Goal: Information Seeking & Learning: Learn about a topic

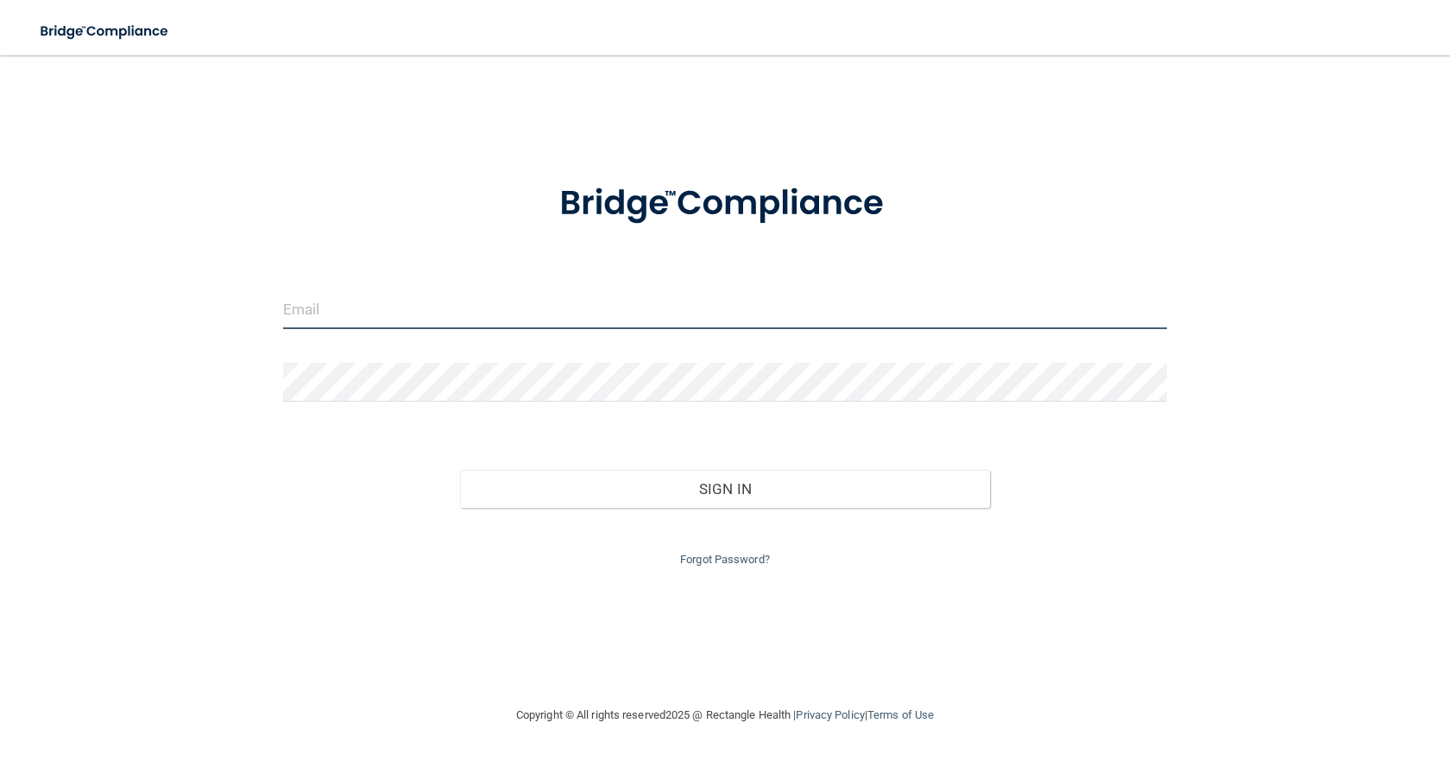
click at [619, 296] on input "email" at bounding box center [725, 309] width 884 height 39
type input "[EMAIL_ADDRESS][DOMAIN_NAME]"
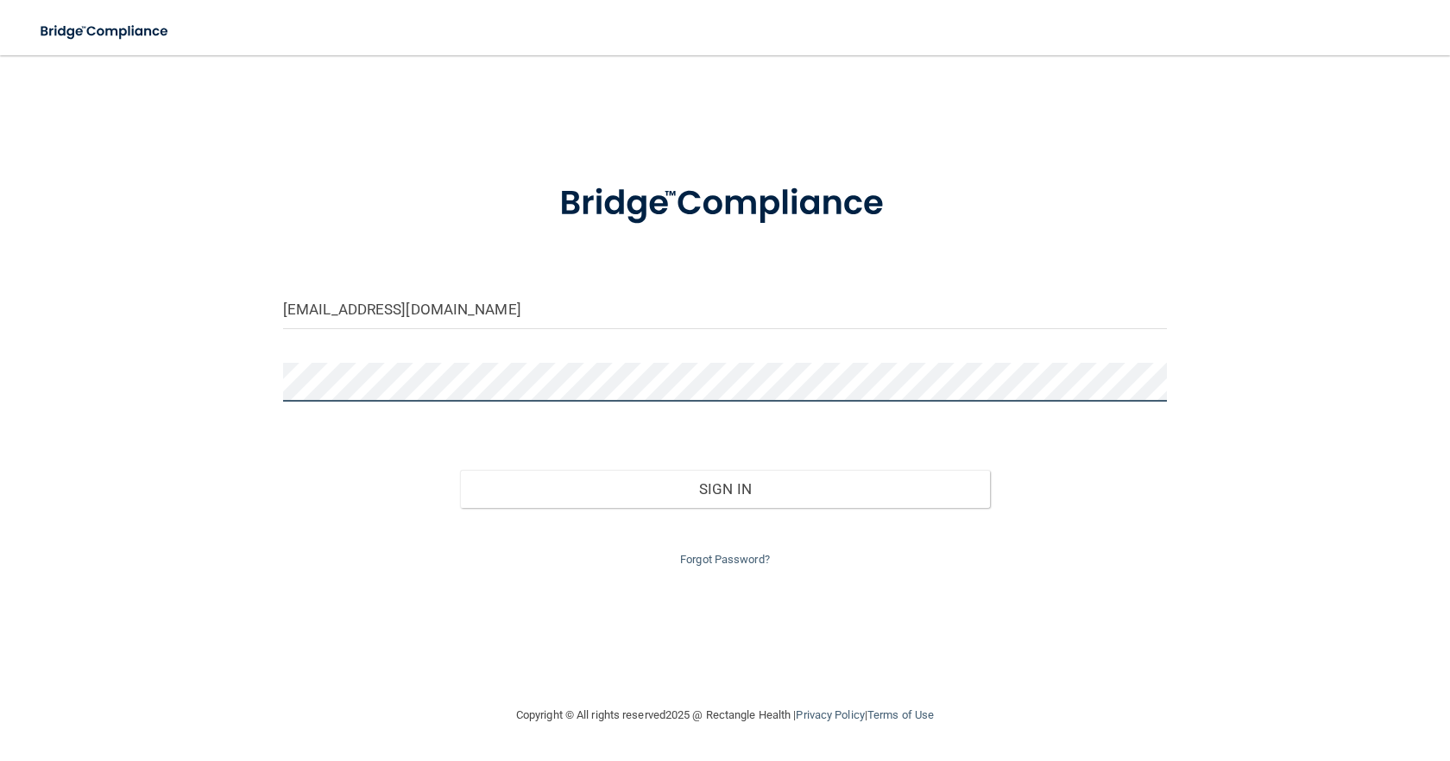
click at [460, 470] on button "Sign In" at bounding box center [725, 489] width 530 height 38
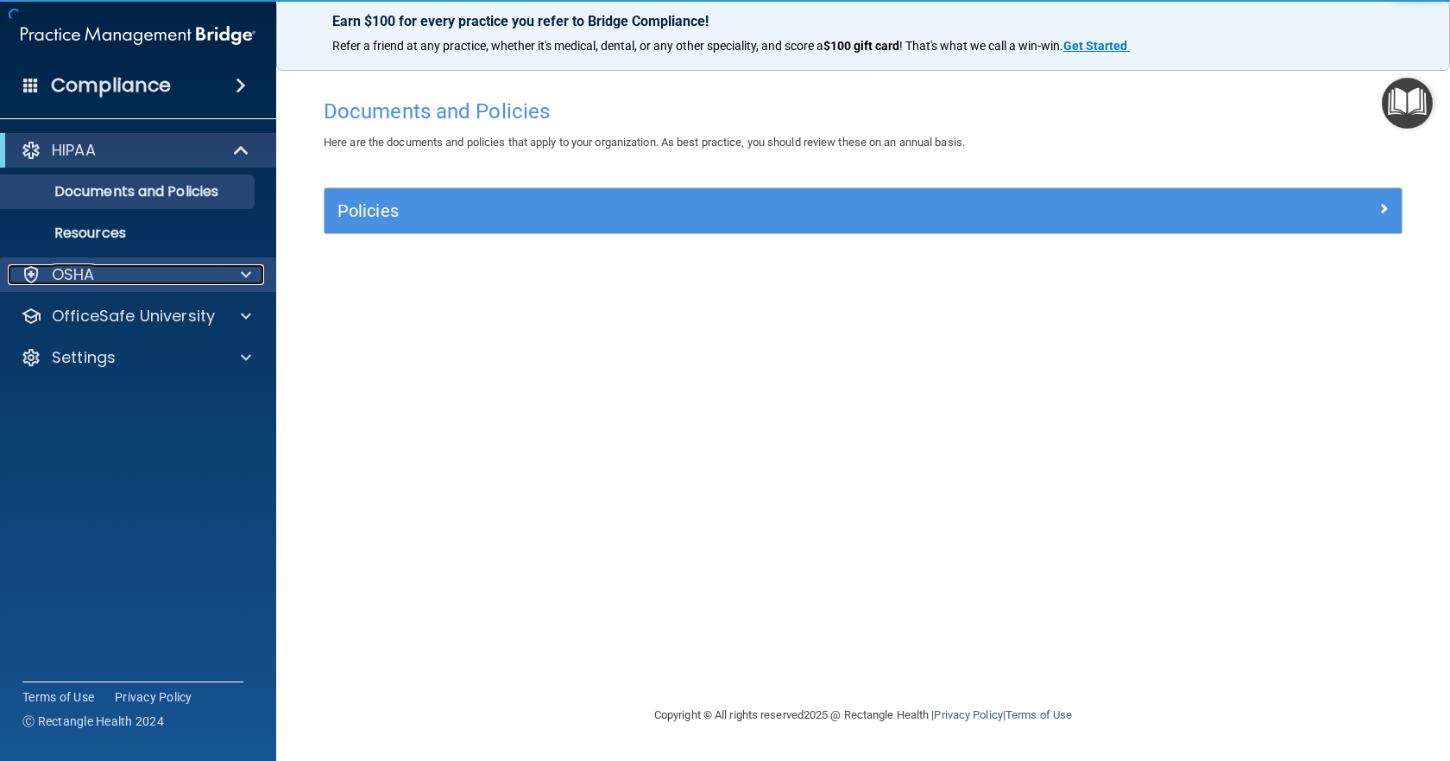
click at [126, 270] on div "OSHA" at bounding box center [115, 274] width 214 height 21
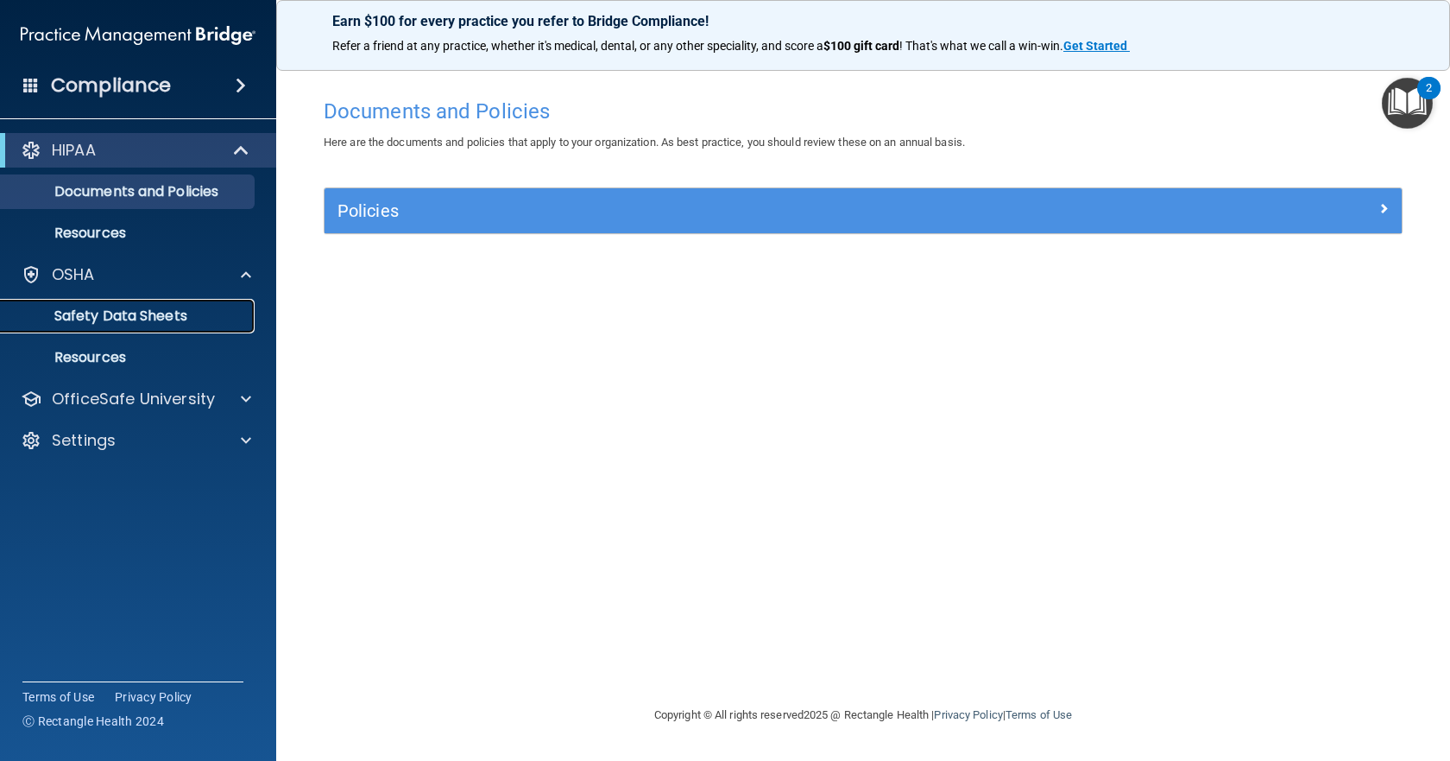
click at [211, 330] on link "Safety Data Sheets" at bounding box center [119, 316] width 272 height 35
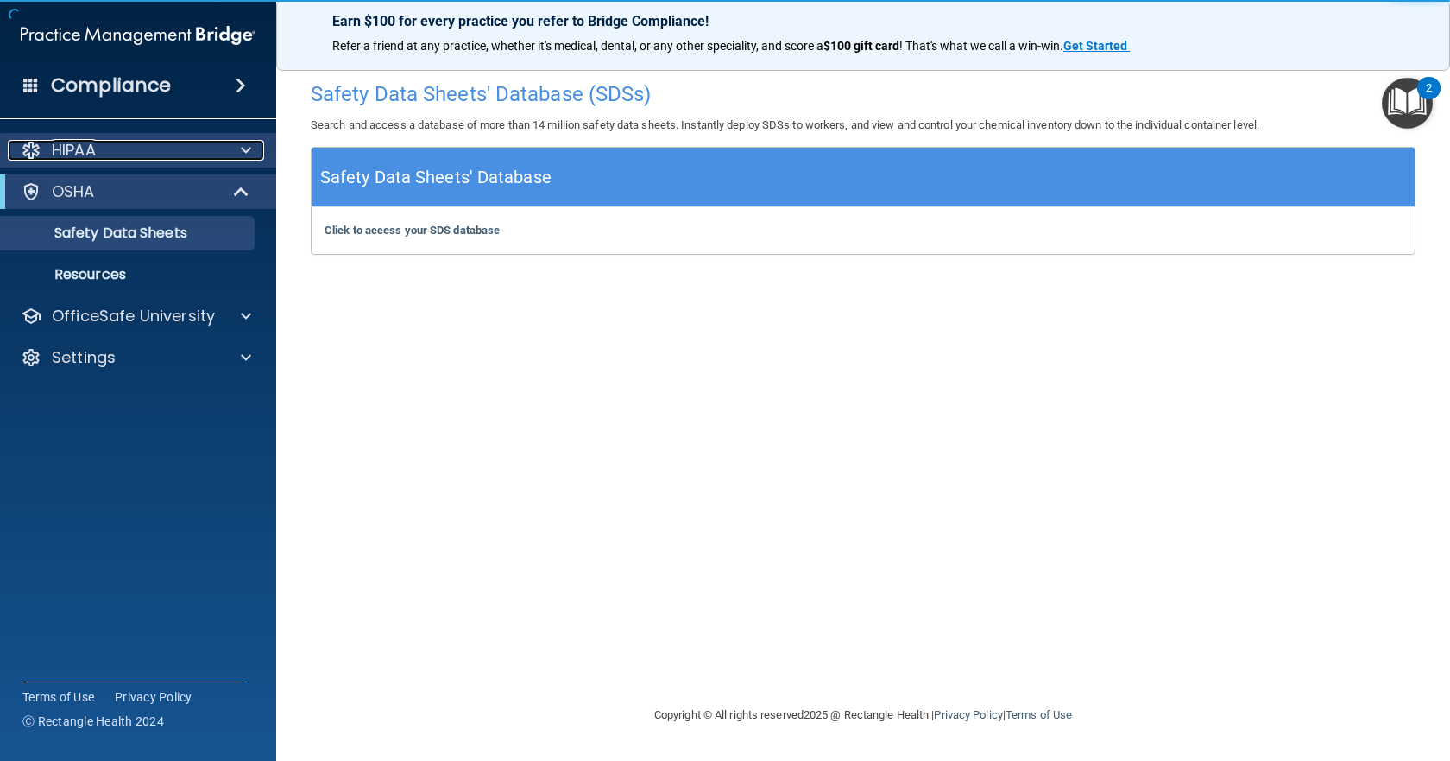
click at [238, 147] on div at bounding box center [243, 150] width 43 height 21
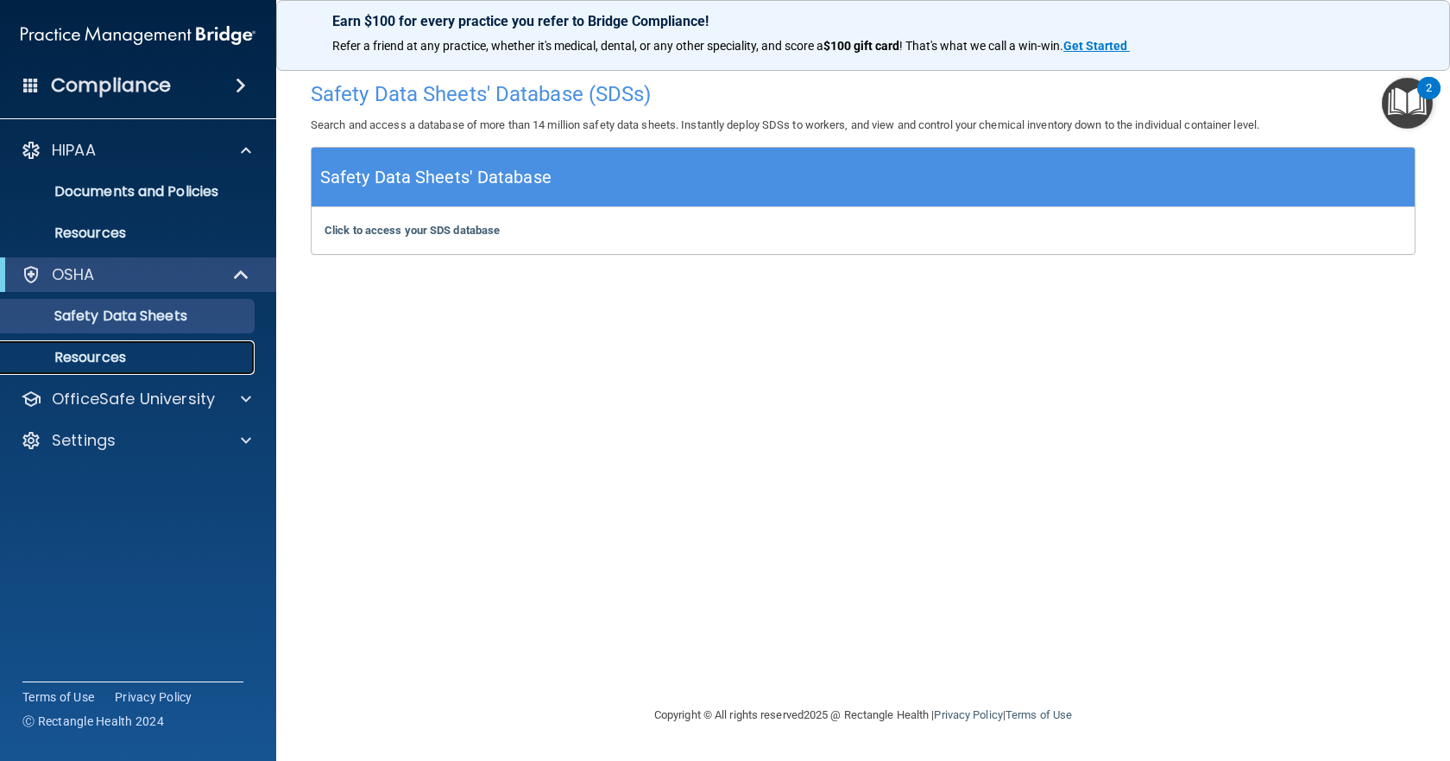
click at [159, 350] on p "Resources" at bounding box center [129, 357] width 236 height 17
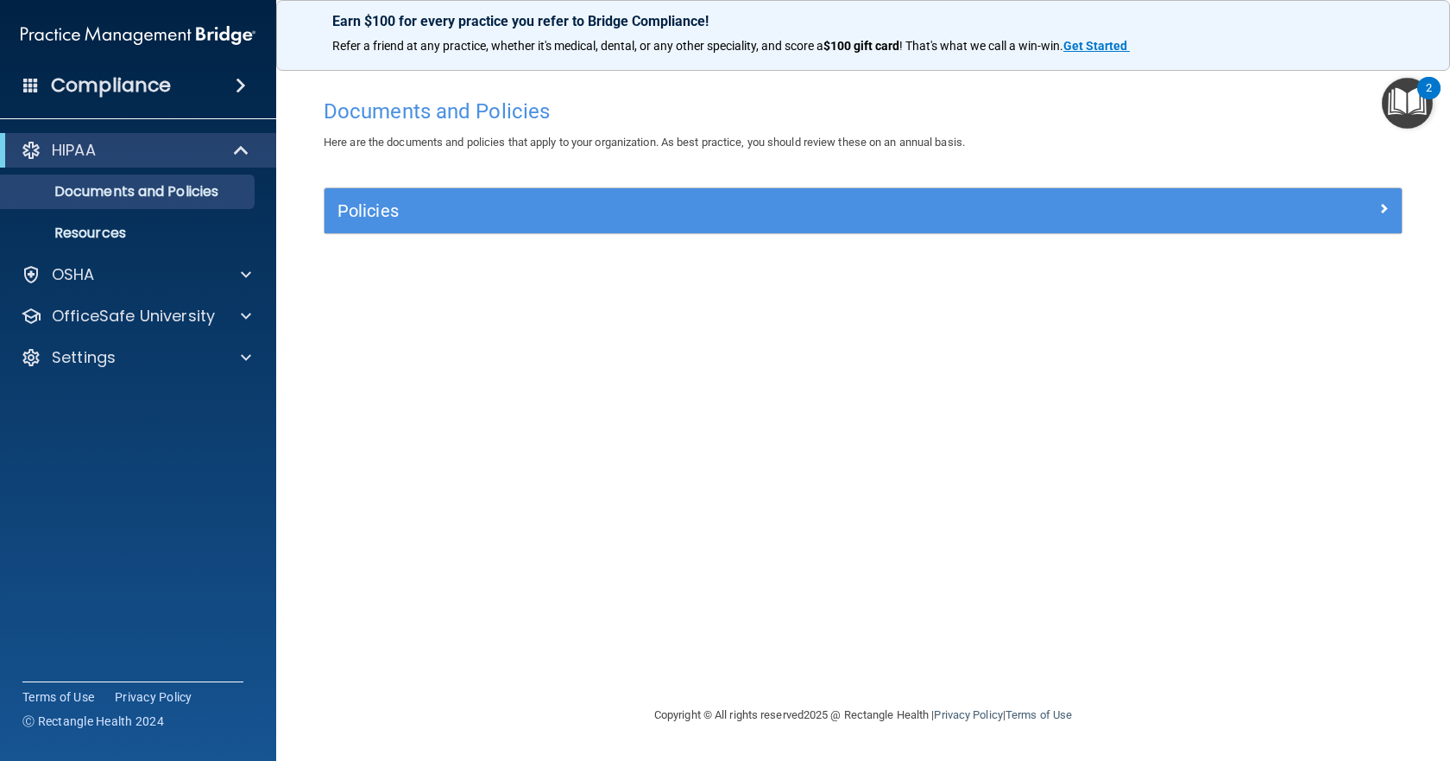
click at [1408, 95] on img "Open Resource Center, 2 new notifications" at bounding box center [1407, 103] width 51 height 51
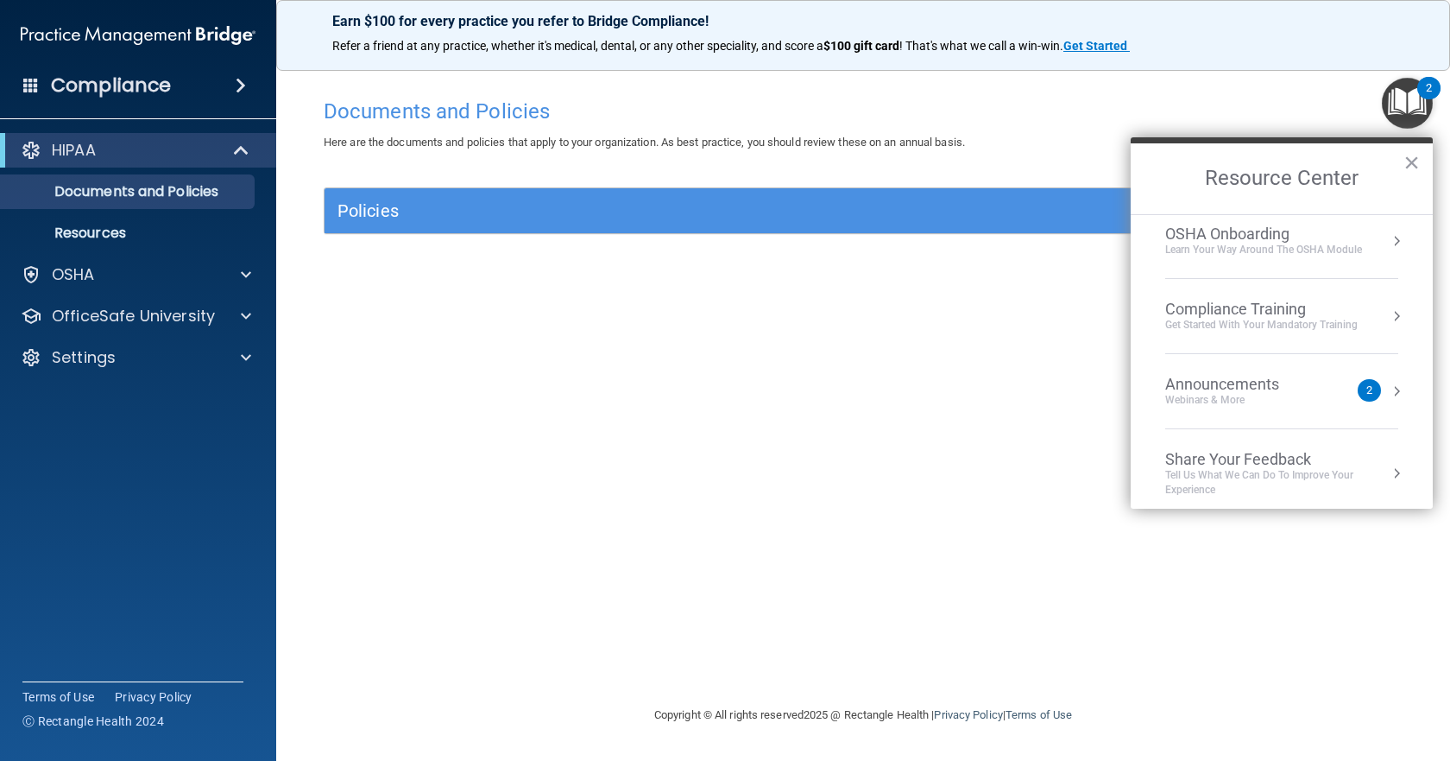
scroll to position [97, 0]
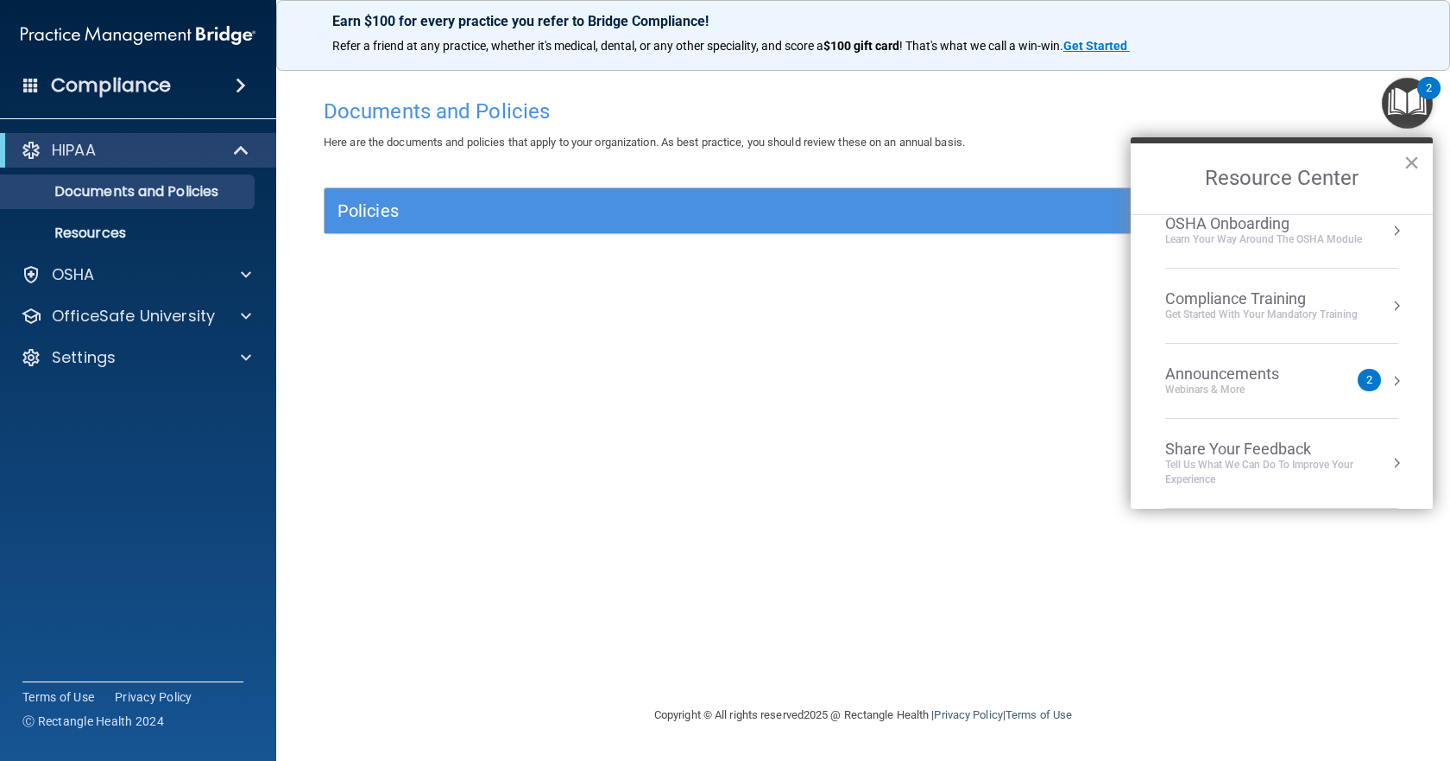
drag, startPoint x: 1023, startPoint y: 434, endPoint x: 1039, endPoint y: 411, distance: 28.5
click at [1027, 423] on div "Documents and Policies Here are the documents and policies that apply to your o…" at bounding box center [863, 397] width 1105 height 615
click at [1411, 160] on button "×" at bounding box center [1412, 162] width 16 height 28
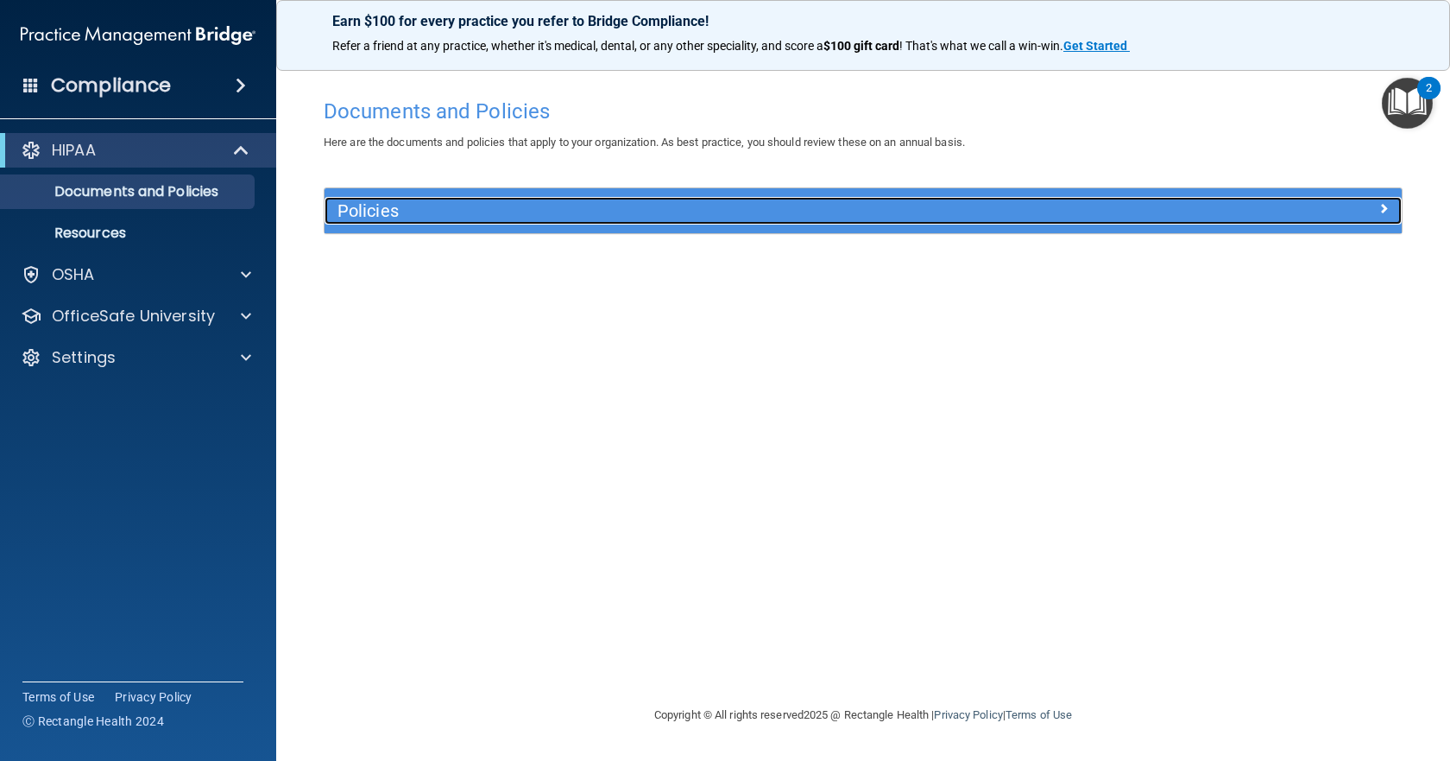
click at [1387, 207] on span at bounding box center [1384, 208] width 10 height 21
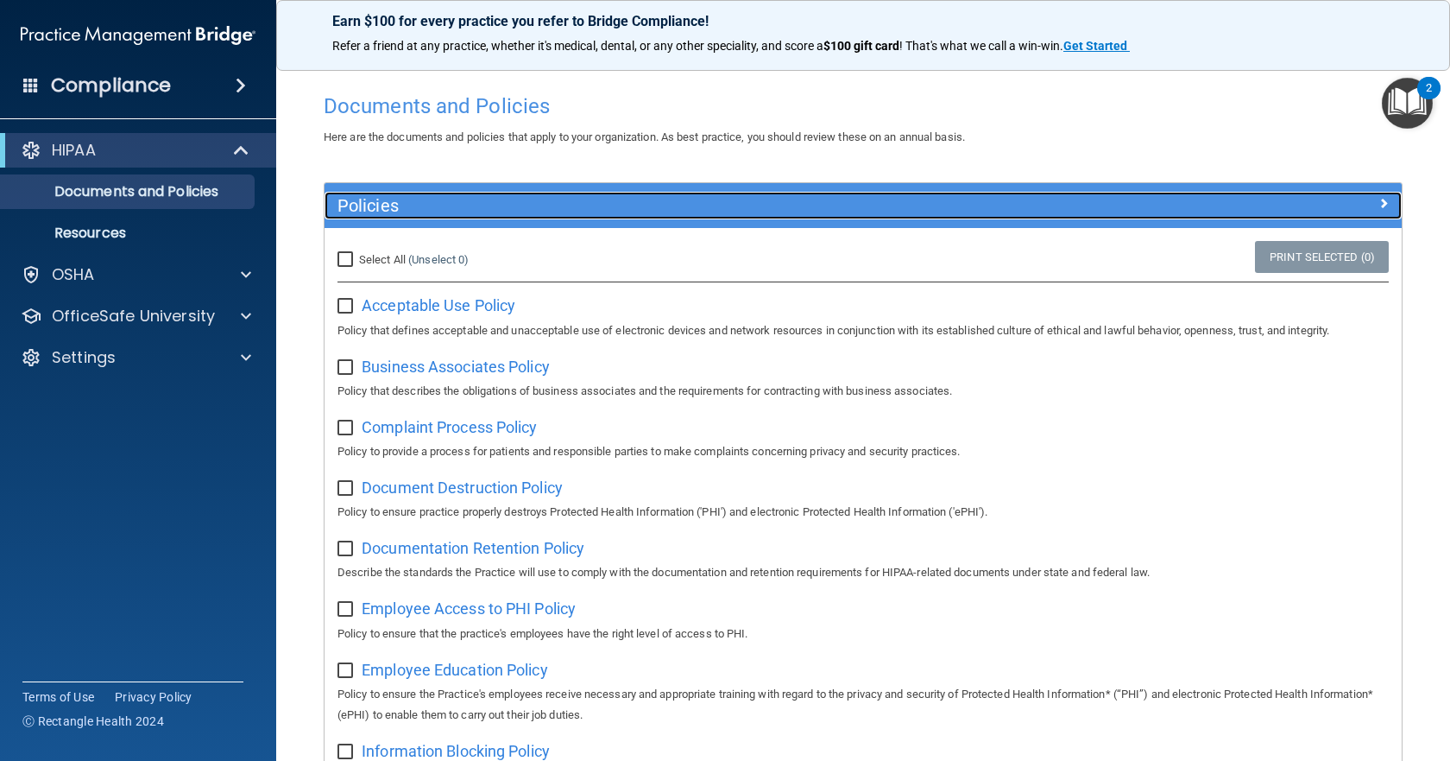
scroll to position [0, 0]
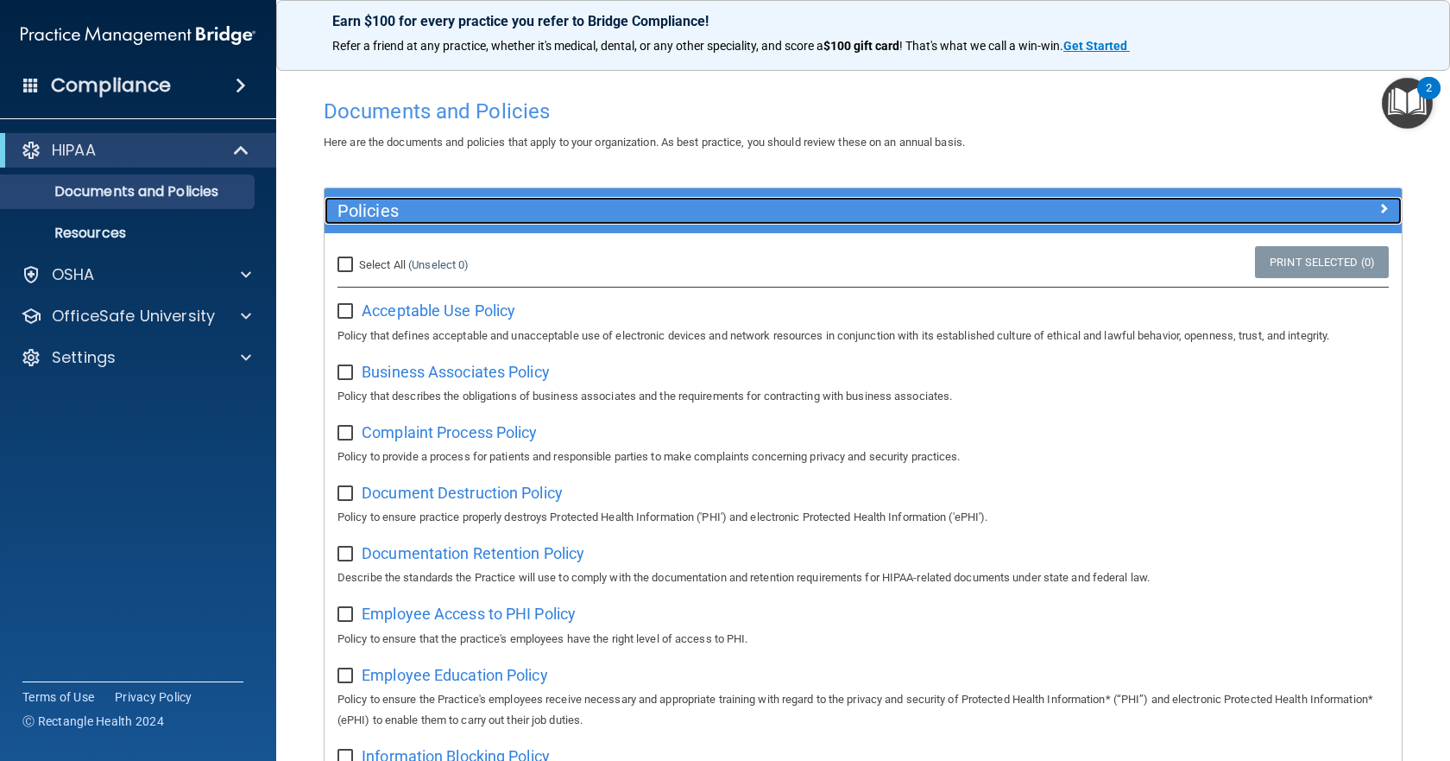
click at [1379, 208] on span at bounding box center [1384, 208] width 10 height 21
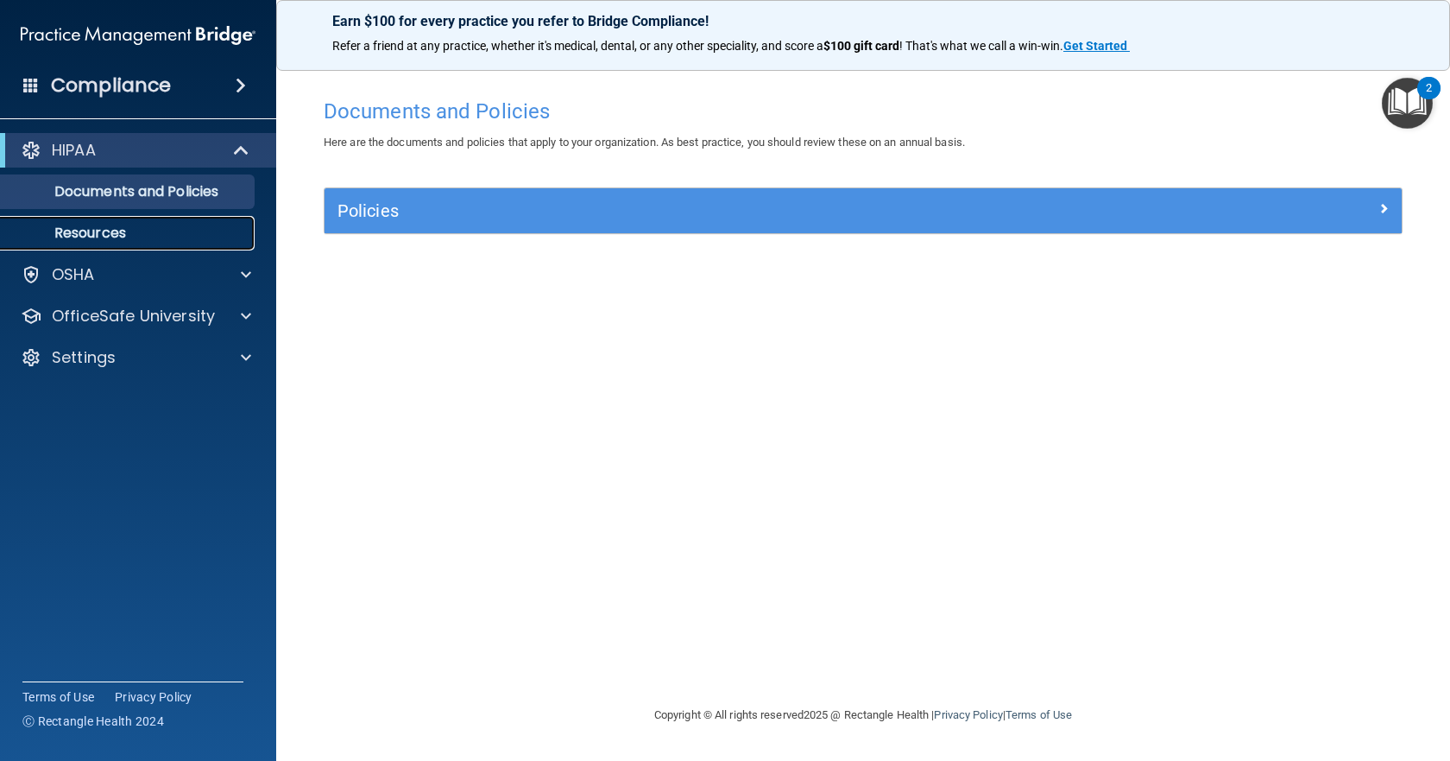
click at [184, 221] on link "Resources" at bounding box center [119, 233] width 272 height 35
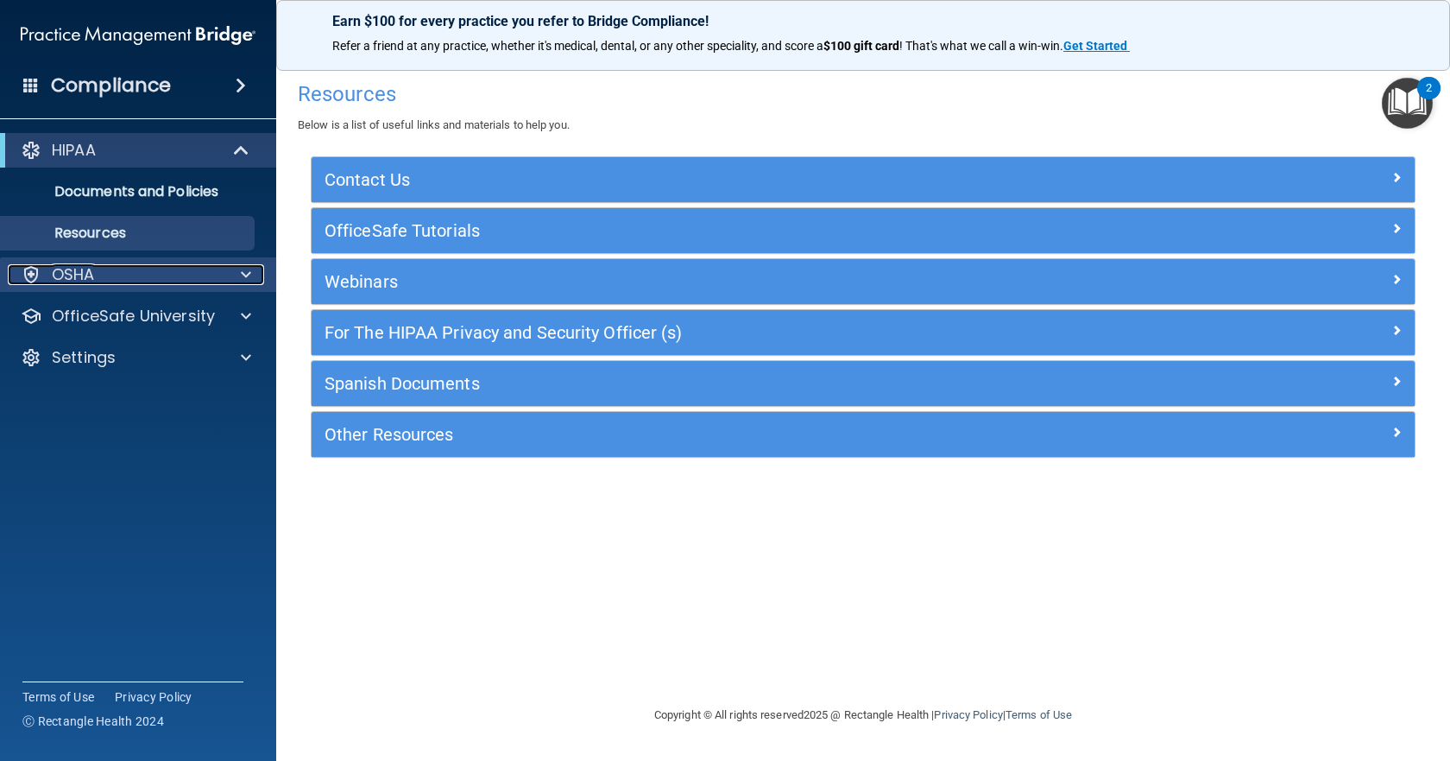
click at [251, 269] on div at bounding box center [243, 274] width 43 height 21
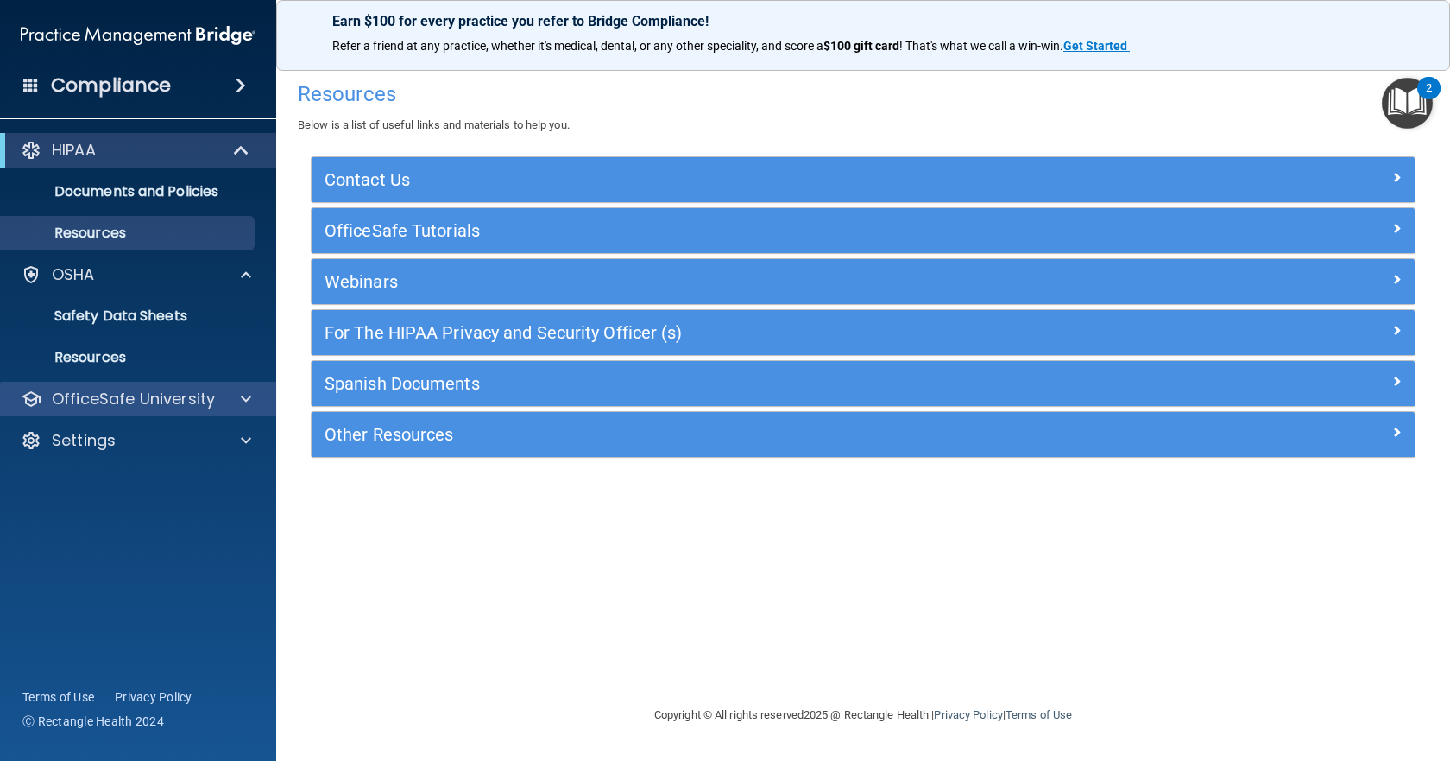
click at [245, 411] on div "OfficeSafe University" at bounding box center [138, 399] width 277 height 35
click at [246, 408] on span at bounding box center [246, 398] width 10 height 21
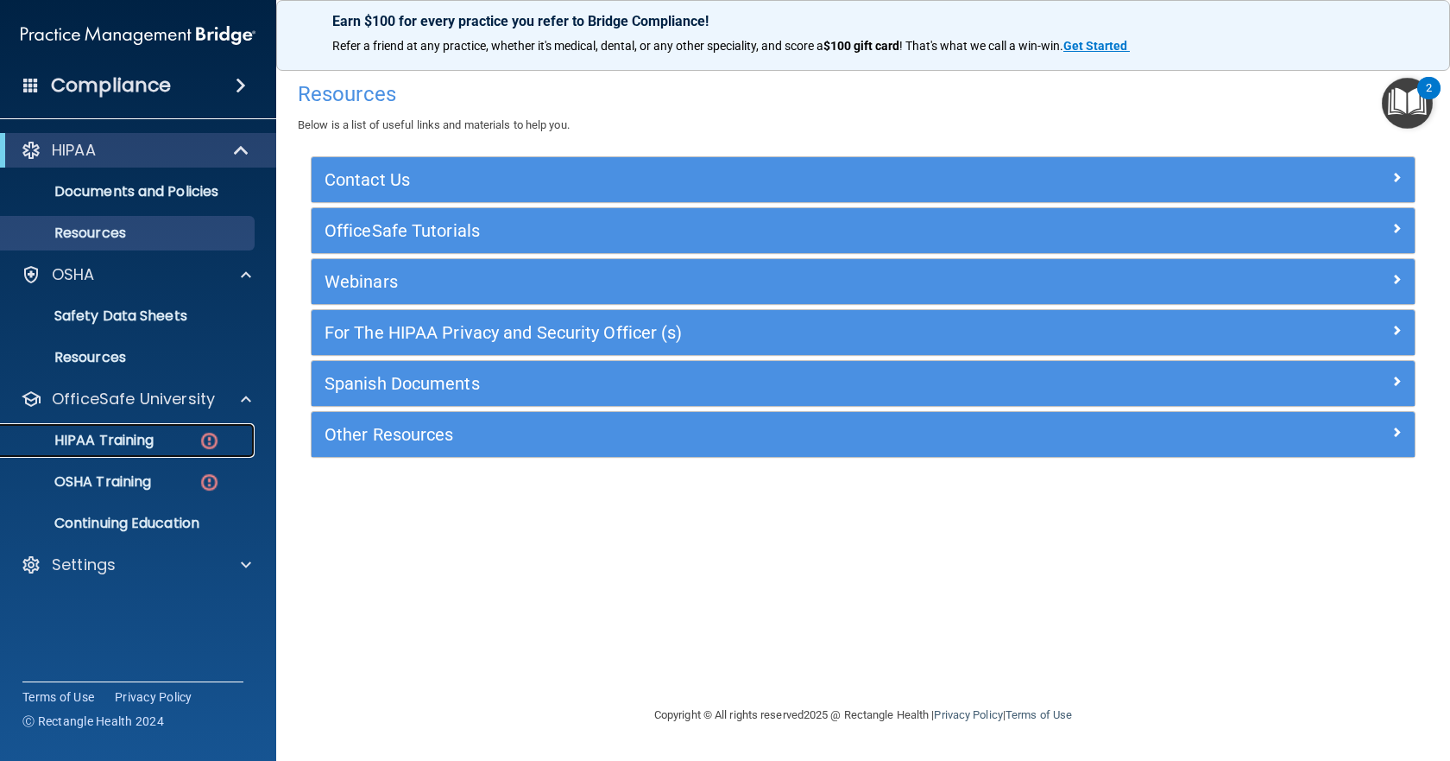
click at [218, 437] on img at bounding box center [210, 441] width 22 height 22
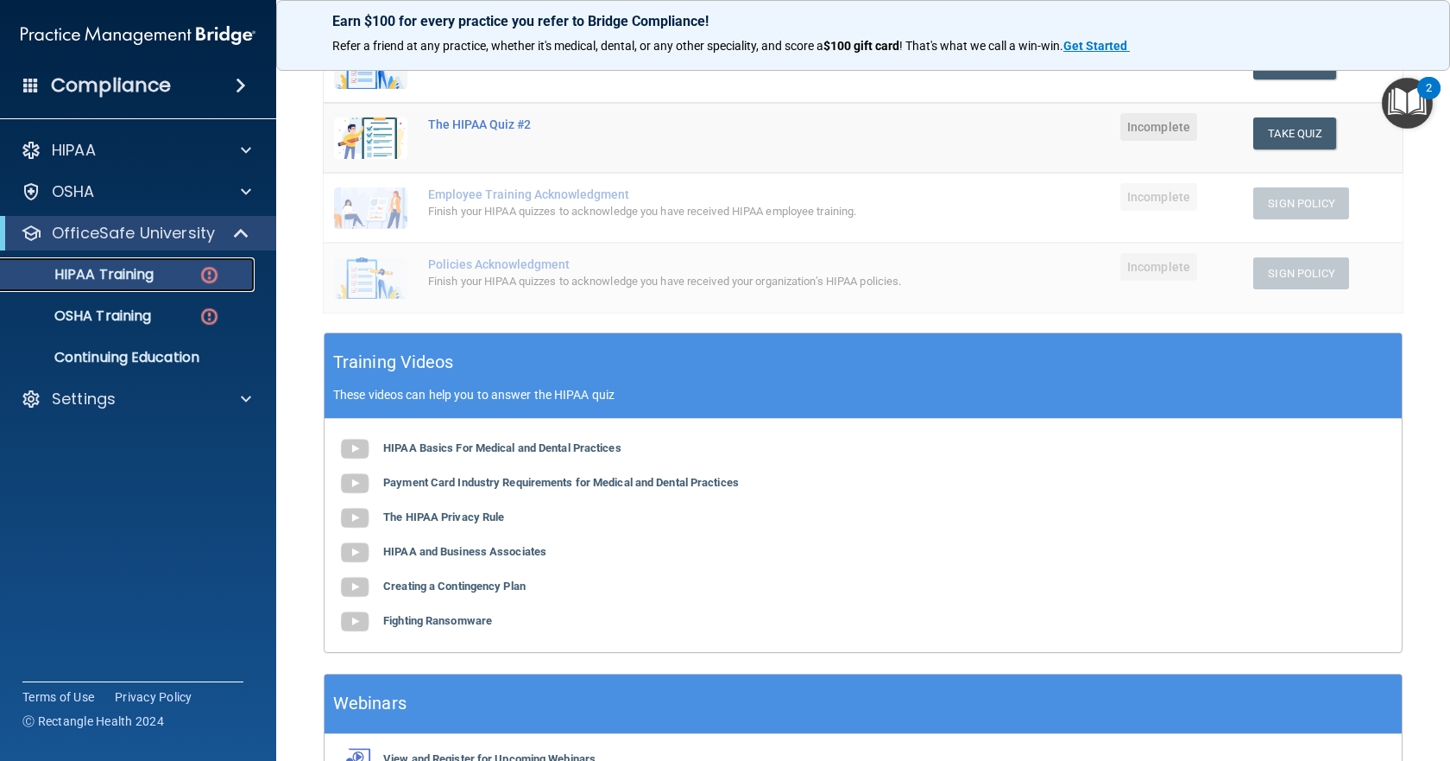
scroll to position [173, 0]
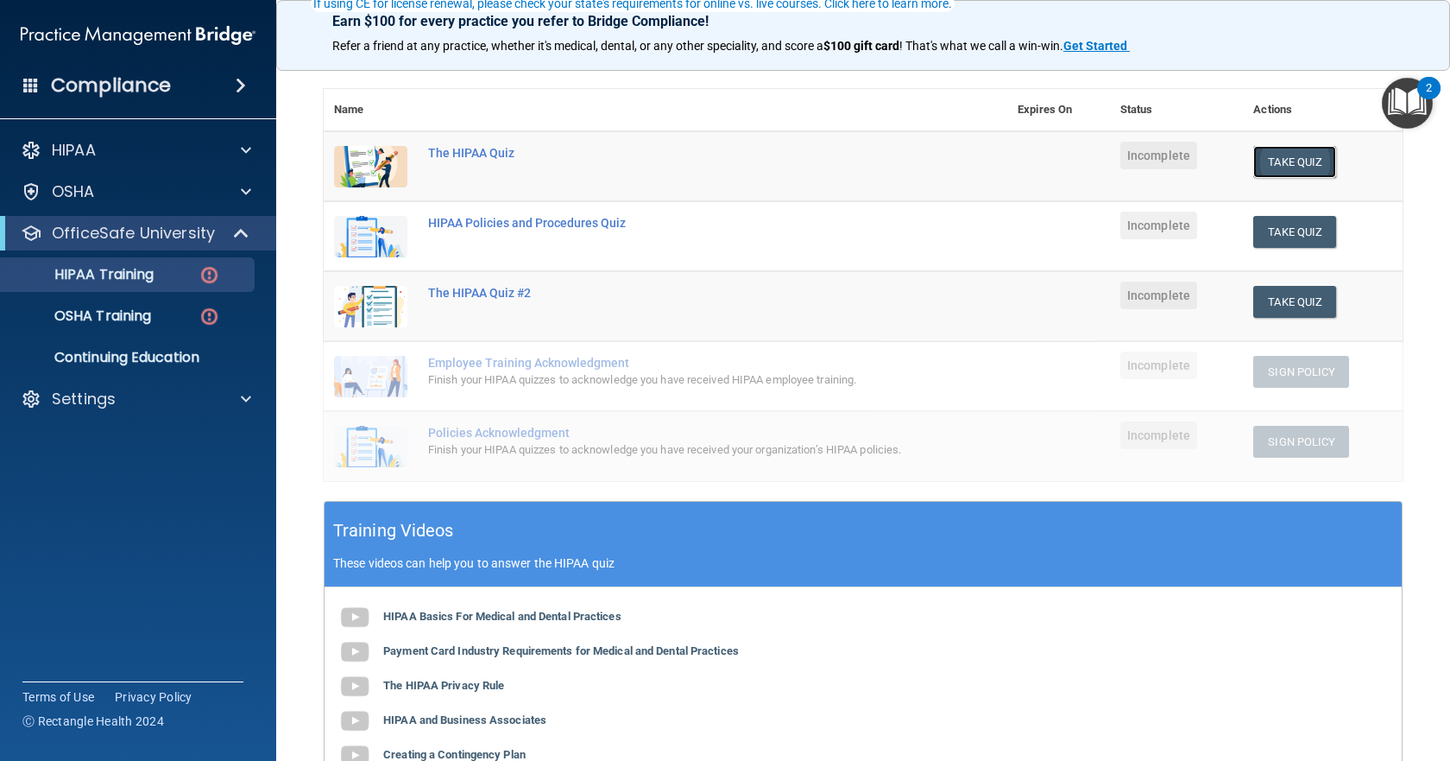
click at [1275, 157] on button "Take Quiz" at bounding box center [1294, 162] width 83 height 32
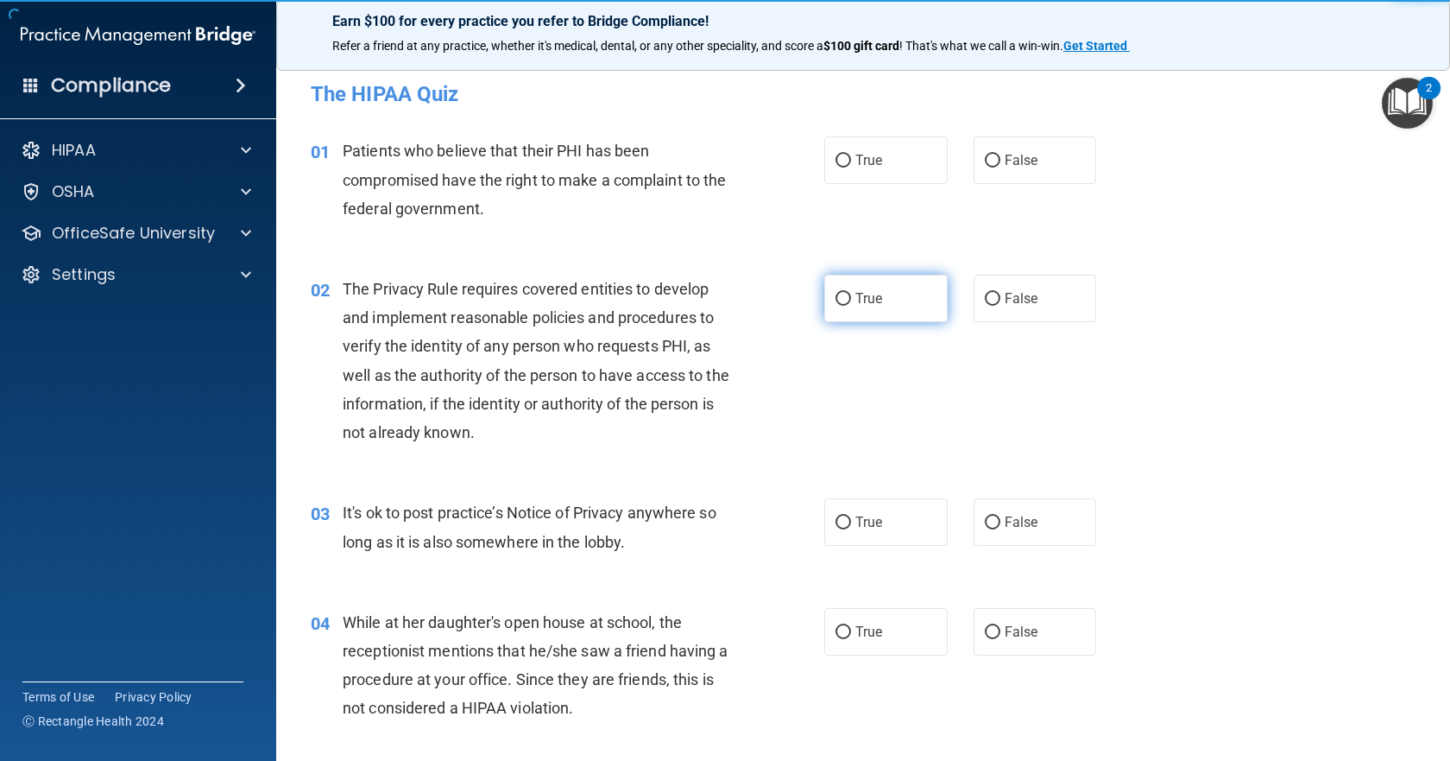
drag, startPoint x: 859, startPoint y: 161, endPoint x: 921, endPoint y: 290, distance: 142.9
click at [862, 167] on span "True" at bounding box center [868, 160] width 27 height 16
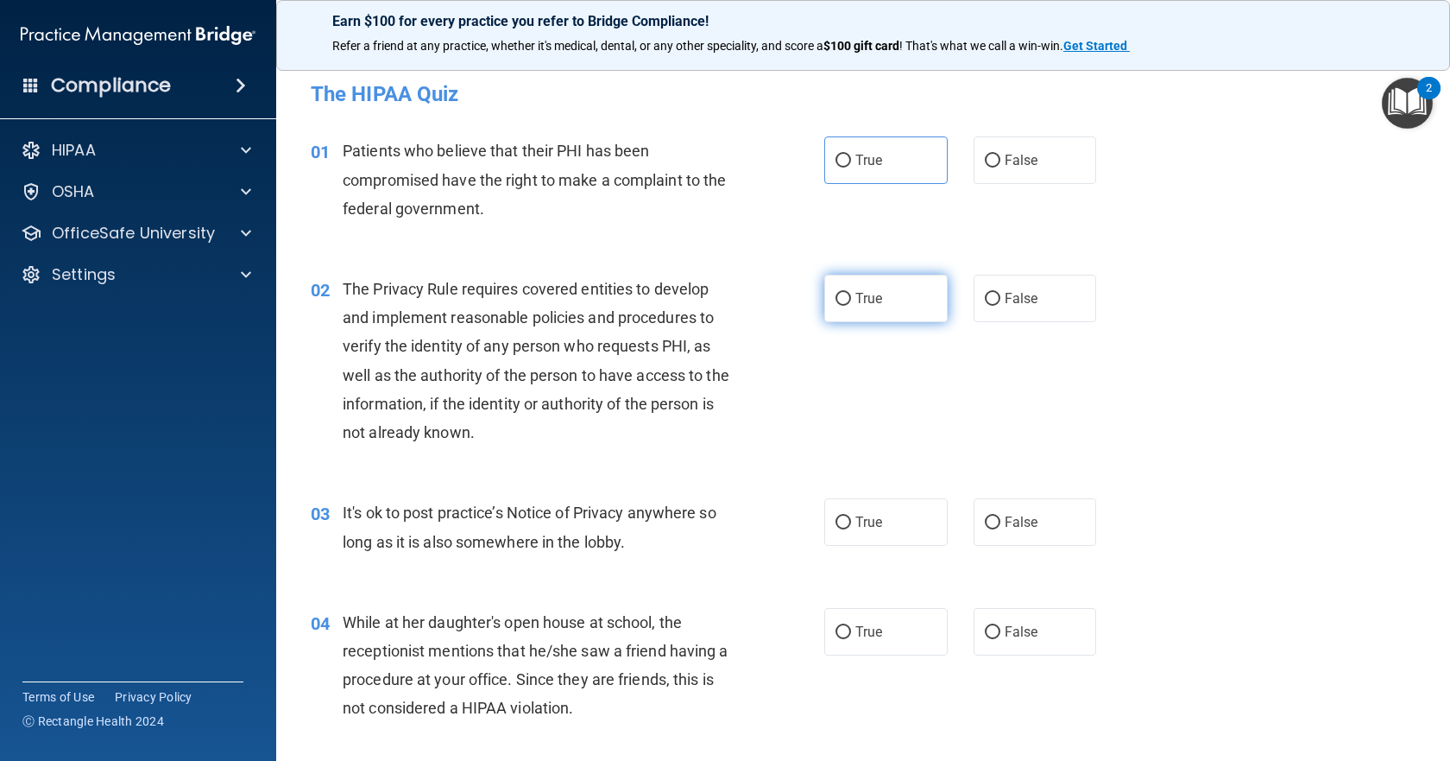
click at [925, 304] on label "True" at bounding box center [885, 298] width 123 height 47
click at [851, 304] on input "True" at bounding box center [844, 299] width 16 height 13
radio input "true"
click at [889, 158] on label "True" at bounding box center [885, 159] width 123 height 47
click at [851, 158] on input "True" at bounding box center [844, 161] width 16 height 13
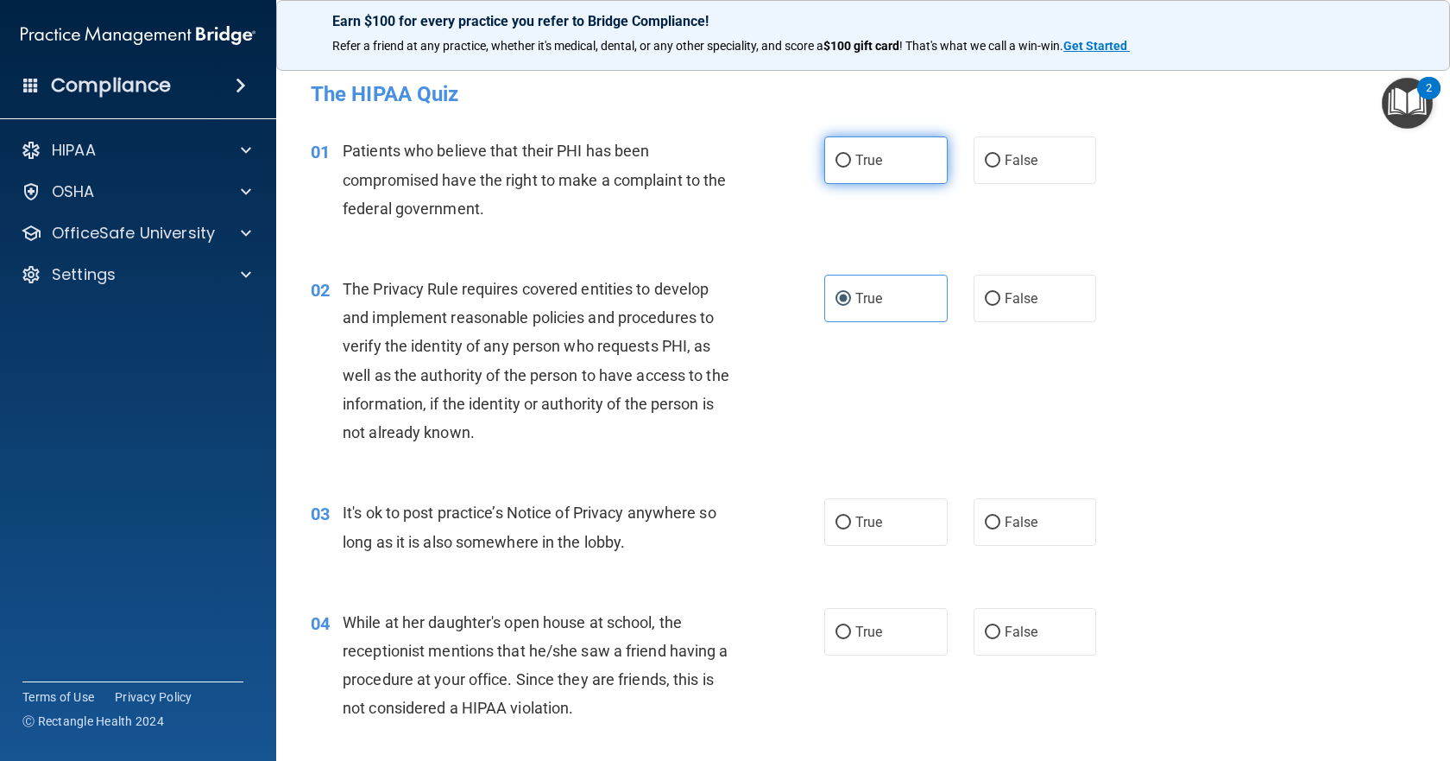
radio input "true"
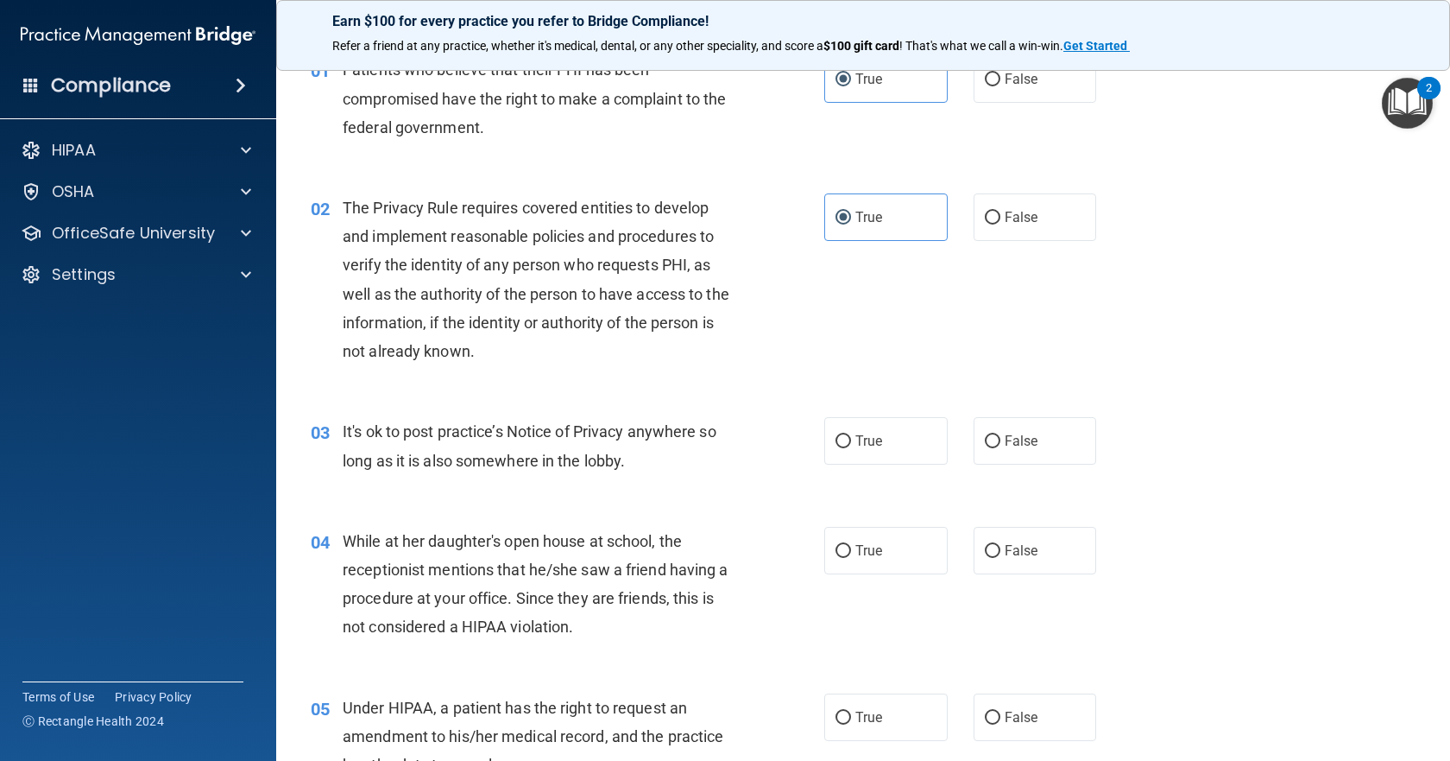
scroll to position [259, 0]
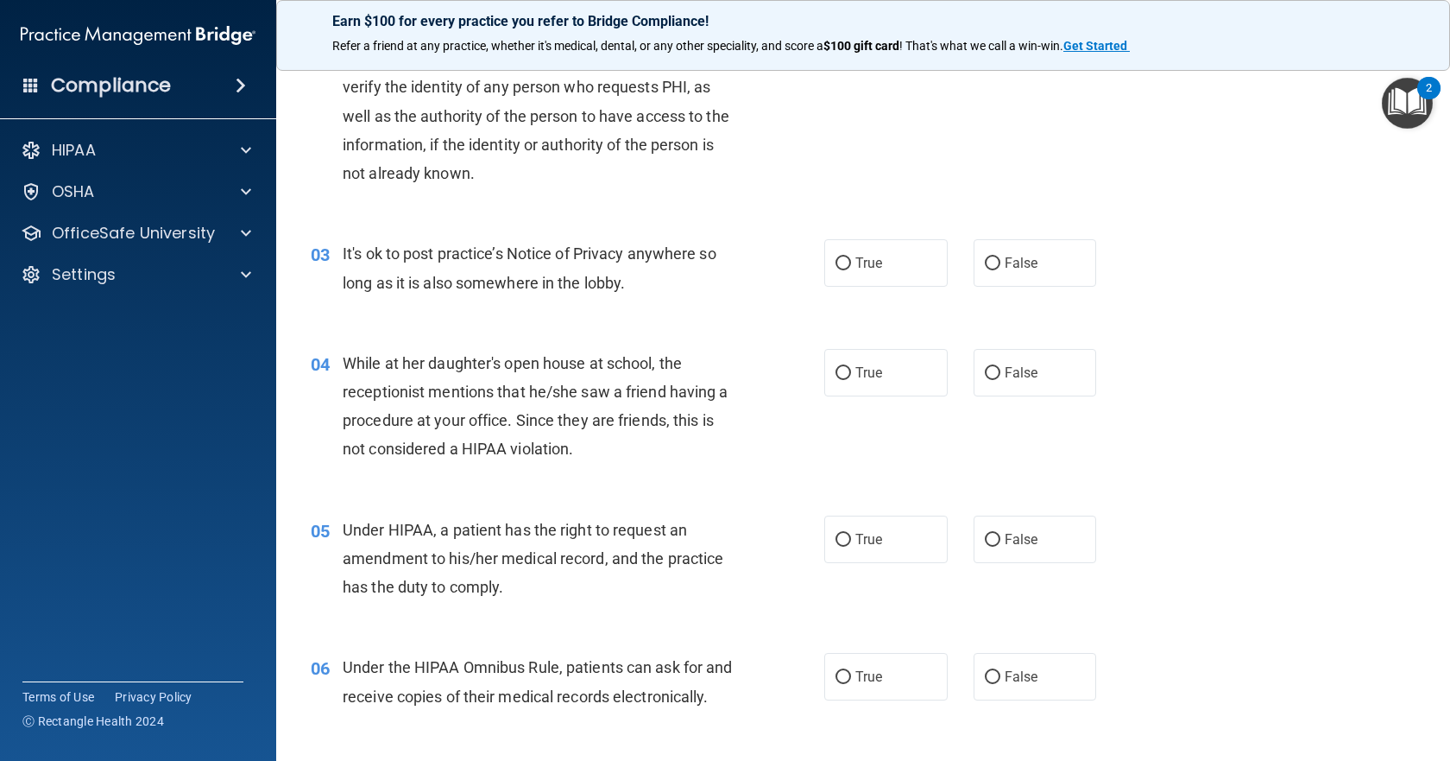
click at [861, 237] on div "03 It's ok to post practice’s Notice of Privacy anywhere so long as it is also …" at bounding box center [863, 272] width 1131 height 109
click at [871, 255] on span "True" at bounding box center [868, 263] width 27 height 16
click at [851, 257] on input "True" at bounding box center [844, 263] width 16 height 13
radio input "true"
click at [893, 356] on label "True" at bounding box center [885, 372] width 123 height 47
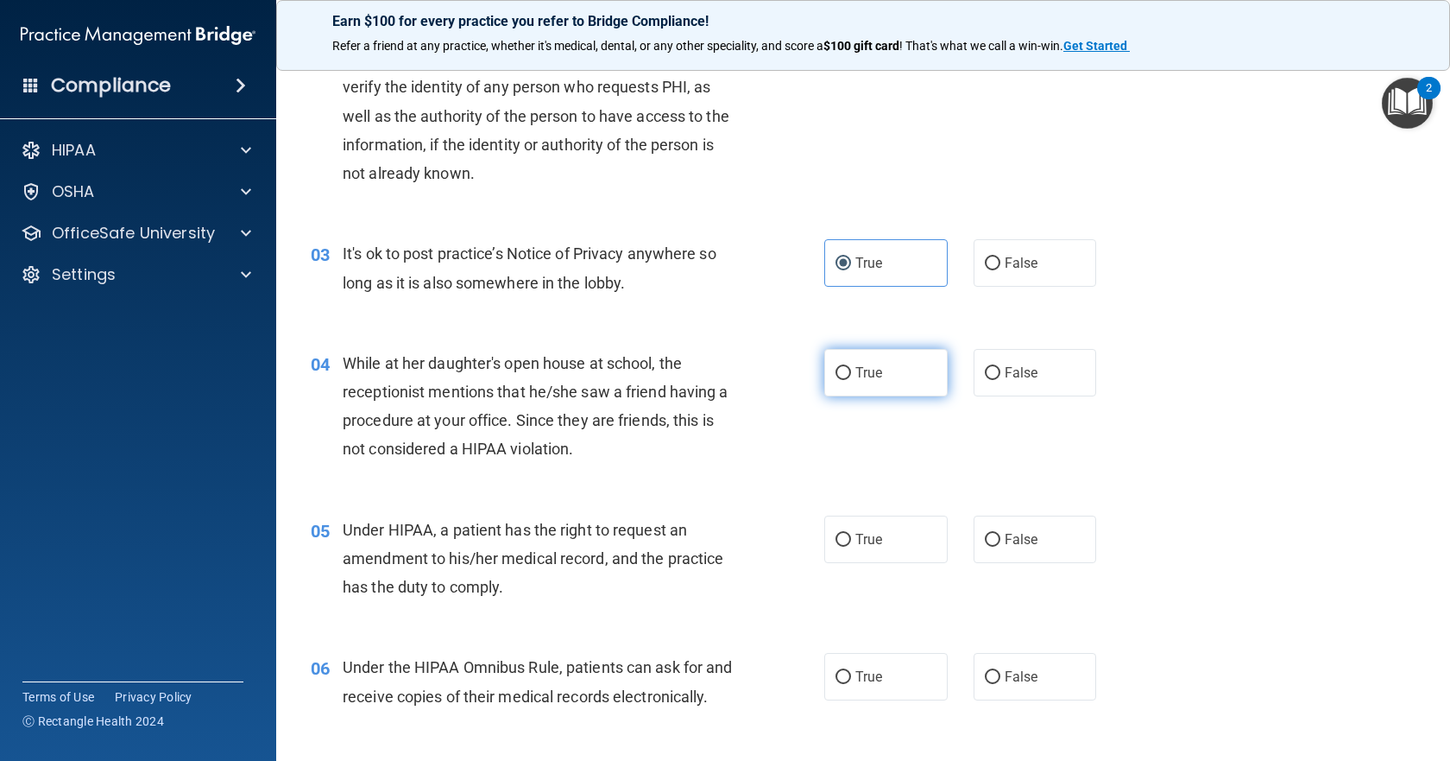
click at [851, 367] on input "True" at bounding box center [844, 373] width 16 height 13
radio input "true"
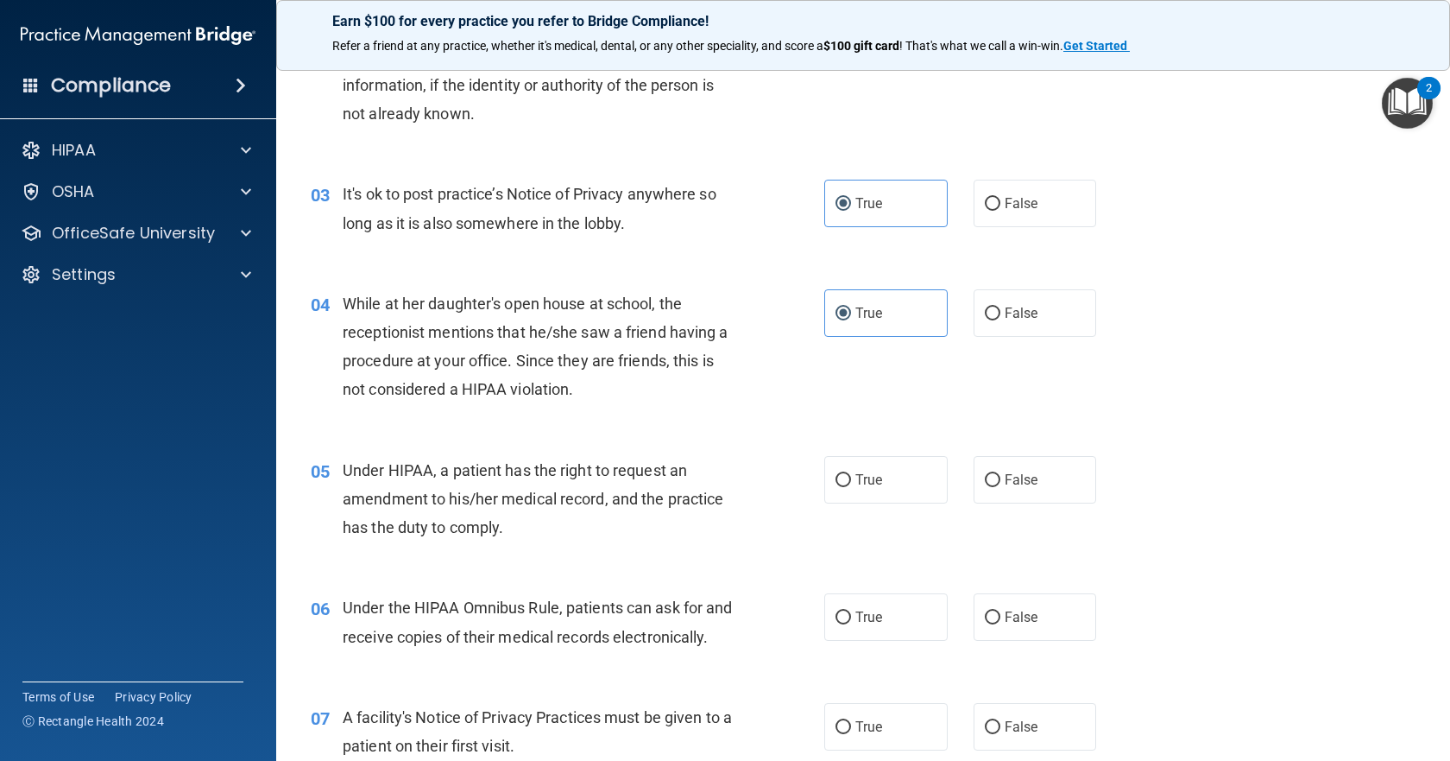
scroll to position [432, 0]
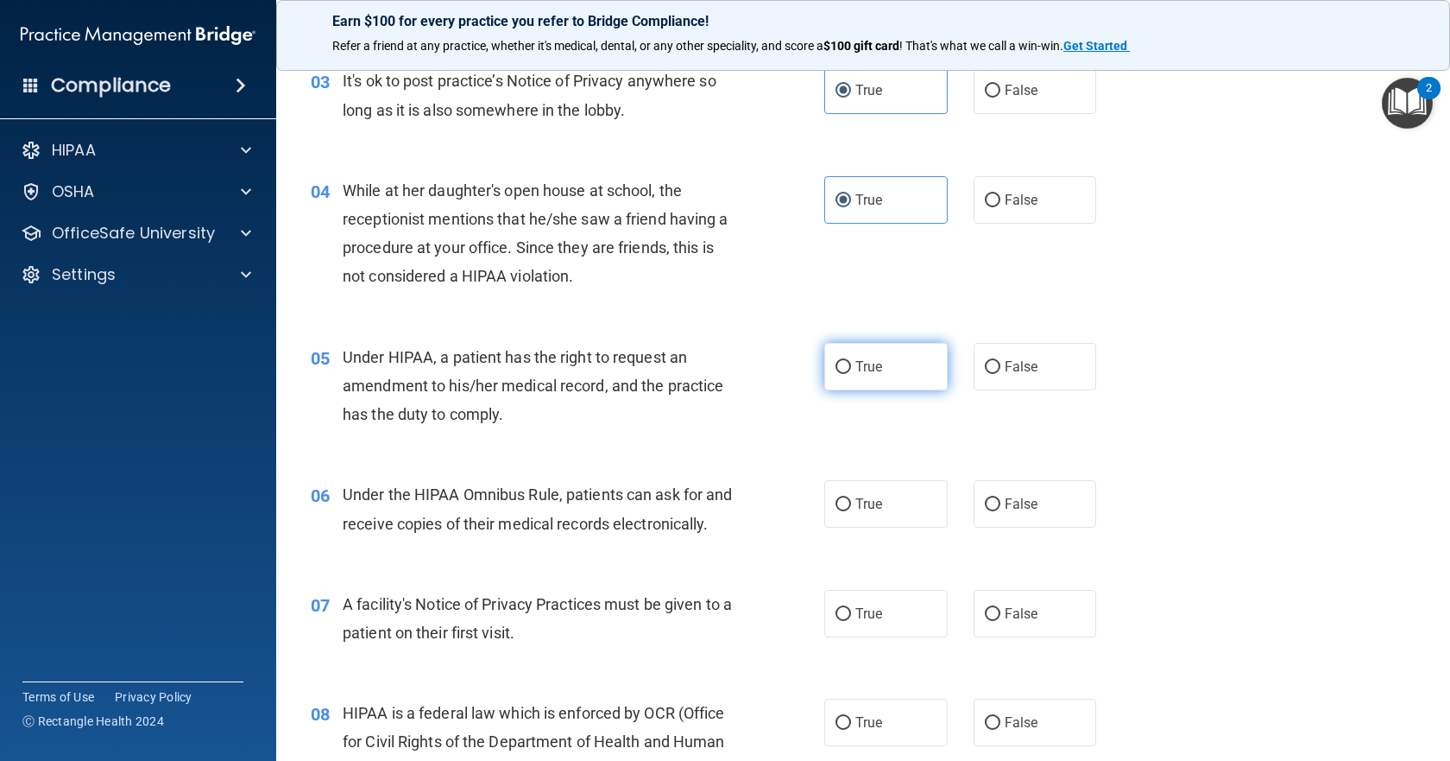
click at [885, 376] on label "True" at bounding box center [885, 366] width 123 height 47
click at [851, 374] on input "True" at bounding box center [844, 367] width 16 height 13
radio input "true"
click at [893, 491] on label "True" at bounding box center [885, 503] width 123 height 47
click at [851, 498] on input "True" at bounding box center [844, 504] width 16 height 13
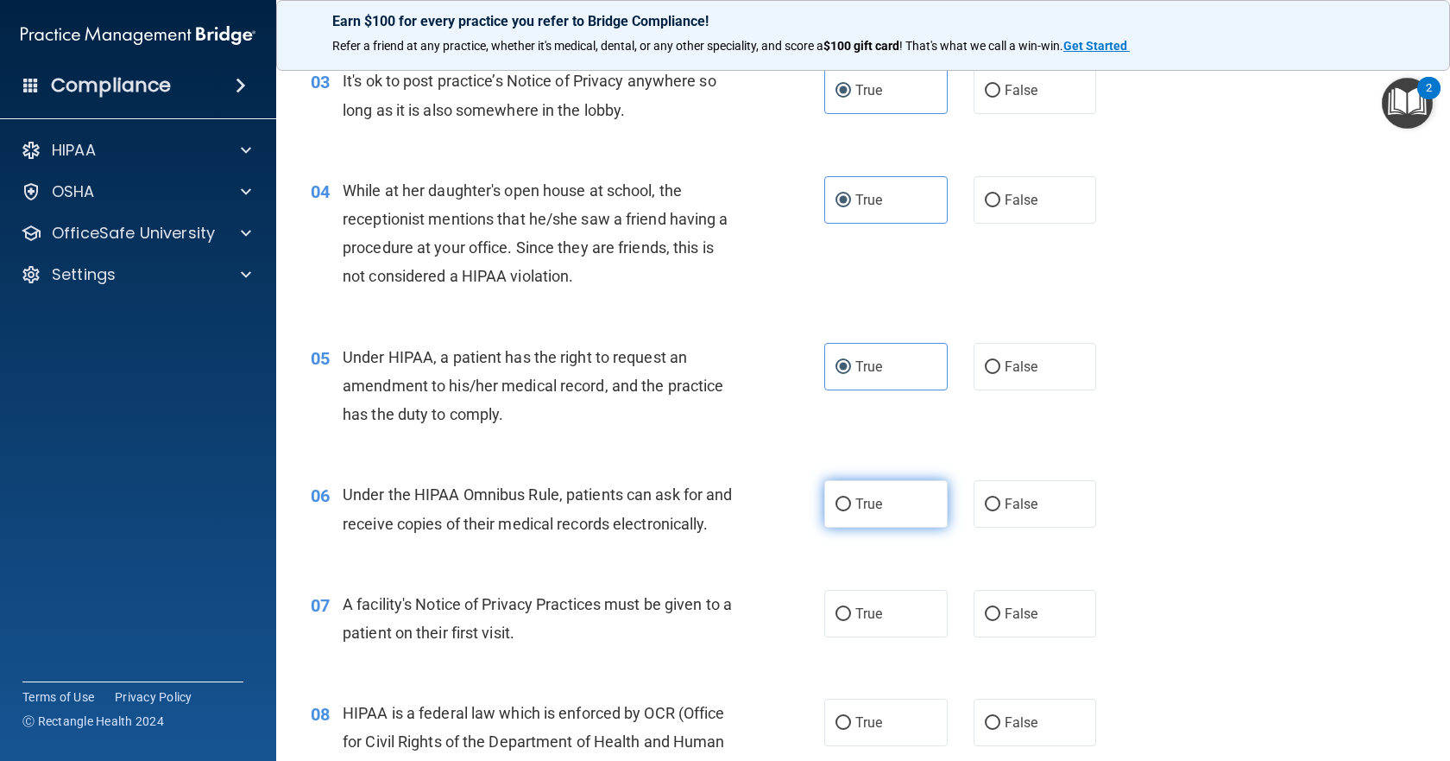
radio input "true"
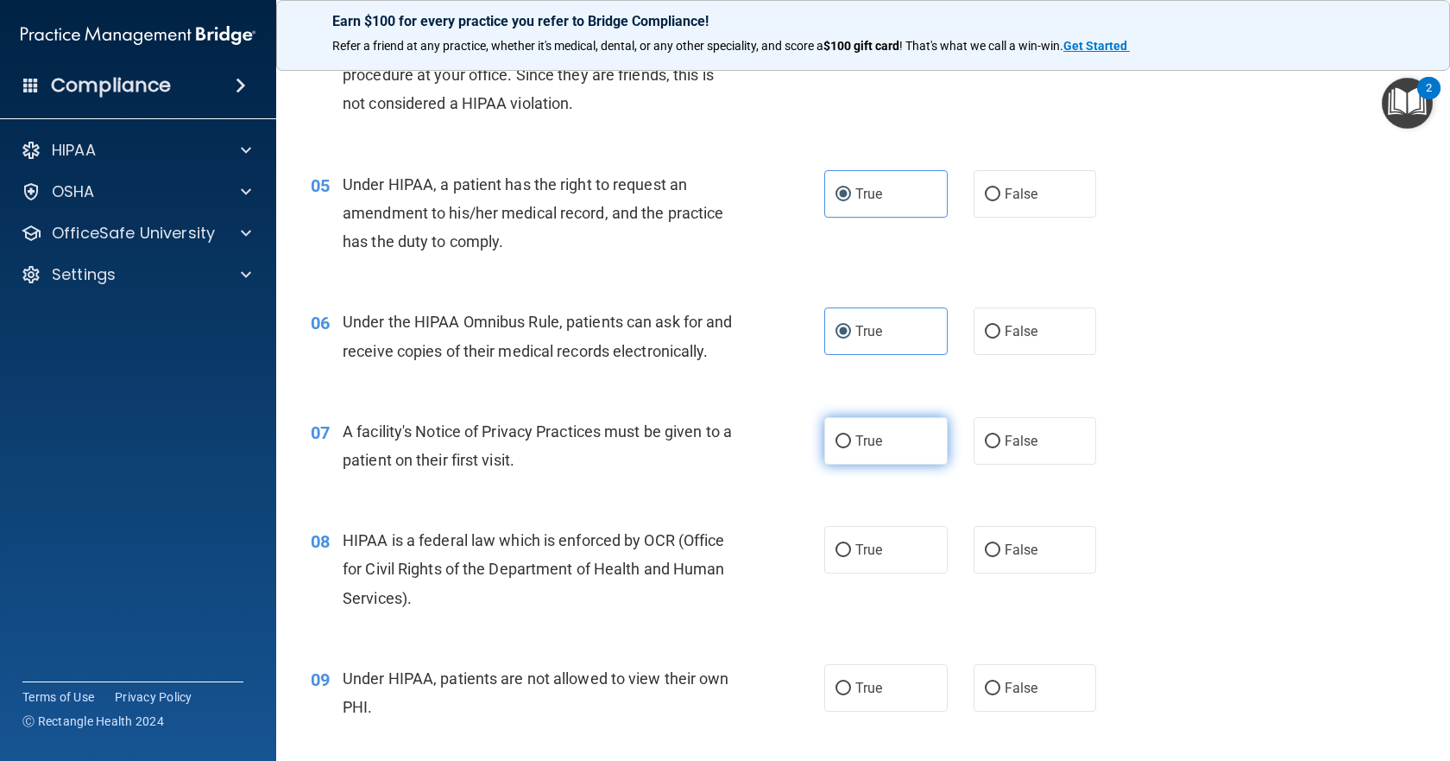
click at [906, 464] on label "True" at bounding box center [885, 440] width 123 height 47
click at [851, 448] on input "True" at bounding box center [844, 441] width 16 height 13
radio input "true"
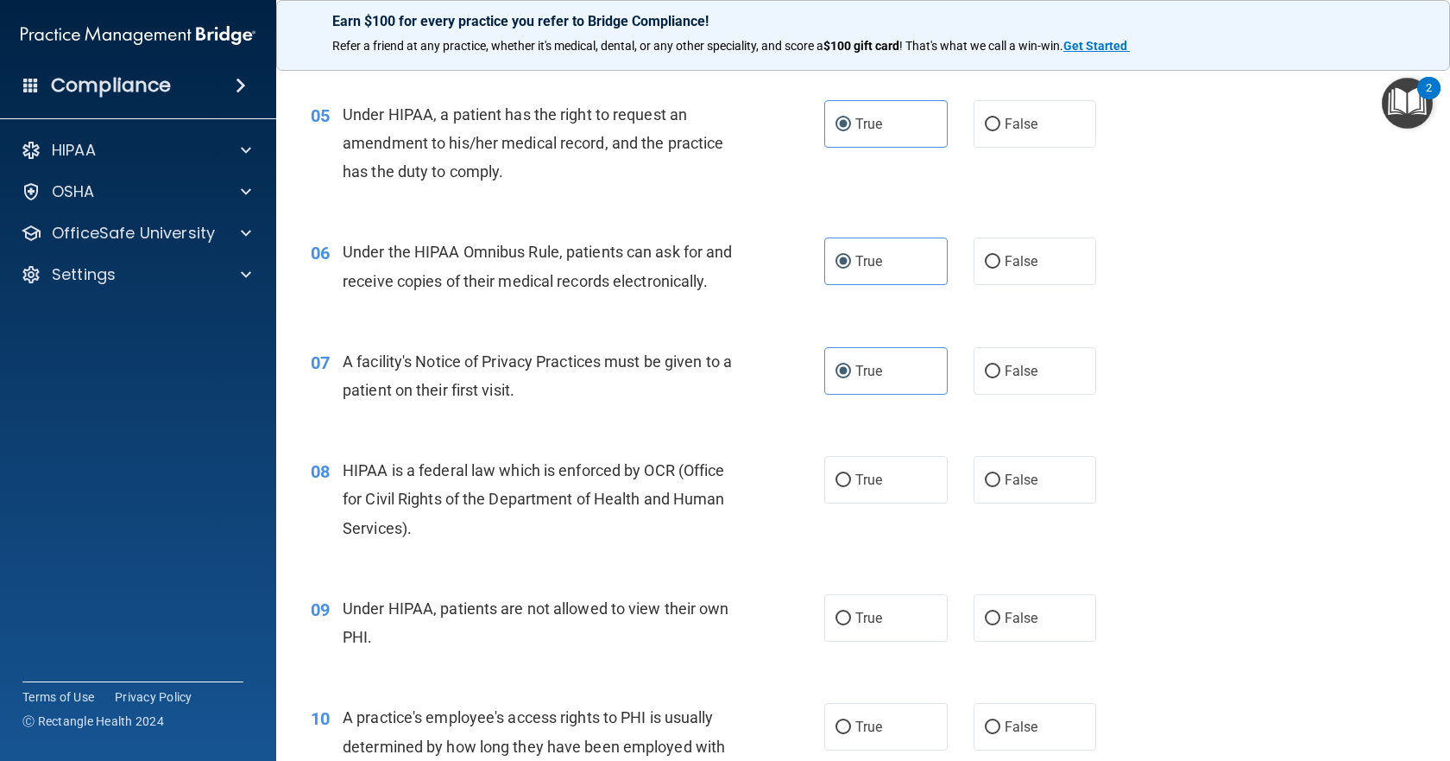
scroll to position [863, 0]
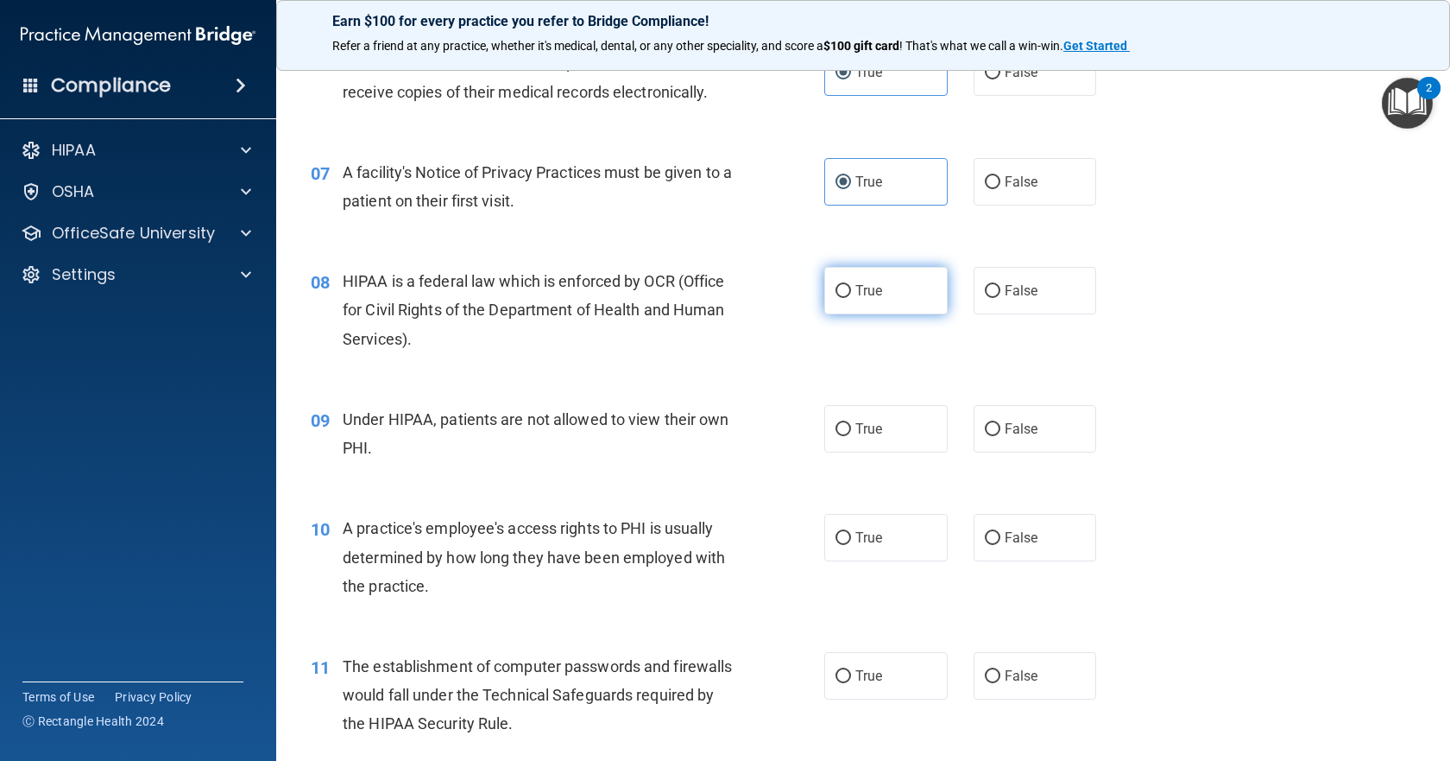
click at [862, 308] on label "True" at bounding box center [885, 290] width 123 height 47
click at [851, 298] on input "True" at bounding box center [844, 291] width 16 height 13
radio input "true"
click at [898, 448] on label "True" at bounding box center [885, 428] width 123 height 47
click at [851, 436] on input "True" at bounding box center [844, 429] width 16 height 13
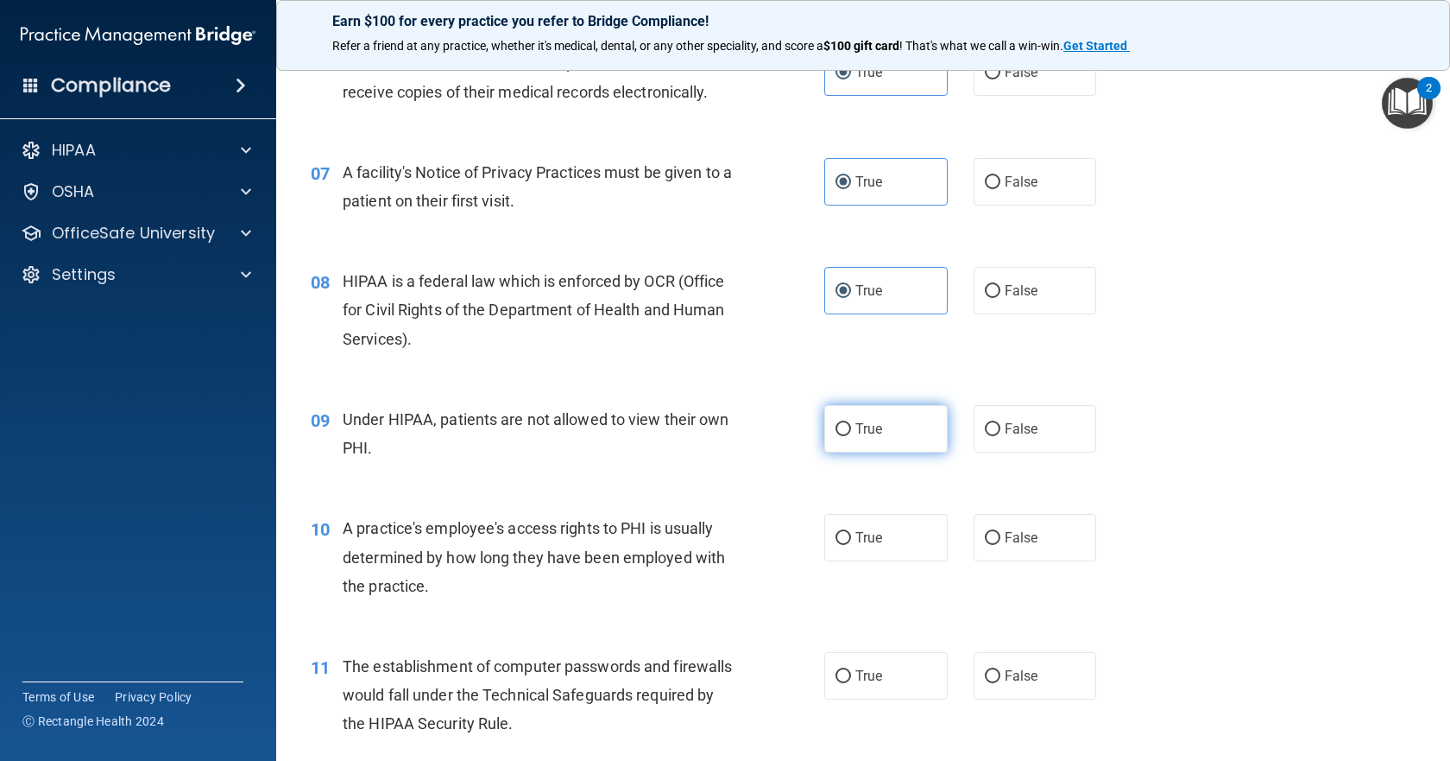
radio input "true"
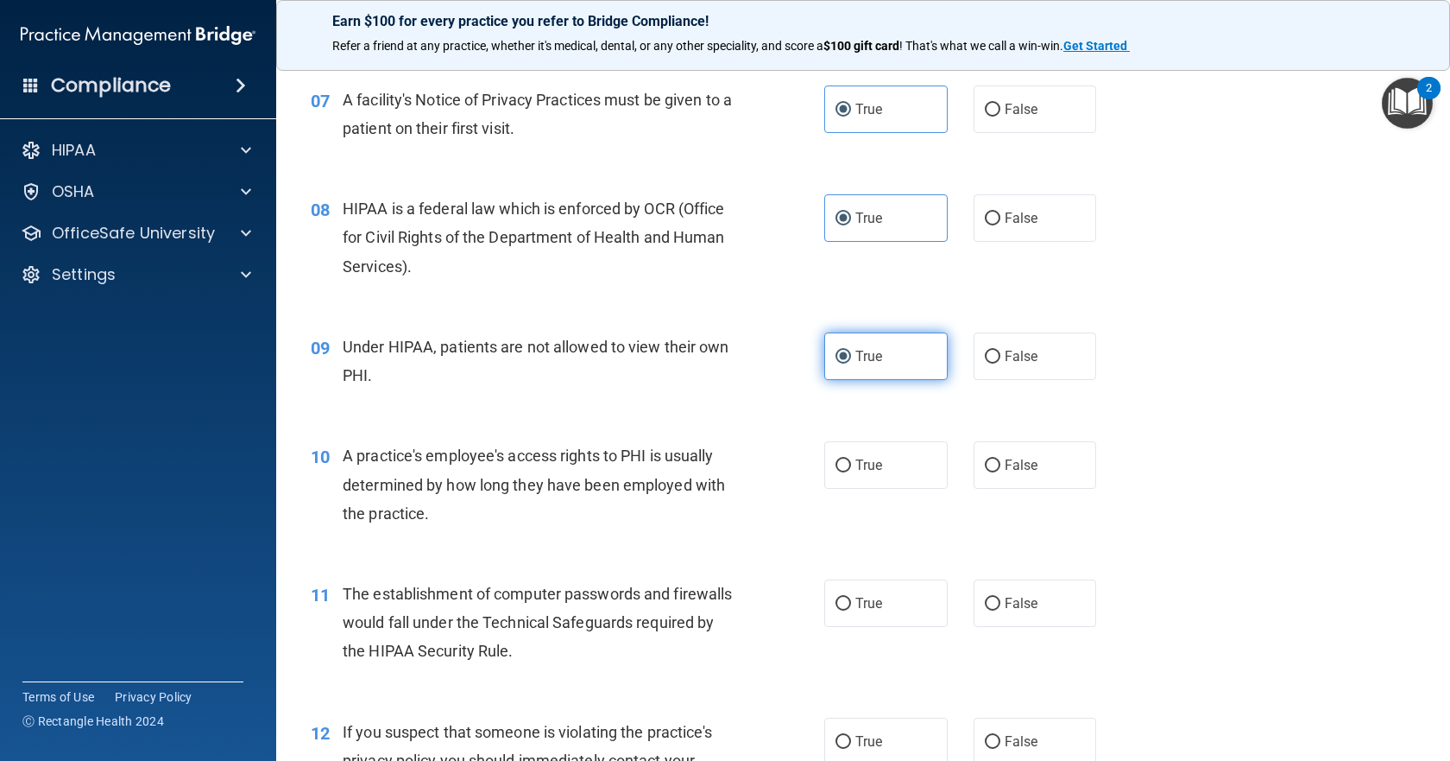
scroll to position [1036, 0]
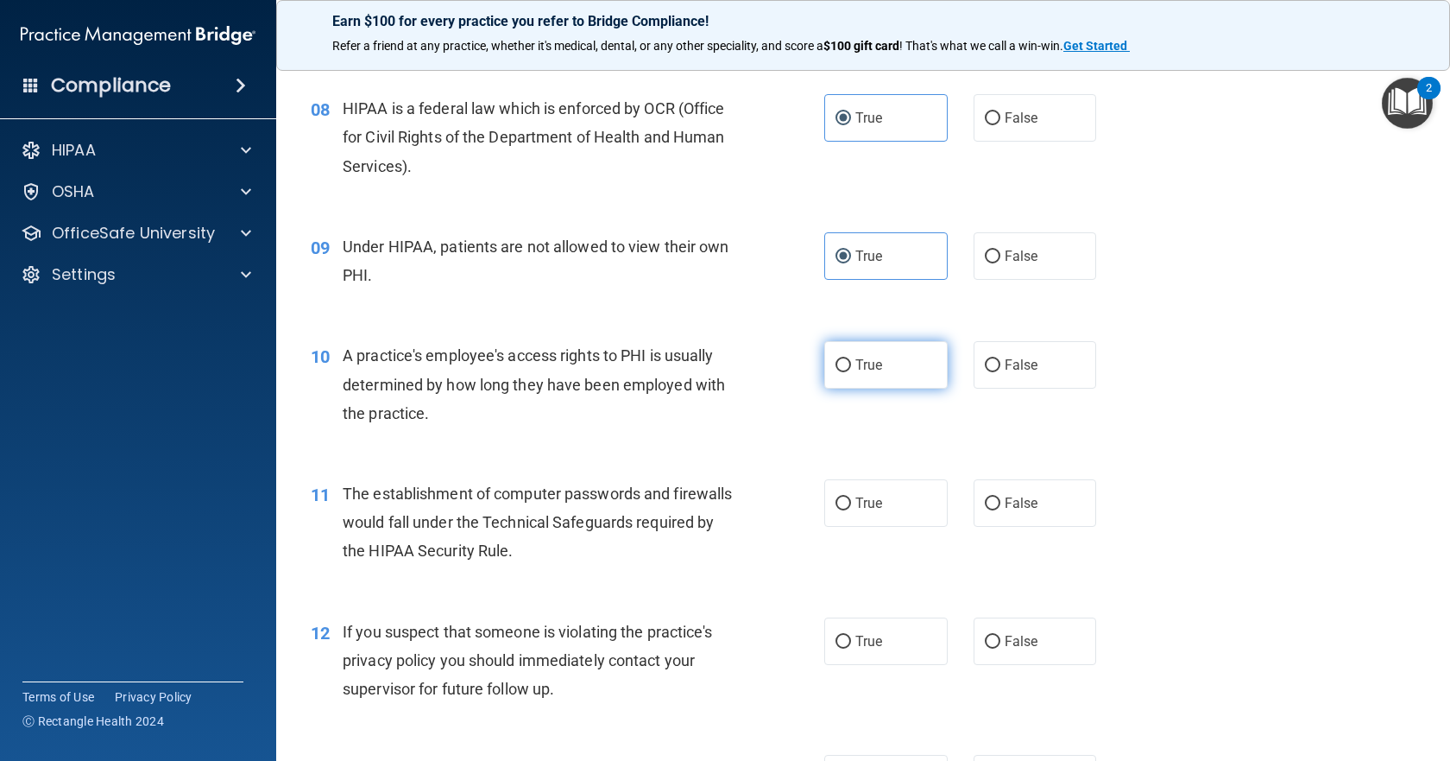
click at [878, 388] on label "True" at bounding box center [885, 364] width 123 height 47
click at [851, 372] on input "True" at bounding box center [844, 365] width 16 height 13
radio input "true"
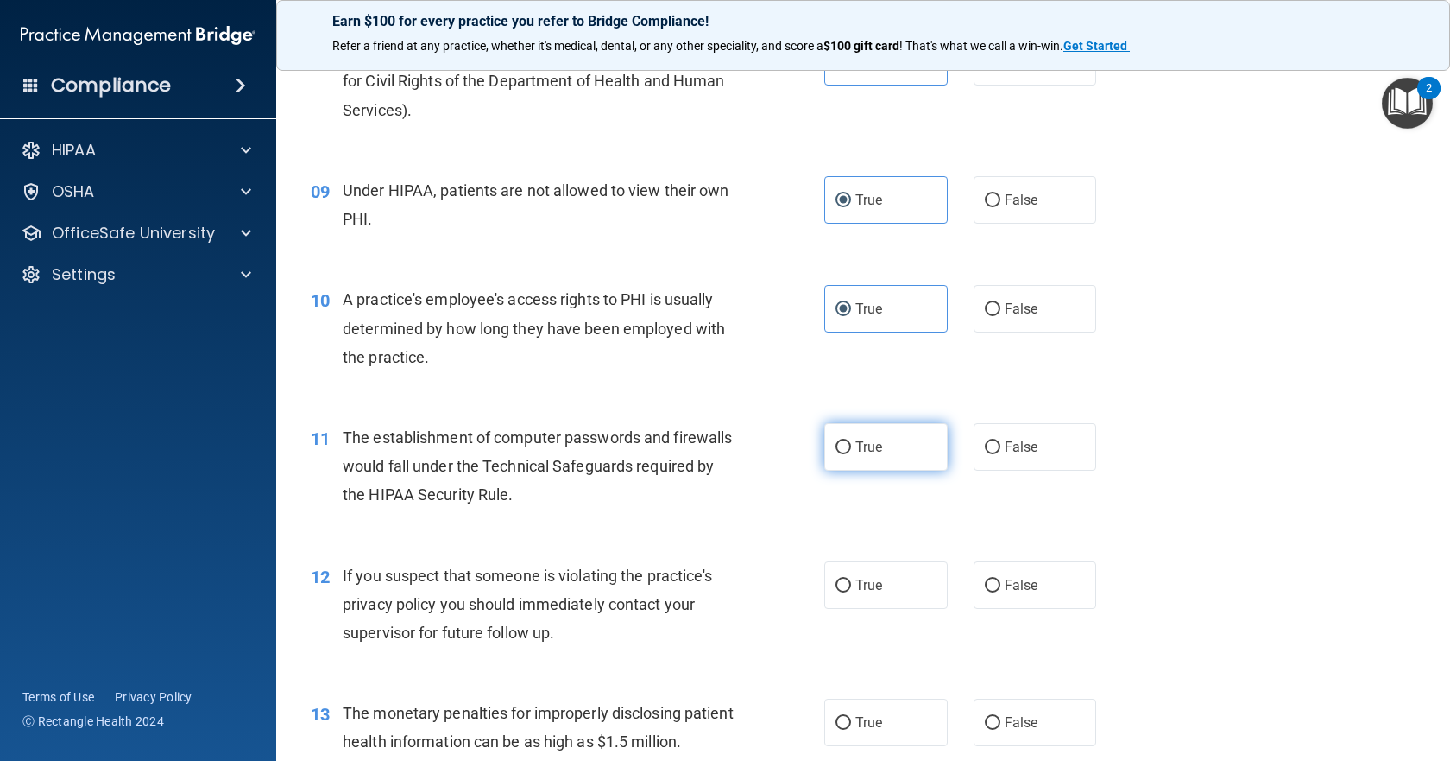
scroll to position [1122, 0]
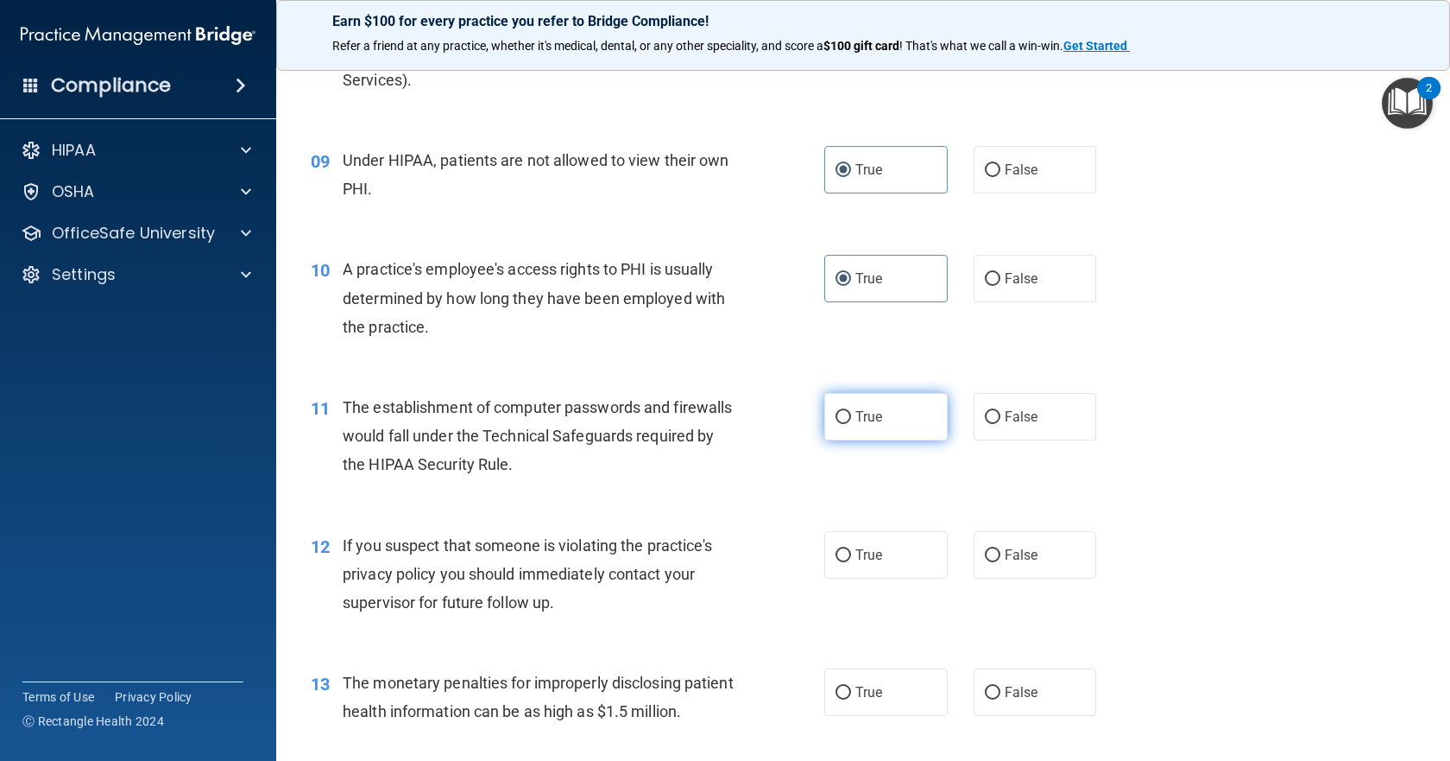
click at [863, 425] on span "True" at bounding box center [868, 416] width 27 height 16
click at [851, 424] on input "True" at bounding box center [844, 417] width 16 height 13
radio input "true"
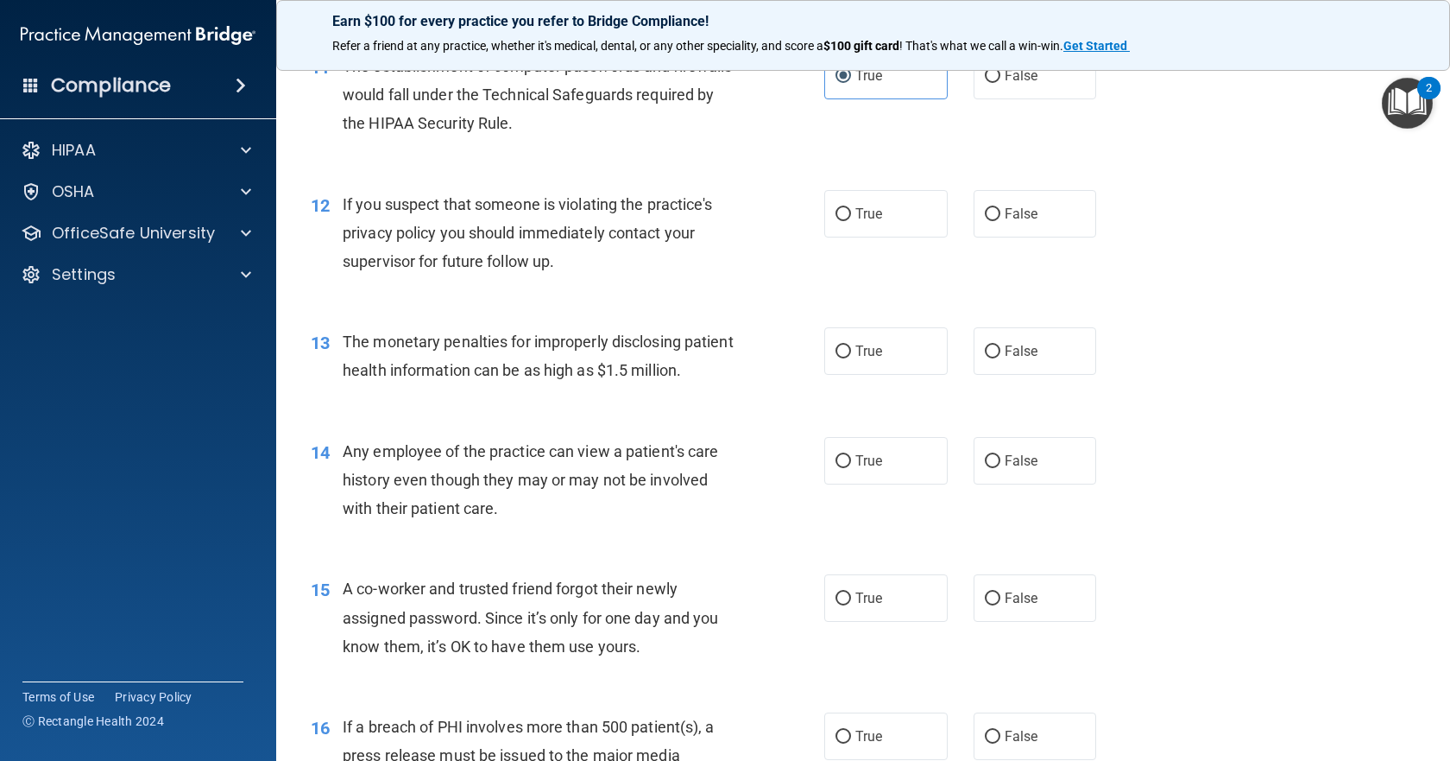
scroll to position [1468, 0]
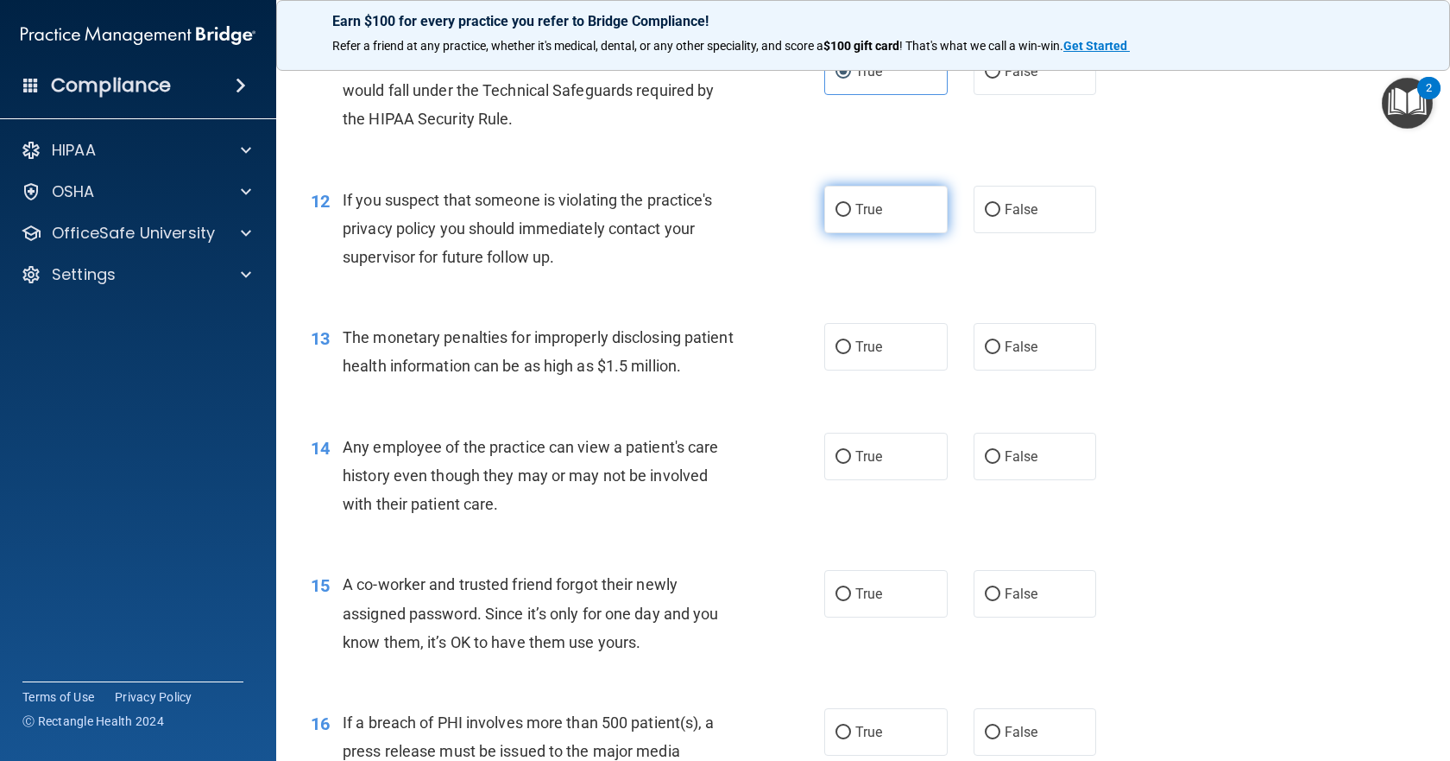
click at [887, 233] on label "True" at bounding box center [885, 209] width 123 height 47
click at [851, 217] on input "True" at bounding box center [844, 210] width 16 height 13
radio input "true"
click at [917, 370] on label "True" at bounding box center [885, 346] width 123 height 47
click at [851, 354] on input "True" at bounding box center [844, 347] width 16 height 13
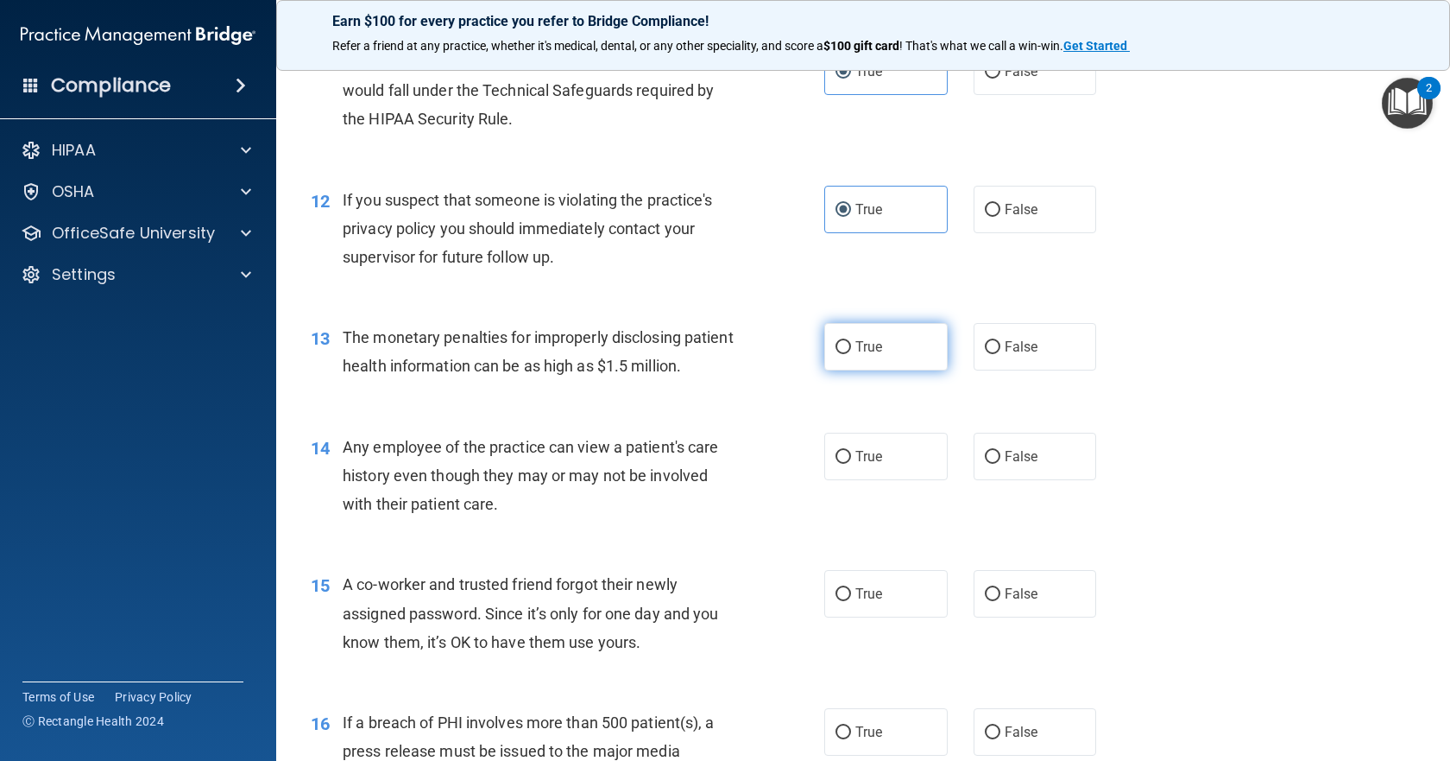
radio input "true"
click at [895, 480] on label "True" at bounding box center [885, 455] width 123 height 47
click at [851, 464] on input "True" at bounding box center [844, 457] width 16 height 13
radio input "true"
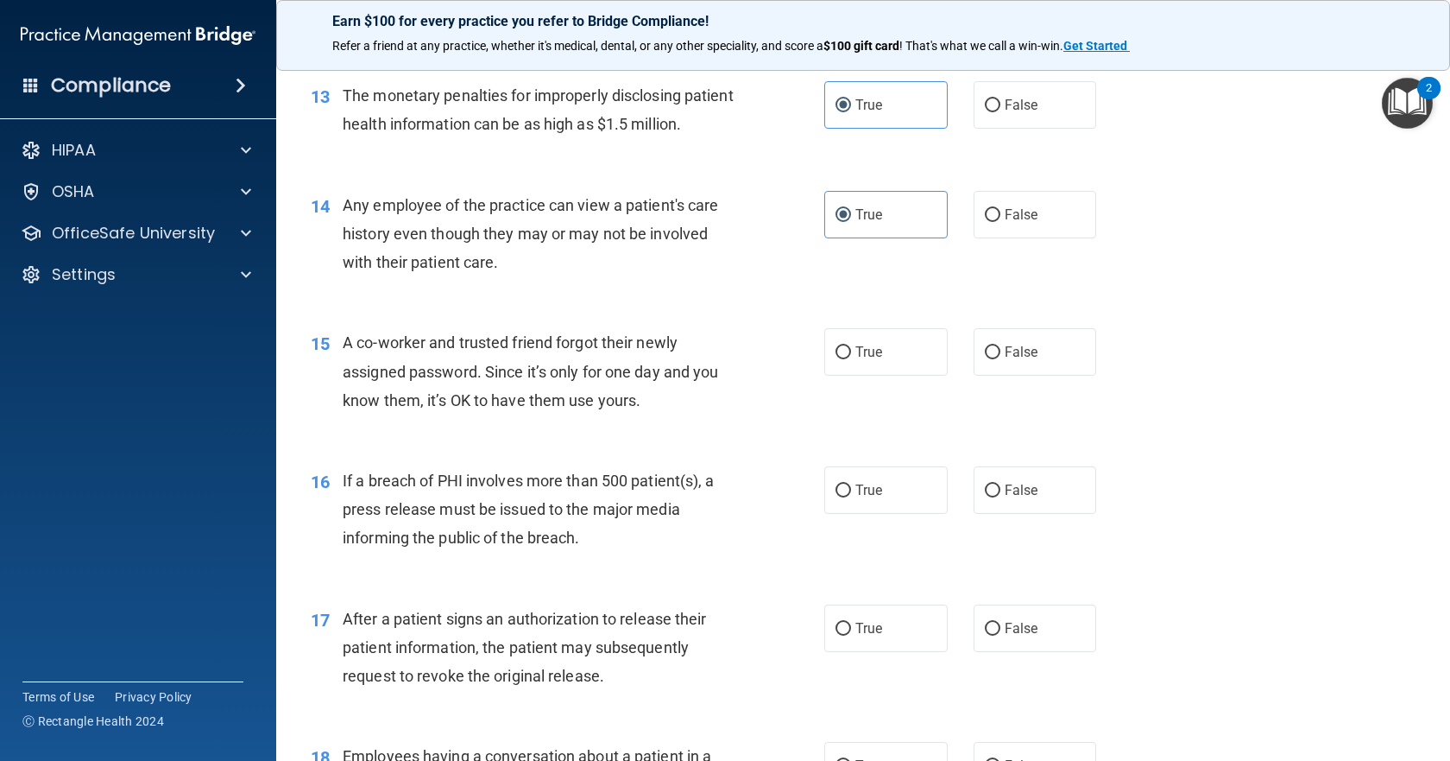
scroll to position [1727, 0]
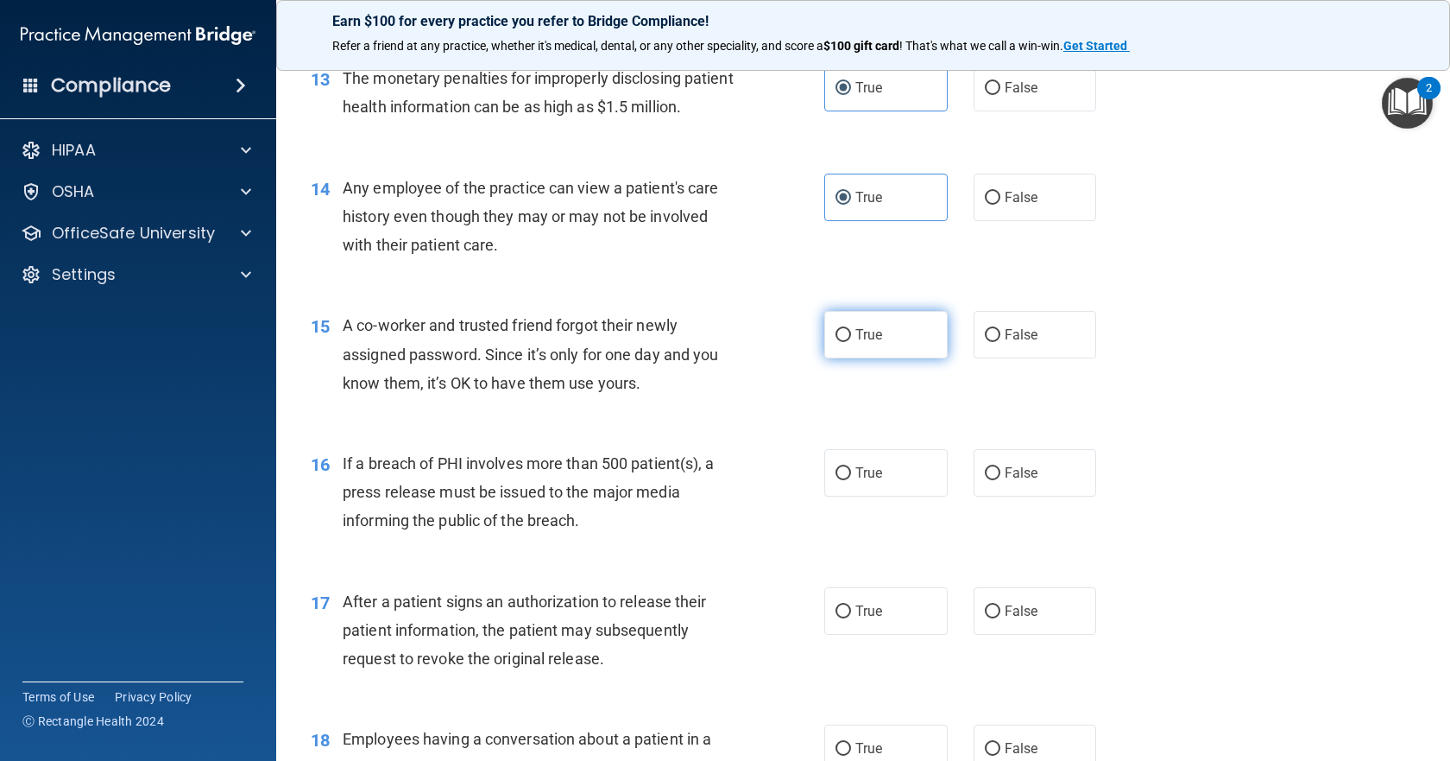
click at [890, 358] on label "True" at bounding box center [885, 334] width 123 height 47
click at [851, 342] on input "True" at bounding box center [844, 335] width 16 height 13
radio input "true"
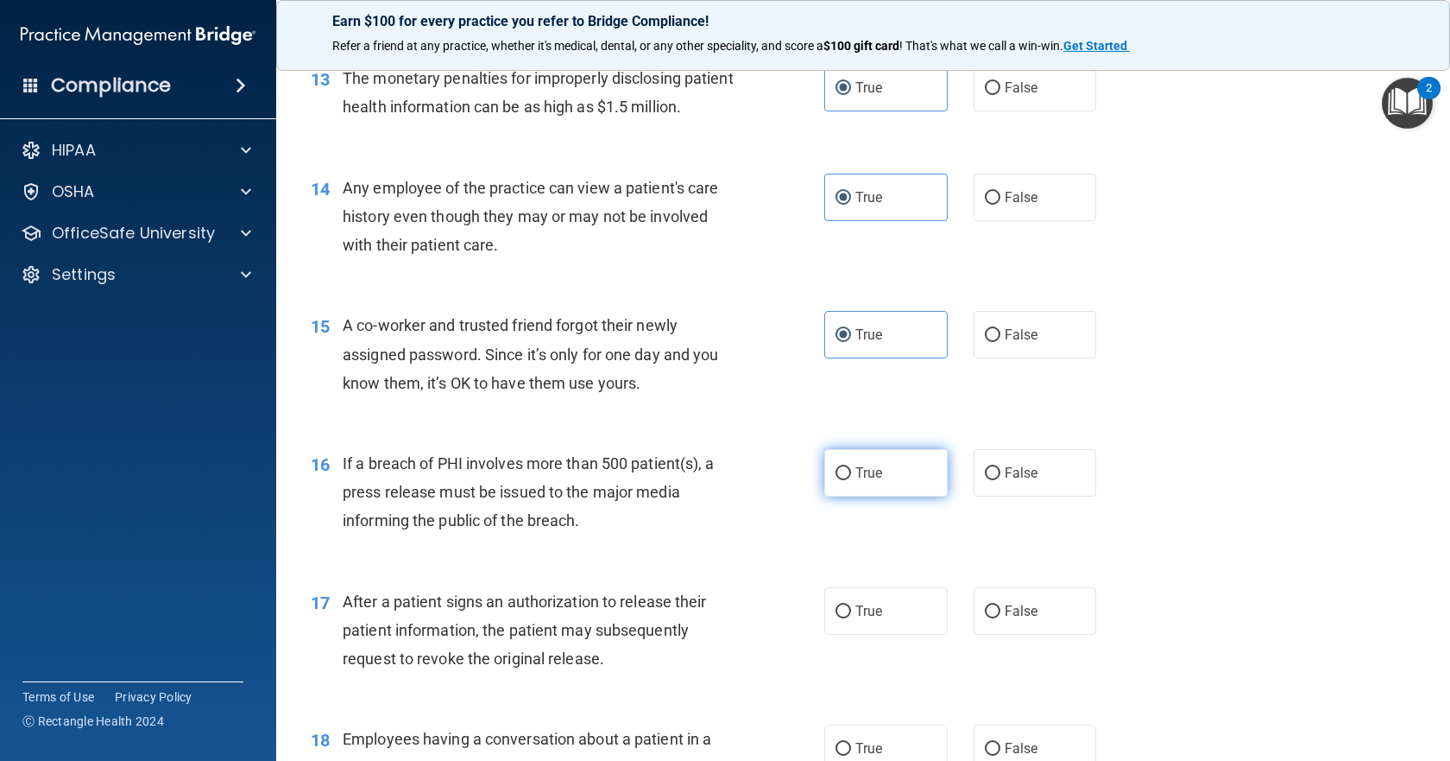
click at [906, 496] on label "True" at bounding box center [885, 472] width 123 height 47
click at [851, 480] on input "True" at bounding box center [844, 473] width 16 height 13
radio input "true"
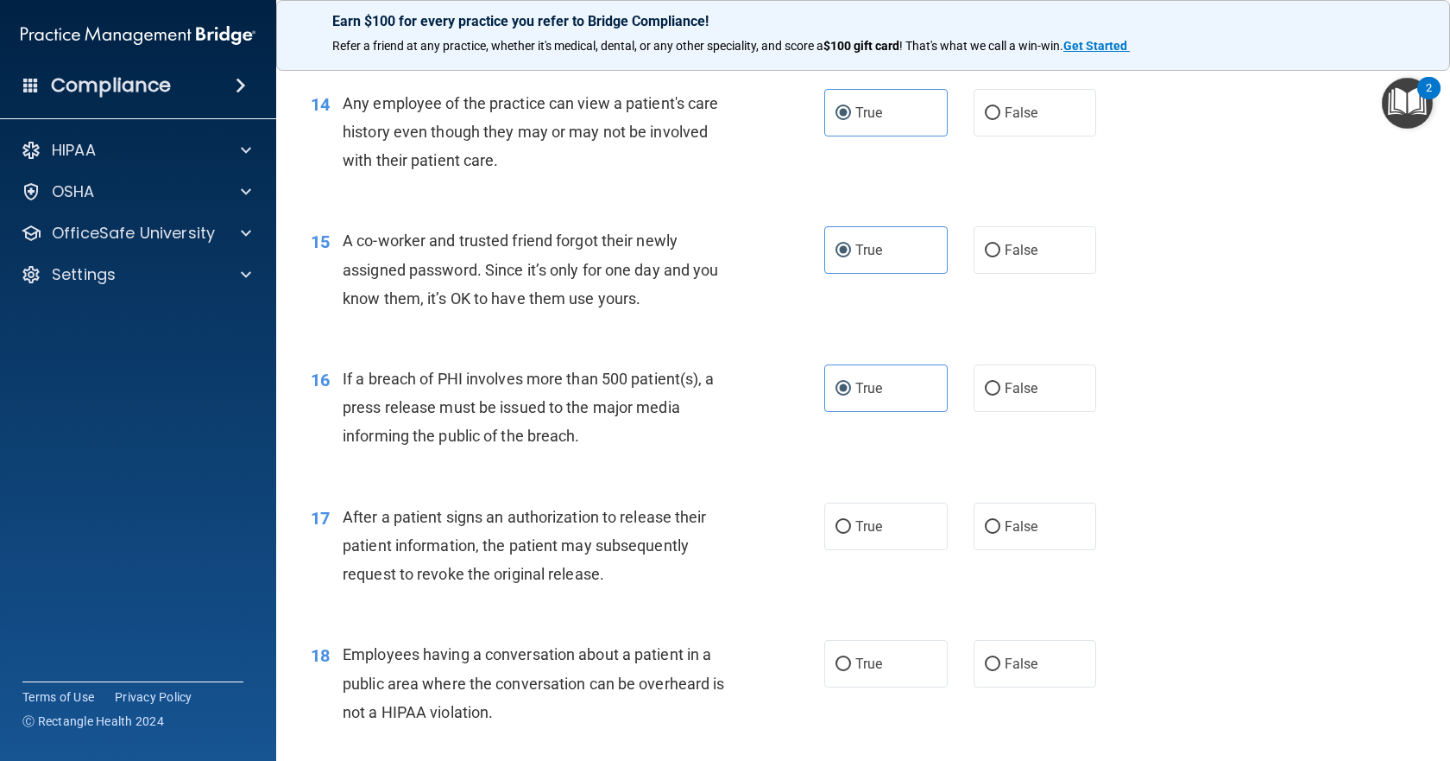
scroll to position [1985, 0]
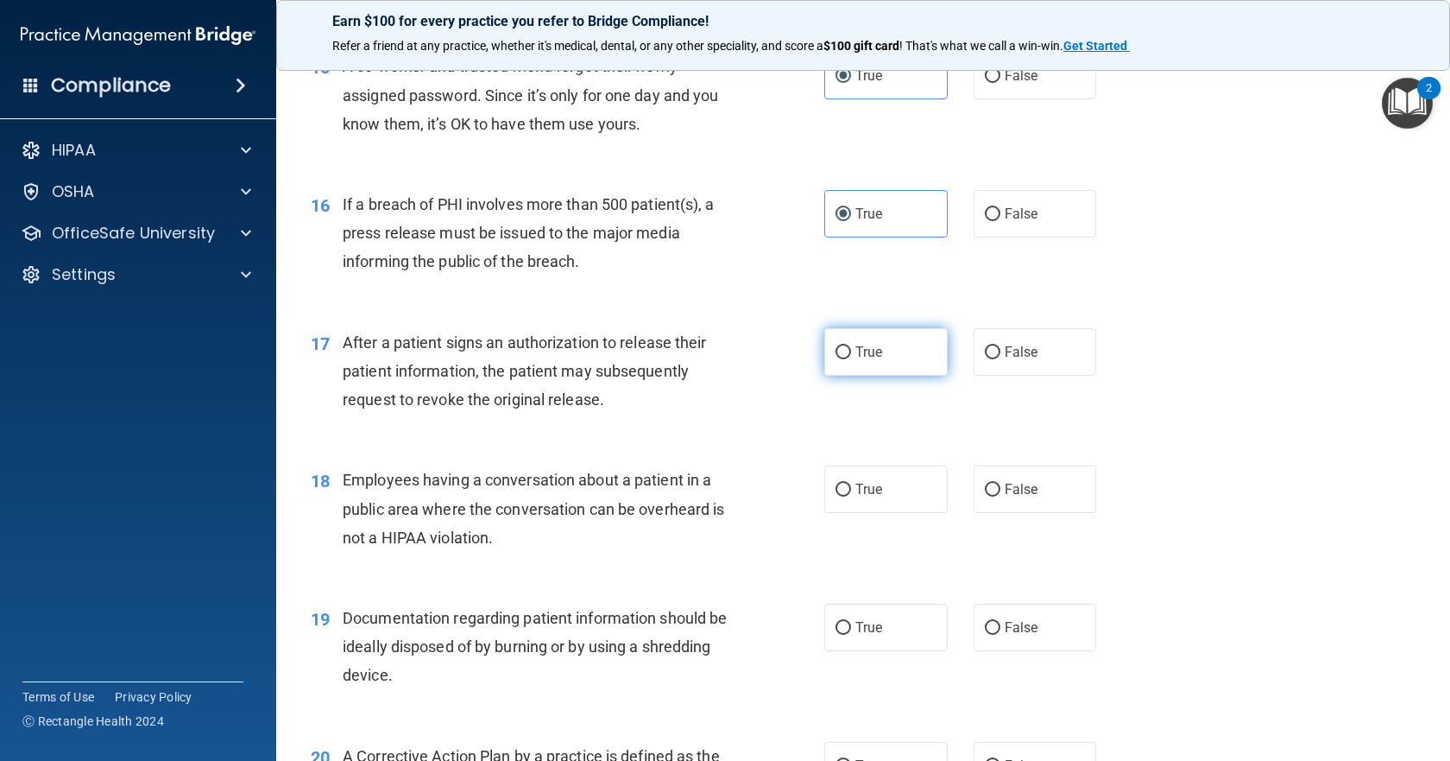
click at [899, 376] on label "True" at bounding box center [885, 351] width 123 height 47
click at [851, 359] on input "True" at bounding box center [844, 352] width 16 height 13
radio input "true"
click at [907, 513] on label "True" at bounding box center [885, 488] width 123 height 47
click at [851, 496] on input "True" at bounding box center [844, 489] width 16 height 13
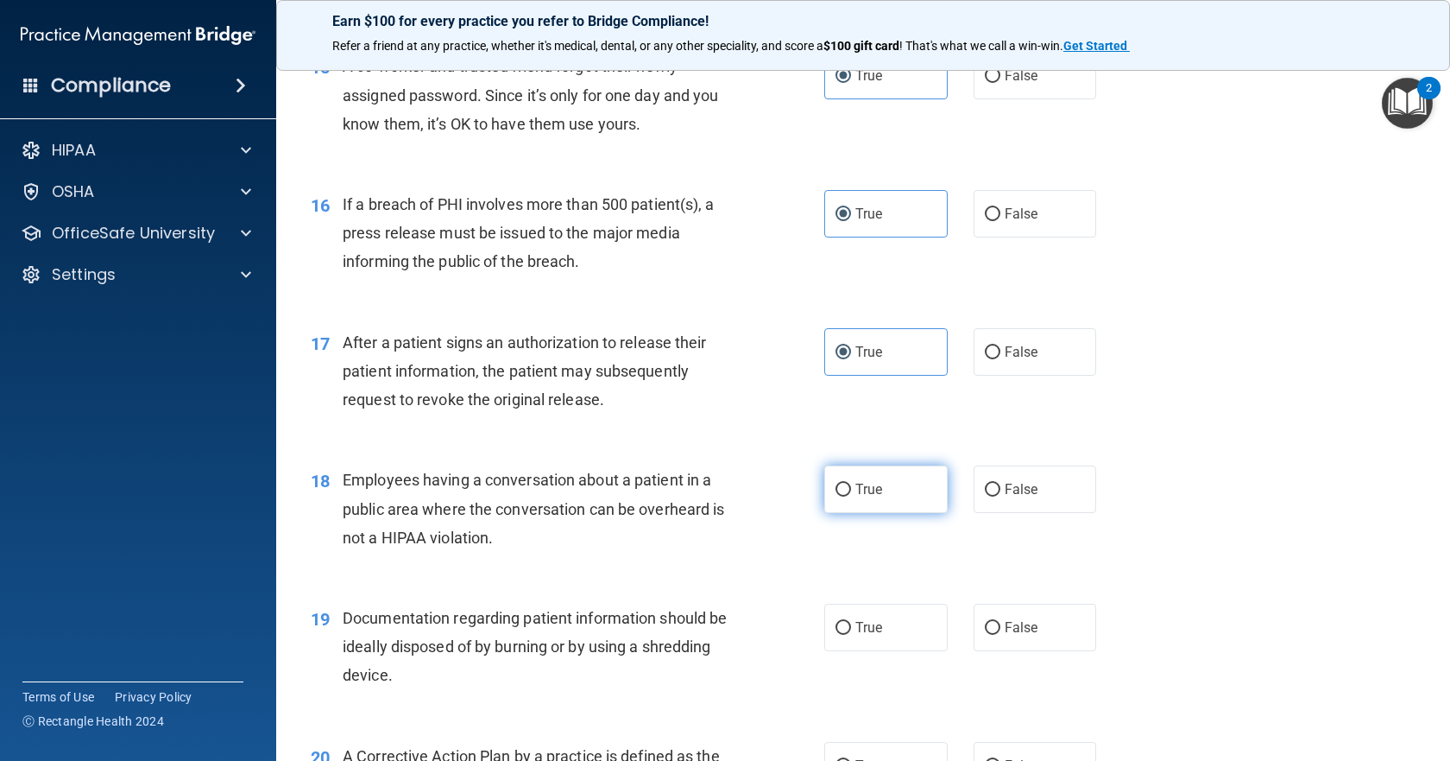
radio input "true"
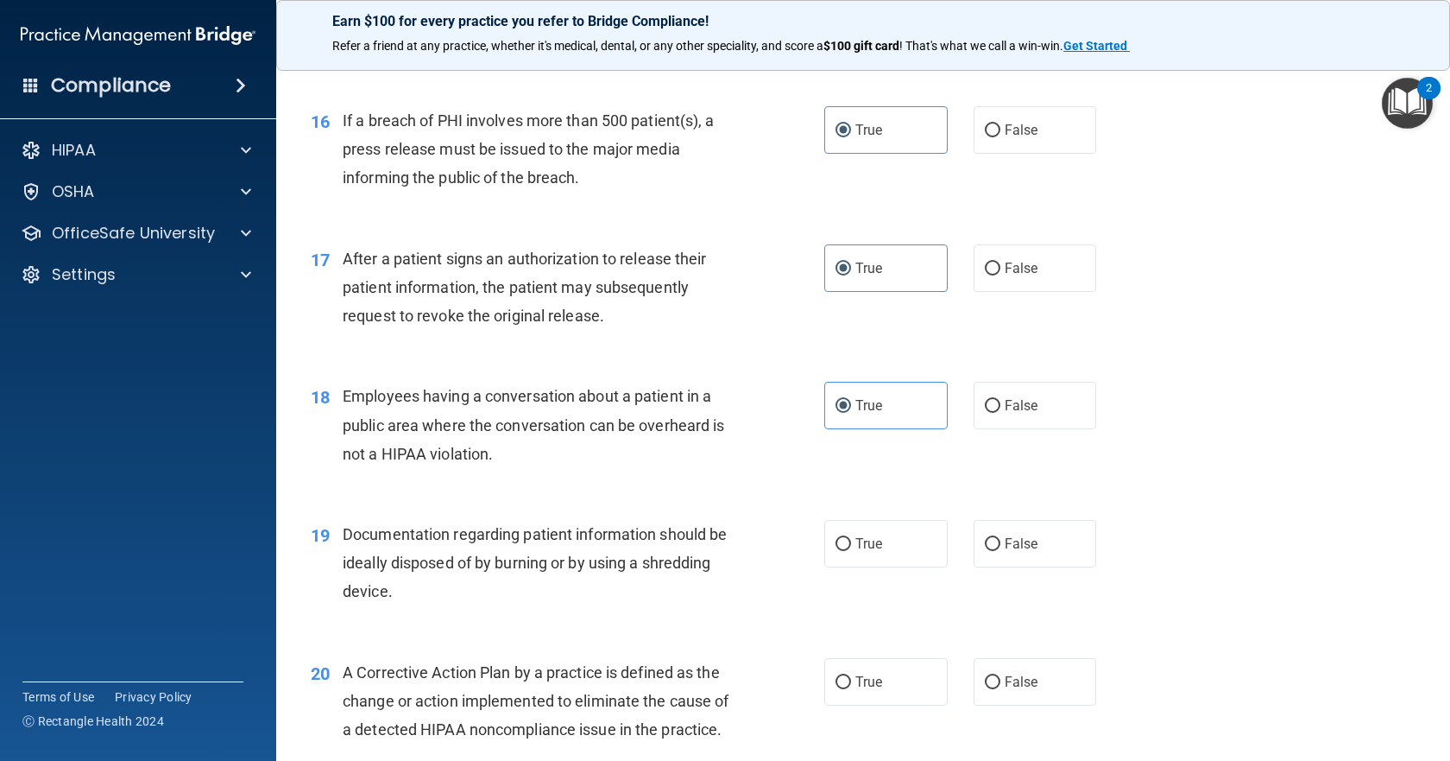
scroll to position [2244, 0]
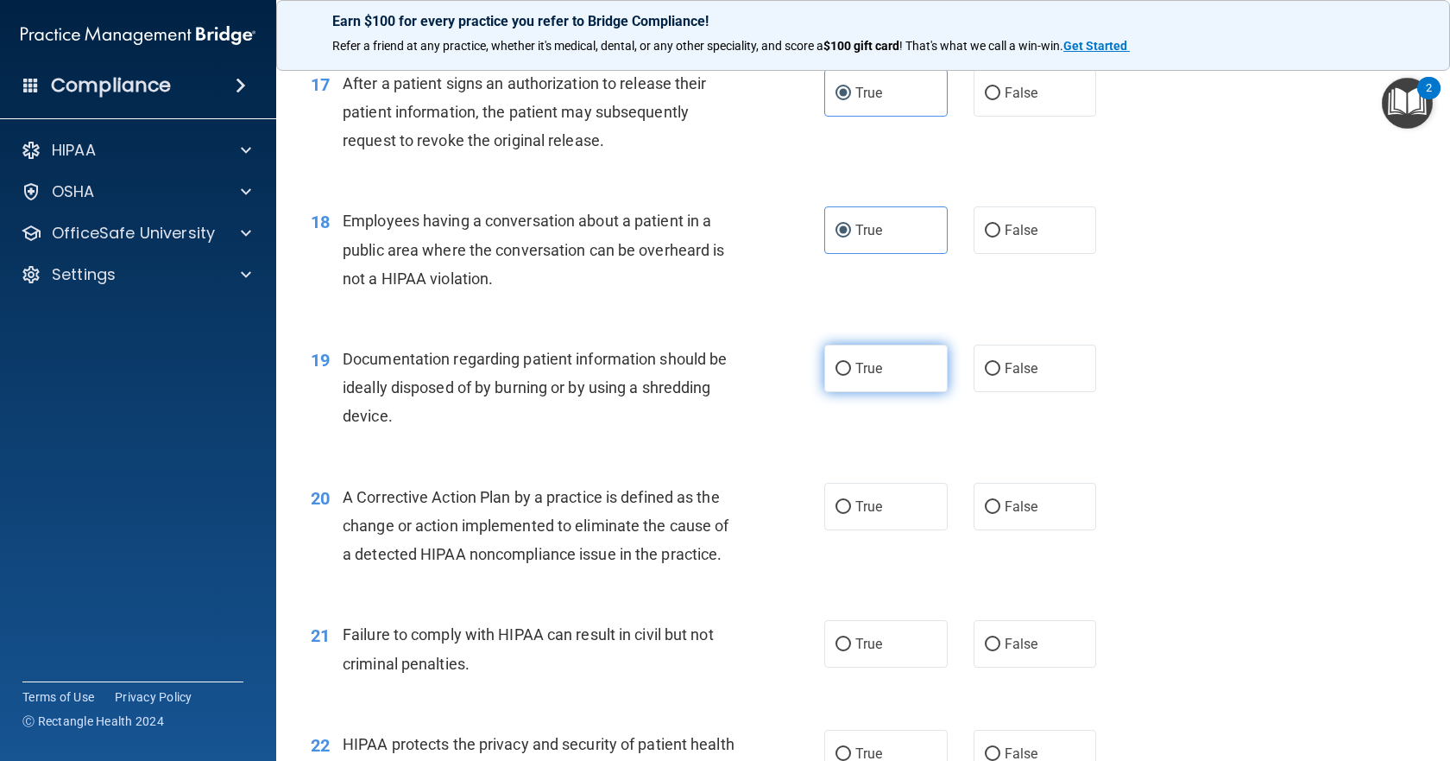
click at [899, 392] on label "True" at bounding box center [885, 367] width 123 height 47
click at [851, 376] on input "True" at bounding box center [844, 369] width 16 height 13
radio input "true"
click at [927, 530] on label "True" at bounding box center [885, 506] width 123 height 47
click at [851, 514] on input "True" at bounding box center [844, 507] width 16 height 13
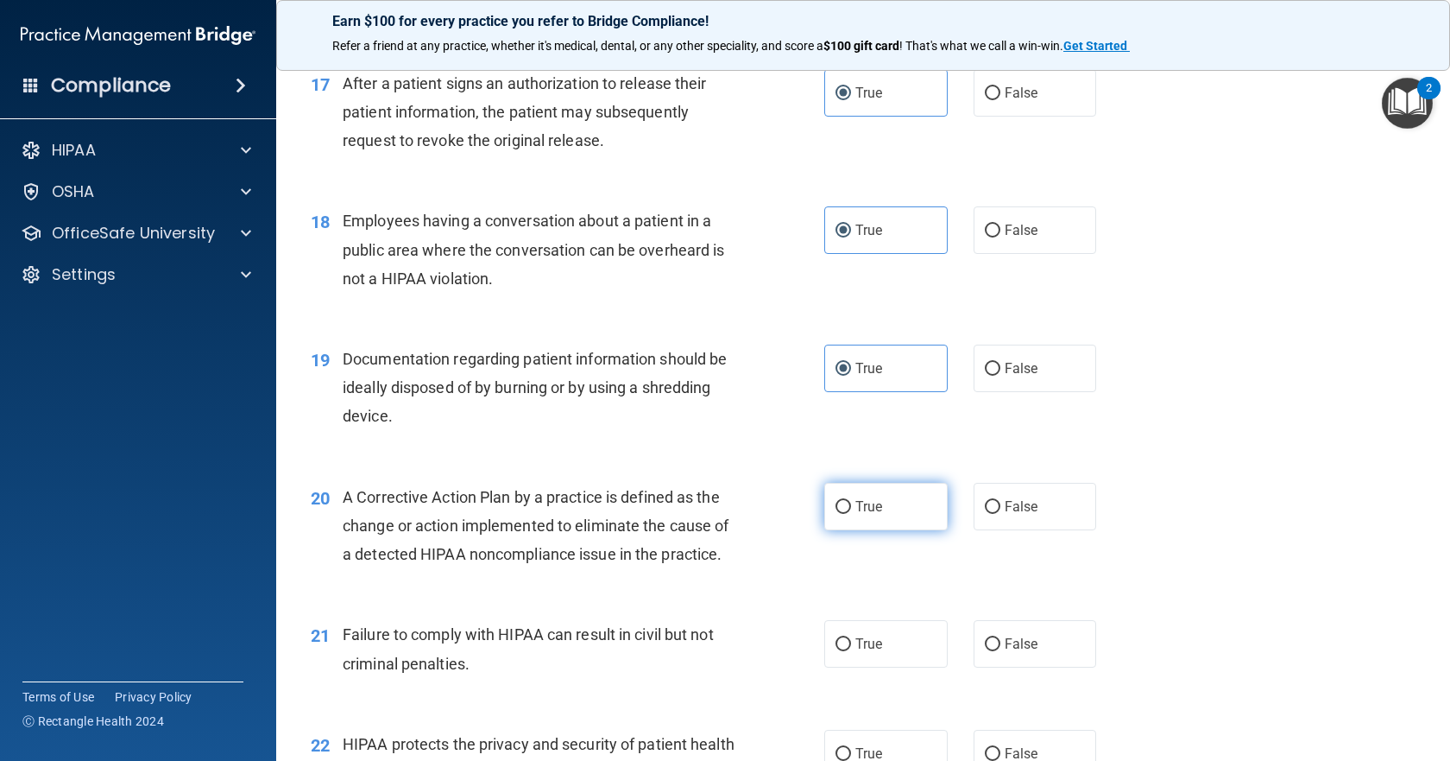
radio input "true"
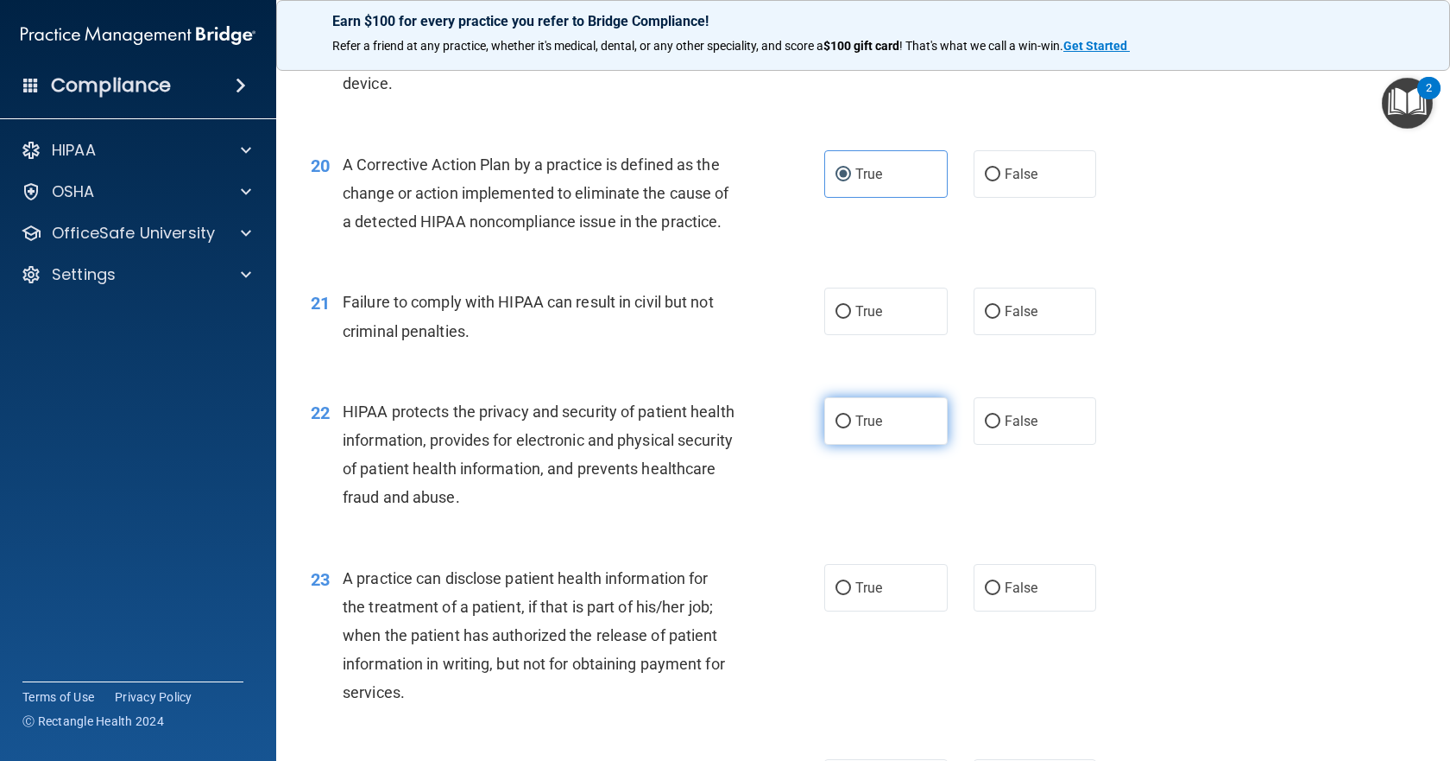
scroll to position [2590, 0]
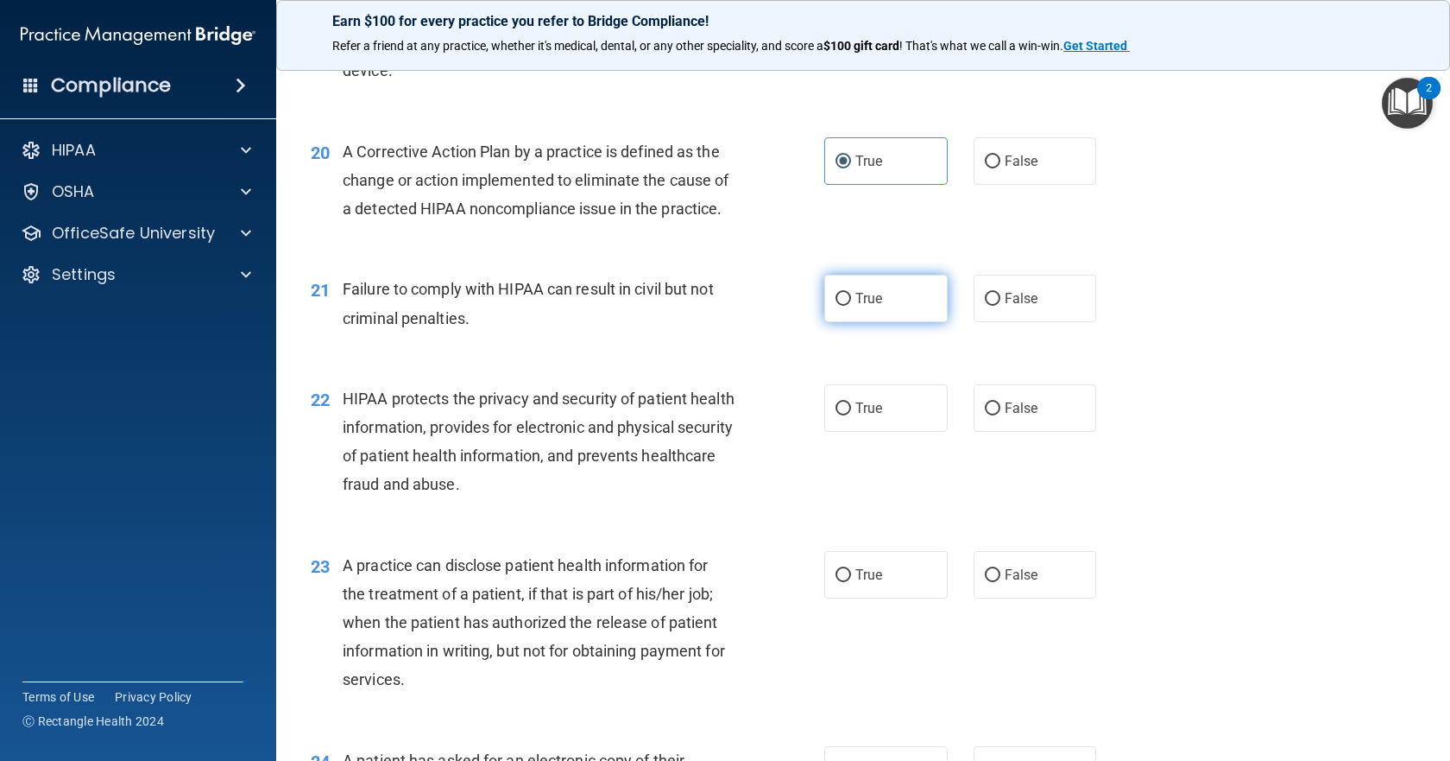
drag, startPoint x: 911, startPoint y: 377, endPoint x: 893, endPoint y: 442, distance: 67.0
click at [909, 322] on label "True" at bounding box center [885, 298] width 123 height 47
click at [851, 306] on input "True" at bounding box center [844, 299] width 16 height 13
radio input "true"
click at [893, 432] on label "True" at bounding box center [885, 407] width 123 height 47
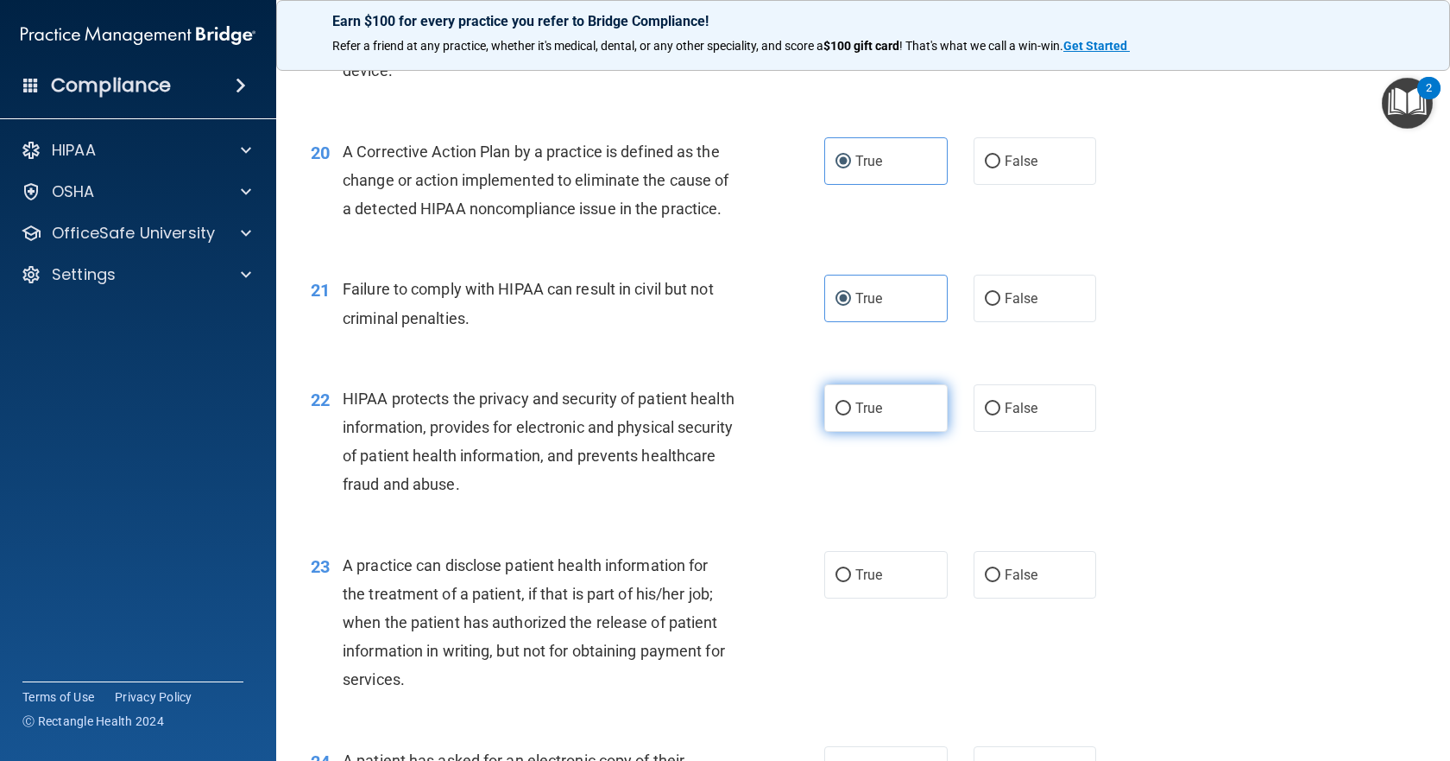
click at [851, 415] on input "True" at bounding box center [844, 408] width 16 height 13
radio input "true"
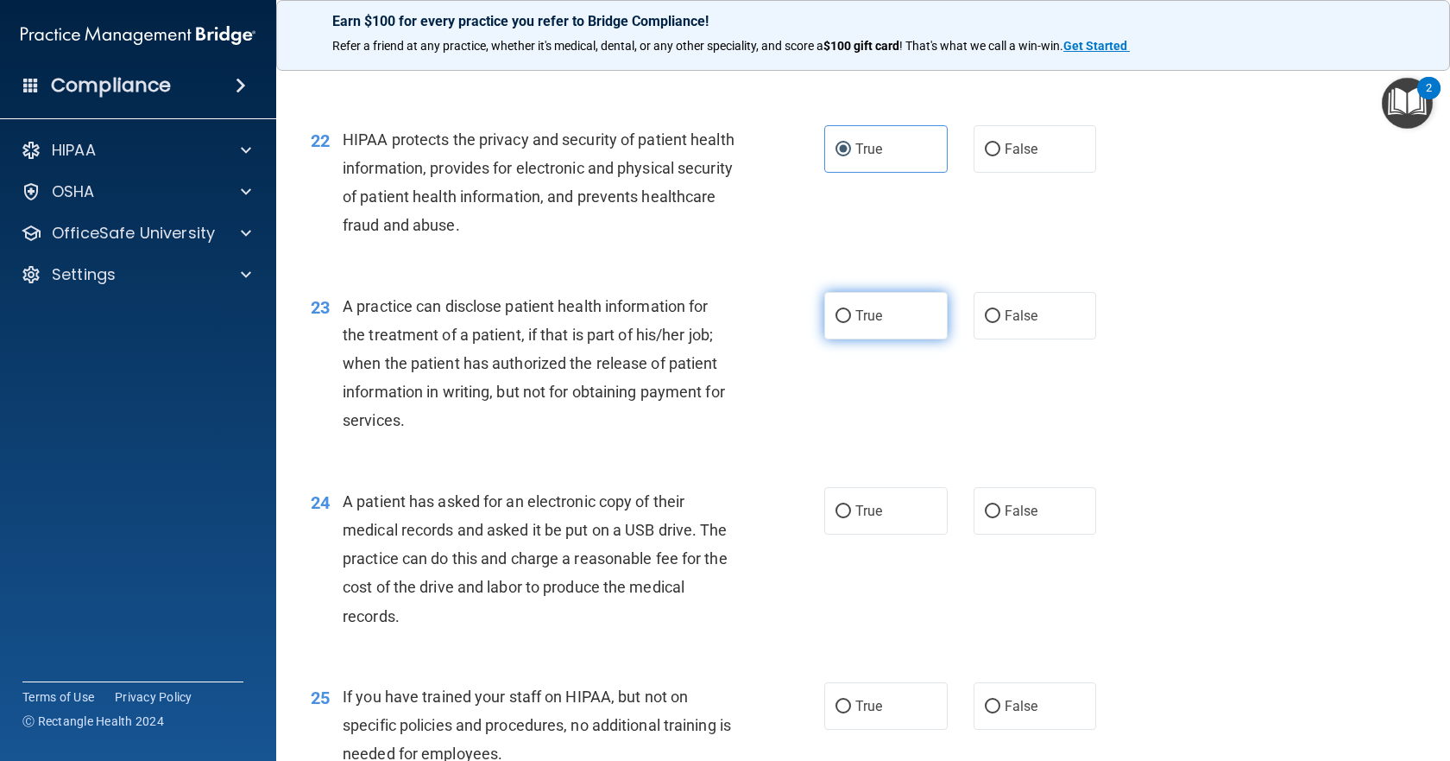
click at [869, 324] on span "True" at bounding box center [868, 315] width 27 height 16
click at [851, 323] on input "True" at bounding box center [844, 316] width 16 height 13
radio input "true"
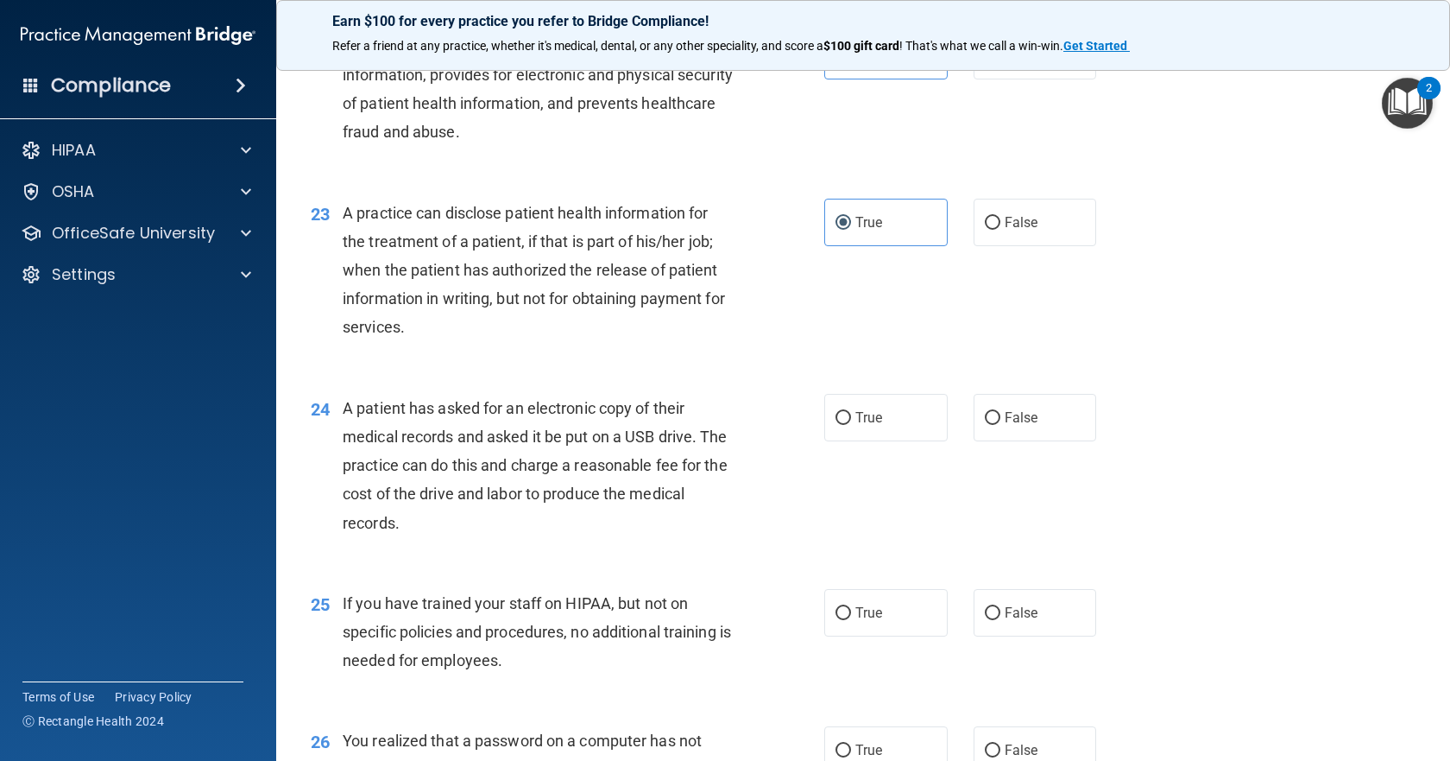
scroll to position [3108, 0]
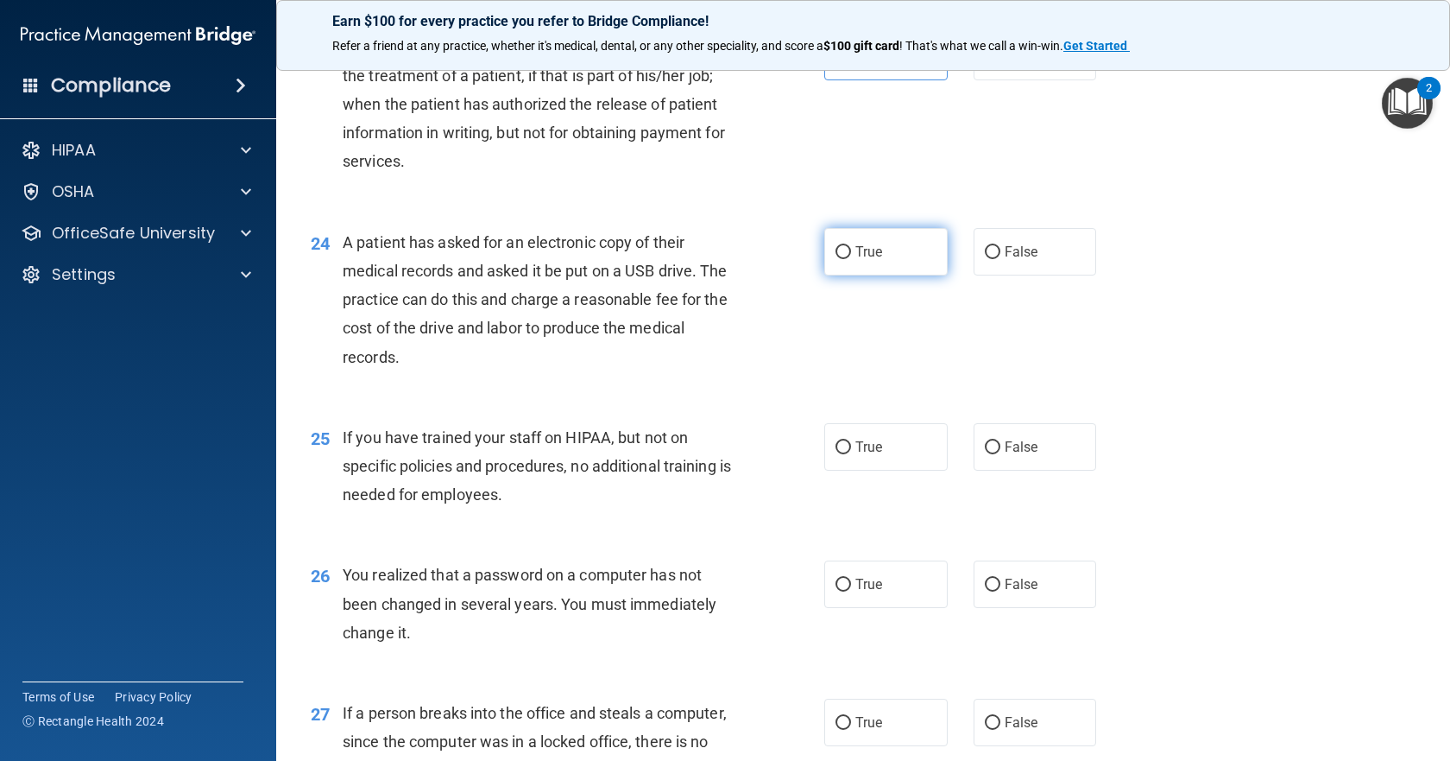
click at [856, 260] on span "True" at bounding box center [868, 251] width 27 height 16
click at [851, 259] on input "True" at bounding box center [844, 252] width 16 height 13
radio input "true"
click at [882, 470] on label "True" at bounding box center [885, 446] width 123 height 47
click at [851, 454] on input "True" at bounding box center [844, 447] width 16 height 13
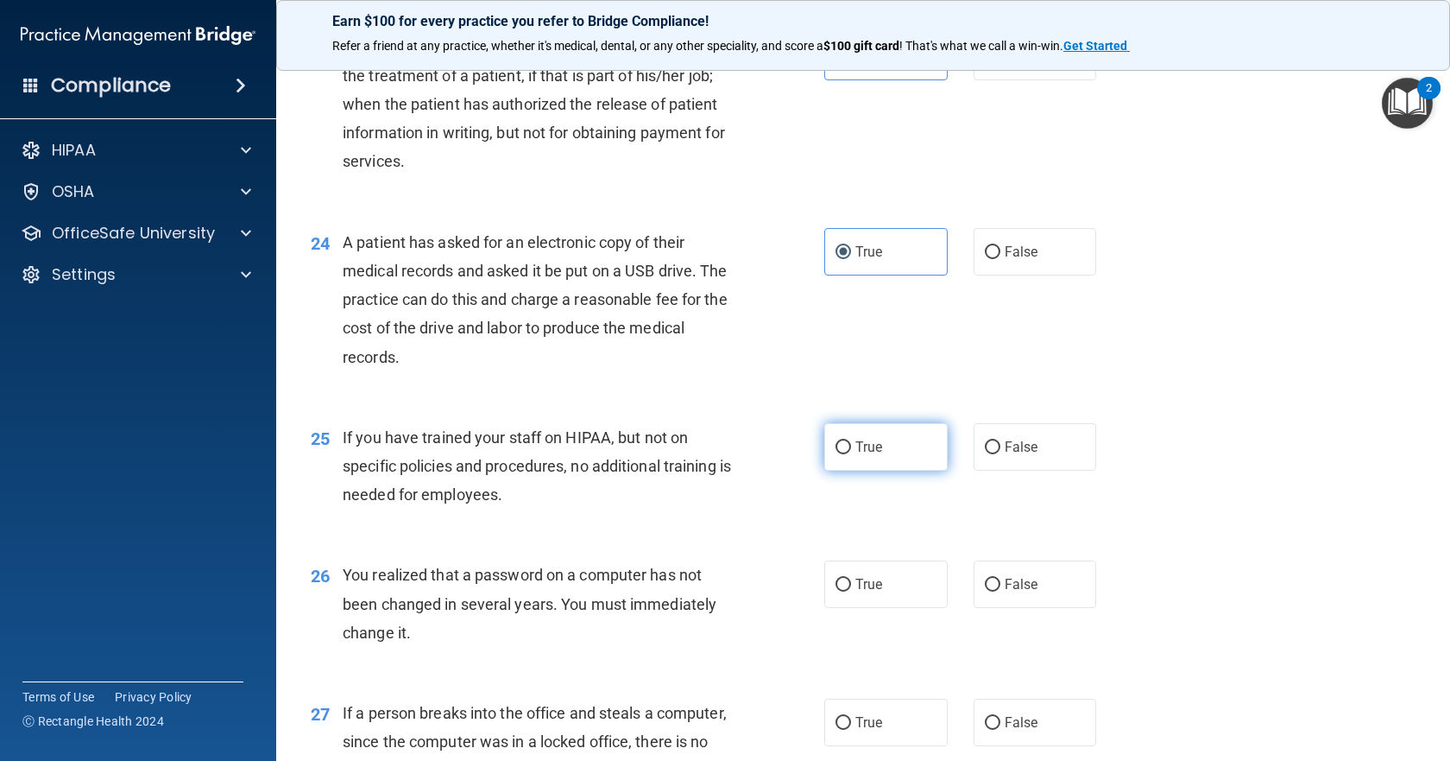
radio input "true"
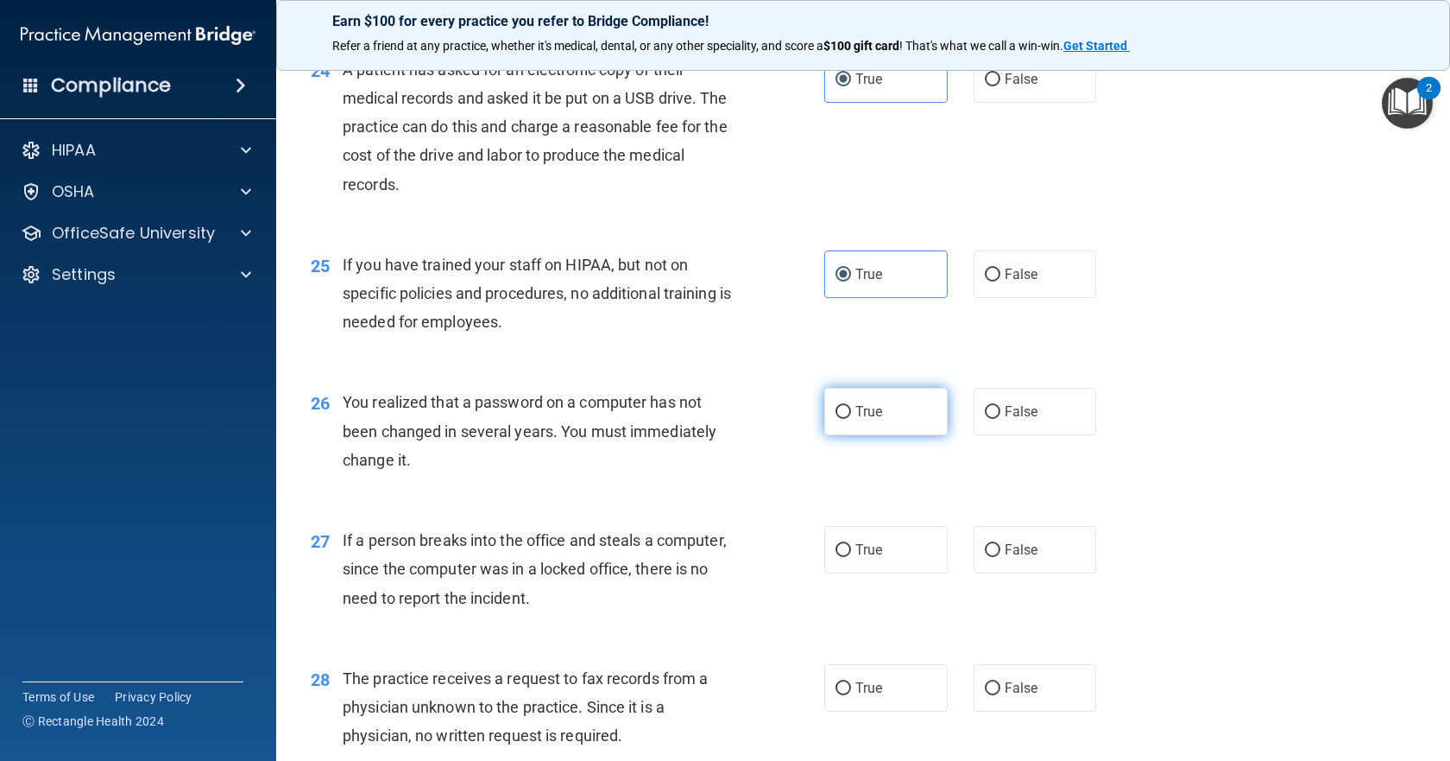
click at [877, 435] on label "True" at bounding box center [885, 411] width 123 height 47
click at [851, 419] on input "True" at bounding box center [844, 412] width 16 height 13
radio input "true"
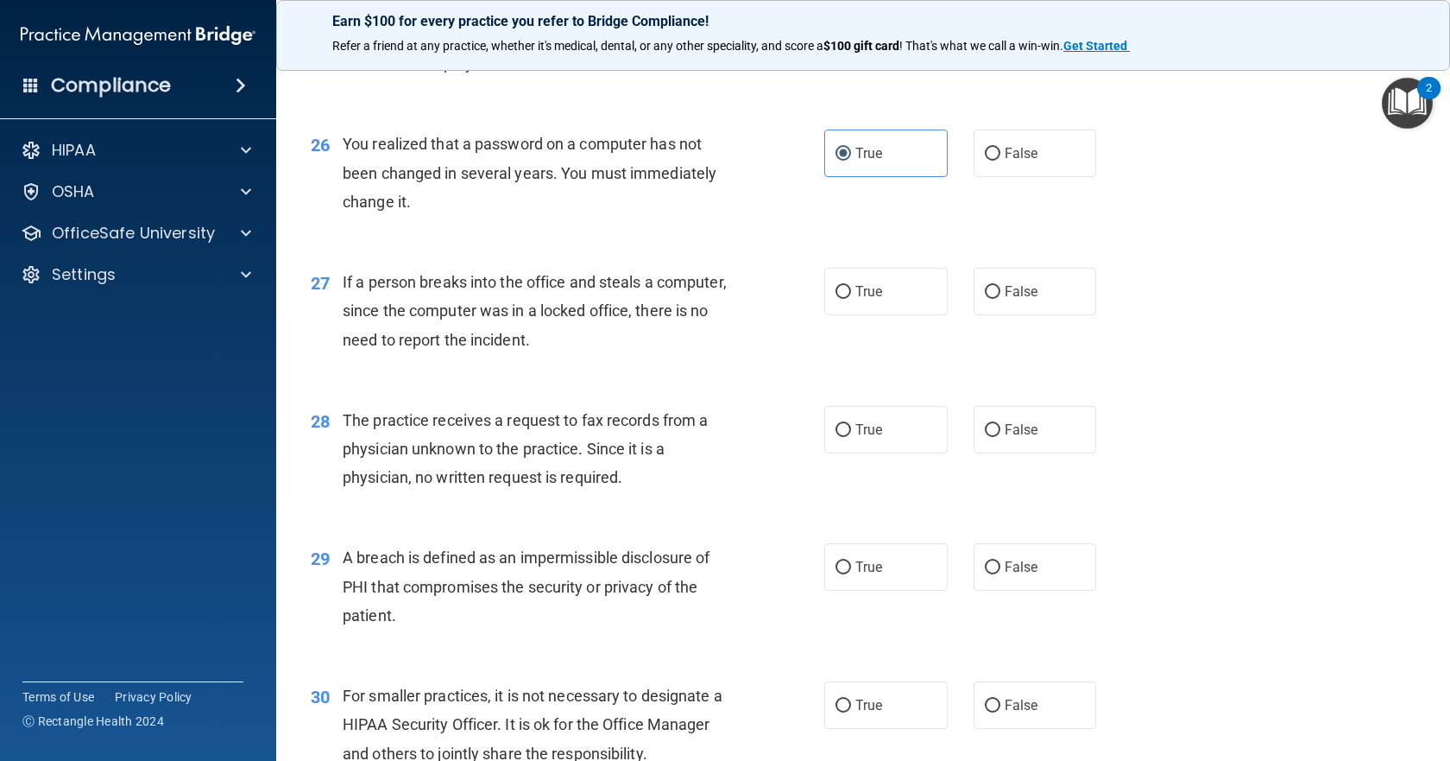
scroll to position [3539, 0]
click at [876, 299] on span "True" at bounding box center [868, 290] width 27 height 16
click at [851, 298] on input "True" at bounding box center [844, 291] width 16 height 13
radio input "true"
click at [903, 452] on label "True" at bounding box center [885, 428] width 123 height 47
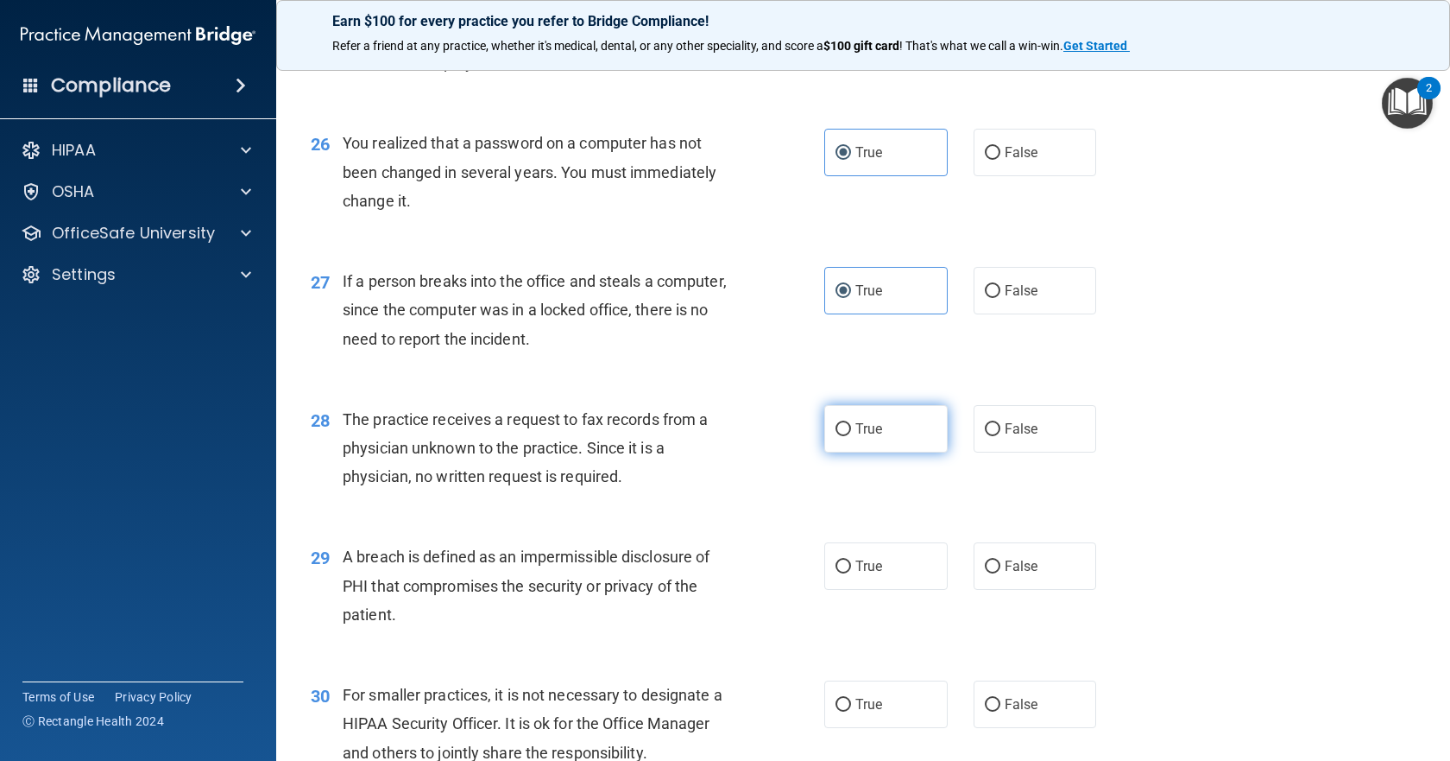
click at [851, 436] on input "True" at bounding box center [844, 429] width 16 height 13
radio input "true"
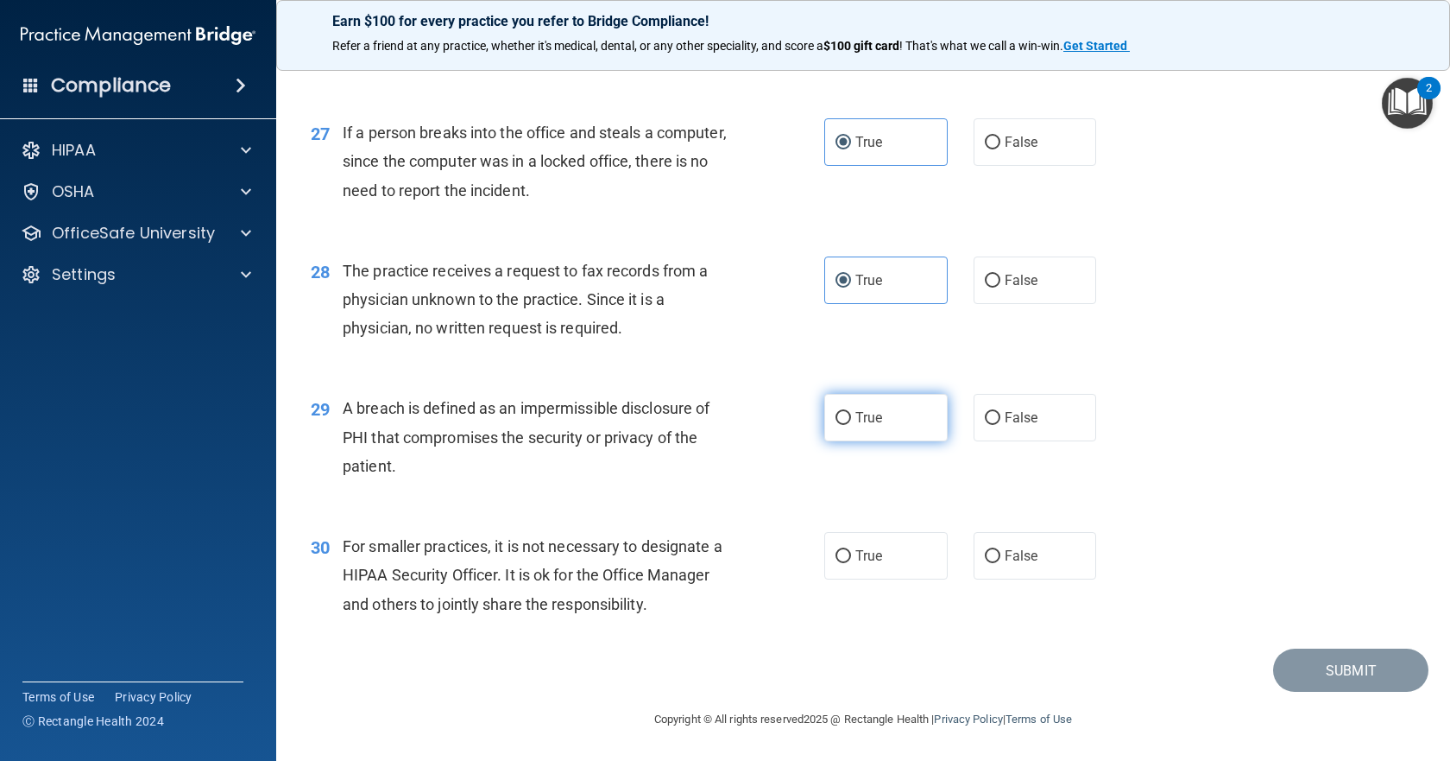
click at [882, 441] on label "True" at bounding box center [885, 417] width 123 height 47
click at [851, 425] on input "True" at bounding box center [844, 418] width 16 height 13
radio input "true"
click at [889, 558] on label "True" at bounding box center [885, 555] width 123 height 47
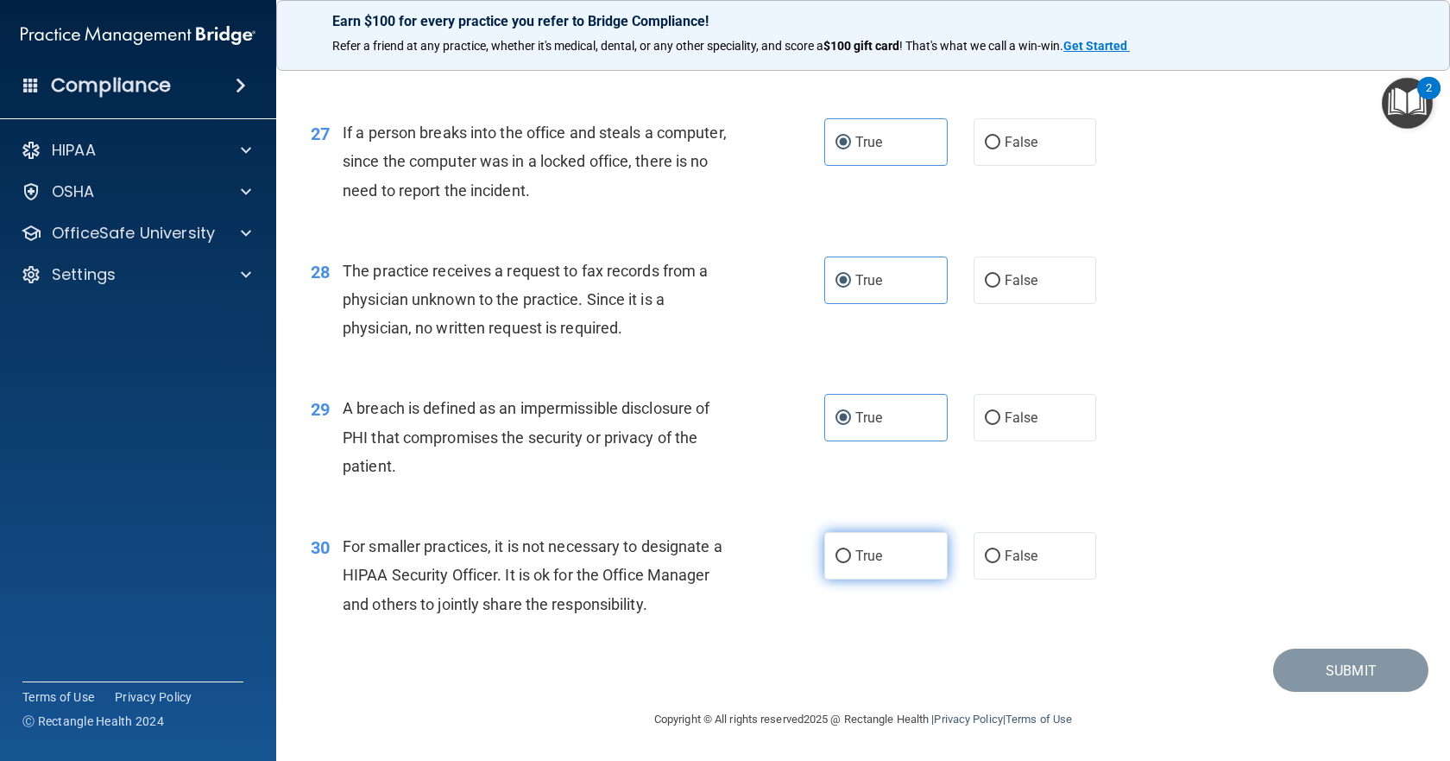
click at [851, 558] on input "True" at bounding box center [844, 556] width 16 height 13
radio input "true"
click at [1311, 673] on button "Submit" at bounding box center [1350, 670] width 155 height 44
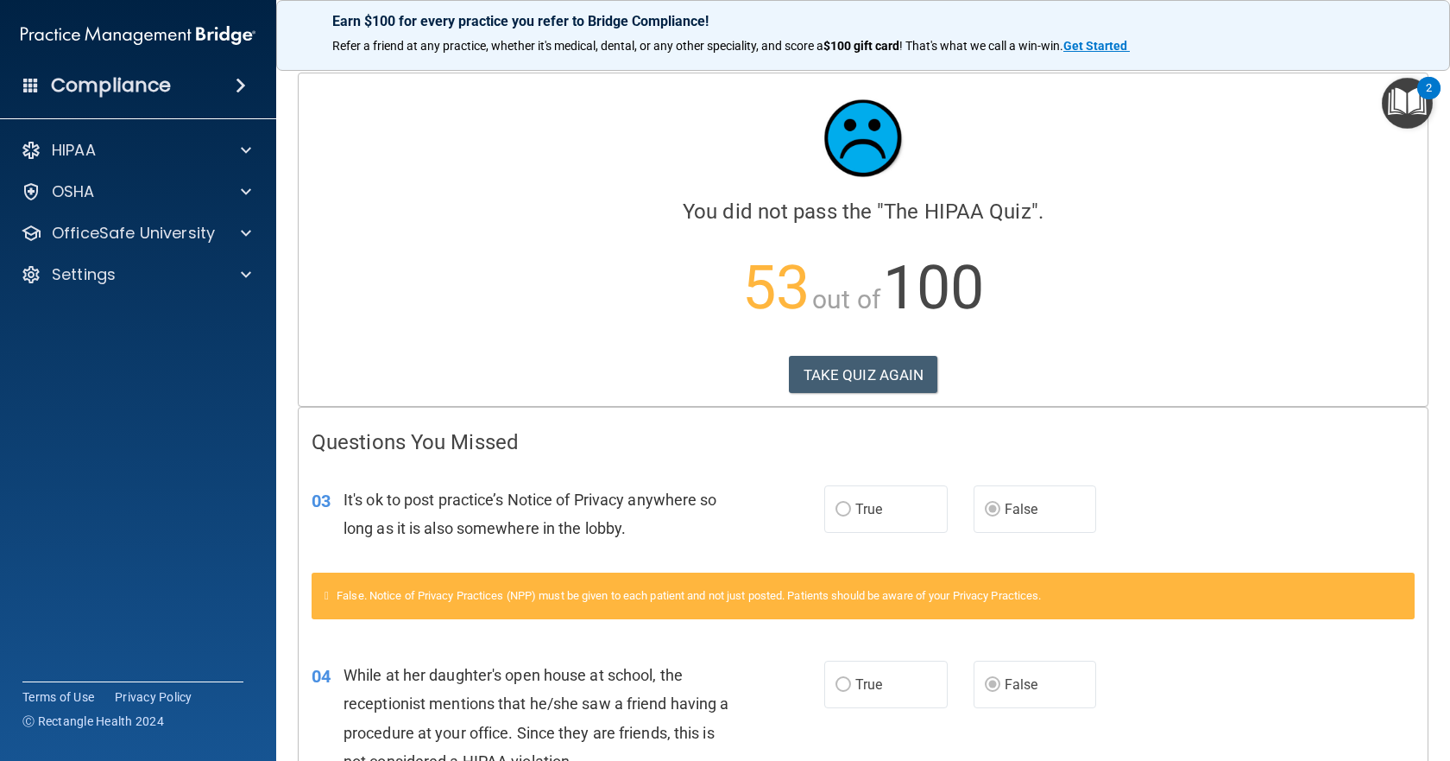
click at [855, 350] on div "Calculating your score.... You did not pass the " The HIPAA Quiz ". 53 out of 1…" at bounding box center [863, 239] width 1129 height 332
click at [861, 358] on button "TAKE QUIZ AGAIN" at bounding box center [863, 375] width 149 height 38
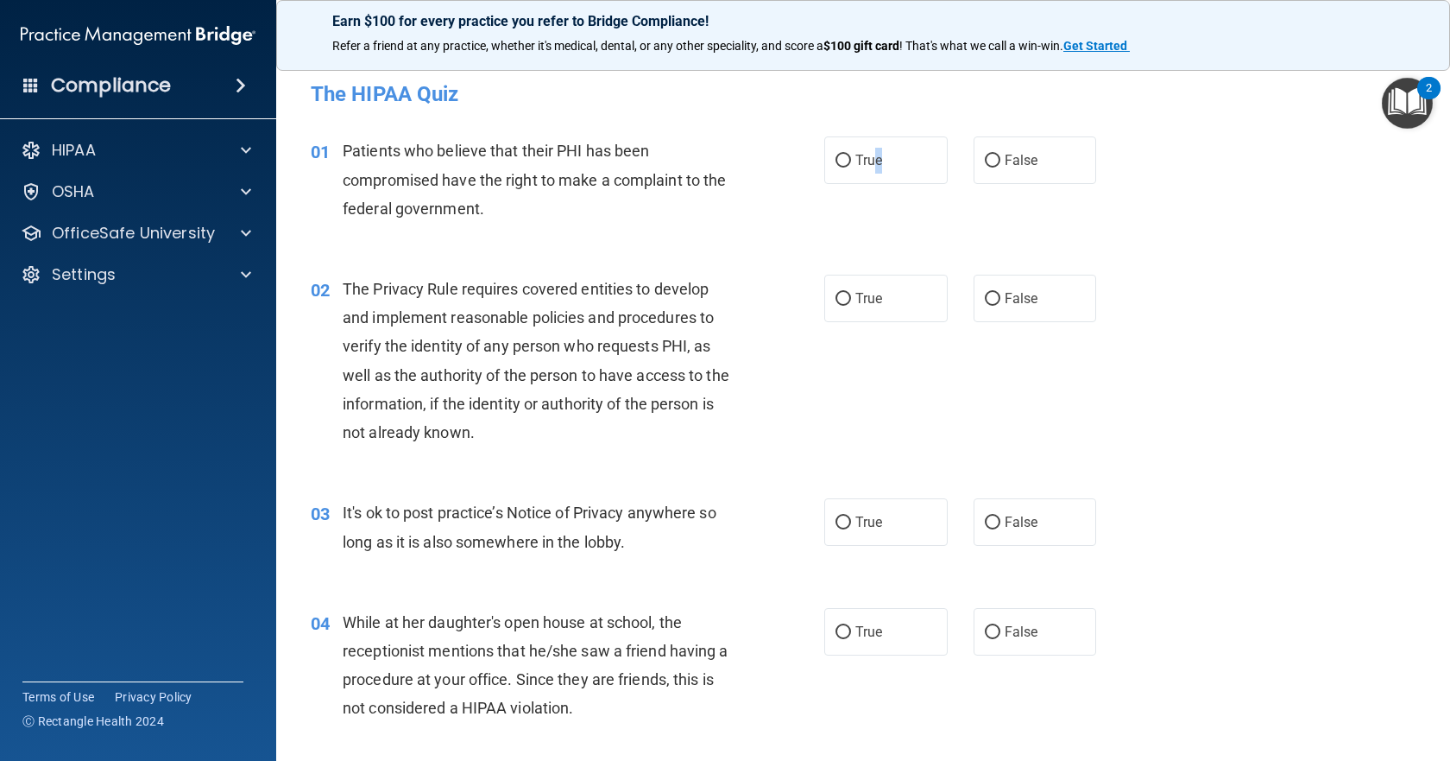
drag, startPoint x: 872, startPoint y: 158, endPoint x: 888, endPoint y: 188, distance: 34.4
click at [877, 153] on label "True" at bounding box center [885, 159] width 123 height 47
drag, startPoint x: 836, startPoint y: 122, endPoint x: 862, endPoint y: 164, distance: 49.6
click at [842, 129] on div "01 Patients who believe that their PHI has been compromised have the right to m…" at bounding box center [863, 184] width 1131 height 138
click at [862, 164] on span "True" at bounding box center [868, 160] width 27 height 16
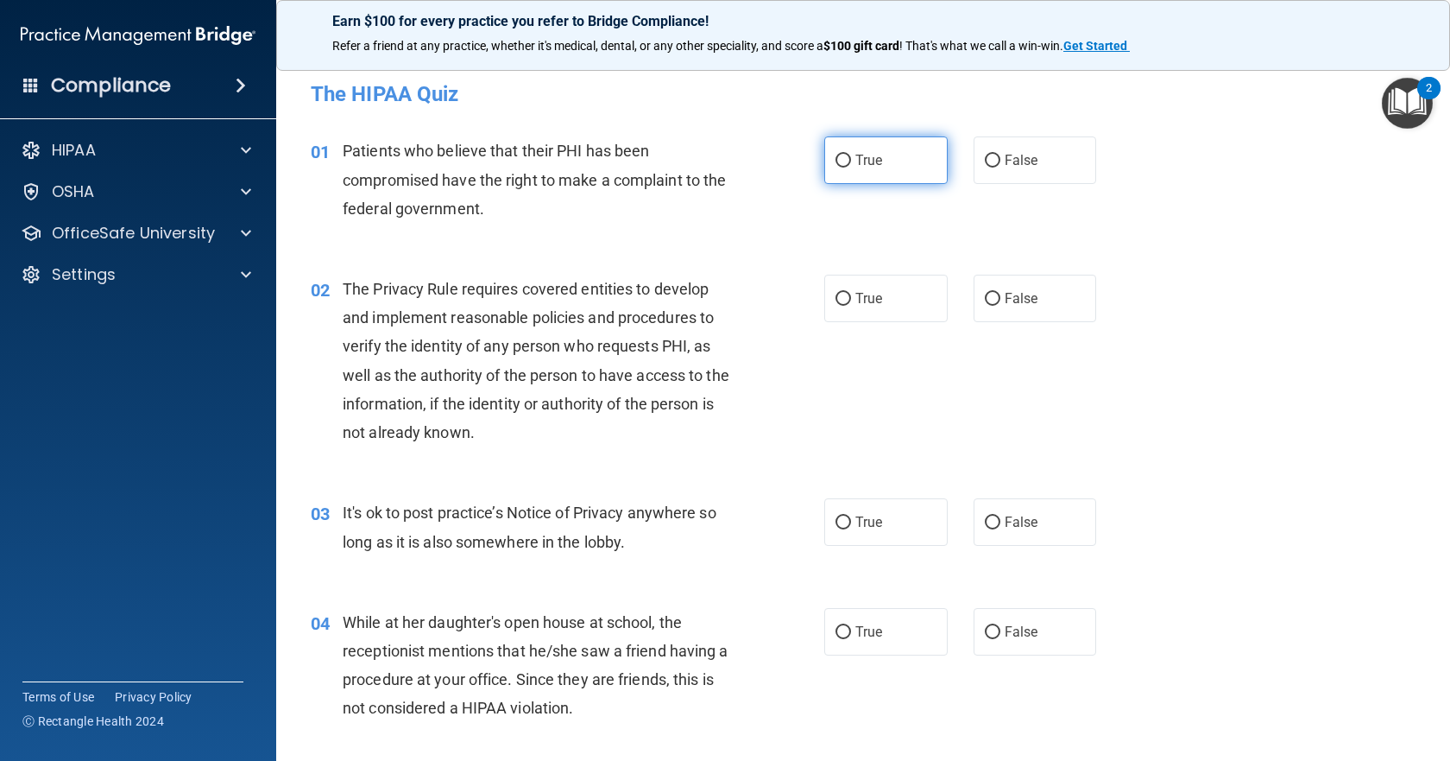
click at [851, 164] on input "True" at bounding box center [844, 161] width 16 height 13
radio input "true"
click at [884, 295] on label "True" at bounding box center [885, 298] width 123 height 47
click at [851, 295] on input "True" at bounding box center [844, 299] width 16 height 13
radio input "true"
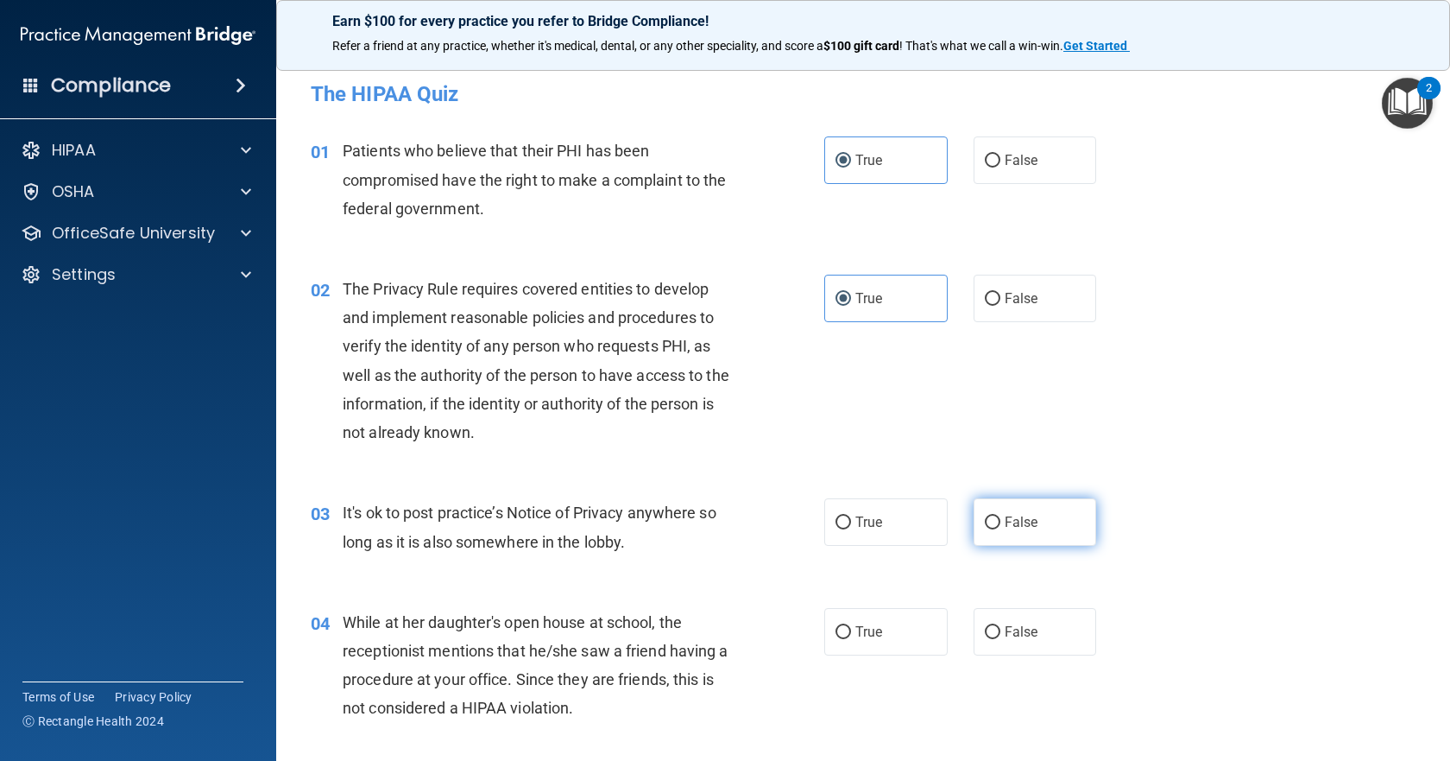
click at [1026, 518] on span "False" at bounding box center [1022, 522] width 34 height 16
click at [1001, 518] on input "False" at bounding box center [993, 522] width 16 height 13
radio input "true"
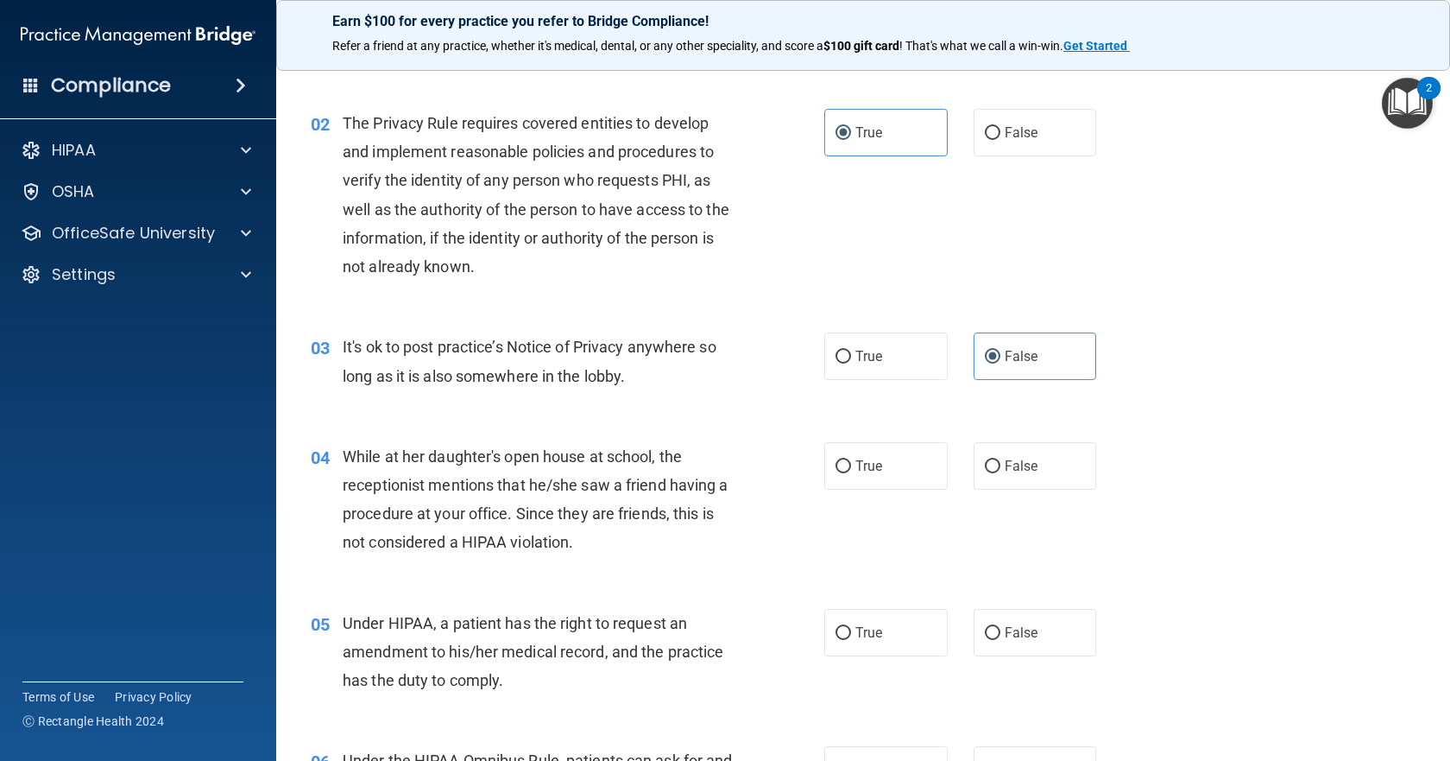
scroll to position [173, 0]
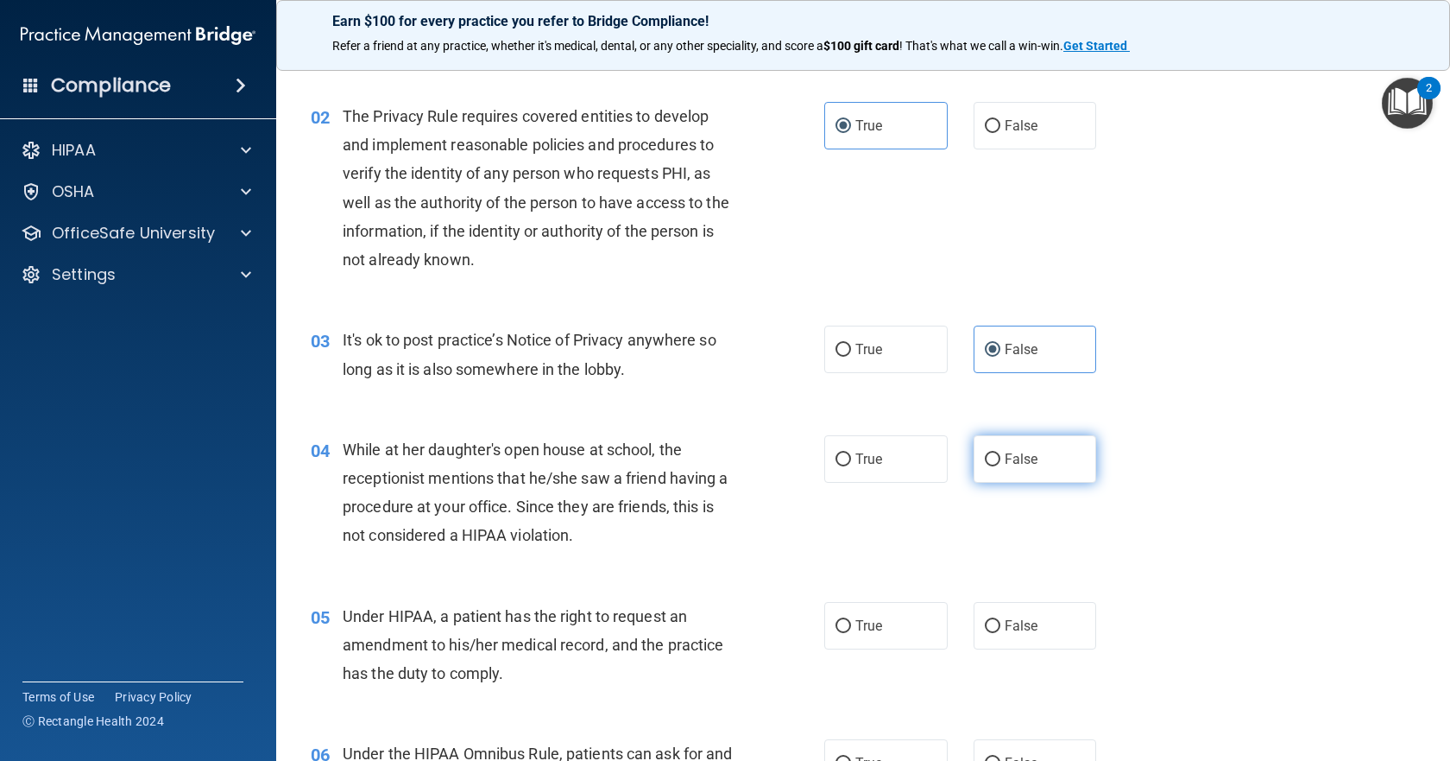
click at [1007, 440] on label "False" at bounding box center [1035, 458] width 123 height 47
click at [1001, 453] on input "False" at bounding box center [993, 459] width 16 height 13
radio input "true"
click at [1068, 628] on label "False" at bounding box center [1035, 625] width 123 height 47
click at [1001, 628] on input "False" at bounding box center [993, 626] width 16 height 13
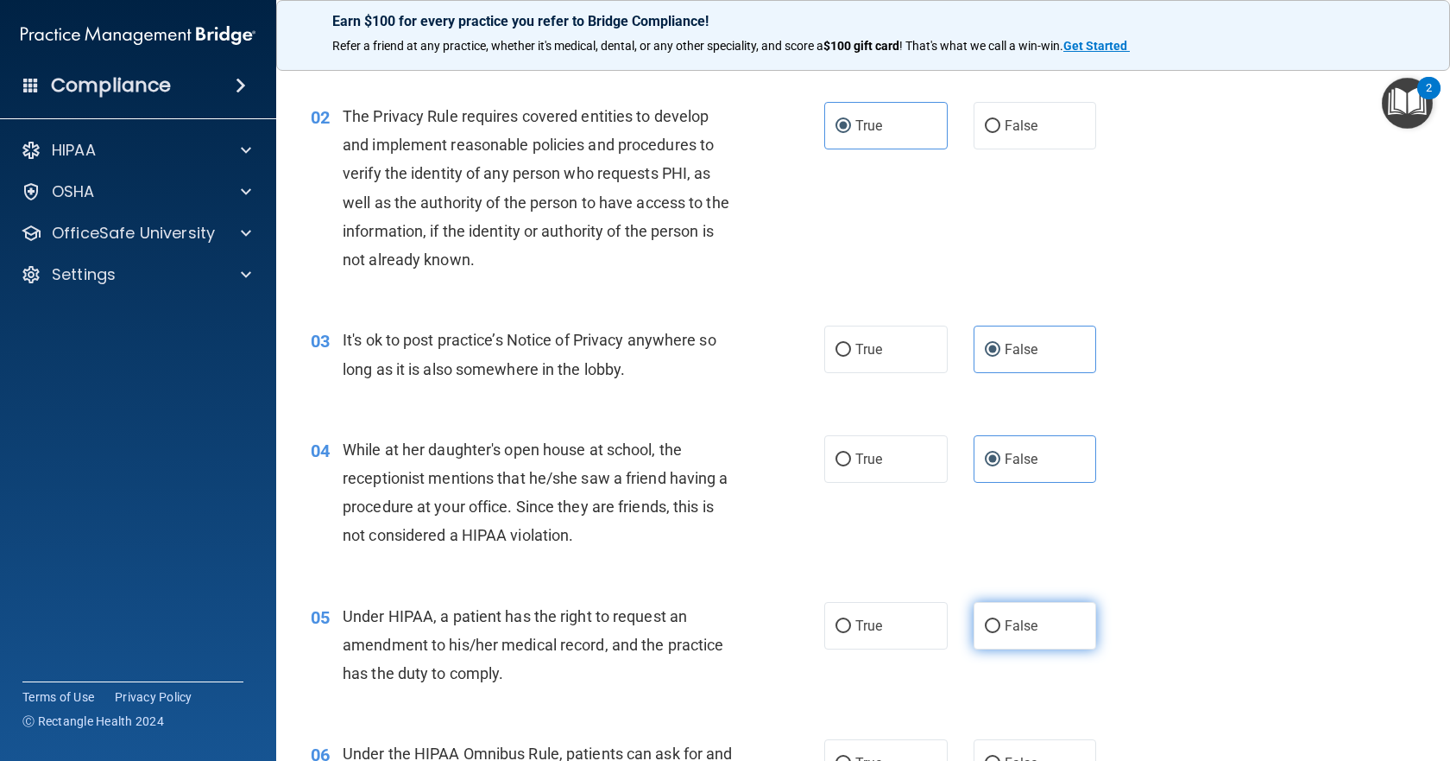
radio input "true"
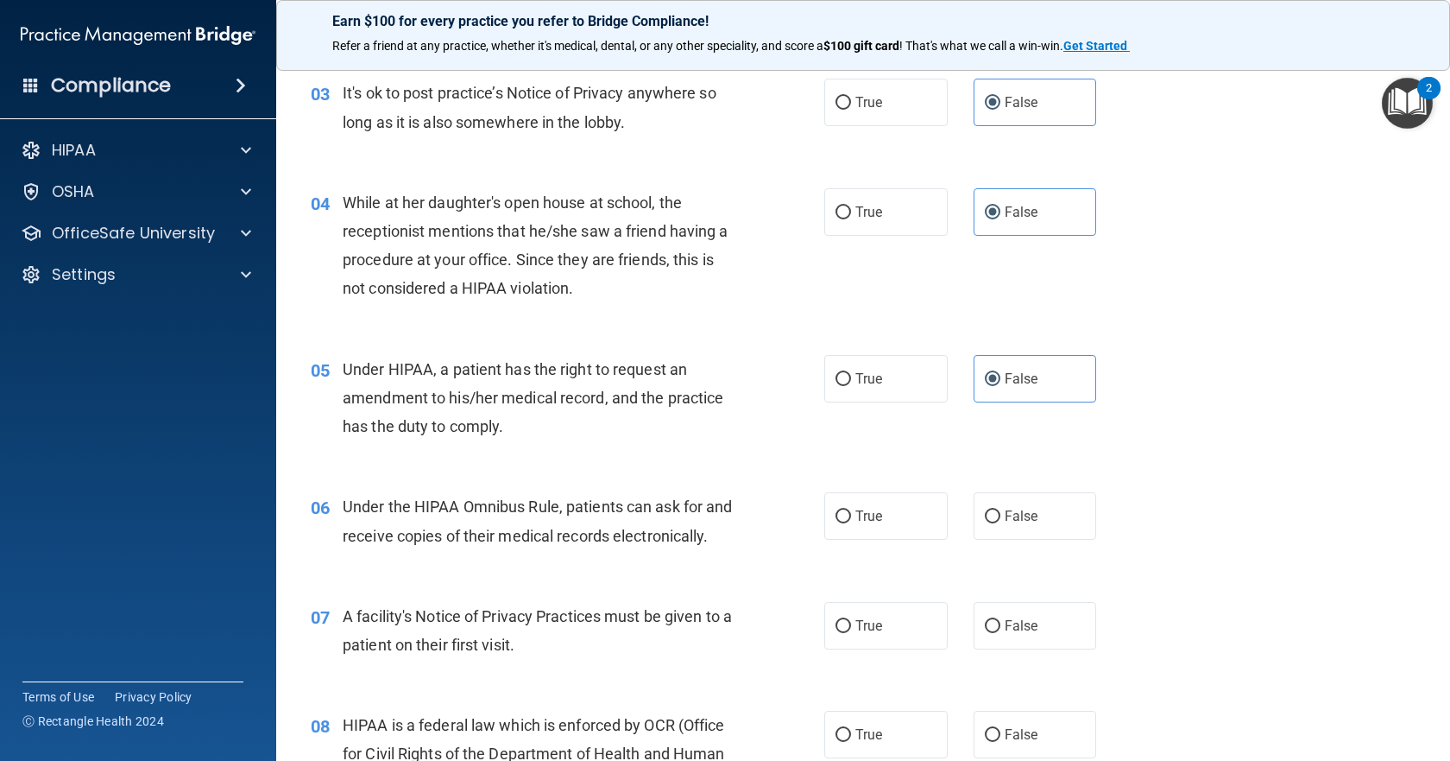
scroll to position [432, 0]
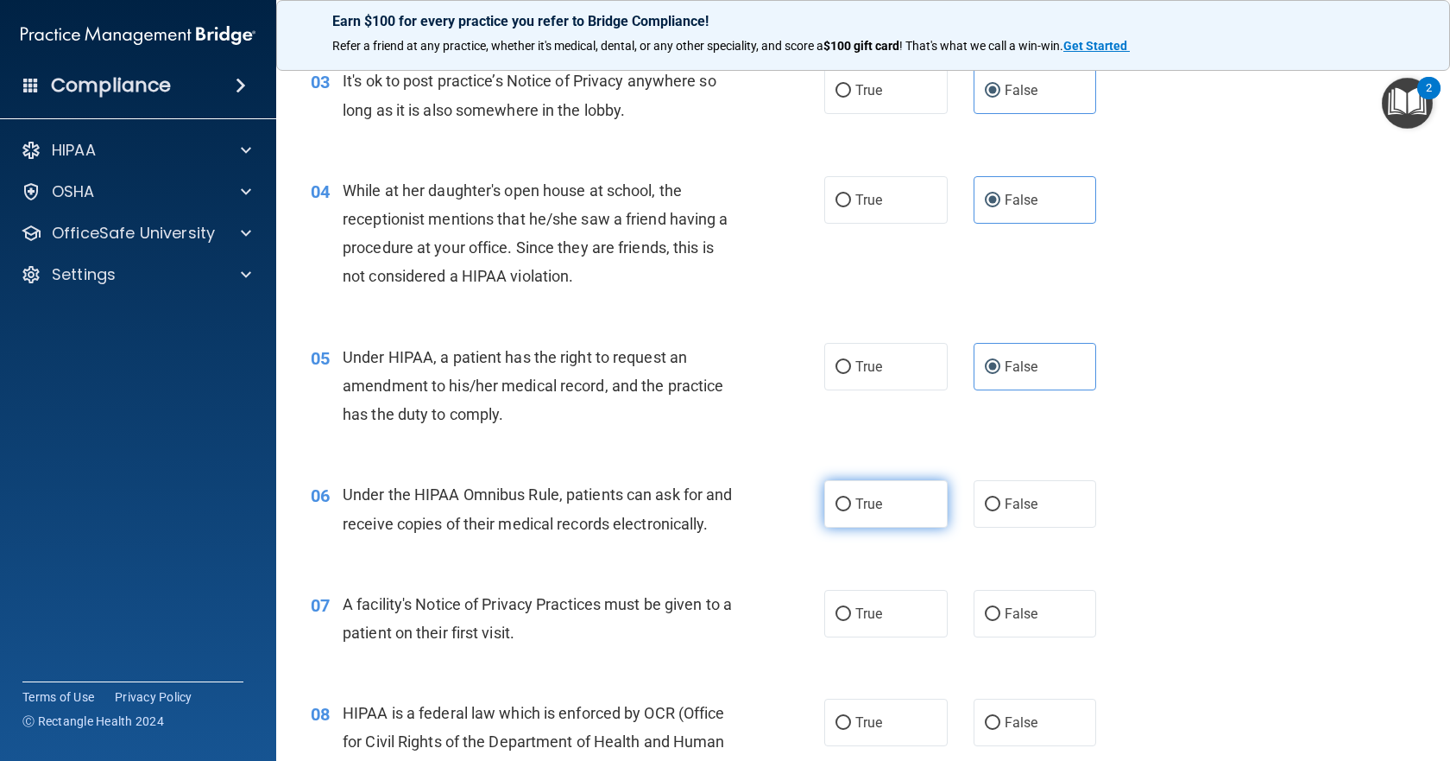
click at [913, 508] on label "True" at bounding box center [885, 503] width 123 height 47
click at [851, 508] on input "True" at bounding box center [844, 504] width 16 height 13
radio input "true"
click at [906, 637] on label "True" at bounding box center [885, 613] width 123 height 47
click at [851, 621] on input "True" at bounding box center [844, 614] width 16 height 13
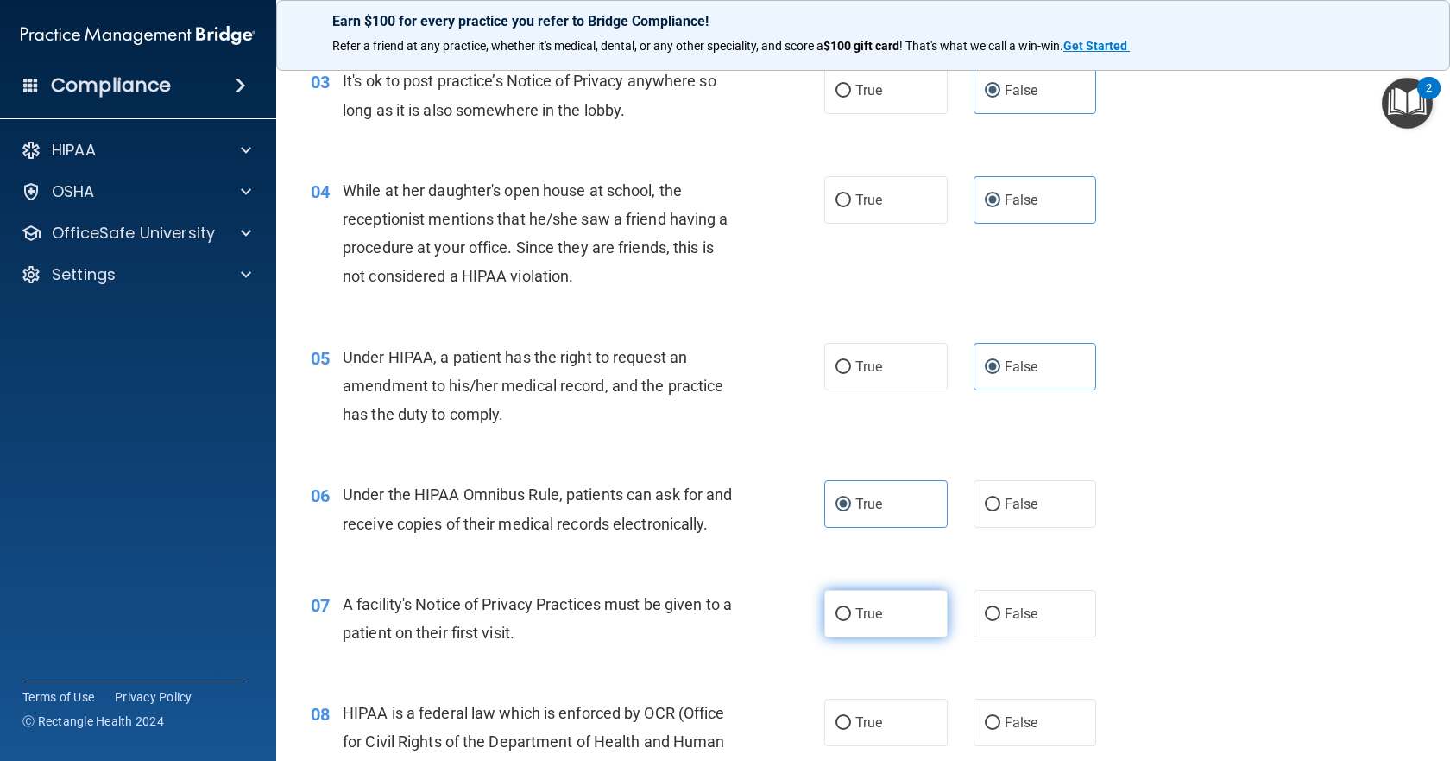
radio input "true"
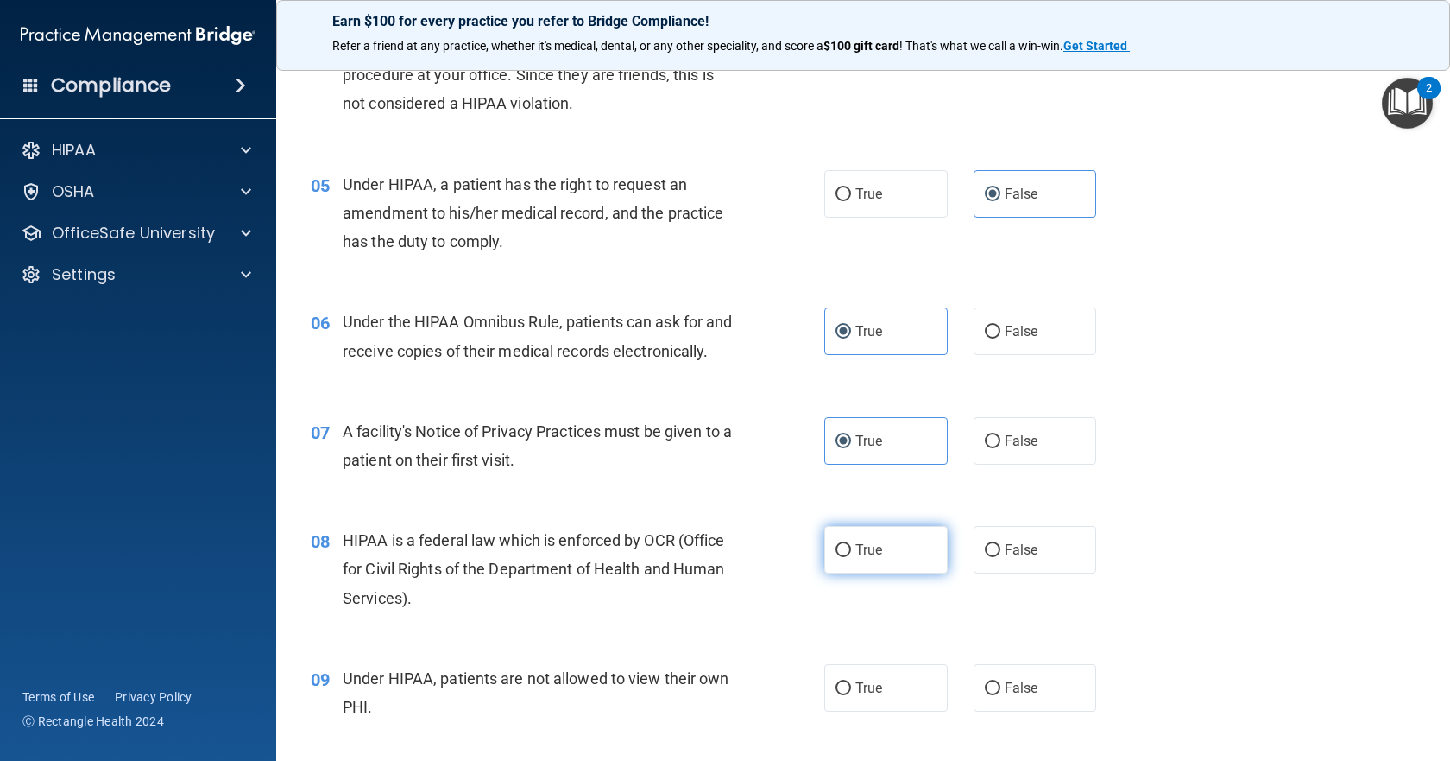
click at [902, 573] on label "True" at bounding box center [885, 549] width 123 height 47
click at [851, 557] on input "True" at bounding box center [844, 550] width 16 height 13
radio input "true"
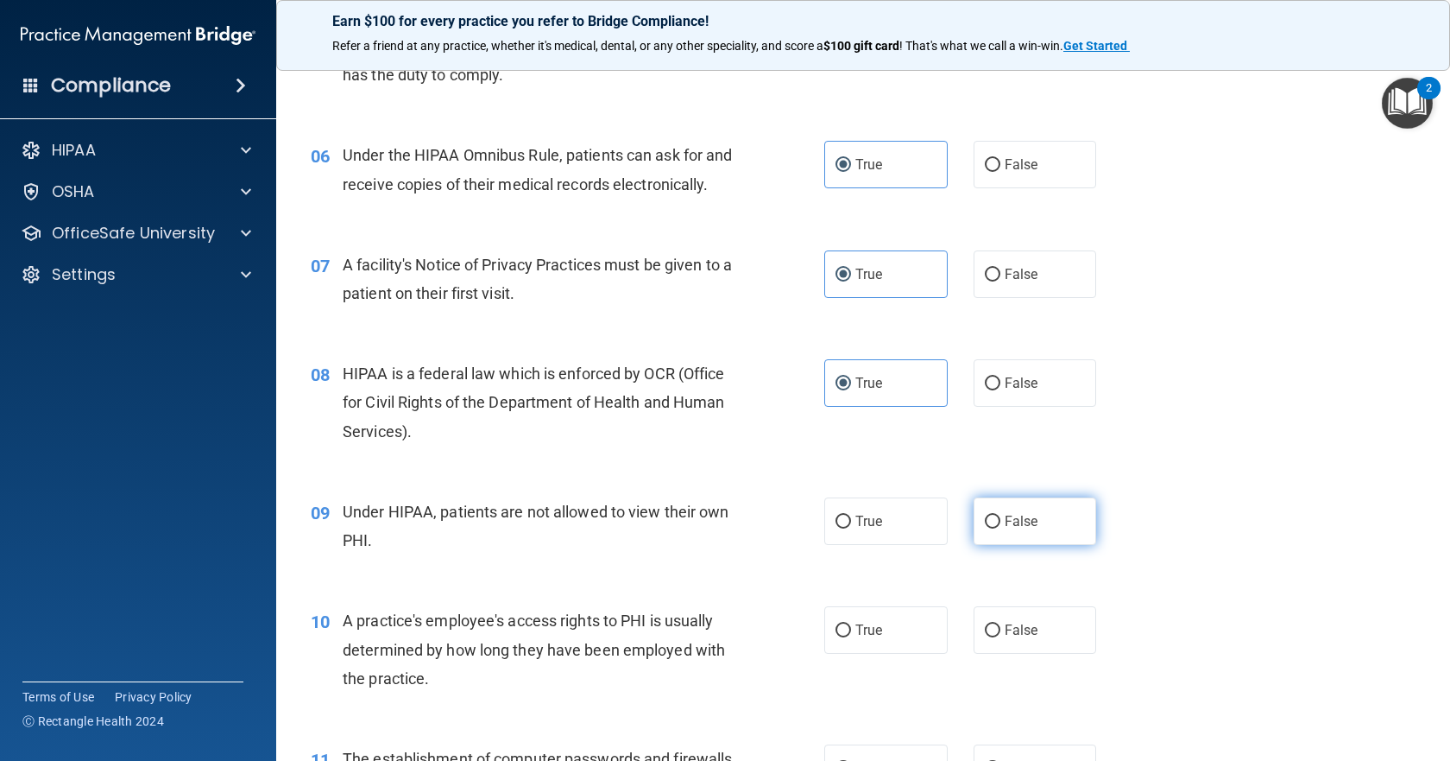
scroll to position [777, 0]
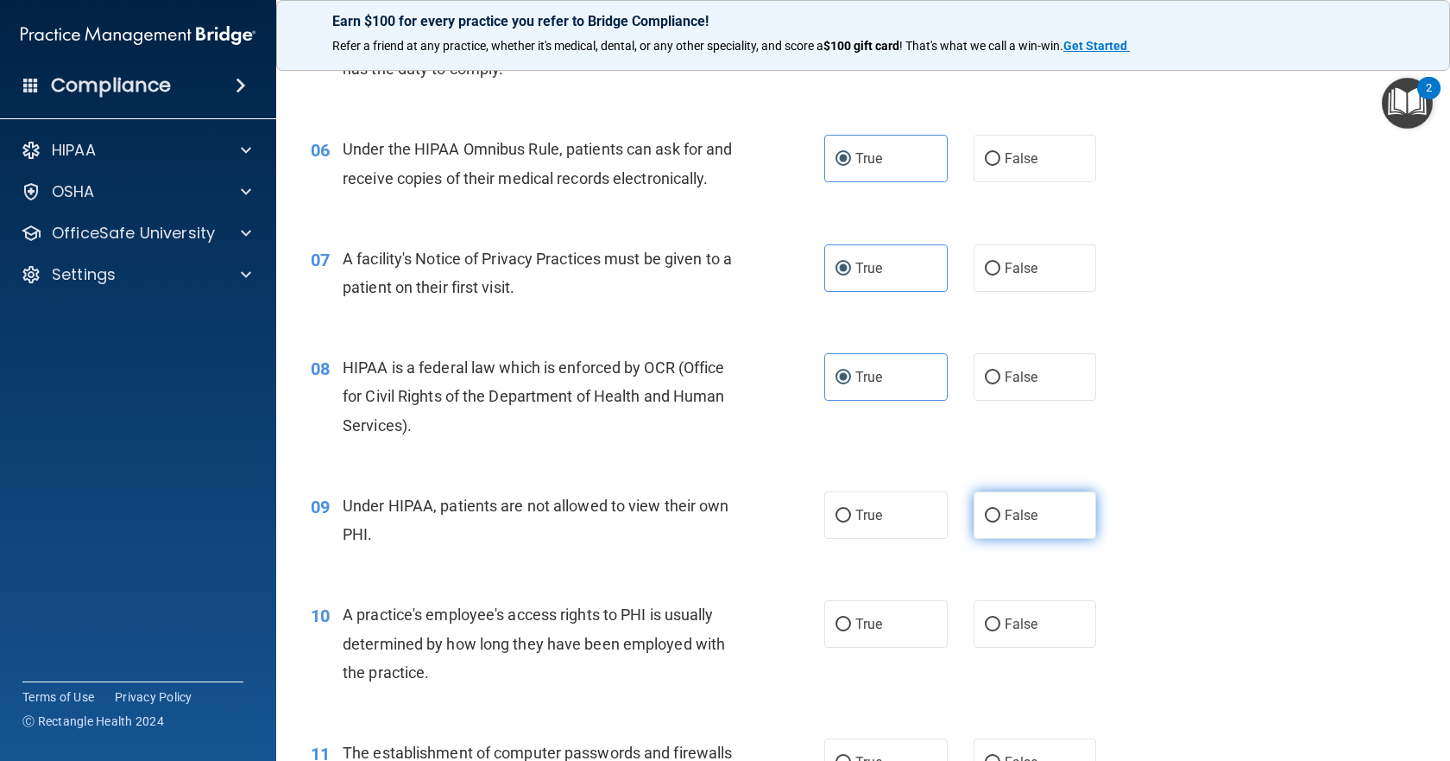
click at [1007, 539] on label "False" at bounding box center [1035, 514] width 123 height 47
click at [1001, 522] on input "False" at bounding box center [993, 515] width 16 height 13
radio input "true"
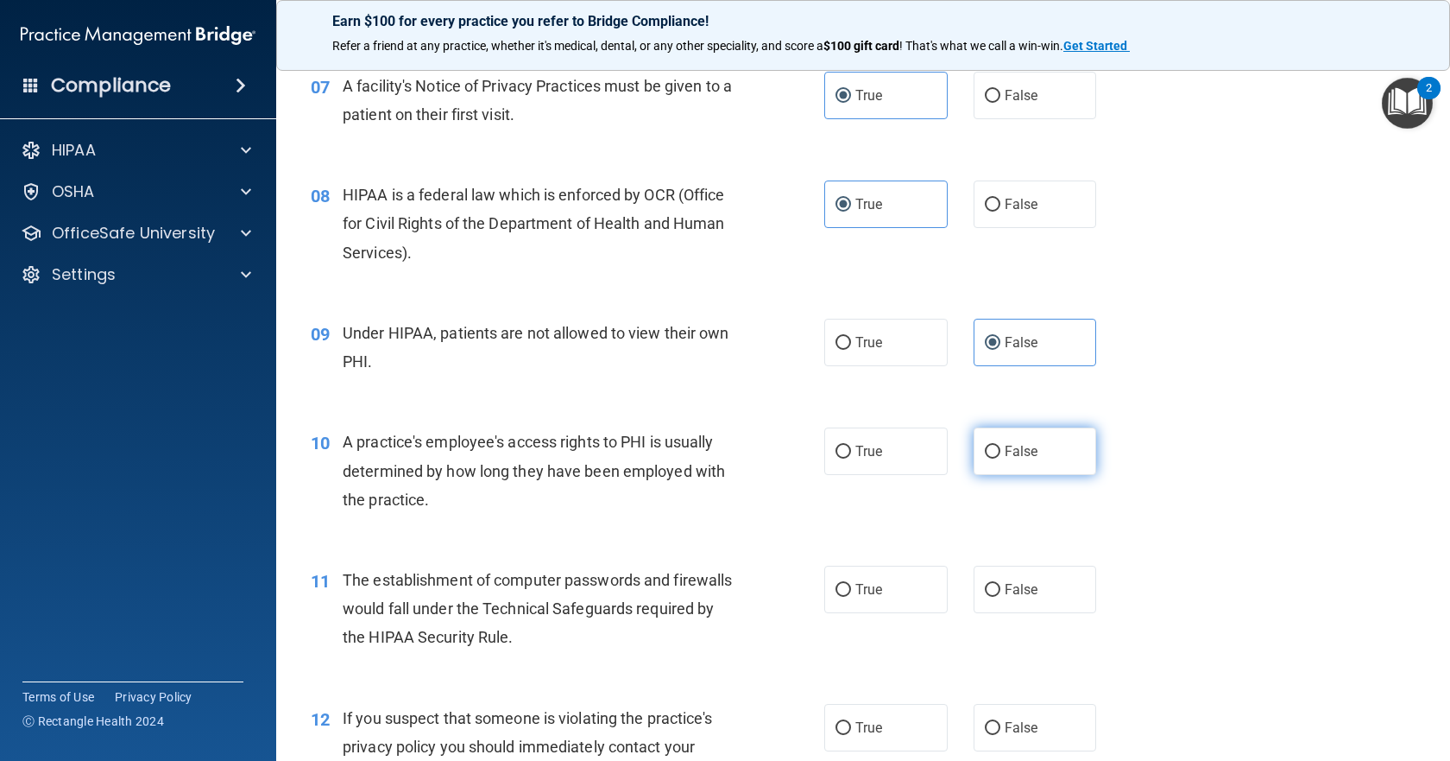
drag, startPoint x: 1060, startPoint y: 504, endPoint x: 1055, endPoint y: 493, distance: 12.4
click at [1059, 502] on div "10 A practice's employee's access rights to PHI is usually determined by how lo…" at bounding box center [863, 475] width 1131 height 138
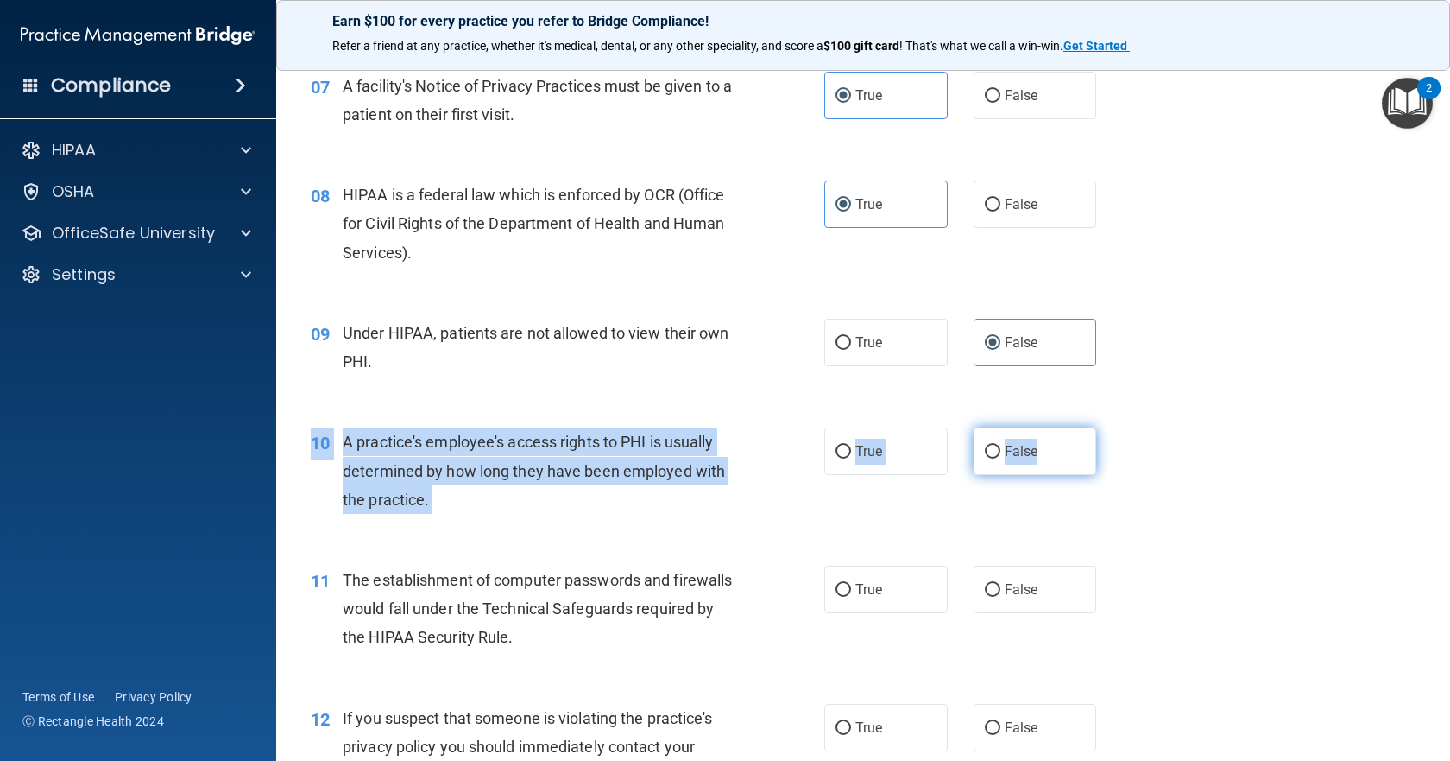
click at [1055, 475] on label "False" at bounding box center [1035, 450] width 123 height 47
click at [1001, 458] on input "False" at bounding box center [993, 451] width 16 height 13
radio input "true"
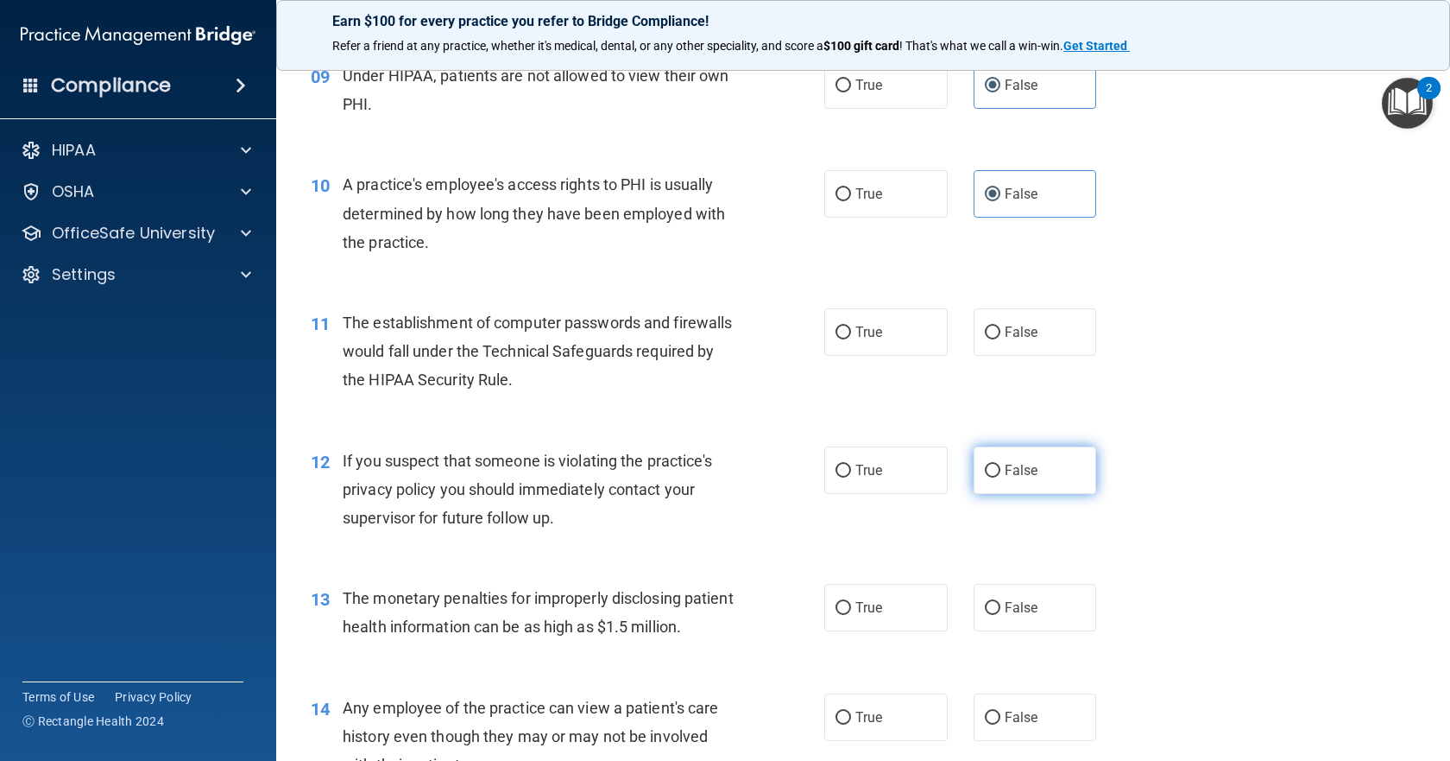
scroll to position [1209, 0]
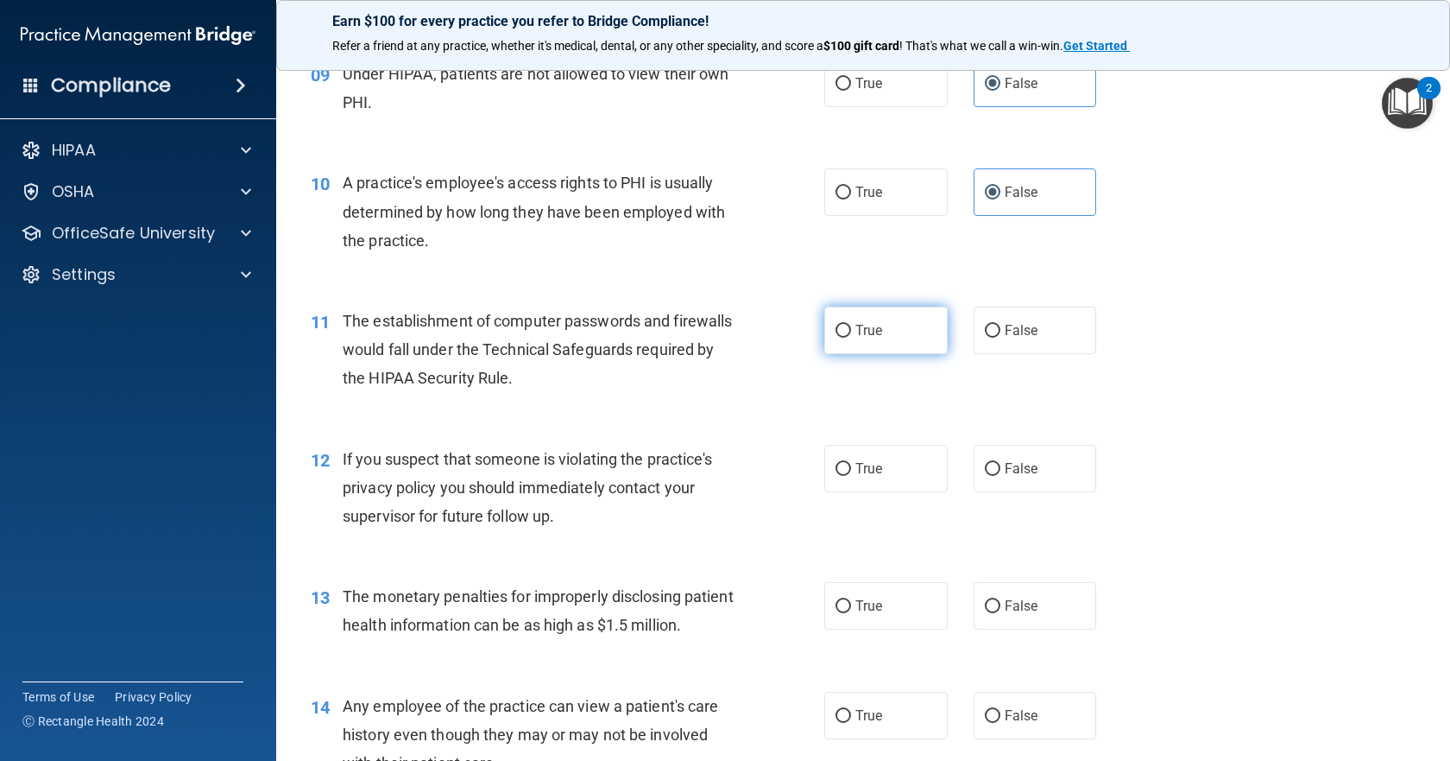
click at [857, 354] on label "True" at bounding box center [885, 329] width 123 height 47
click at [851, 338] on input "True" at bounding box center [844, 331] width 16 height 13
radio input "true"
drag, startPoint x: 887, startPoint y: 502, endPoint x: 880, endPoint y: 507, distance: 8.9
click at [885, 492] on label "True" at bounding box center [885, 468] width 123 height 47
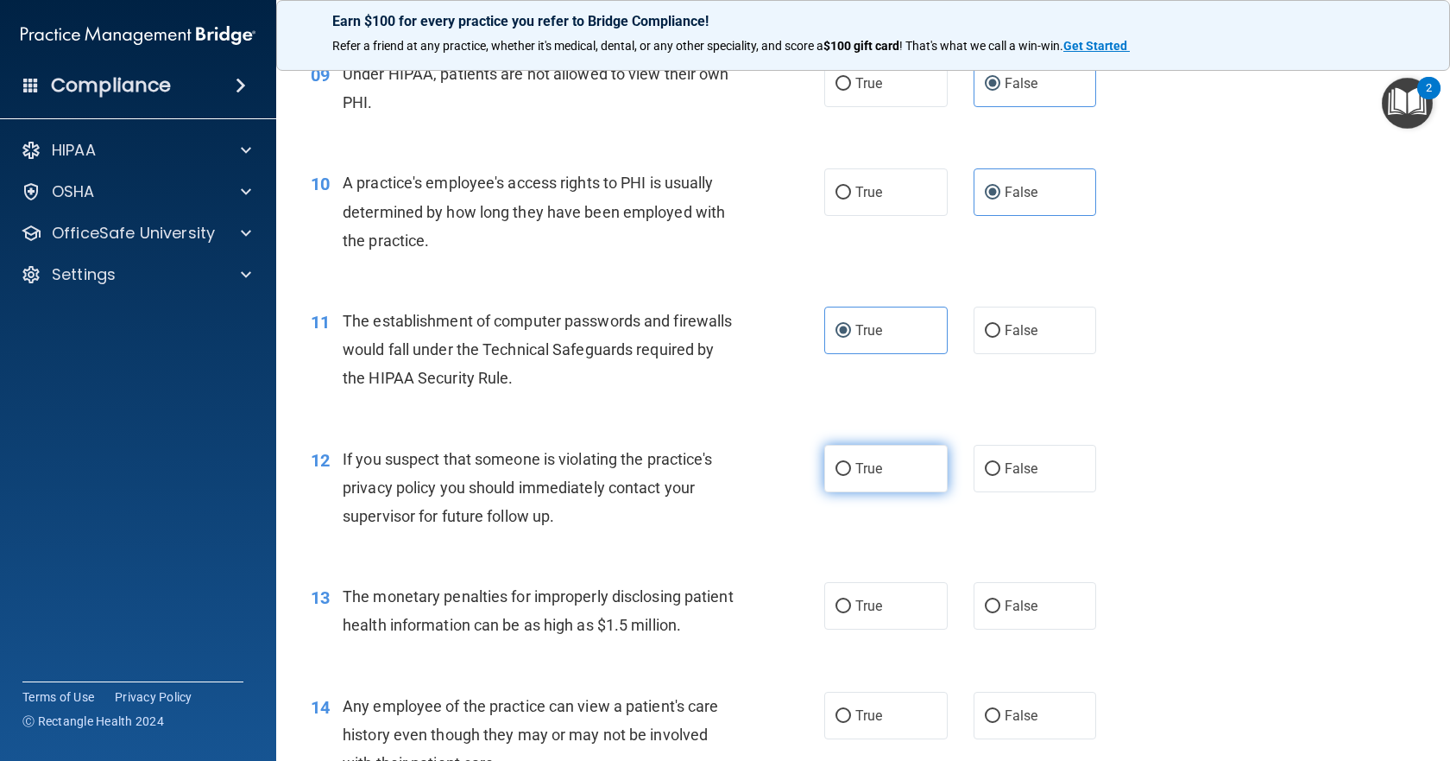
click at [851, 476] on input "True" at bounding box center [844, 469] width 16 height 13
radio input "true"
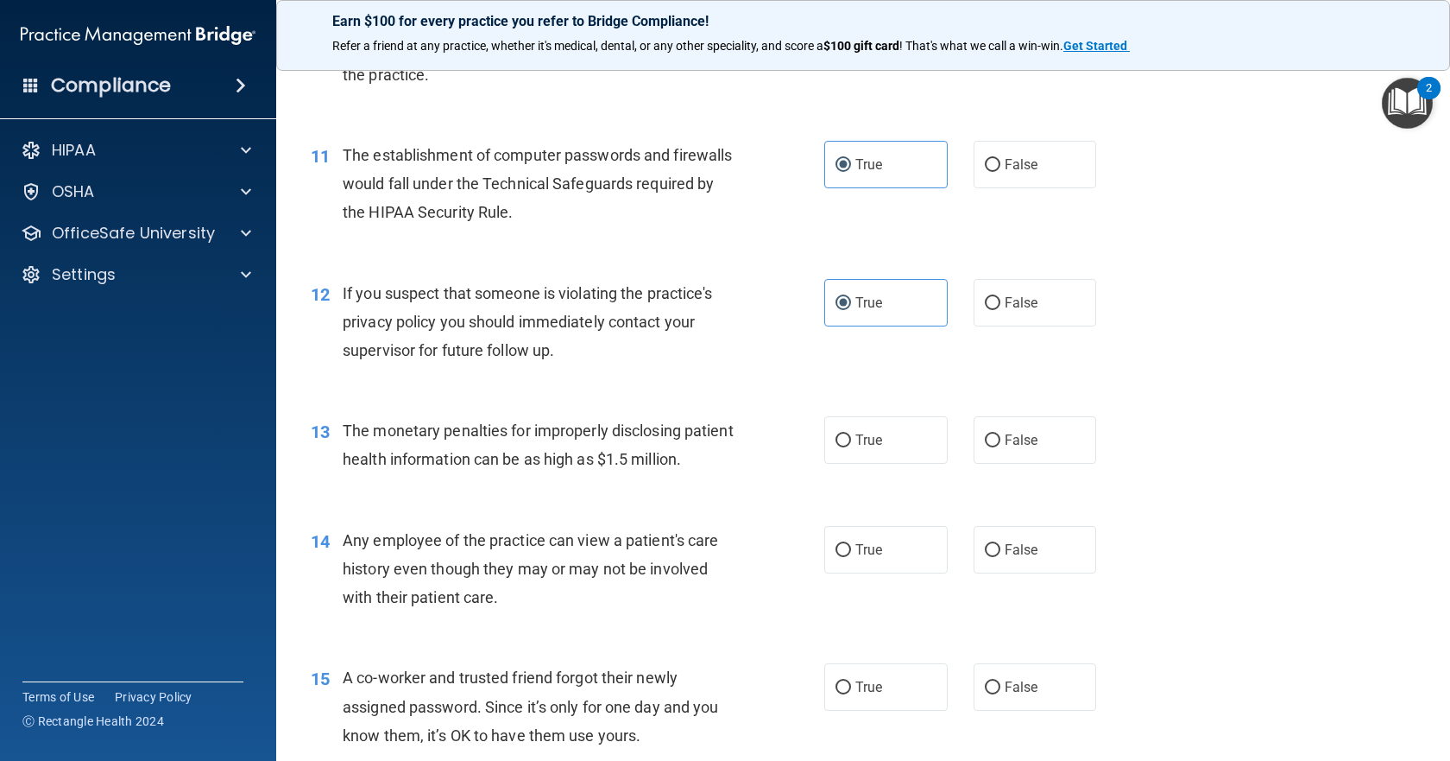
scroll to position [1381, 0]
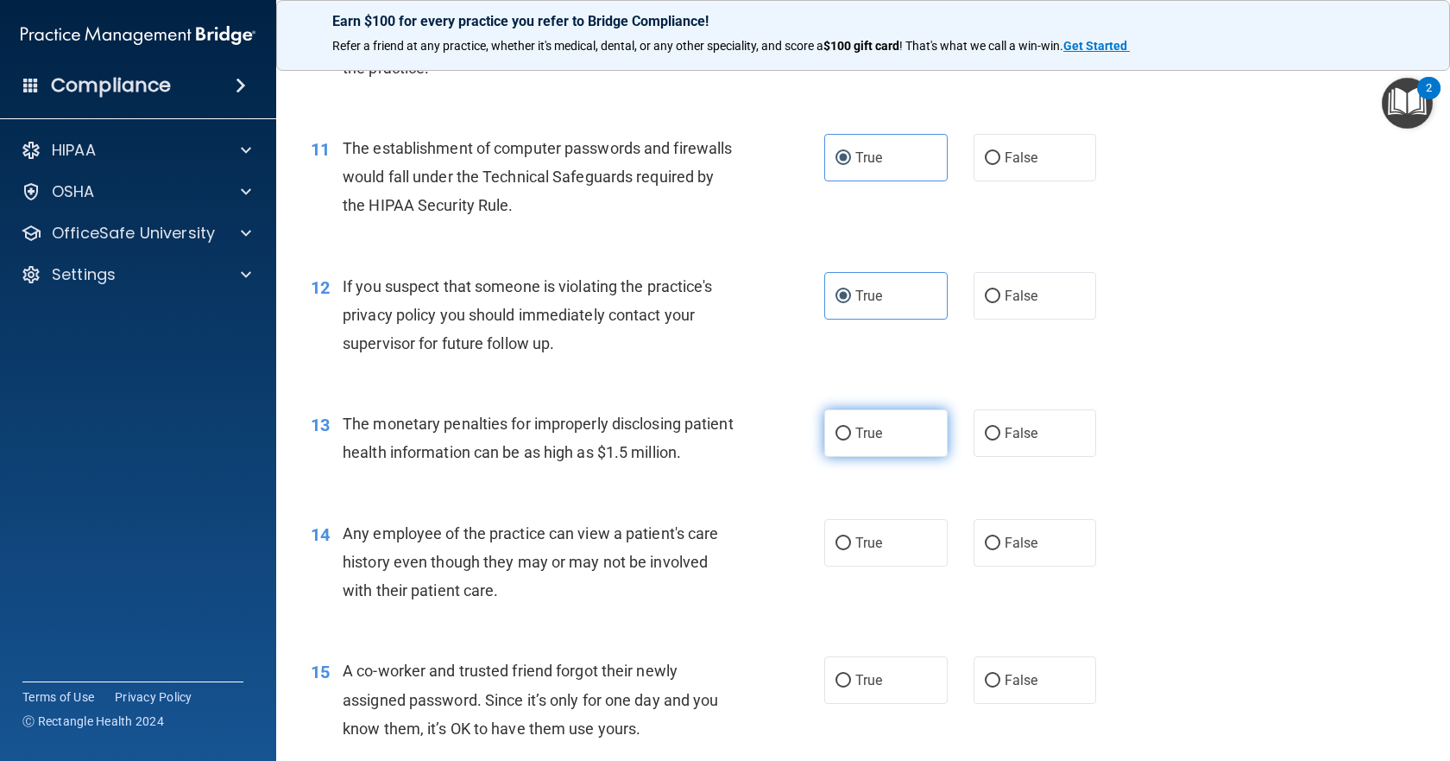
click at [864, 457] on label "True" at bounding box center [885, 432] width 123 height 47
click at [851, 440] on input "True" at bounding box center [844, 433] width 16 height 13
radio input "true"
click at [1005, 551] on span "False" at bounding box center [1022, 542] width 34 height 16
click at [1001, 550] on input "False" at bounding box center [993, 543] width 16 height 13
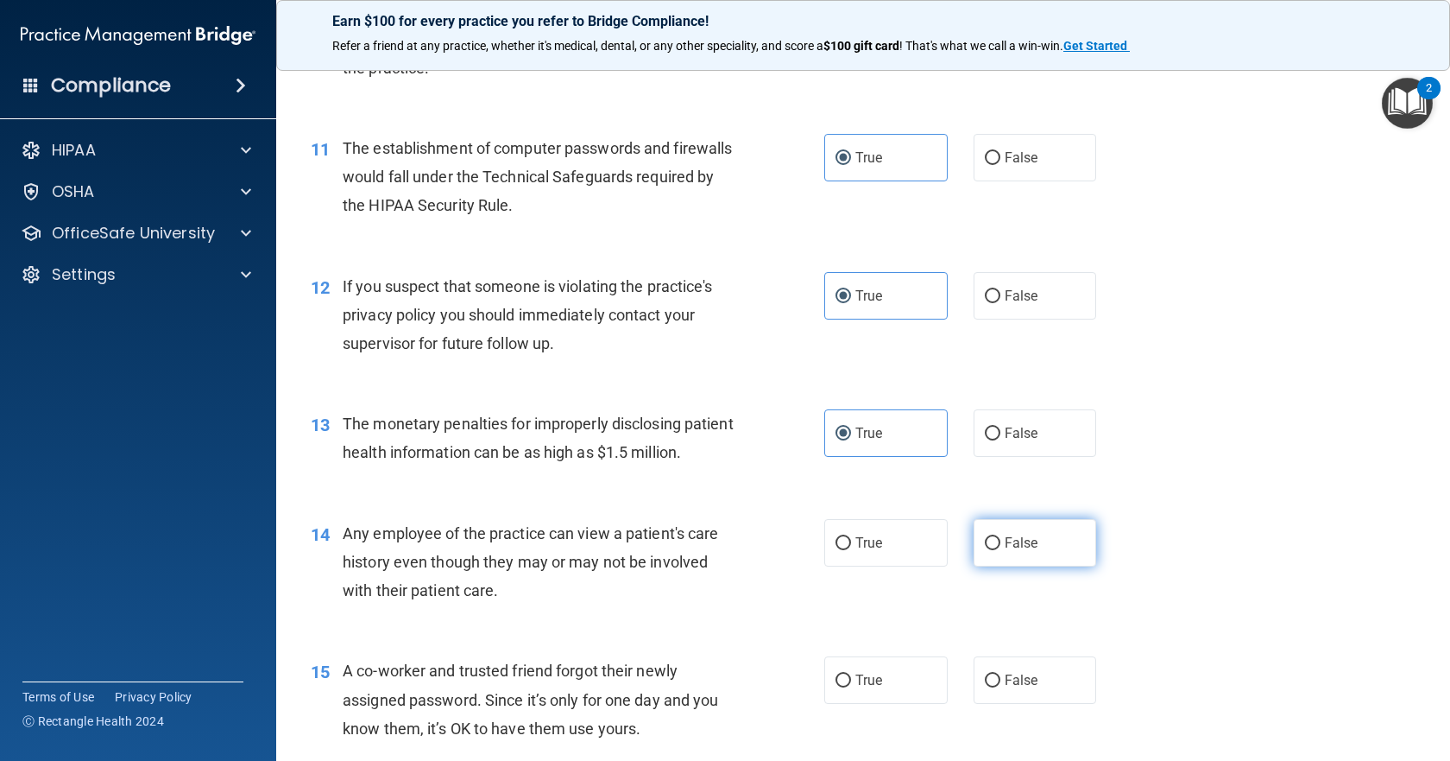
radio input "true"
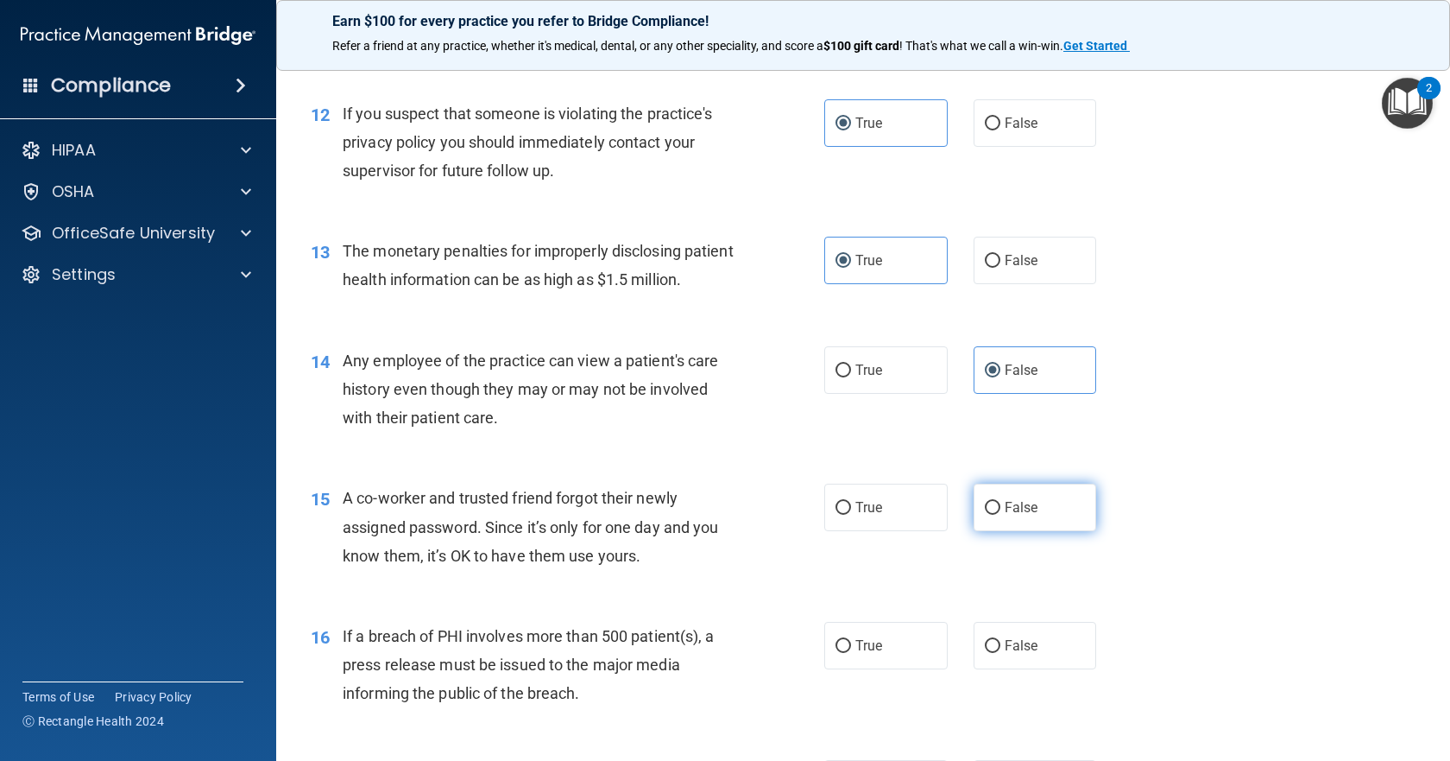
click at [1032, 531] on label "False" at bounding box center [1035, 506] width 123 height 47
click at [1001, 514] on input "False" at bounding box center [993, 508] width 16 height 13
radio input "true"
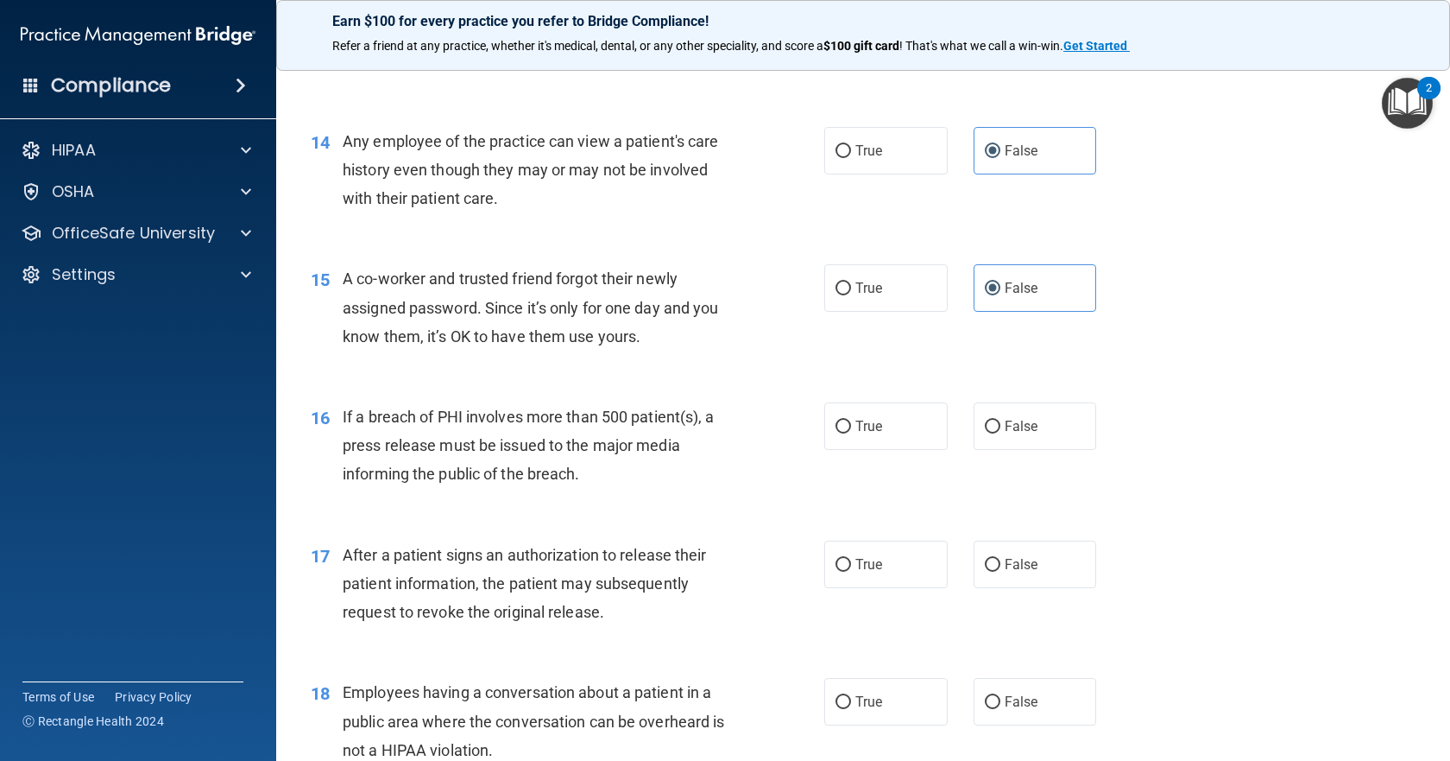
scroll to position [1813, 0]
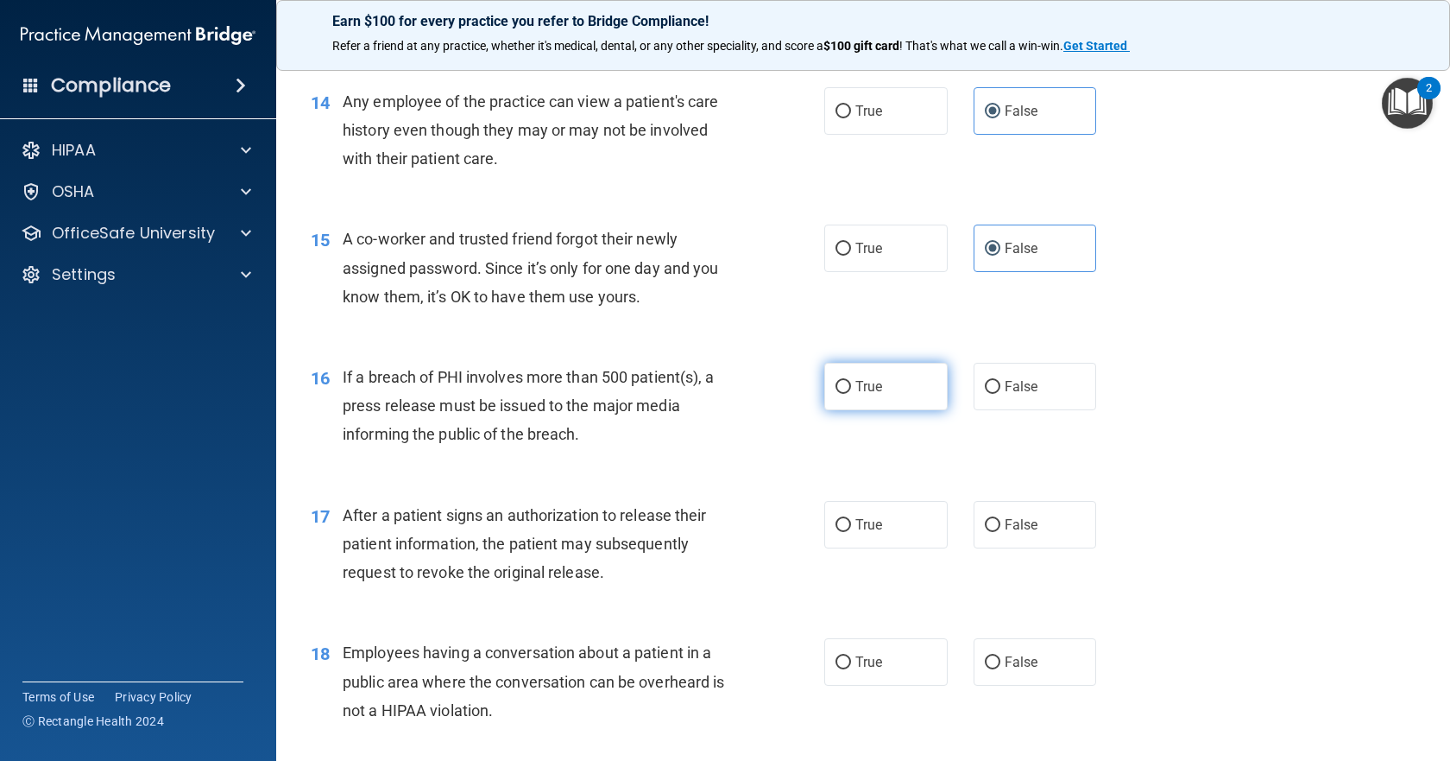
click at [899, 410] on label "True" at bounding box center [885, 386] width 123 height 47
click at [851, 394] on input "True" at bounding box center [844, 387] width 16 height 13
radio input "true"
click at [913, 548] on label "True" at bounding box center [885, 524] width 123 height 47
click at [851, 532] on input "True" at bounding box center [844, 525] width 16 height 13
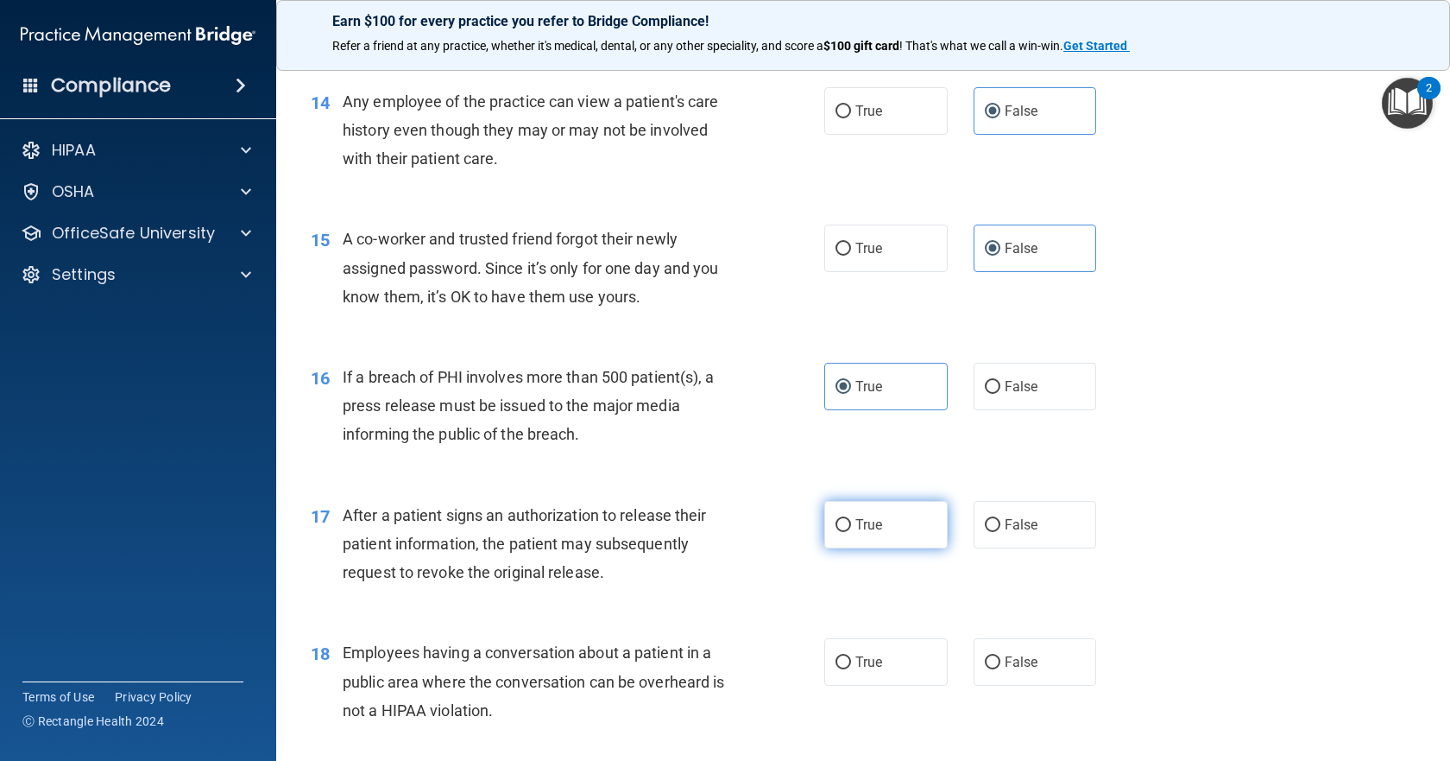
radio input "true"
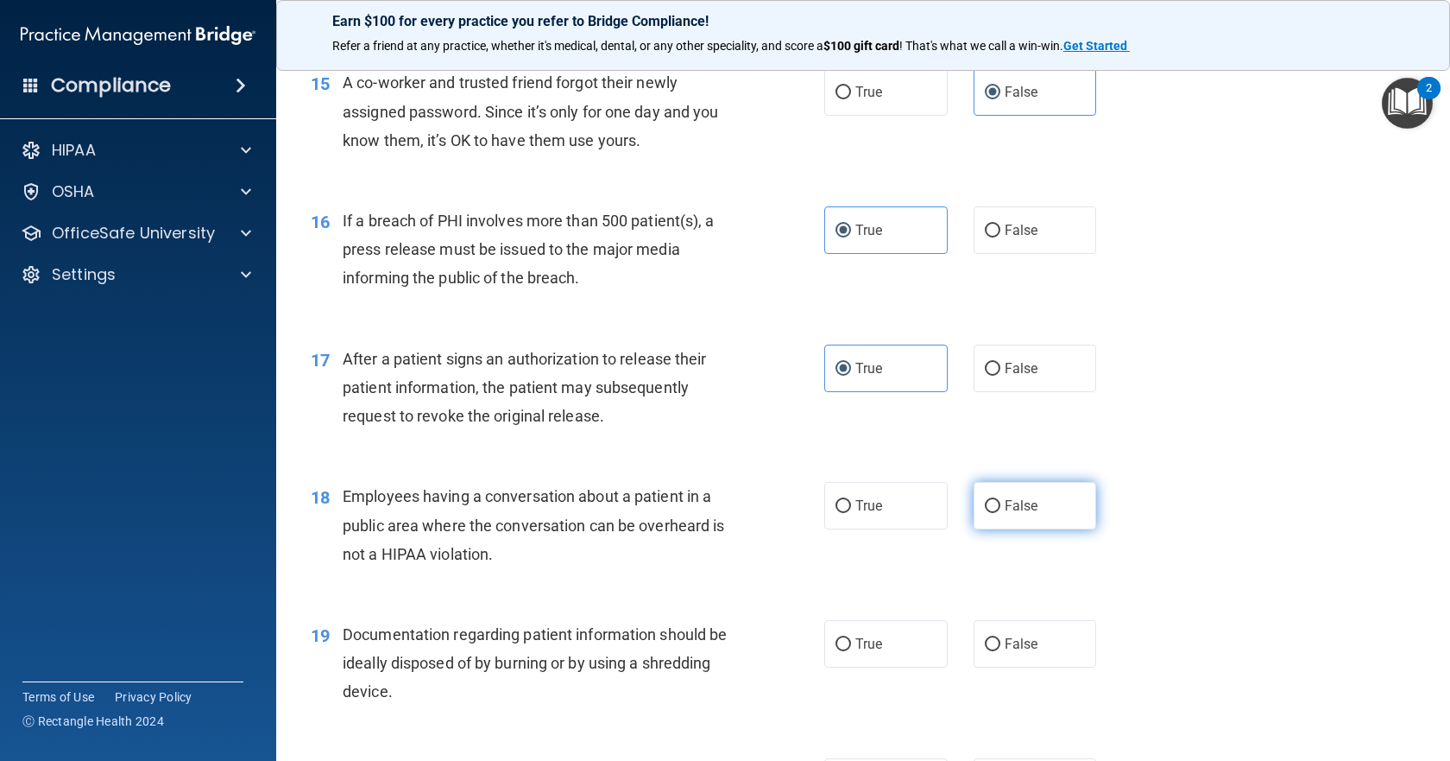
scroll to position [1985, 0]
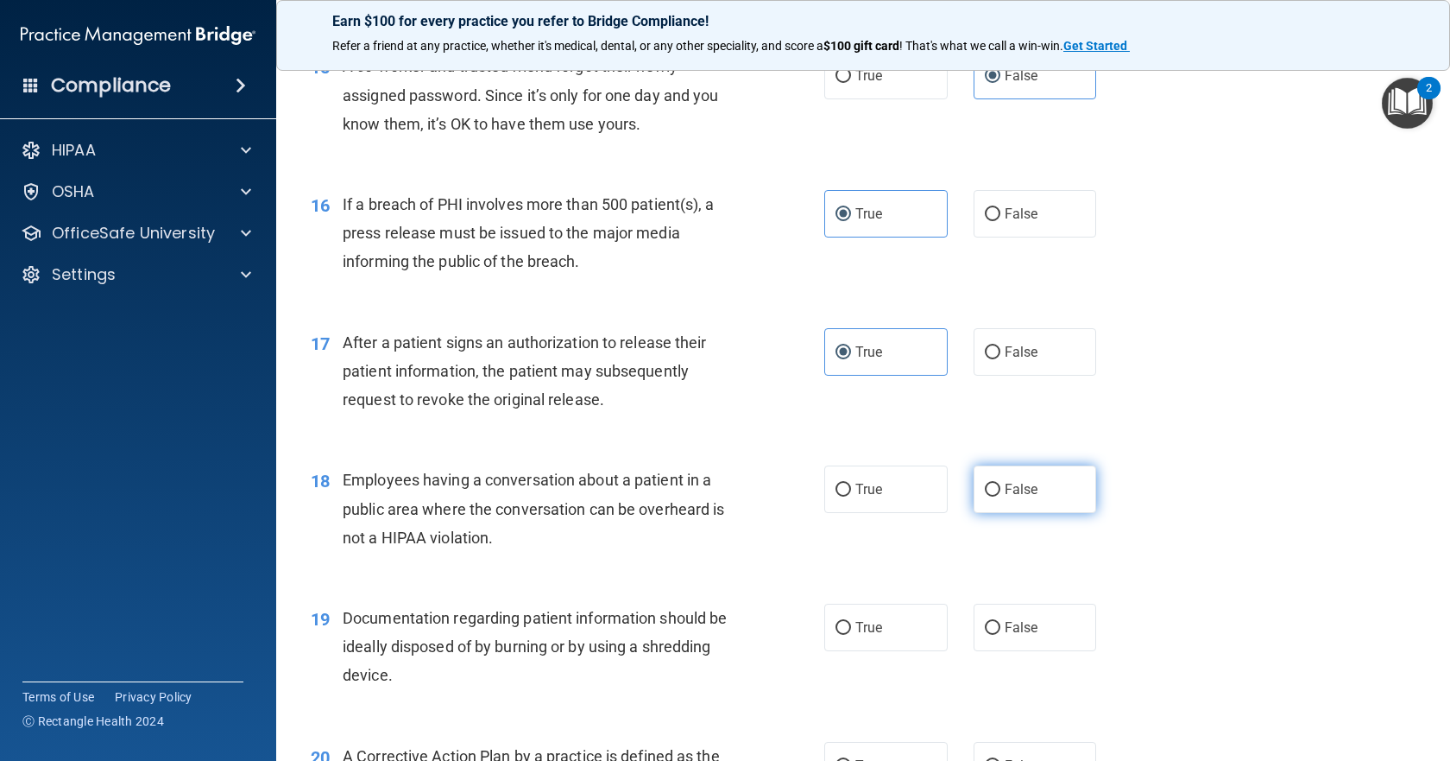
click at [1033, 513] on label "False" at bounding box center [1035, 488] width 123 height 47
click at [1001, 496] on input "False" at bounding box center [993, 489] width 16 height 13
radio input "true"
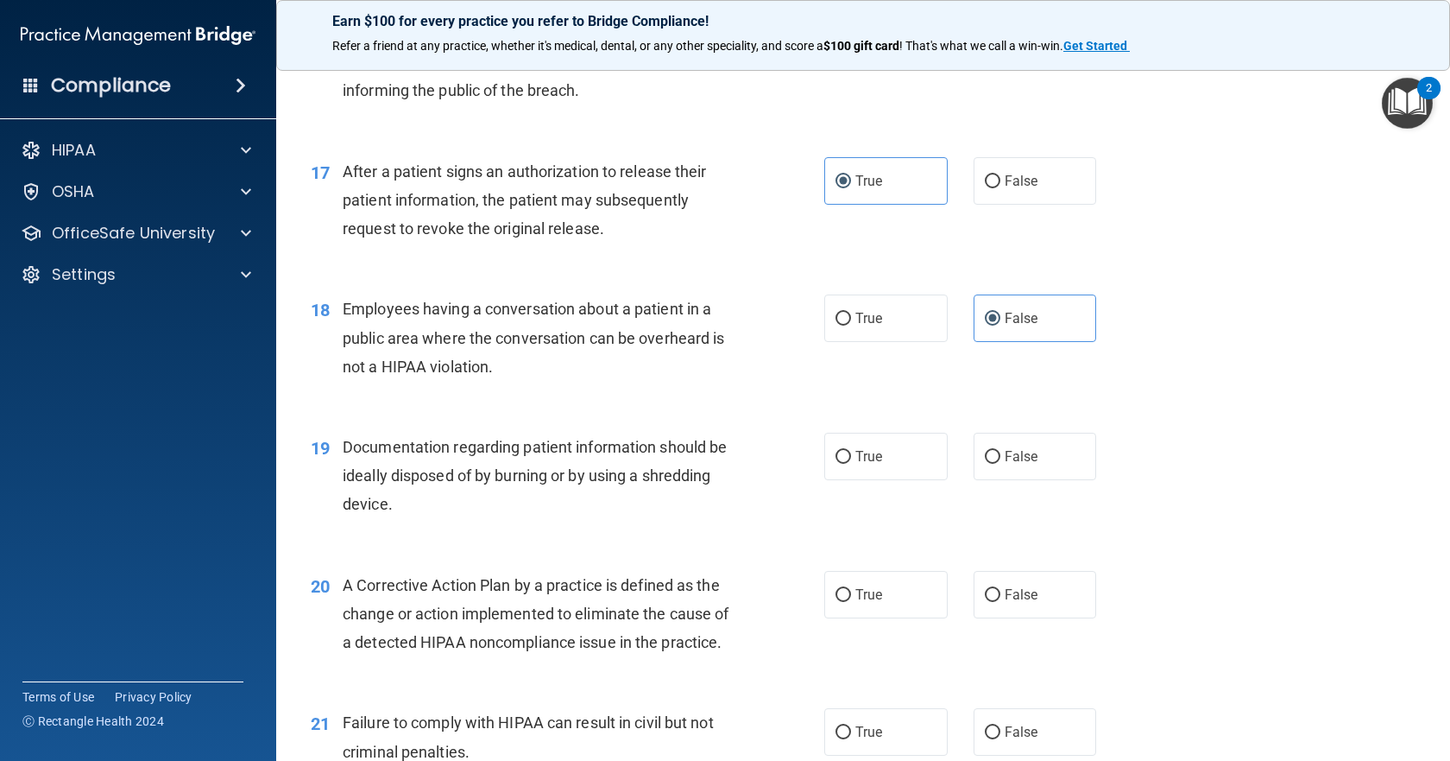
scroll to position [2158, 0]
click at [838, 462] on input "True" at bounding box center [844, 455] width 16 height 13
radio input "true"
click at [900, 616] on label "True" at bounding box center [885, 592] width 123 height 47
click at [851, 600] on input "True" at bounding box center [844, 593] width 16 height 13
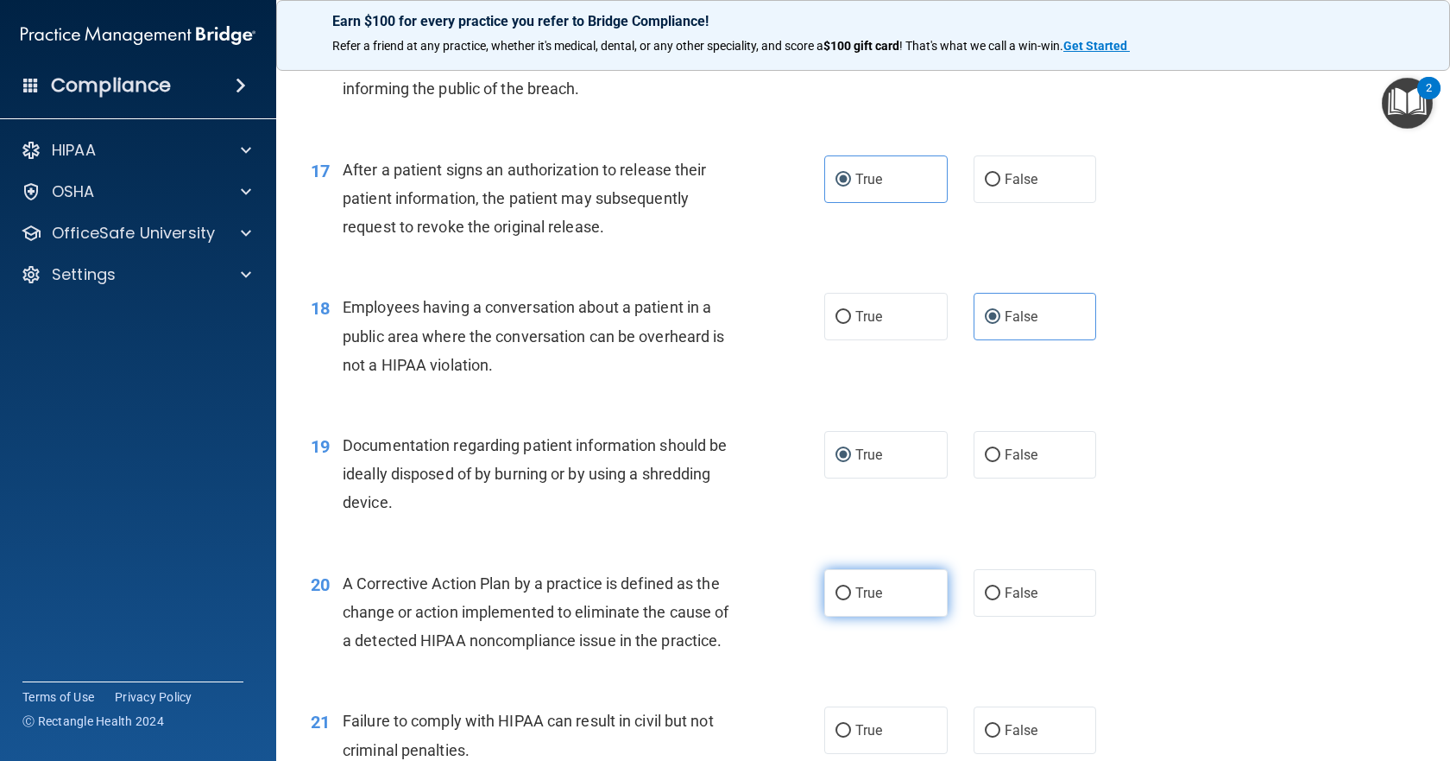
radio input "true"
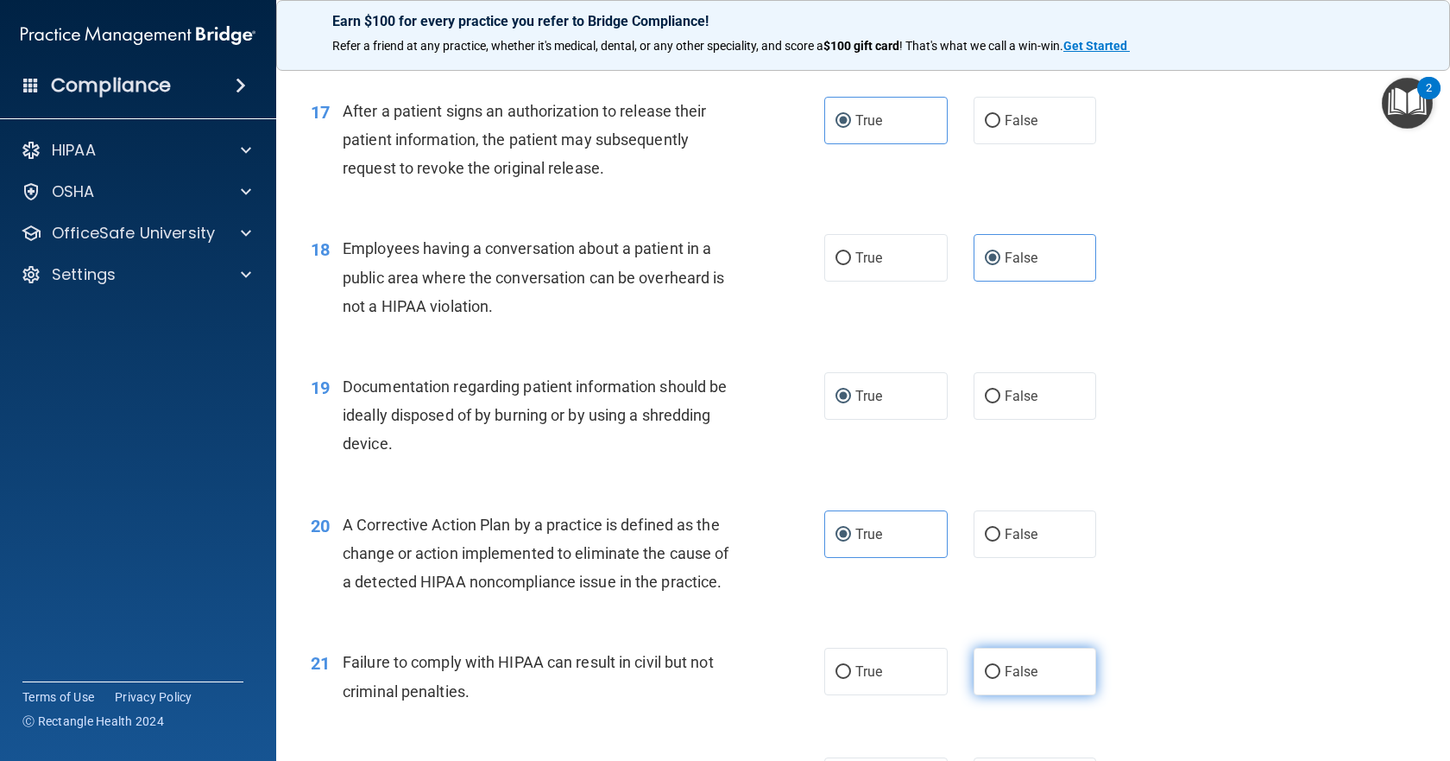
scroll to position [2331, 0]
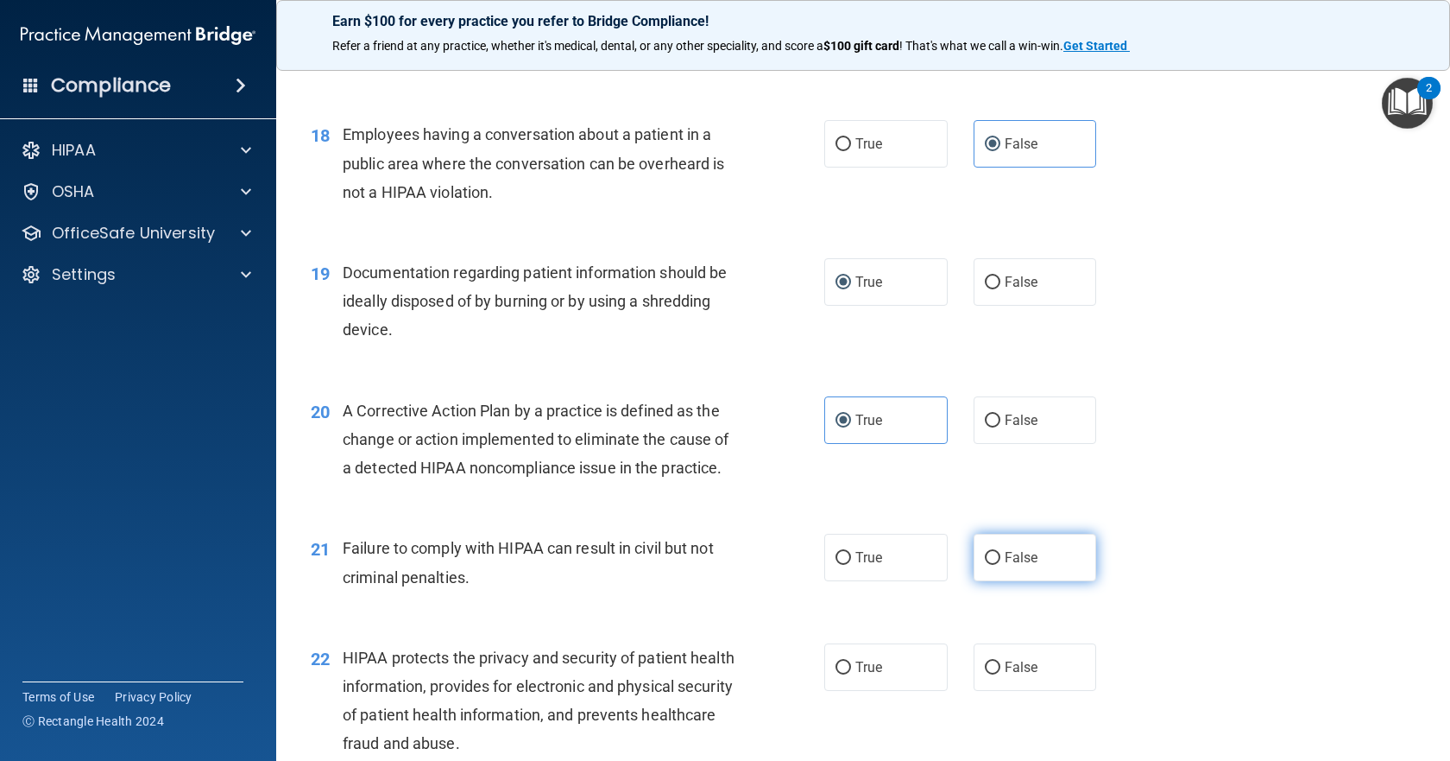
click at [1016, 565] on span "False" at bounding box center [1022, 557] width 34 height 16
click at [1001, 565] on input "False" at bounding box center [993, 558] width 16 height 13
radio input "true"
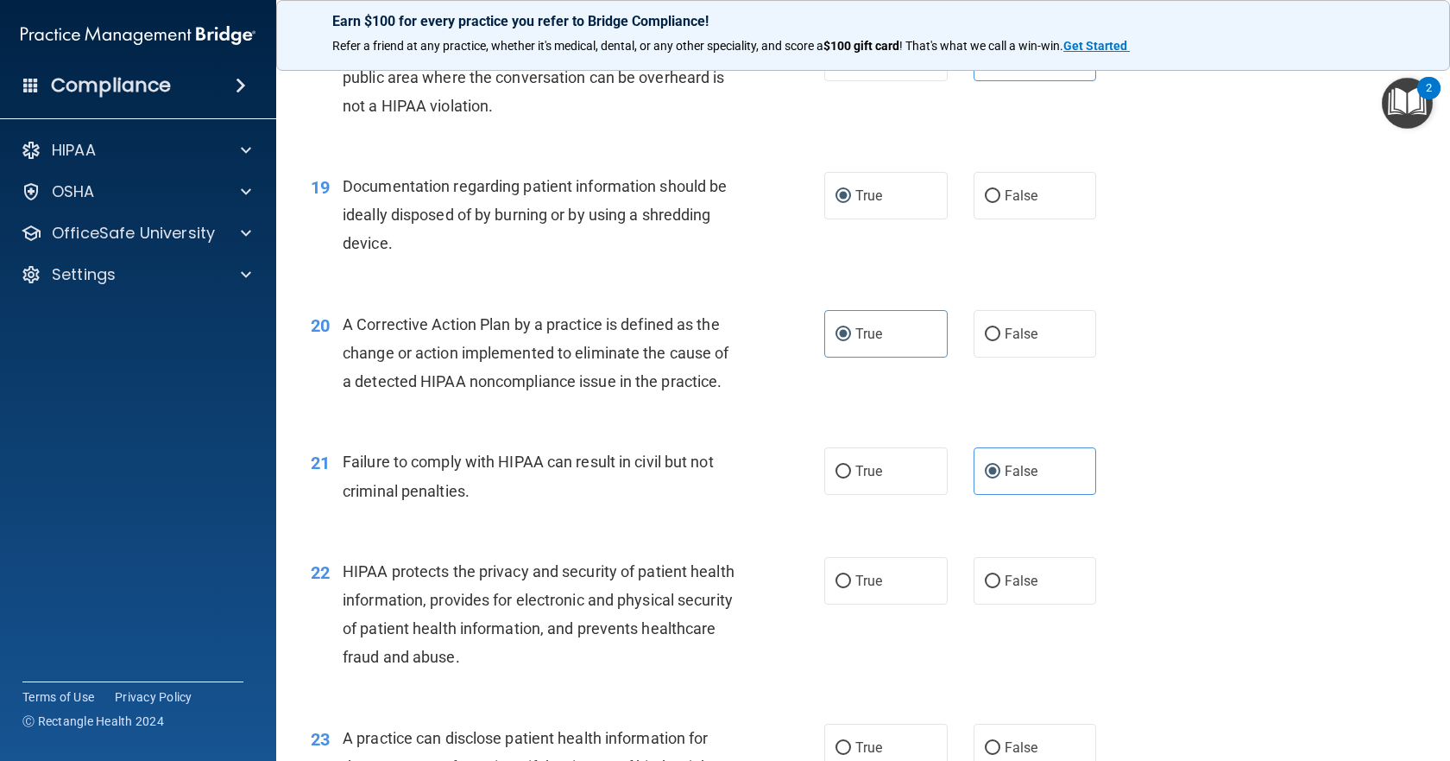
scroll to position [2503, 0]
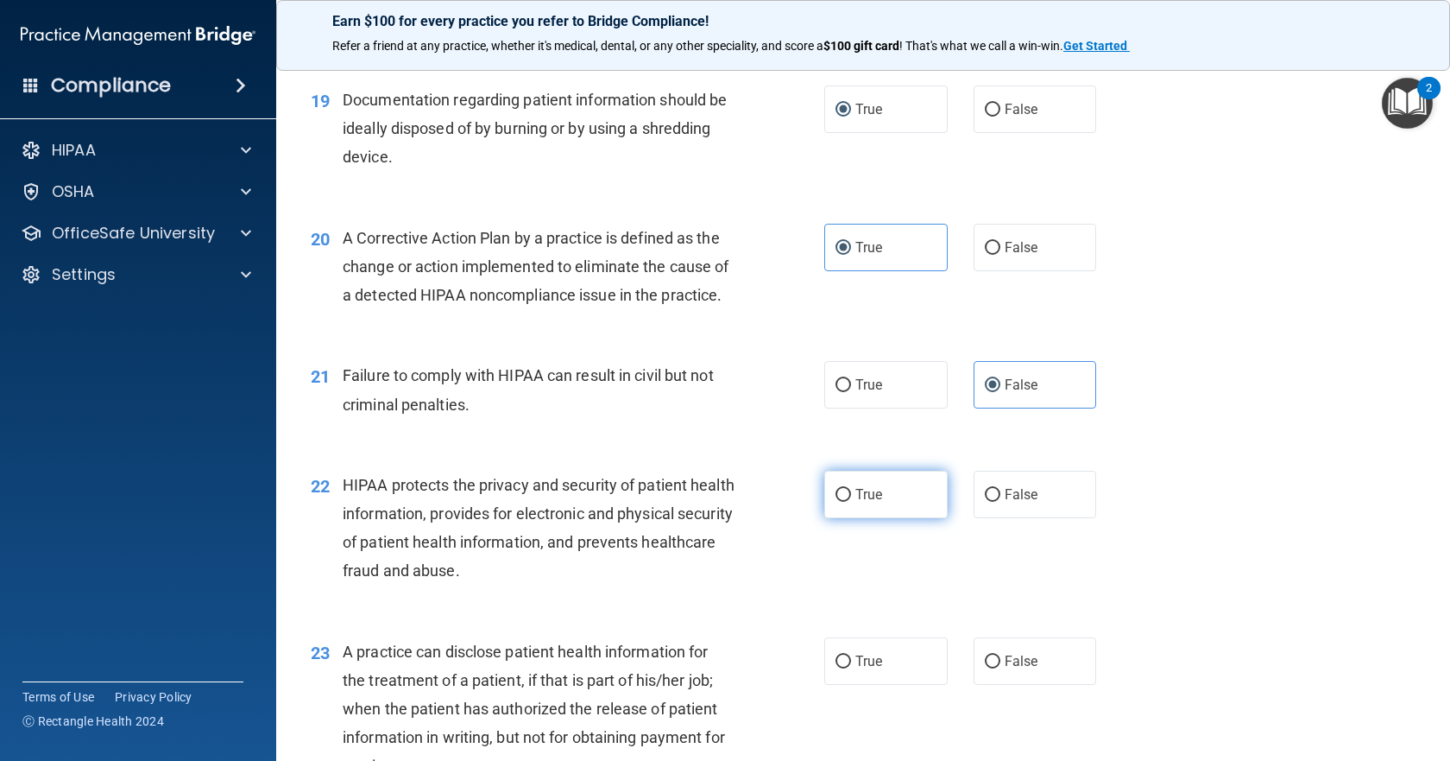
click at [879, 518] on label "True" at bounding box center [885, 493] width 123 height 47
click at [851, 502] on input "True" at bounding box center [844, 495] width 16 height 13
radio input "true"
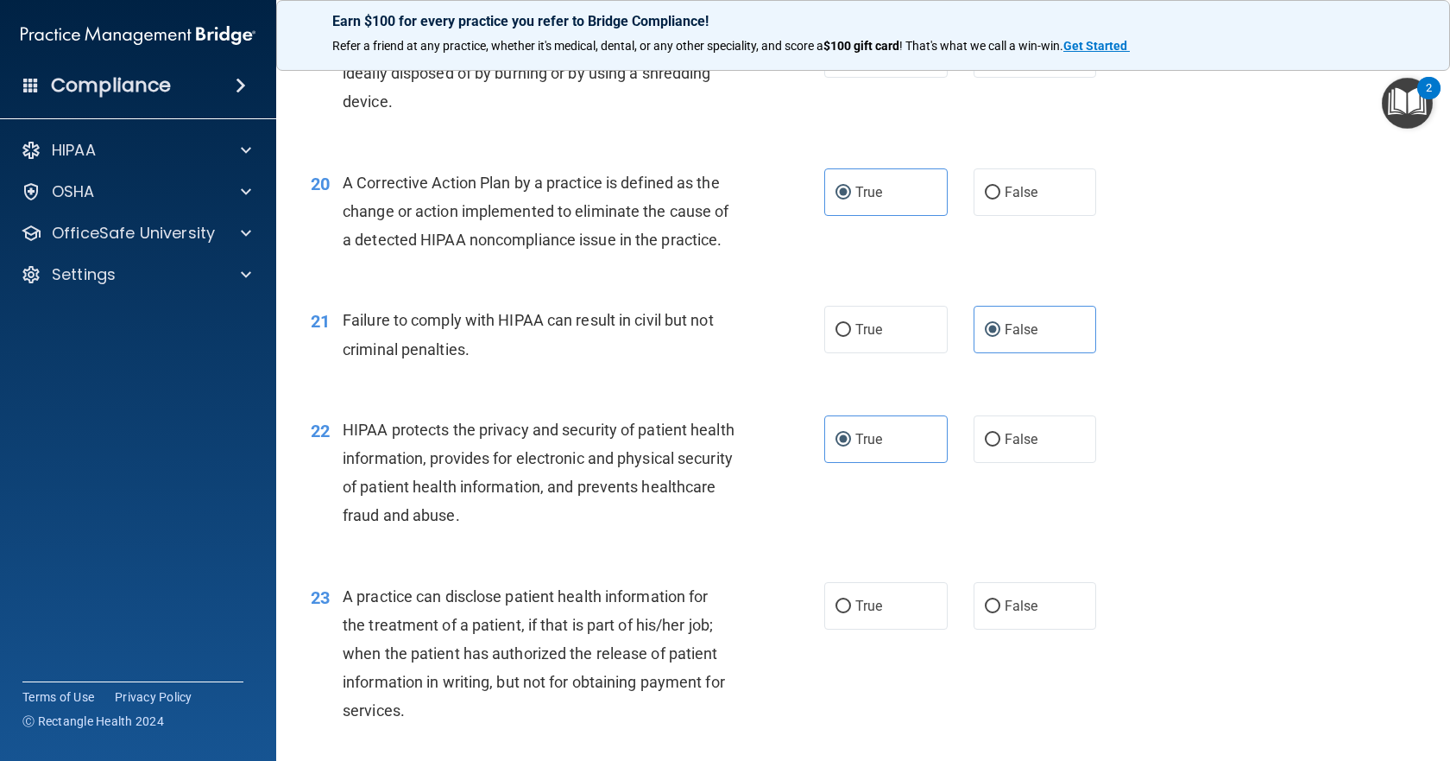
scroll to position [2590, 0]
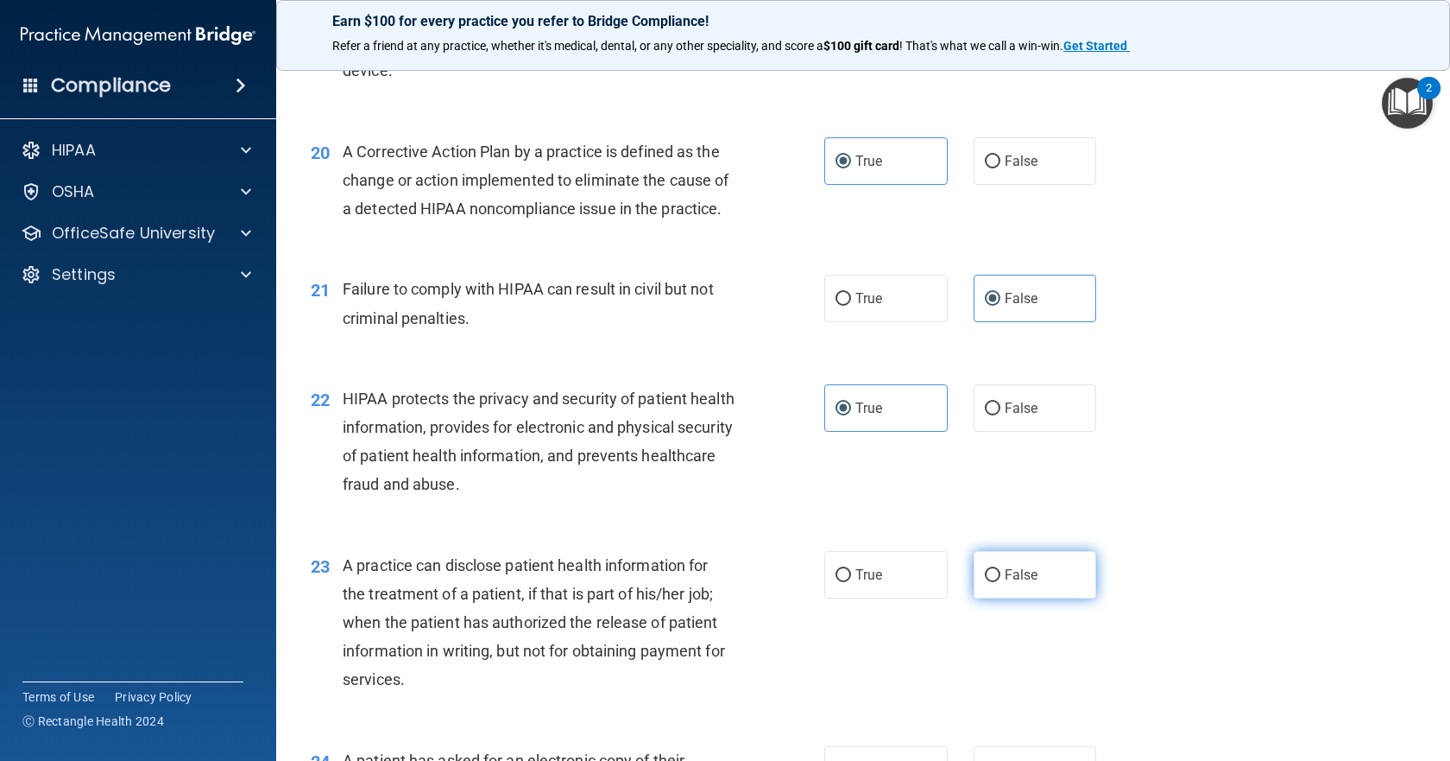
click at [1043, 598] on label "False" at bounding box center [1035, 574] width 123 height 47
click at [1001, 582] on input "False" at bounding box center [993, 575] width 16 height 13
radio input "true"
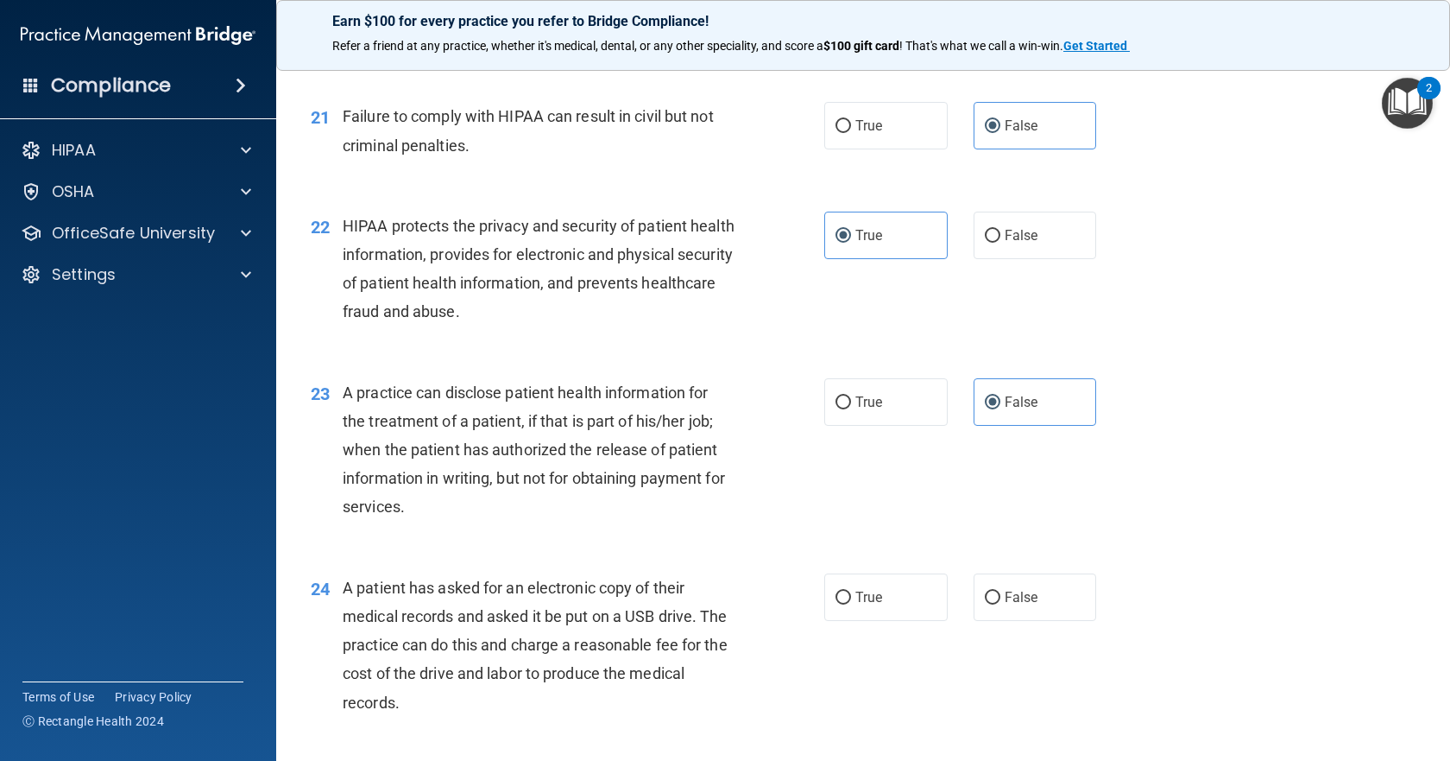
scroll to position [2849, 0]
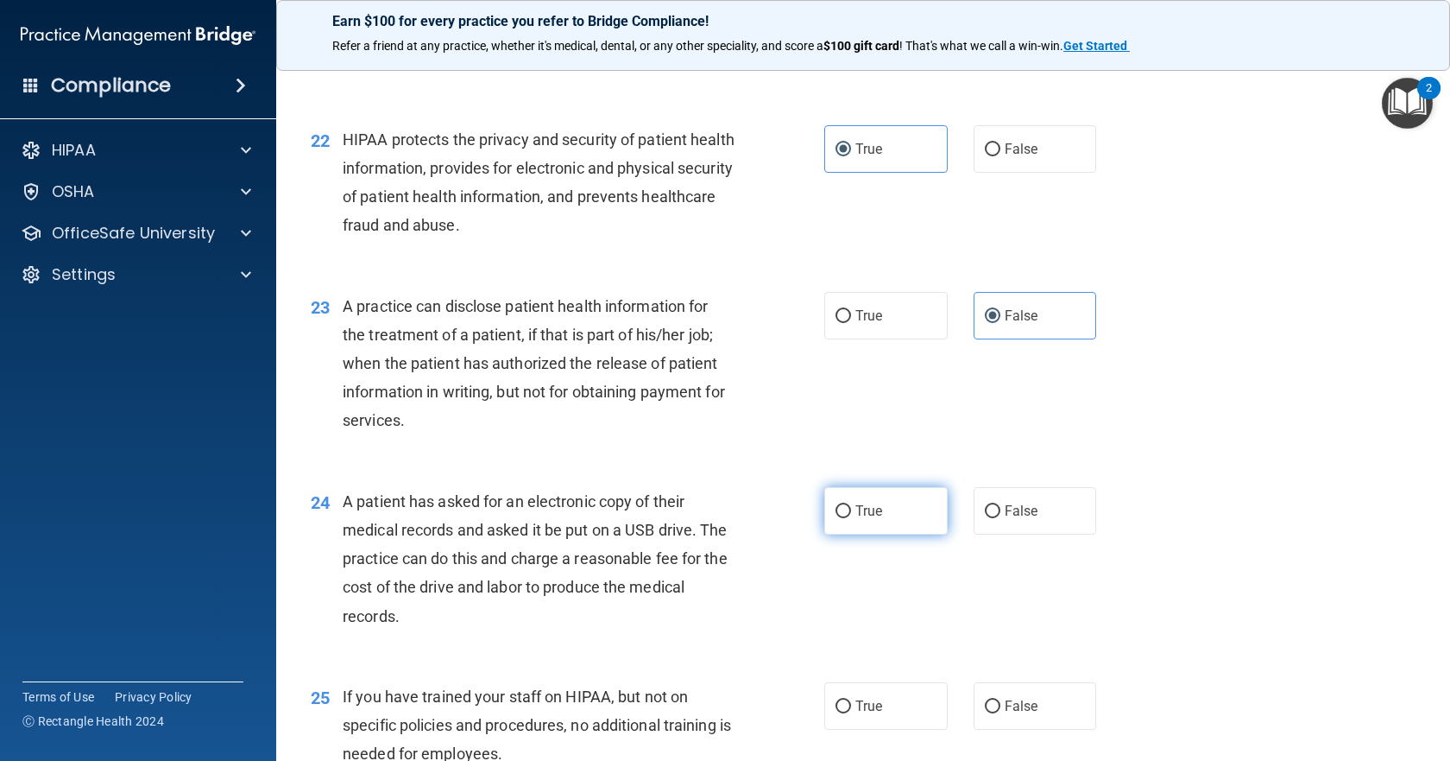
click at [836, 518] on input "True" at bounding box center [844, 511] width 16 height 13
radio input "true"
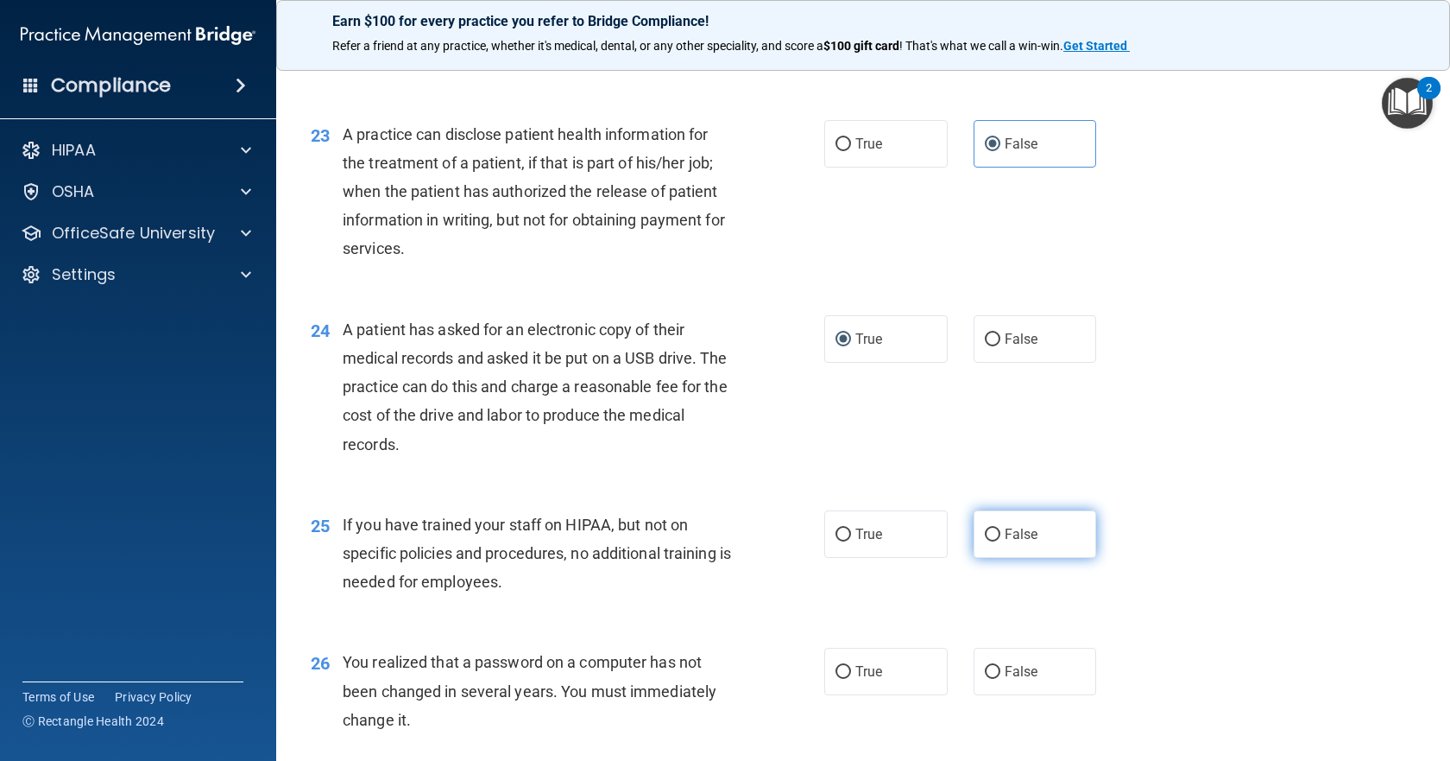
scroll to position [3021, 0]
click at [1008, 557] on label "False" at bounding box center [1035, 532] width 123 height 47
click at [1001, 540] on input "False" at bounding box center [993, 533] width 16 height 13
radio input "true"
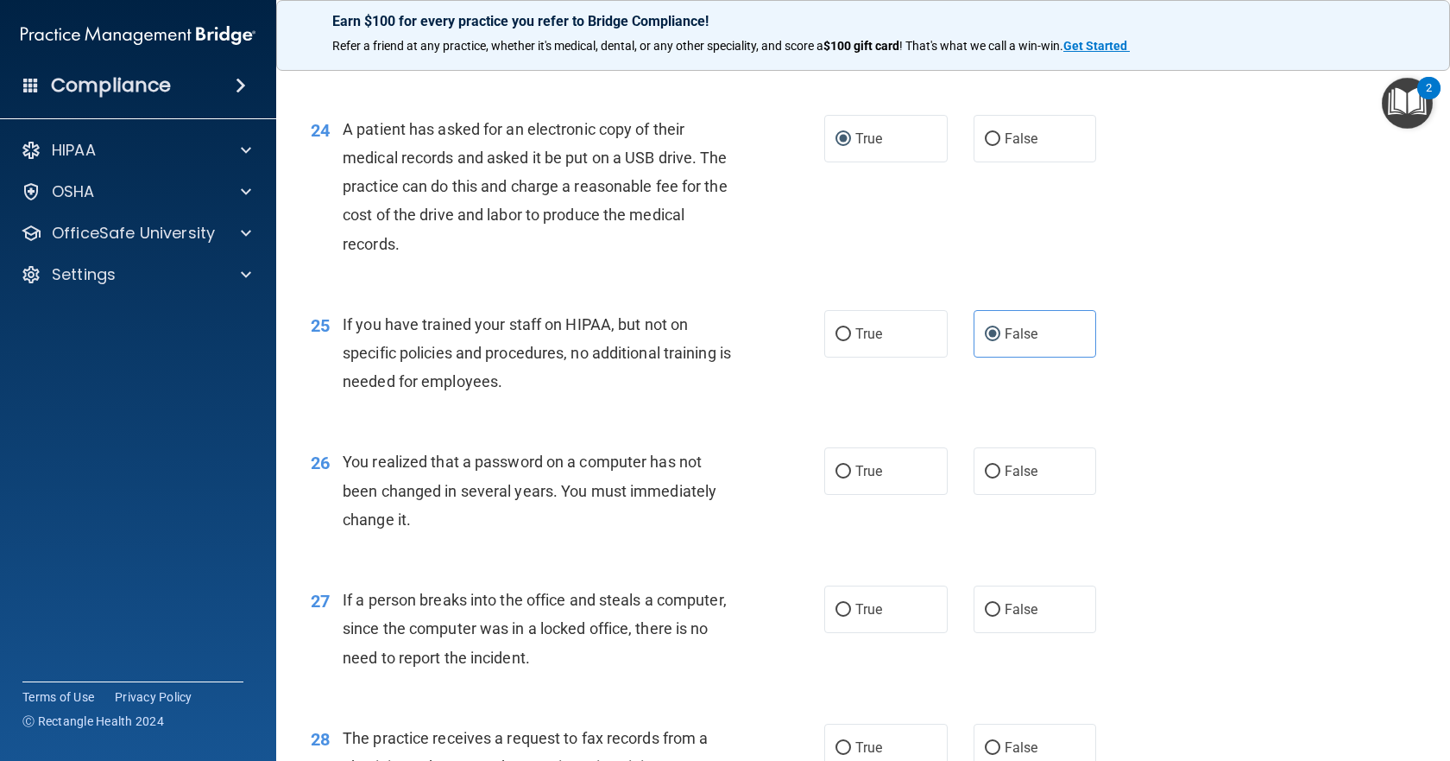
scroll to position [3280, 0]
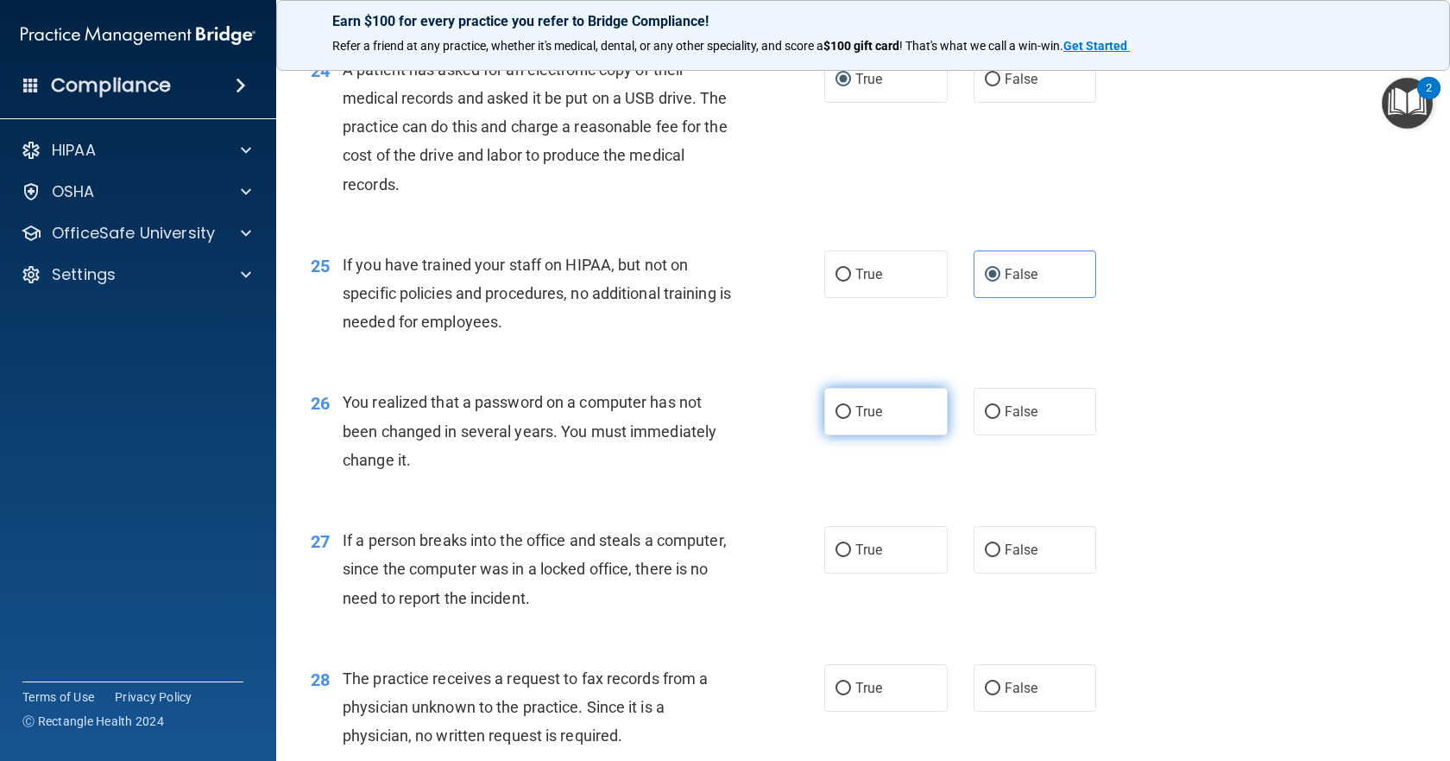
click at [881, 435] on label "True" at bounding box center [885, 411] width 123 height 47
click at [851, 419] on input "True" at bounding box center [844, 412] width 16 height 13
radio input "true"
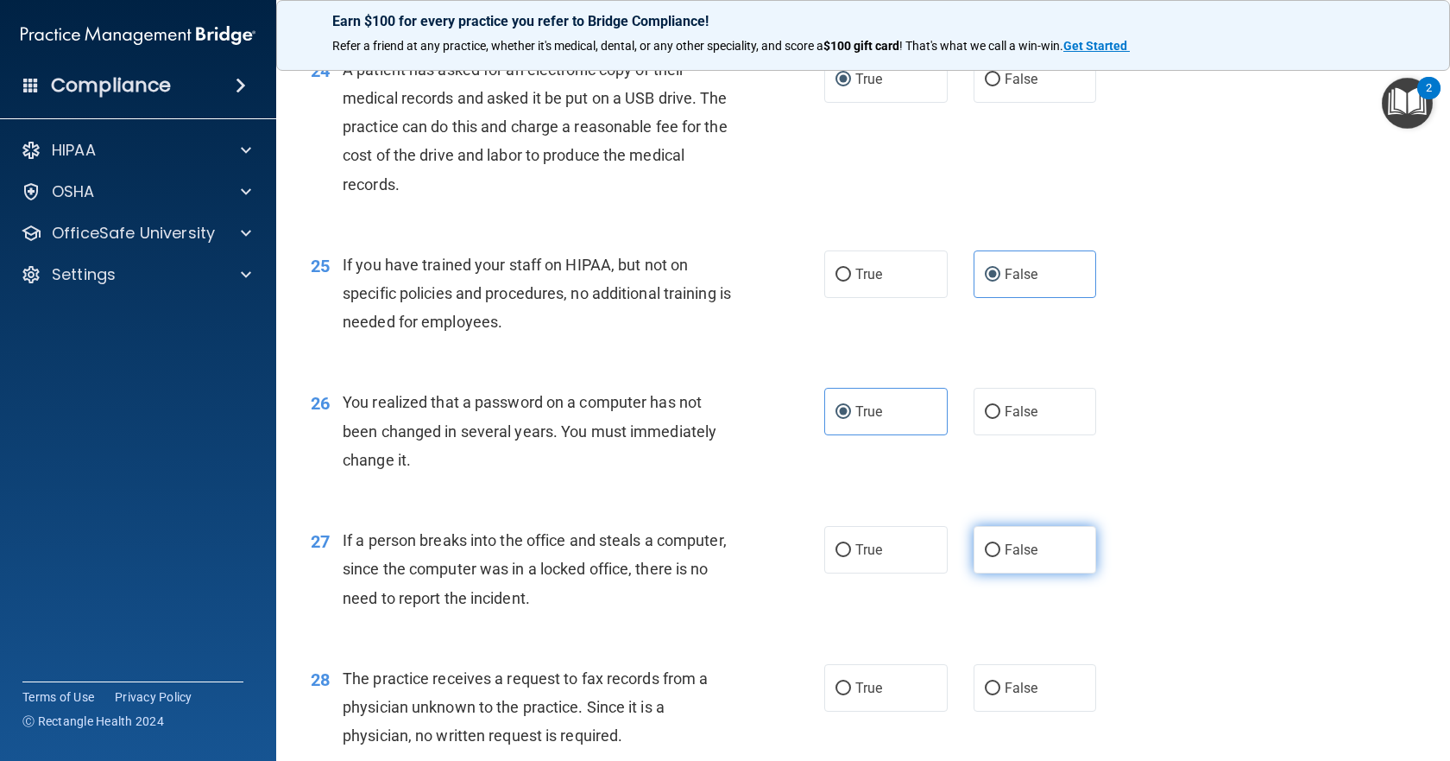
drag, startPoint x: 1017, startPoint y: 631, endPoint x: 1041, endPoint y: 626, distance: 24.7
click at [1018, 558] on span "False" at bounding box center [1022, 549] width 34 height 16
click at [1001, 557] on input "False" at bounding box center [993, 550] width 16 height 13
radio input "true"
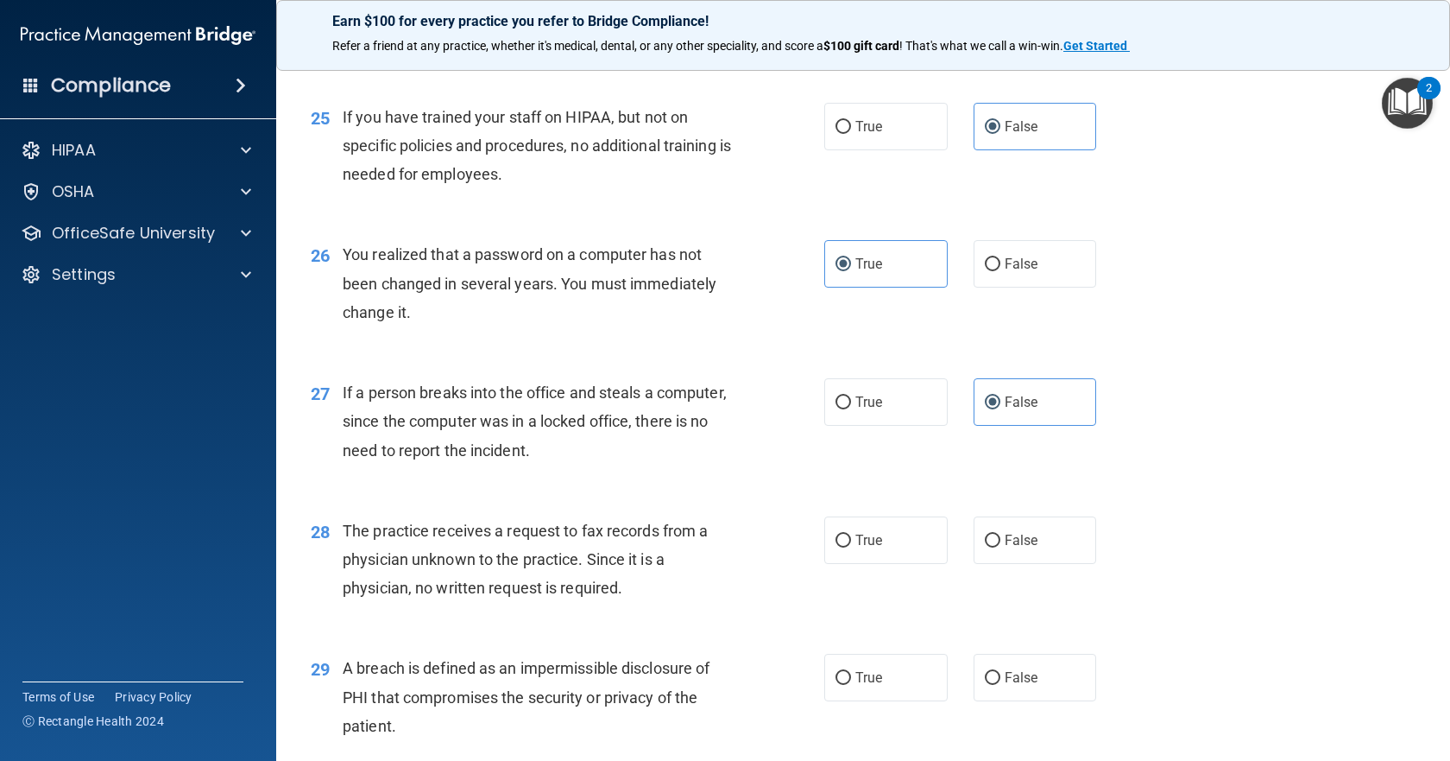
scroll to position [3453, 0]
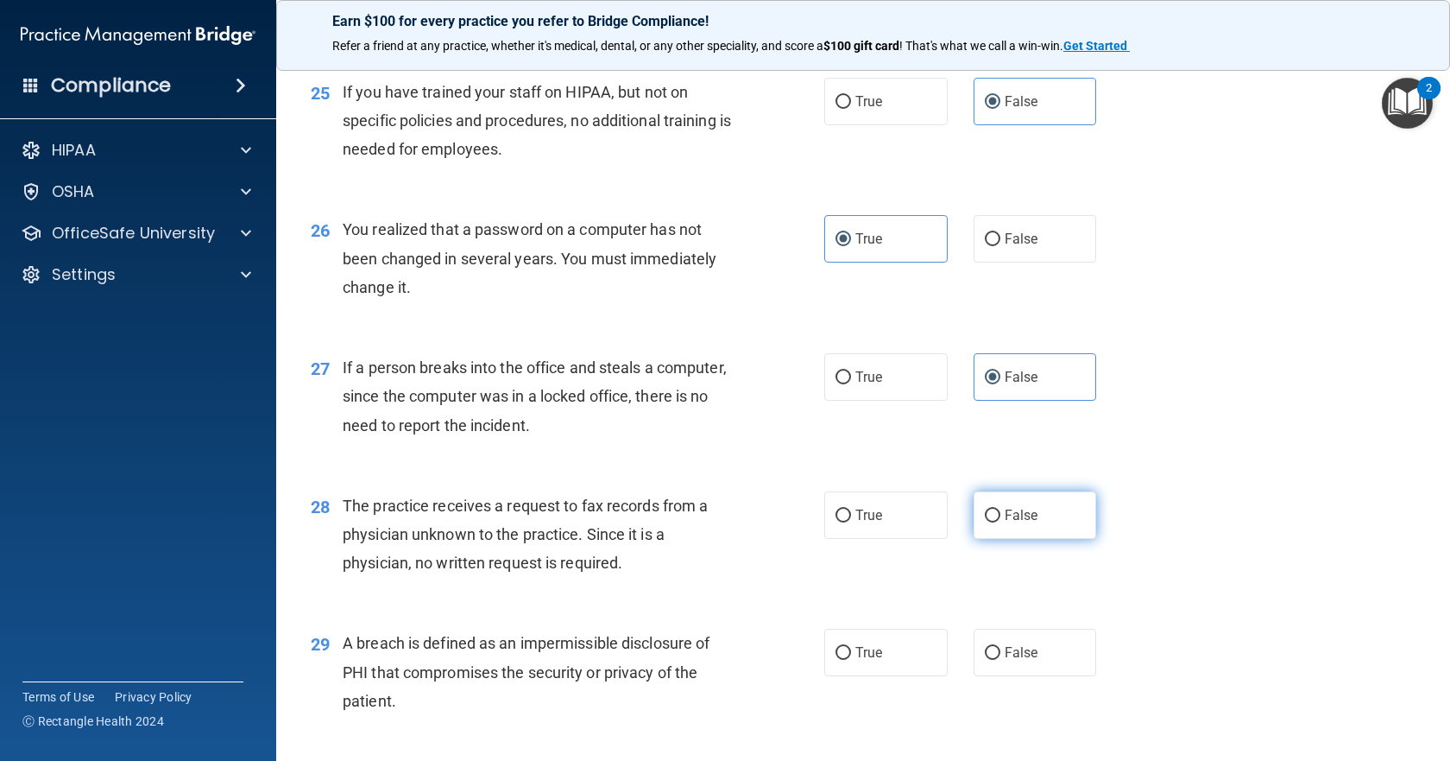
click at [1045, 539] on label "False" at bounding box center [1035, 514] width 123 height 47
click at [1001, 522] on input "False" at bounding box center [993, 515] width 16 height 13
radio input "true"
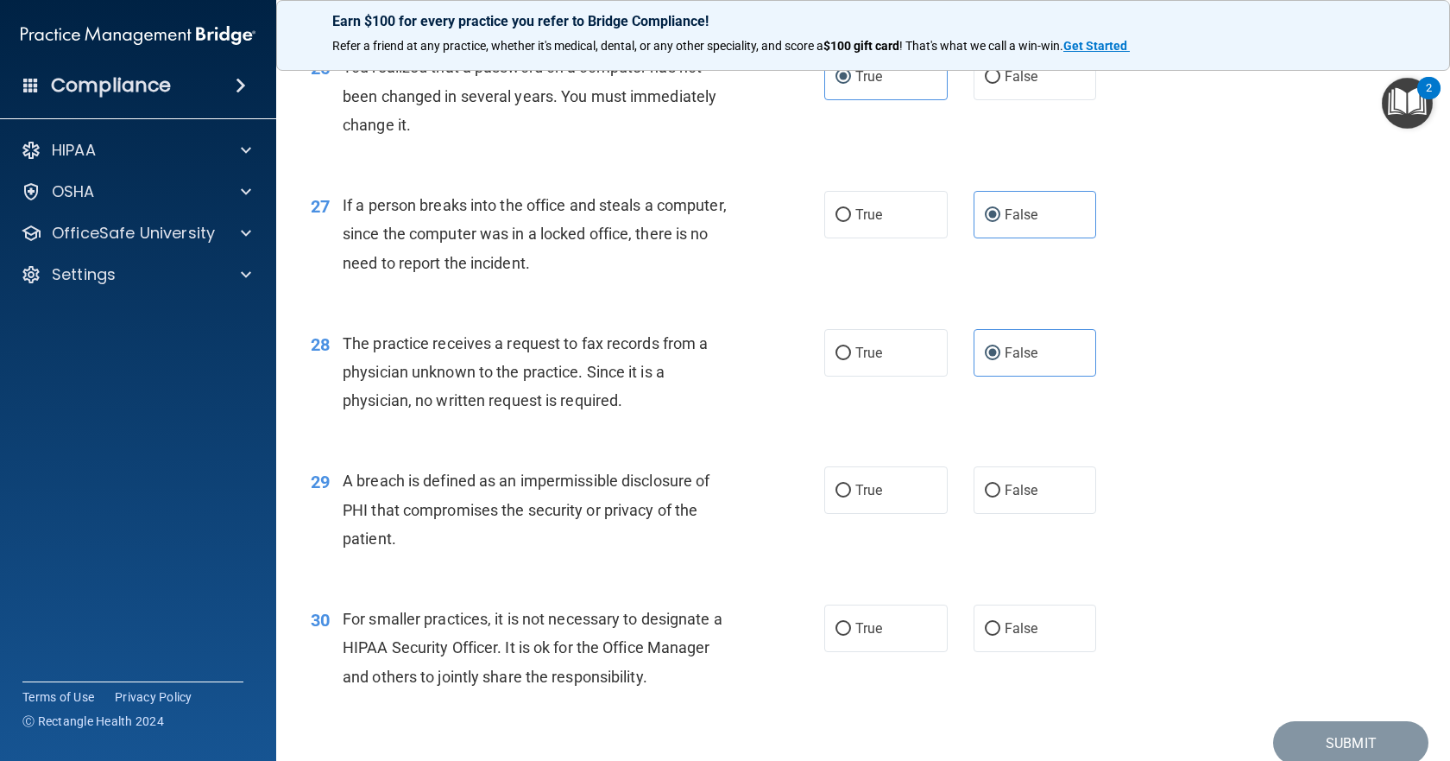
scroll to position [3626, 0]
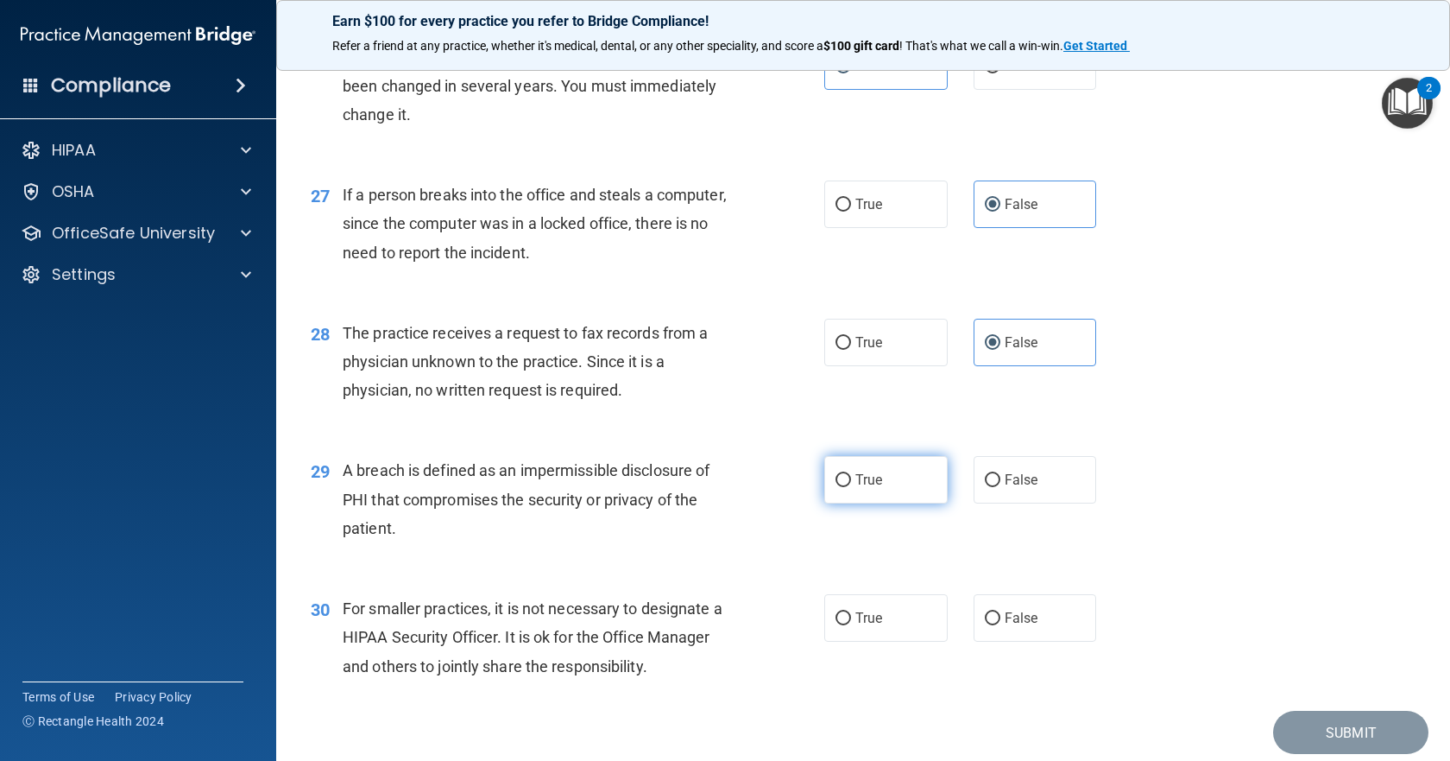
click at [893, 503] on label "True" at bounding box center [885, 479] width 123 height 47
click at [851, 487] on input "True" at bounding box center [844, 480] width 16 height 13
radio input "true"
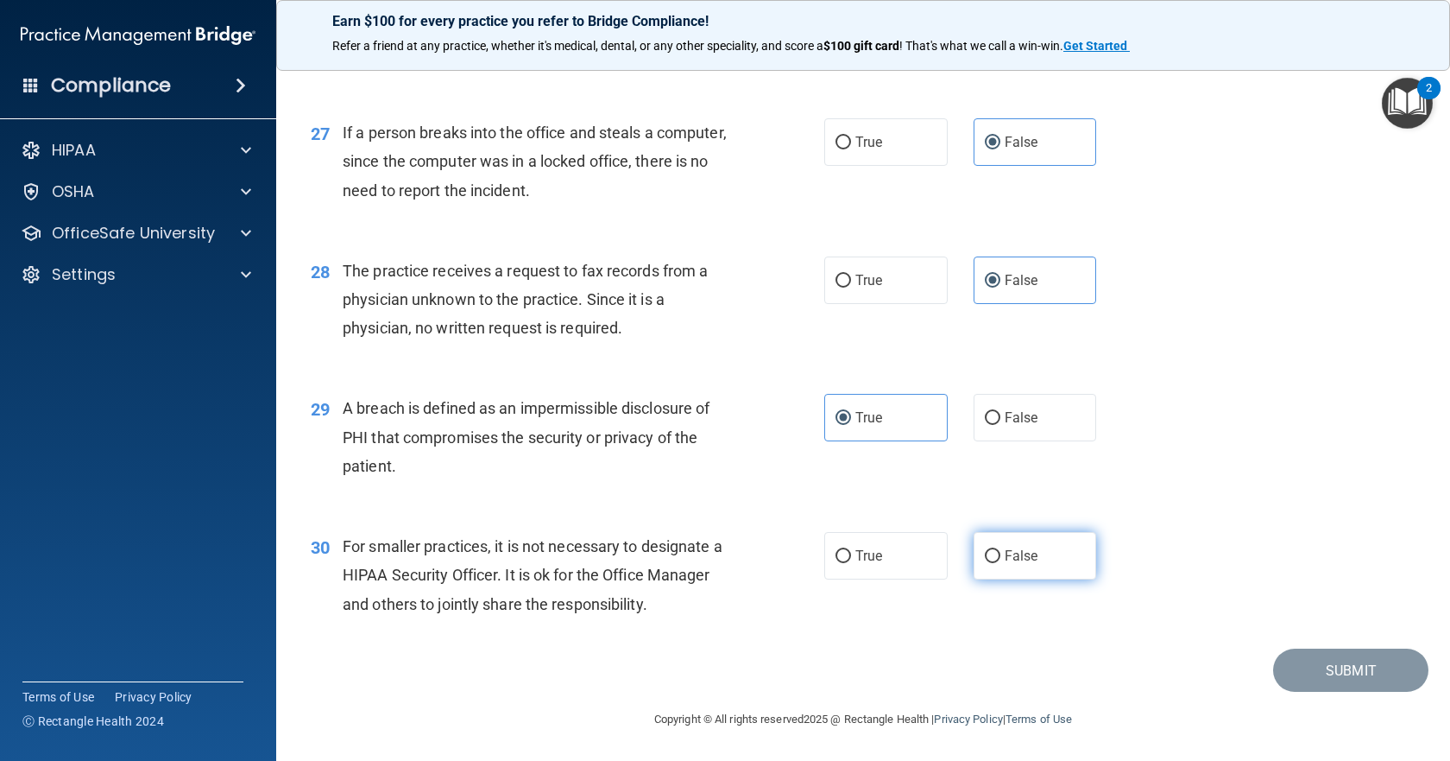
click at [1021, 579] on label "False" at bounding box center [1035, 555] width 123 height 47
click at [1001, 563] on input "False" at bounding box center [993, 556] width 16 height 13
radio input "true"
click at [1294, 648] on button "Submit" at bounding box center [1350, 670] width 155 height 44
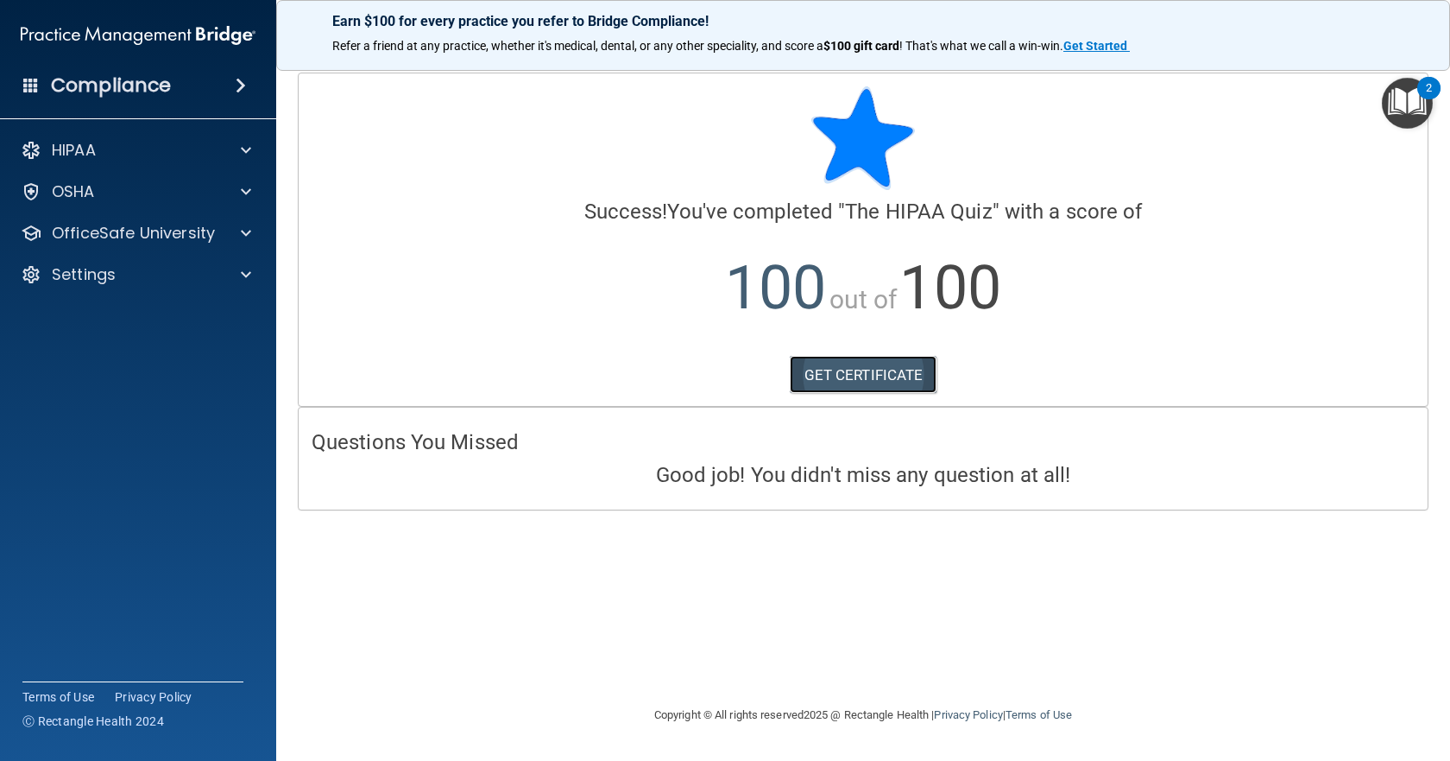
click at [839, 382] on link "GET CERTIFICATE" at bounding box center [864, 375] width 148 height 38
click at [258, 221] on div "OfficeSafe University" at bounding box center [138, 233] width 277 height 35
click at [244, 241] on span at bounding box center [246, 233] width 10 height 21
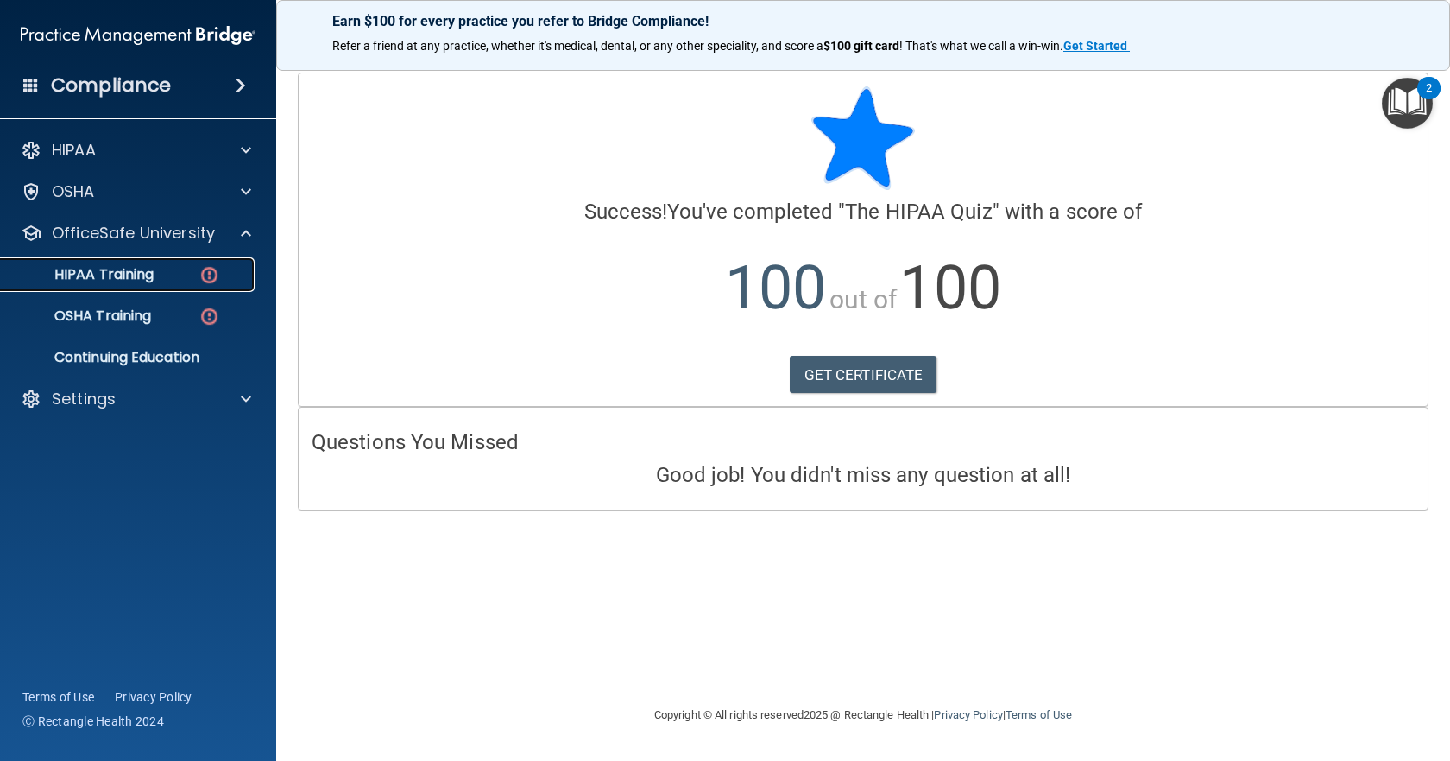
click at [204, 270] on img at bounding box center [210, 275] width 22 height 22
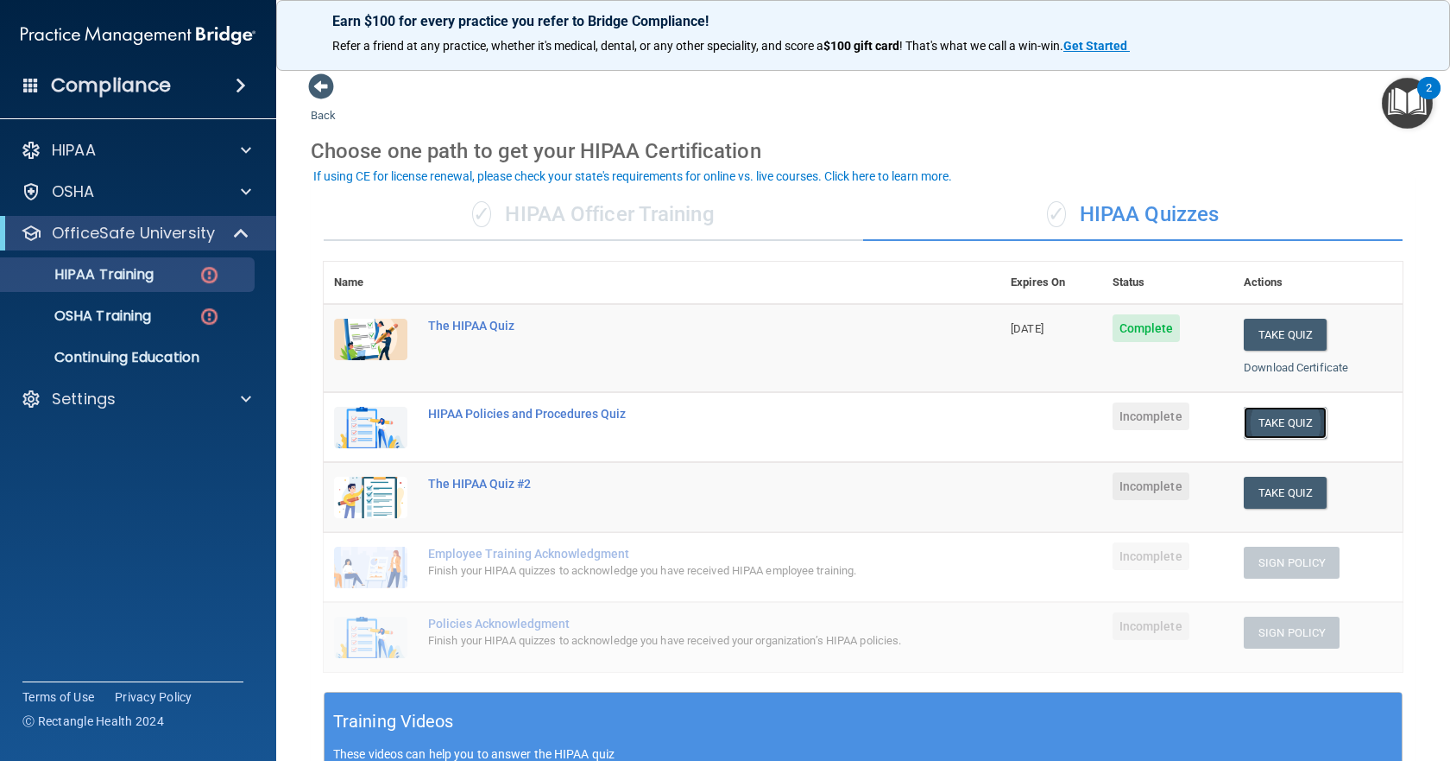
click at [1283, 419] on button "Take Quiz" at bounding box center [1285, 423] width 83 height 32
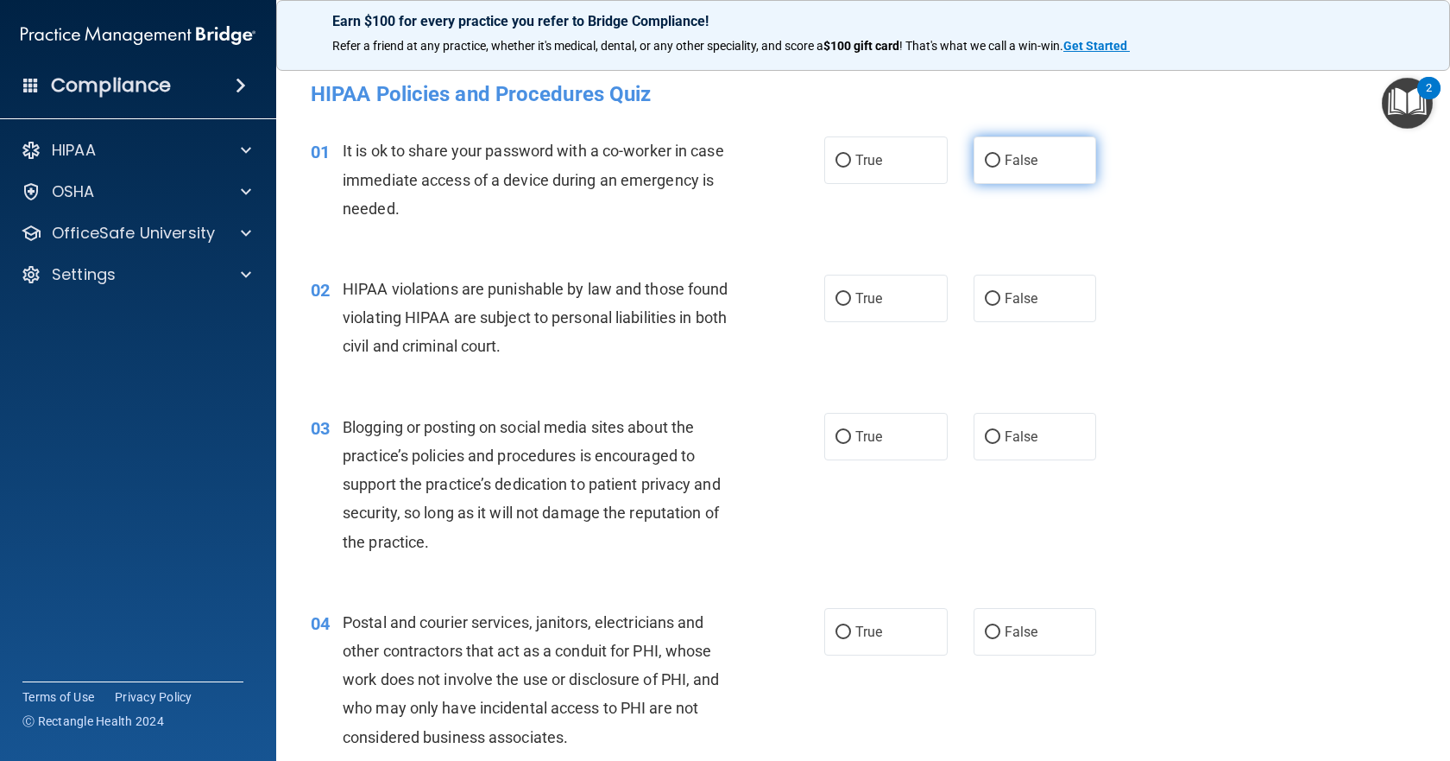
click at [983, 170] on label "False" at bounding box center [1035, 159] width 123 height 47
click at [985, 167] on input "False" at bounding box center [993, 161] width 16 height 13
radio input "true"
click at [1005, 162] on span "False" at bounding box center [1022, 160] width 34 height 16
click at [997, 162] on input "False" at bounding box center [993, 161] width 16 height 13
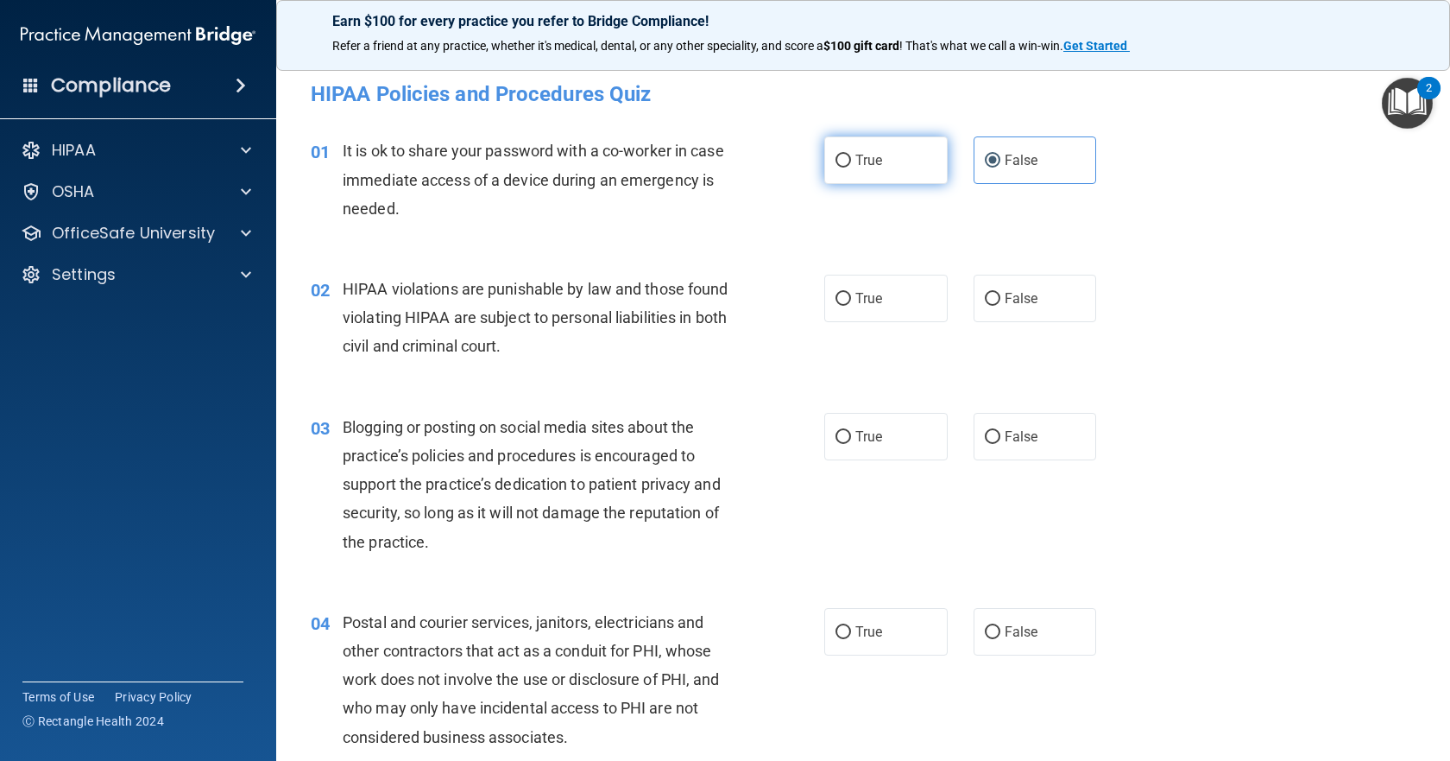
drag, startPoint x: 904, startPoint y: 160, endPoint x: 893, endPoint y: 172, distance: 16.5
click at [900, 162] on label "True" at bounding box center [885, 159] width 123 height 47
click at [851, 162] on input "True" at bounding box center [844, 161] width 16 height 13
radio input "true"
radio input "false"
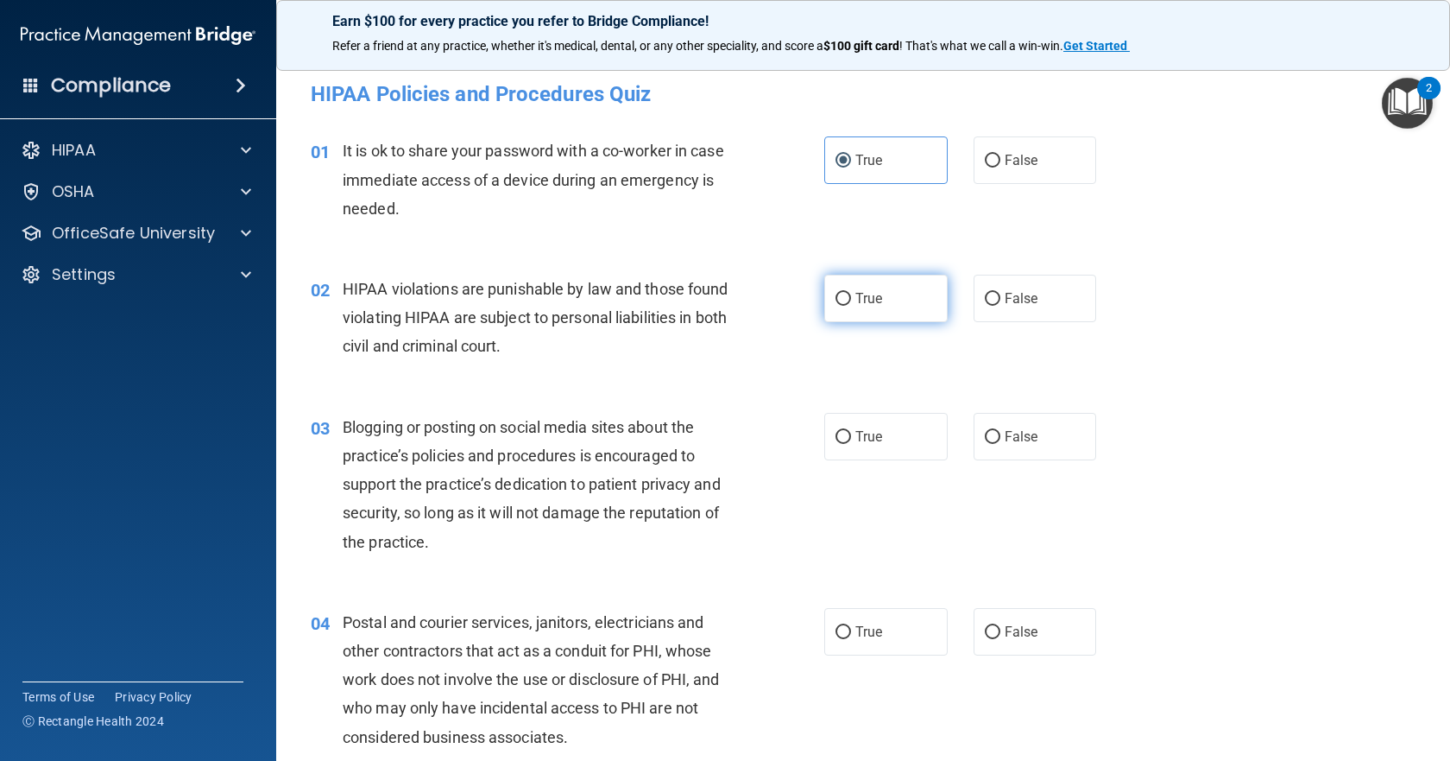
drag, startPoint x: 871, startPoint y: 299, endPoint x: 878, endPoint y: 320, distance: 22.7
click at [870, 299] on span "True" at bounding box center [868, 298] width 27 height 16
click at [851, 299] on input "True" at bounding box center [844, 299] width 16 height 13
radio input "true"
click at [888, 435] on label "True" at bounding box center [885, 436] width 123 height 47
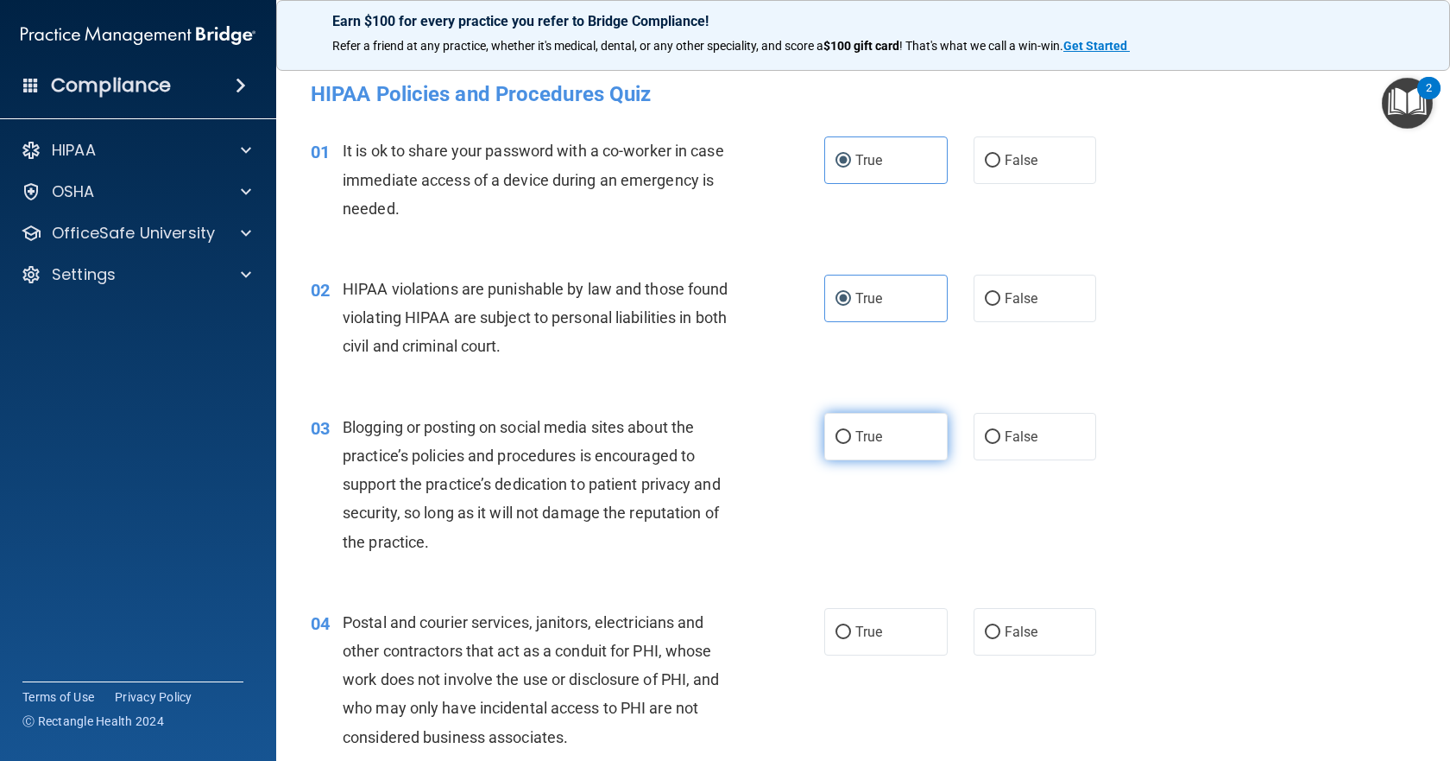
click at [851, 435] on input "True" at bounding box center [844, 437] width 16 height 13
radio input "true"
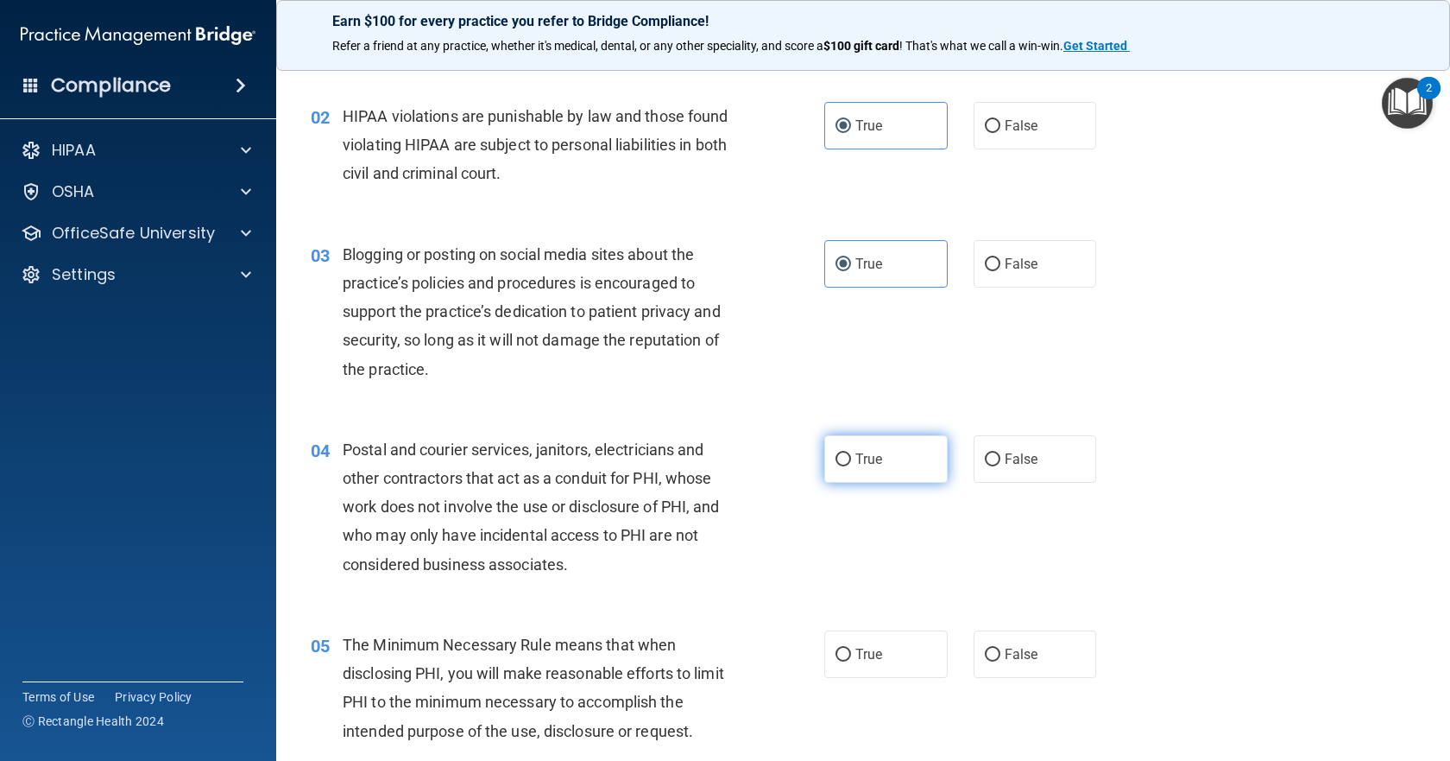
click at [883, 445] on label "True" at bounding box center [885, 458] width 123 height 47
click at [851, 453] on input "True" at bounding box center [844, 459] width 16 height 13
radio input "true"
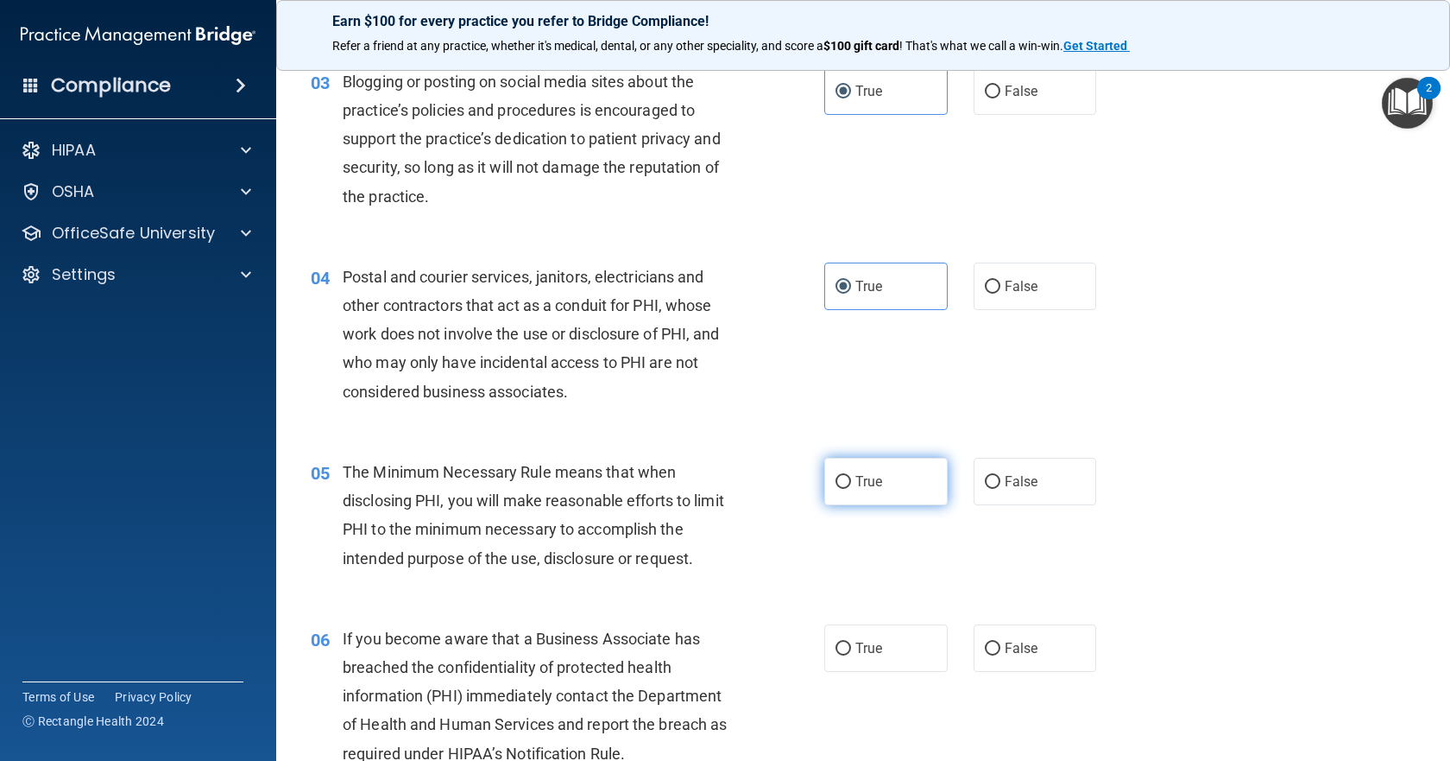
click at [881, 472] on label "True" at bounding box center [885, 481] width 123 height 47
click at [851, 476] on input "True" at bounding box center [844, 482] width 16 height 13
radio input "true"
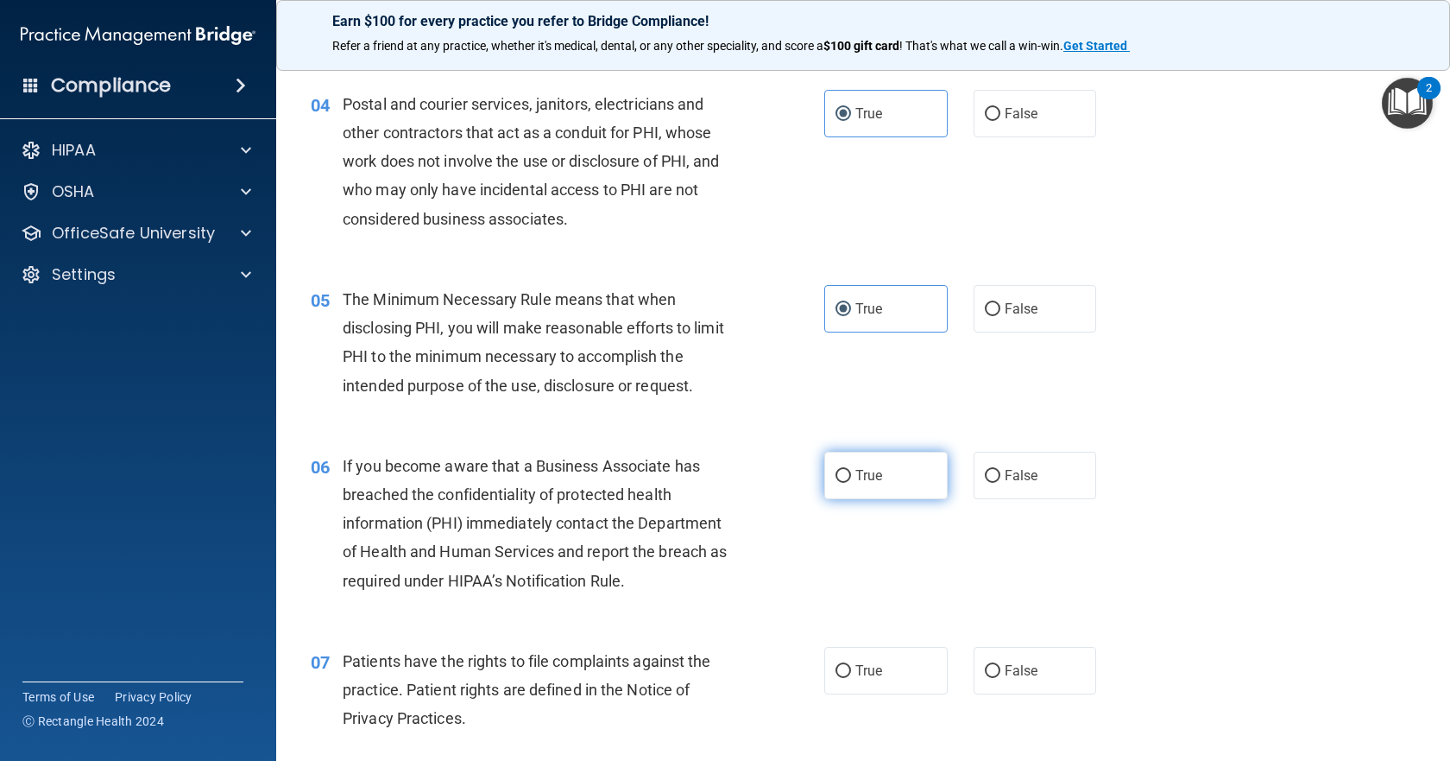
click at [878, 474] on label "True" at bounding box center [885, 474] width 123 height 47
click at [851, 474] on input "True" at bounding box center [844, 476] width 16 height 13
radio input "true"
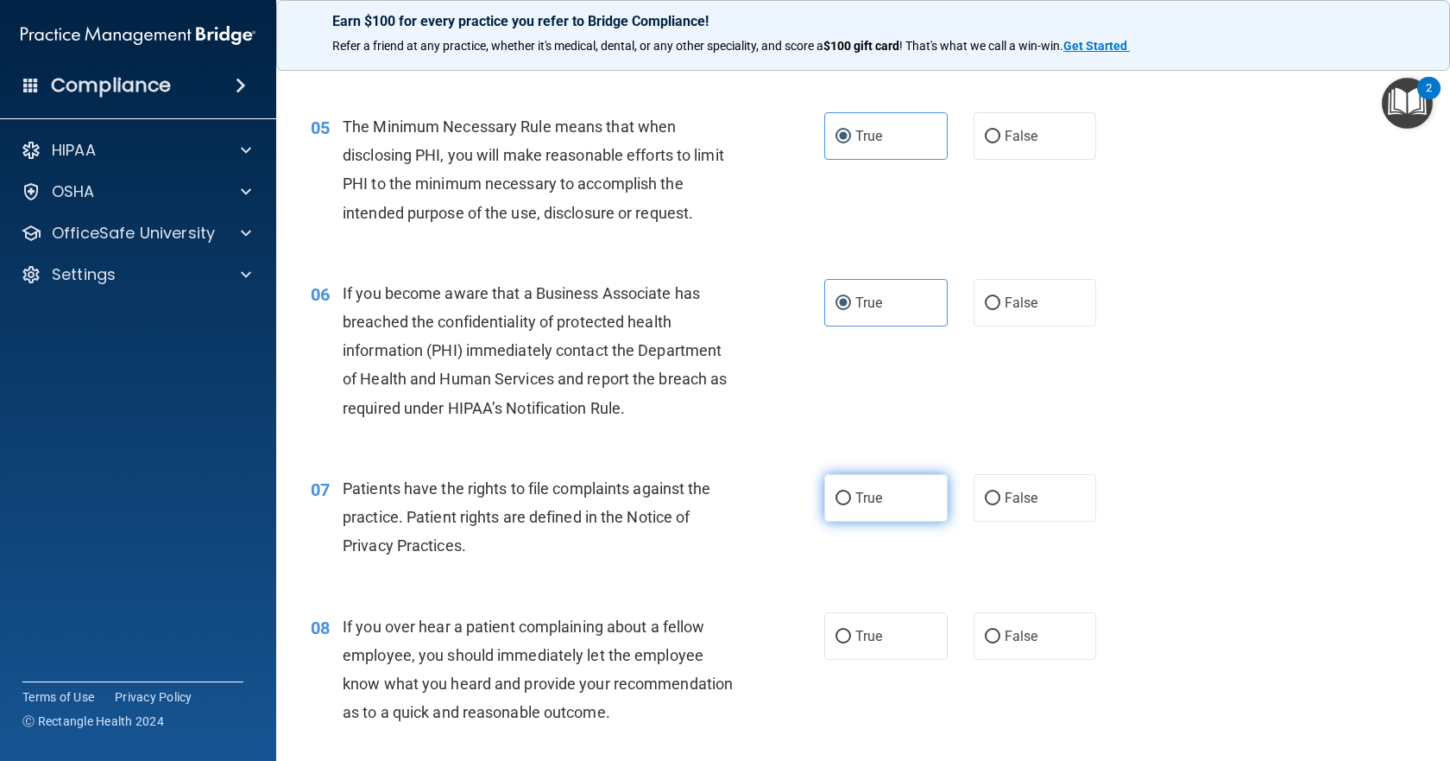
click at [878, 479] on label "True" at bounding box center [885, 497] width 123 height 47
click at [851, 492] on input "True" at bounding box center [844, 498] width 16 height 13
radio input "true"
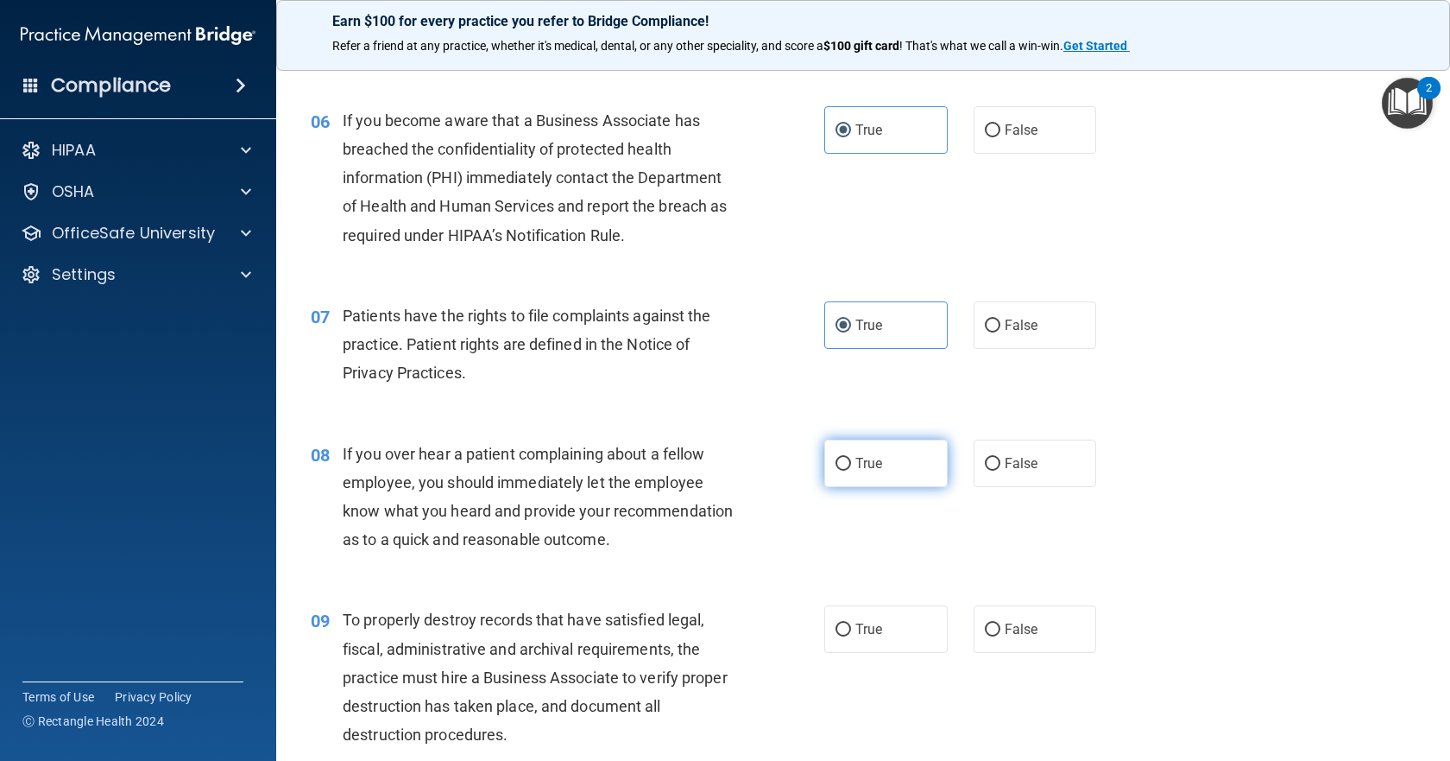
click at [878, 476] on label "True" at bounding box center [885, 462] width 123 height 47
click at [851, 470] on input "True" at bounding box center [844, 464] width 16 height 13
radio input "true"
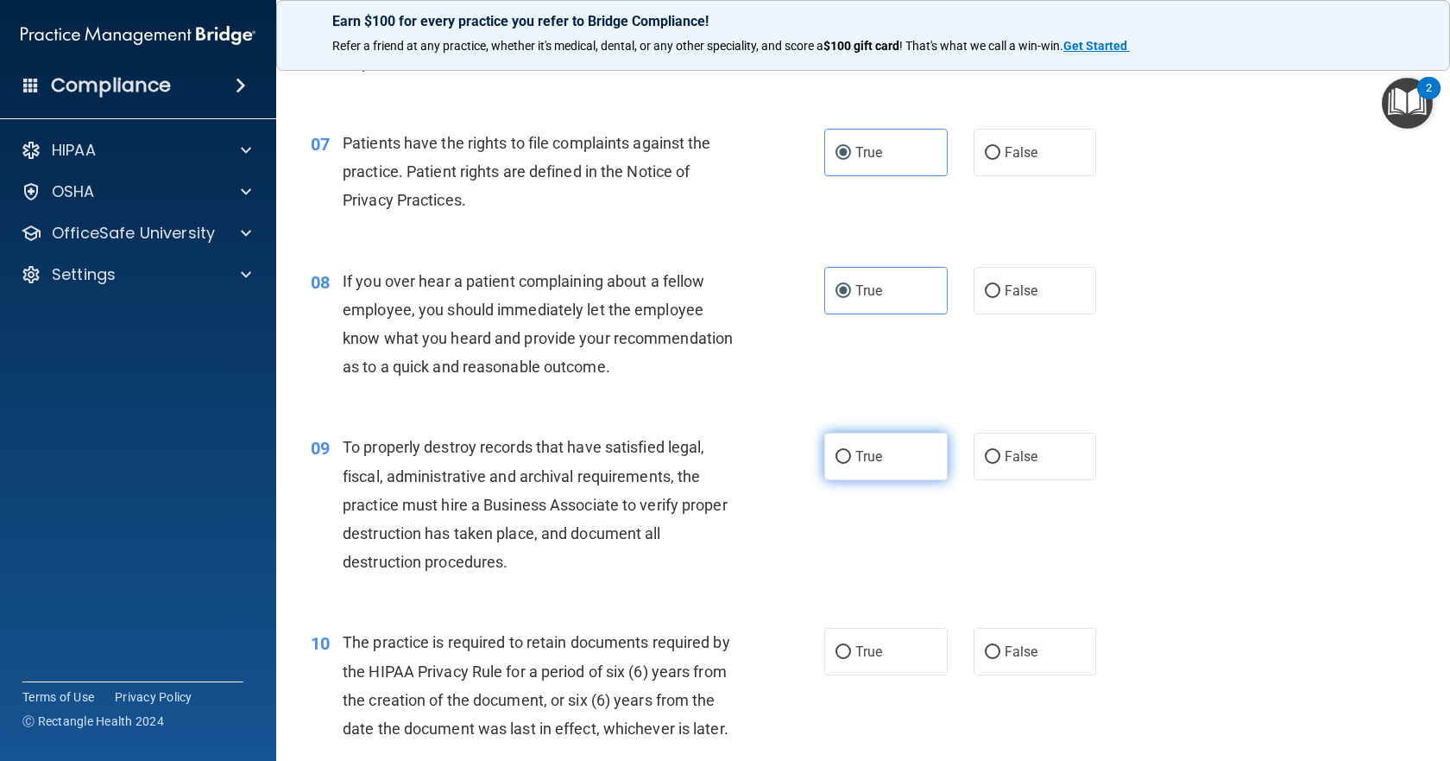
click at [876, 477] on label "True" at bounding box center [885, 455] width 123 height 47
click at [851, 464] on input "True" at bounding box center [844, 457] width 16 height 13
radio input "true"
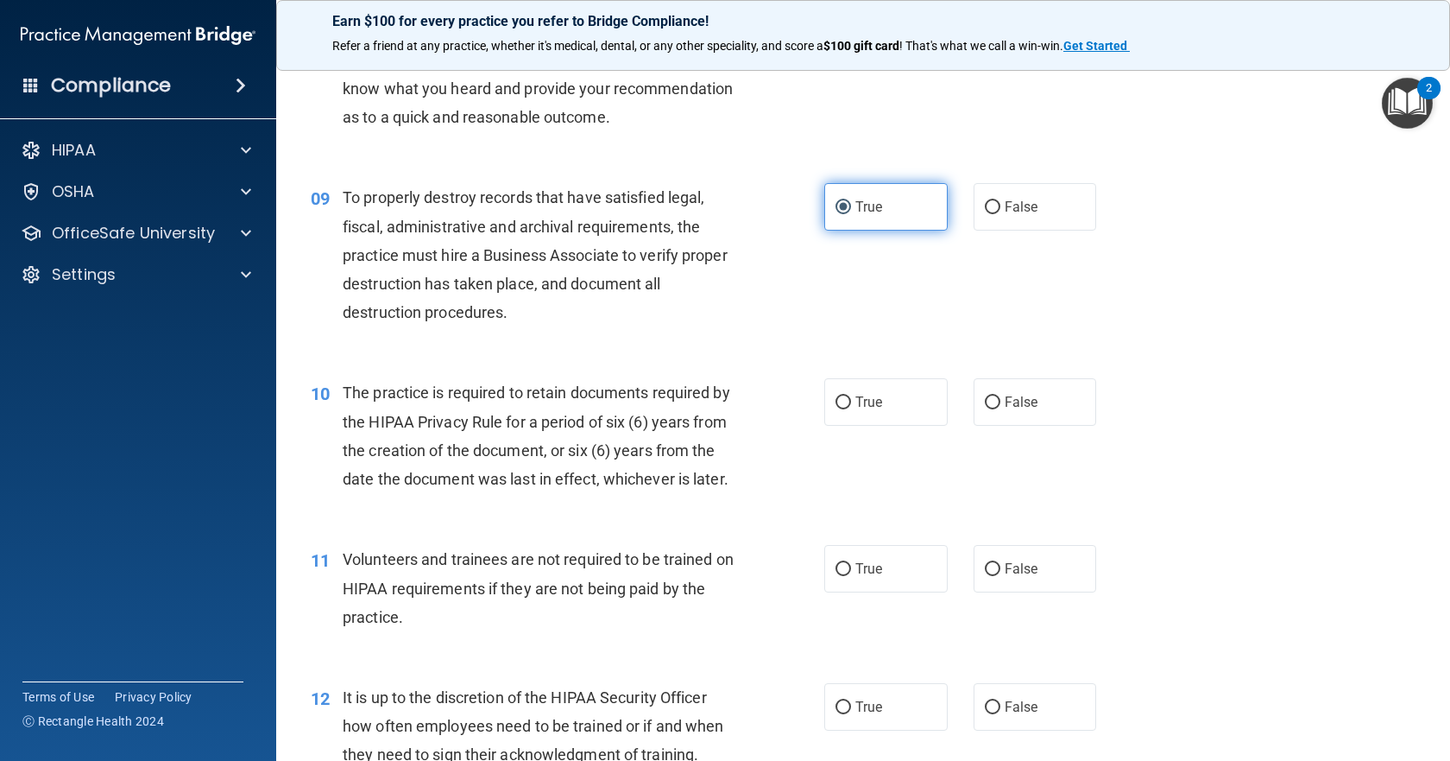
scroll to position [1295, 0]
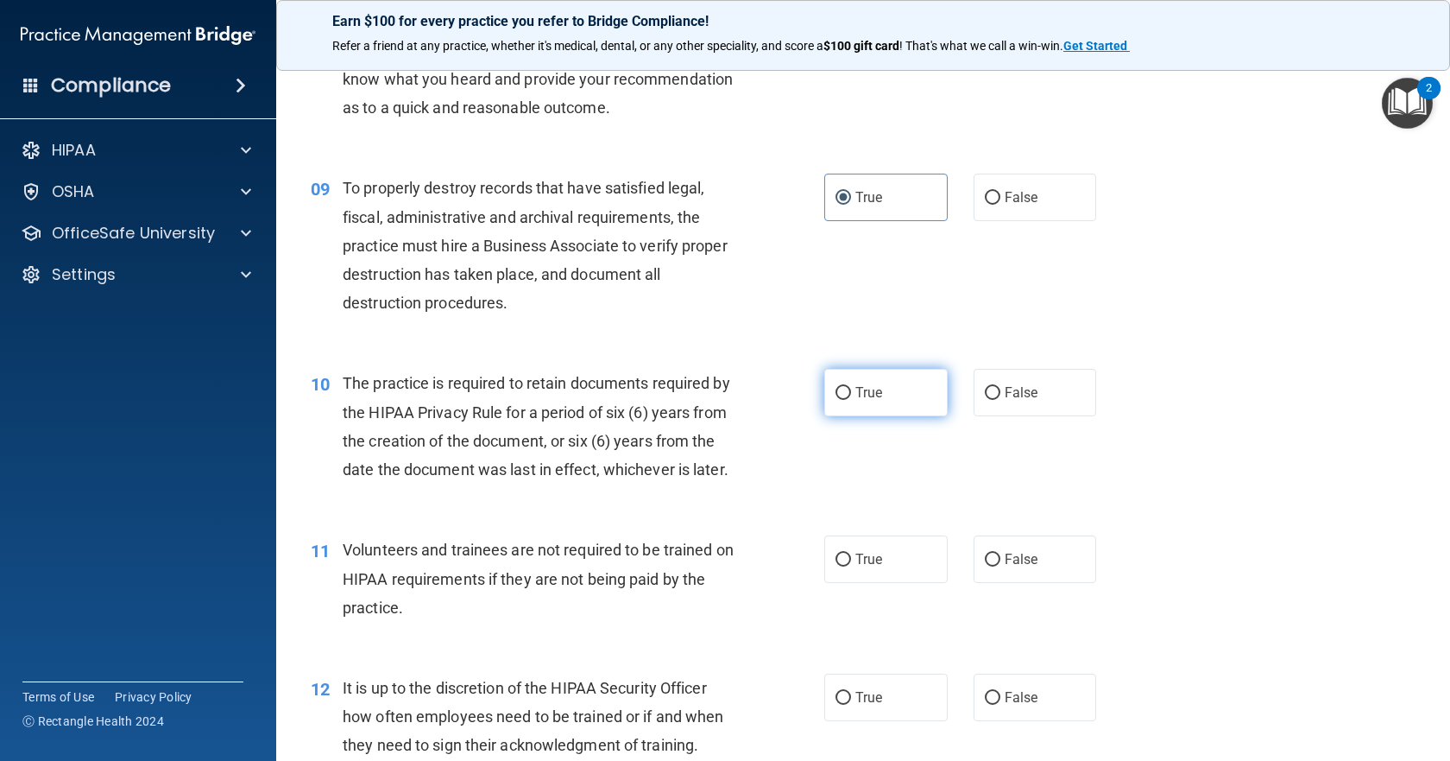
click at [891, 416] on label "True" at bounding box center [885, 392] width 123 height 47
click at [851, 400] on input "True" at bounding box center [844, 393] width 16 height 13
radio input "true"
click at [878, 583] on label "True" at bounding box center [885, 558] width 123 height 47
click at [851, 566] on input "True" at bounding box center [844, 559] width 16 height 13
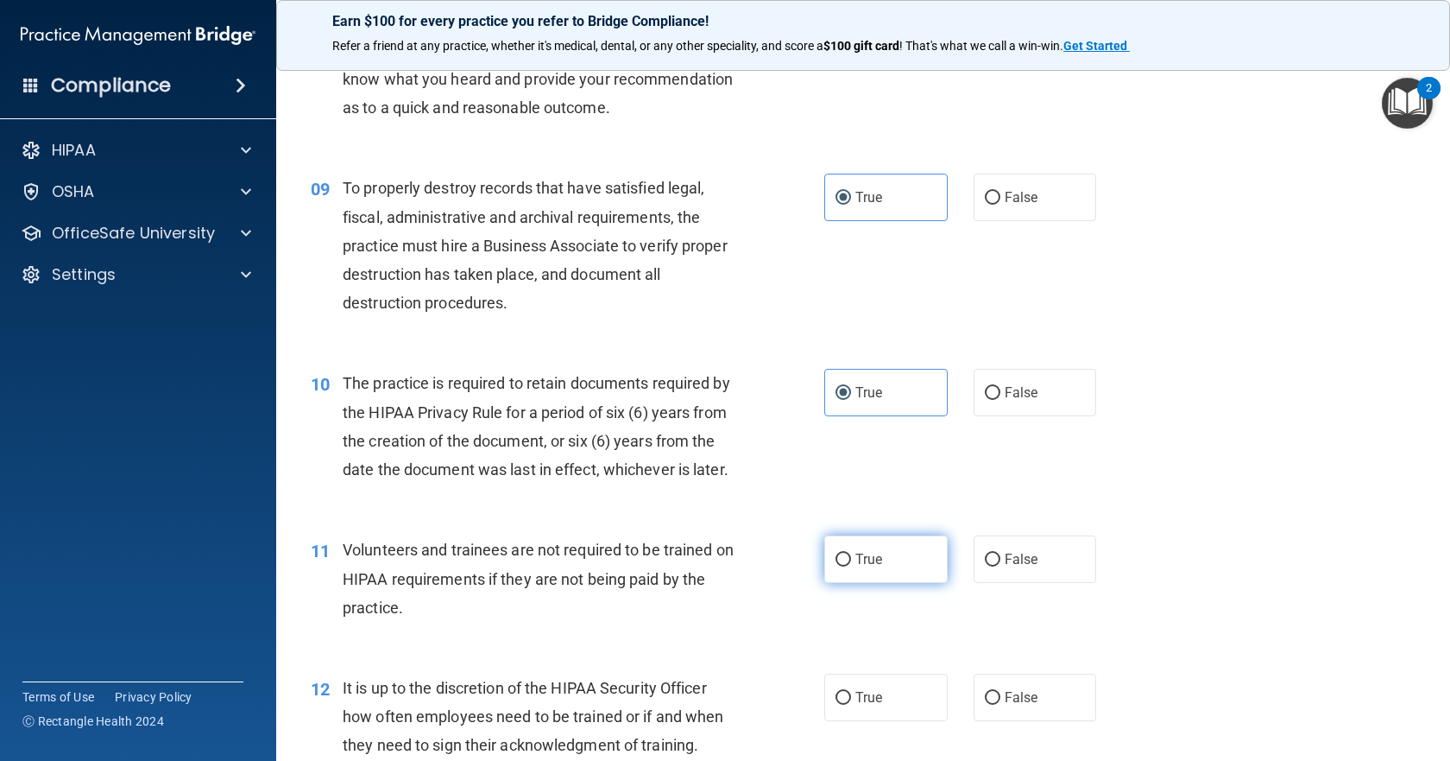
radio input "true"
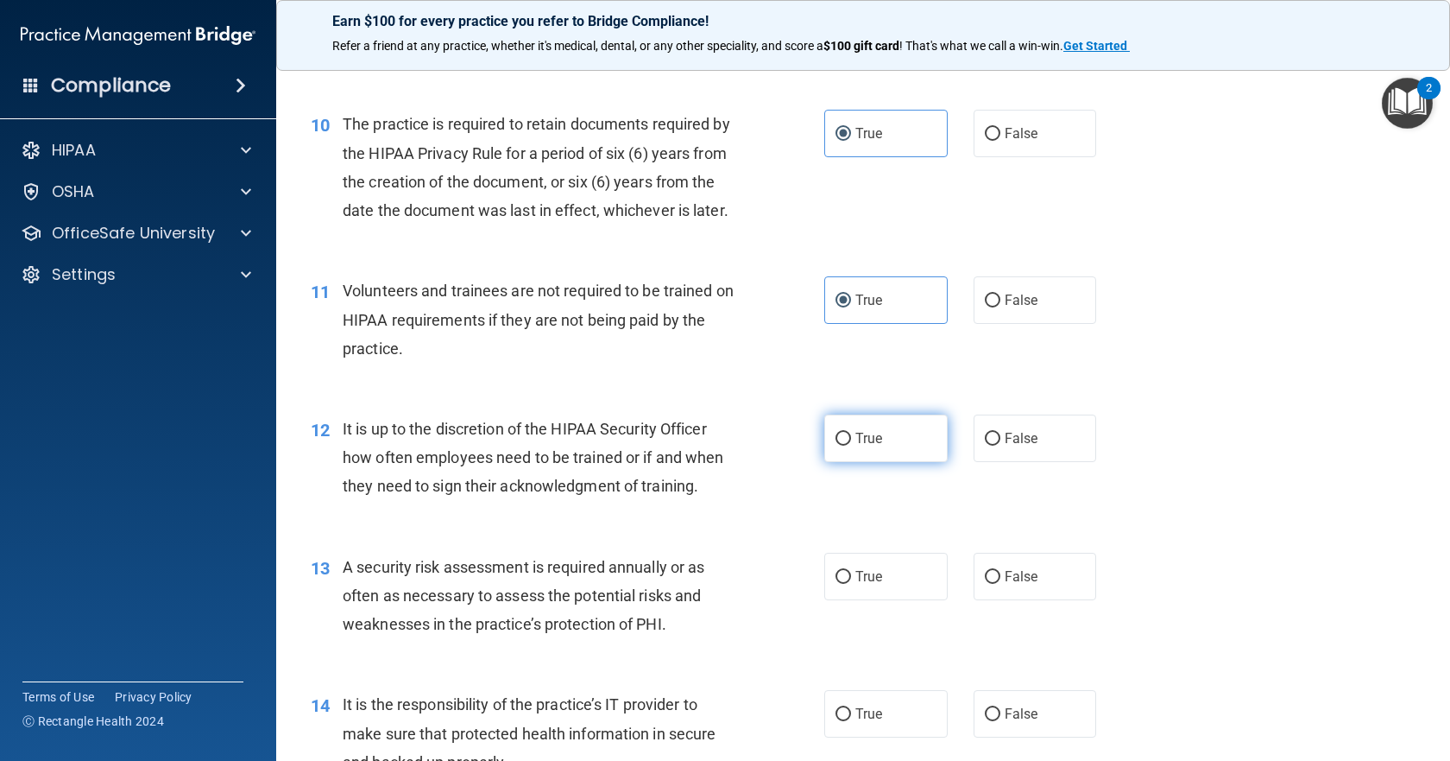
click at [878, 462] on label "True" at bounding box center [885, 437] width 123 height 47
click at [851, 445] on input "True" at bounding box center [844, 438] width 16 height 13
radio input "true"
click at [871, 584] on span "True" at bounding box center [868, 576] width 27 height 16
click at [851, 584] on input "True" at bounding box center [844, 577] width 16 height 13
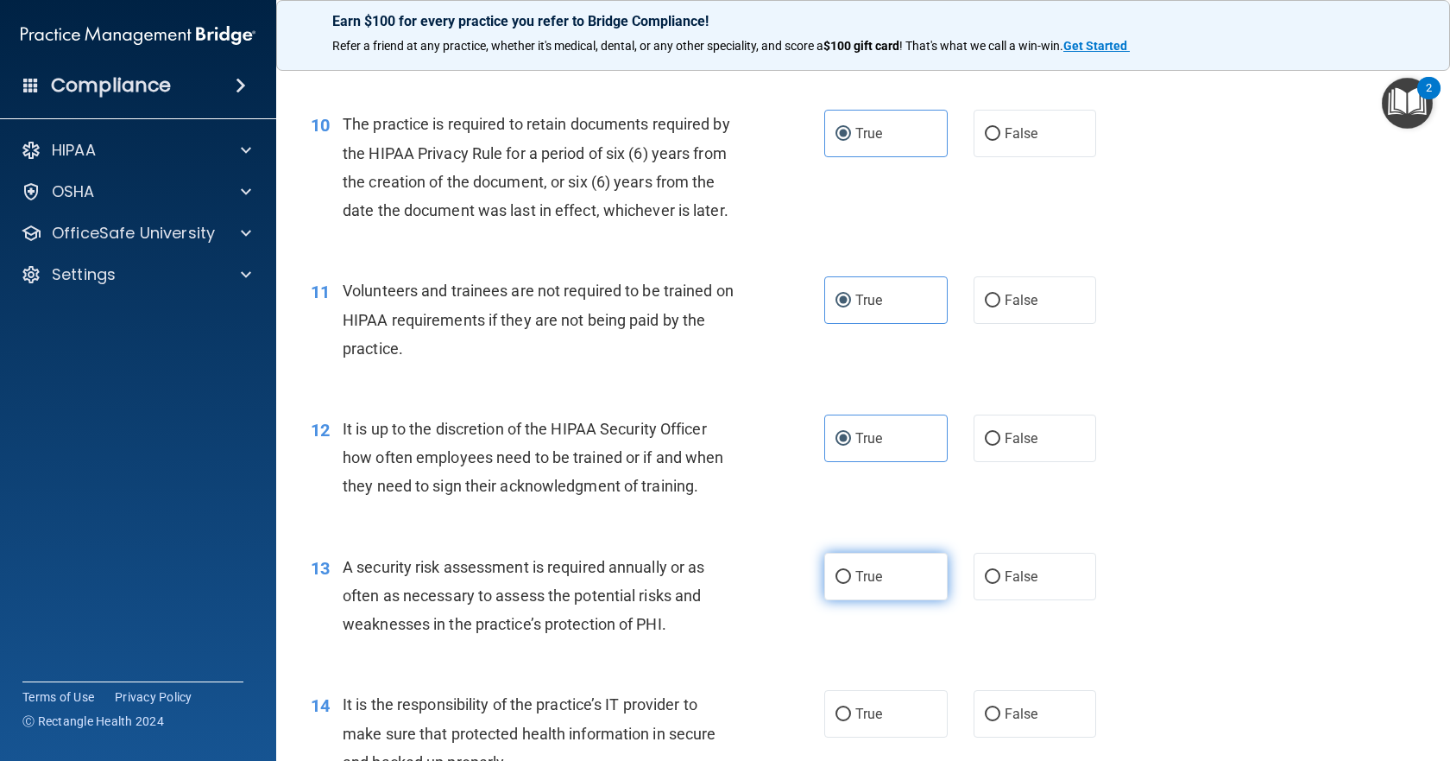
radio input "true"
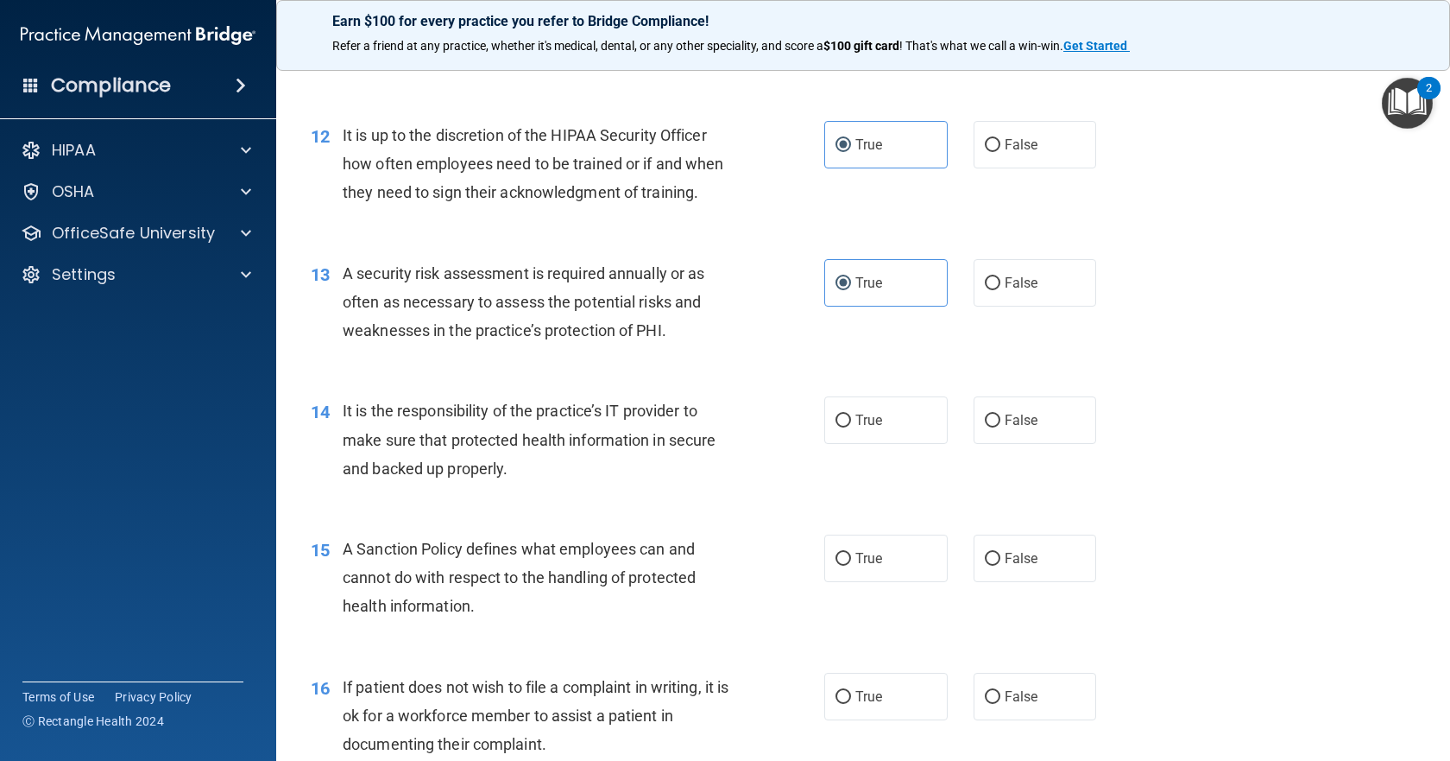
scroll to position [1899, 0]
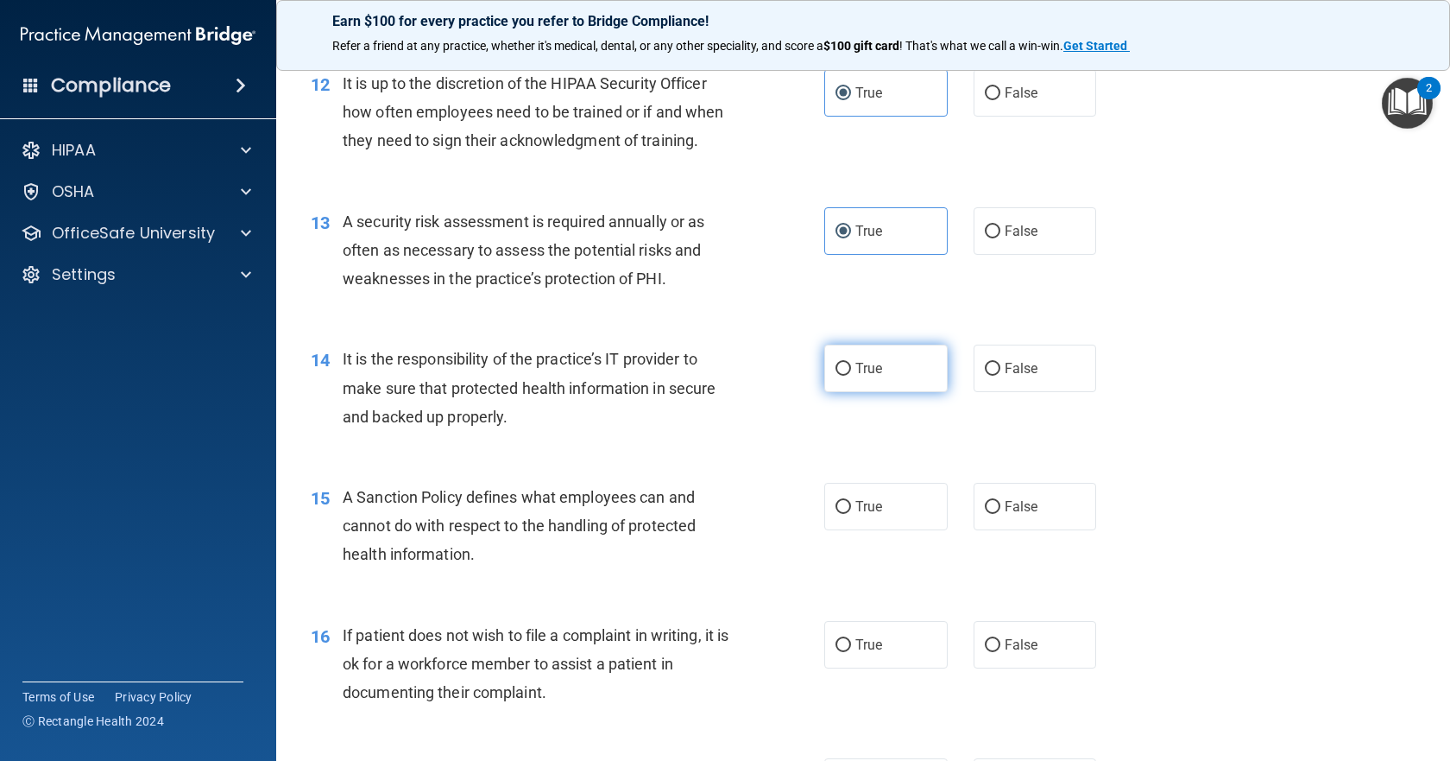
click at [856, 376] on span "True" at bounding box center [868, 368] width 27 height 16
click at [851, 376] on input "True" at bounding box center [844, 369] width 16 height 13
radio input "true"
click at [886, 530] on label "True" at bounding box center [885, 506] width 123 height 47
click at [851, 514] on input "True" at bounding box center [844, 507] width 16 height 13
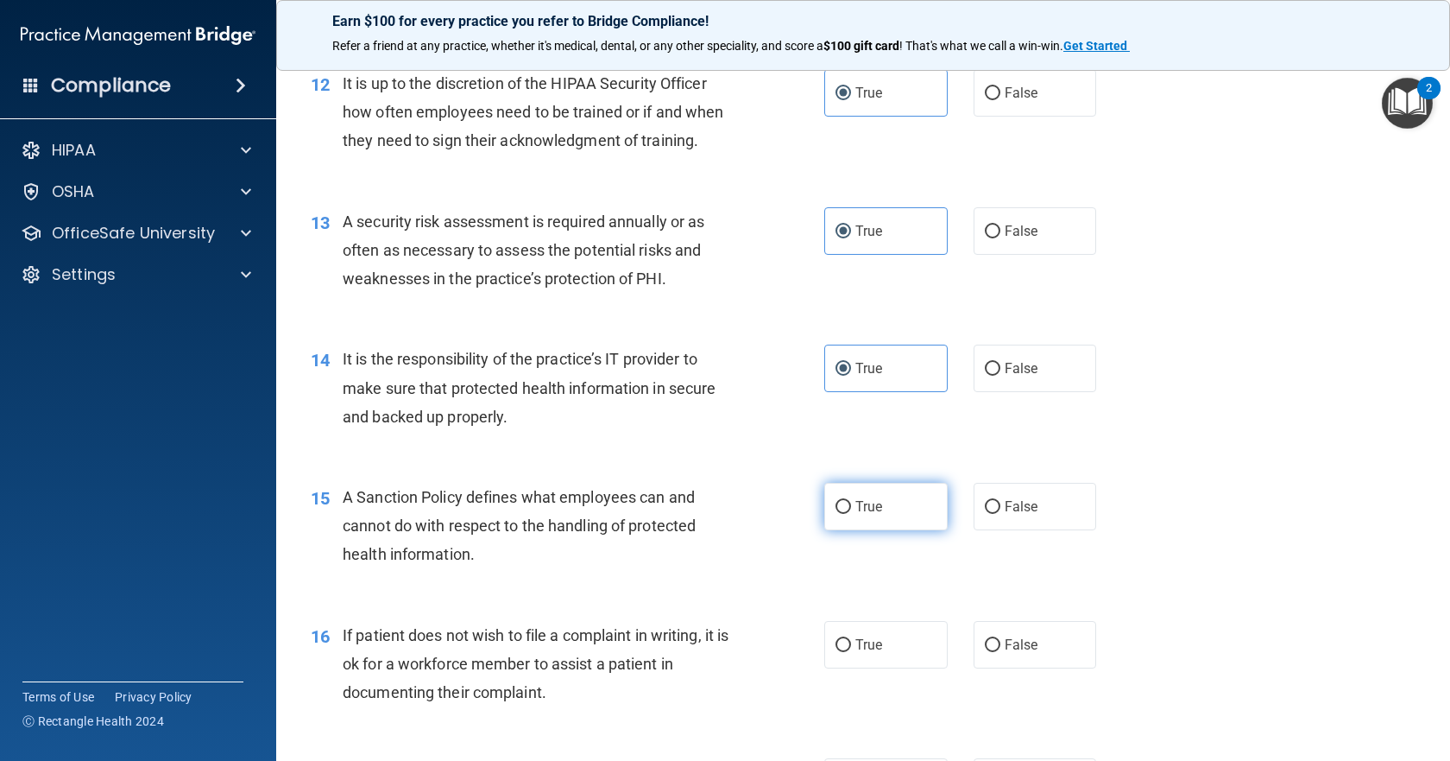
radio input "true"
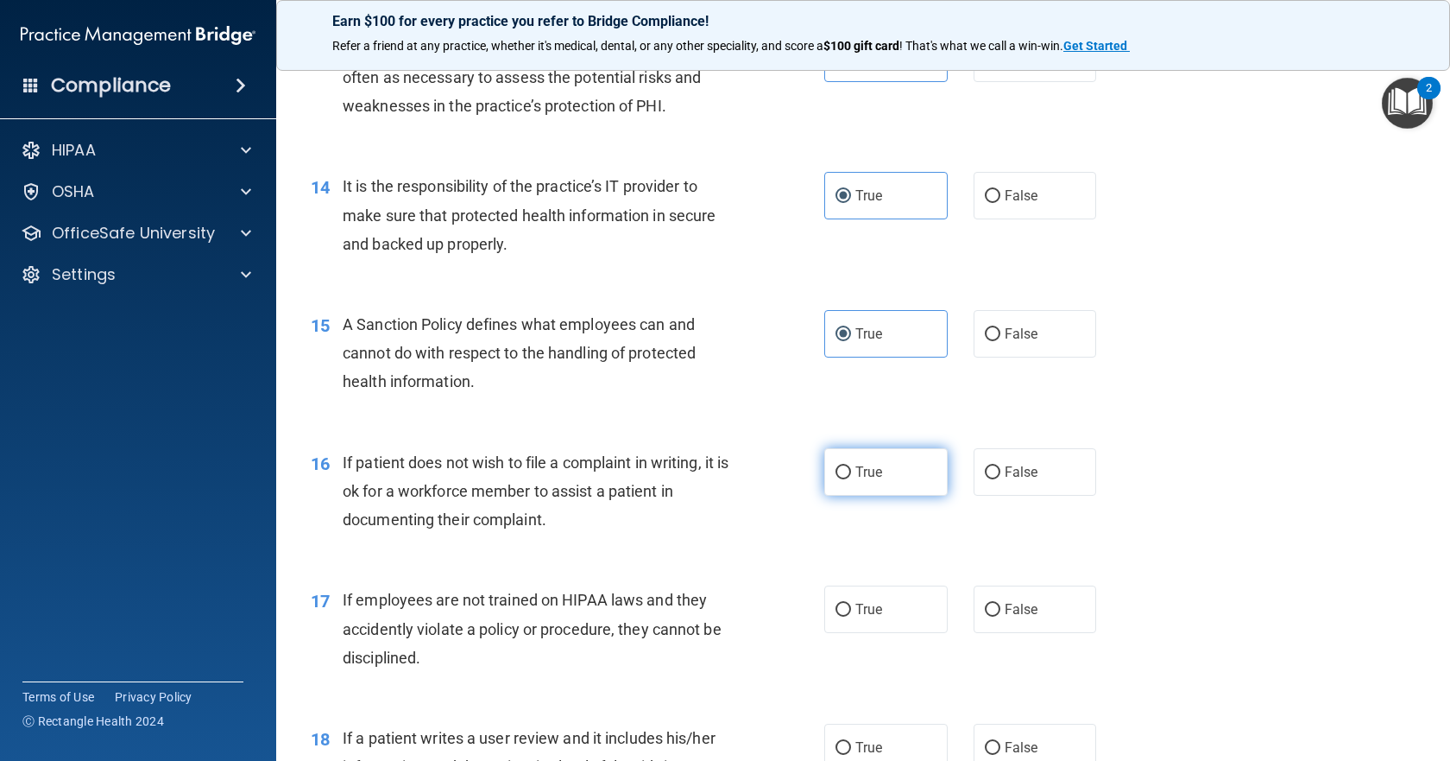
click at [884, 496] on label "True" at bounding box center [885, 471] width 123 height 47
click at [851, 479] on input "True" at bounding box center [844, 472] width 16 height 13
radio input "true"
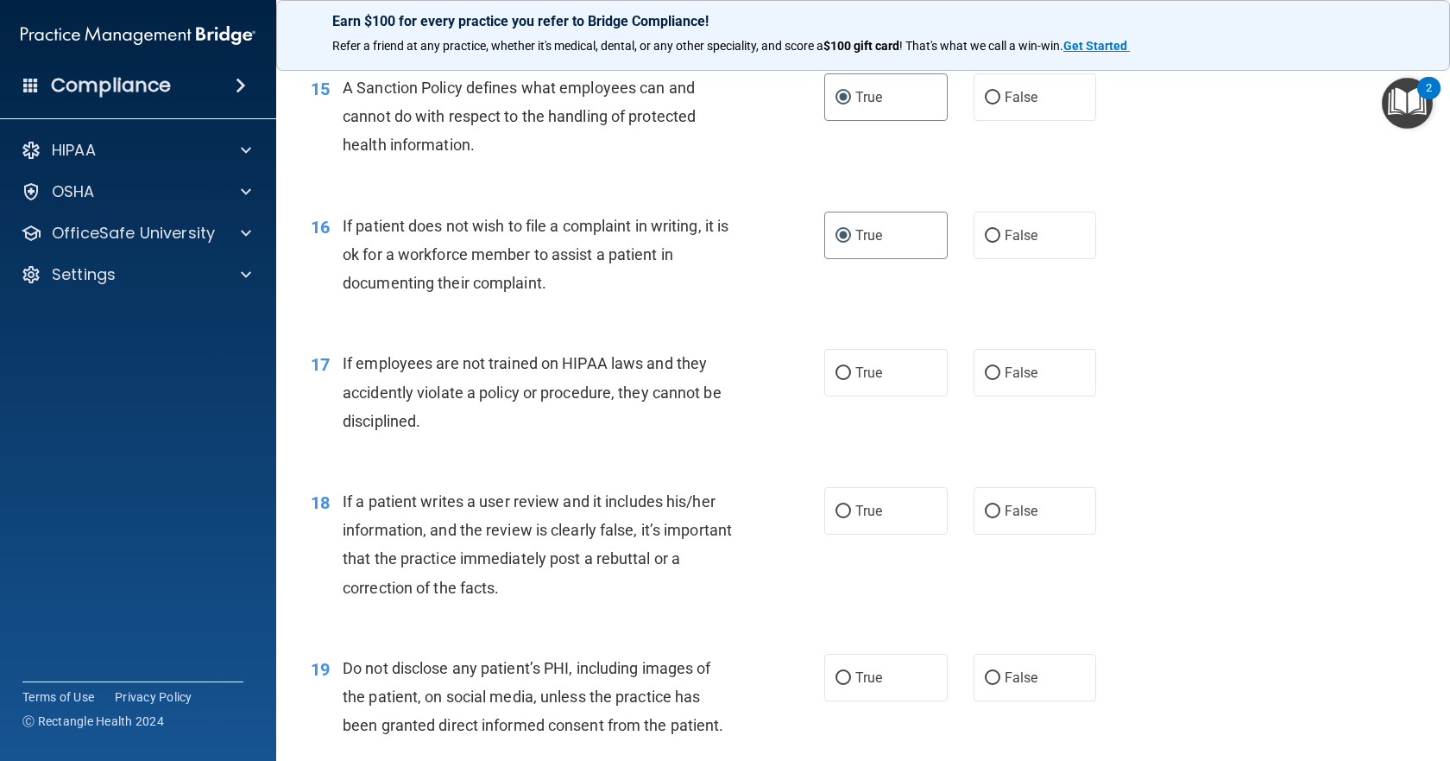
scroll to position [2331, 0]
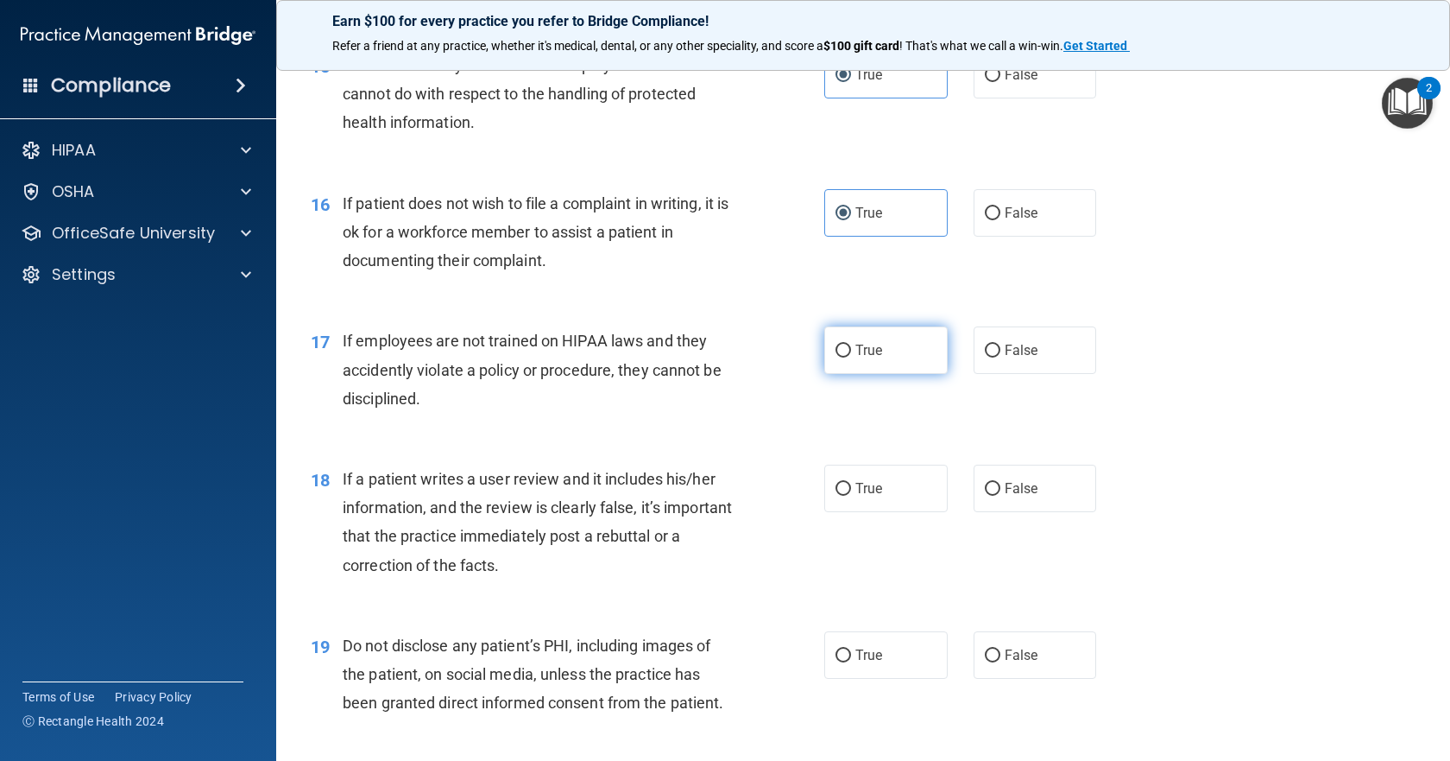
drag, startPoint x: 856, startPoint y: 413, endPoint x: 872, endPoint y: 451, distance: 40.2
click at [856, 358] on span "True" at bounding box center [868, 350] width 27 height 16
click at [851, 357] on input "True" at bounding box center [844, 350] width 16 height 13
radio input "true"
click at [900, 512] on label "True" at bounding box center [885, 487] width 123 height 47
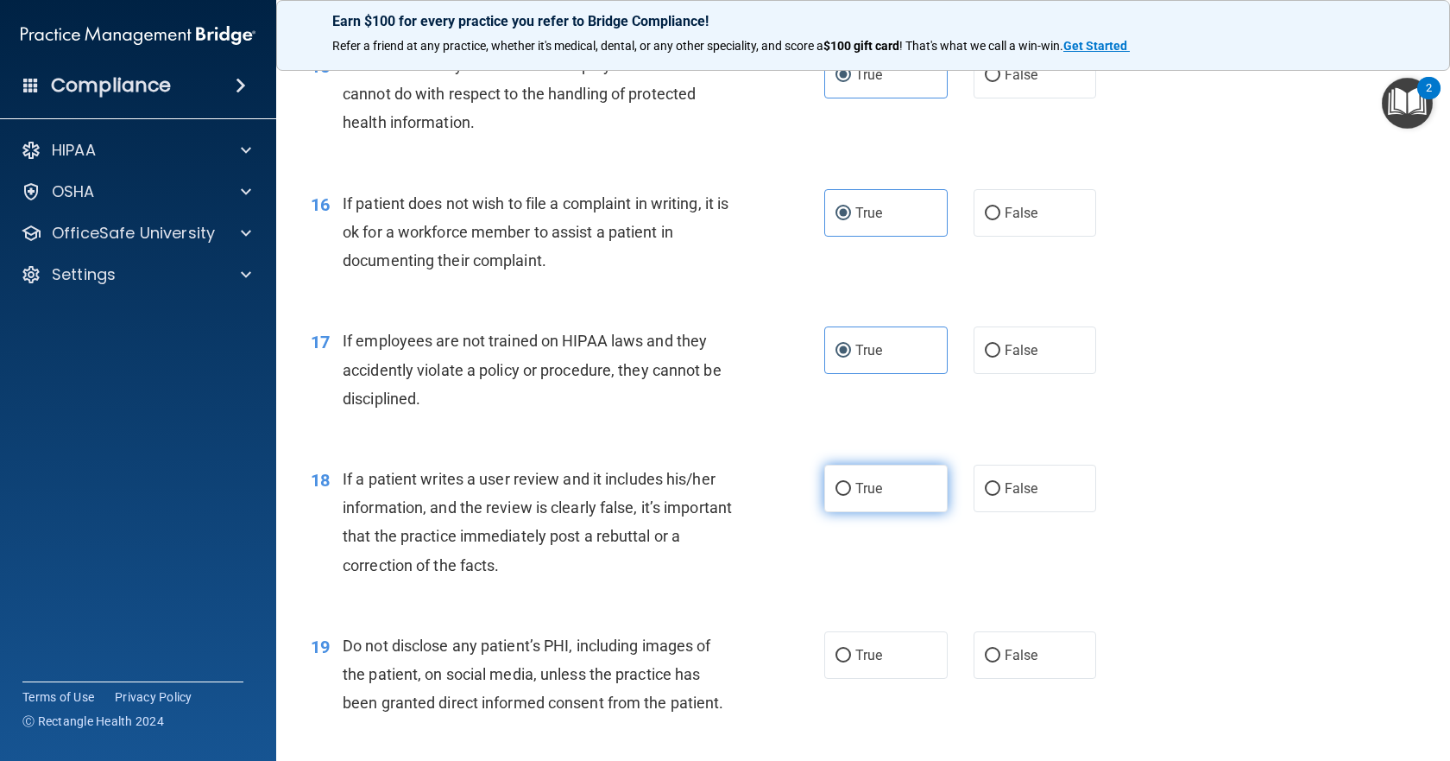
click at [851, 496] on input "True" at bounding box center [844, 489] width 16 height 13
radio input "true"
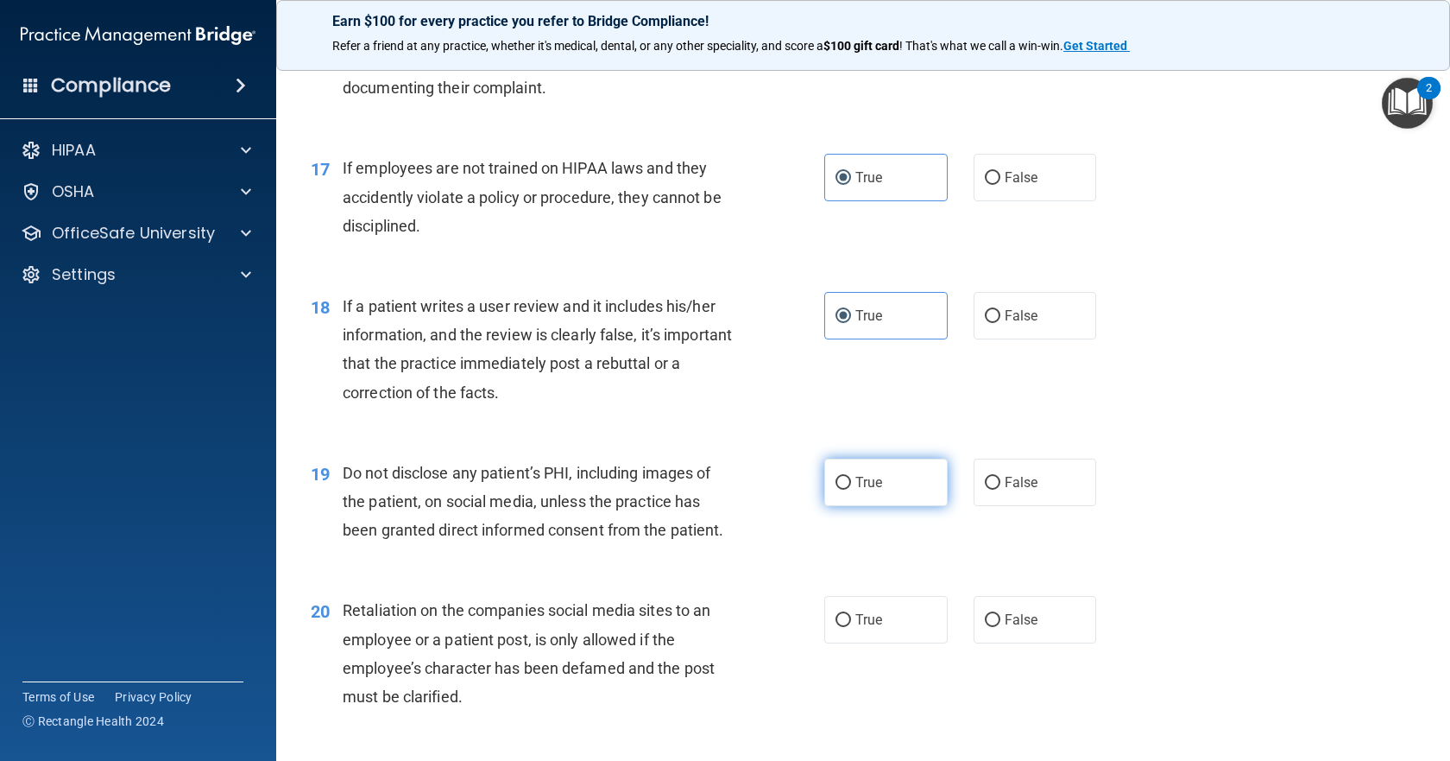
click at [878, 506] on label "True" at bounding box center [885, 481] width 123 height 47
click at [851, 489] on input "True" at bounding box center [844, 483] width 16 height 13
radio input "true"
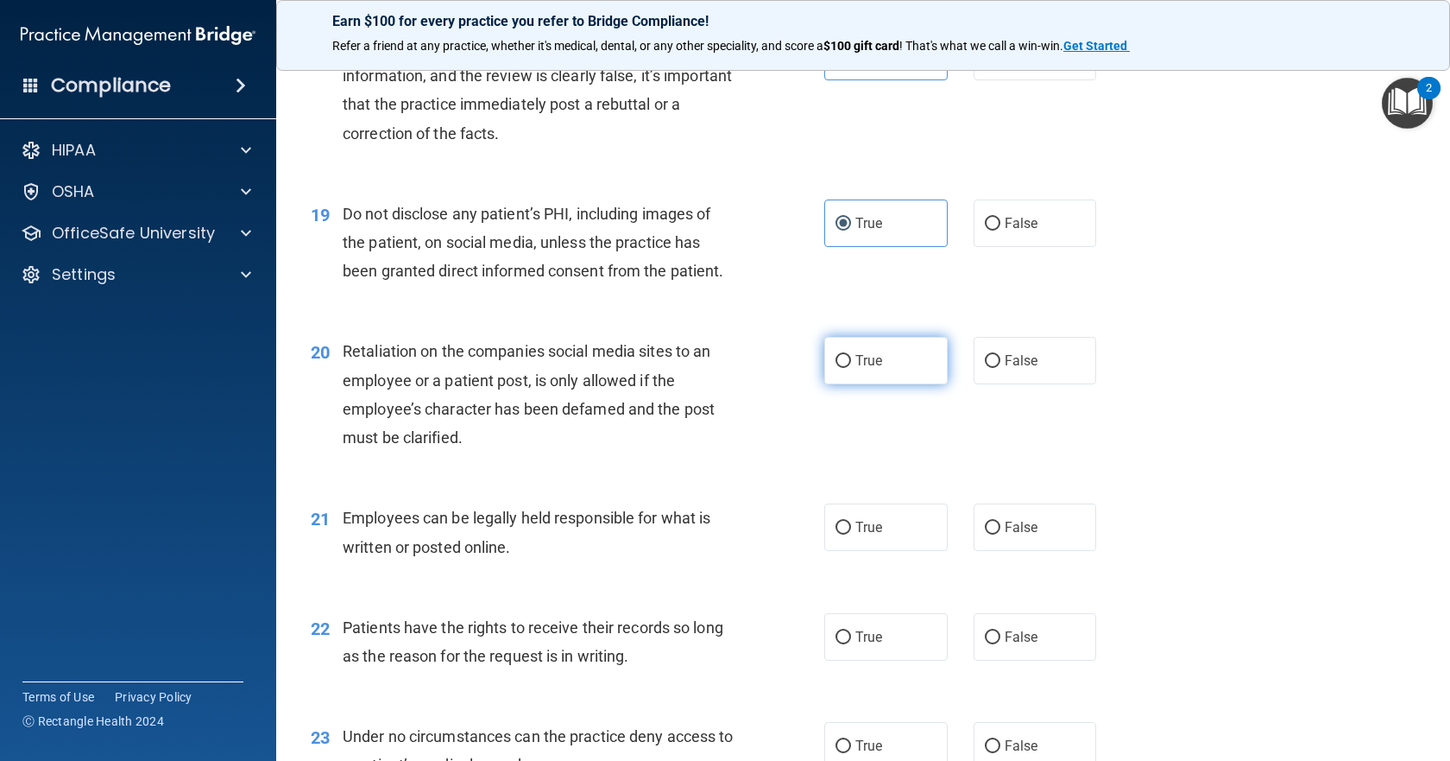
click at [857, 384] on label "True" at bounding box center [885, 360] width 123 height 47
click at [851, 368] on input "True" at bounding box center [844, 361] width 16 height 13
radio input "true"
click at [910, 590] on div "21 Employees can be legally held responsible for what is written or posted onli…" at bounding box center [863, 536] width 1131 height 109
click at [900, 551] on label "True" at bounding box center [885, 526] width 123 height 47
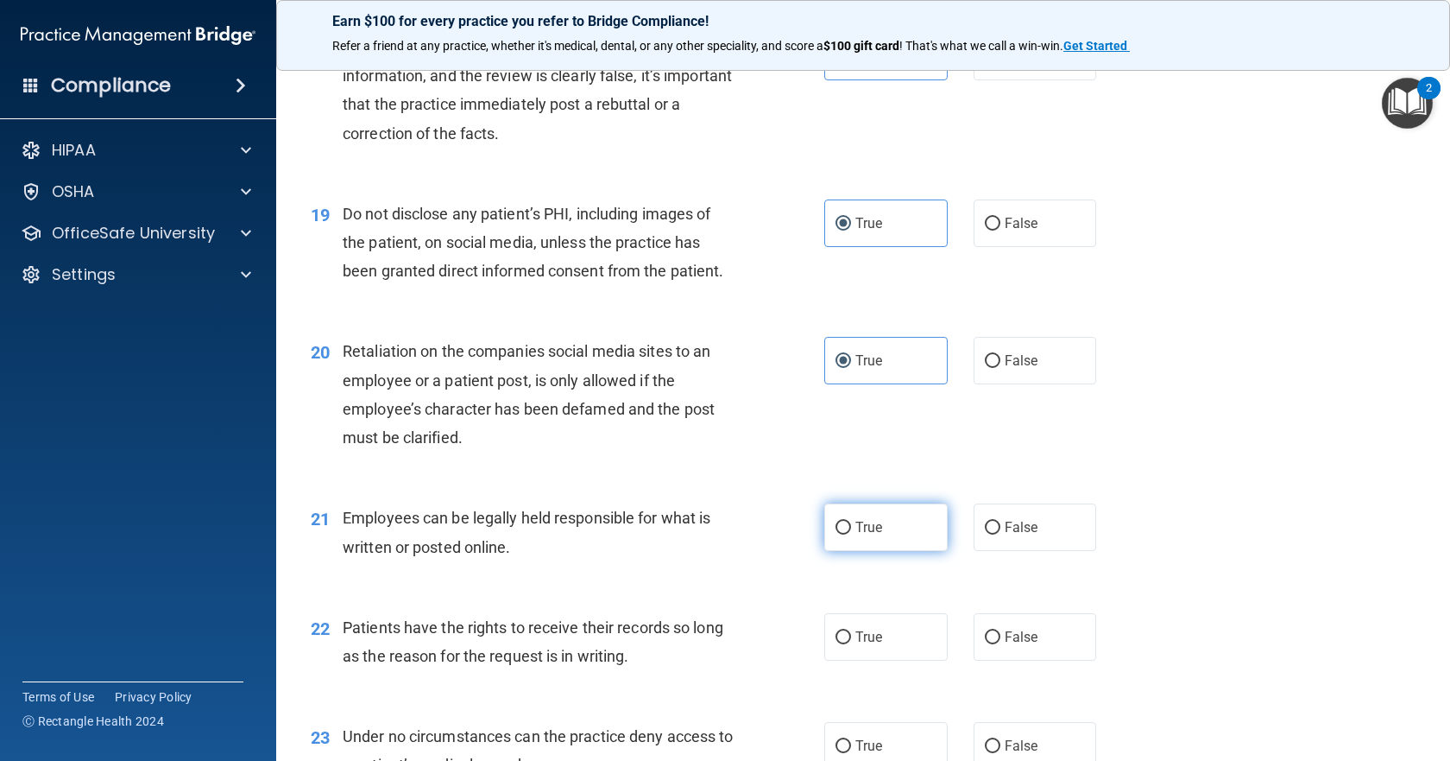
click at [851, 534] on input "True" at bounding box center [844, 527] width 16 height 13
radio input "true"
click at [883, 660] on label "True" at bounding box center [885, 636] width 123 height 47
click at [851, 644] on input "True" at bounding box center [844, 637] width 16 height 13
radio input "true"
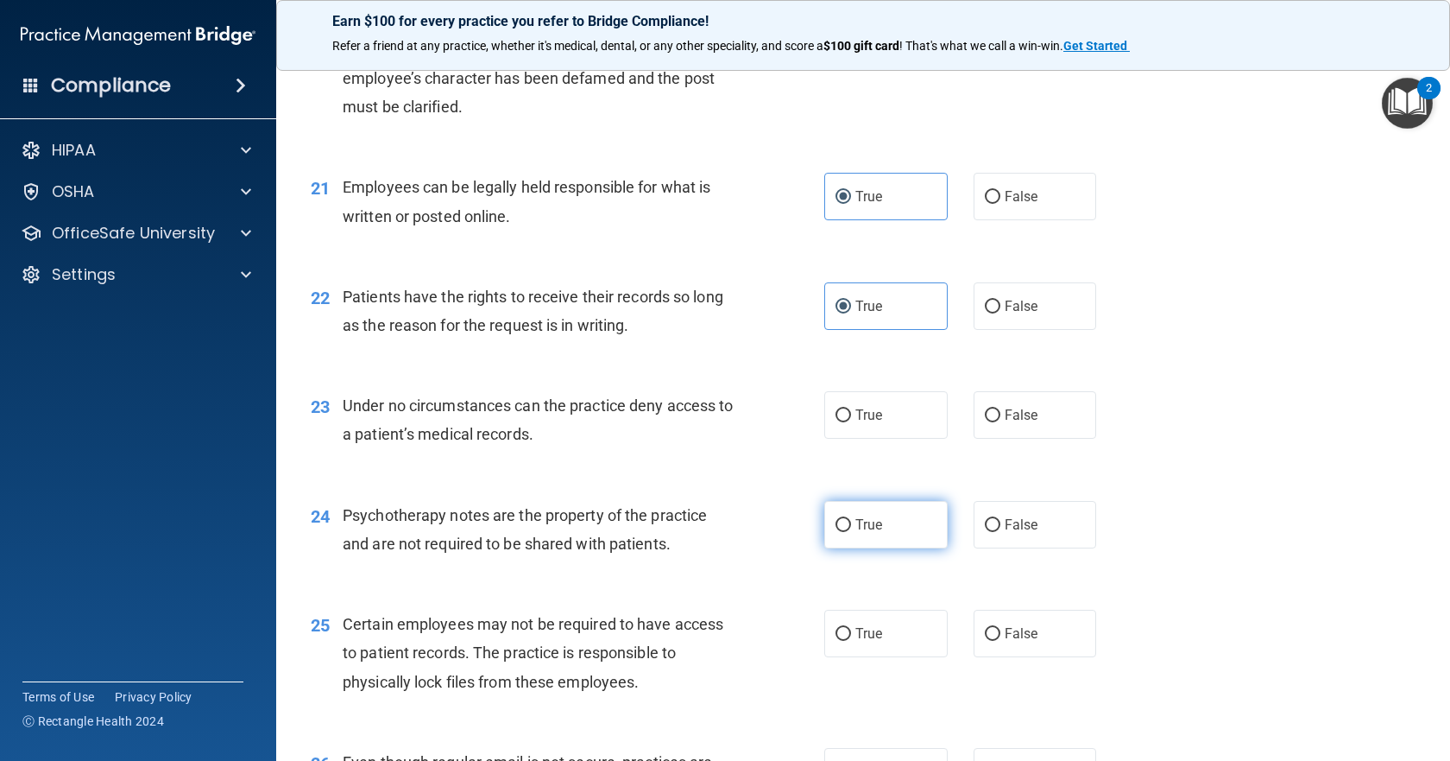
scroll to position [3108, 0]
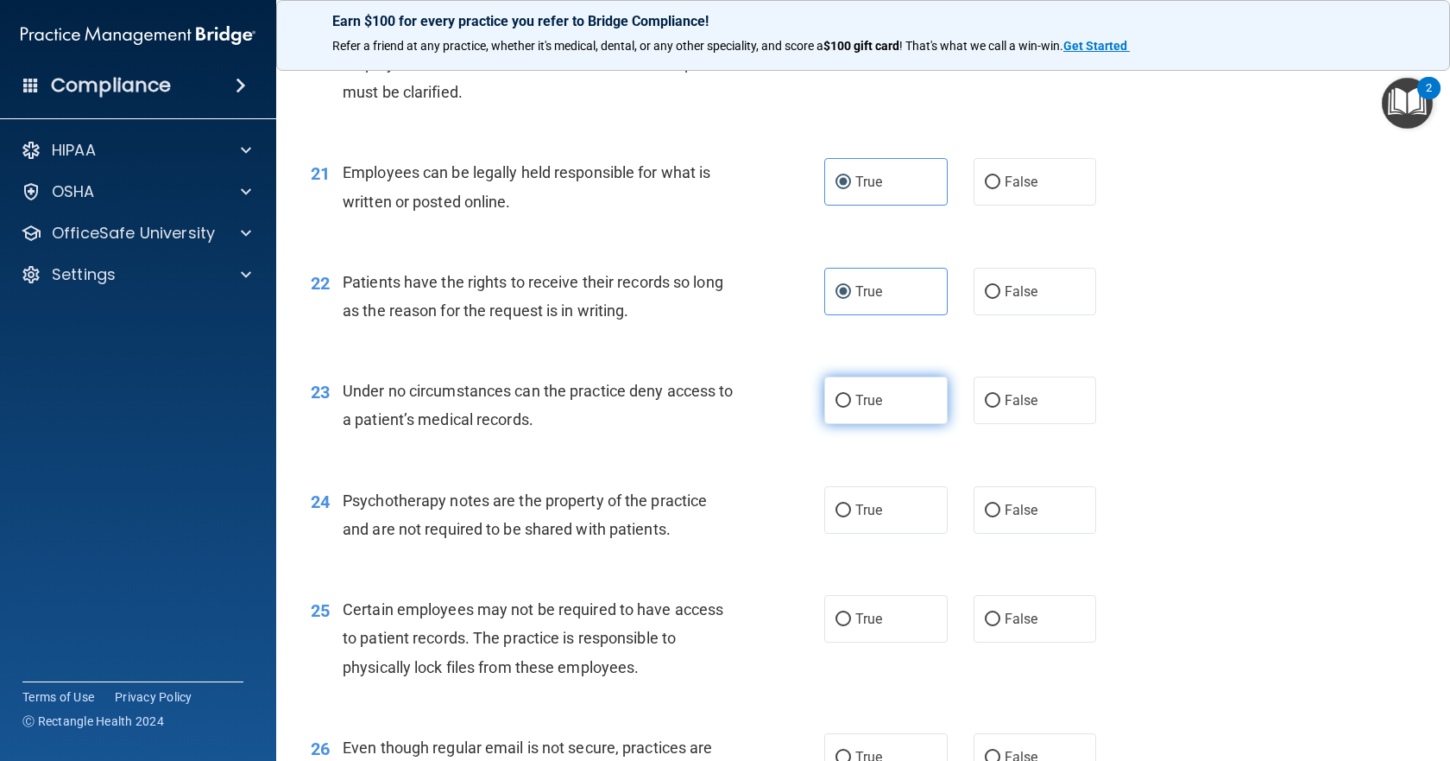
click at [860, 424] on label "True" at bounding box center [885, 399] width 123 height 47
click at [851, 407] on input "True" at bounding box center [844, 401] width 16 height 13
radio input "true"
click at [890, 533] on label "True" at bounding box center [885, 509] width 123 height 47
click at [851, 517] on input "True" at bounding box center [844, 510] width 16 height 13
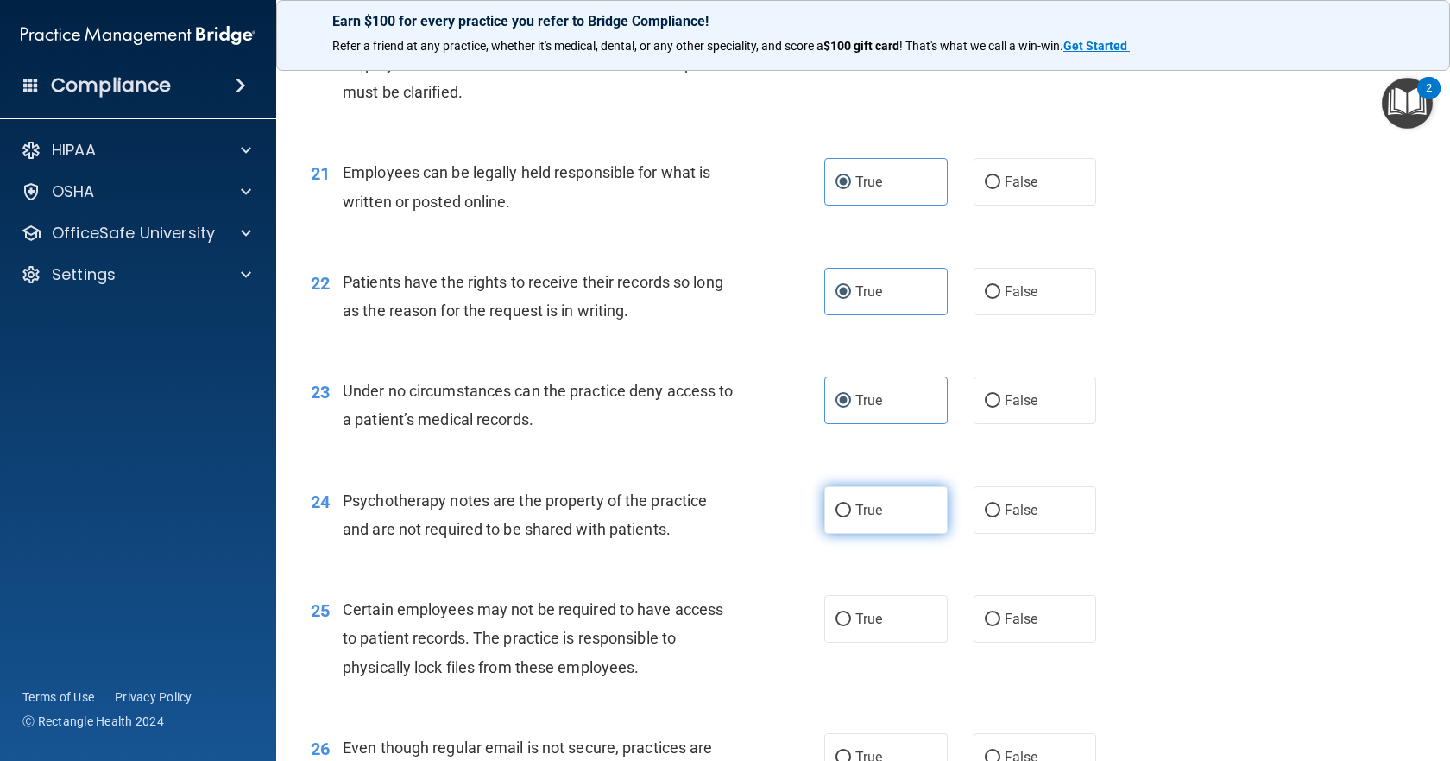
radio input "true"
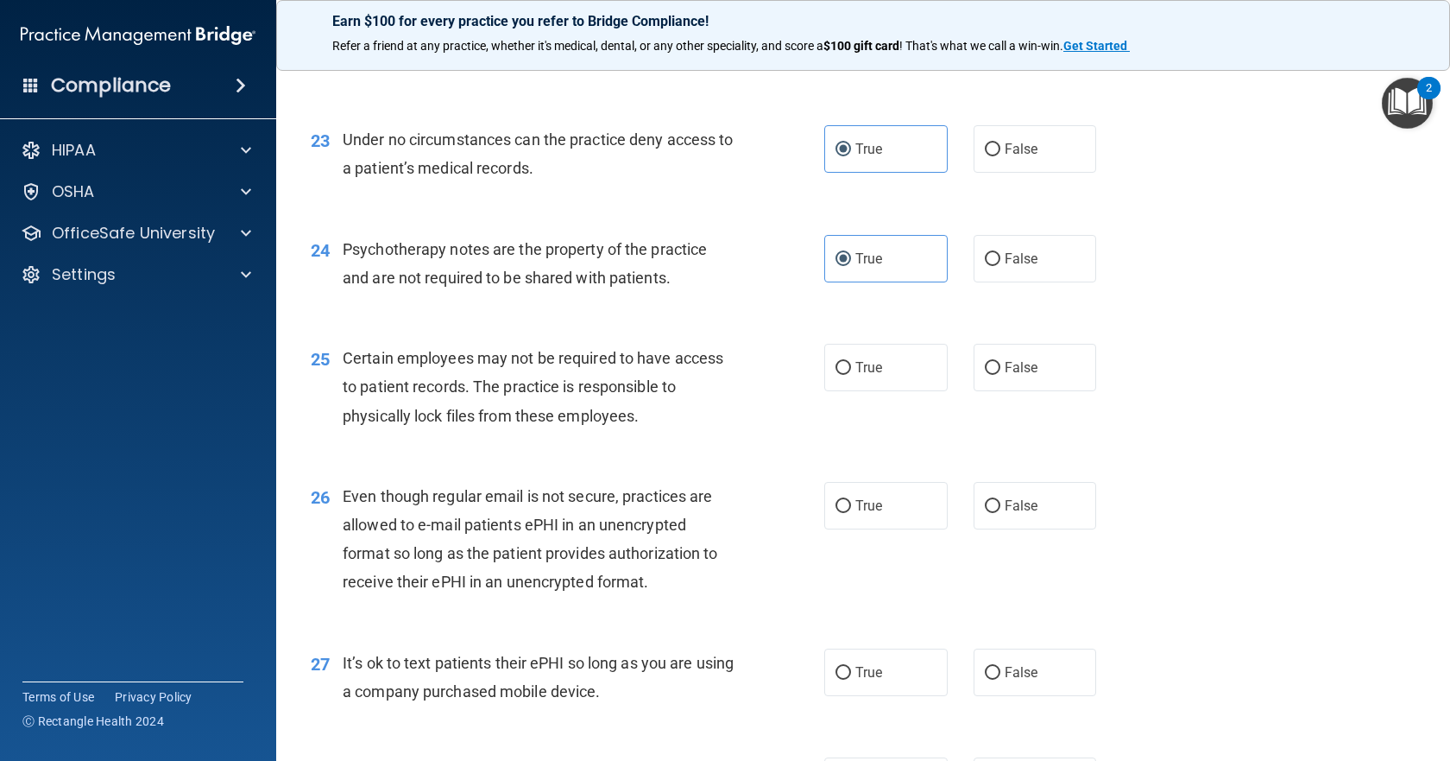
scroll to position [3367, 0]
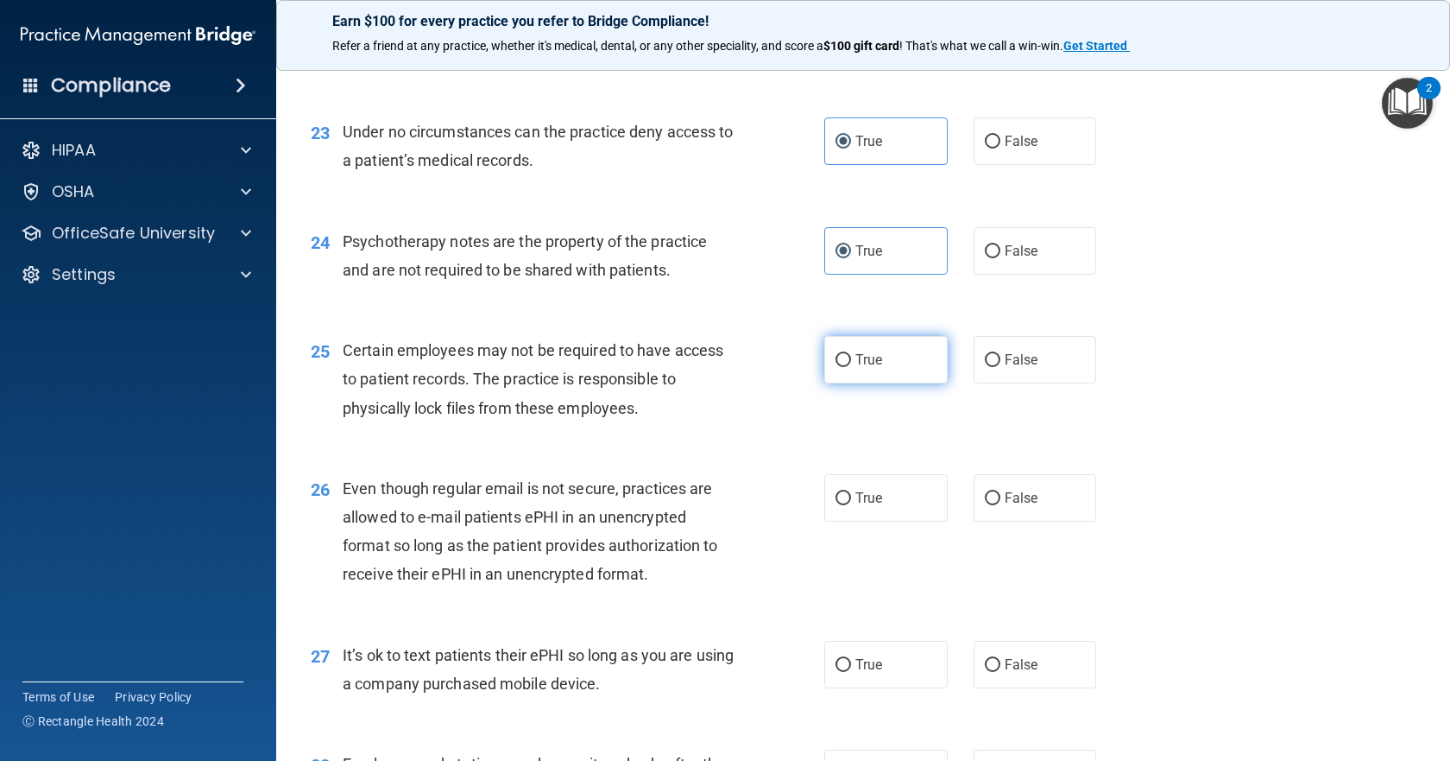
click at [856, 383] on label "True" at bounding box center [885, 359] width 123 height 47
click at [851, 367] on input "True" at bounding box center [844, 360] width 16 height 13
radio input "true"
click at [862, 368] on span "True" at bounding box center [868, 359] width 27 height 16
click at [851, 367] on input "True" at bounding box center [844, 360] width 16 height 13
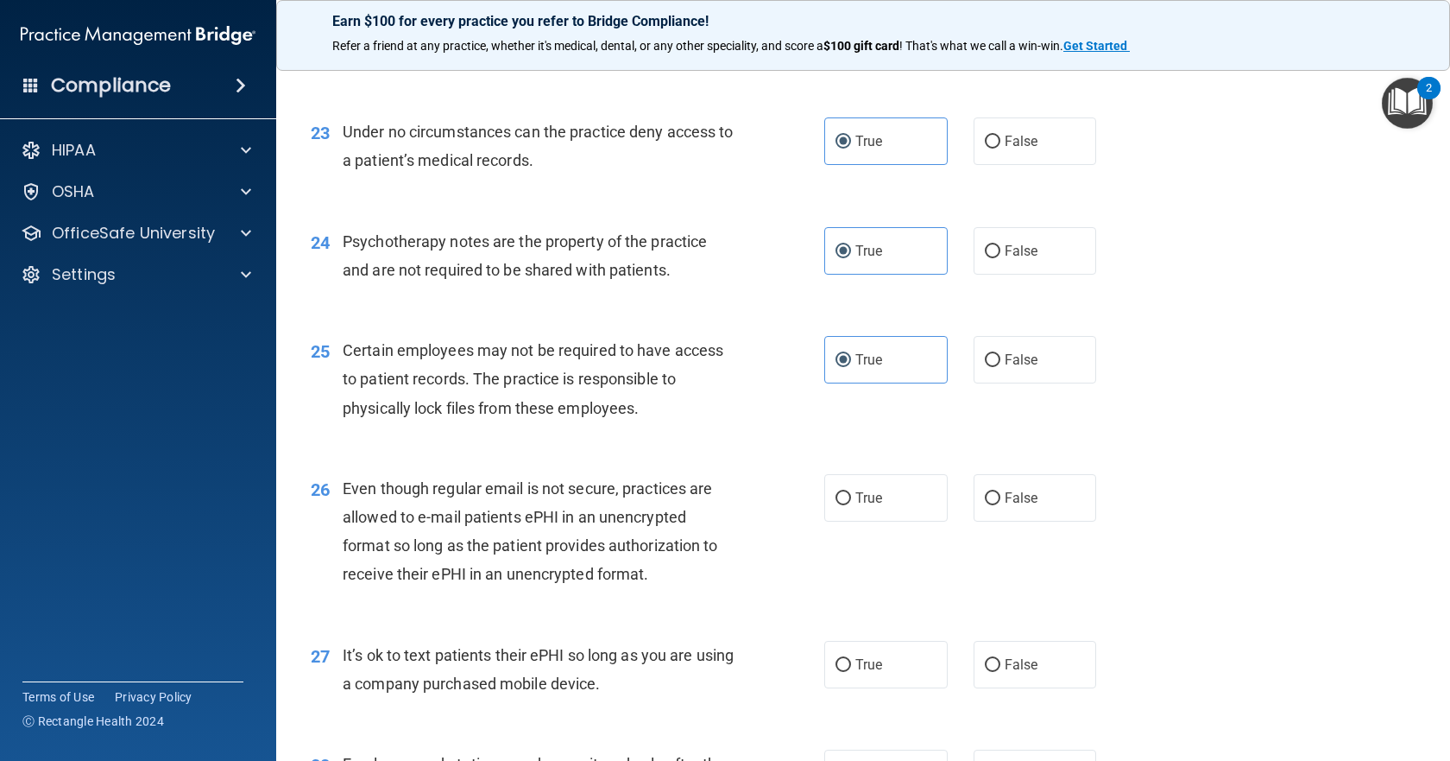
drag, startPoint x: 880, startPoint y: 522, endPoint x: 891, endPoint y: 584, distance: 62.3
click at [880, 541] on div "26 Even though regular email is not secure, practices are allowed to e-mail pat…" at bounding box center [863, 535] width 1131 height 167
click at [891, 584] on div "26 Even though regular email is not secure, practices are allowed to e-mail pat…" at bounding box center [863, 535] width 1131 height 167
click at [890, 521] on label "True" at bounding box center [885, 497] width 123 height 47
click at [851, 505] on input "True" at bounding box center [844, 498] width 16 height 13
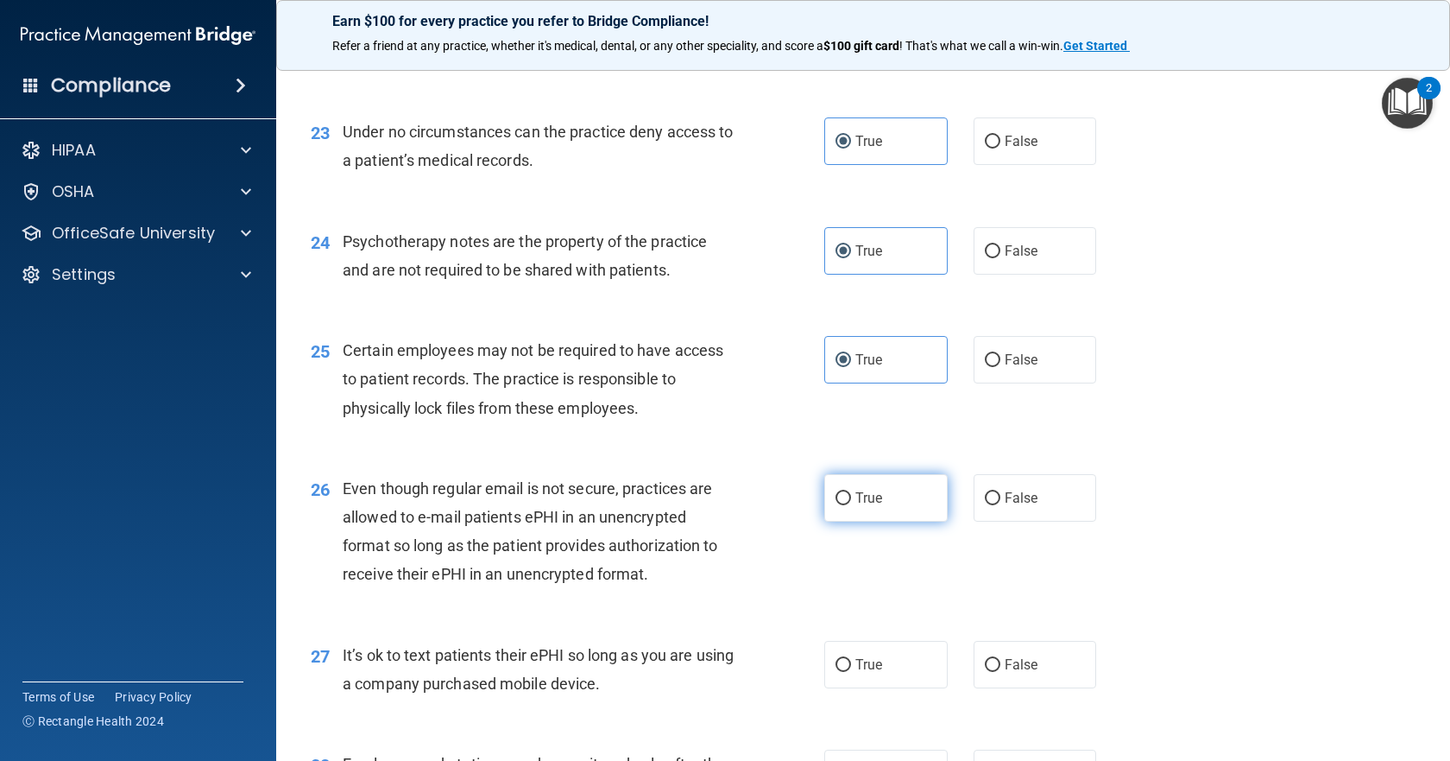
radio input "true"
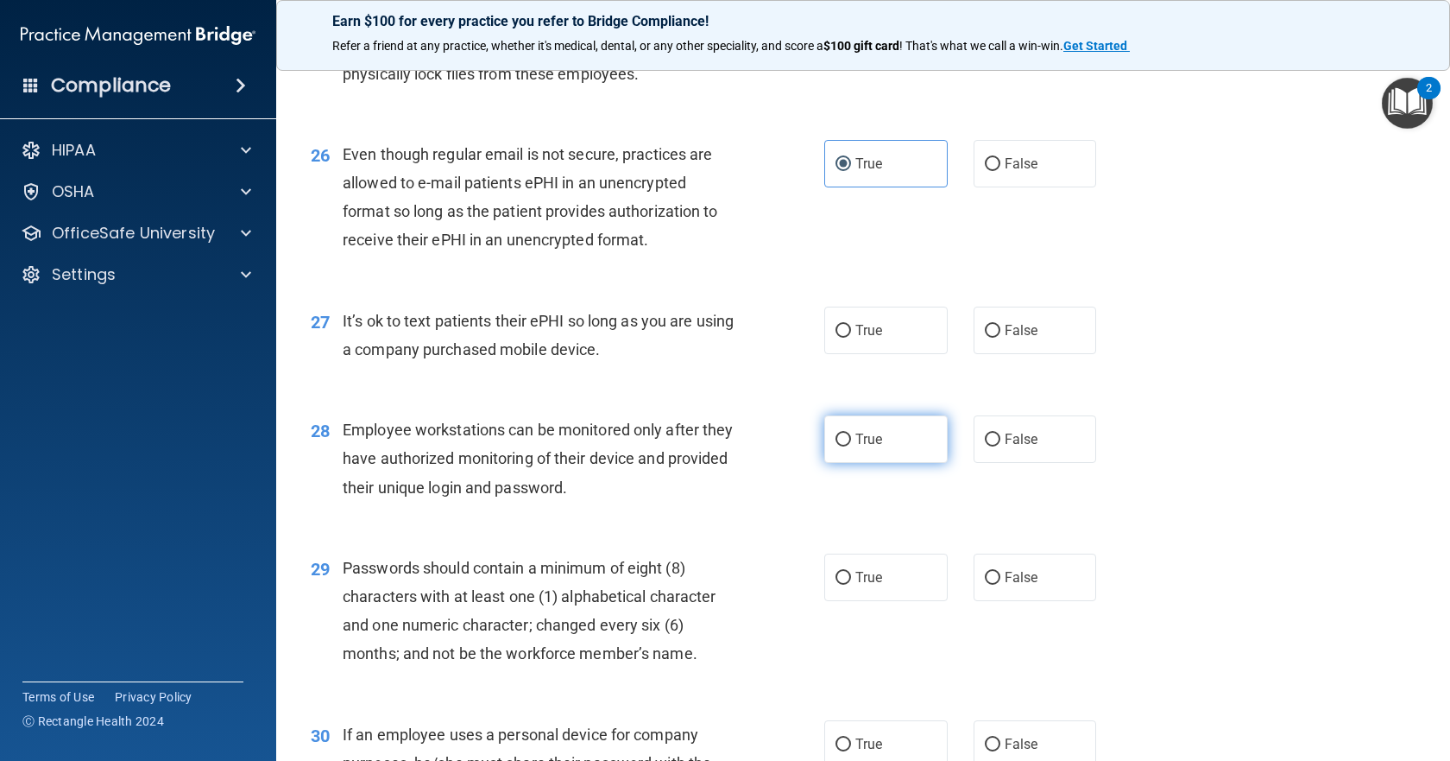
scroll to position [3712, 0]
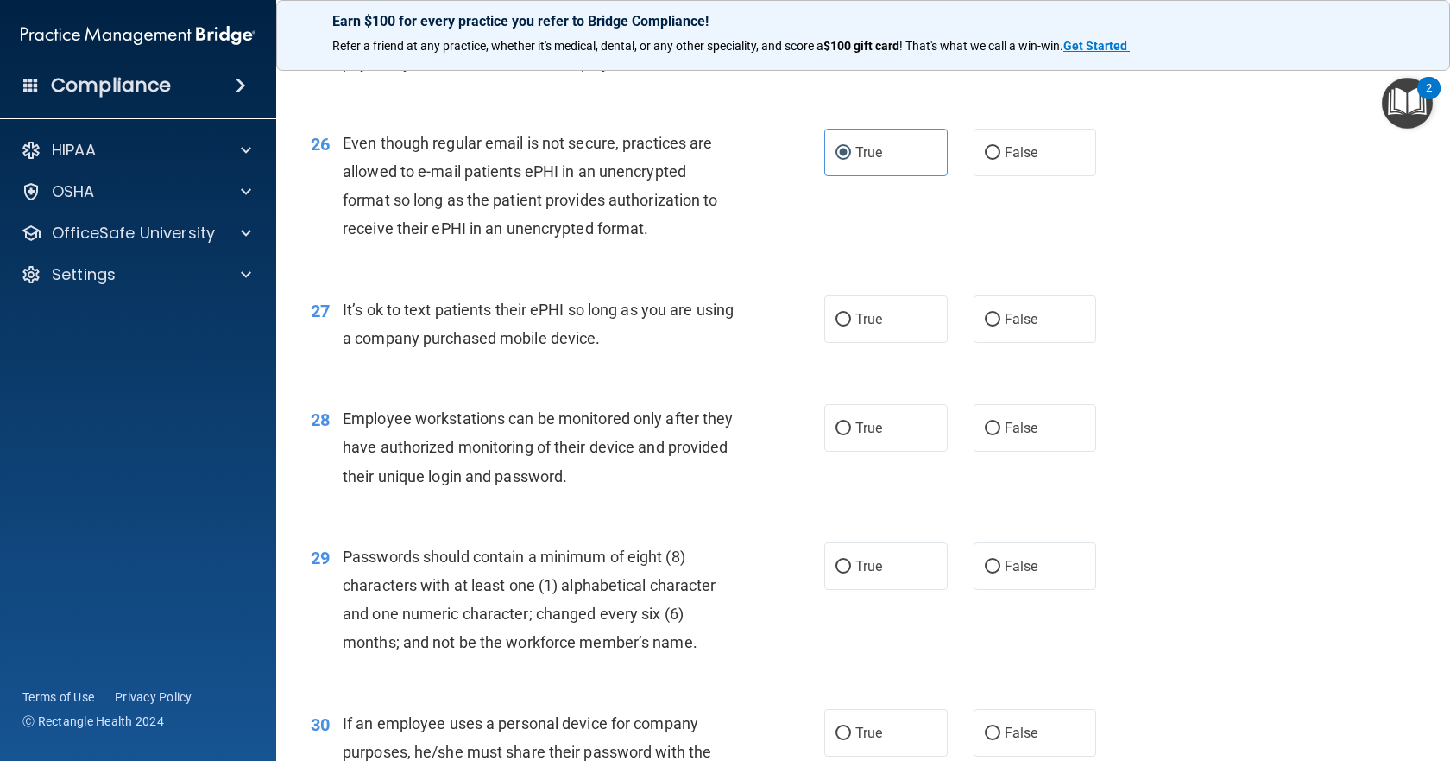
click at [866, 382] on div "27 It’s ok to text patients their ePHI so long as you are using a company purch…" at bounding box center [863, 328] width 1131 height 109
click at [866, 343] on label "True" at bounding box center [885, 318] width 123 height 47
click at [851, 326] on input "True" at bounding box center [844, 319] width 16 height 13
radio input "true"
drag, startPoint x: 872, startPoint y: 453, endPoint x: 881, endPoint y: 496, distance: 43.4
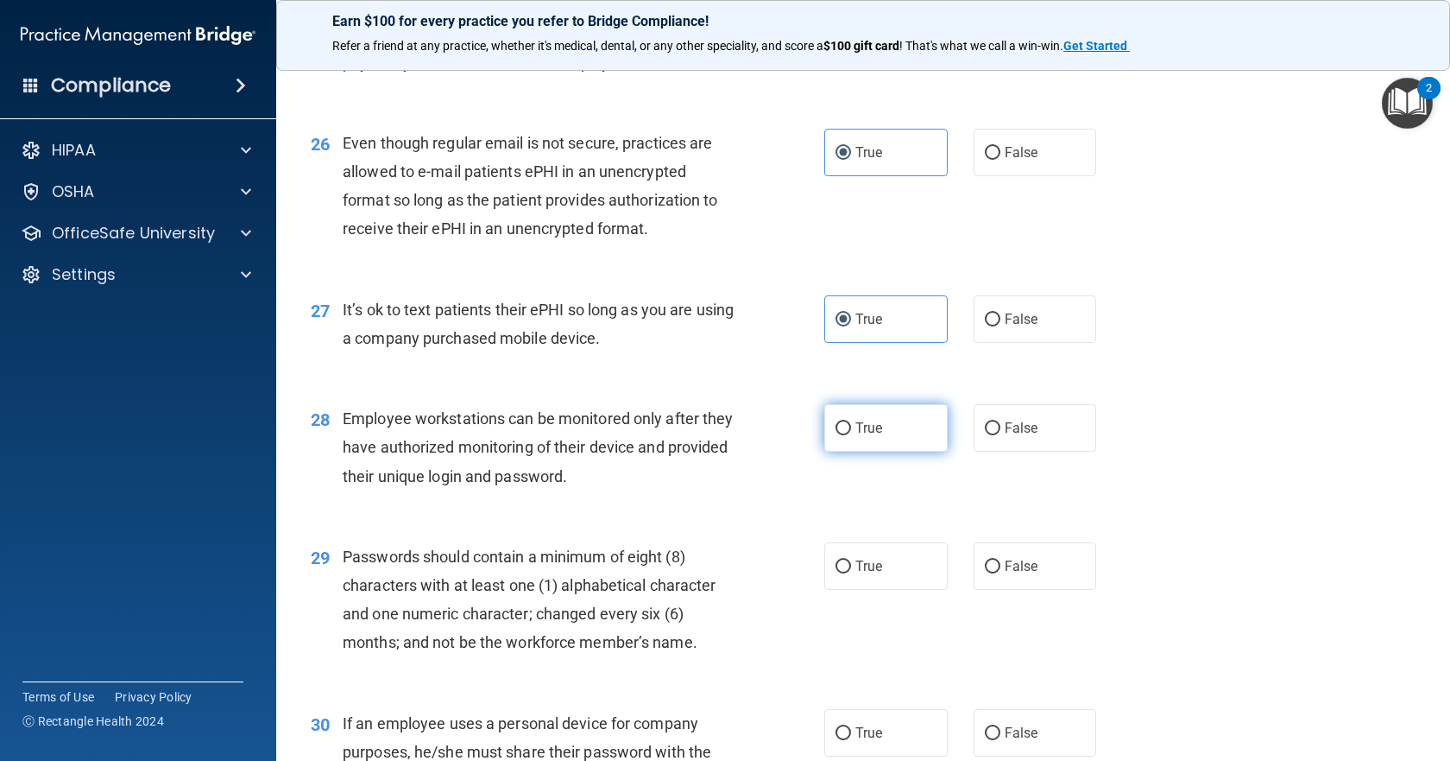
click at [870, 458] on div "28 Employee workstations can be monitored only after they have authorized monit…" at bounding box center [863, 451] width 1131 height 138
click at [882, 451] on label "True" at bounding box center [885, 427] width 123 height 47
click at [851, 435] on input "True" at bounding box center [844, 428] width 16 height 13
radio input "true"
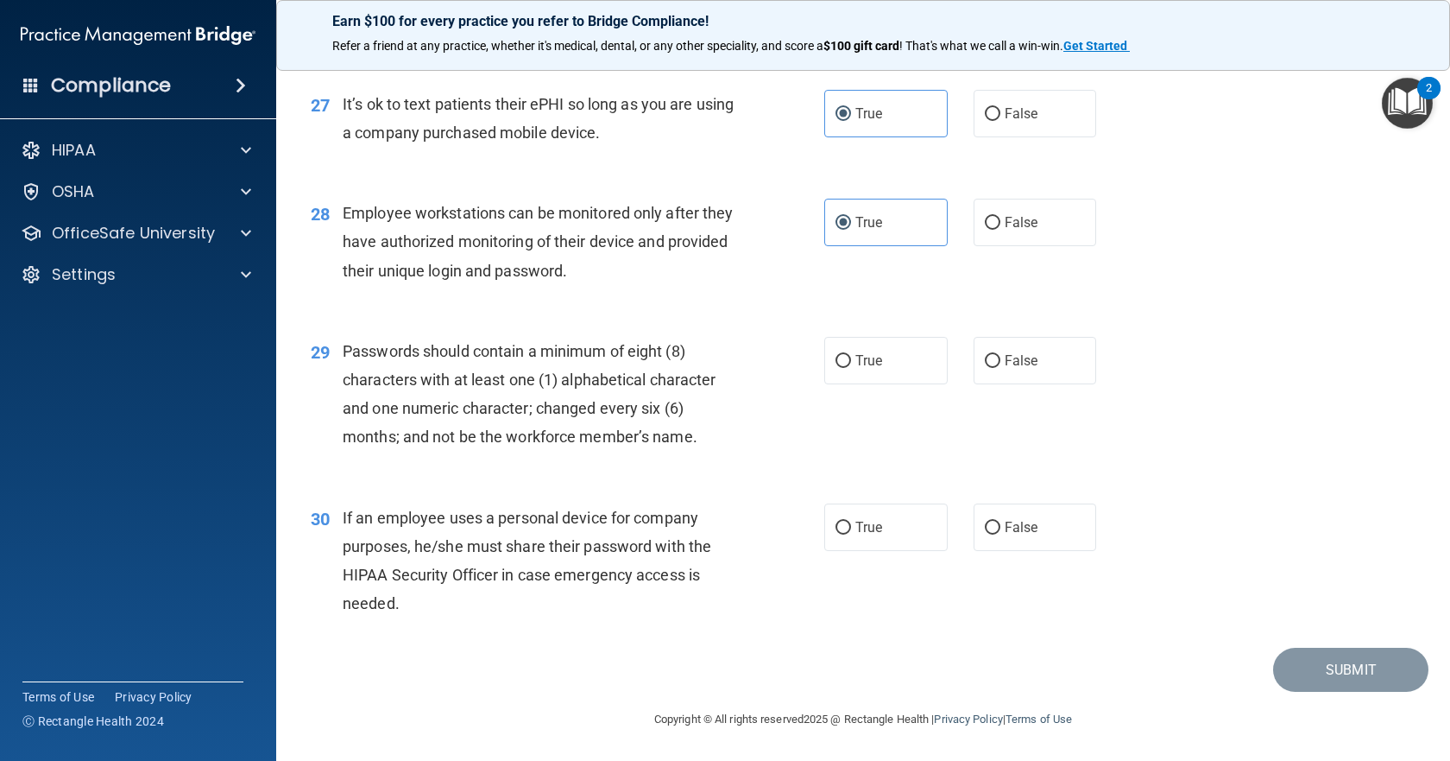
scroll to position [3971, 0]
click at [865, 372] on label "True" at bounding box center [885, 360] width 123 height 47
click at [851, 368] on input "True" at bounding box center [844, 361] width 16 height 13
radio input "true"
click at [890, 539] on label "True" at bounding box center [885, 526] width 123 height 47
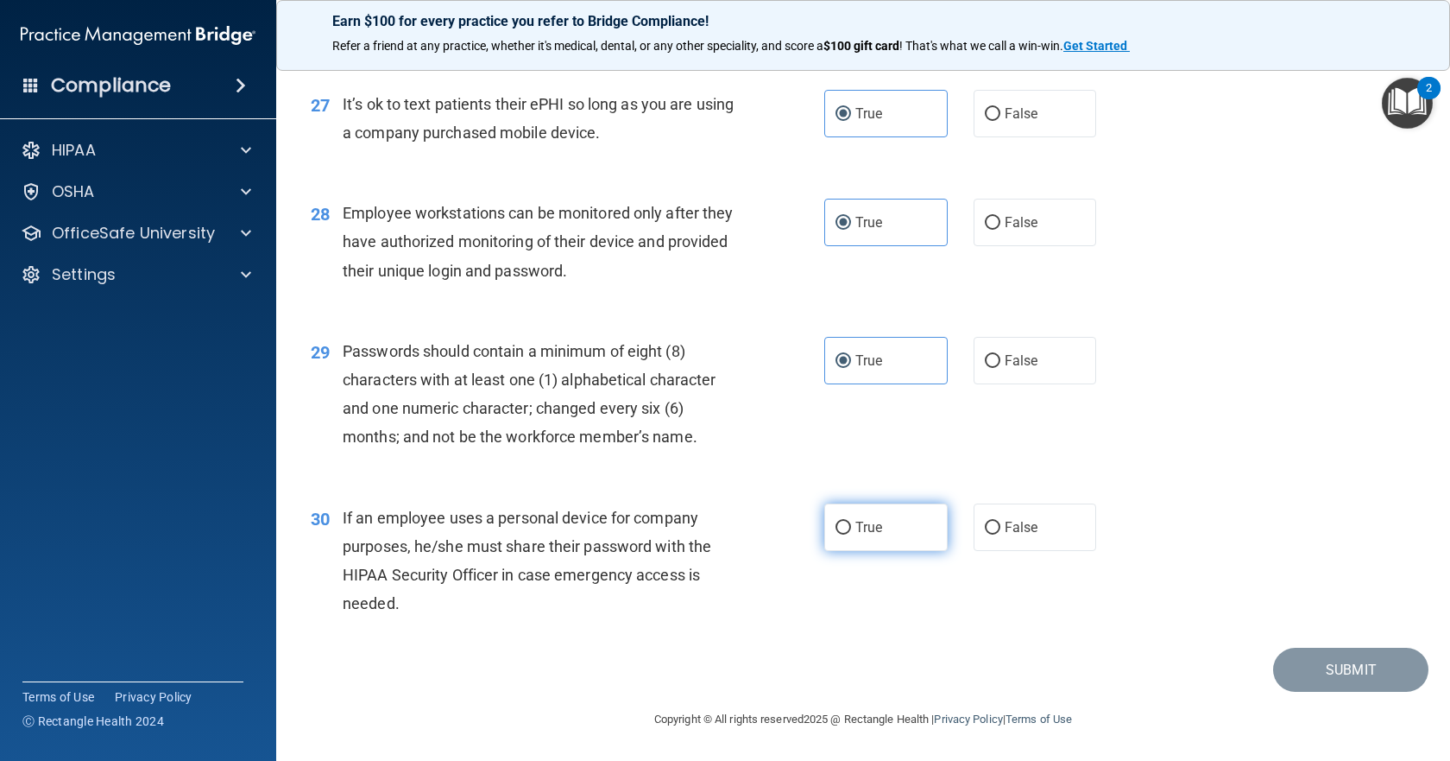
click at [851, 534] on input "True" at bounding box center [844, 527] width 16 height 13
radio input "true"
click at [1291, 666] on button "Submit" at bounding box center [1350, 669] width 155 height 44
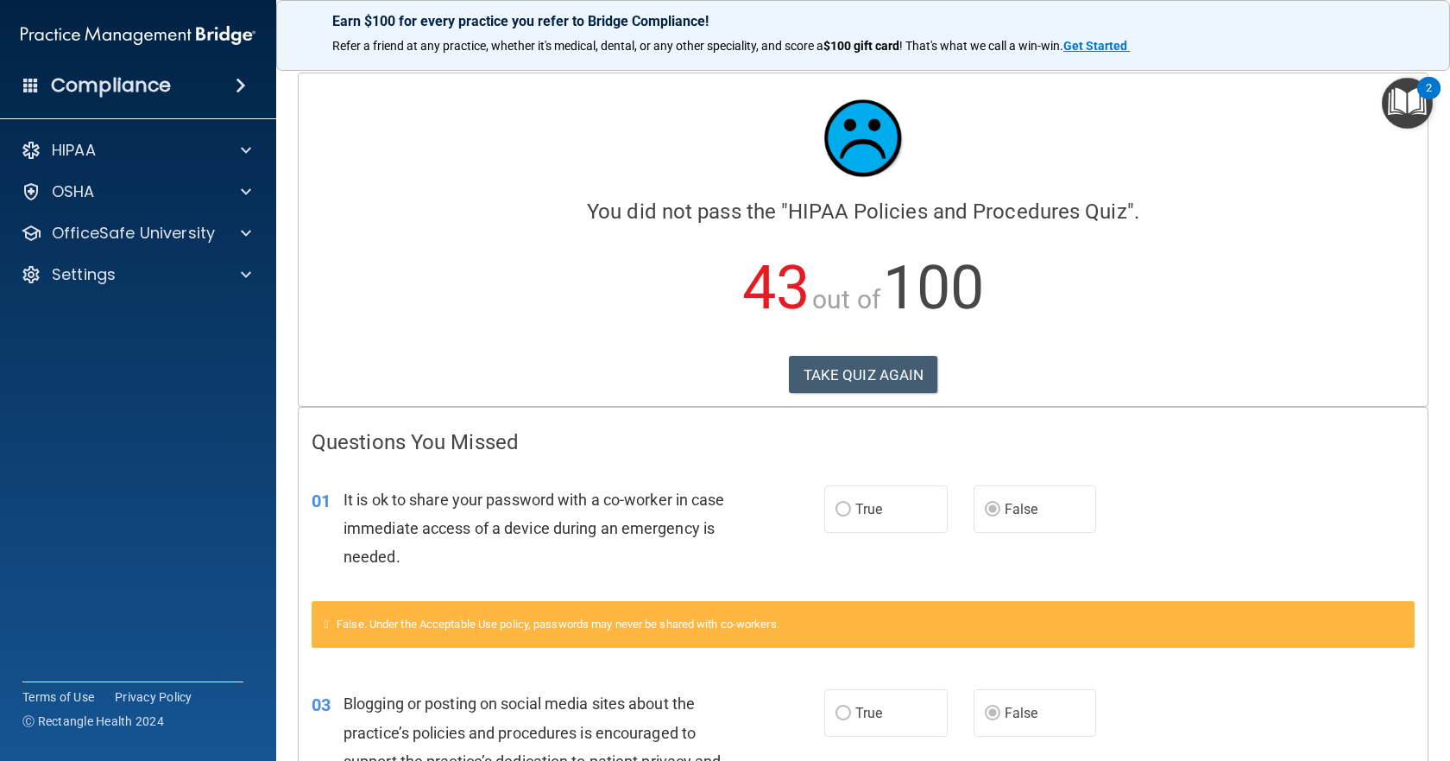
click at [894, 395] on div "Calculating your score.... You did not pass the " HIPAA Policies and Procedures…" at bounding box center [863, 239] width 1129 height 332
click at [903, 382] on button "TAKE QUIZ AGAIN" at bounding box center [863, 375] width 149 height 38
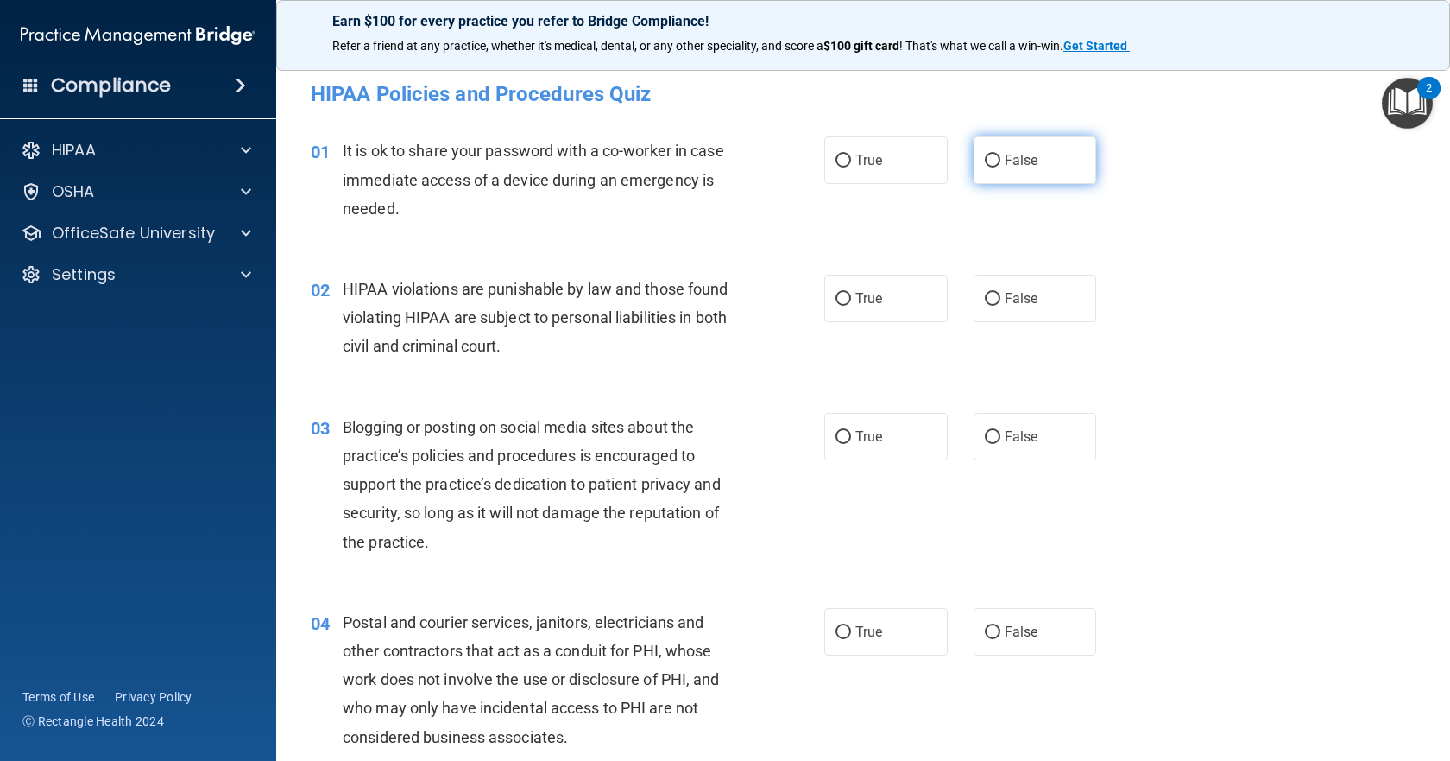
click at [1030, 165] on label "False" at bounding box center [1035, 159] width 123 height 47
click at [1001, 165] on input "False" at bounding box center [993, 161] width 16 height 13
radio input "true"
drag, startPoint x: 932, startPoint y: 262, endPoint x: 931, endPoint y: 273, distance: 11.3
click at [931, 266] on div "02 HIPAA violations are punishable by law and those found violating HIPAA are s…" at bounding box center [863, 322] width 1131 height 138
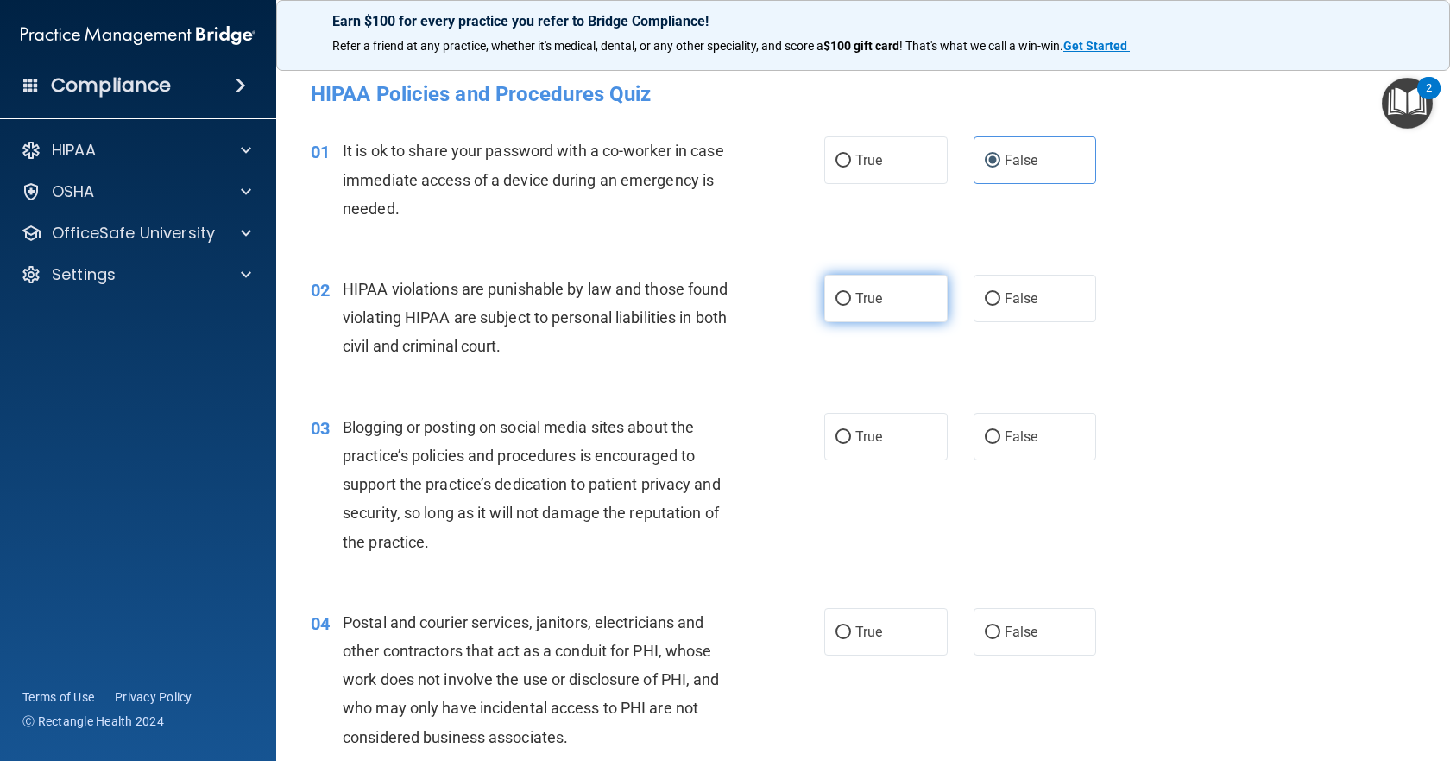
click at [929, 289] on label "True" at bounding box center [885, 298] width 123 height 47
click at [851, 293] on input "True" at bounding box center [844, 299] width 16 height 13
radio input "true"
click at [988, 438] on input "False" at bounding box center [993, 437] width 16 height 13
radio input "true"
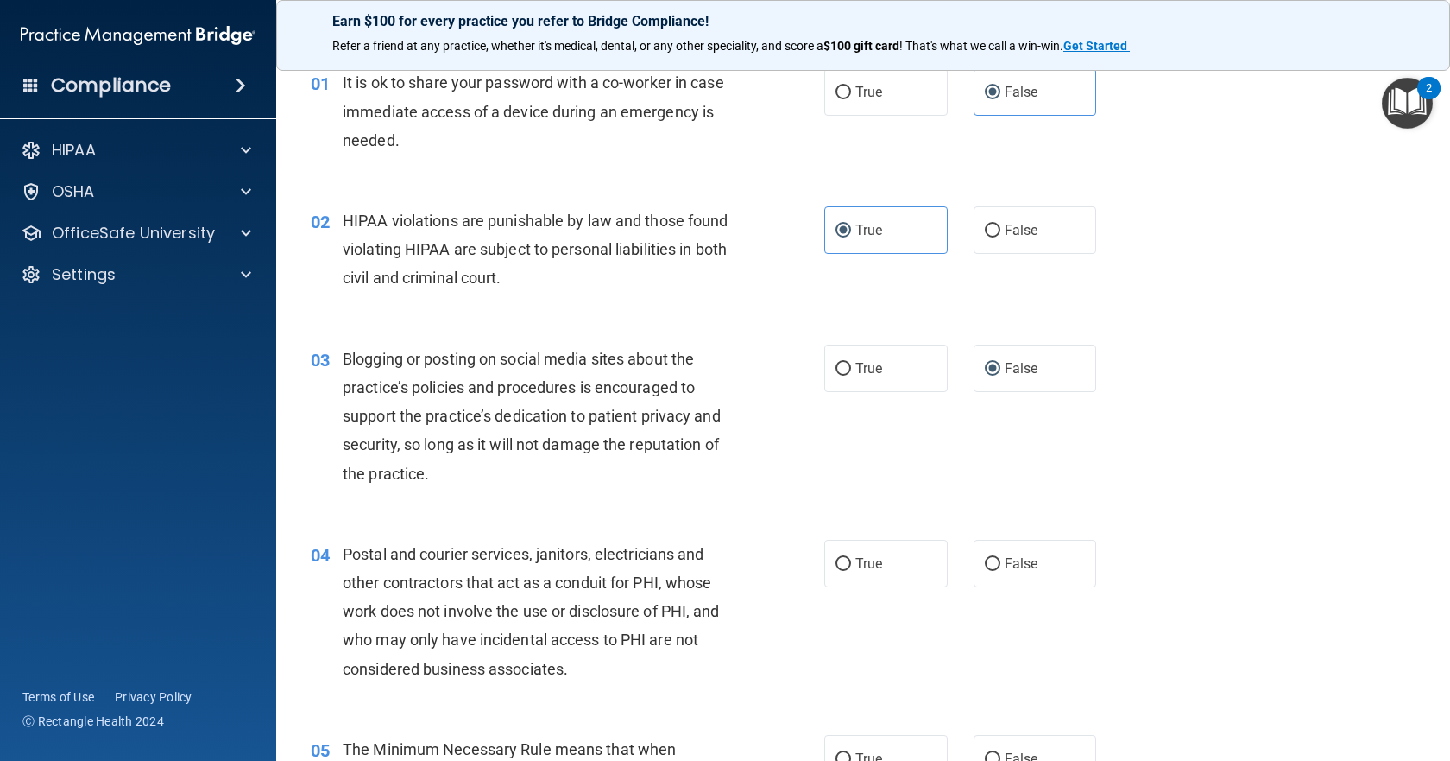
scroll to position [173, 0]
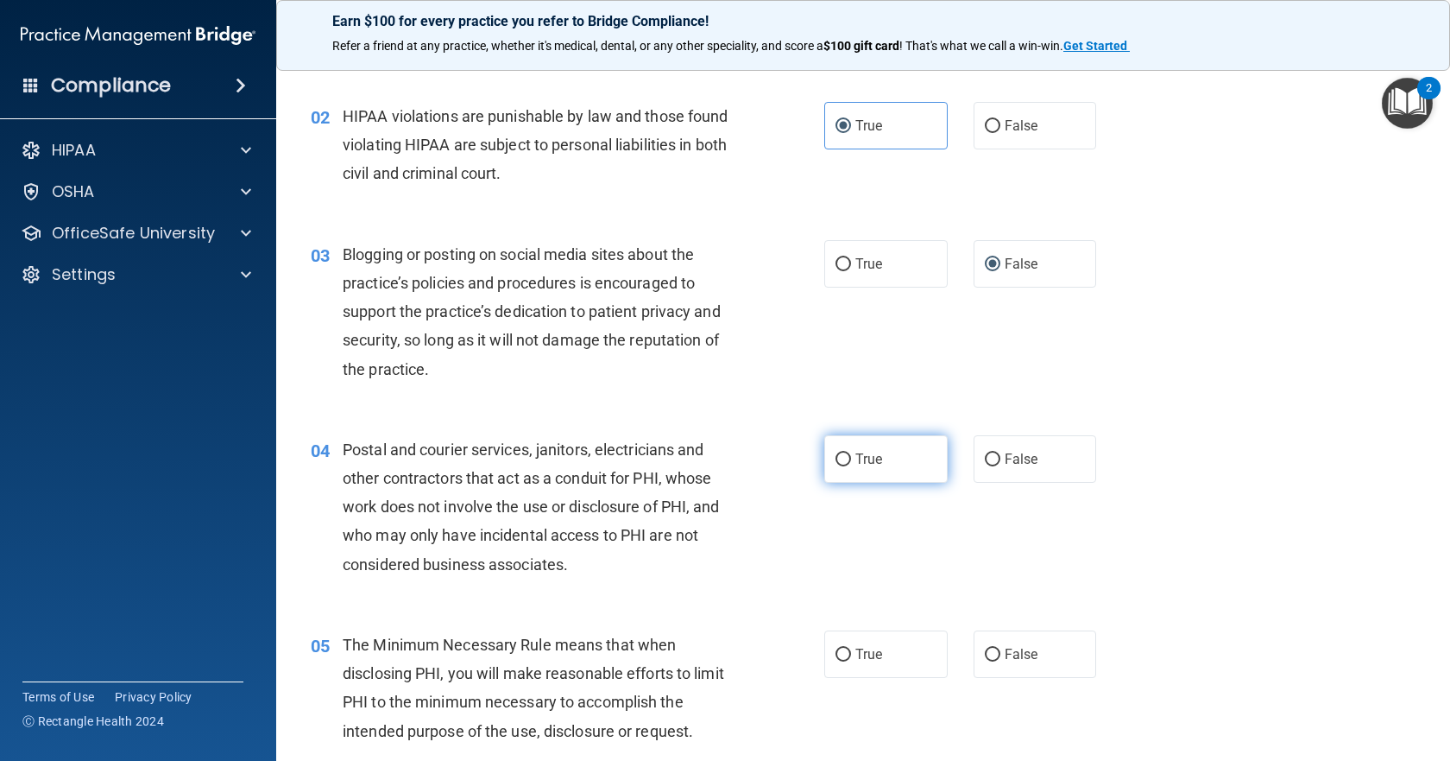
click at [907, 440] on label "True" at bounding box center [885, 458] width 123 height 47
click at [851, 453] on input "True" at bounding box center [844, 459] width 16 height 13
radio input "true"
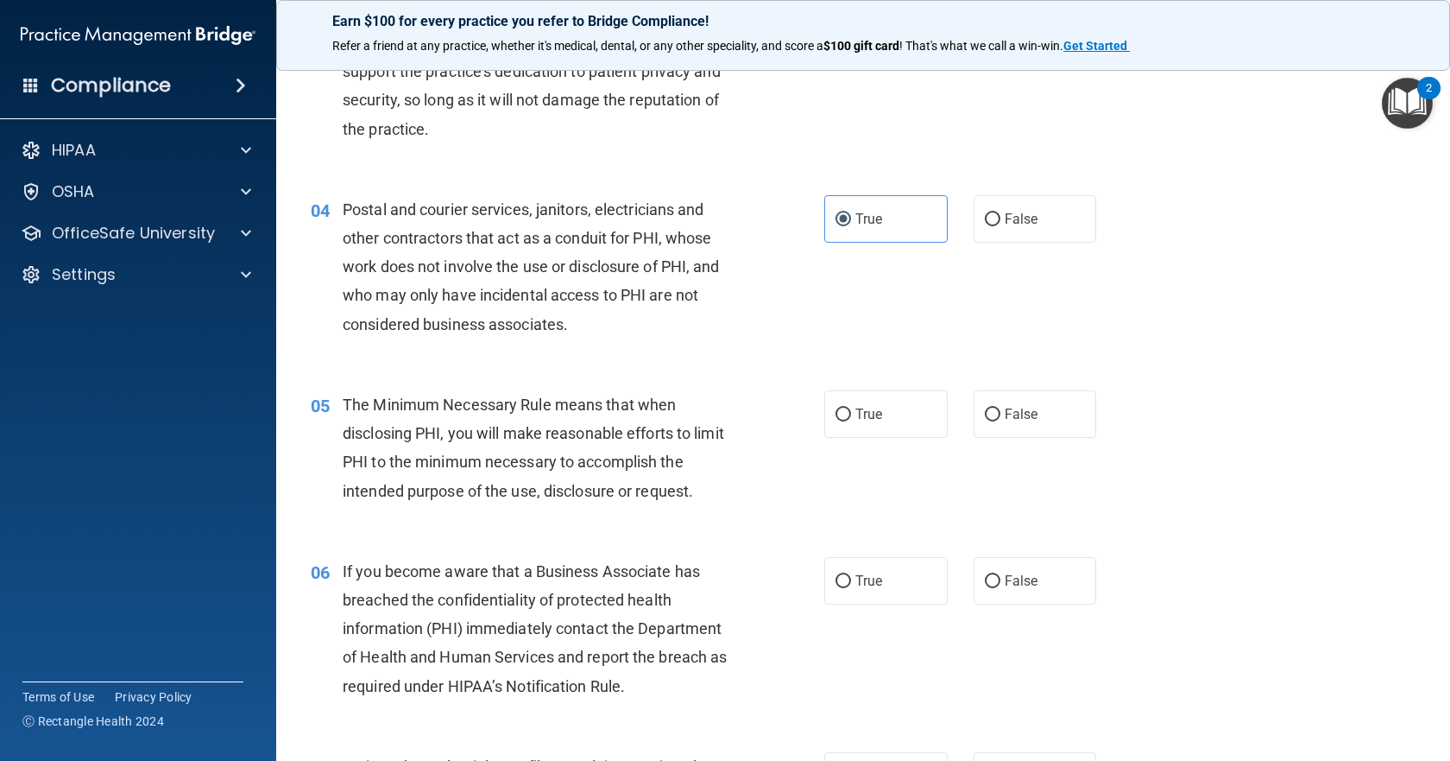
scroll to position [432, 0]
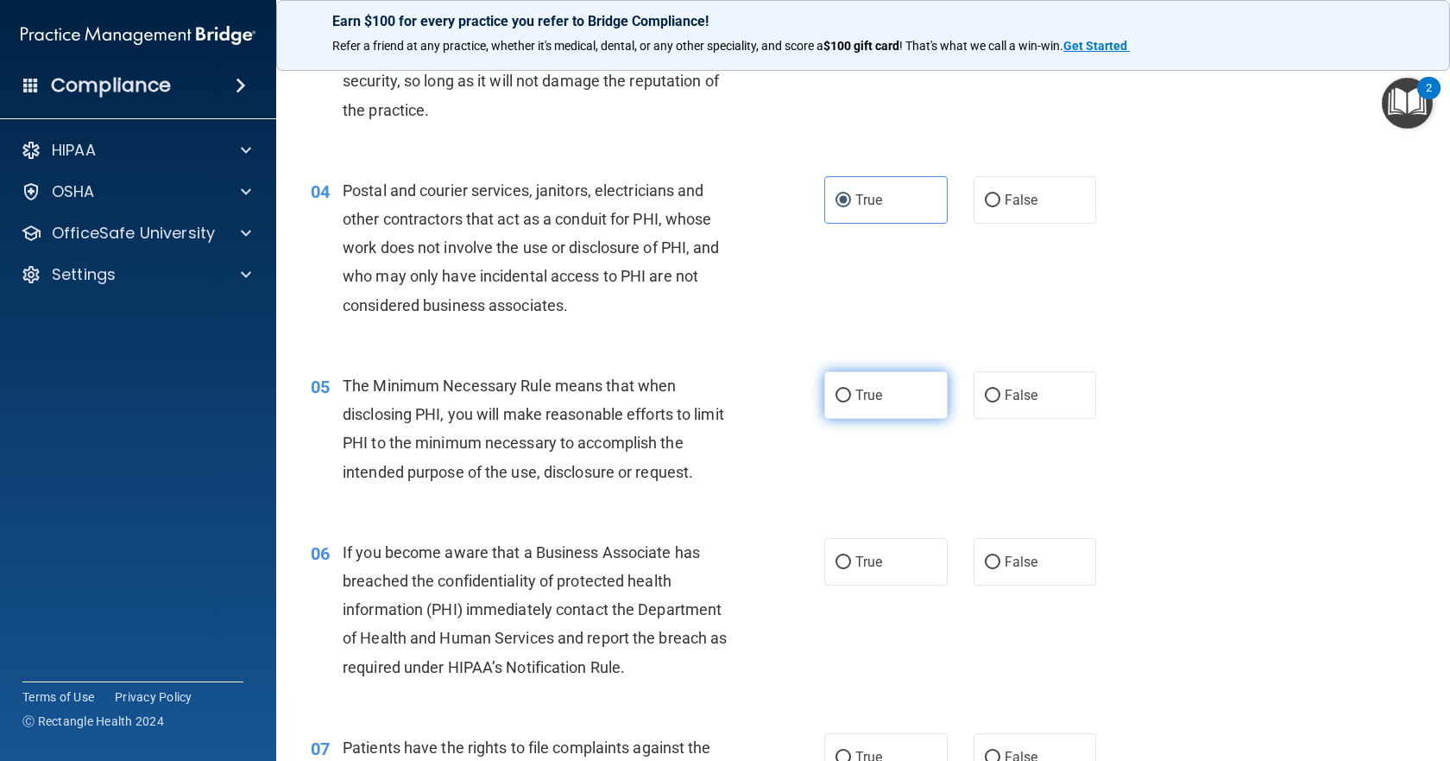
click at [870, 406] on label "True" at bounding box center [885, 394] width 123 height 47
click at [851, 402] on input "True" at bounding box center [844, 395] width 16 height 13
radio input "true"
click at [1014, 559] on span "False" at bounding box center [1022, 561] width 34 height 16
click at [1001, 559] on input "False" at bounding box center [993, 562] width 16 height 13
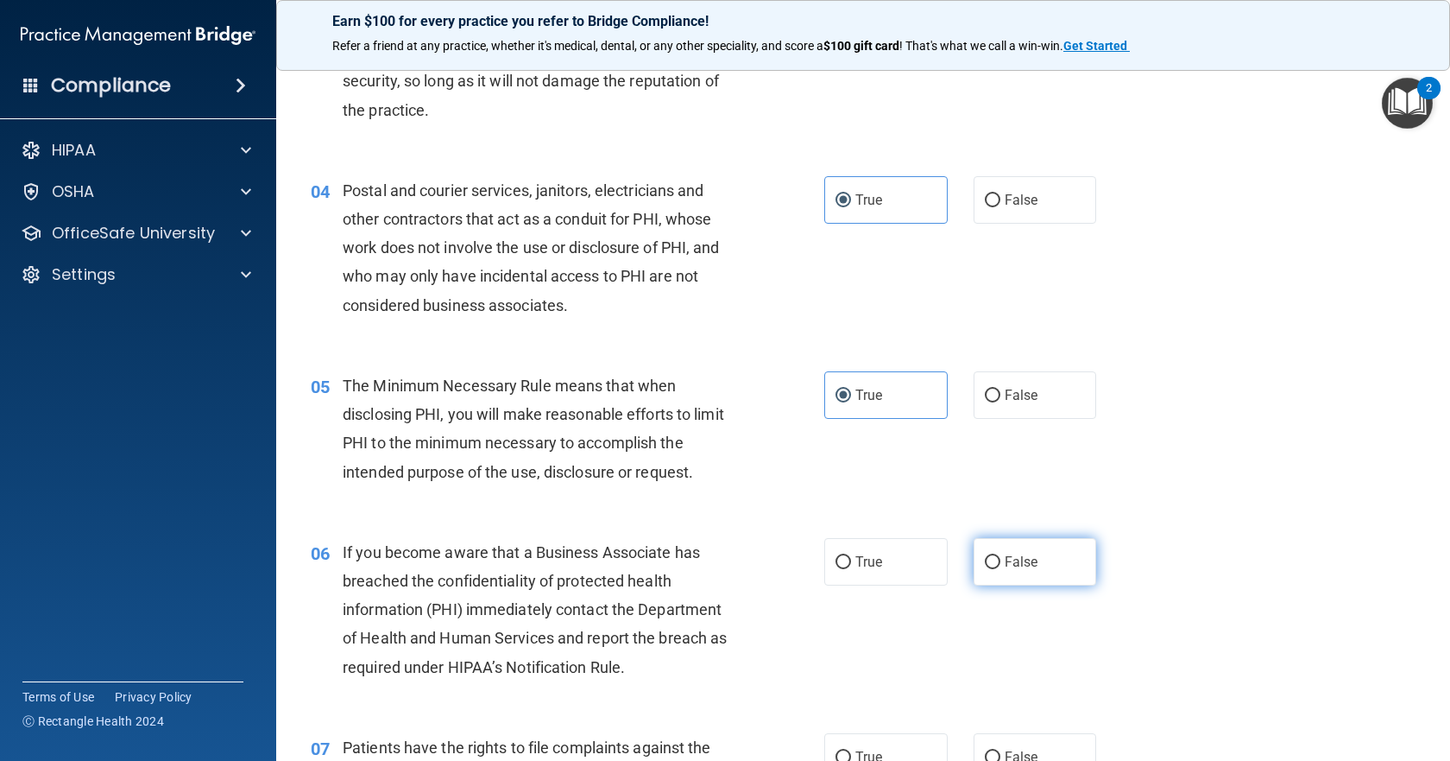
radio input "true"
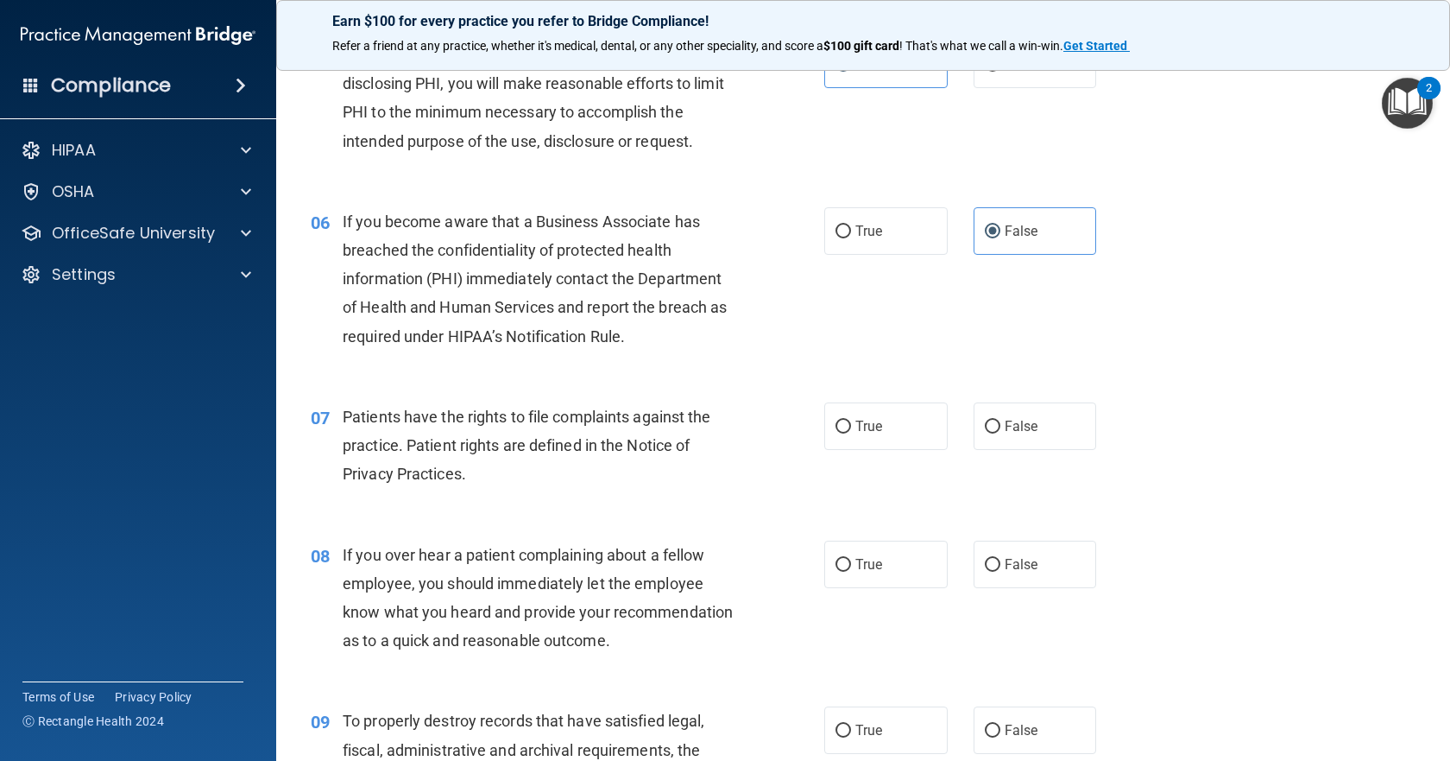
scroll to position [777, 0]
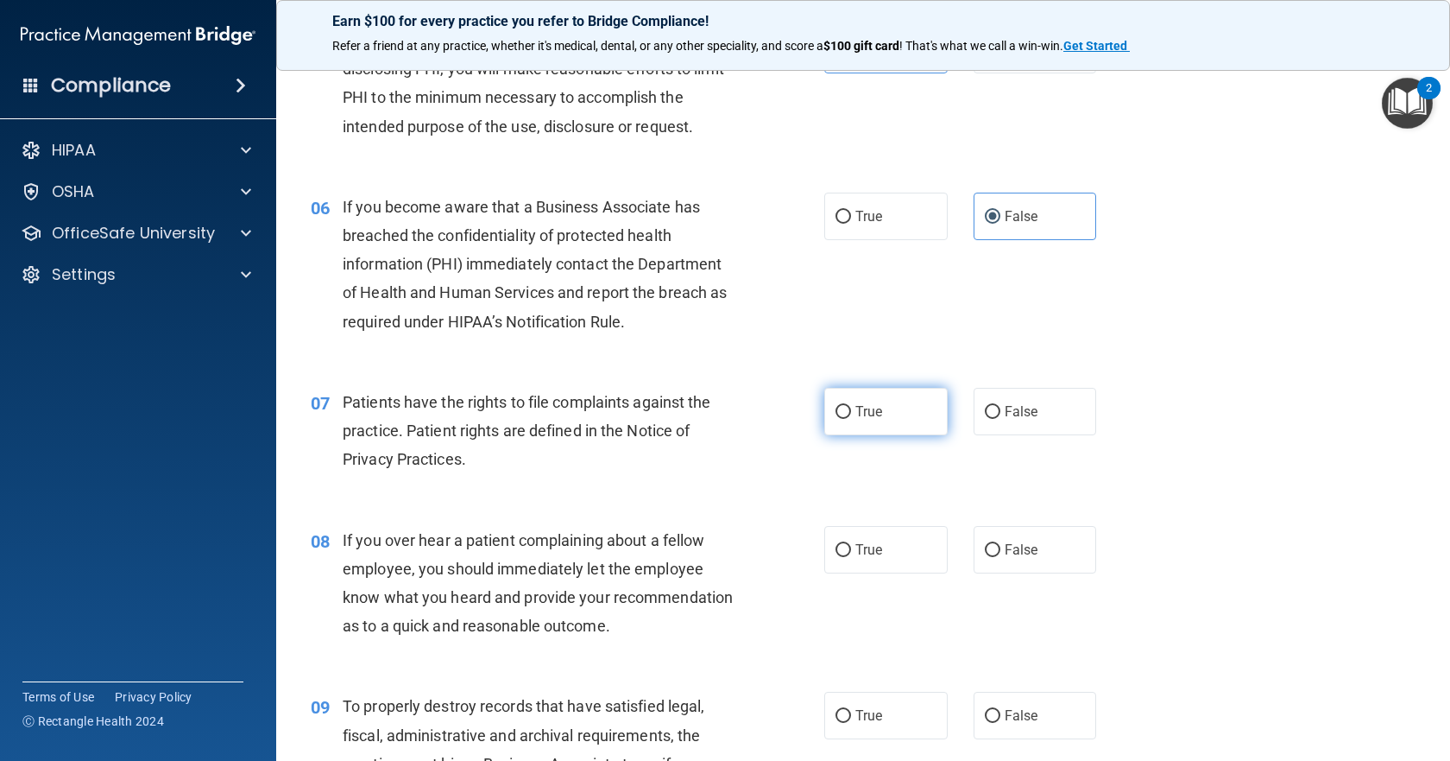
click at [893, 413] on label "True" at bounding box center [885, 411] width 123 height 47
click at [851, 413] on input "True" at bounding box center [844, 412] width 16 height 13
radio input "true"
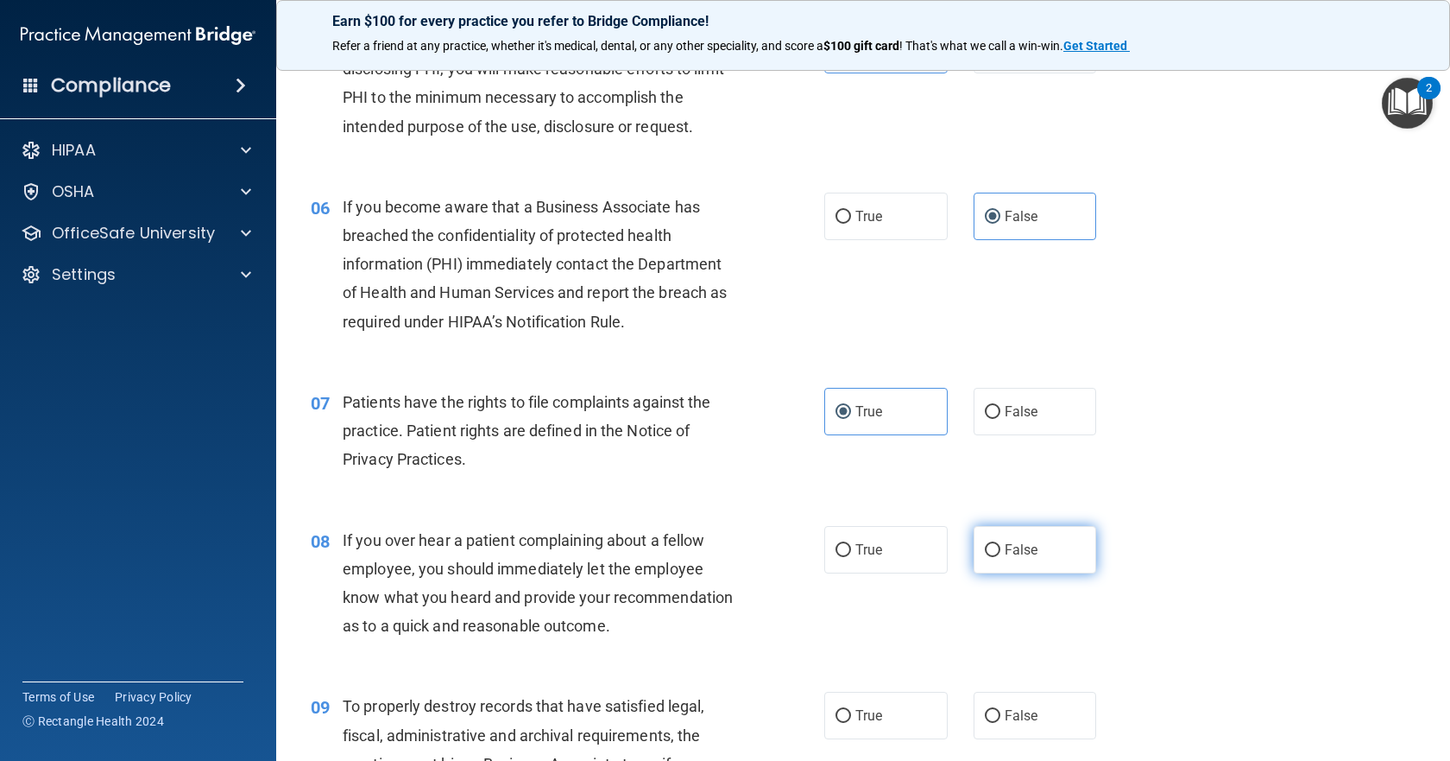
click at [1023, 540] on label "False" at bounding box center [1035, 549] width 123 height 47
click at [1001, 544] on input "False" at bounding box center [993, 550] width 16 height 13
radio input "true"
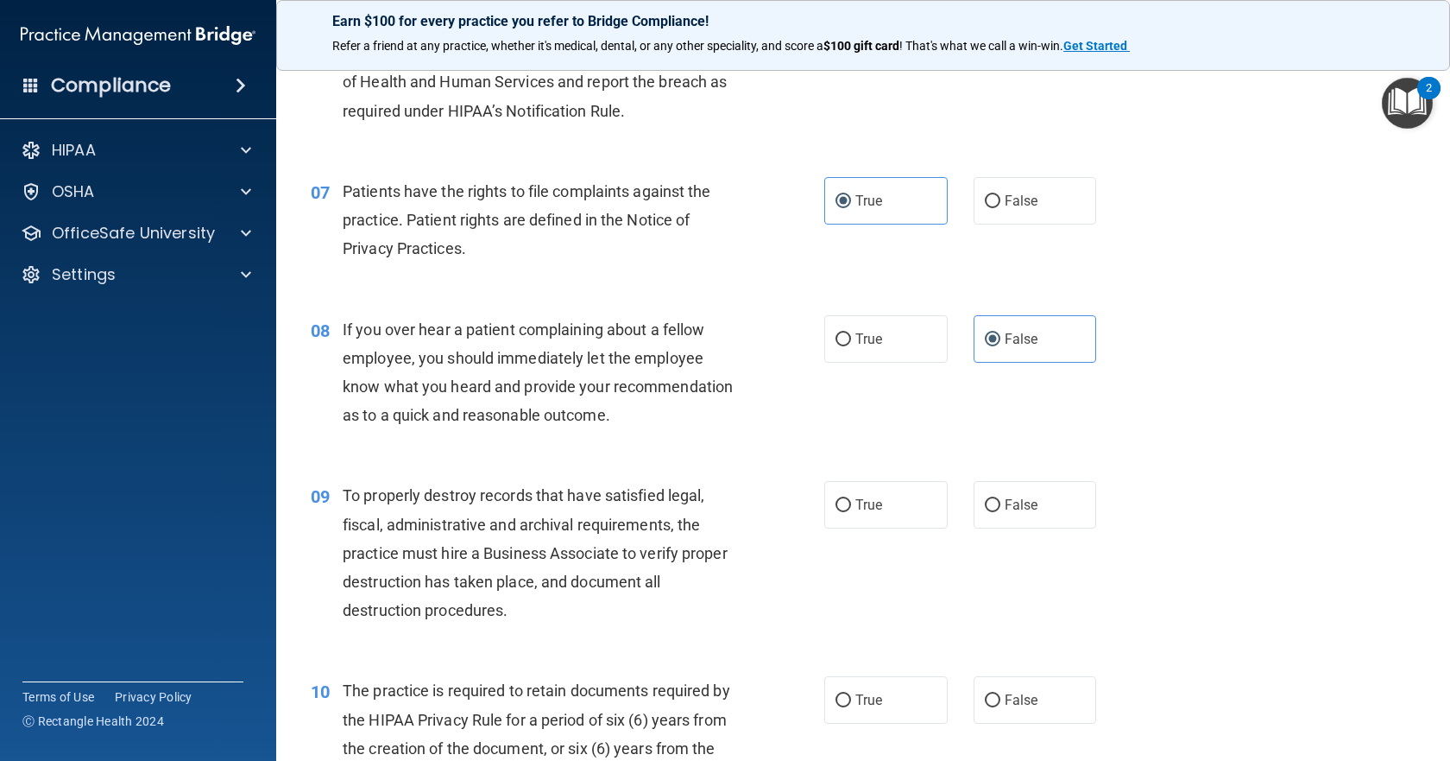
scroll to position [1036, 0]
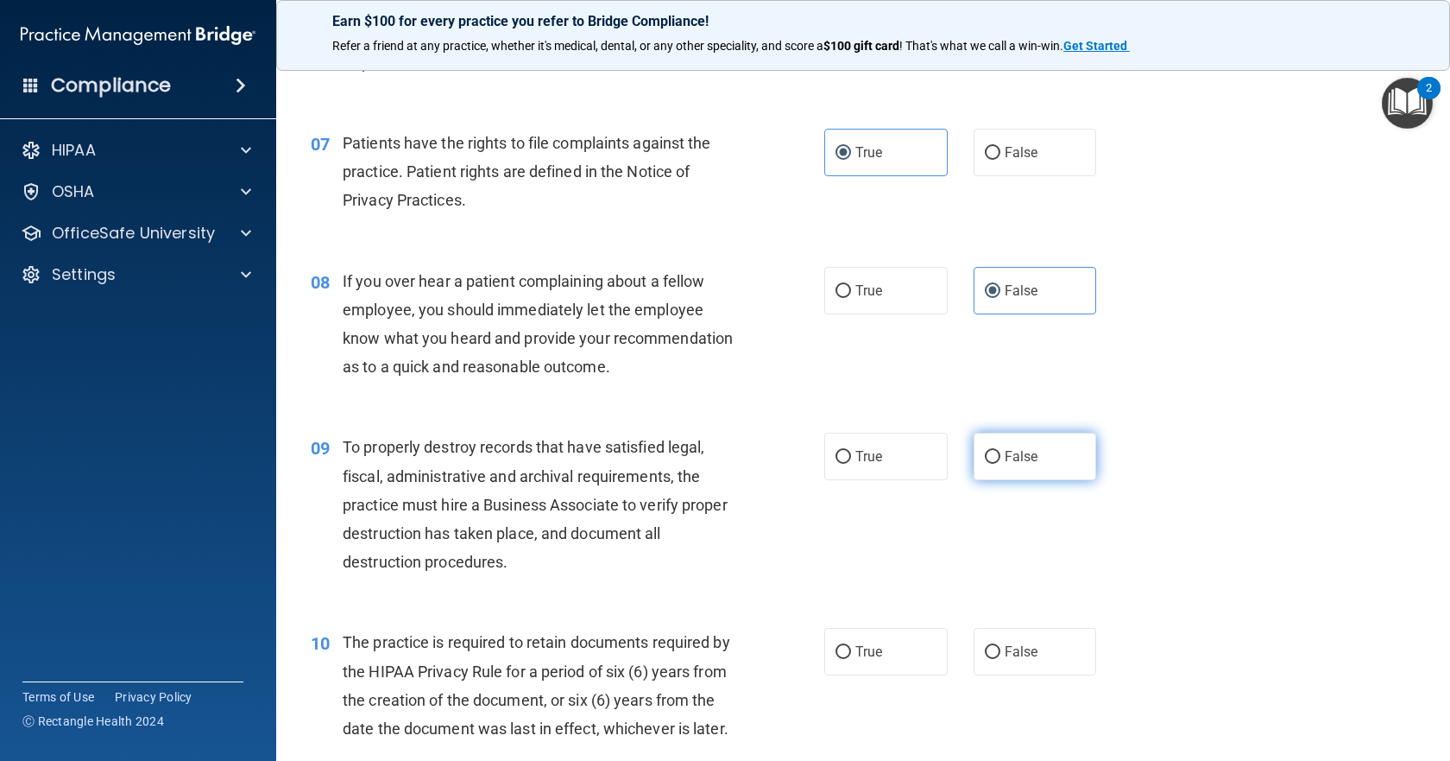
click at [1060, 478] on label "False" at bounding box center [1035, 455] width 123 height 47
click at [1001, 464] on input "False" at bounding box center [993, 457] width 16 height 13
radio input "true"
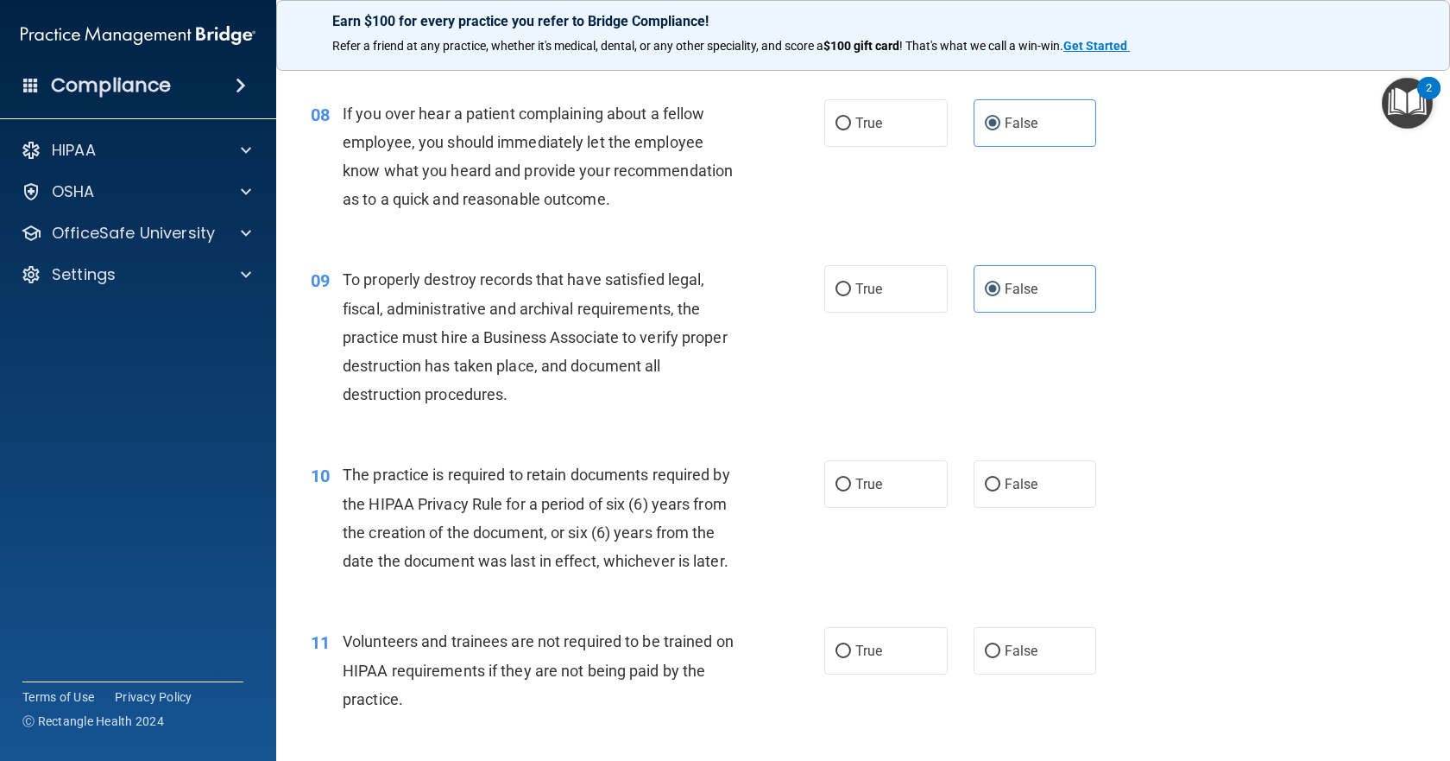
scroll to position [1209, 0]
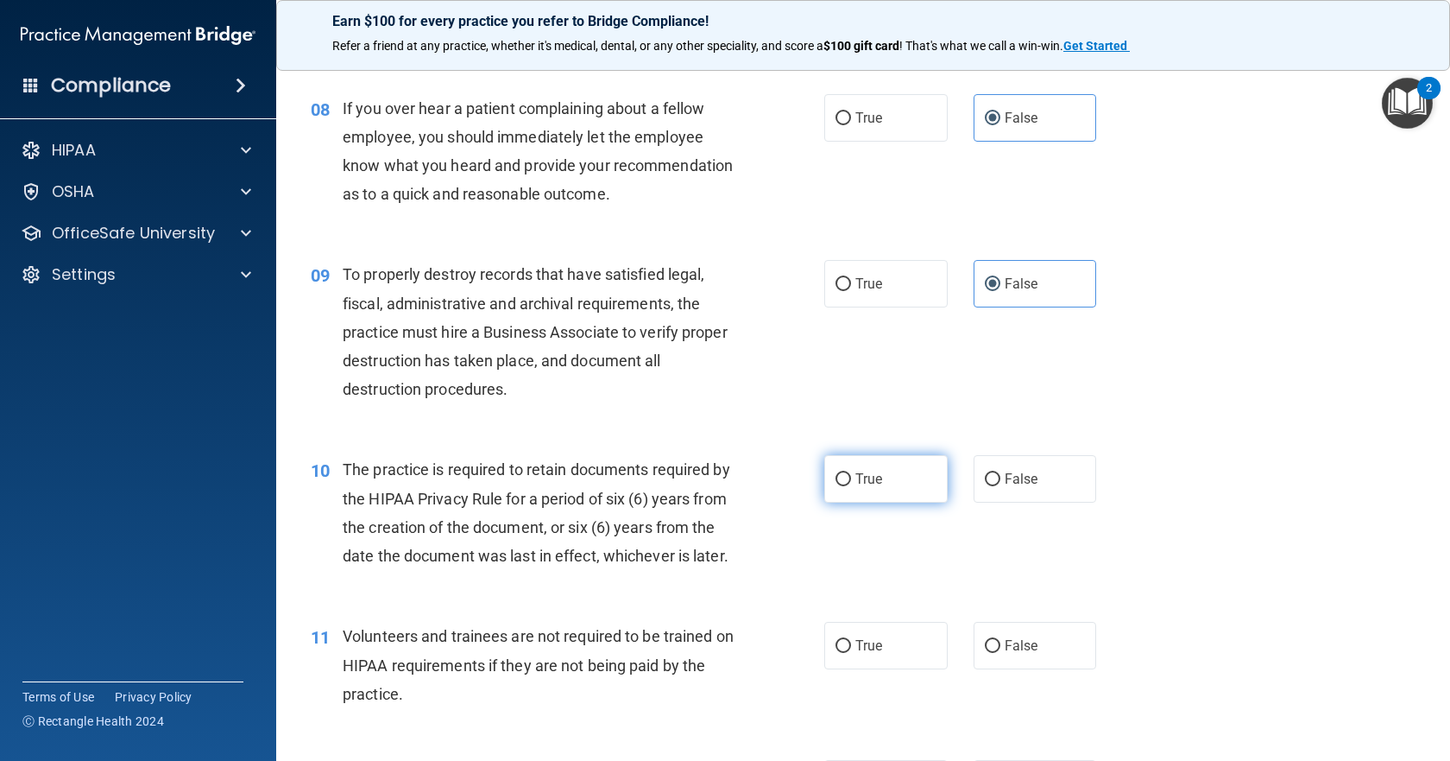
click at [896, 502] on label "True" at bounding box center [885, 478] width 123 height 47
click at [851, 486] on input "True" at bounding box center [844, 479] width 16 height 13
radio input "true"
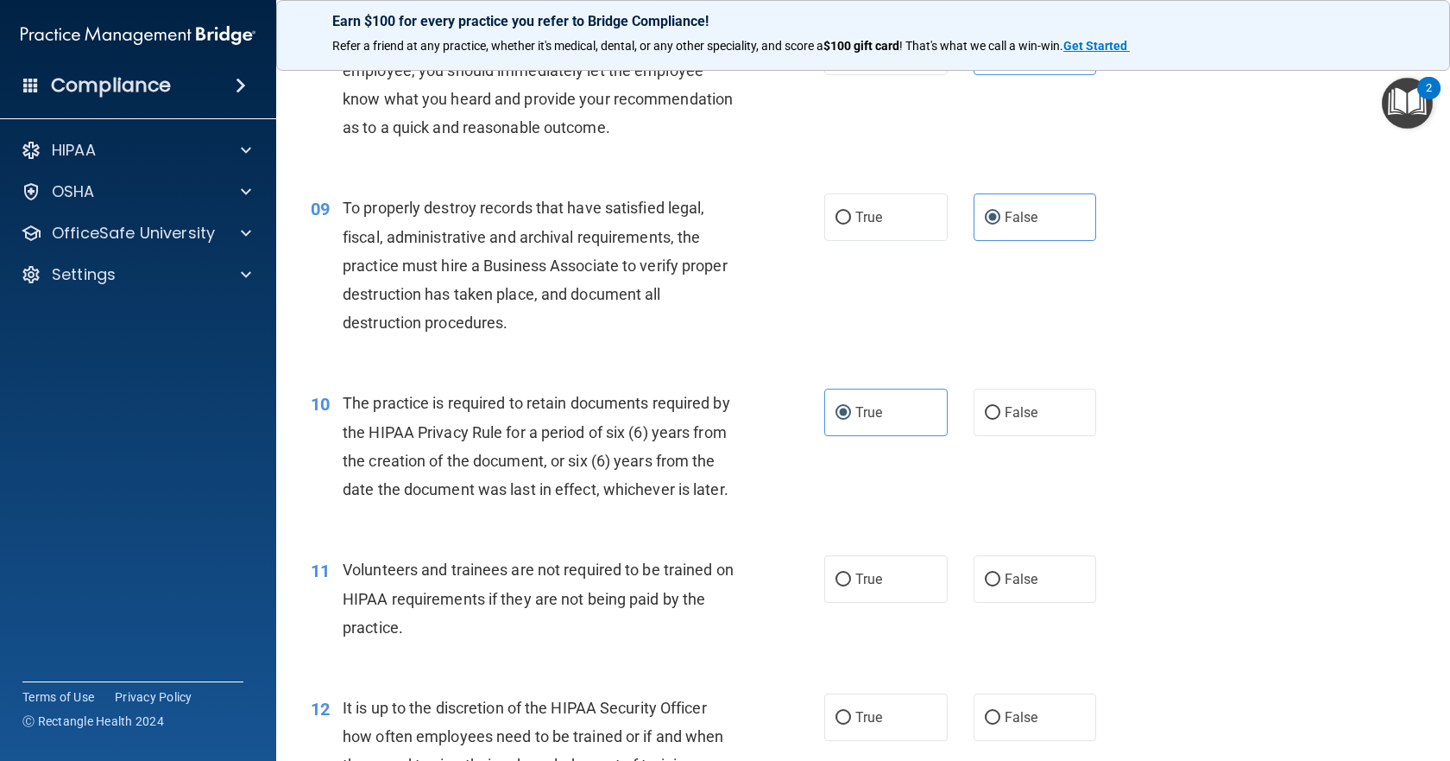
scroll to position [1381, 0]
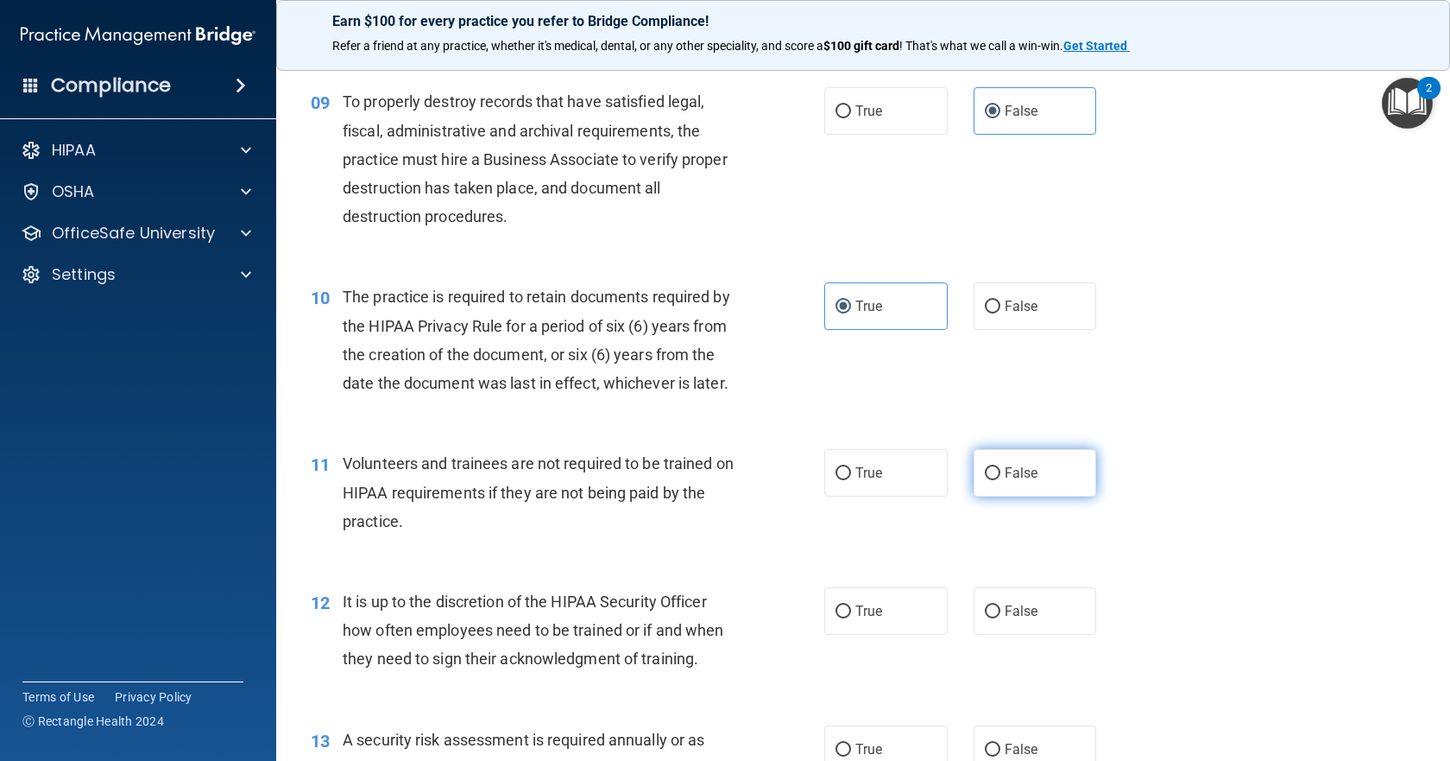
click at [1064, 496] on label "False" at bounding box center [1035, 472] width 123 height 47
click at [1001, 480] on input "False" at bounding box center [993, 473] width 16 height 13
radio input "true"
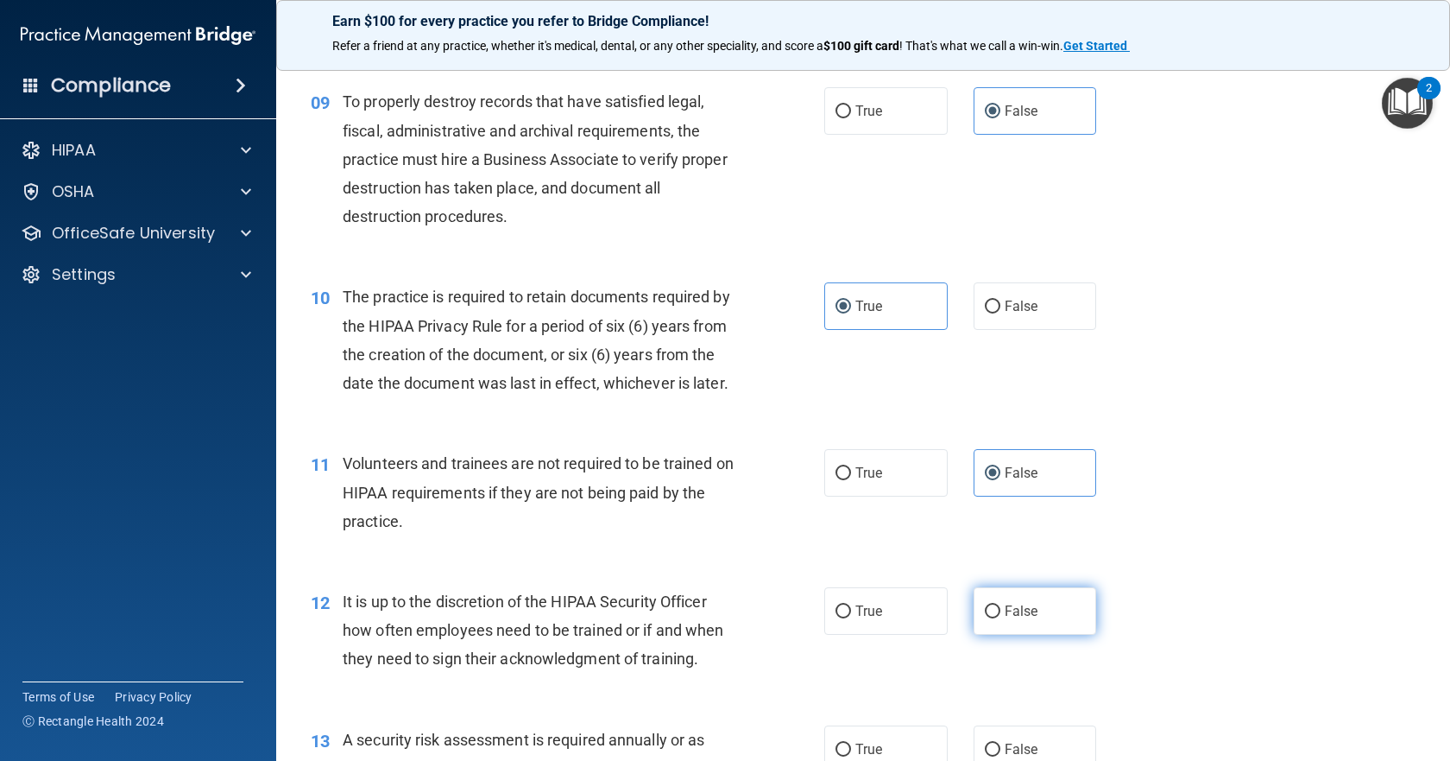
click at [1038, 634] on label "False" at bounding box center [1035, 610] width 123 height 47
click at [1001, 618] on input "False" at bounding box center [993, 611] width 16 height 13
radio input "true"
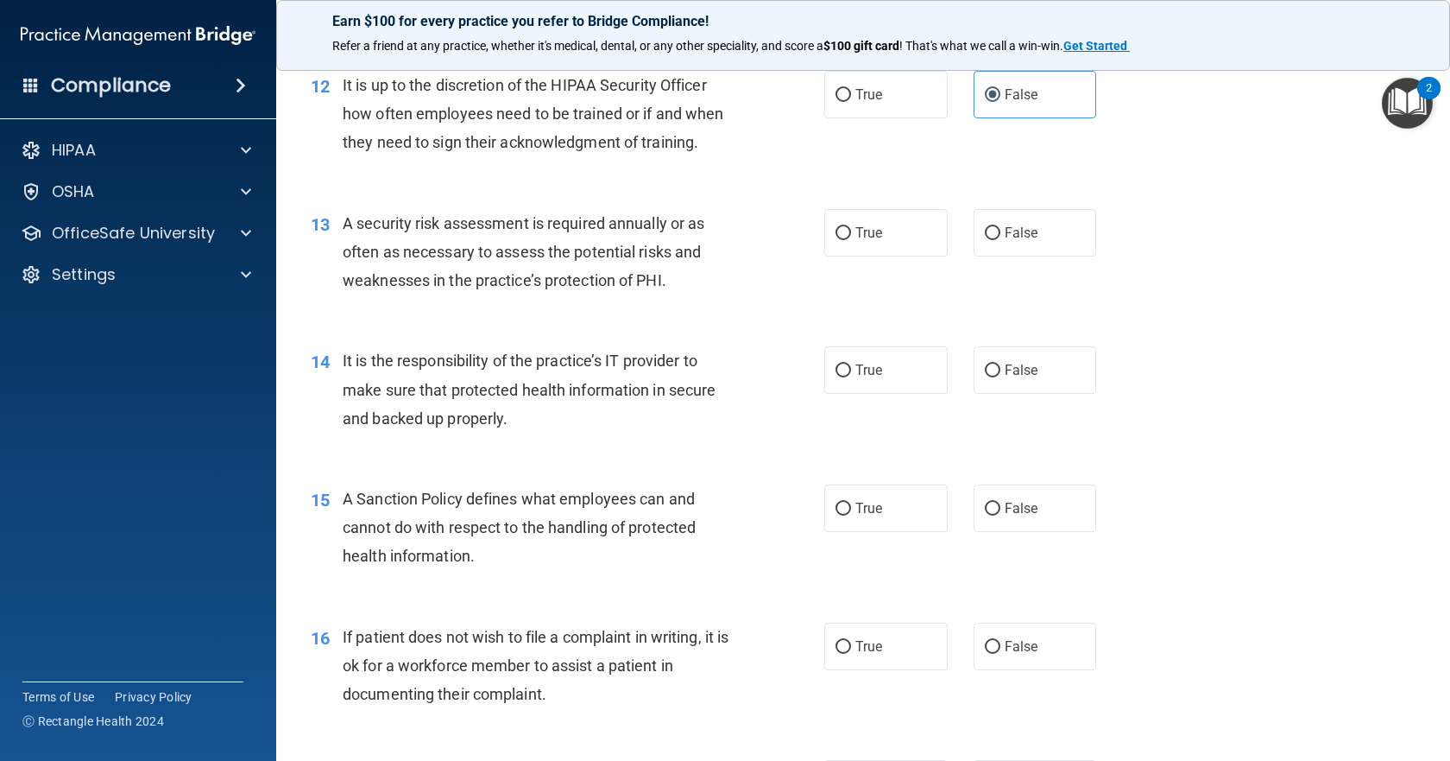
scroll to position [1899, 0]
click at [857, 239] on span "True" at bounding box center [868, 231] width 27 height 16
click at [851, 238] on input "True" at bounding box center [844, 231] width 16 height 13
radio input "true"
click at [1026, 376] on span "False" at bounding box center [1022, 368] width 34 height 16
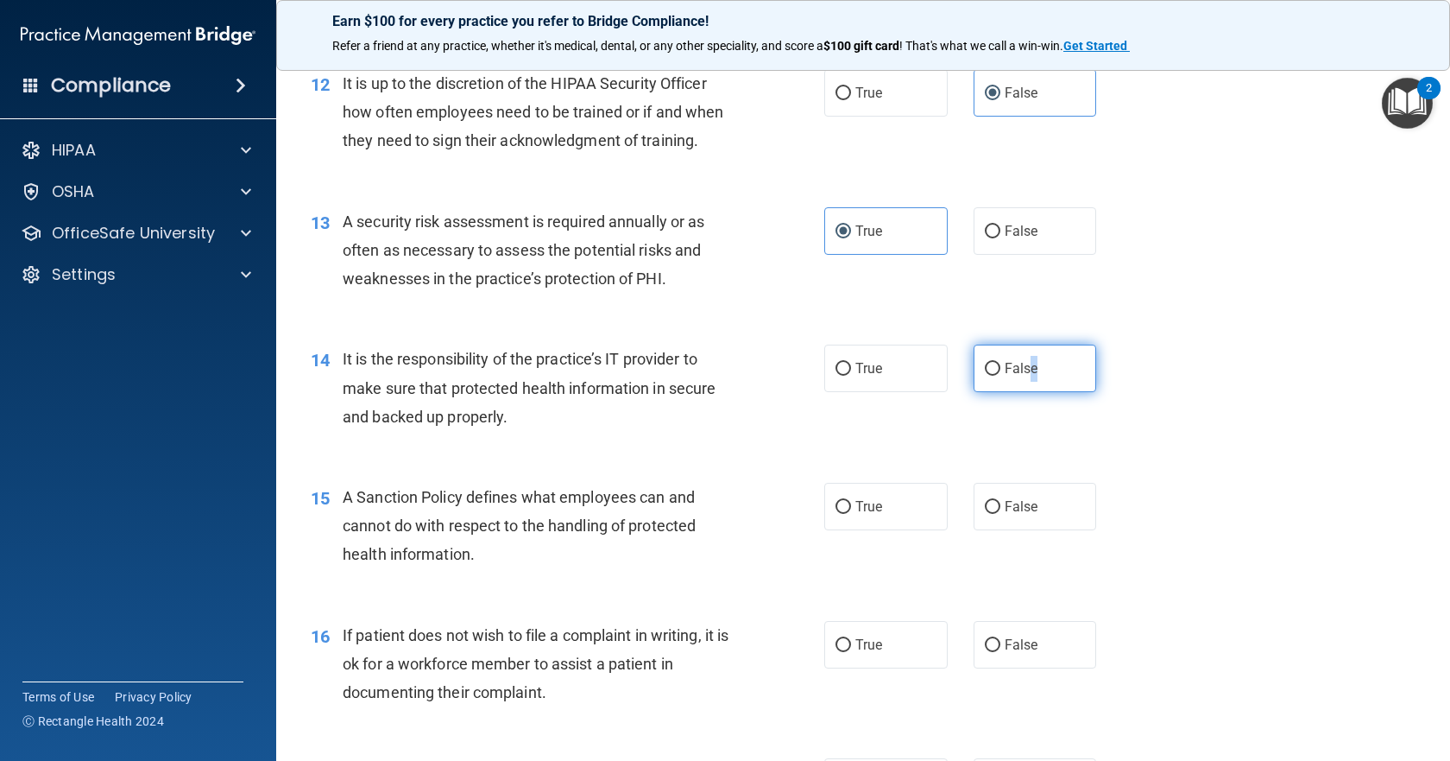
click at [1085, 392] on label "False" at bounding box center [1035, 367] width 123 height 47
click at [1001, 376] on input "False" at bounding box center [993, 369] width 16 height 13
radio input "true"
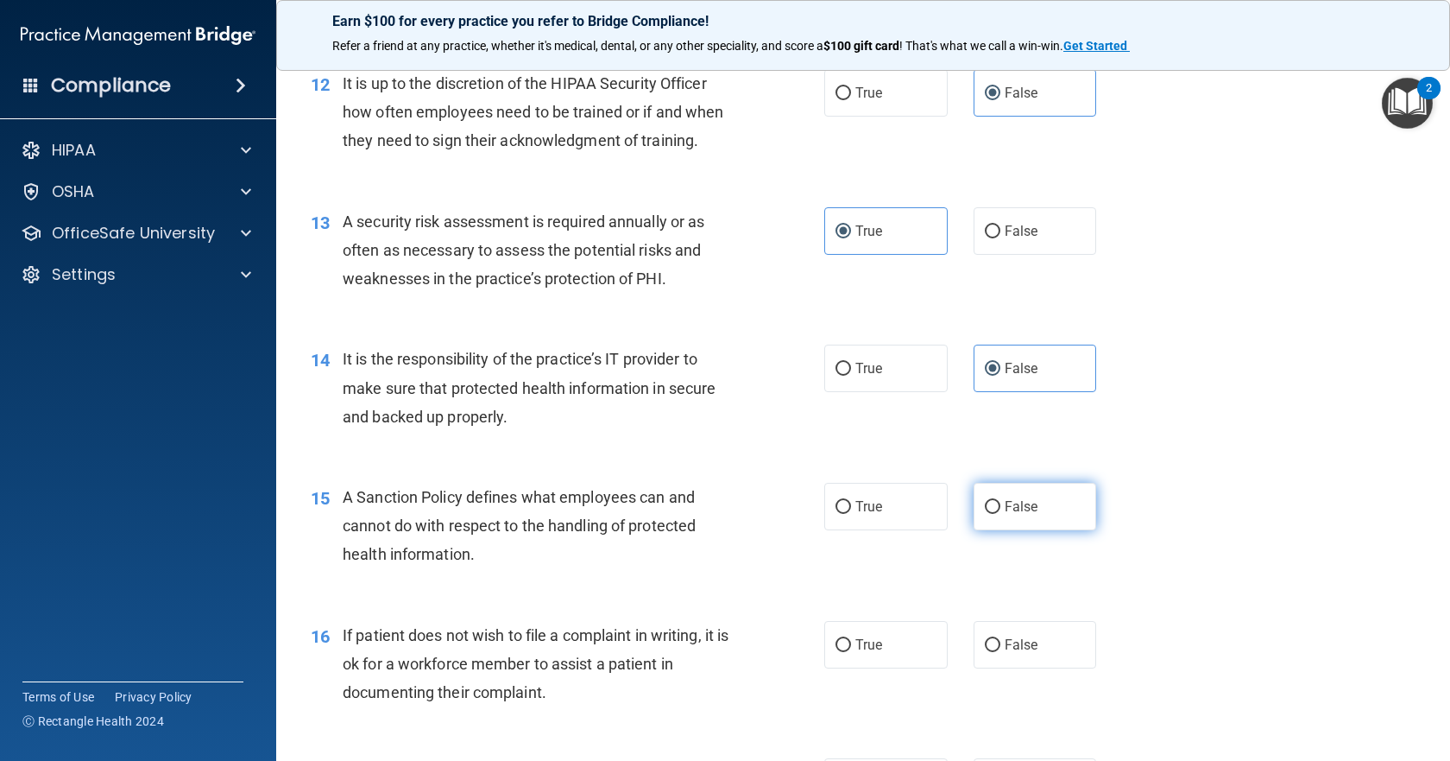
click at [1028, 530] on label "False" at bounding box center [1035, 506] width 123 height 47
click at [1001, 514] on input "False" at bounding box center [993, 507] width 16 height 13
radio input "true"
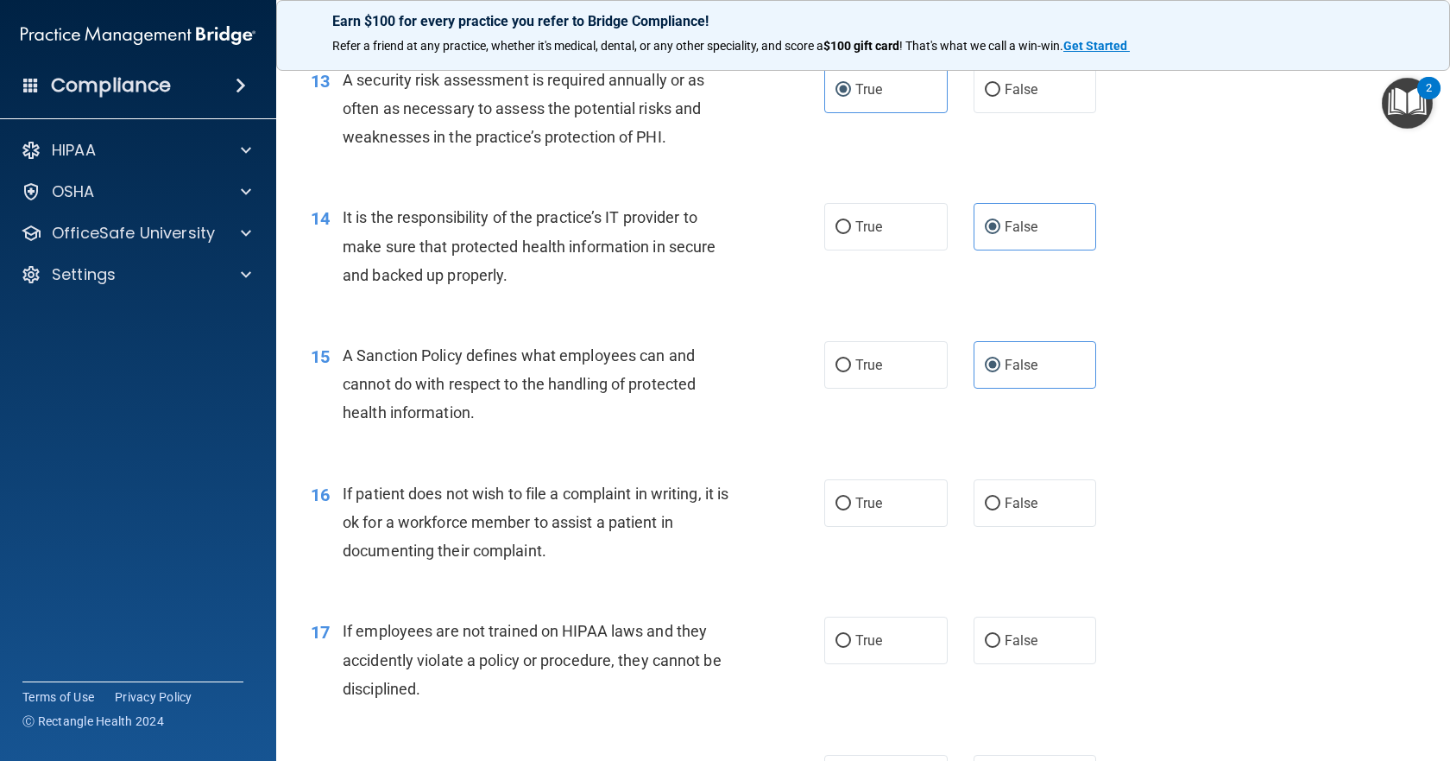
scroll to position [2072, 0]
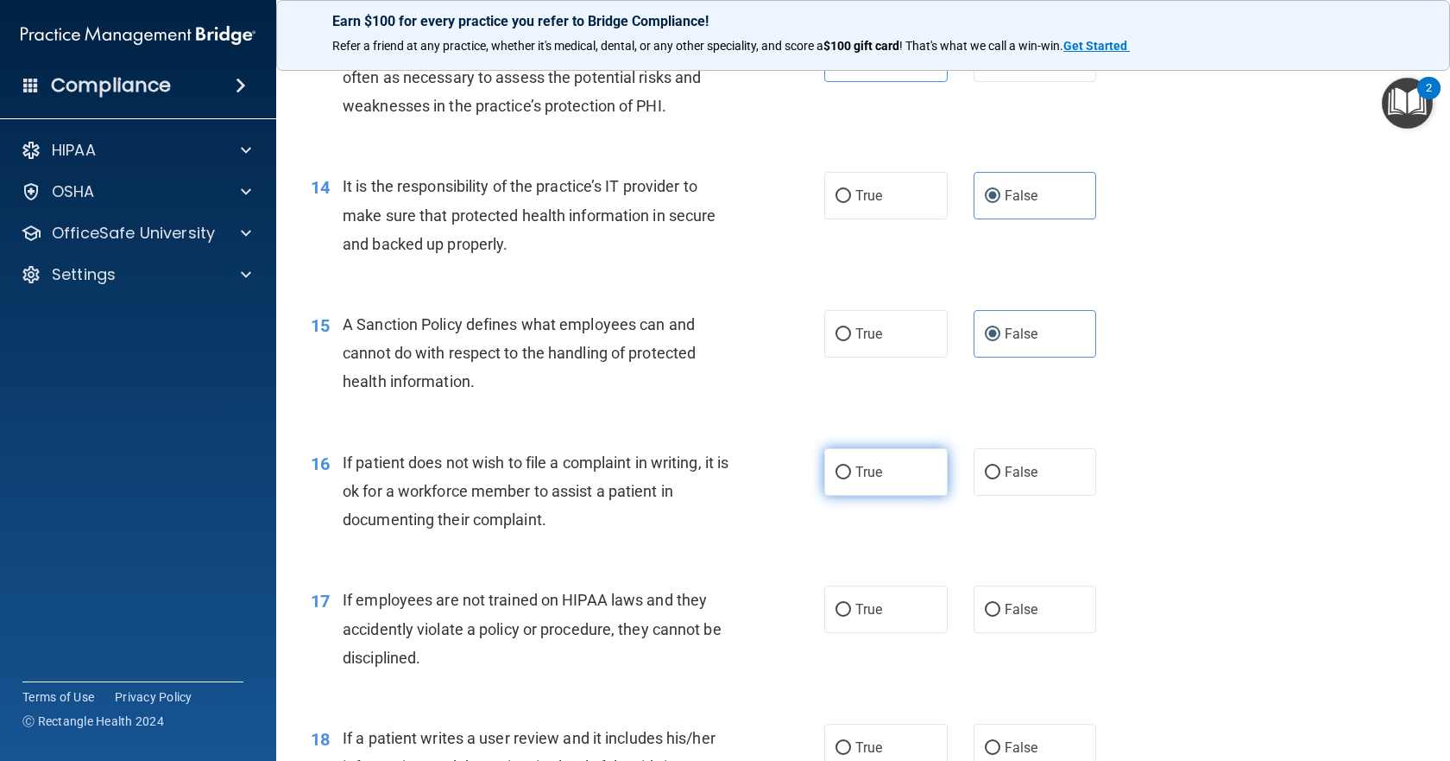
click at [859, 496] on label "True" at bounding box center [885, 471] width 123 height 47
click at [851, 479] on input "True" at bounding box center [844, 472] width 16 height 13
radio input "true"
click at [1007, 617] on span "False" at bounding box center [1022, 609] width 34 height 16
click at [1001, 616] on input "False" at bounding box center [993, 609] width 16 height 13
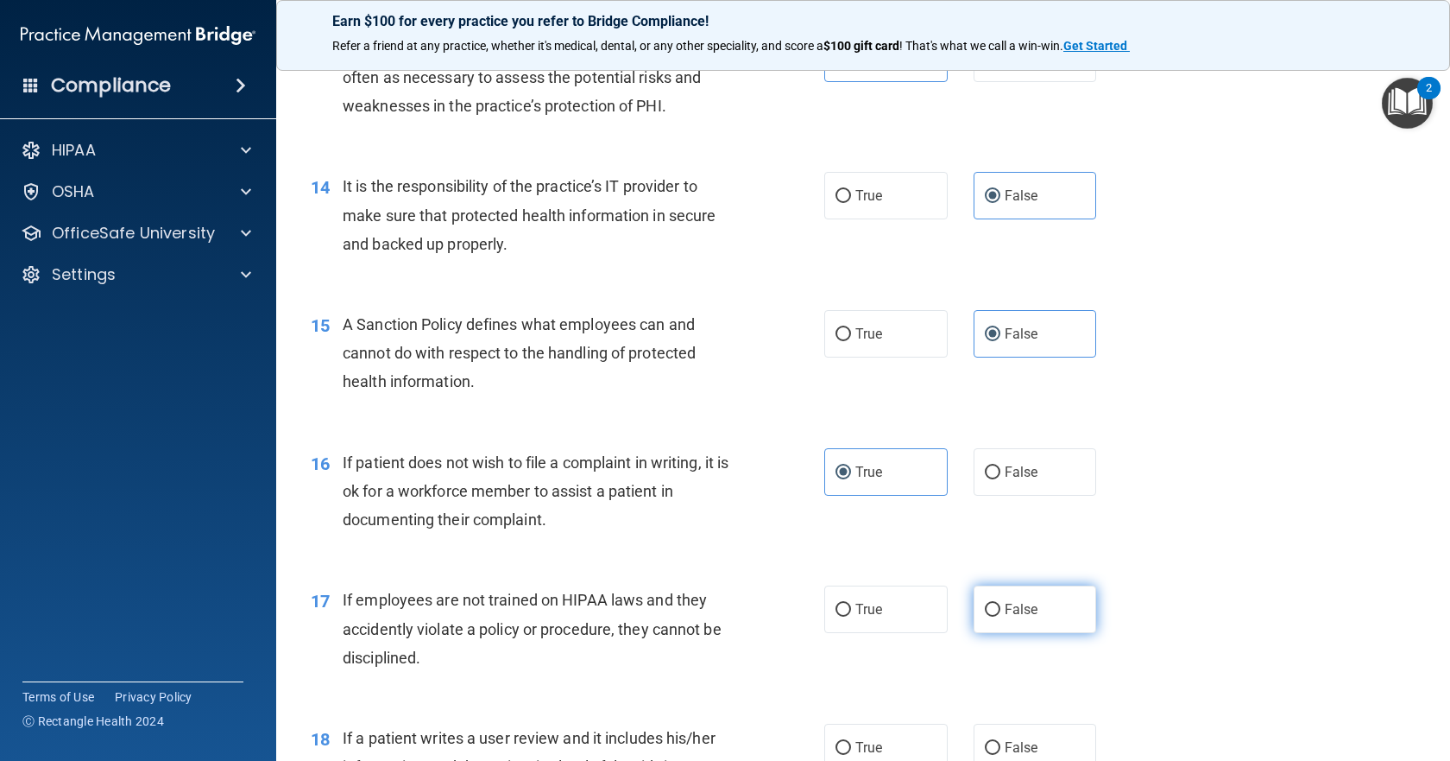
radio input "true"
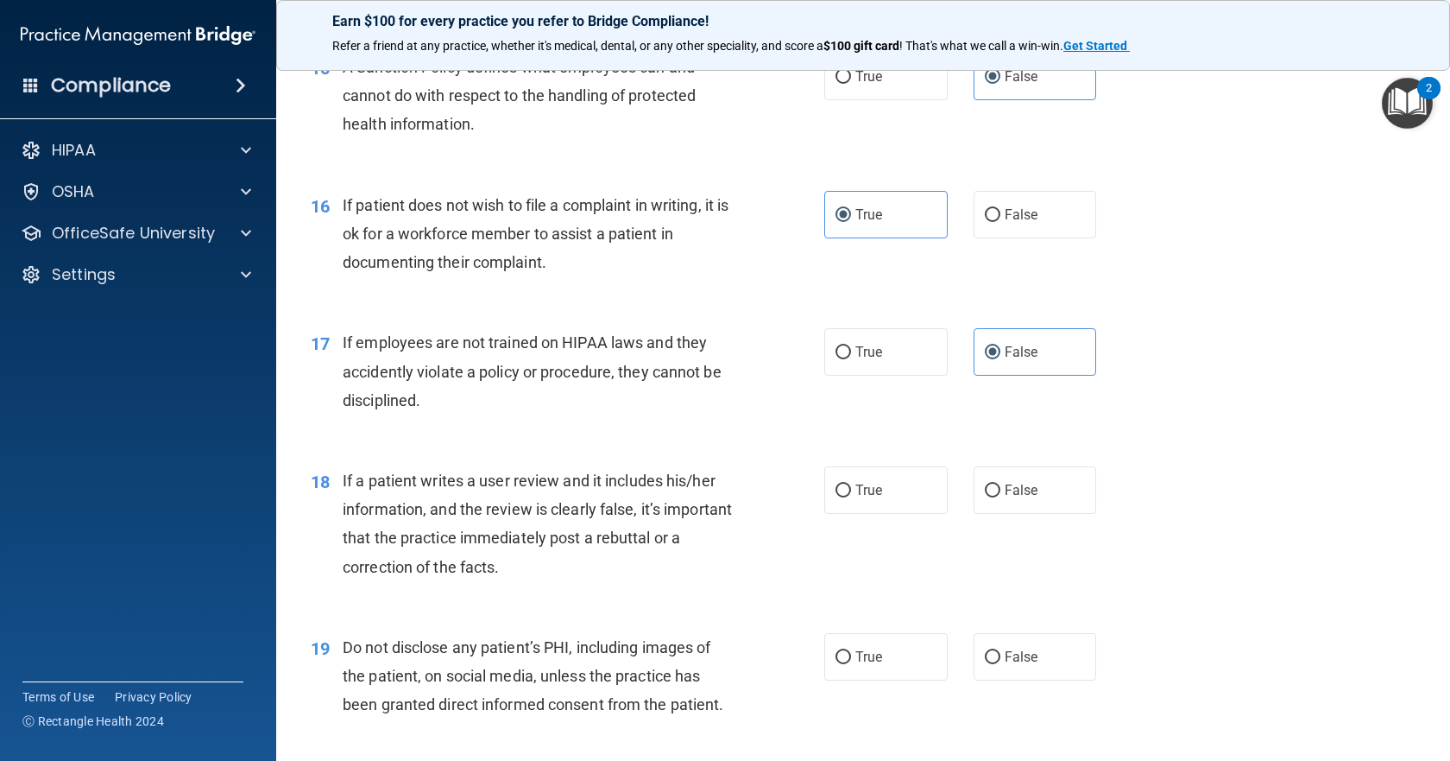
scroll to position [2417, 0]
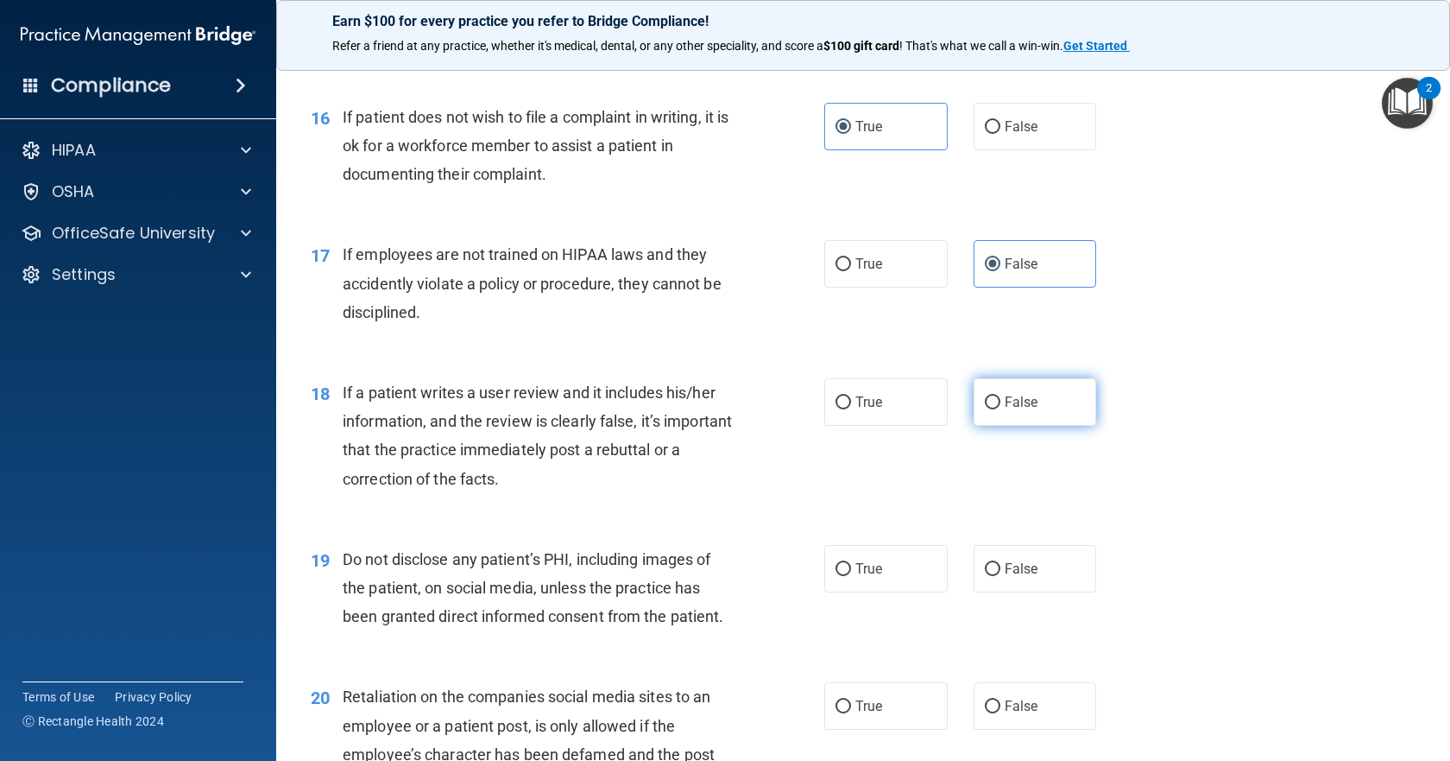
click at [1039, 426] on label "False" at bounding box center [1035, 401] width 123 height 47
click at [1001, 409] on input "False" at bounding box center [993, 402] width 16 height 13
radio input "true"
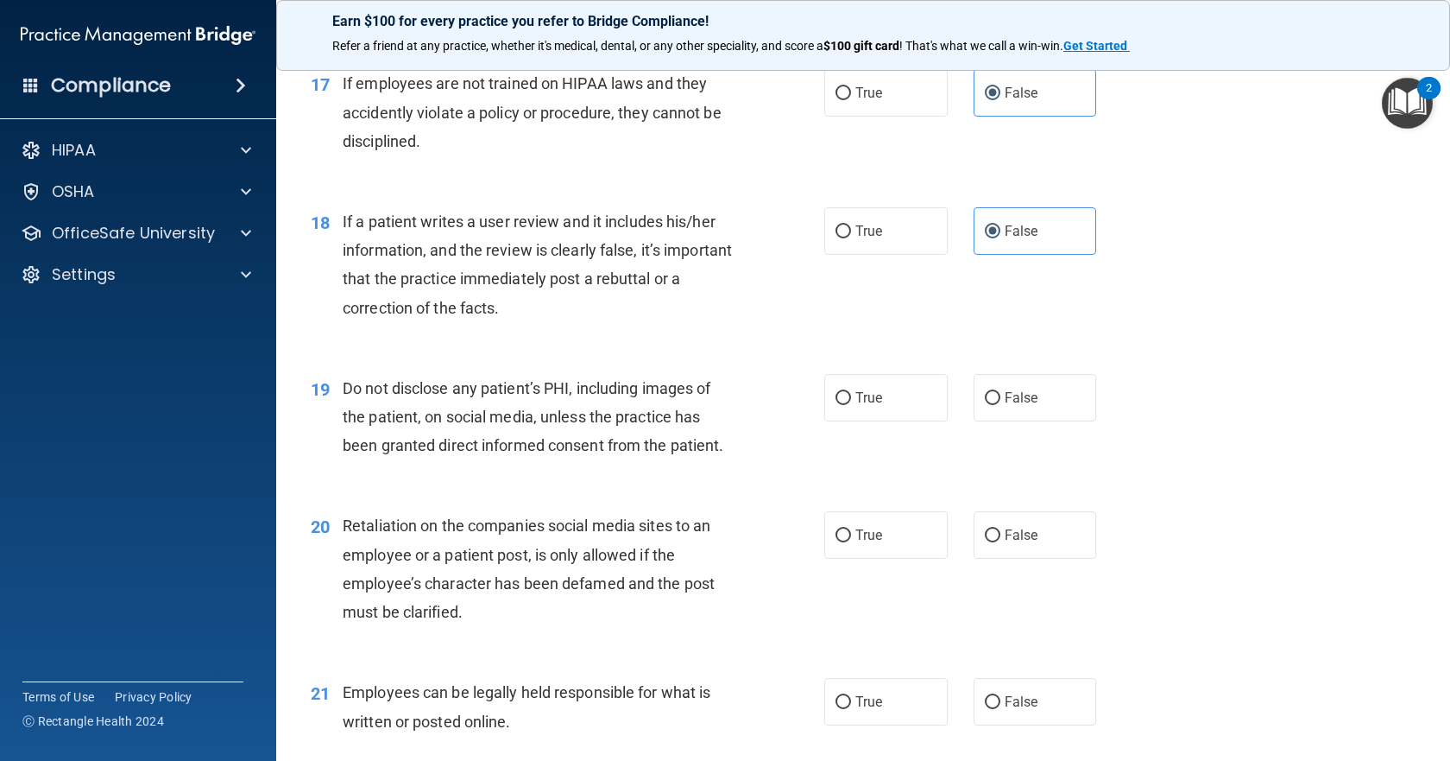
scroll to position [2590, 0]
click at [894, 420] on label "True" at bounding box center [885, 395] width 123 height 47
click at [851, 403] on input "True" at bounding box center [844, 396] width 16 height 13
radio input "true"
click at [1037, 624] on div "20 Retaliation on the companies social media sites to an employee or a patient …" at bounding box center [863, 571] width 1131 height 167
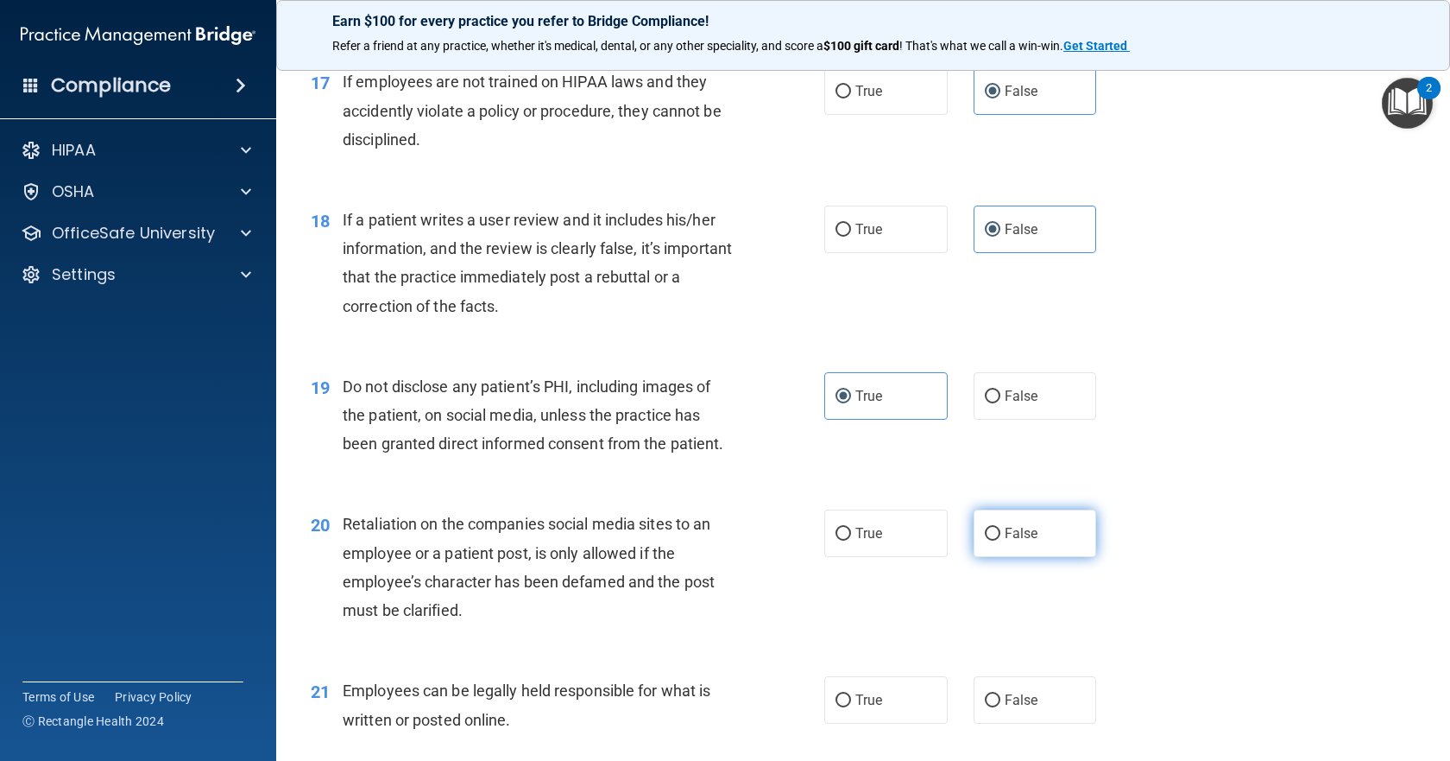
drag, startPoint x: 1032, startPoint y: 598, endPoint x: 1057, endPoint y: 584, distance: 29.0
click at [1032, 557] on label "False" at bounding box center [1035, 532] width 123 height 47
click at [1001, 540] on input "False" at bounding box center [993, 533] width 16 height 13
radio input "true"
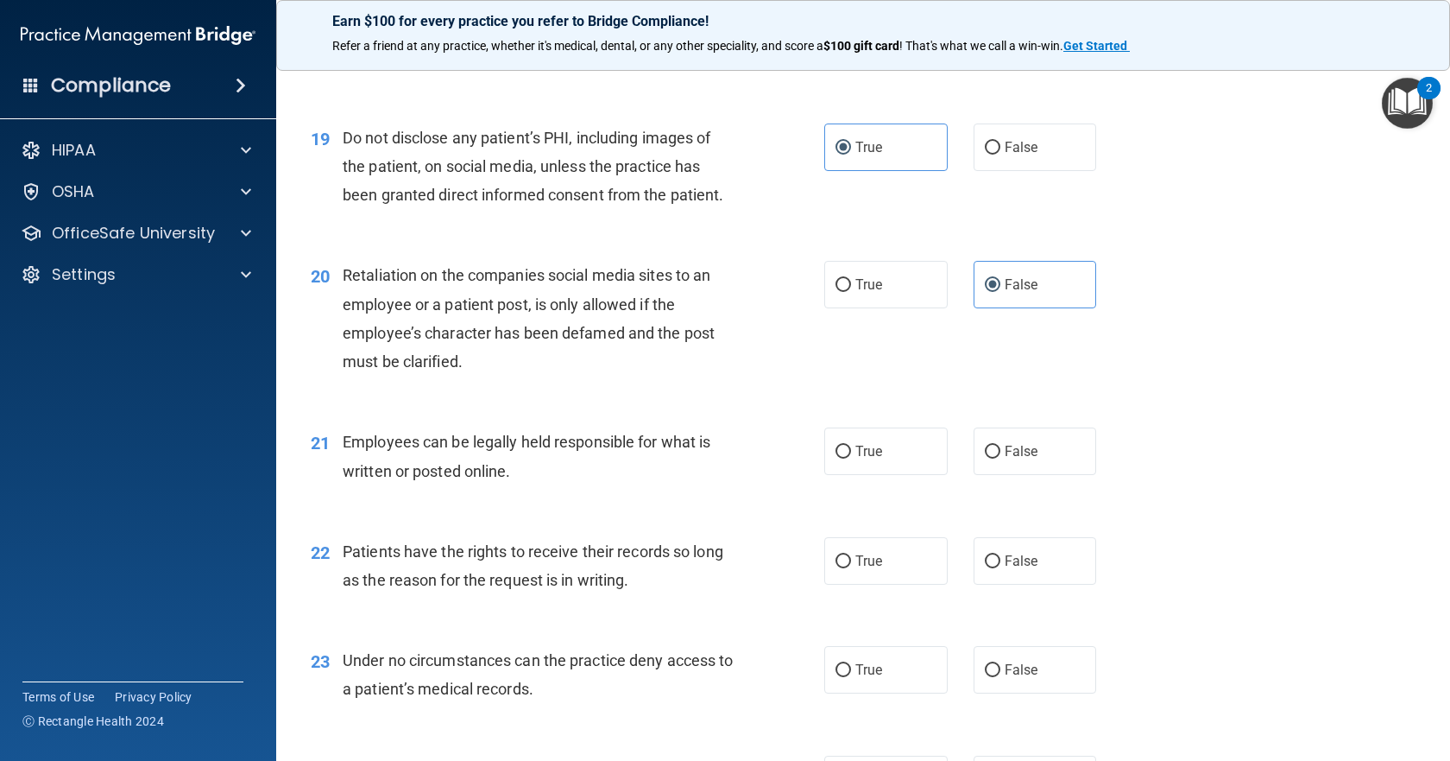
scroll to position [2849, 0]
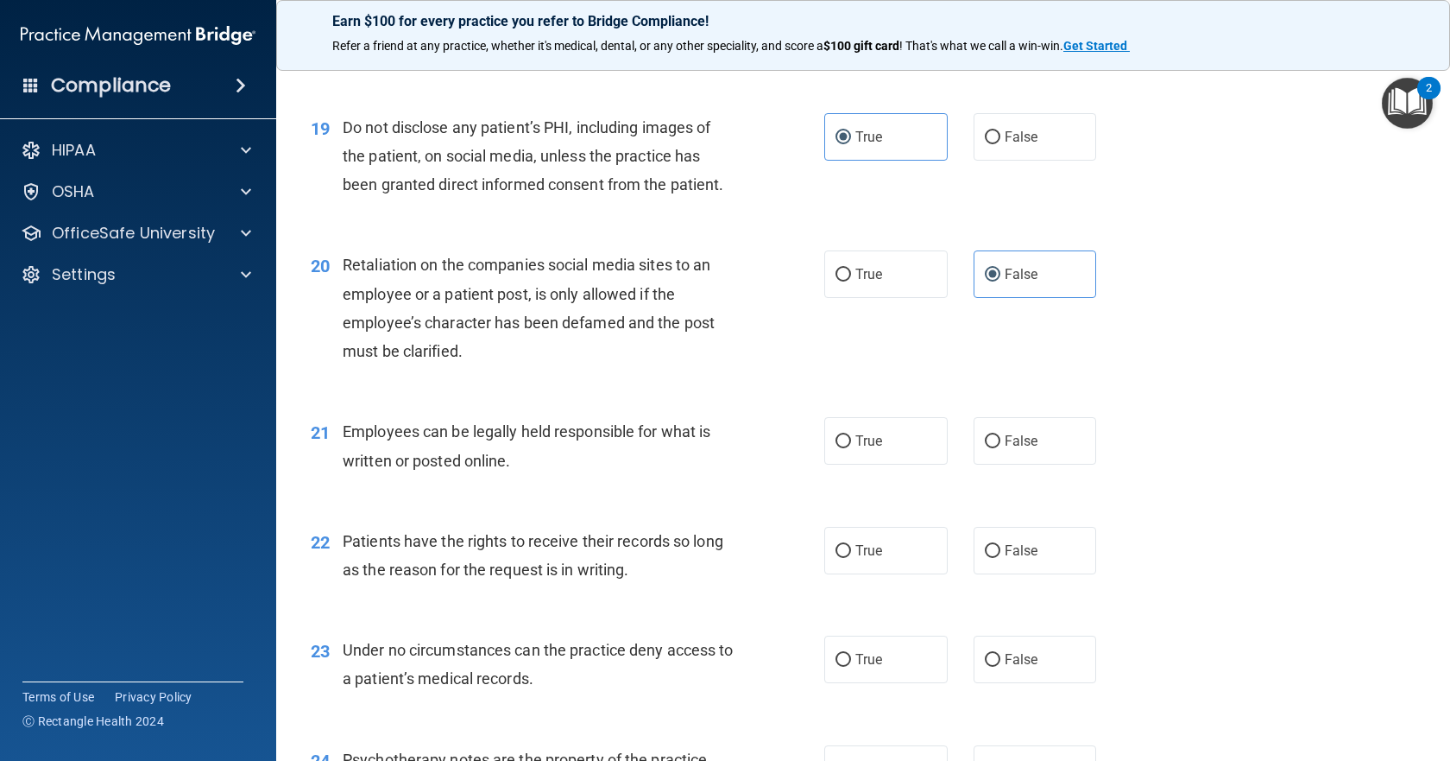
drag, startPoint x: 823, startPoint y: 491, endPoint x: 968, endPoint y: 565, distance: 162.5
click at [827, 464] on label "True" at bounding box center [885, 440] width 123 height 47
click at [836, 448] on input "True" at bounding box center [844, 441] width 16 height 13
radio input "true"
click at [1051, 574] on label "False" at bounding box center [1035, 550] width 123 height 47
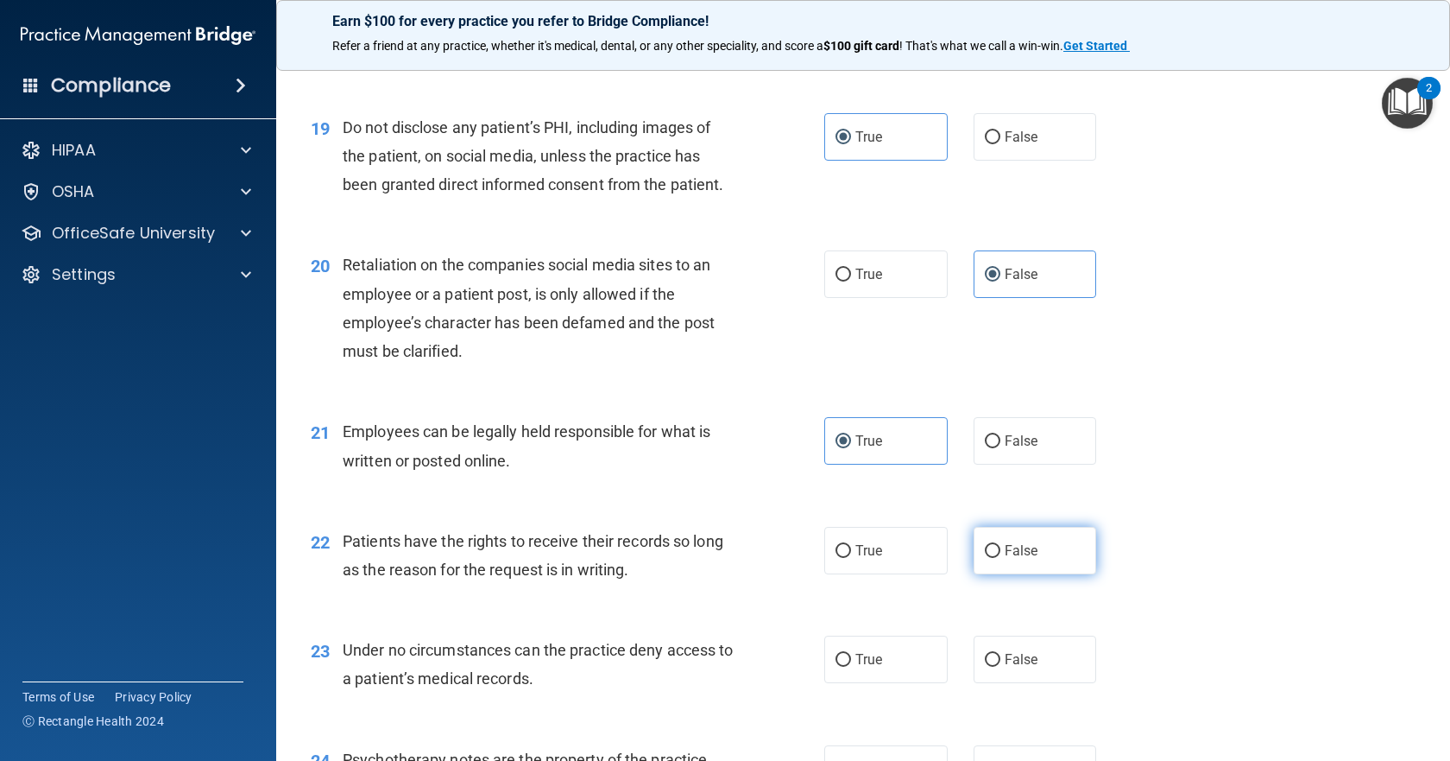
click at [1001, 558] on input "False" at bounding box center [993, 551] width 16 height 13
radio input "true"
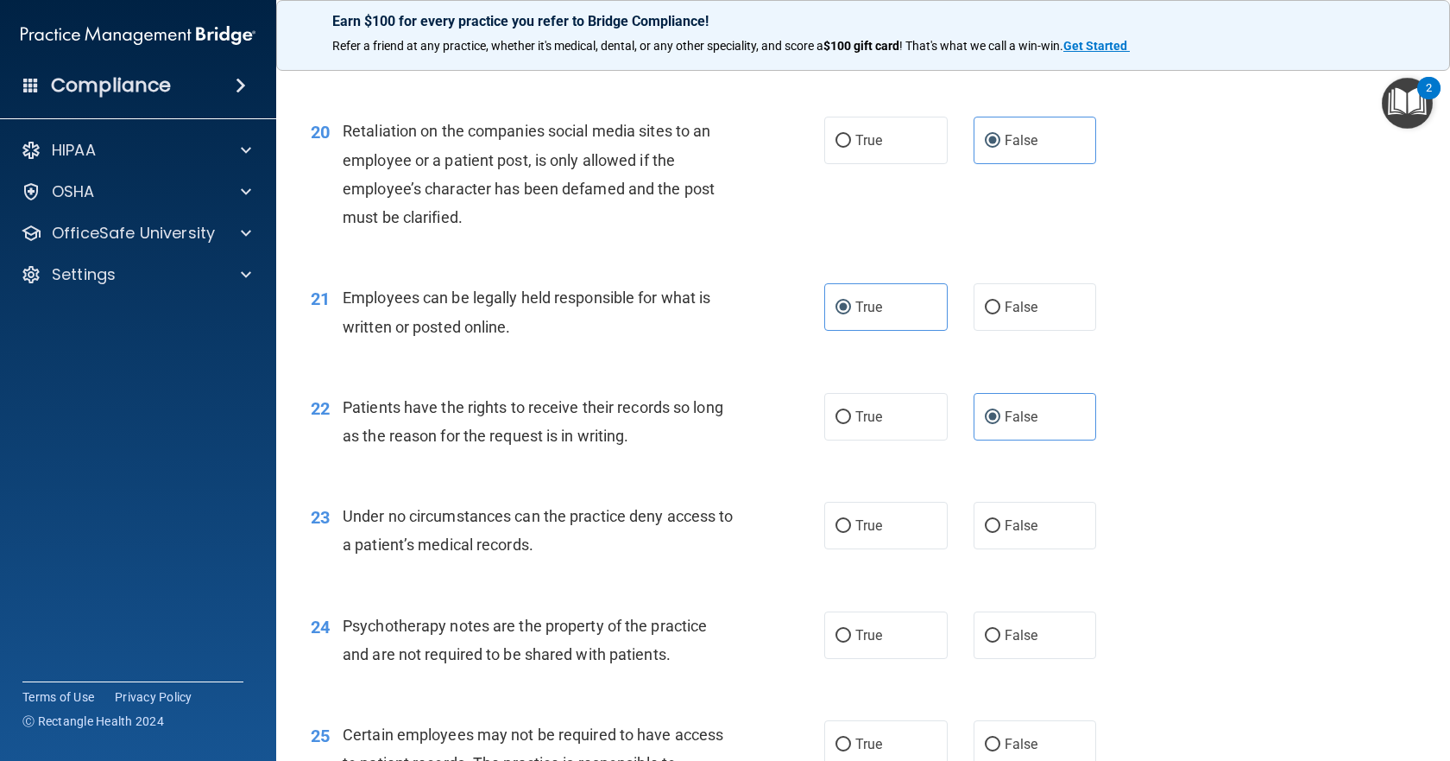
scroll to position [3021, 0]
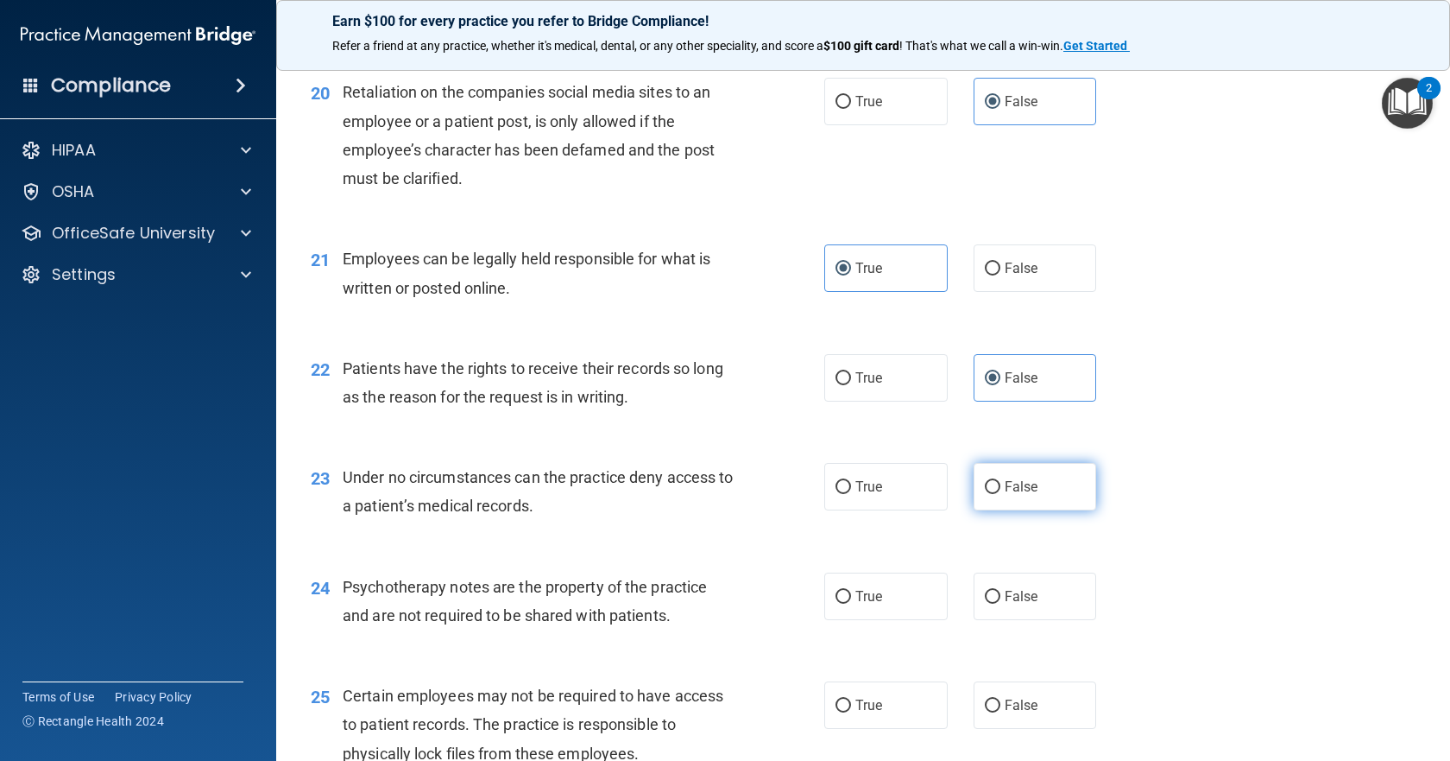
click at [1078, 510] on label "False" at bounding box center [1035, 486] width 123 height 47
click at [1001, 494] on input "False" at bounding box center [993, 487] width 16 height 13
radio input "true"
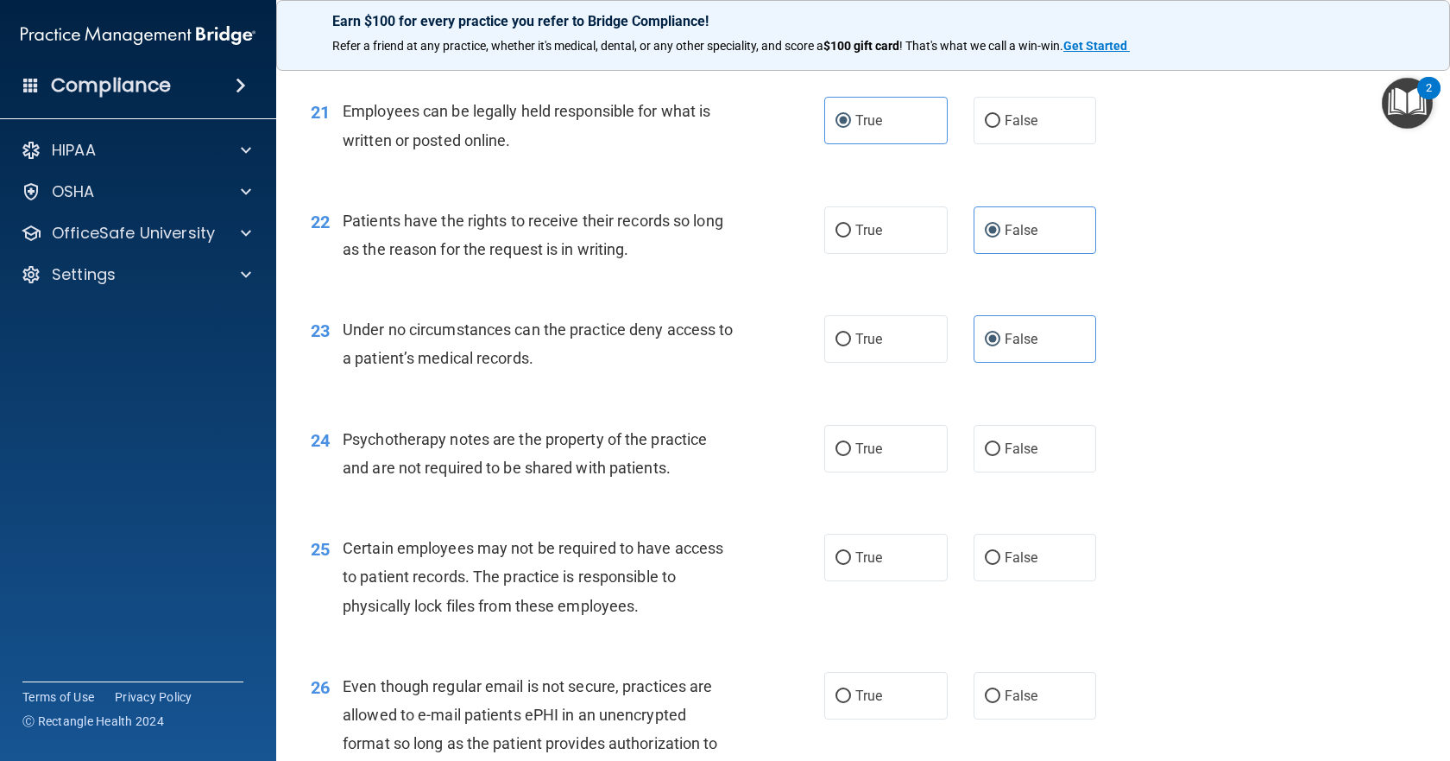
scroll to position [3194, 0]
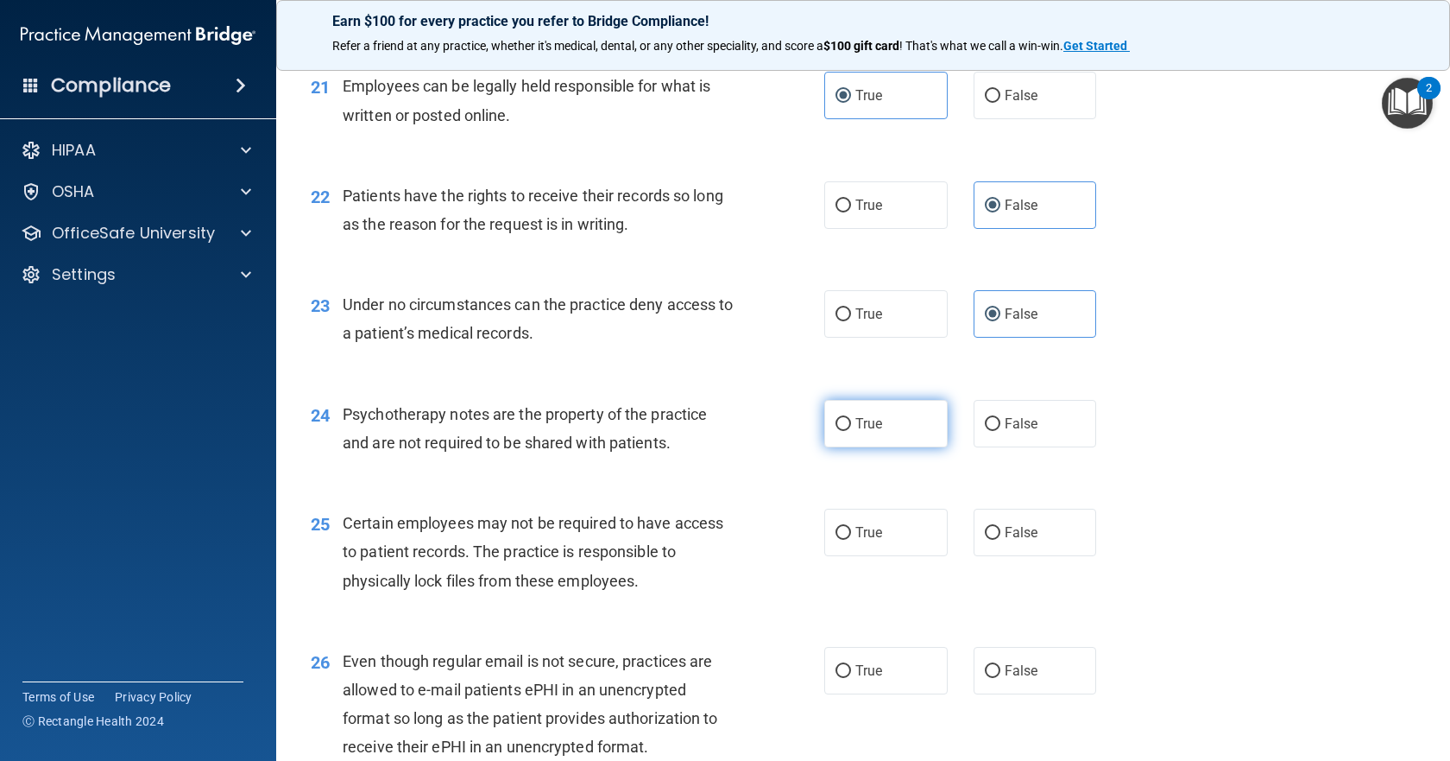
click at [839, 431] on input "True" at bounding box center [844, 424] width 16 height 13
radio input "true"
click at [887, 622] on div "25 Certain employees may not be required to have access to patient records. The…" at bounding box center [863, 556] width 1131 height 138
click at [884, 556] on label "True" at bounding box center [885, 531] width 123 height 47
click at [851, 540] on input "True" at bounding box center [844, 533] width 16 height 13
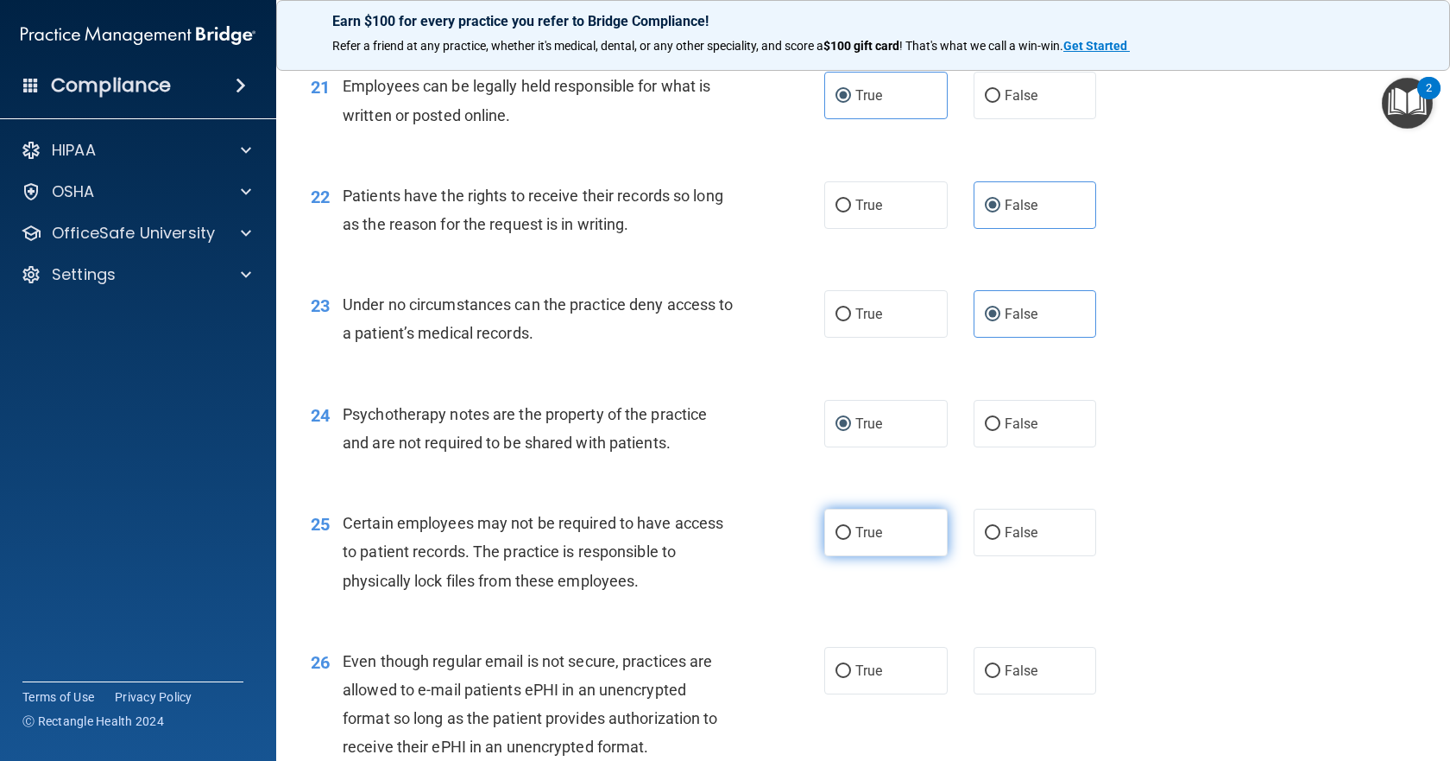
radio input "true"
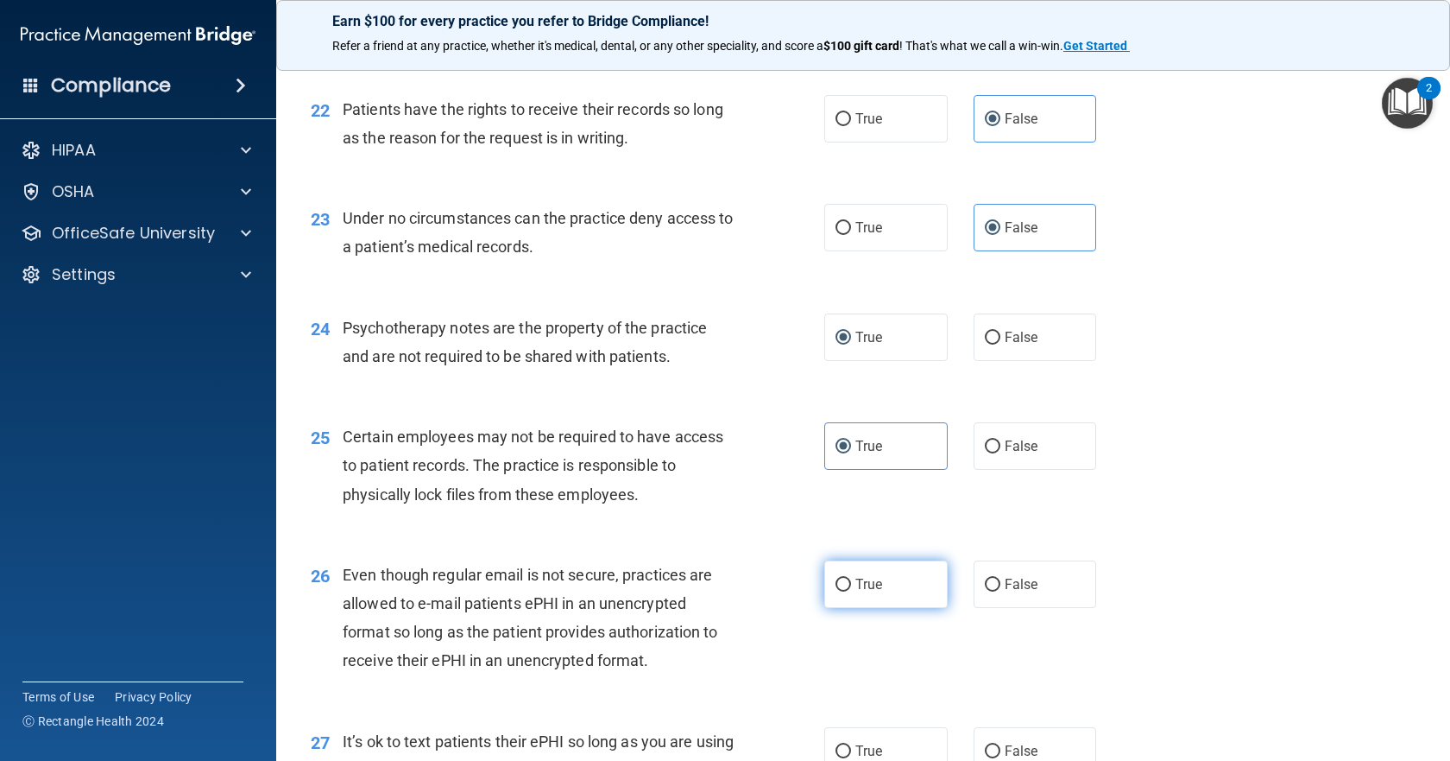
click at [900, 608] on label "True" at bounding box center [885, 583] width 123 height 47
click at [851, 591] on input "True" at bounding box center [844, 584] width 16 height 13
radio input "true"
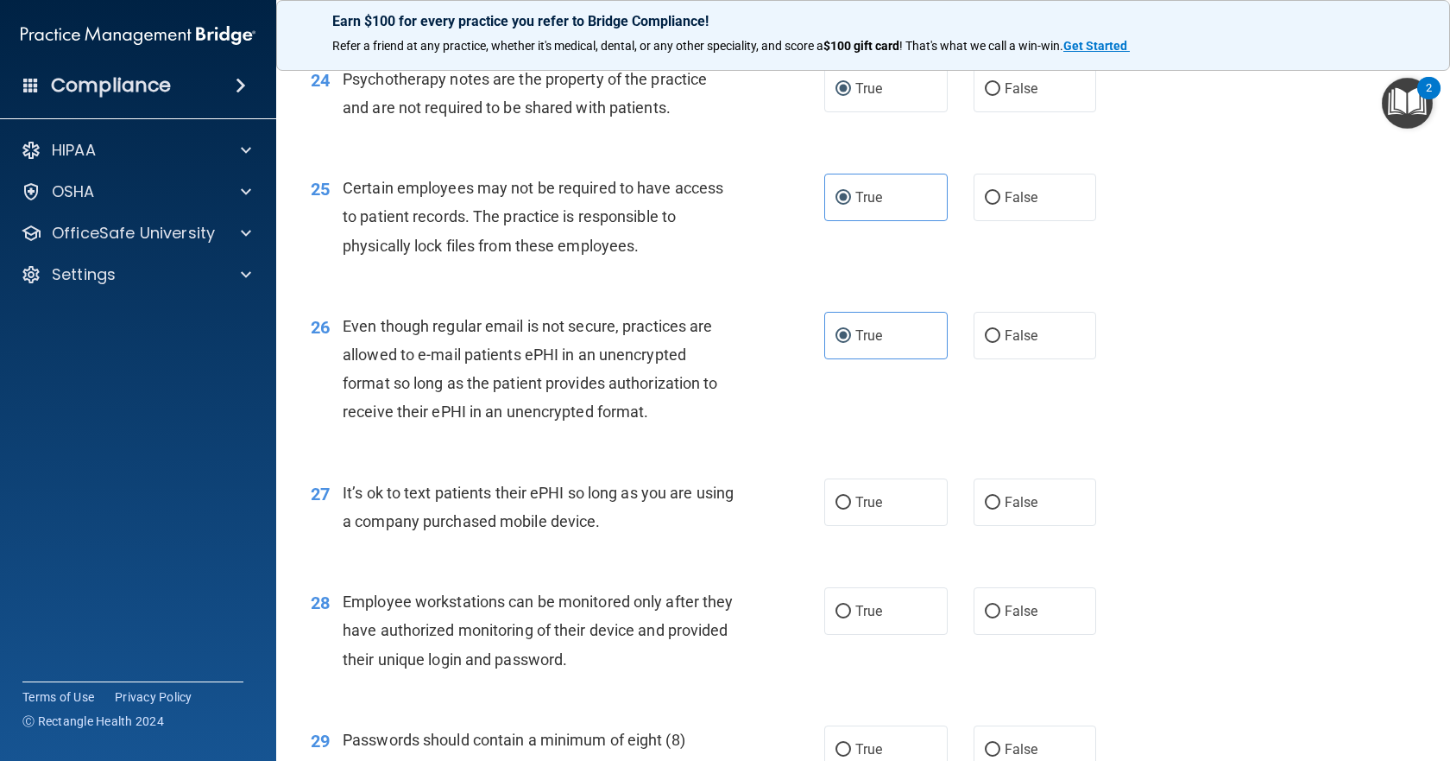
scroll to position [3539, 0]
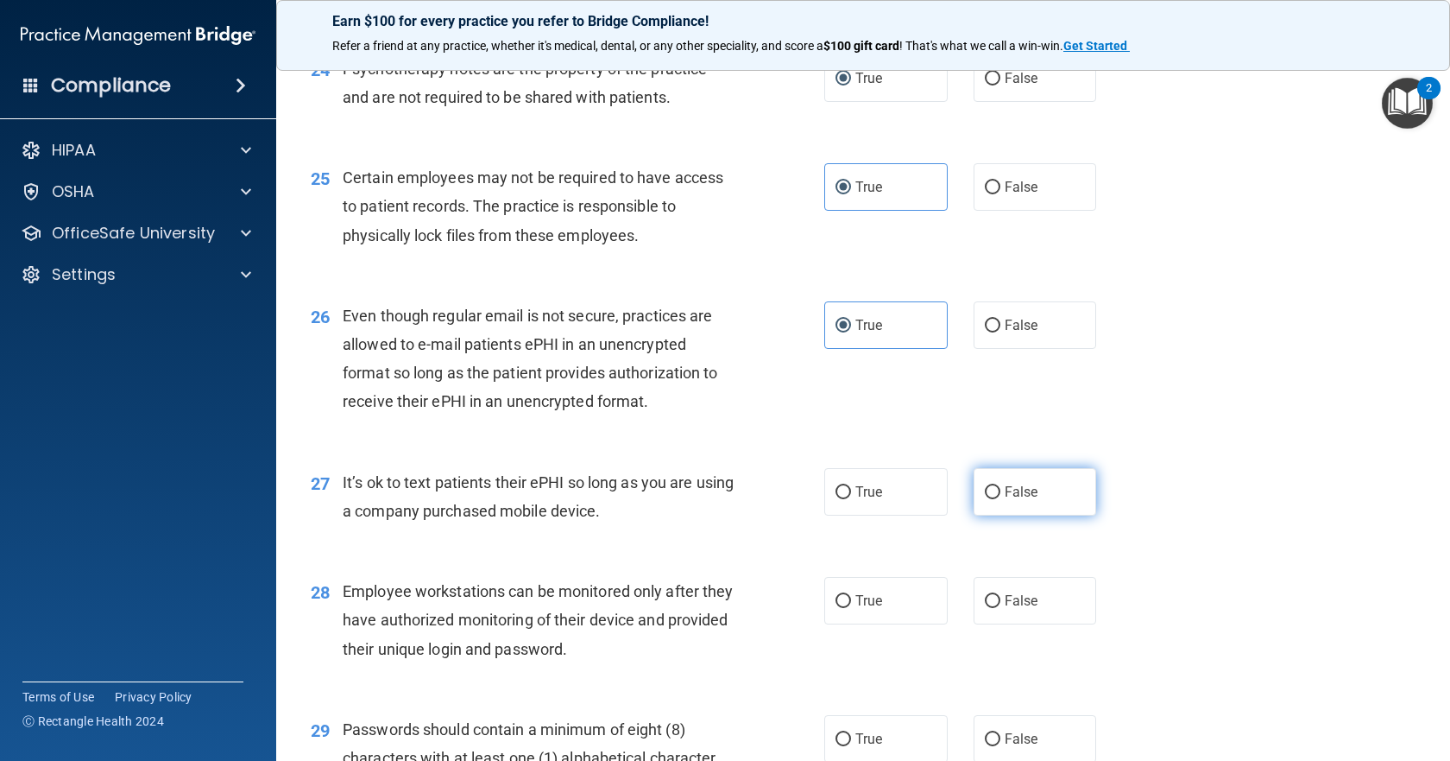
click at [1001, 515] on label "False" at bounding box center [1035, 491] width 123 height 47
click at [1001, 499] on input "False" at bounding box center [993, 492] width 16 height 13
radio input "true"
click at [1051, 624] on label "False" at bounding box center [1035, 600] width 123 height 47
click at [1001, 608] on input "False" at bounding box center [993, 601] width 16 height 13
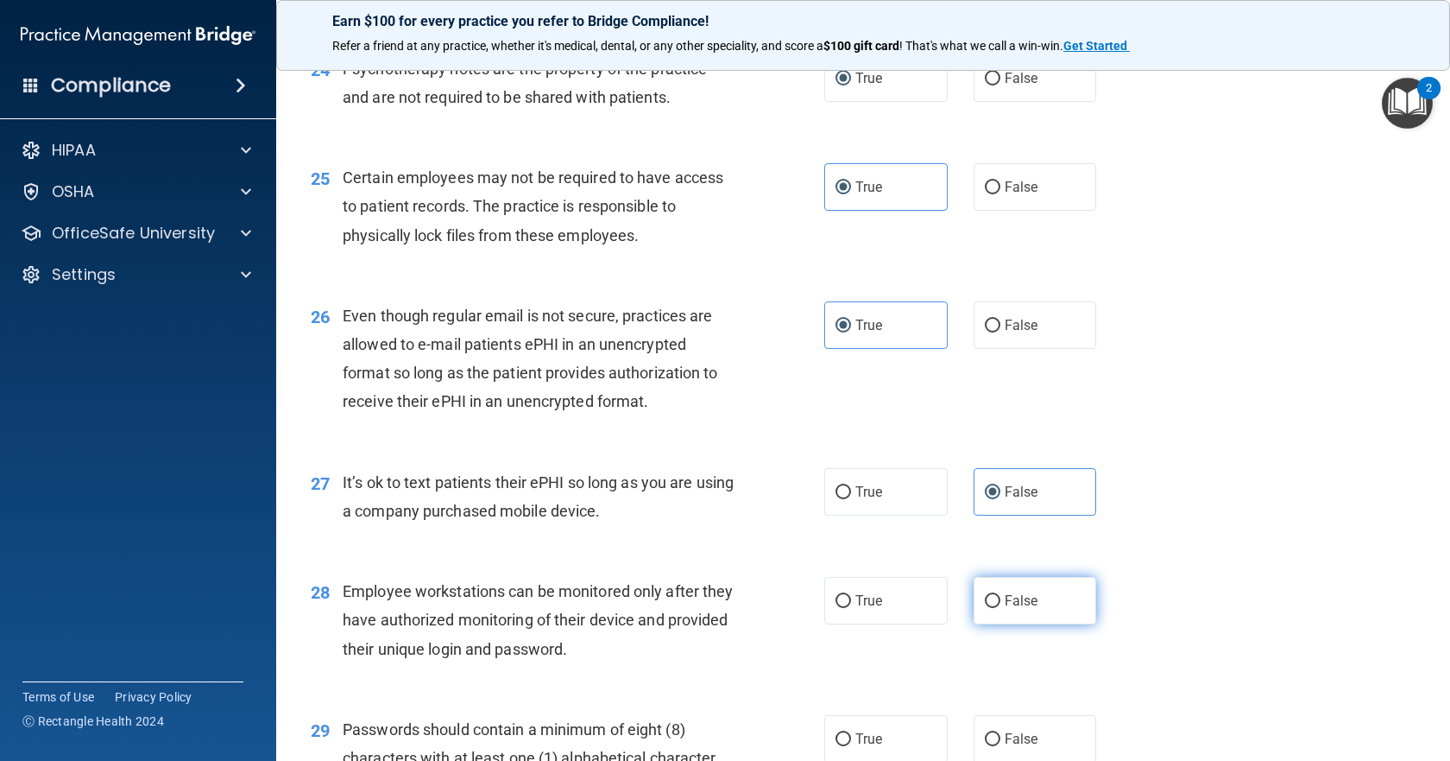
radio input "true"
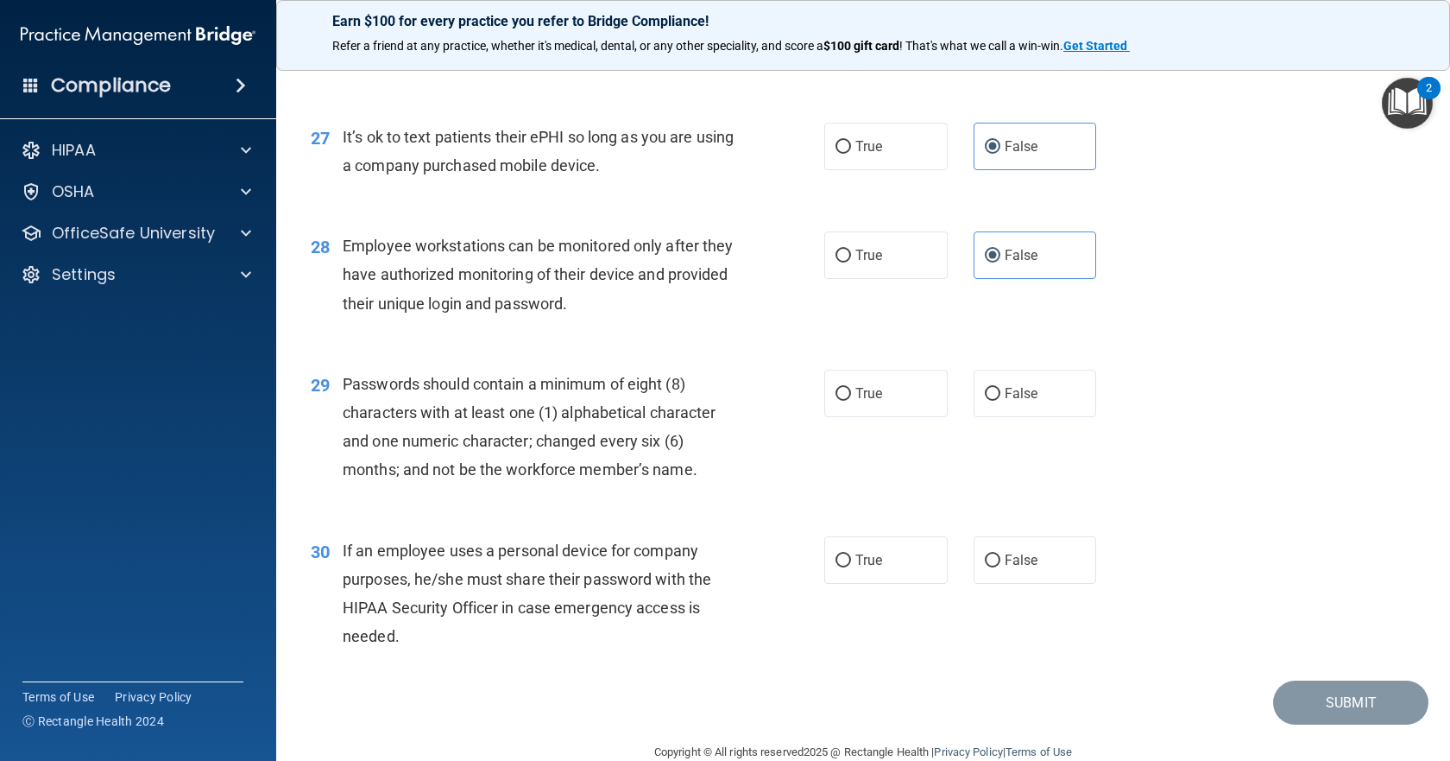
scroll to position [3971, 0]
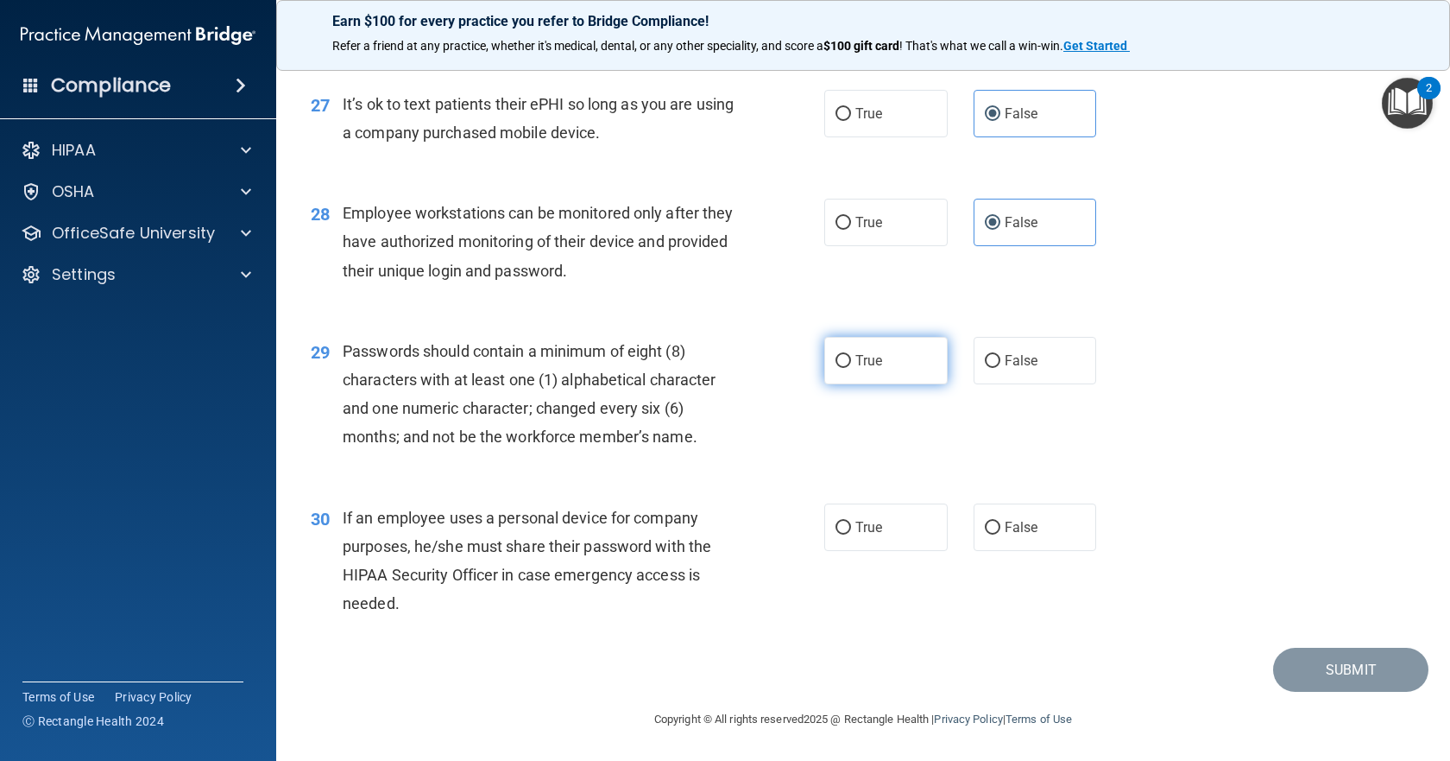
click at [887, 366] on label "True" at bounding box center [885, 360] width 123 height 47
click at [851, 366] on input "True" at bounding box center [844, 361] width 16 height 13
radio input "true"
drag, startPoint x: 975, startPoint y: 535, endPoint x: 988, endPoint y: 533, distance: 13.9
click at [975, 534] on label "False" at bounding box center [1035, 526] width 123 height 47
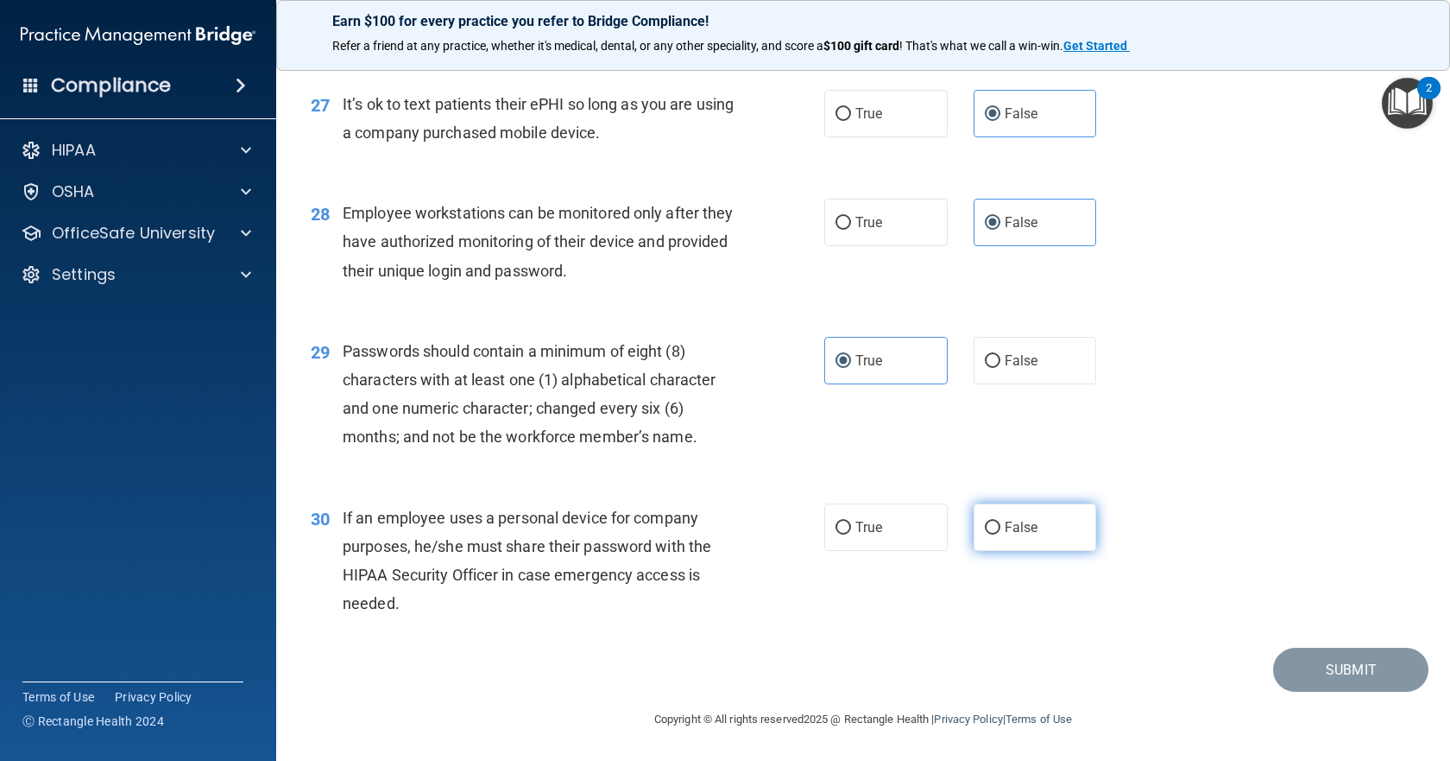
click at [985, 534] on input "False" at bounding box center [993, 527] width 16 height 13
radio input "true"
click at [1286, 670] on button "Submit" at bounding box center [1350, 669] width 155 height 44
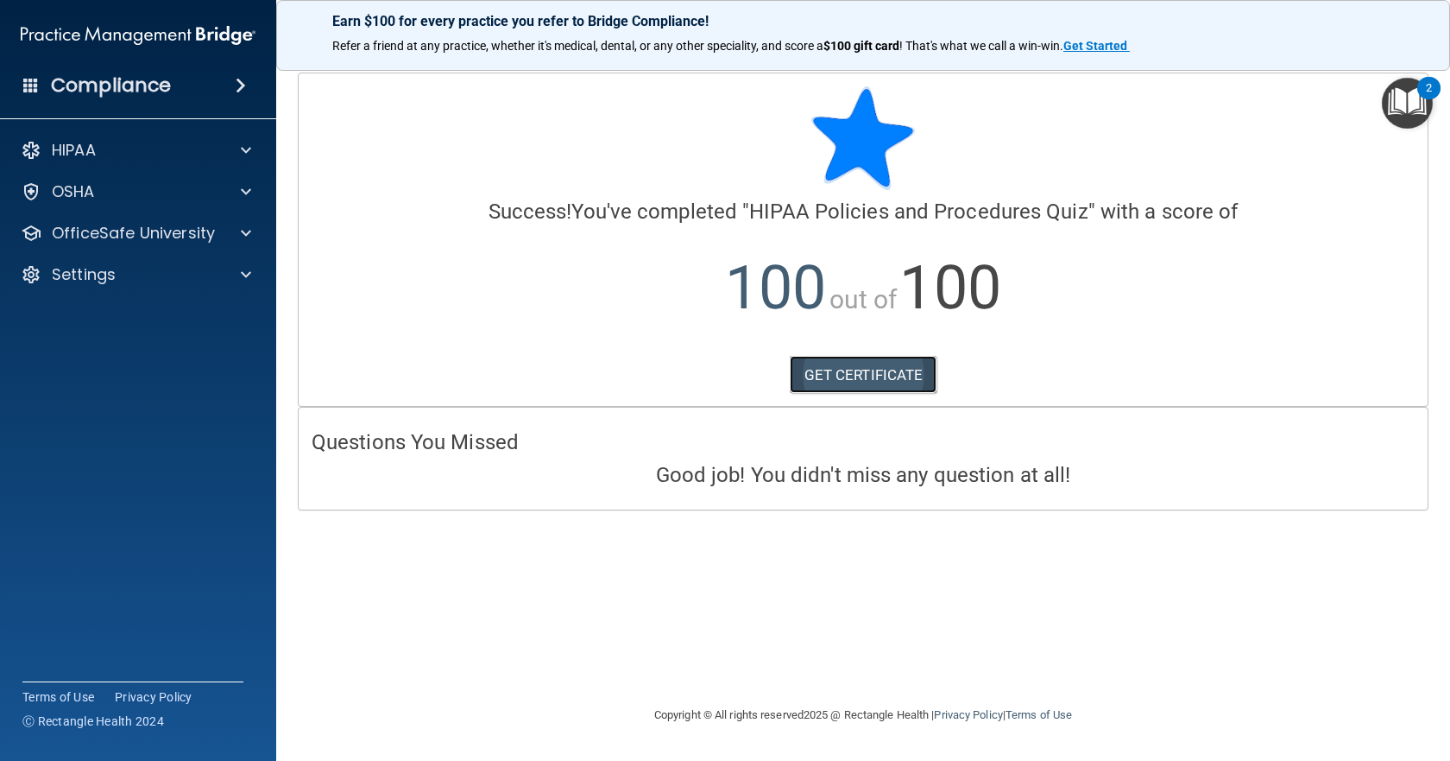
click at [836, 380] on link "GET CERTIFICATE" at bounding box center [864, 375] width 148 height 38
click at [263, 232] on div "OfficeSafe University" at bounding box center [138, 233] width 277 height 35
click at [250, 229] on span at bounding box center [246, 233] width 10 height 21
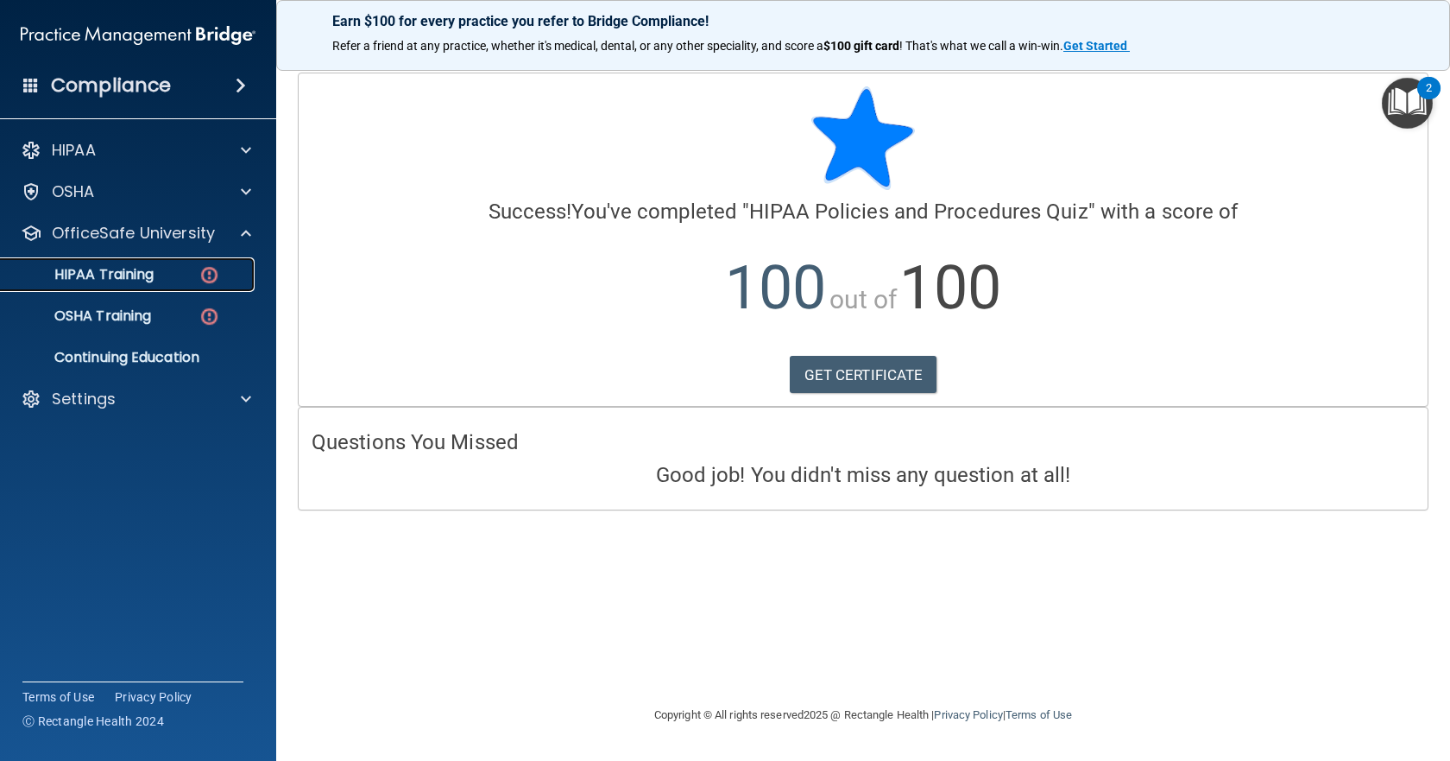
click at [225, 280] on div "HIPAA Training" at bounding box center [129, 274] width 236 height 17
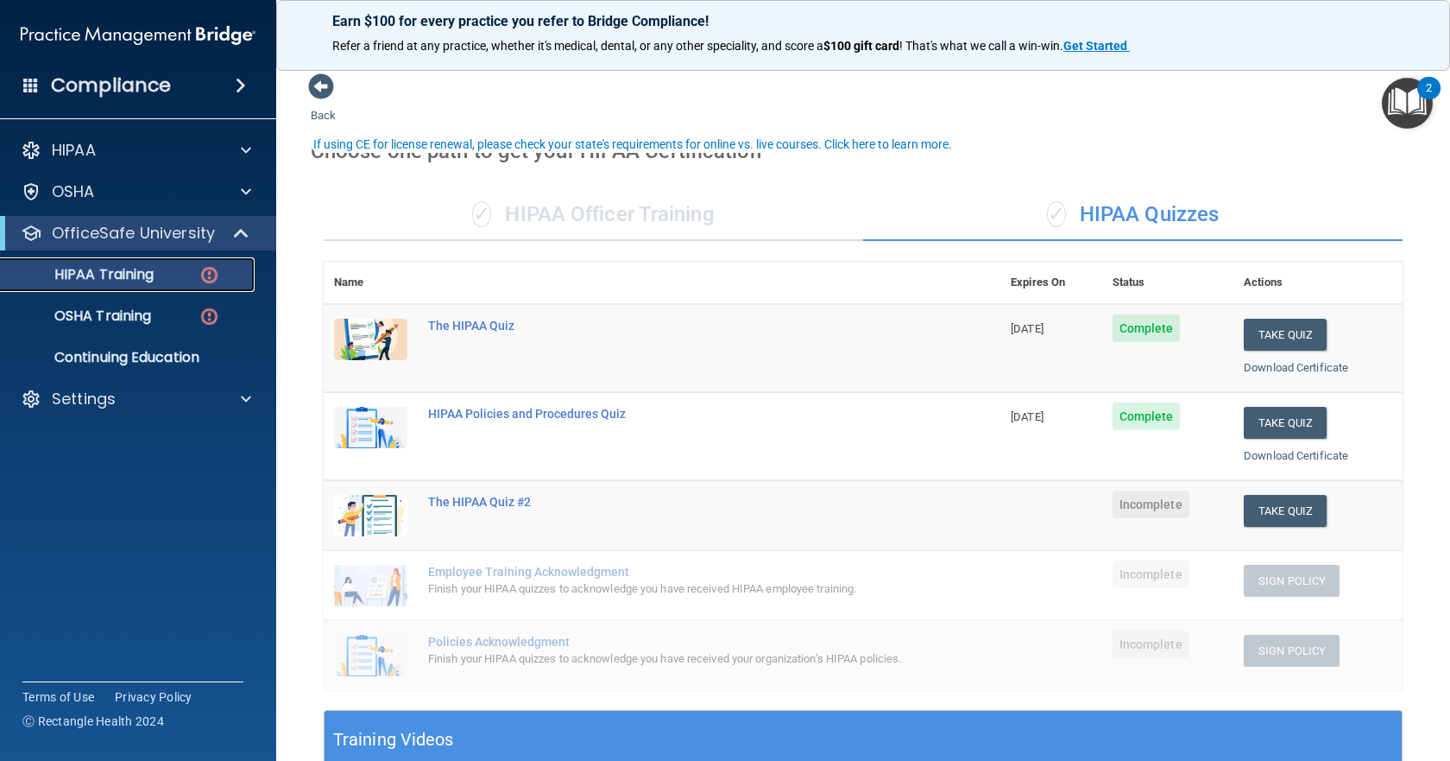
scroll to position [86, 0]
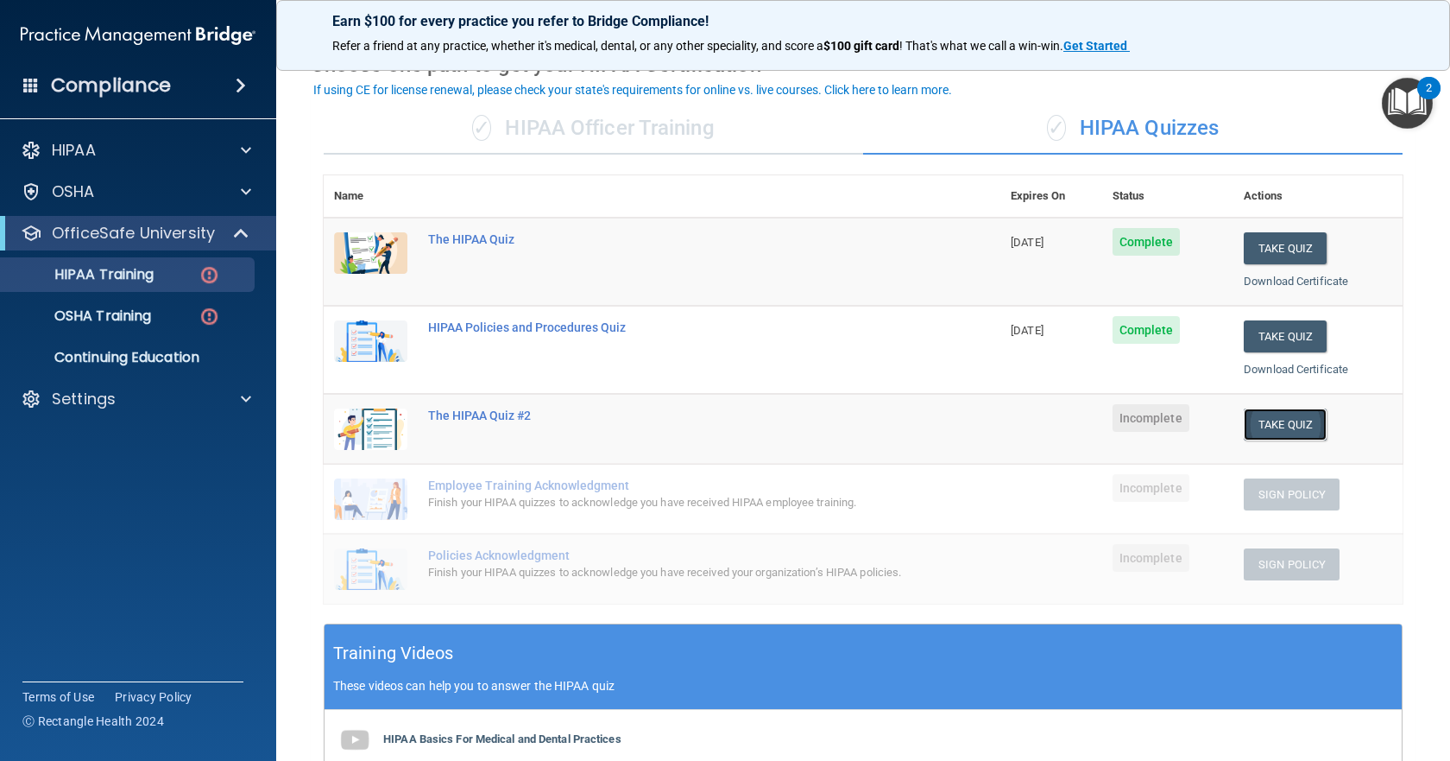
click at [1271, 431] on button "Take Quiz" at bounding box center [1285, 424] width 83 height 32
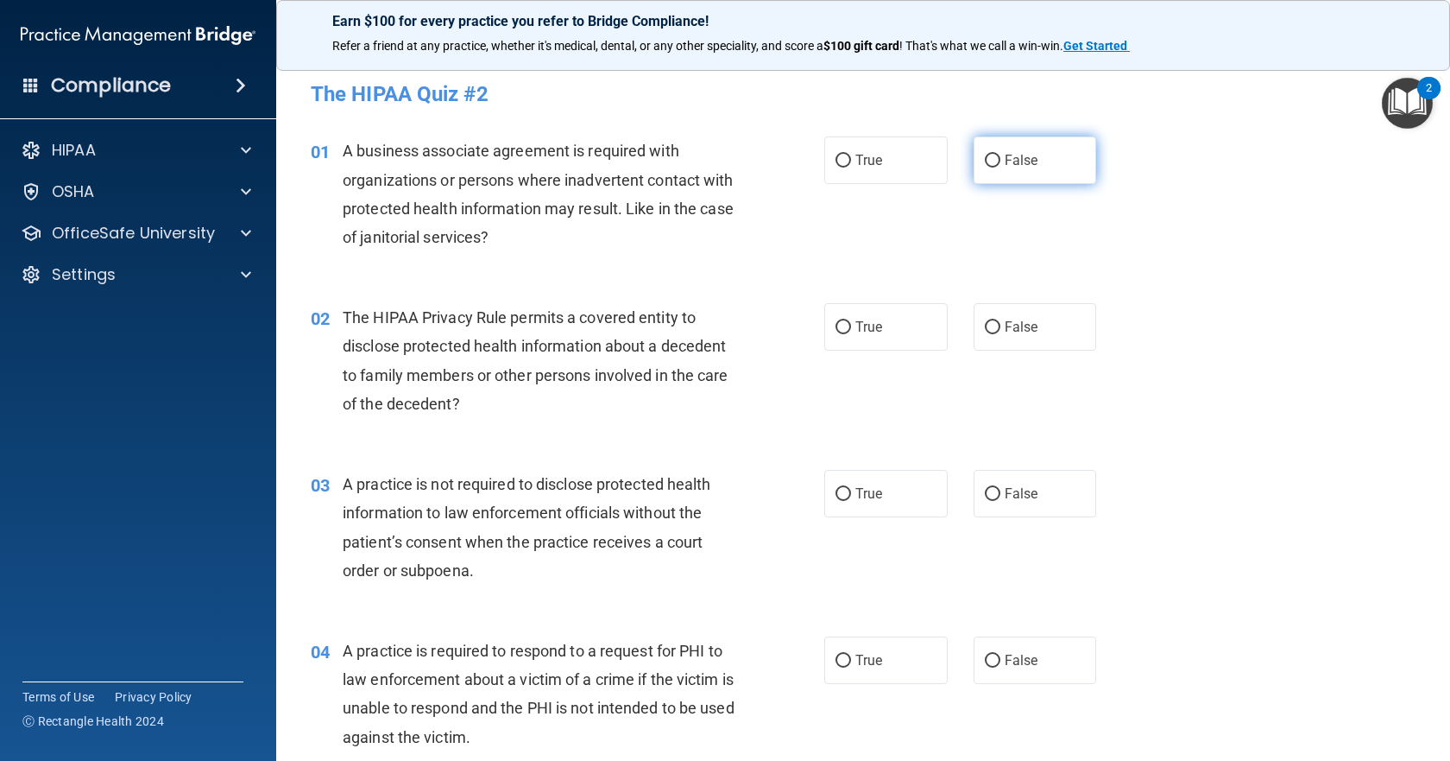
click at [1025, 162] on span "False" at bounding box center [1022, 160] width 34 height 16
click at [1001, 162] on input "False" at bounding box center [993, 161] width 16 height 13
radio input "true"
click at [1038, 319] on label "False" at bounding box center [1035, 326] width 123 height 47
click at [1001, 321] on input "False" at bounding box center [993, 327] width 16 height 13
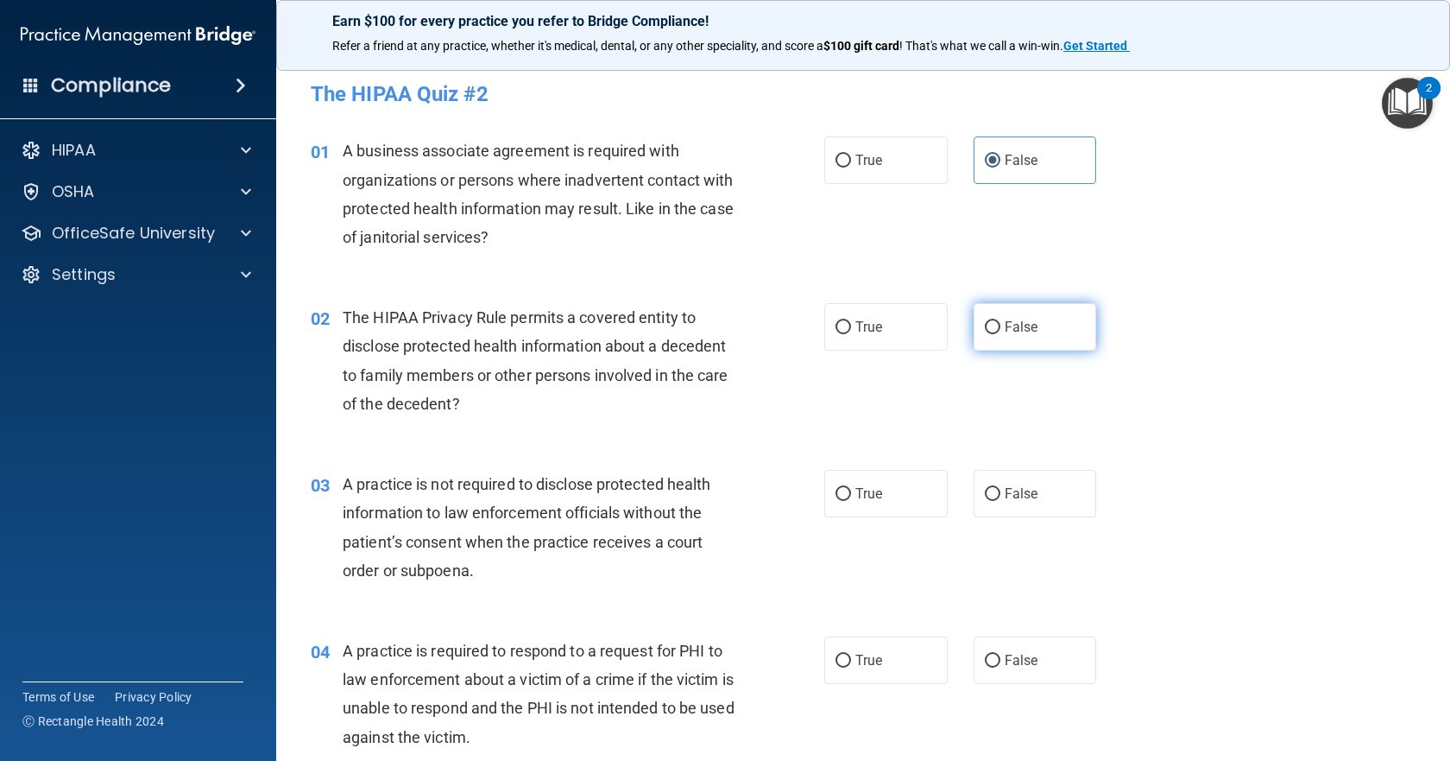
radio input "true"
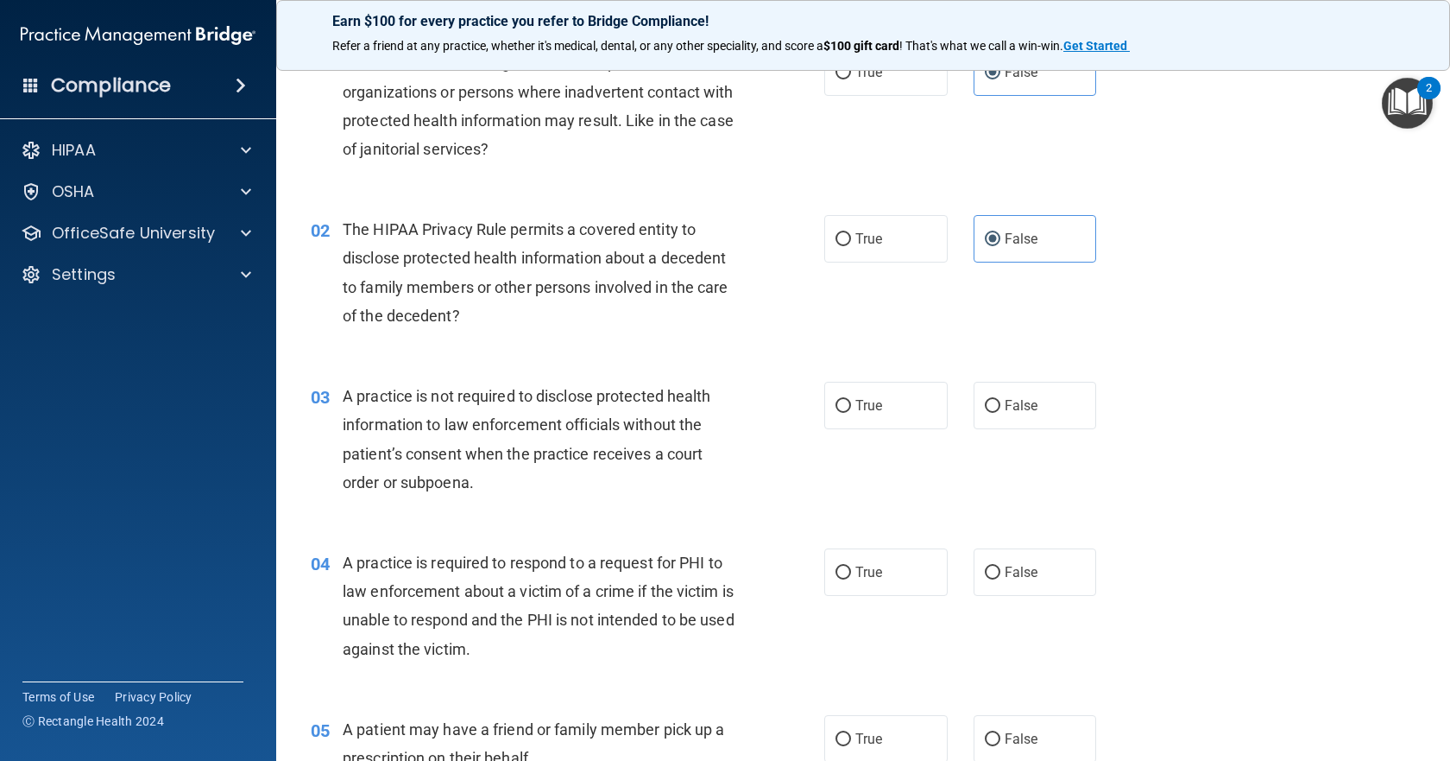
scroll to position [173, 0]
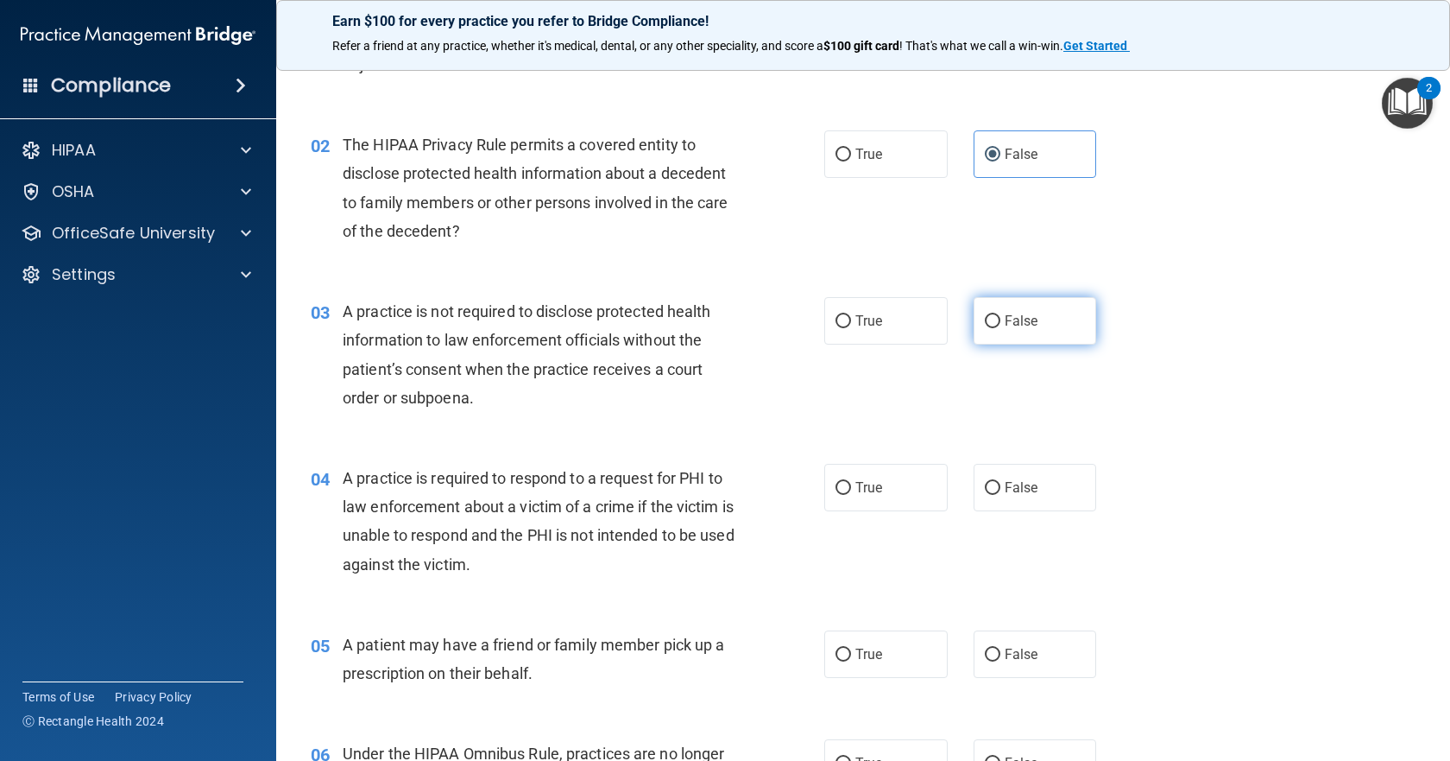
click at [1033, 332] on label "False" at bounding box center [1035, 320] width 123 height 47
click at [1001, 328] on input "False" at bounding box center [993, 321] width 16 height 13
radio input "true"
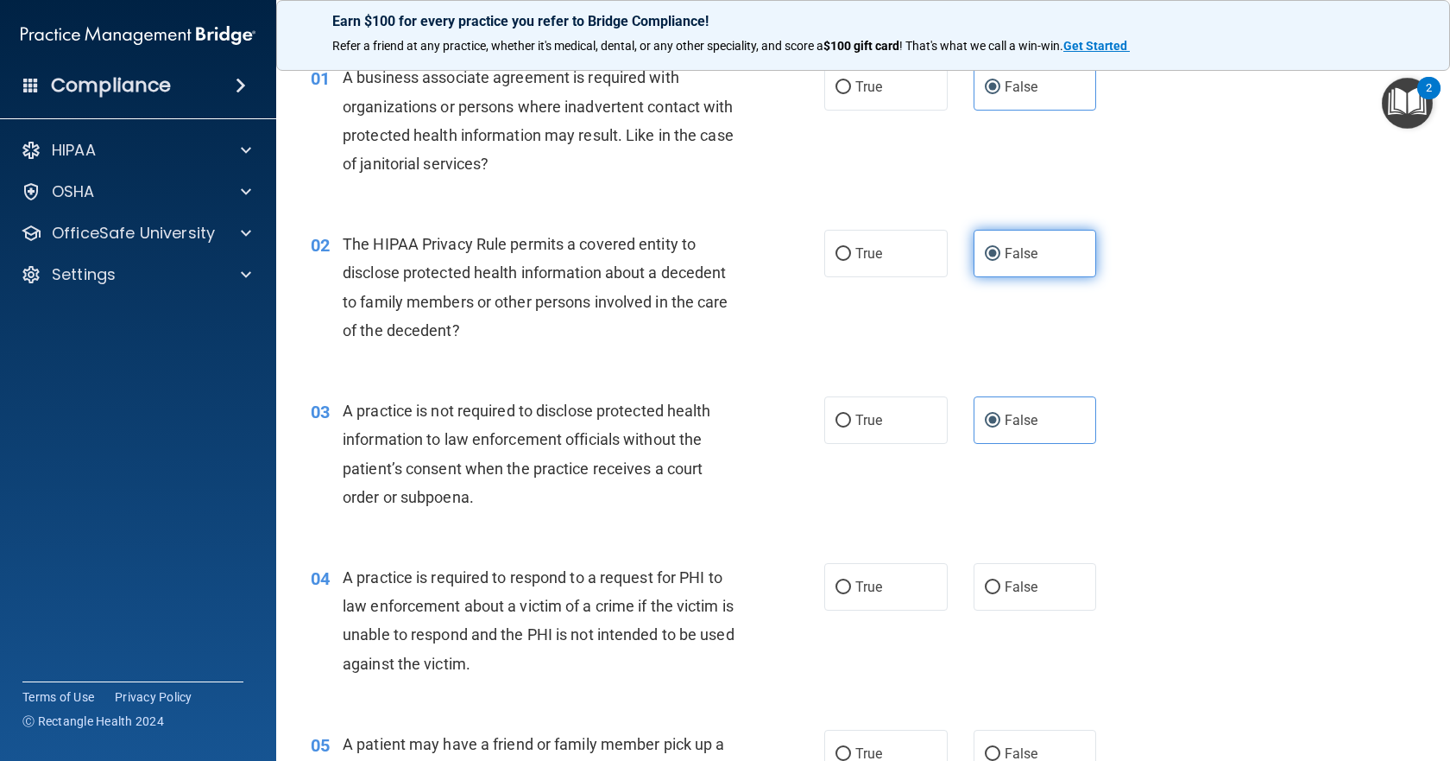
scroll to position [0, 0]
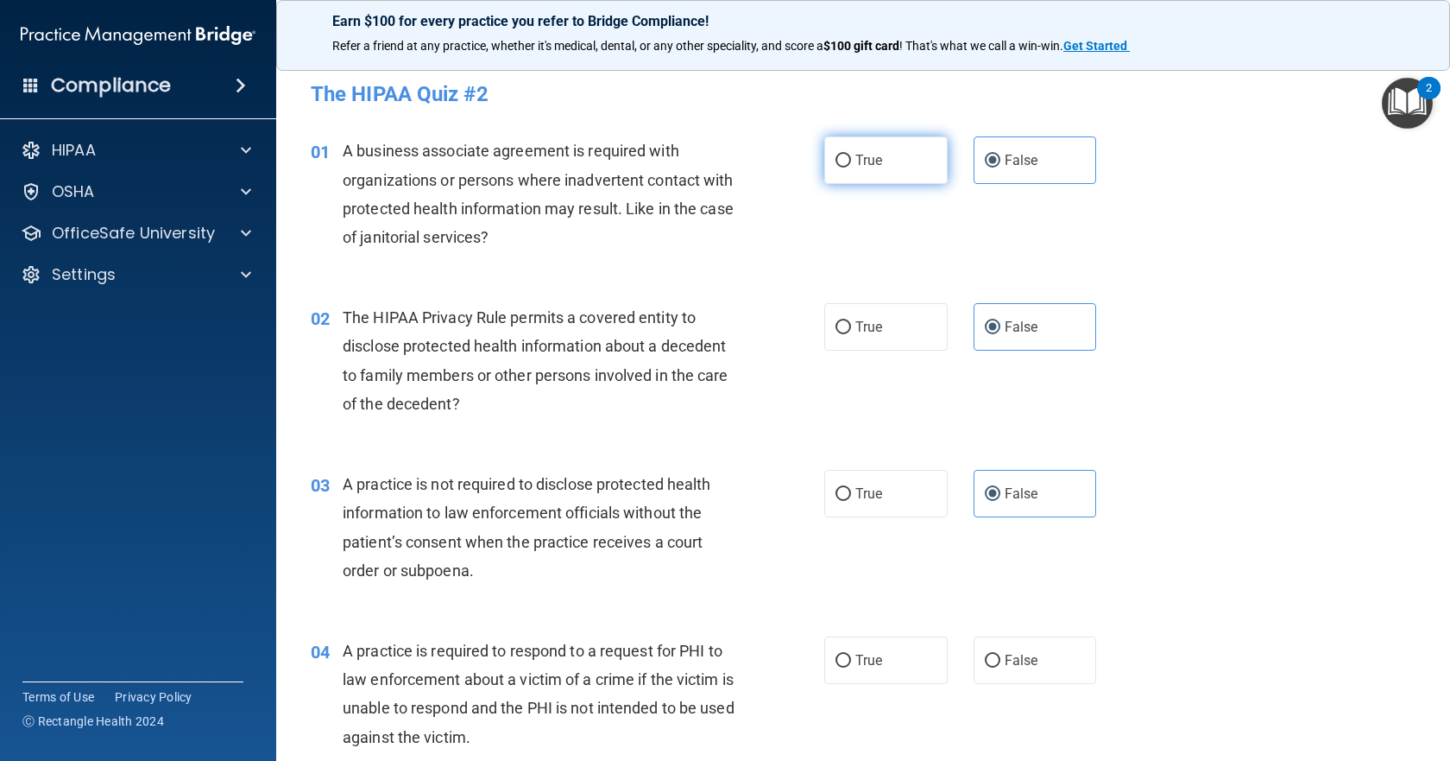
click at [916, 165] on label "True" at bounding box center [885, 159] width 123 height 47
click at [851, 165] on input "True" at bounding box center [844, 161] width 16 height 13
radio input "true"
radio input "false"
click at [914, 308] on label "True" at bounding box center [885, 326] width 123 height 47
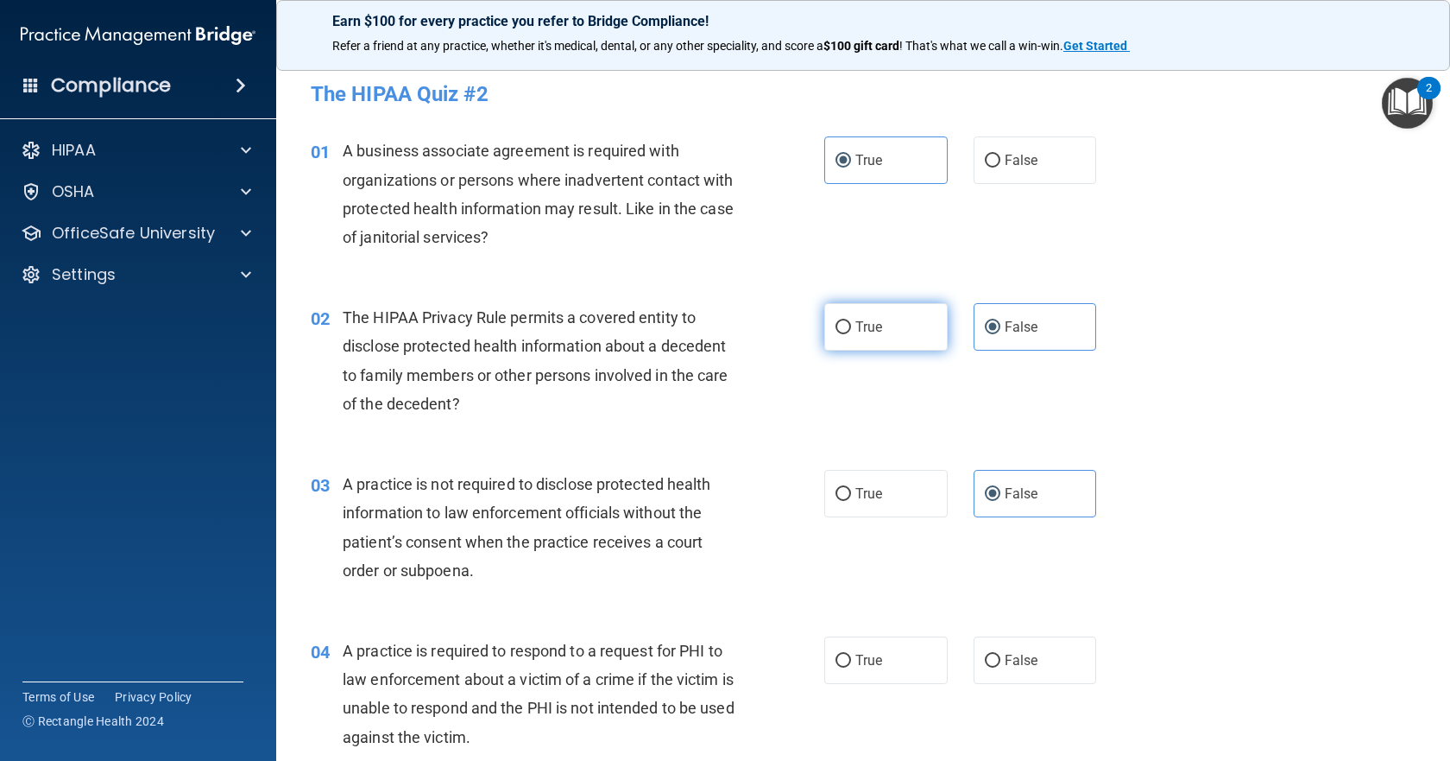
click at [851, 321] on input "True" at bounding box center [844, 327] width 16 height 13
radio input "true"
radio input "false"
click at [882, 522] on div "03 A practice is not required to disclose protected health information to law e…" at bounding box center [863, 531] width 1131 height 167
click at [878, 505] on label "True" at bounding box center [885, 493] width 123 height 47
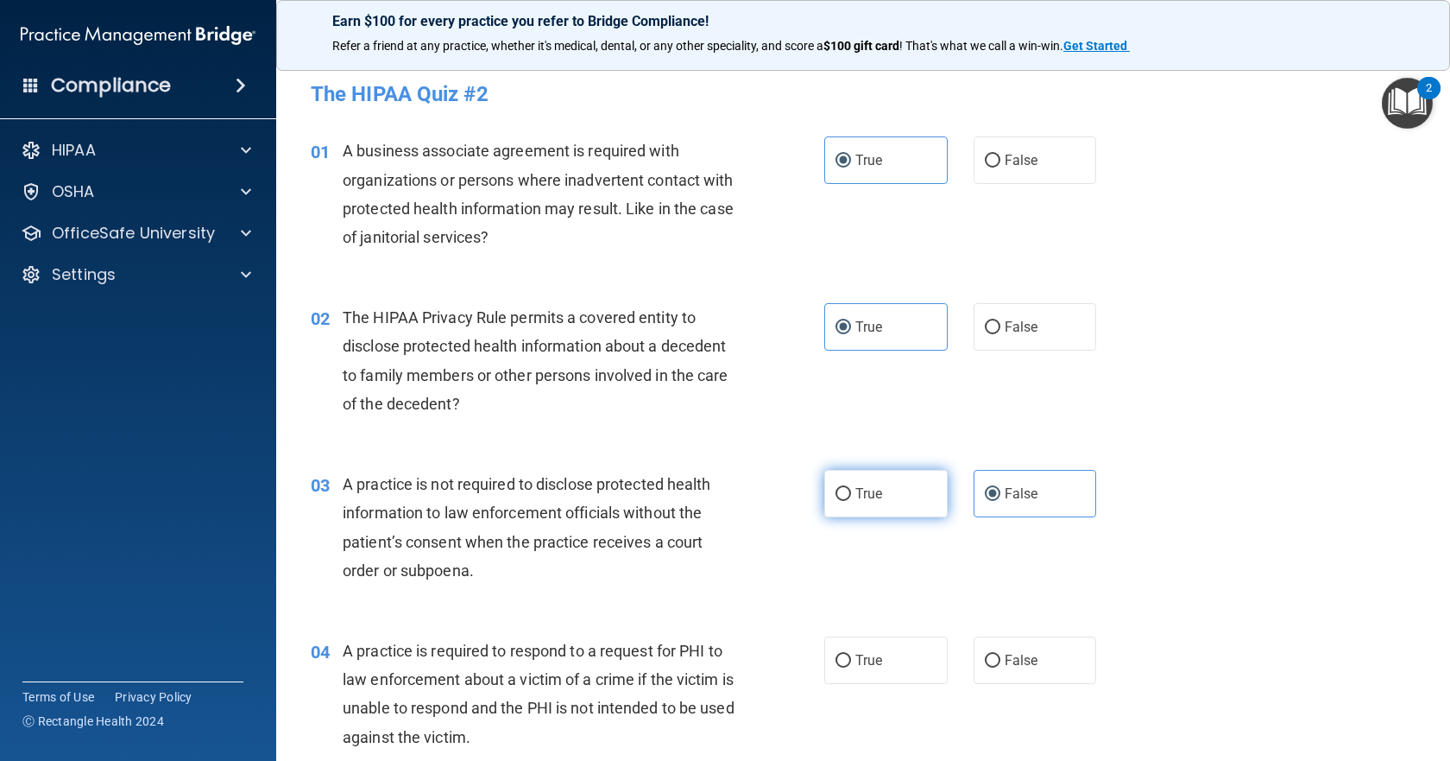
click at [851, 501] on input "True" at bounding box center [844, 494] width 16 height 13
radio input "true"
radio input "false"
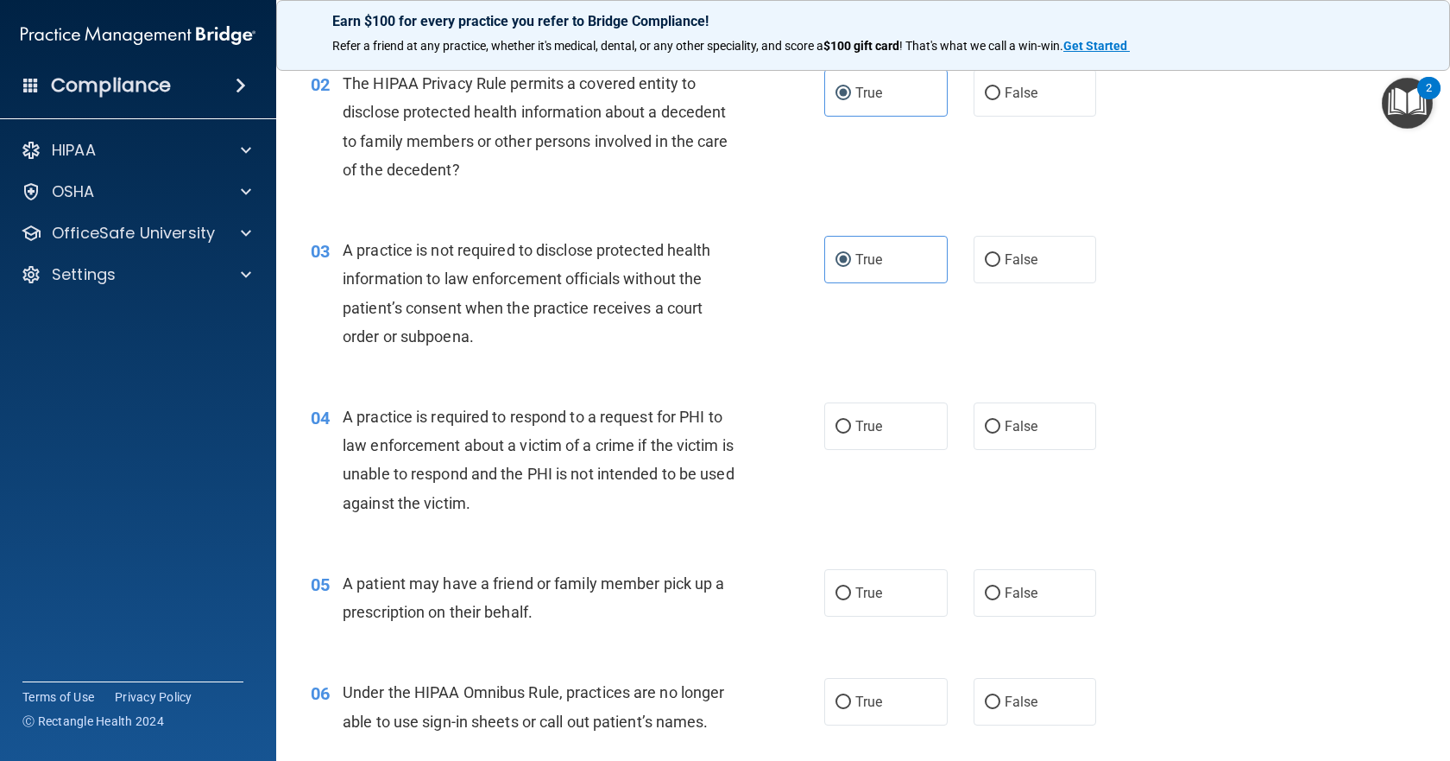
scroll to position [259, 0]
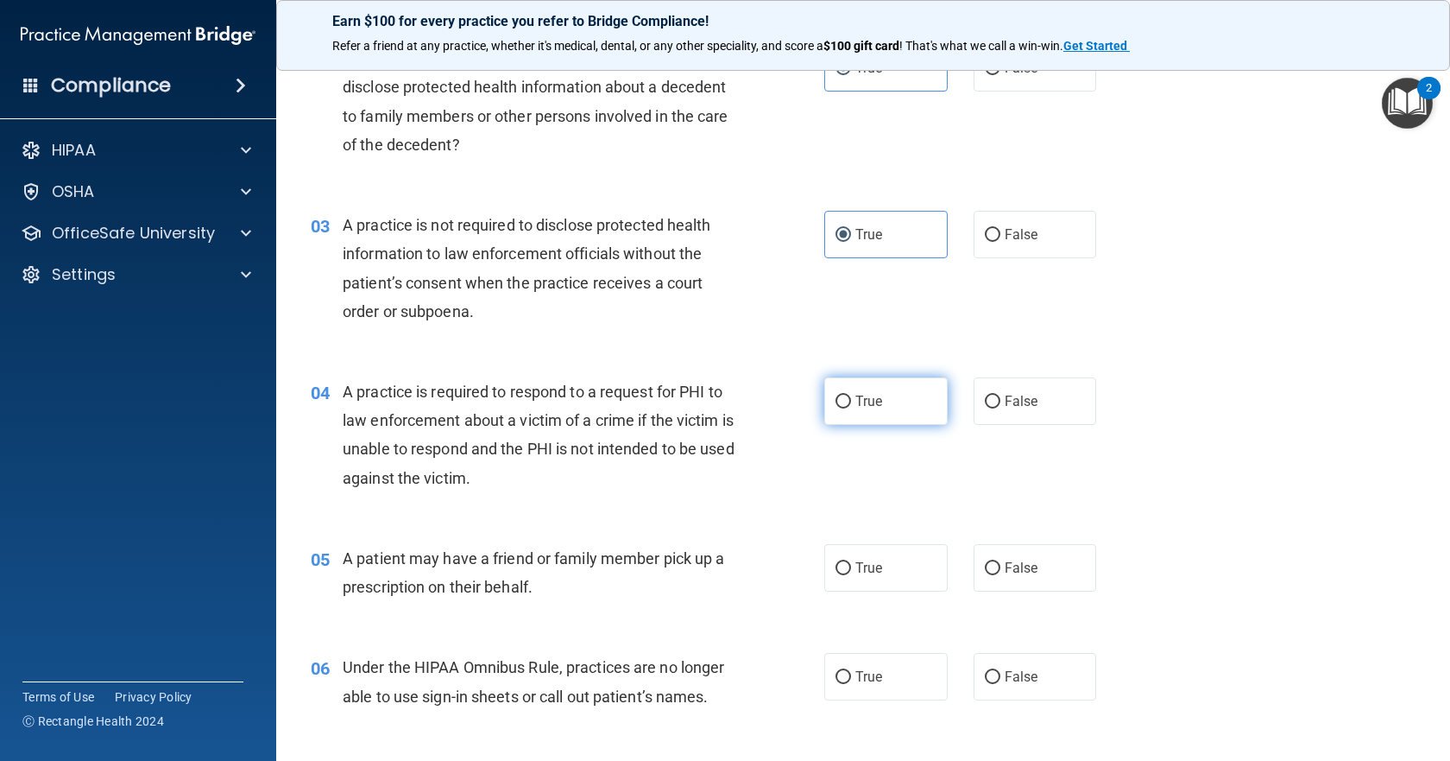
click at [887, 413] on label "True" at bounding box center [885, 400] width 123 height 47
click at [851, 408] on input "True" at bounding box center [844, 401] width 16 height 13
radio input "true"
click at [895, 567] on label "True" at bounding box center [885, 567] width 123 height 47
click at [851, 567] on input "True" at bounding box center [844, 568] width 16 height 13
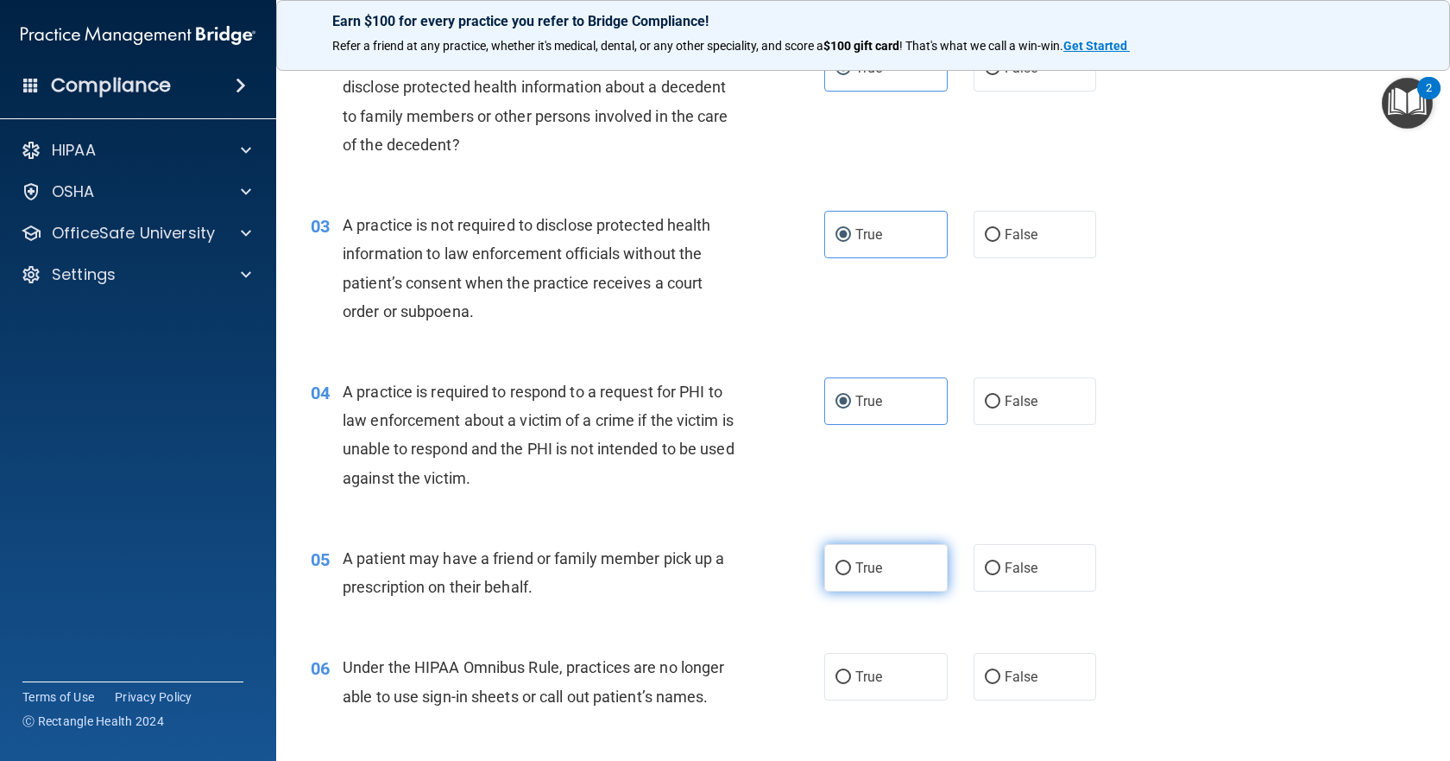
radio input "true"
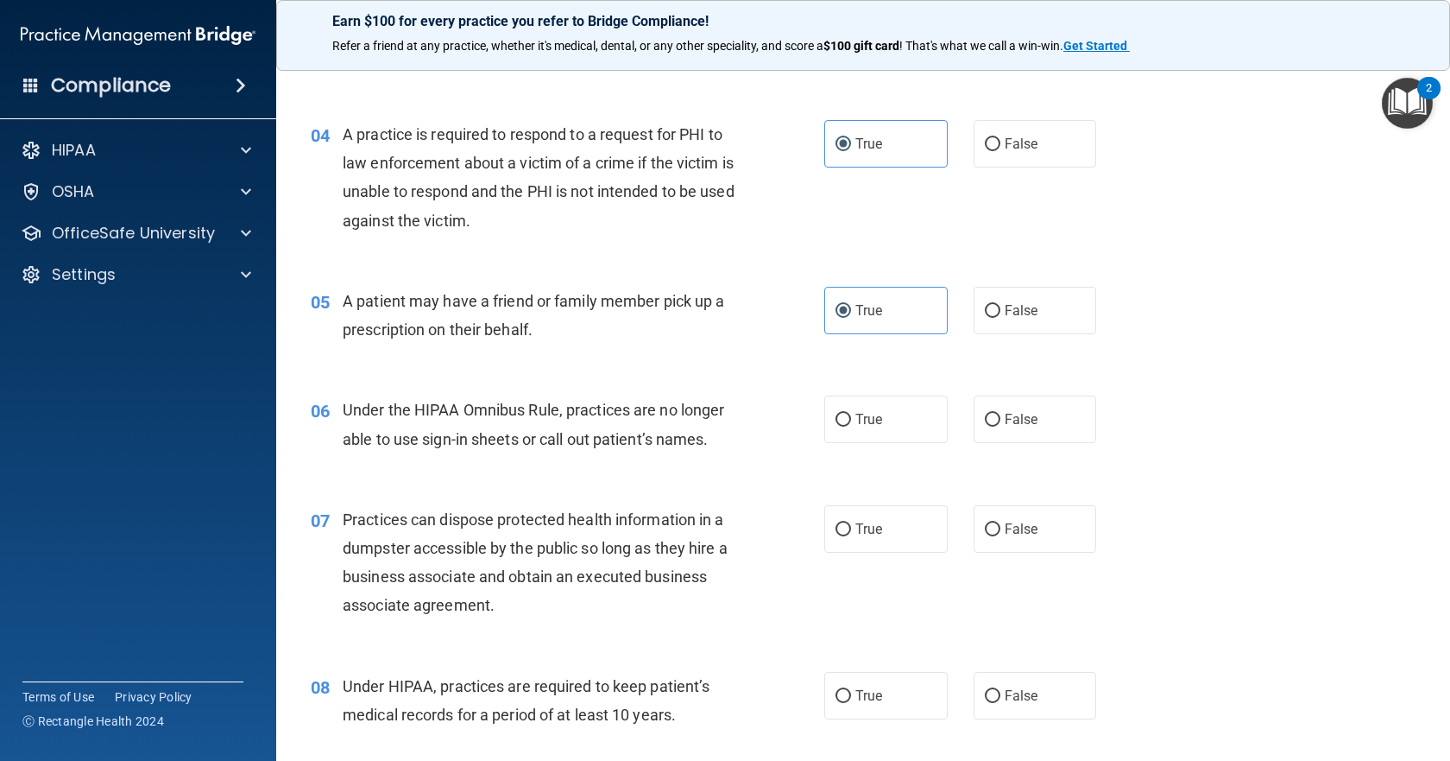
scroll to position [518, 0]
click at [893, 405] on label "True" at bounding box center [885, 417] width 123 height 47
click at [851, 412] on input "True" at bounding box center [844, 418] width 16 height 13
radio input "true"
click at [911, 553] on div "07 Practices can dispose protected health information in a dumpster accessible …" at bounding box center [863, 565] width 1131 height 167
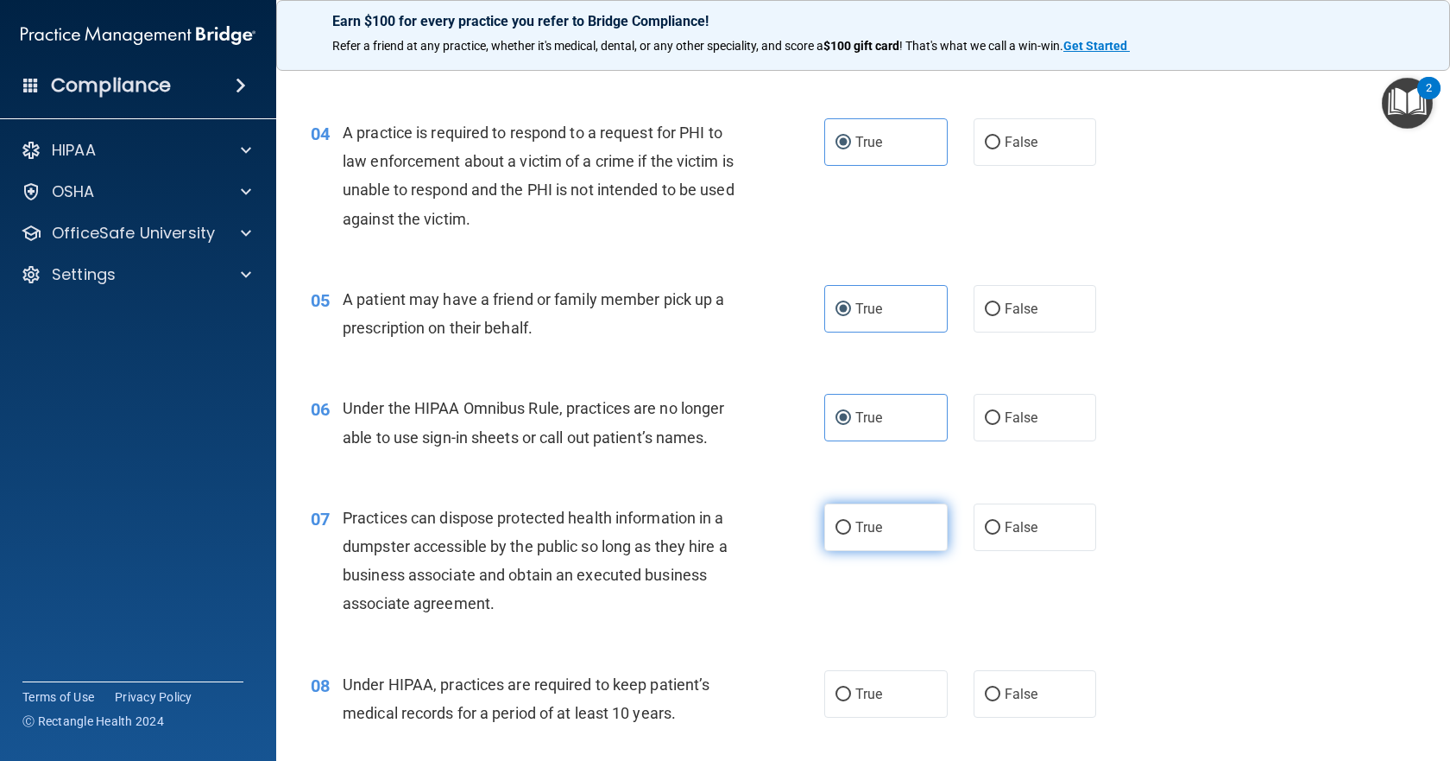
click at [909, 541] on label "True" at bounding box center [885, 526] width 123 height 47
click at [851, 534] on input "True" at bounding box center [844, 527] width 16 height 13
radio input "true"
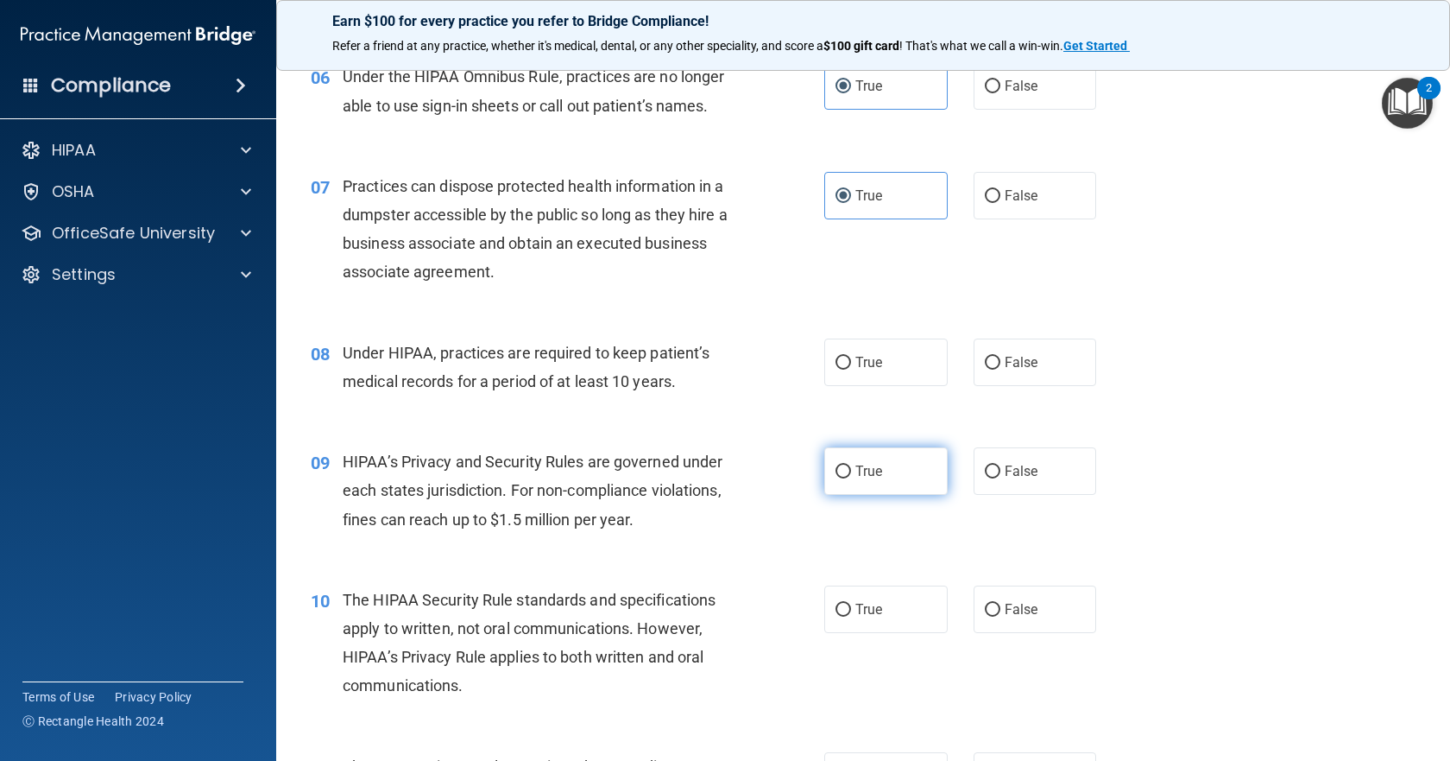
scroll to position [863, 0]
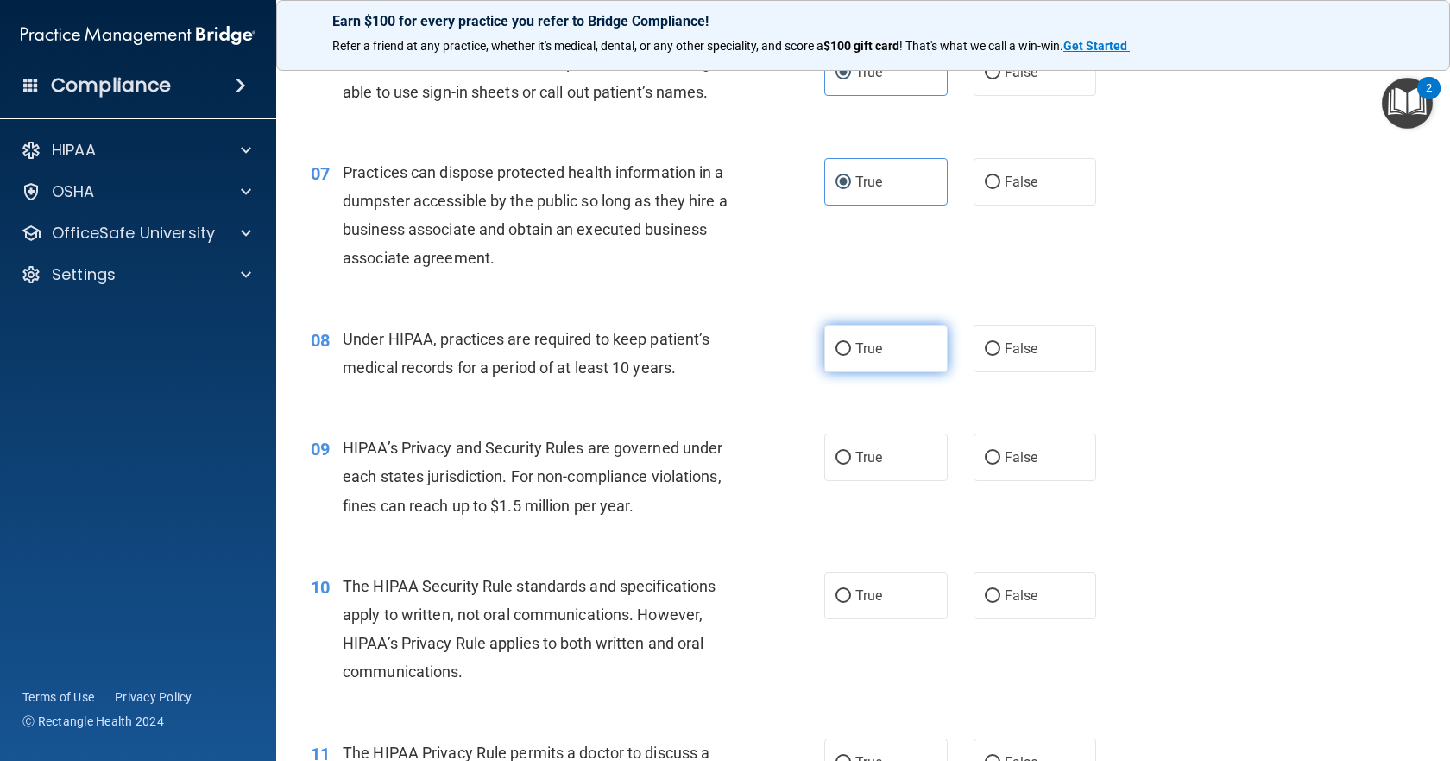
click at [896, 353] on label "True" at bounding box center [885, 348] width 123 height 47
click at [851, 353] on input "True" at bounding box center [844, 349] width 16 height 13
radio input "true"
click at [904, 460] on label "True" at bounding box center [885, 456] width 123 height 47
click at [851, 460] on input "True" at bounding box center [844, 457] width 16 height 13
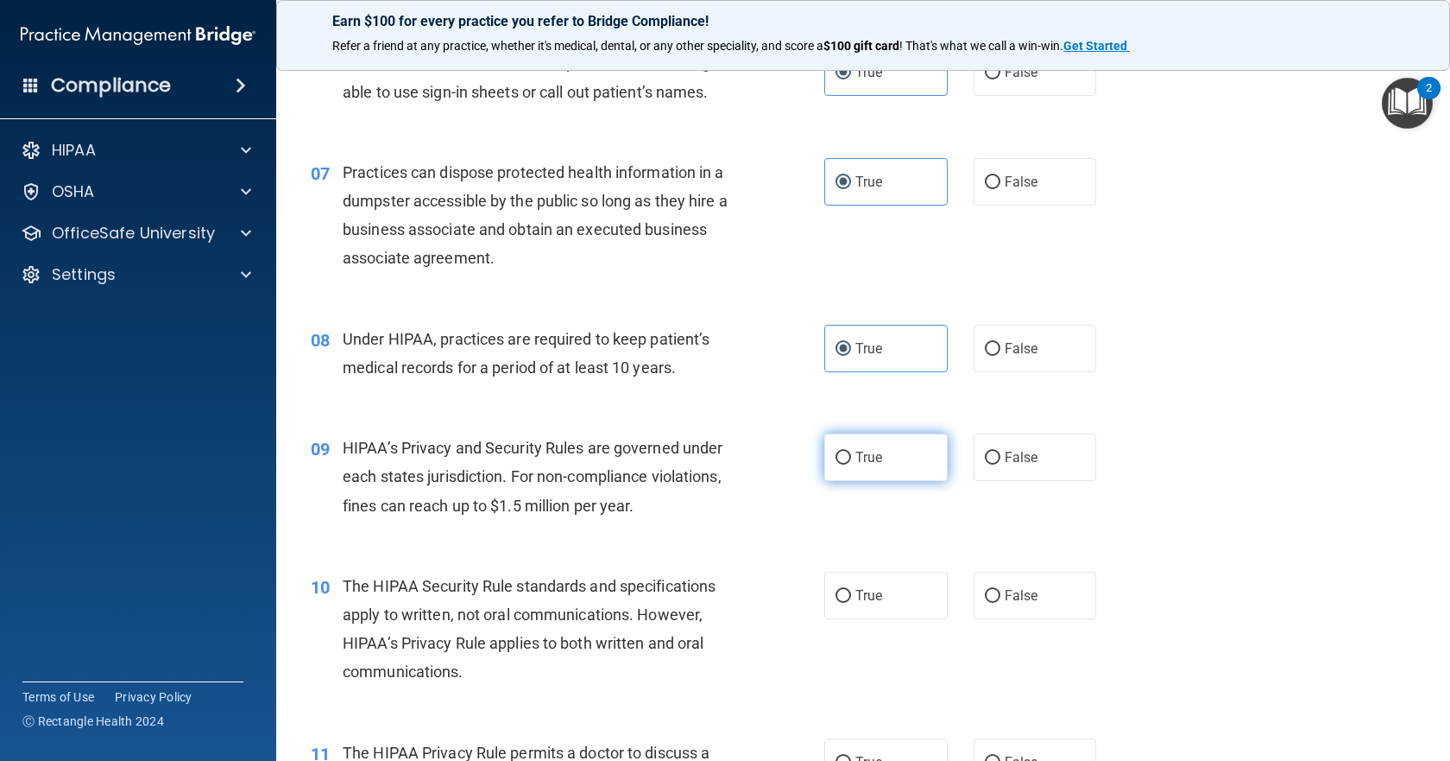
radio input "true"
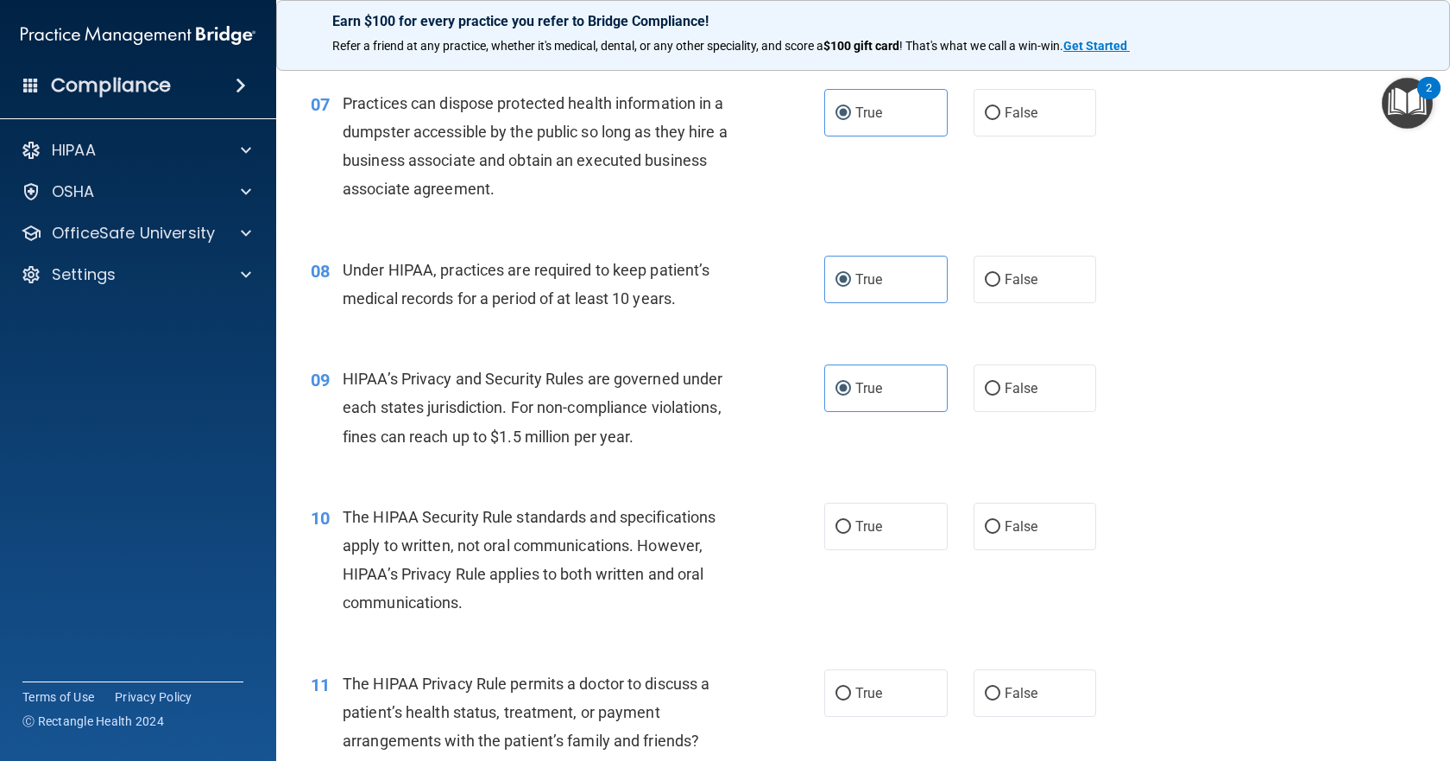
scroll to position [1122, 0]
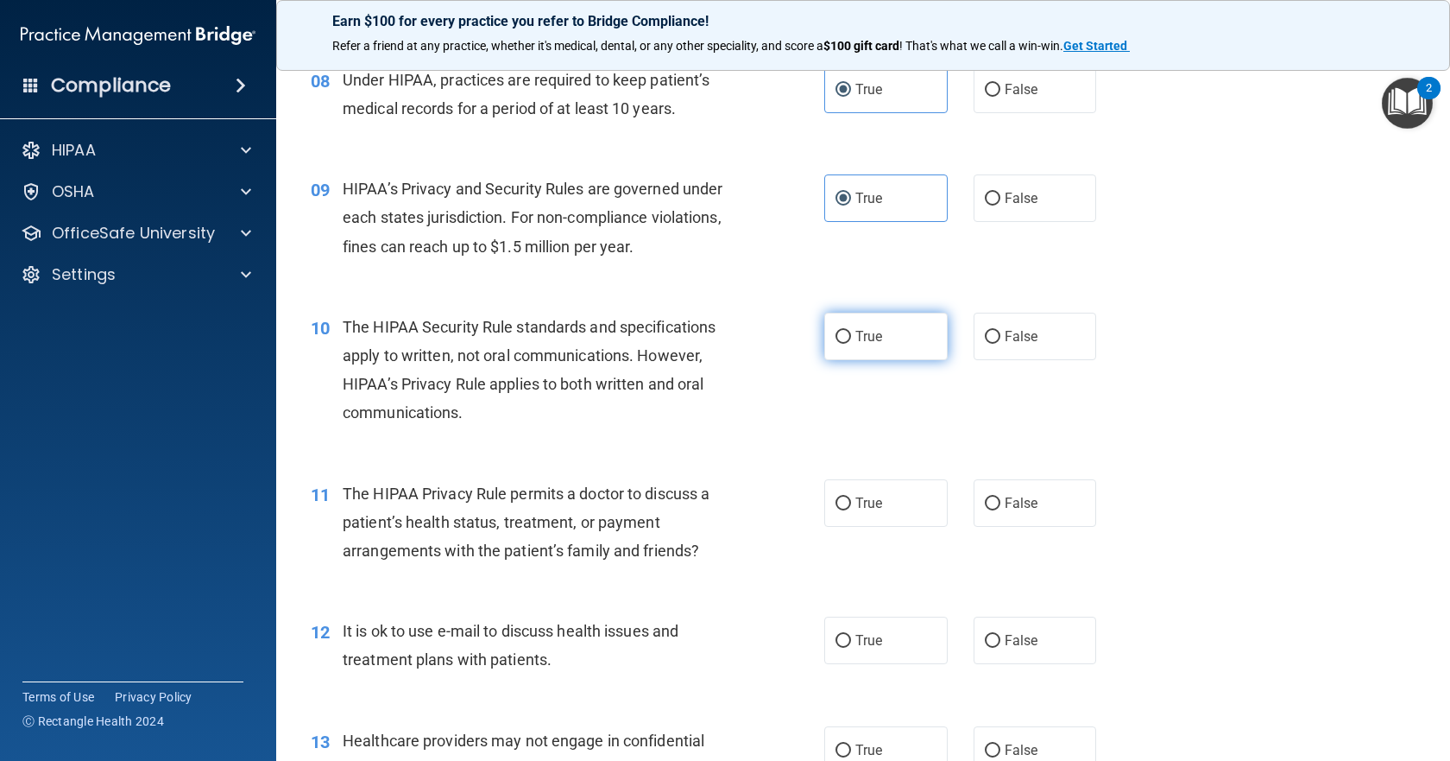
click at [902, 339] on label "True" at bounding box center [885, 335] width 123 height 47
click at [851, 339] on input "True" at bounding box center [844, 337] width 16 height 13
radio input "true"
click at [890, 501] on label "True" at bounding box center [885, 502] width 123 height 47
click at [851, 501] on input "True" at bounding box center [844, 503] width 16 height 13
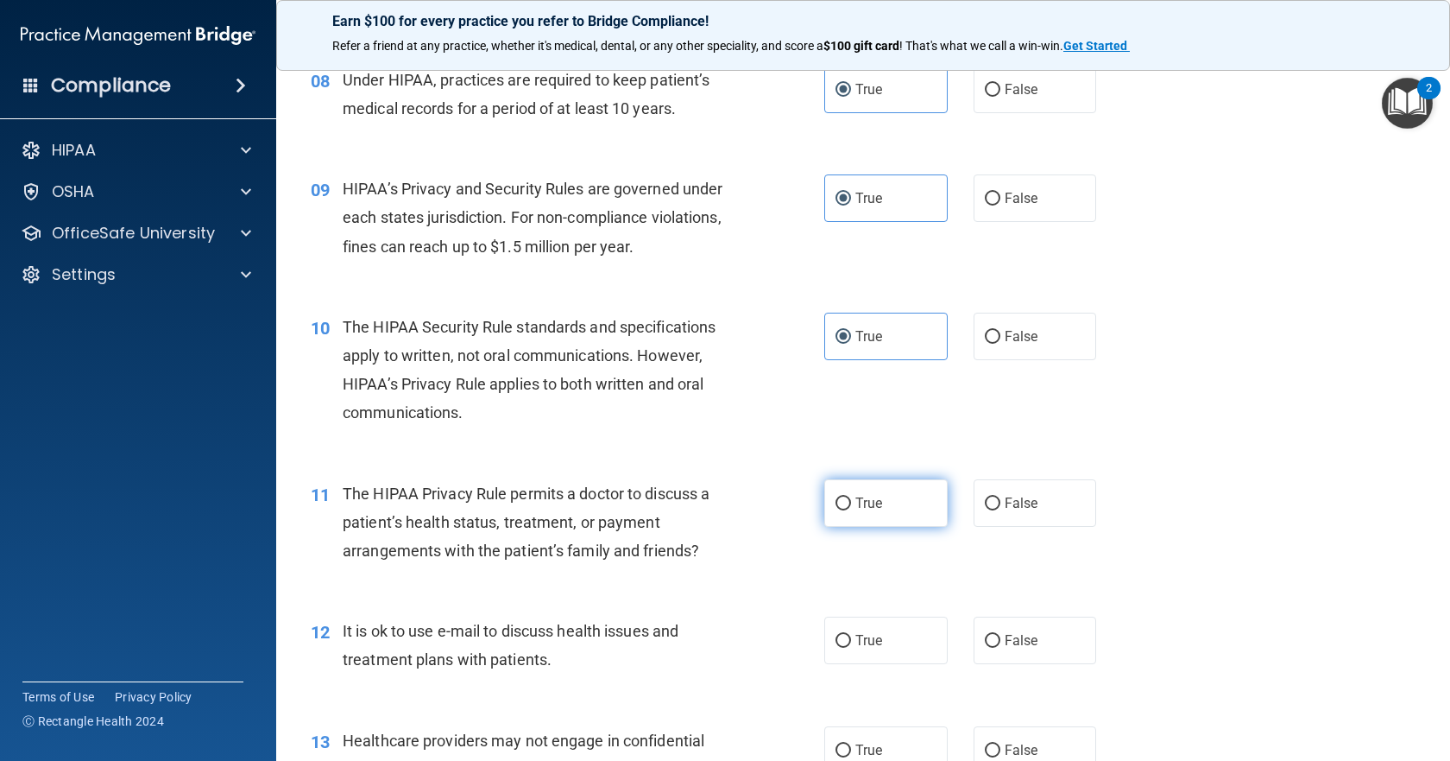
radio input "true"
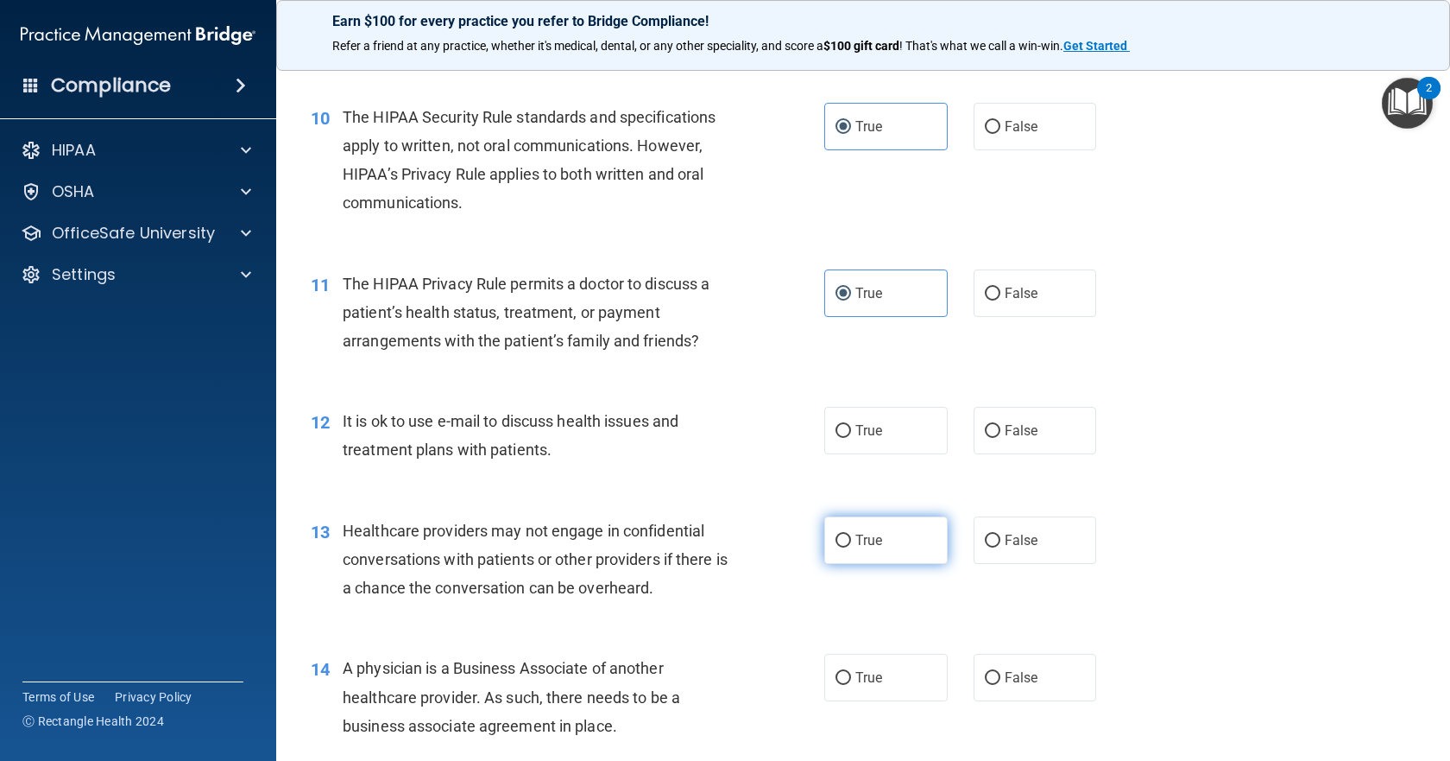
scroll to position [1381, 0]
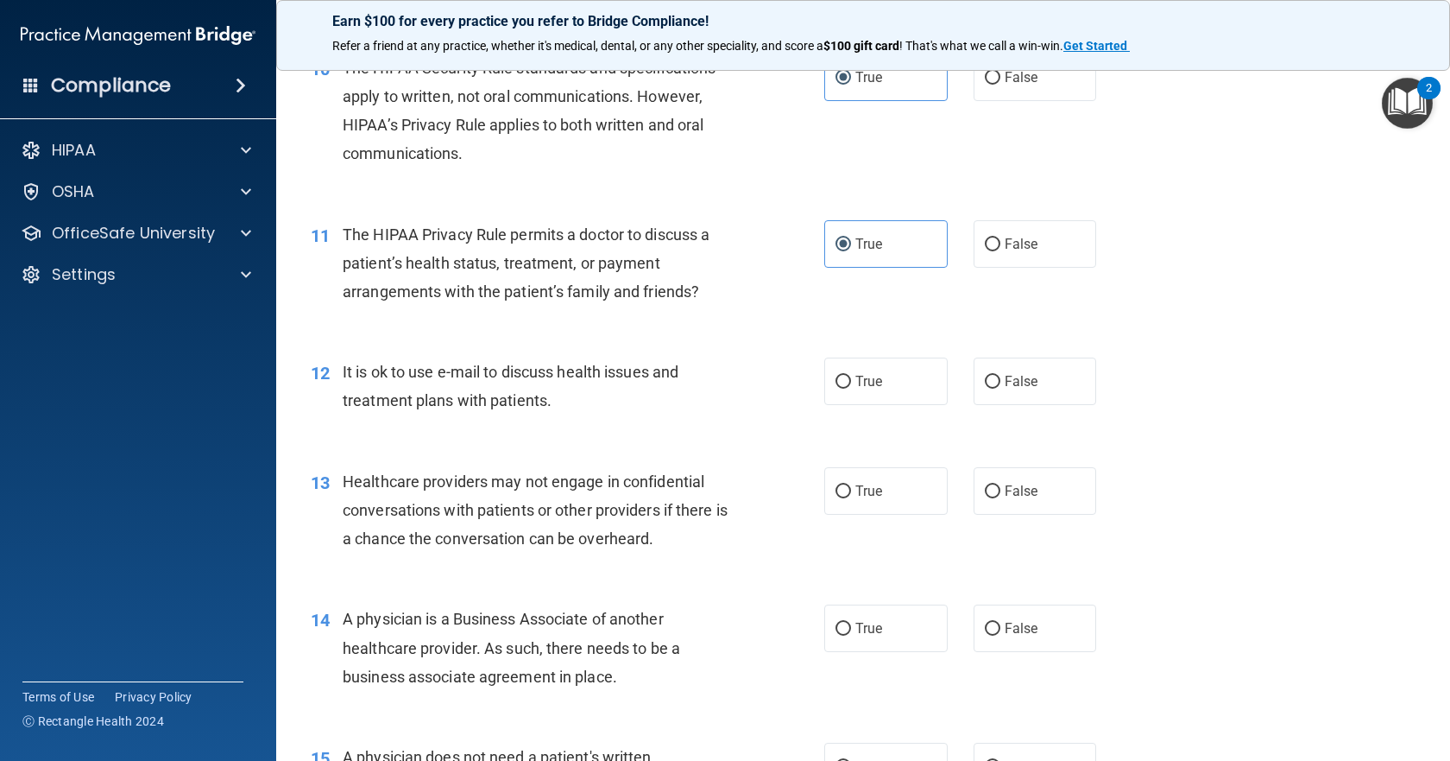
drag, startPoint x: 877, startPoint y: 392, endPoint x: 874, endPoint y: 407, distance: 15.9
click at [876, 392] on label "True" at bounding box center [885, 380] width 123 height 47
click at [851, 388] on input "True" at bounding box center [844, 382] width 16 height 13
radio input "true"
click at [881, 494] on label "True" at bounding box center [885, 490] width 123 height 47
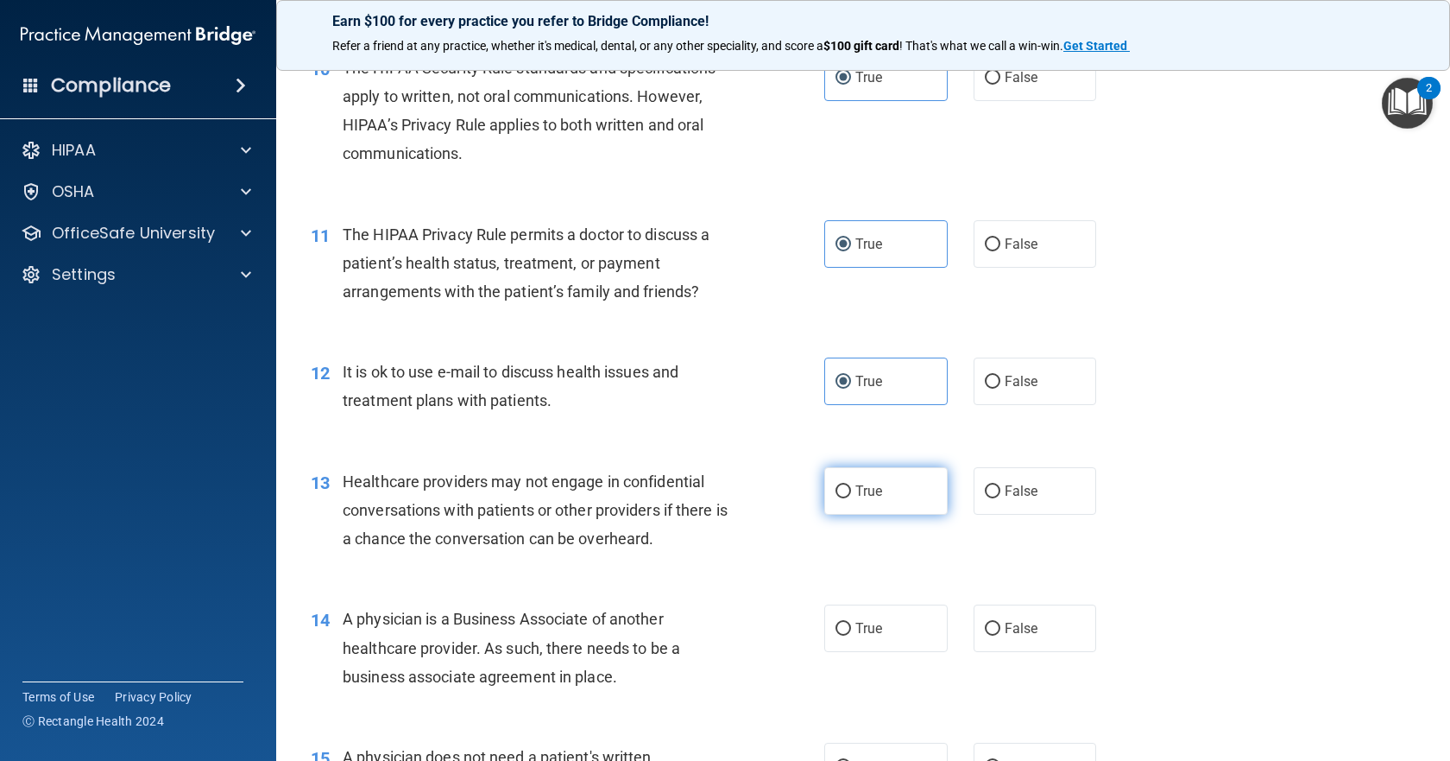
click at [851, 494] on input "True" at bounding box center [844, 491] width 16 height 13
radio input "true"
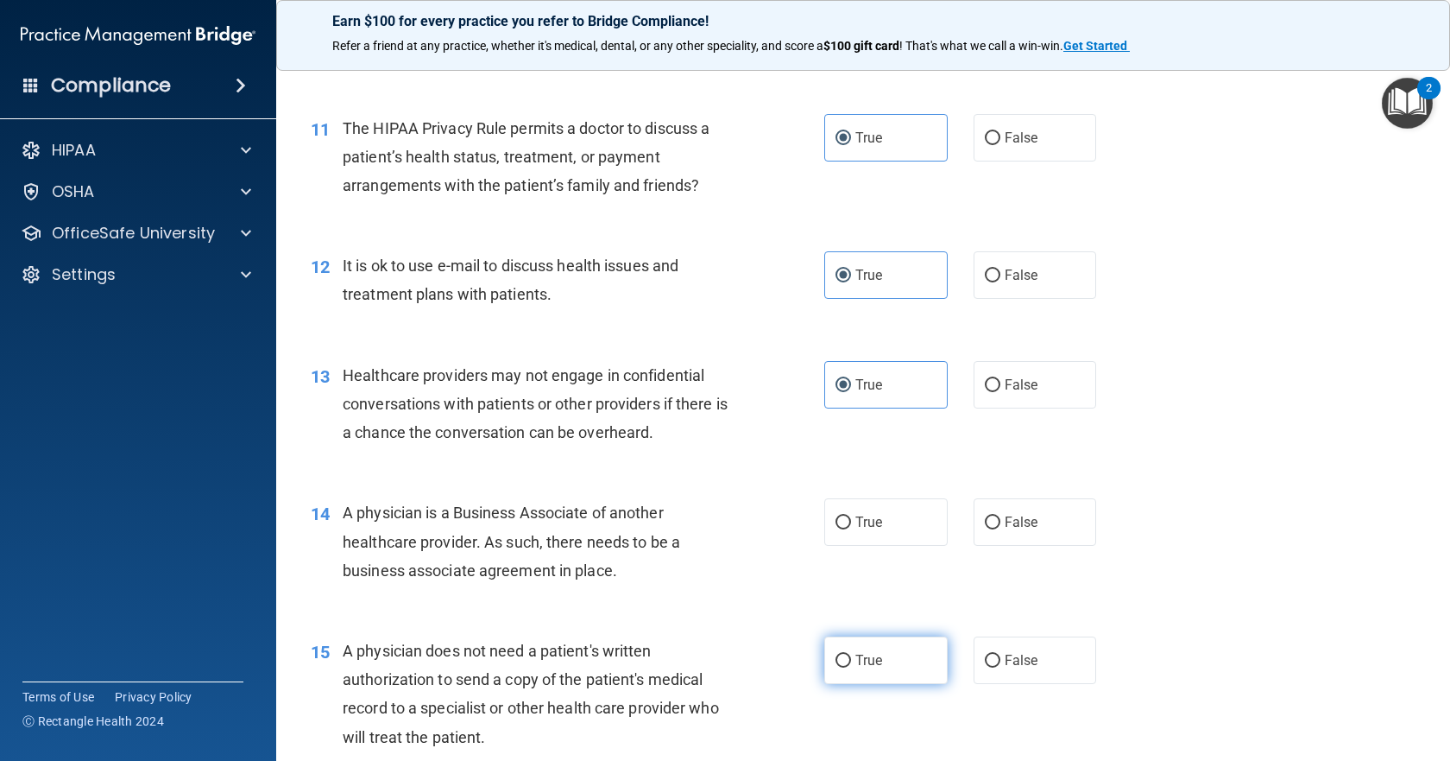
scroll to position [1727, 0]
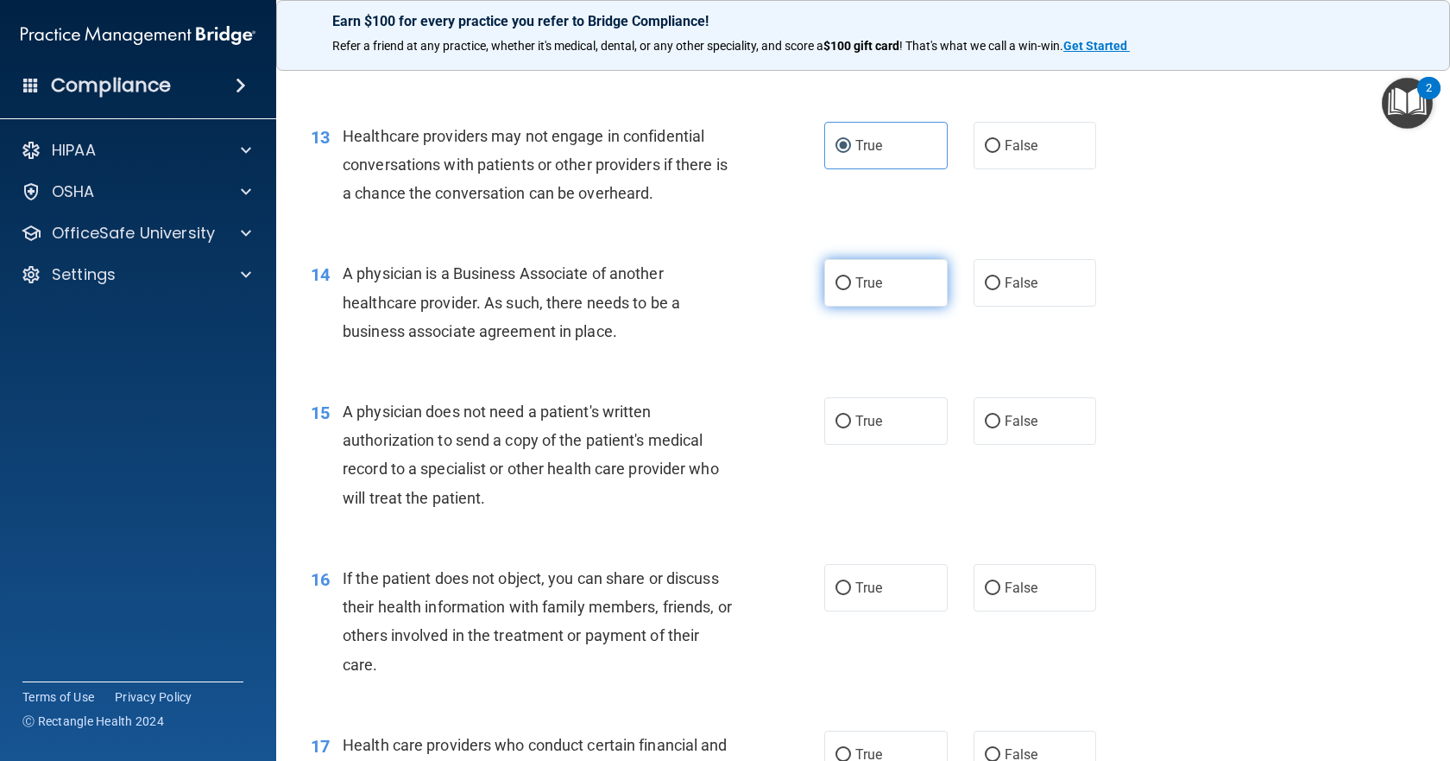
click at [886, 279] on label "True" at bounding box center [885, 282] width 123 height 47
click at [851, 279] on input "True" at bounding box center [844, 283] width 16 height 13
radio input "true"
click at [875, 428] on span "True" at bounding box center [868, 421] width 27 height 16
click at [851, 428] on input "True" at bounding box center [844, 421] width 16 height 13
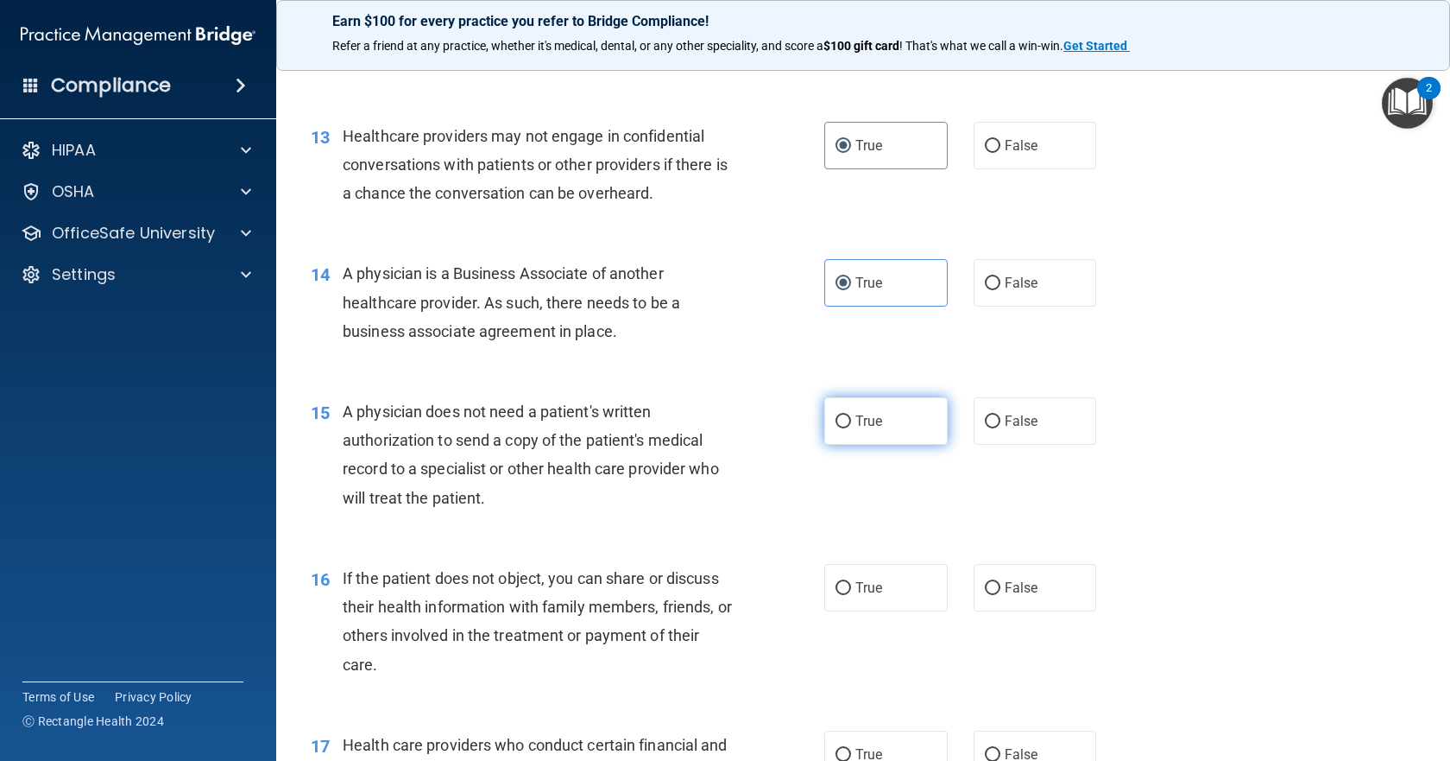
radio input "true"
click at [859, 578] on label "True" at bounding box center [885, 587] width 123 height 47
click at [851, 582] on input "True" at bounding box center [844, 588] width 16 height 13
radio input "true"
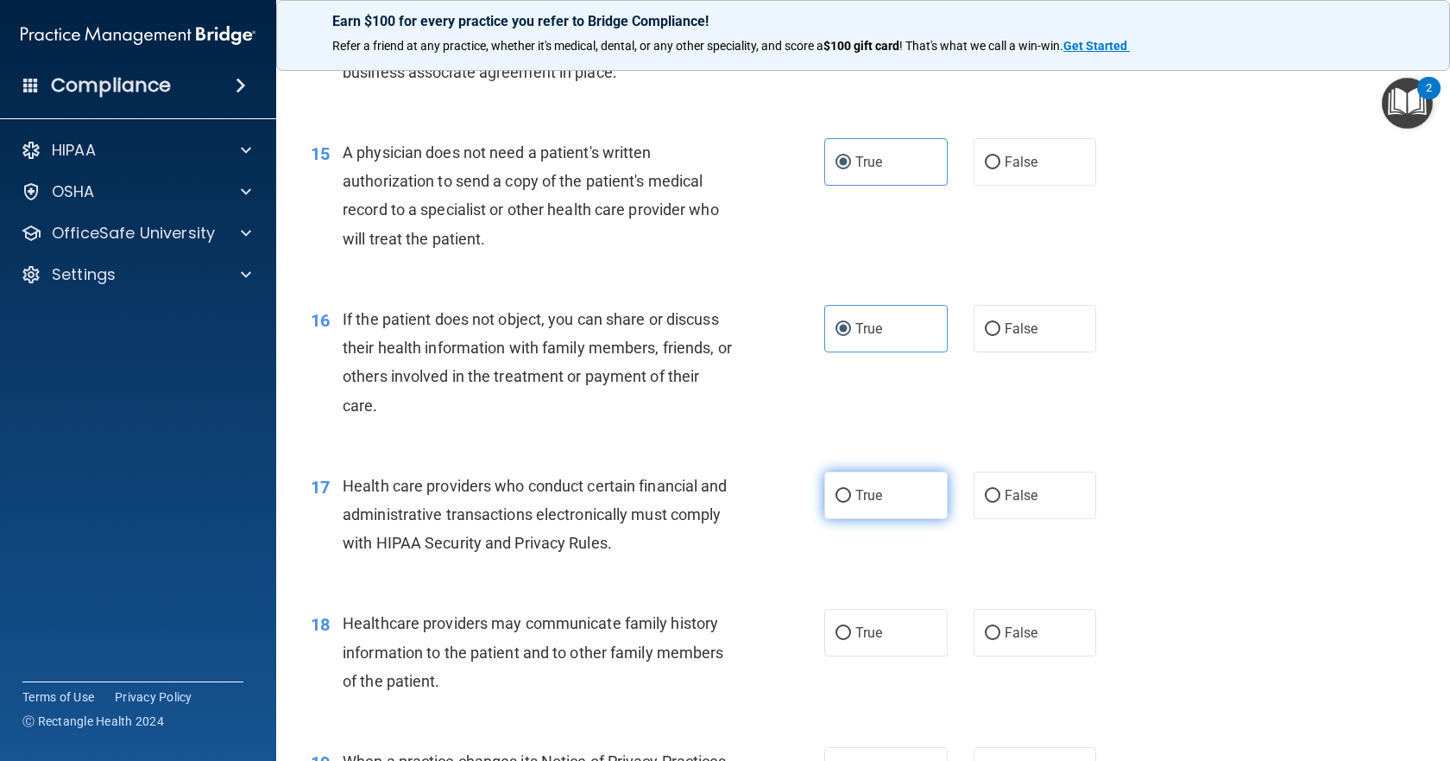
click at [907, 476] on label "True" at bounding box center [885, 494] width 123 height 47
click at [851, 489] on input "True" at bounding box center [844, 495] width 16 height 13
radio input "true"
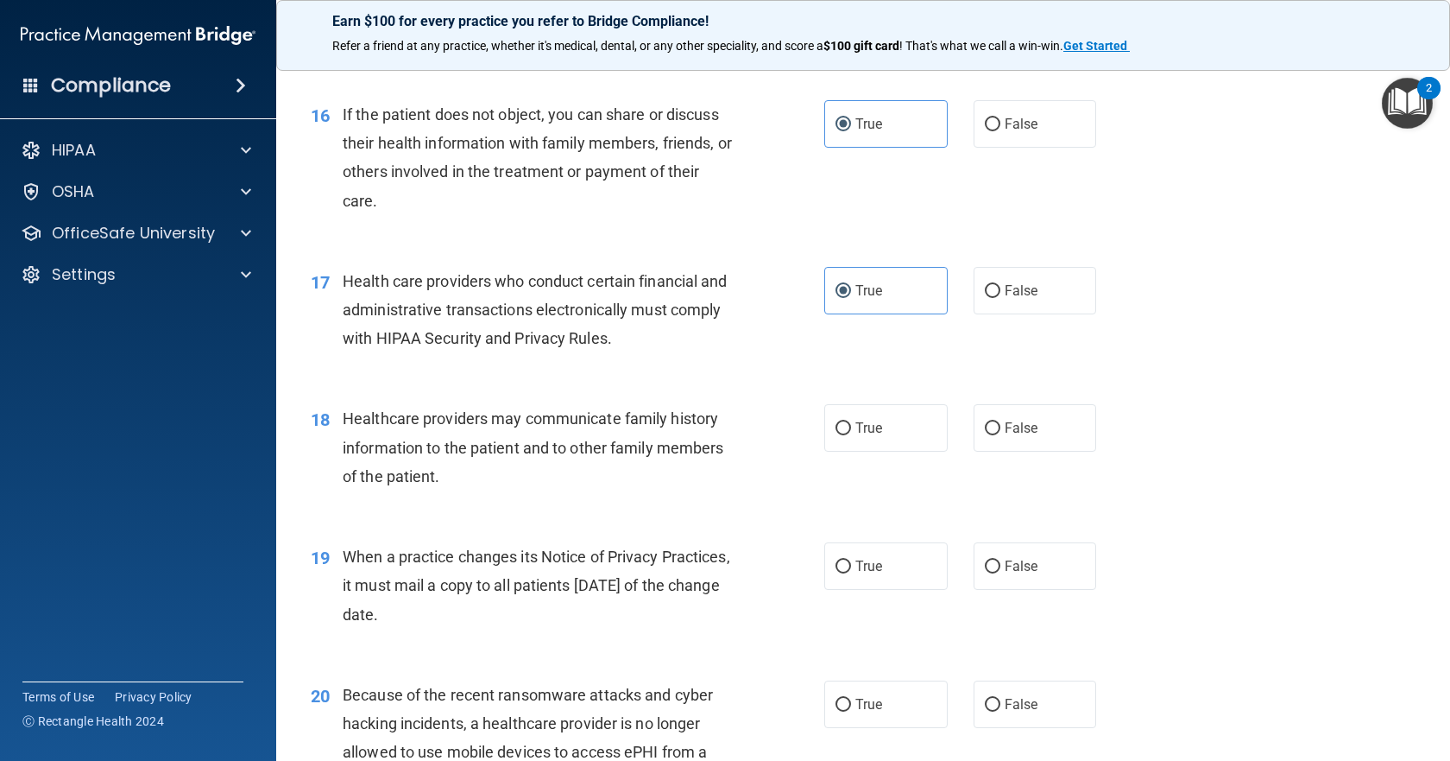
scroll to position [2244, 0]
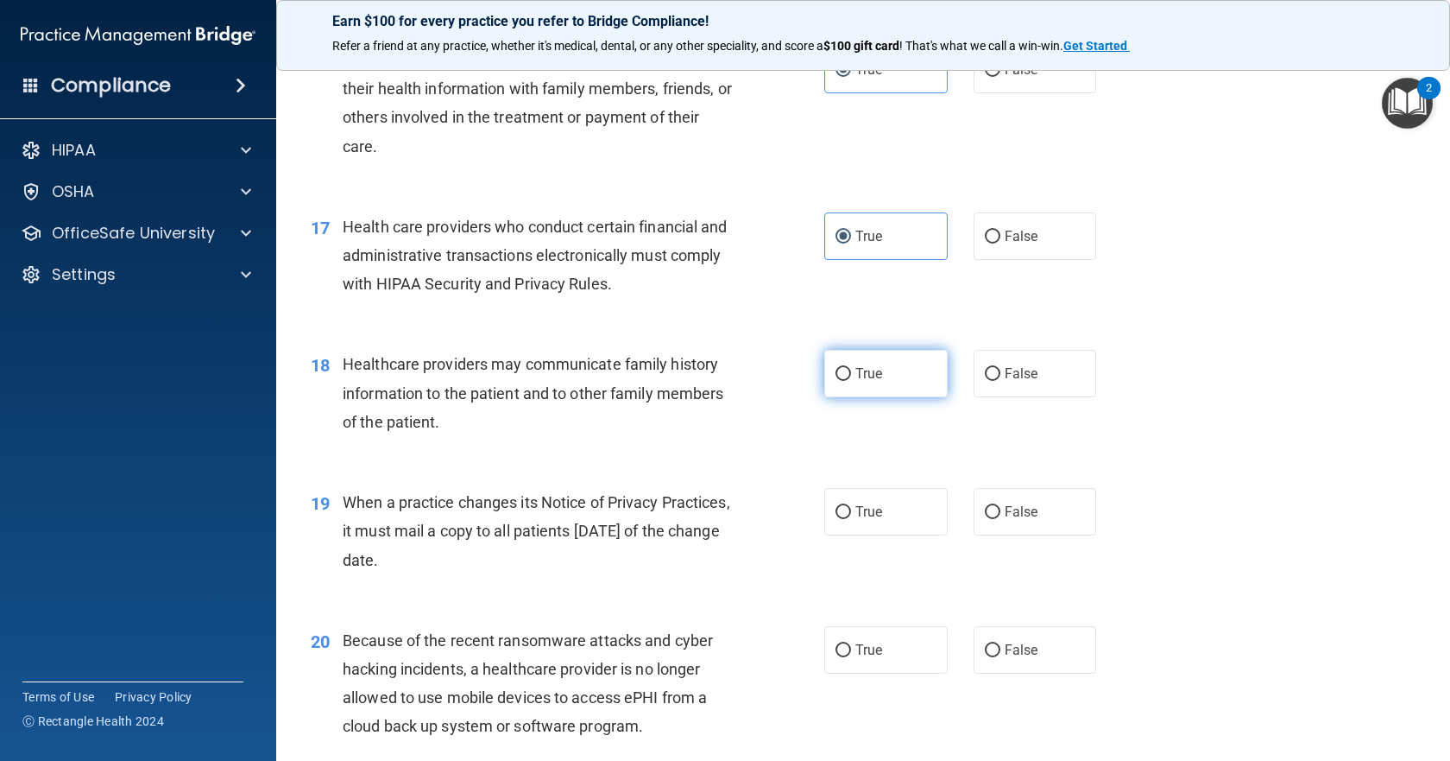
click at [868, 367] on span "True" at bounding box center [868, 373] width 27 height 16
click at [851, 368] on input "True" at bounding box center [844, 374] width 16 height 13
radio input "true"
click at [873, 506] on label "True" at bounding box center [885, 511] width 123 height 47
click at [851, 506] on input "True" at bounding box center [844, 512] width 16 height 13
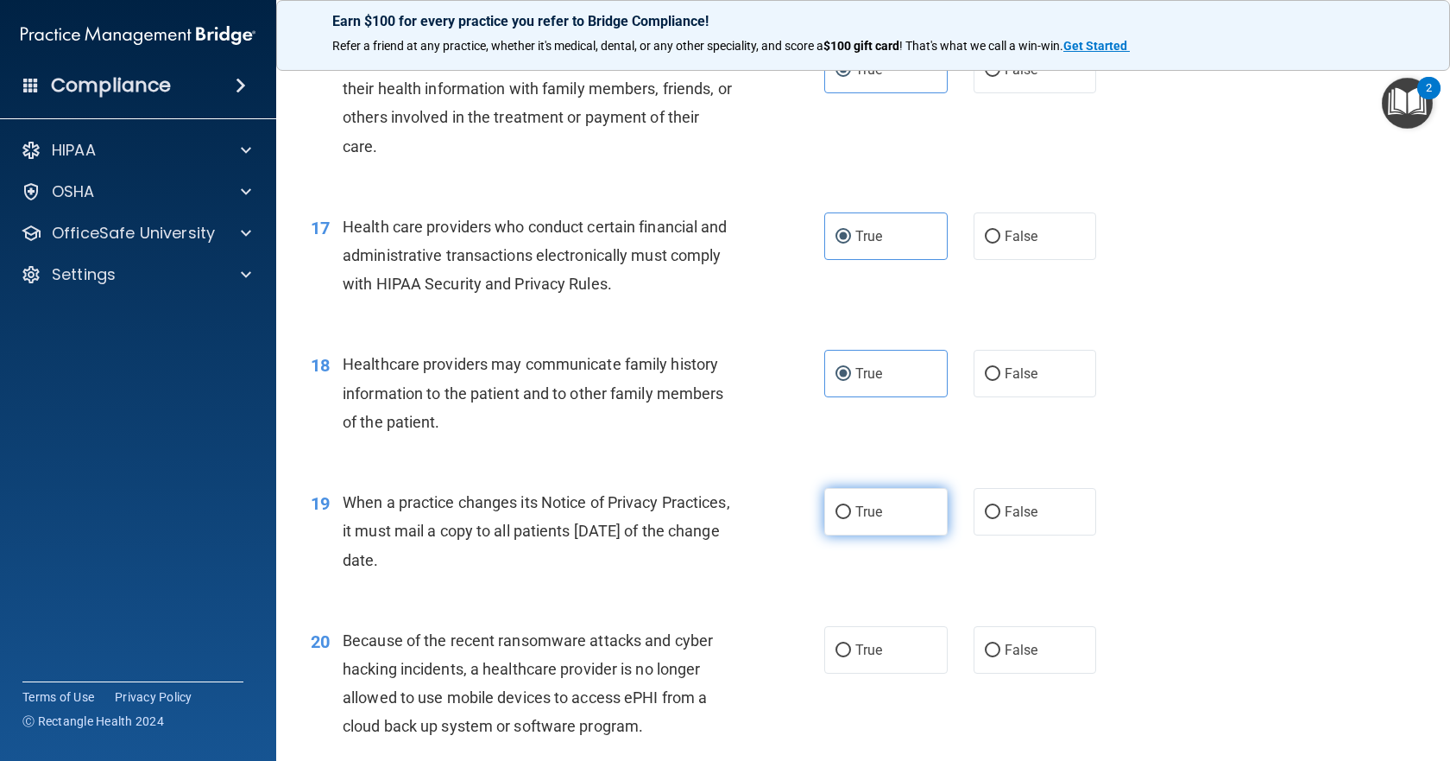
radio input "true"
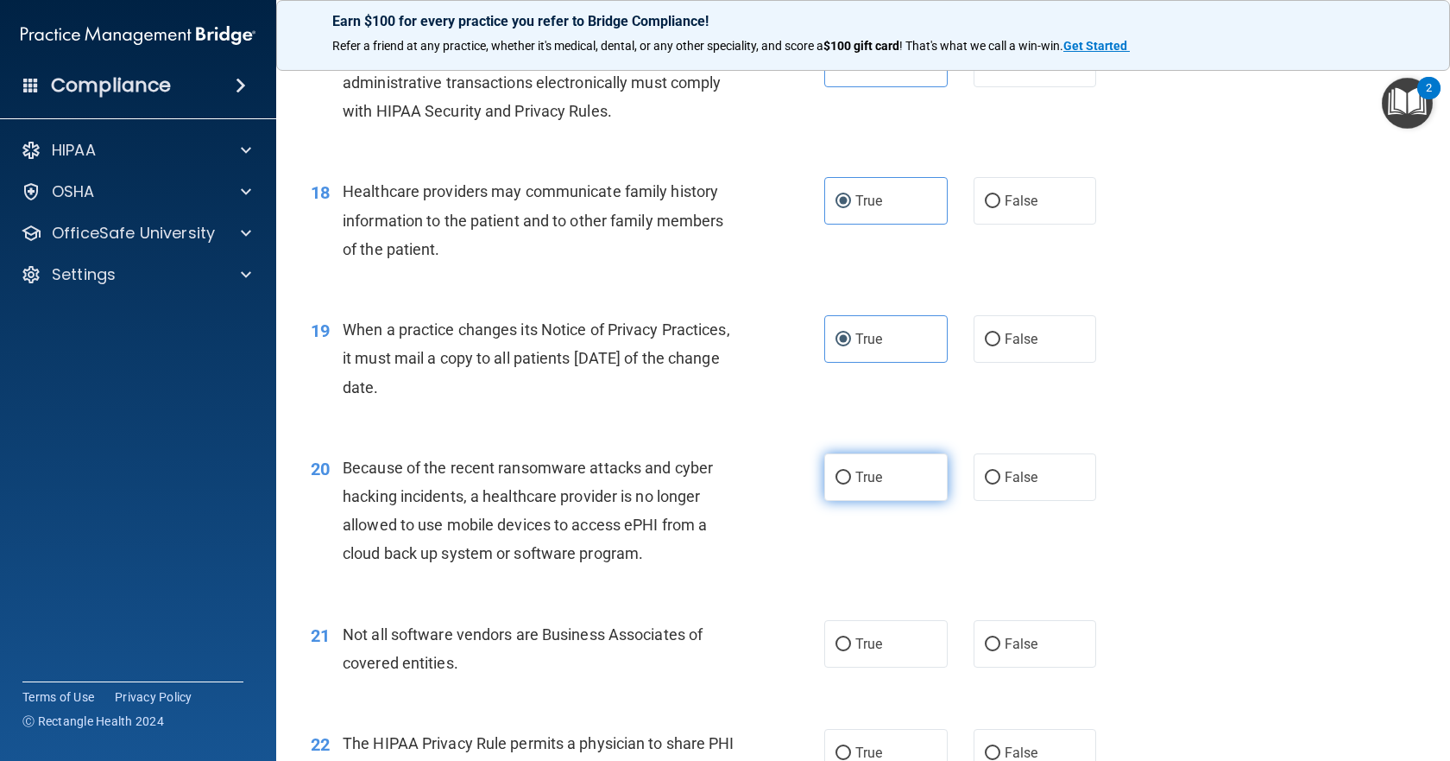
click at [863, 454] on label "True" at bounding box center [885, 476] width 123 height 47
click at [851, 471] on input "True" at bounding box center [844, 477] width 16 height 13
radio input "true"
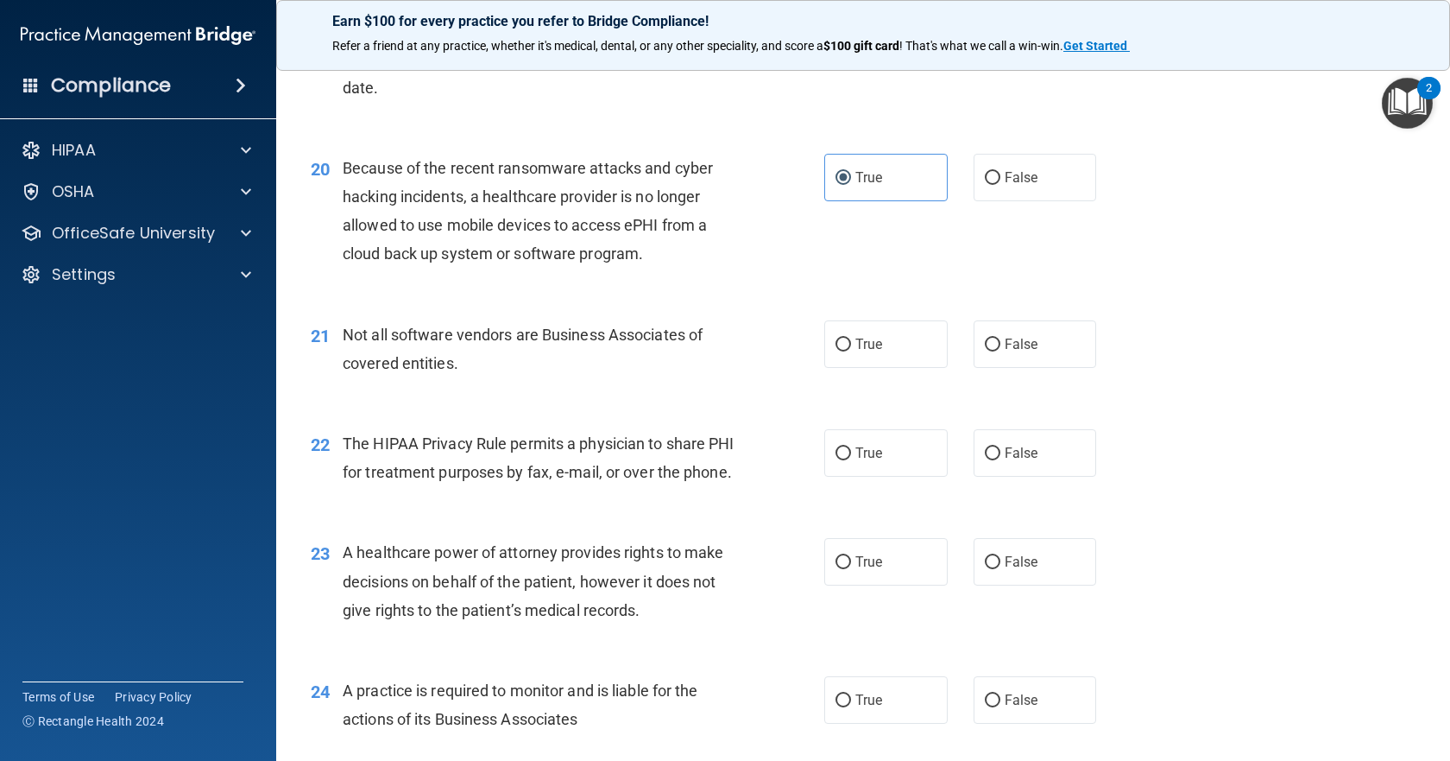
scroll to position [2762, 0]
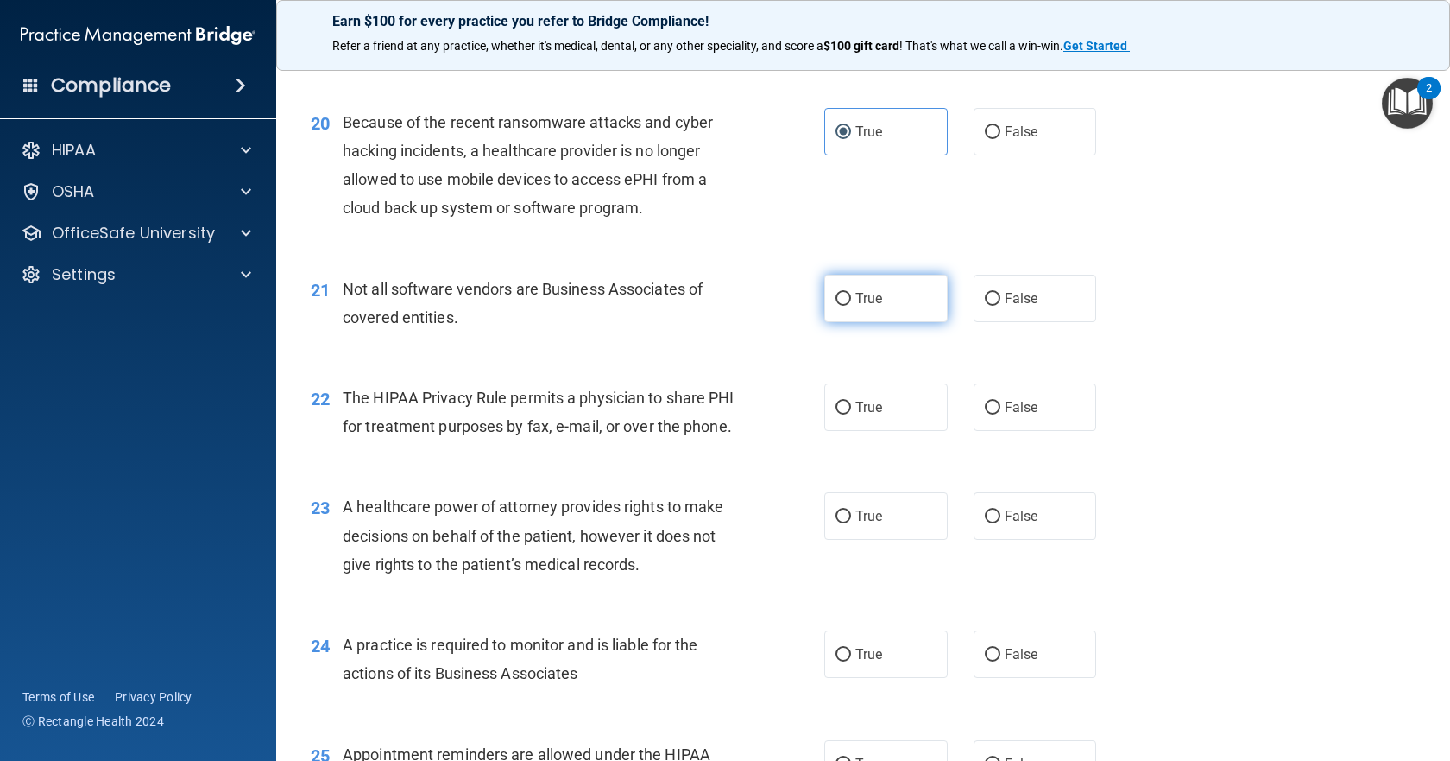
click at [885, 314] on label "True" at bounding box center [885, 298] width 123 height 47
click at [851, 306] on input "True" at bounding box center [844, 299] width 16 height 13
radio input "true"
click at [881, 419] on label "True" at bounding box center [885, 406] width 123 height 47
click at [851, 414] on input "True" at bounding box center [844, 407] width 16 height 13
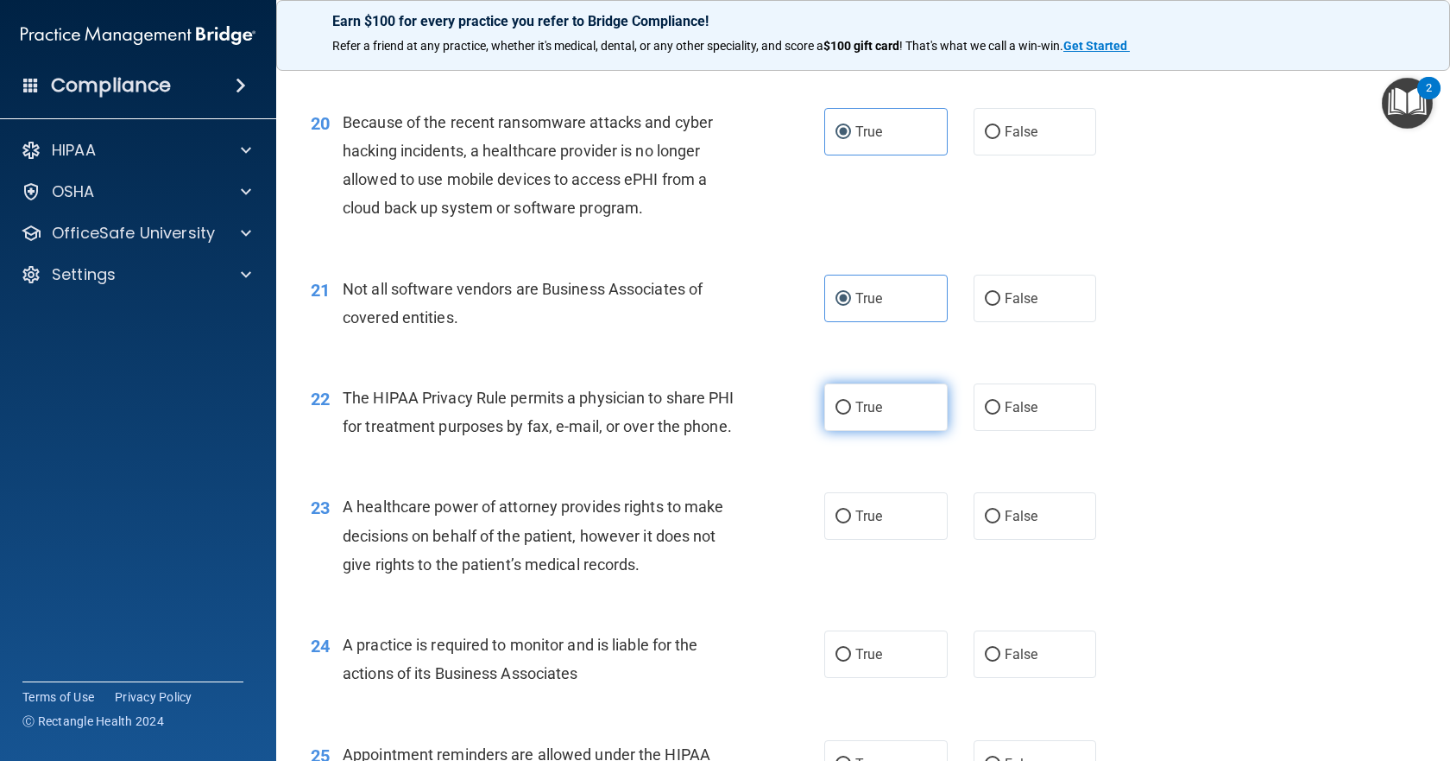
radio input "true"
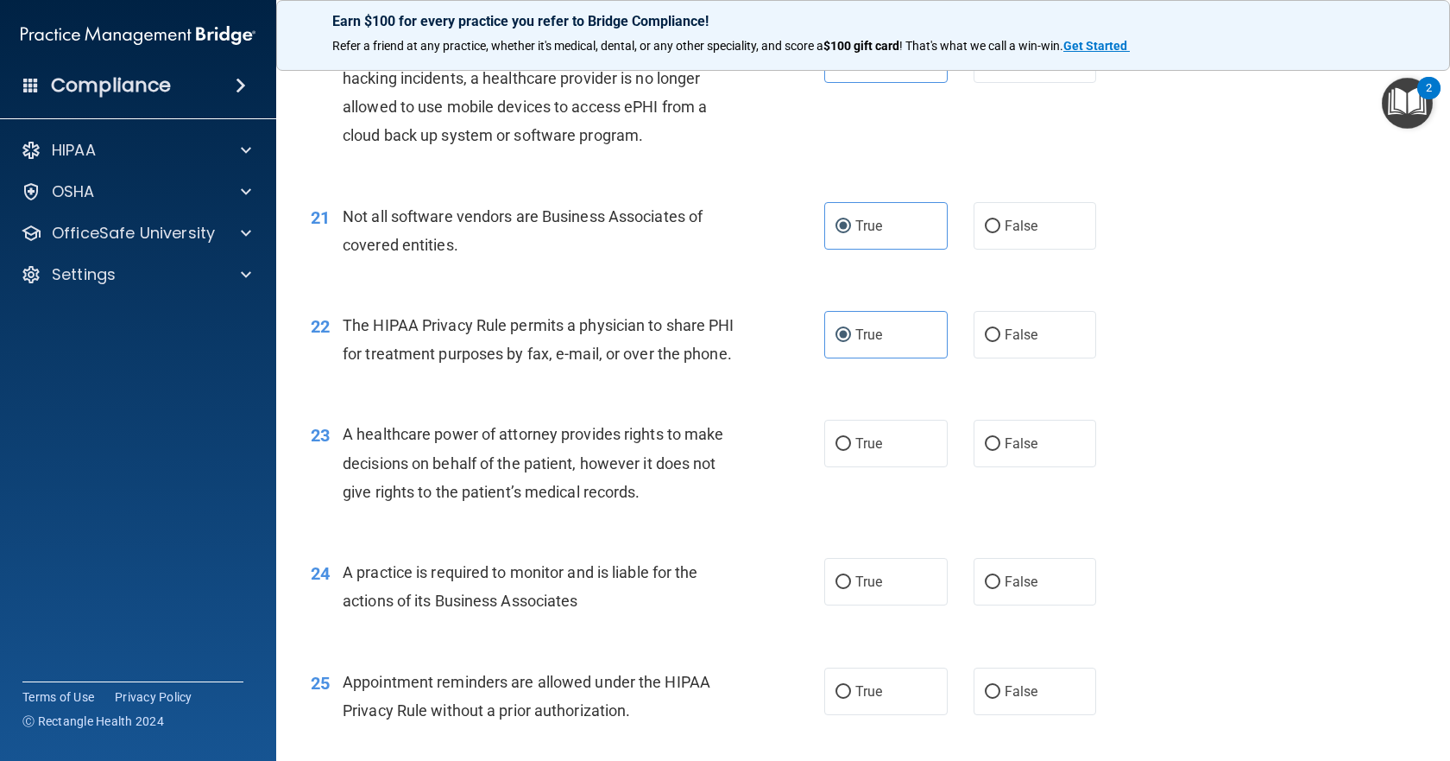
scroll to position [2935, 0]
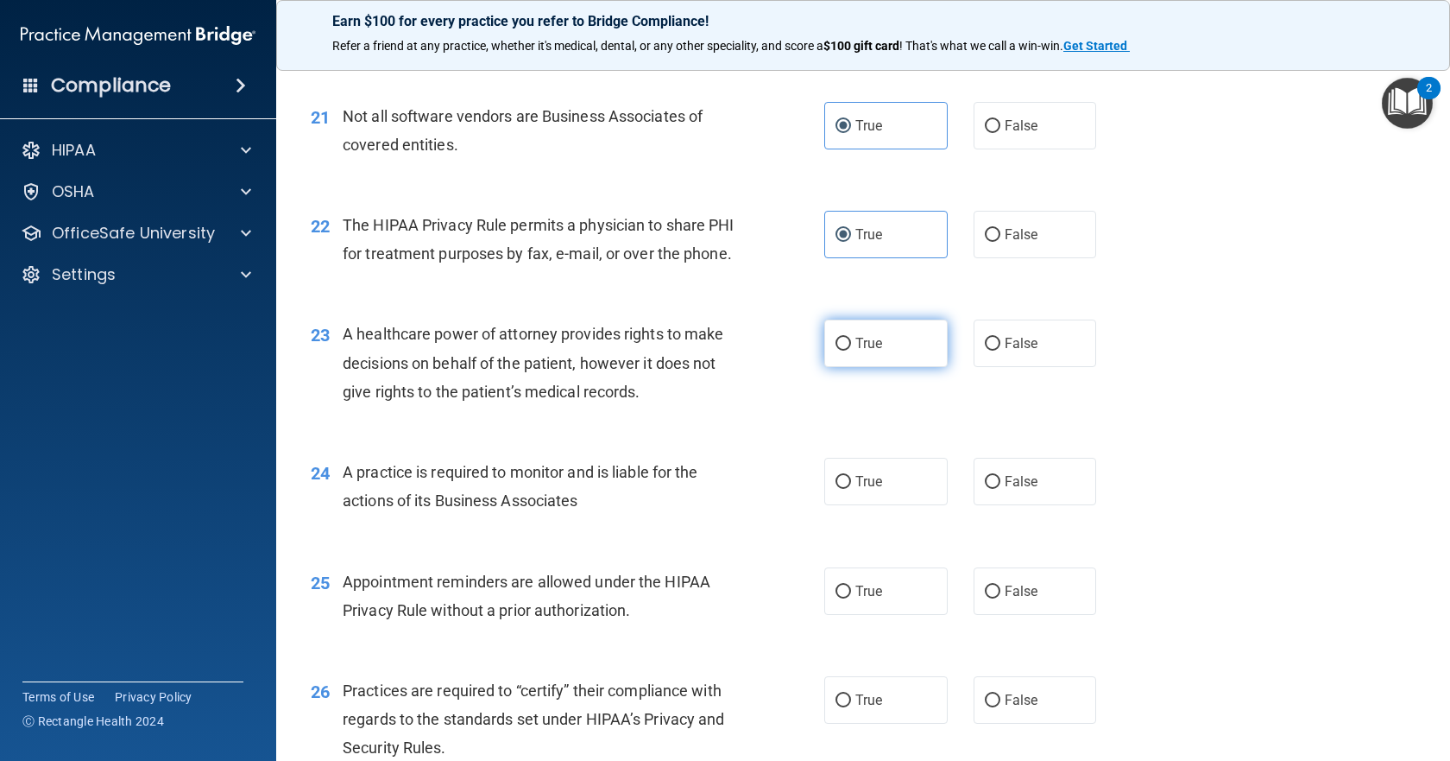
click at [906, 352] on label "True" at bounding box center [885, 342] width 123 height 47
click at [851, 350] on input "True" at bounding box center [844, 344] width 16 height 13
radio input "true"
click at [873, 498] on label "True" at bounding box center [885, 481] width 123 height 47
click at [851, 489] on input "True" at bounding box center [844, 482] width 16 height 13
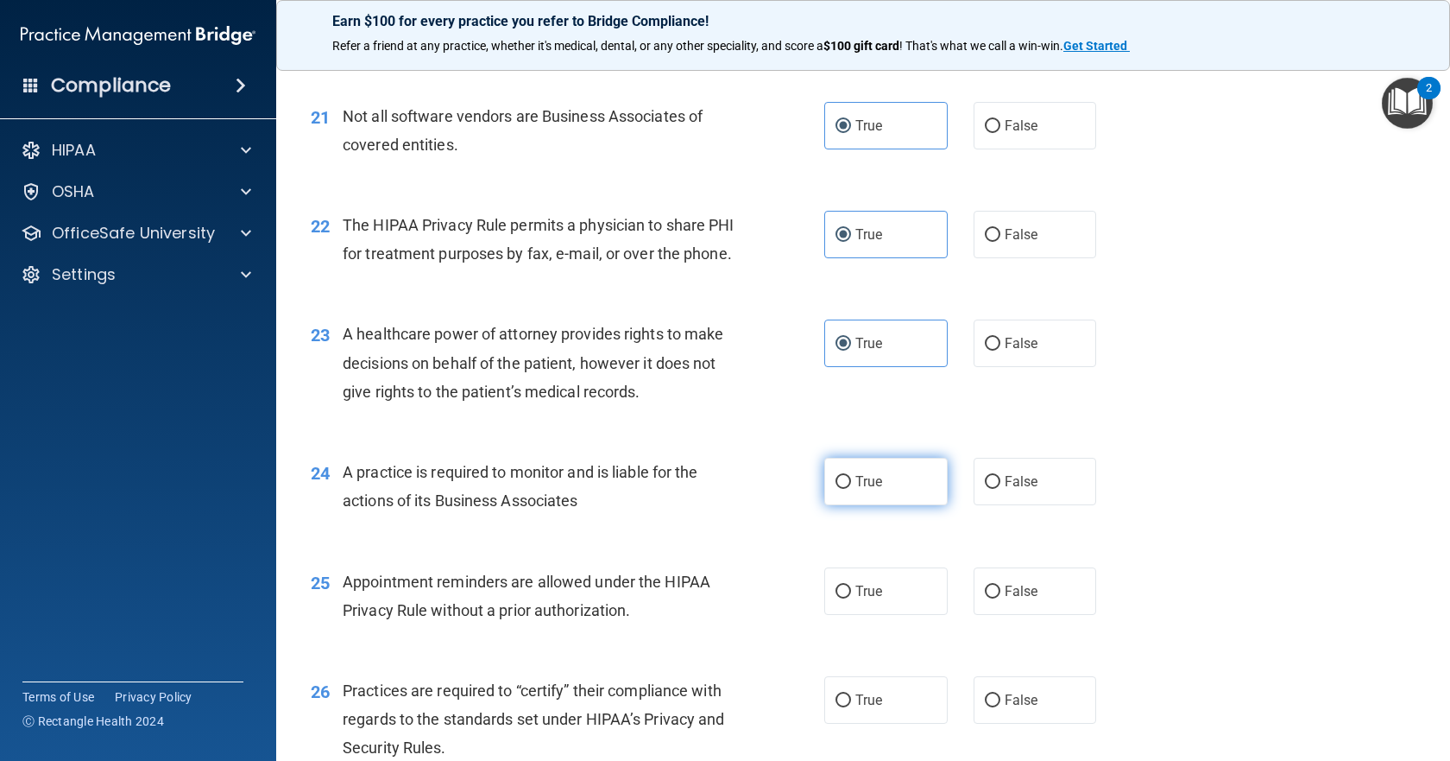
radio input "true"
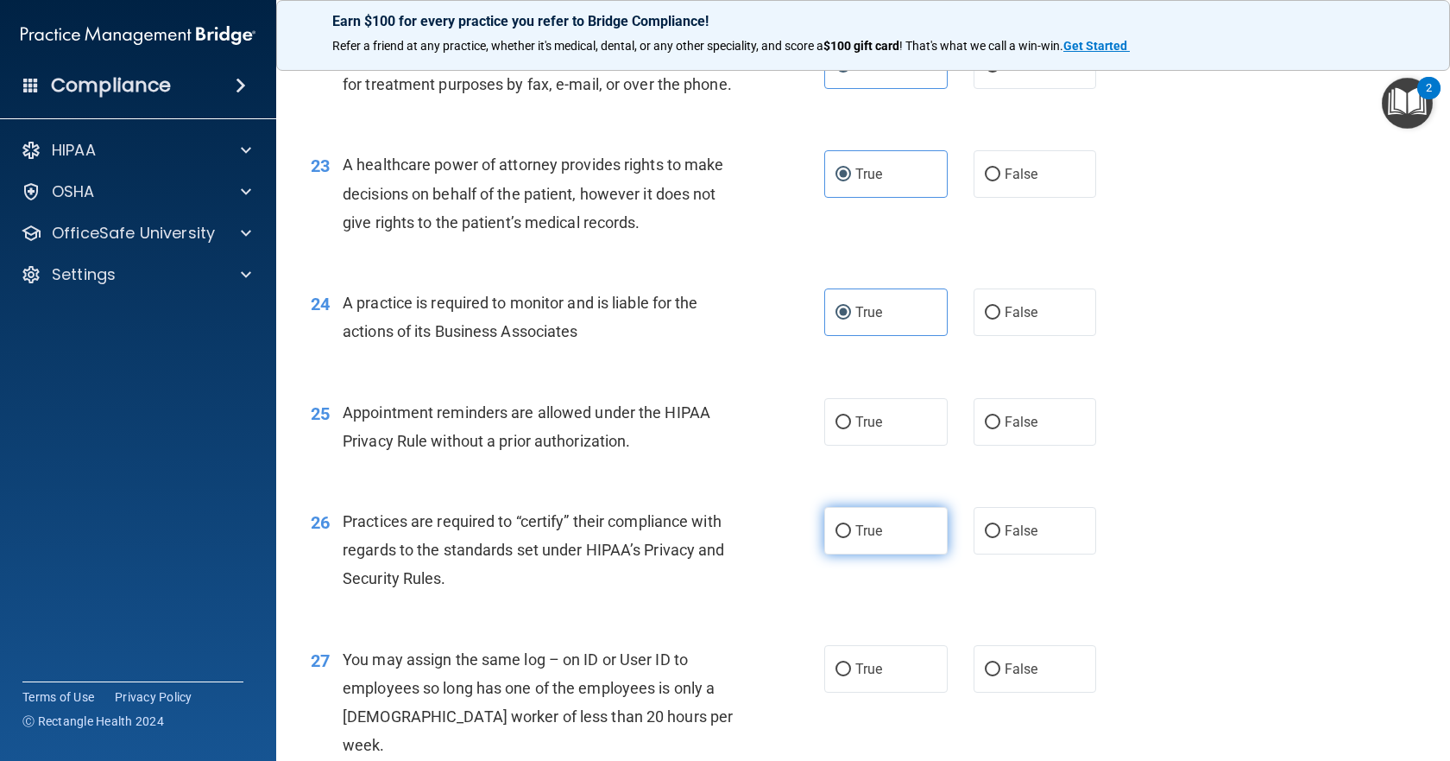
scroll to position [3108, 0]
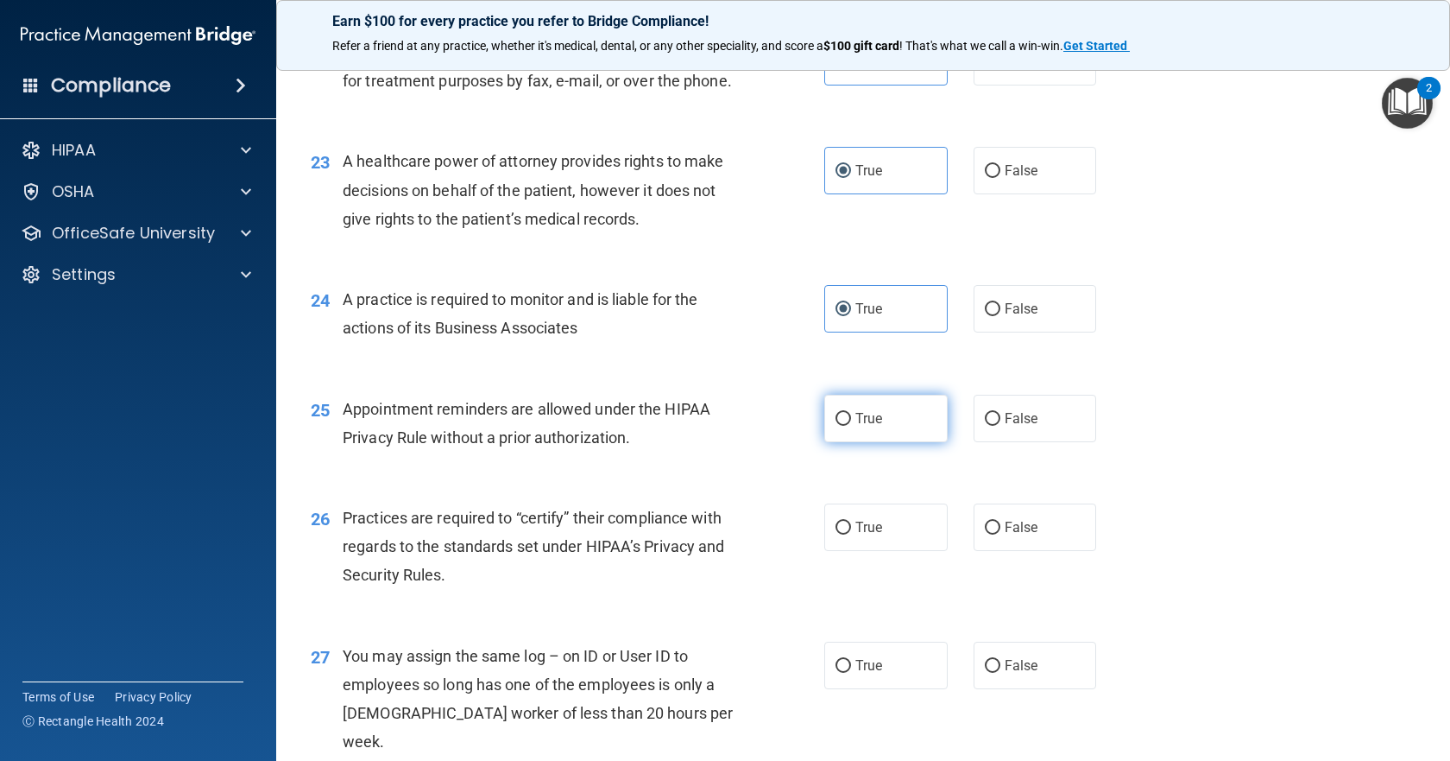
click at [888, 442] on label "True" at bounding box center [885, 418] width 123 height 47
click at [851, 426] on input "True" at bounding box center [844, 419] width 16 height 13
radio input "true"
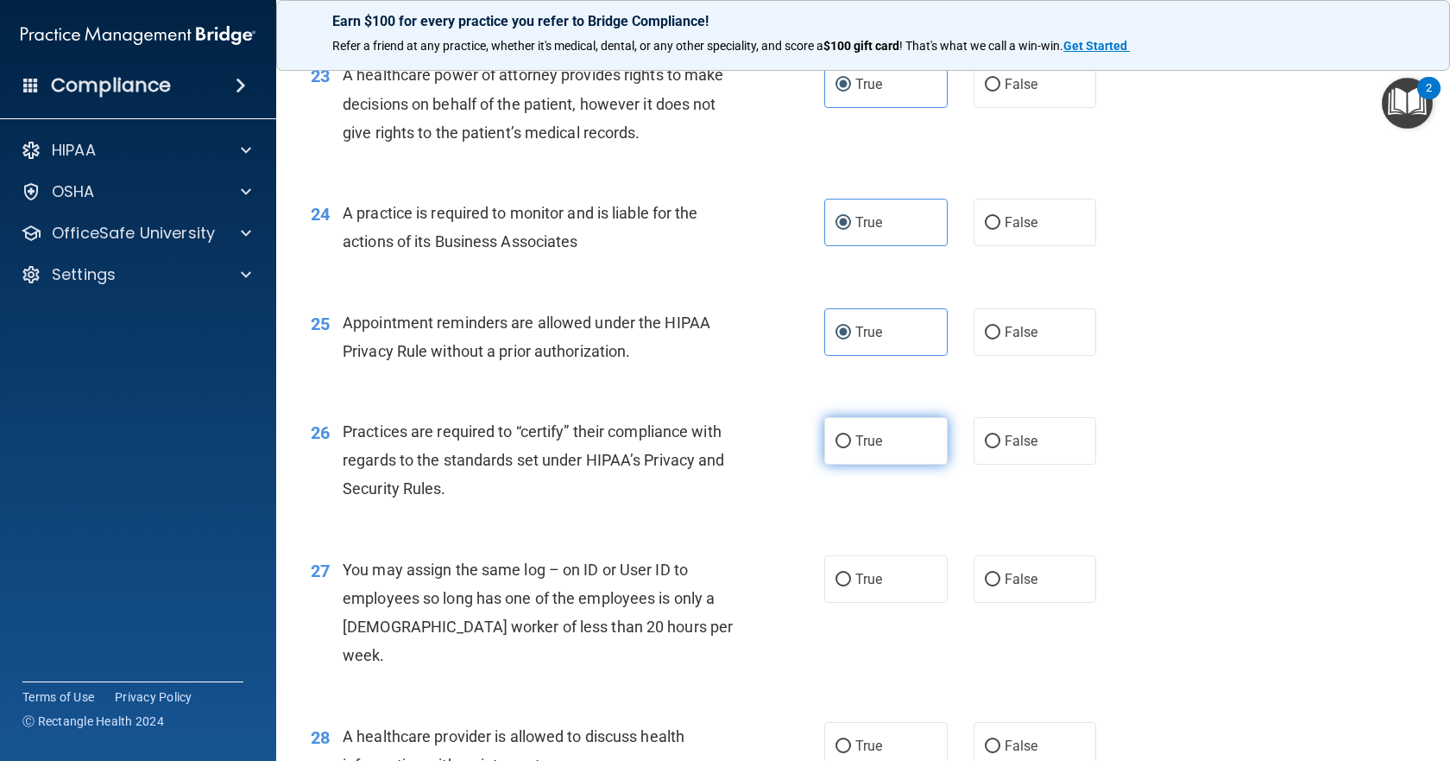
click at [888, 456] on label "True" at bounding box center [885, 440] width 123 height 47
click at [851, 448] on input "True" at bounding box center [844, 441] width 16 height 13
radio input "true"
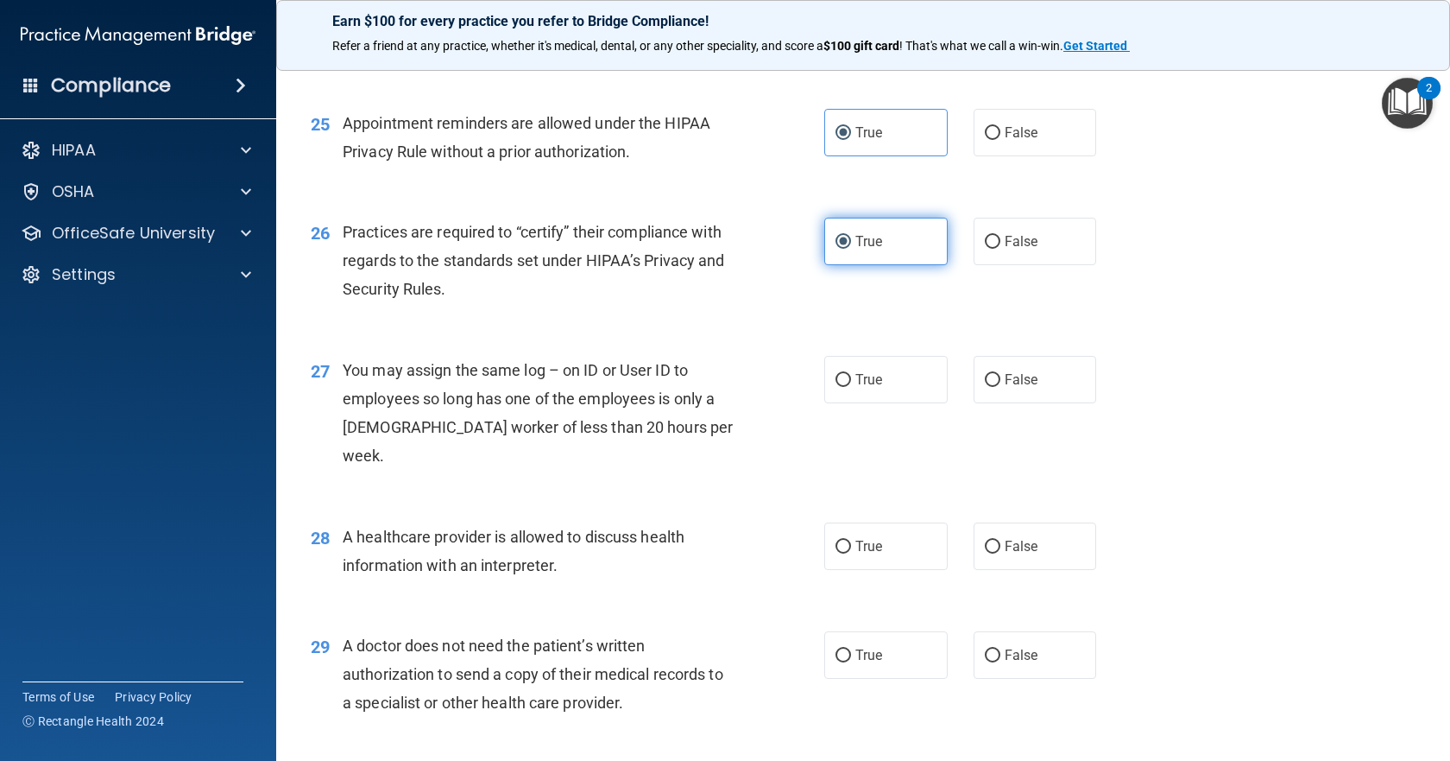
scroll to position [3453, 0]
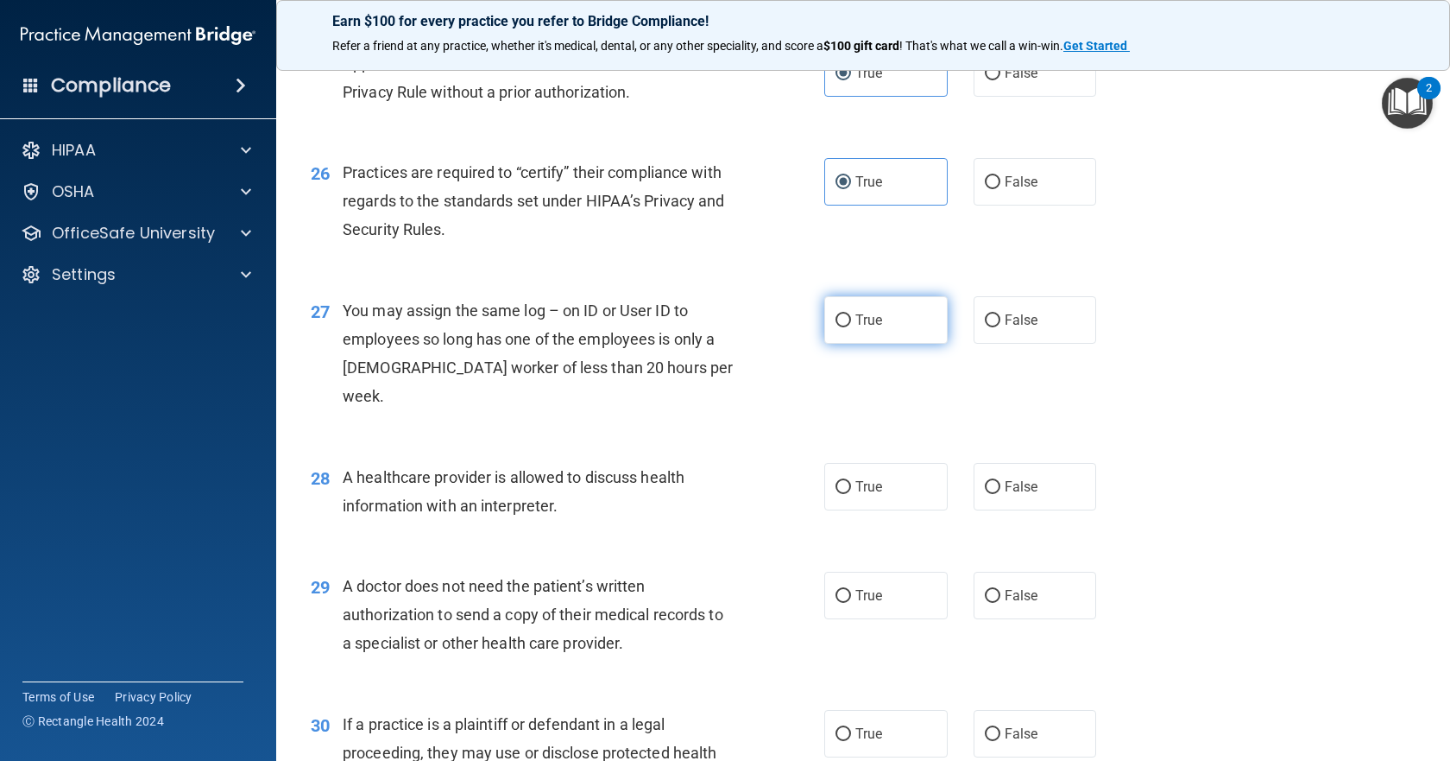
click at [889, 329] on label "True" at bounding box center [885, 319] width 123 height 47
click at [851, 327] on input "True" at bounding box center [844, 320] width 16 height 13
radio input "true"
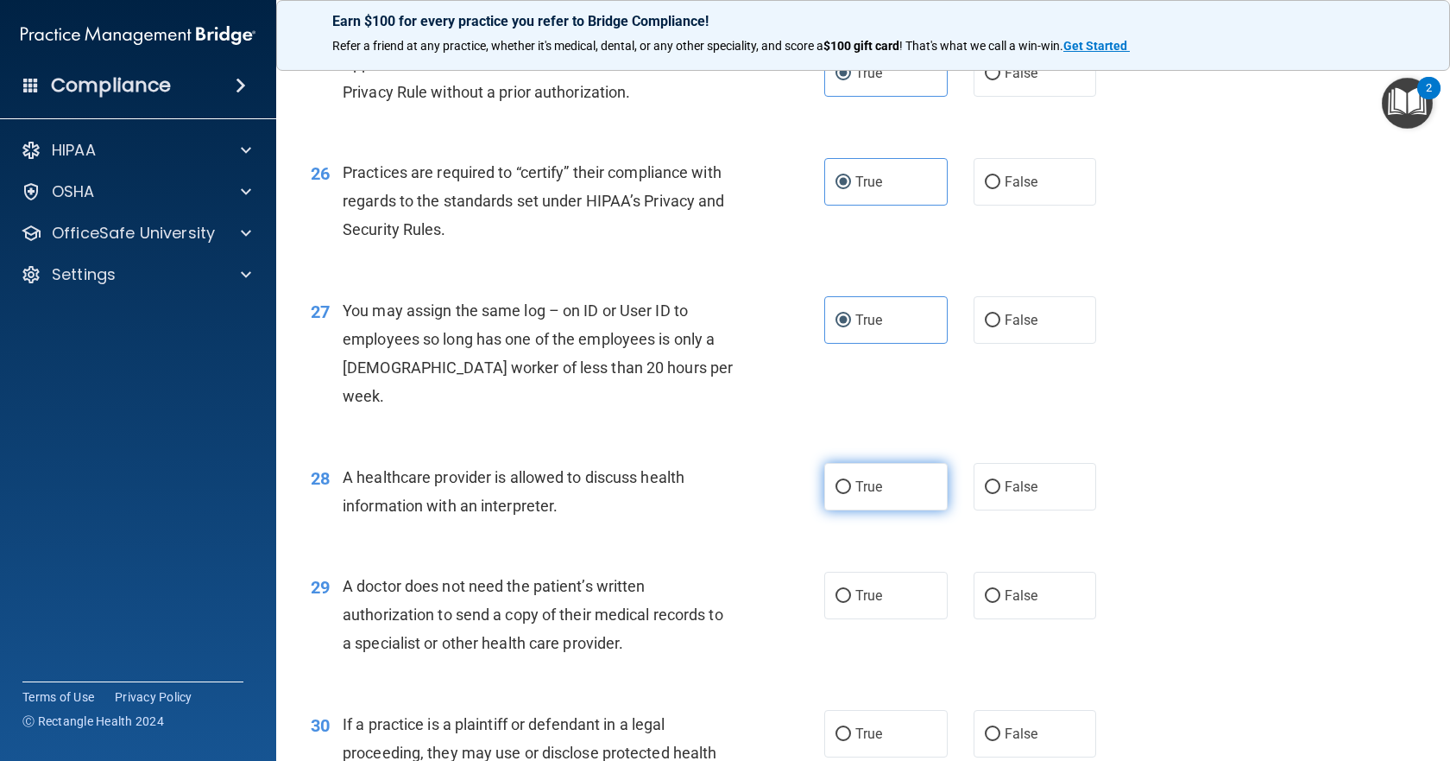
click at [888, 477] on label "True" at bounding box center [885, 486] width 123 height 47
click at [851, 481] on input "True" at bounding box center [844, 487] width 16 height 13
radio input "true"
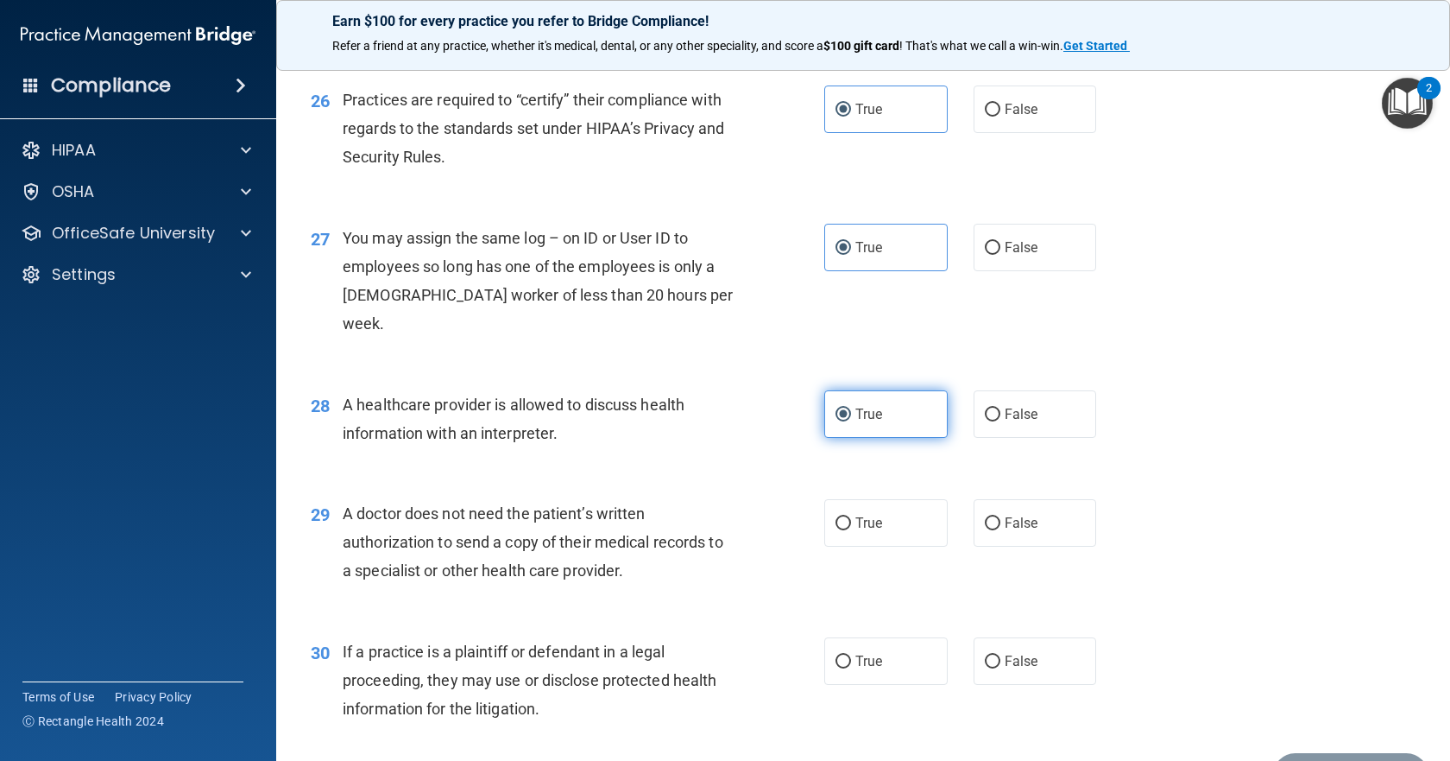
scroll to position [3626, 0]
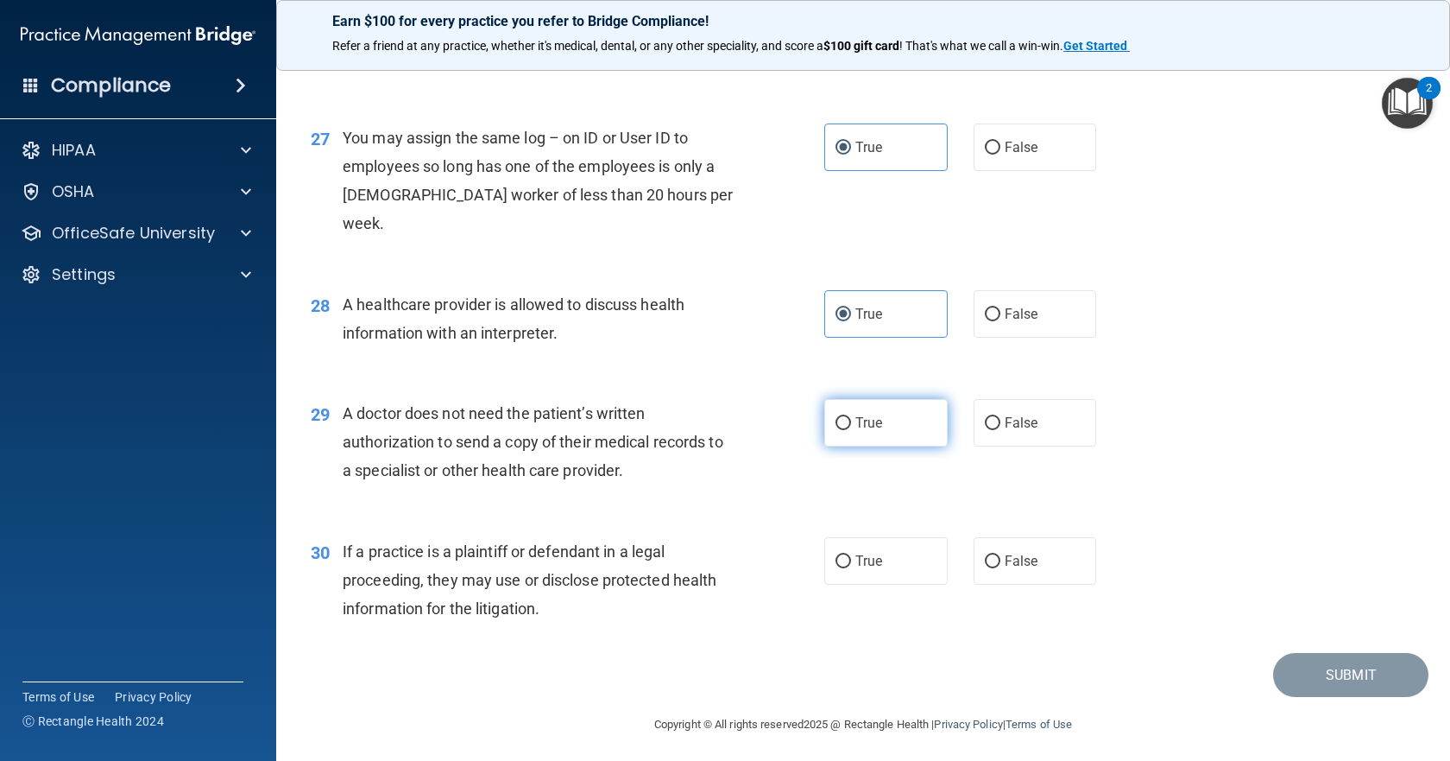
click at [890, 427] on label "True" at bounding box center [885, 422] width 123 height 47
click at [851, 427] on input "True" at bounding box center [844, 423] width 16 height 13
radio input "true"
click at [881, 567] on label "True" at bounding box center [885, 560] width 123 height 47
click at [851, 567] on input "True" at bounding box center [844, 561] width 16 height 13
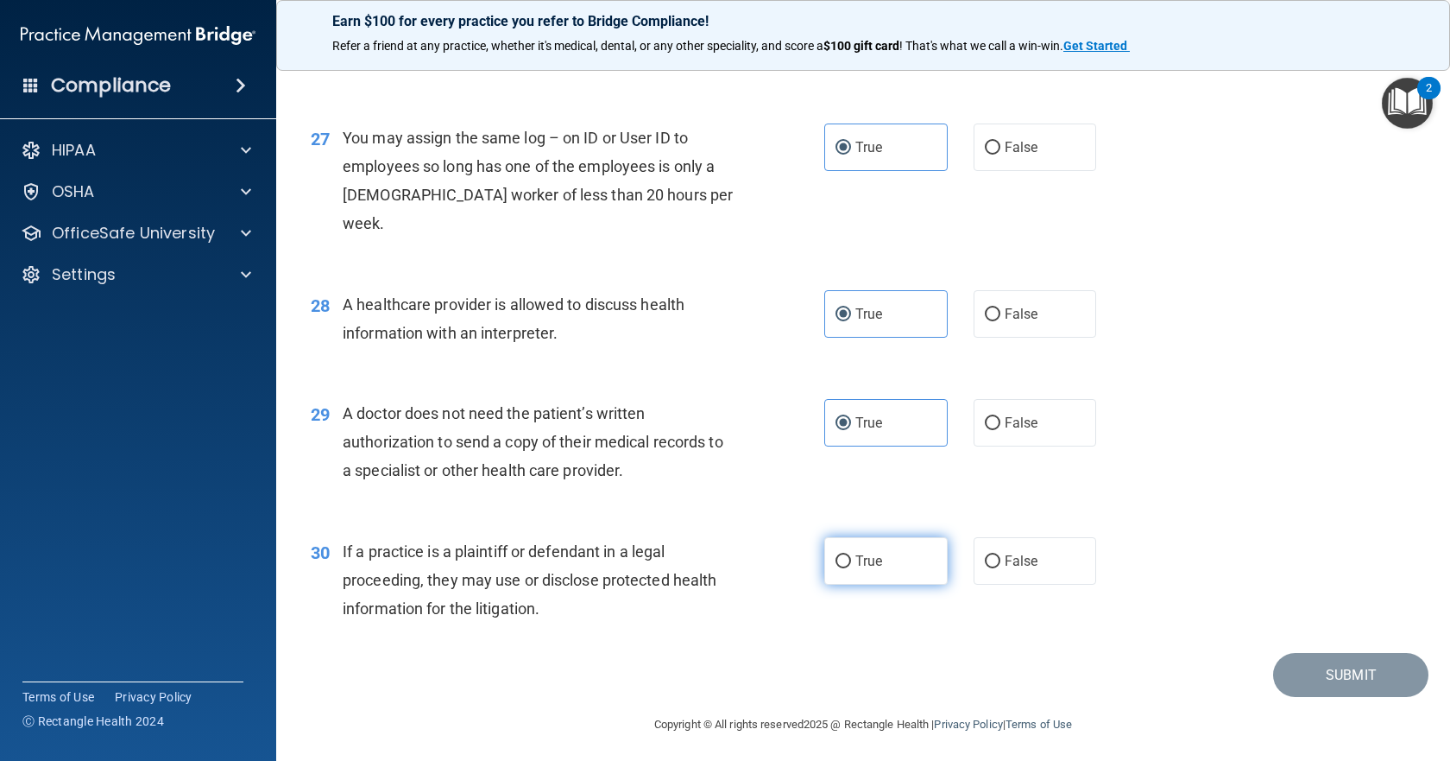
radio input "true"
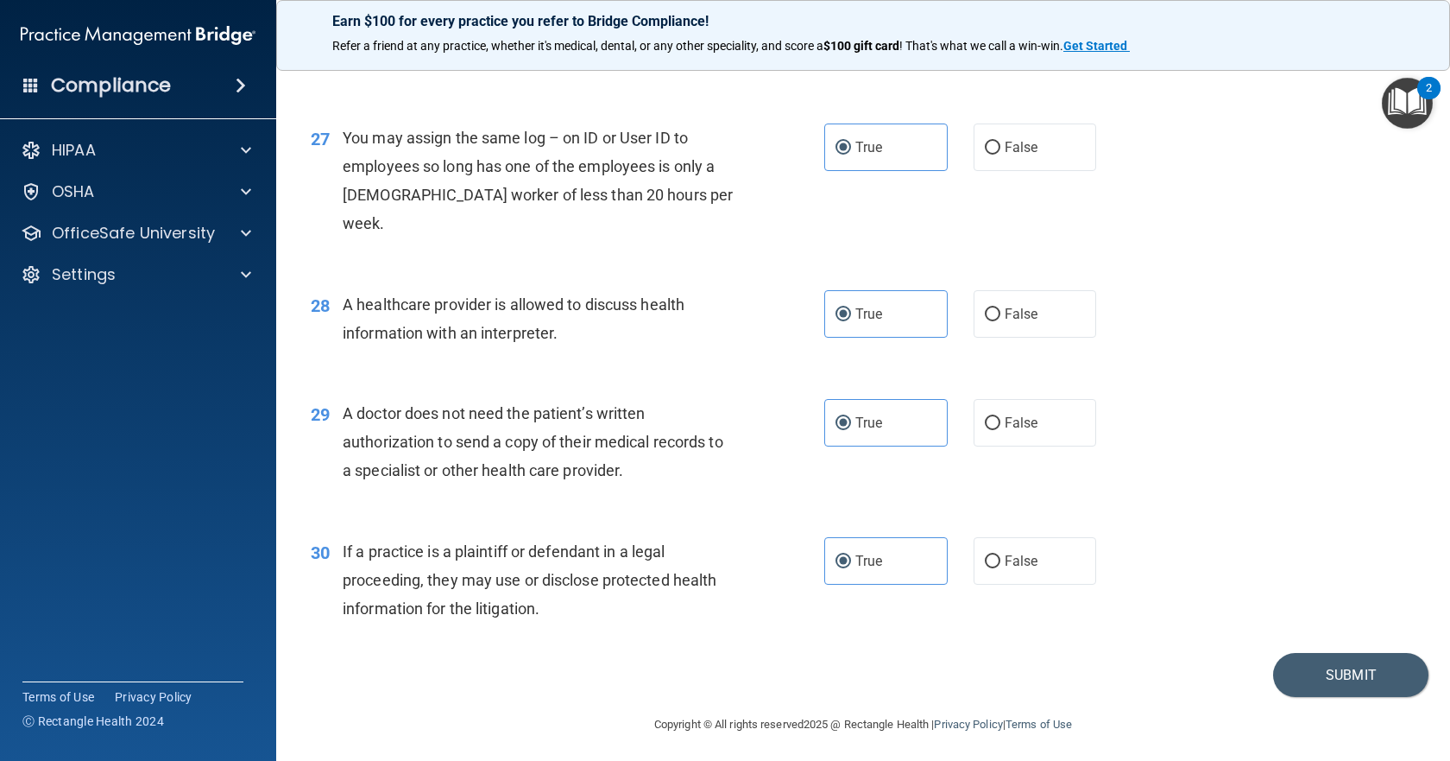
click at [1261, 654] on div "Submit" at bounding box center [863, 675] width 1131 height 44
click at [1292, 666] on button "Submit" at bounding box center [1350, 675] width 155 height 44
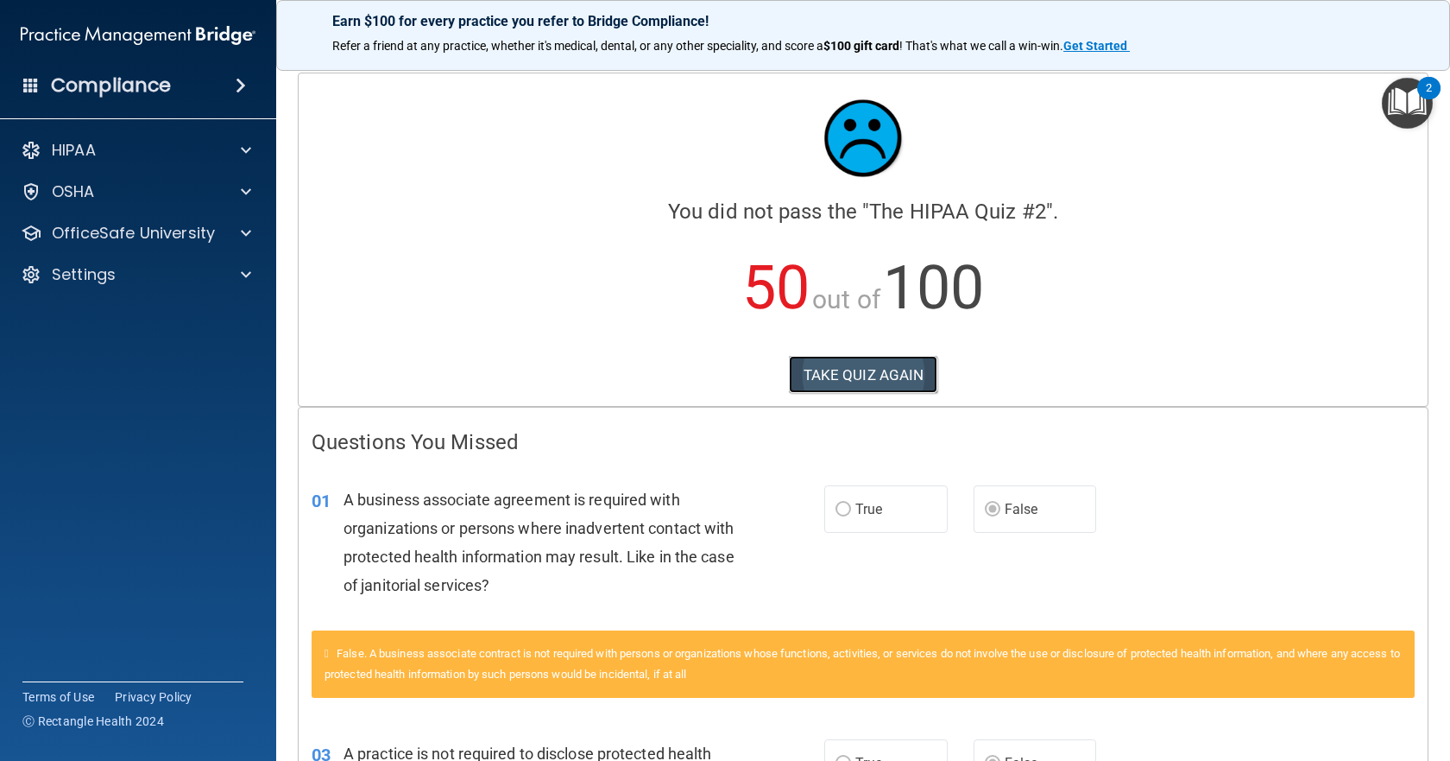
click at [900, 382] on button "TAKE QUIZ AGAIN" at bounding box center [863, 375] width 149 height 38
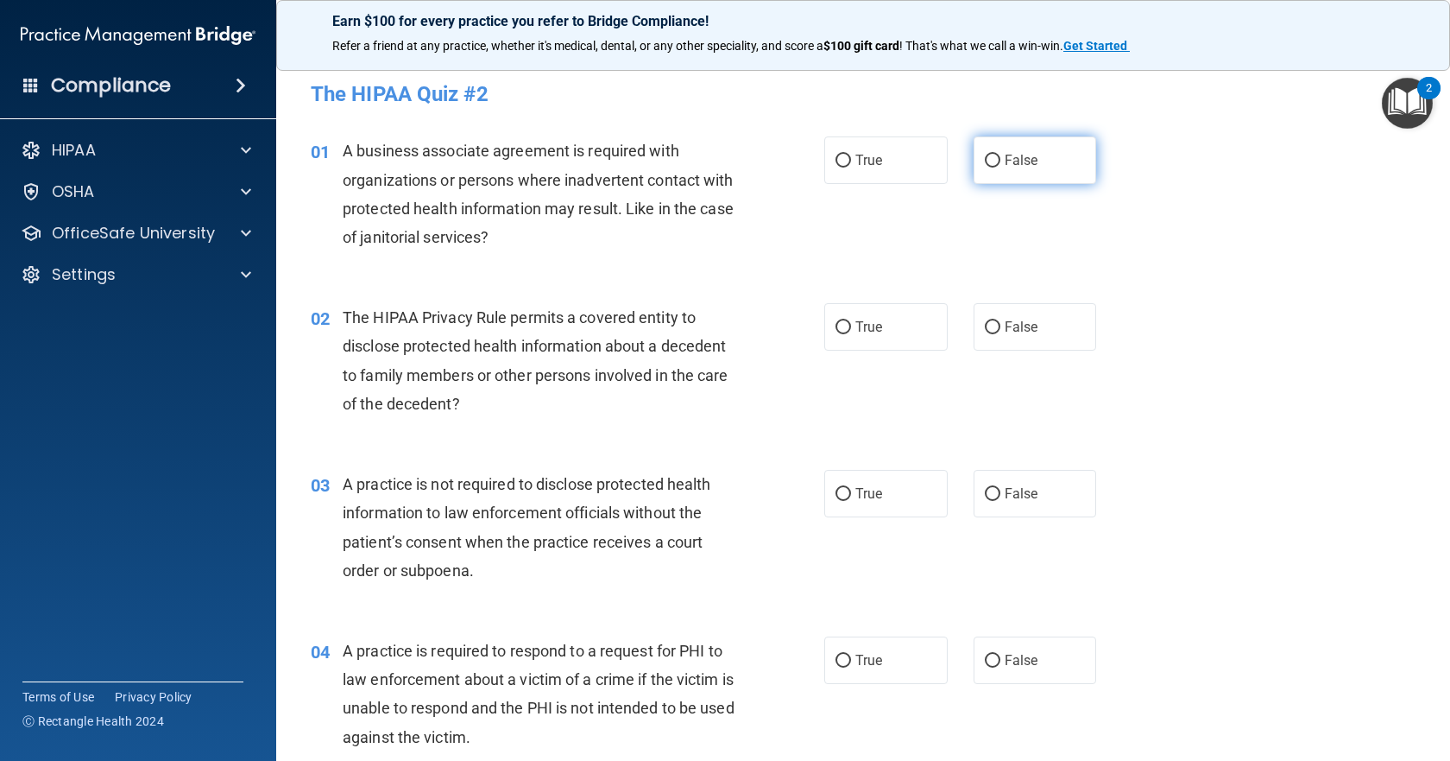
click at [1005, 172] on label "False" at bounding box center [1035, 159] width 123 height 47
click at [1001, 167] on input "False" at bounding box center [993, 161] width 16 height 13
radio input "true"
click at [889, 348] on label "True" at bounding box center [885, 326] width 123 height 47
click at [851, 334] on input "True" at bounding box center [844, 327] width 16 height 13
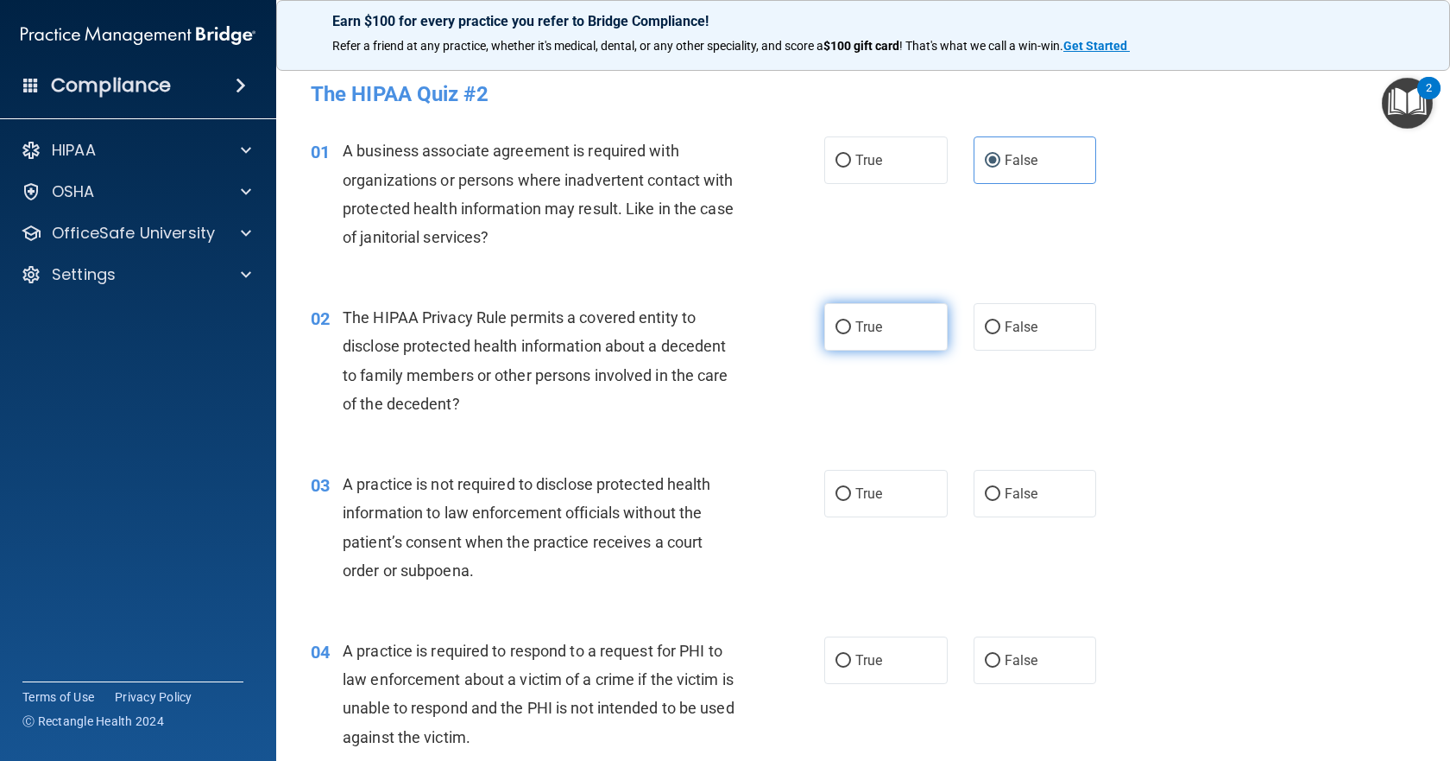
radio input "true"
click at [988, 505] on label "False" at bounding box center [1035, 493] width 123 height 47
click at [988, 501] on input "False" at bounding box center [993, 494] width 16 height 13
radio input "true"
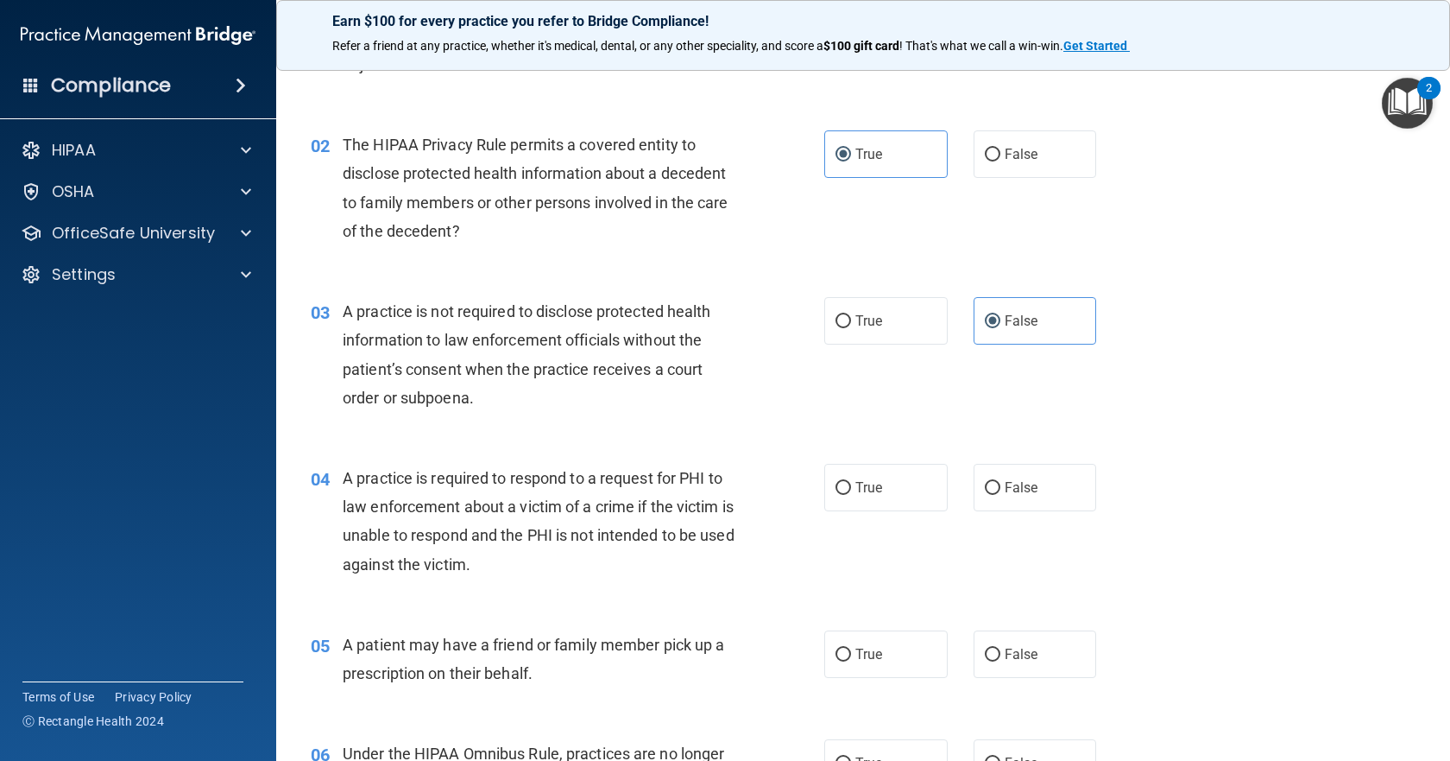
click at [862, 445] on div "04 A practice is required to respond to a request for PHI to law enforcement ab…" at bounding box center [863, 525] width 1131 height 167
click at [873, 481] on span "True" at bounding box center [868, 487] width 27 height 16
click at [851, 482] on input "True" at bounding box center [844, 488] width 16 height 13
radio input "true"
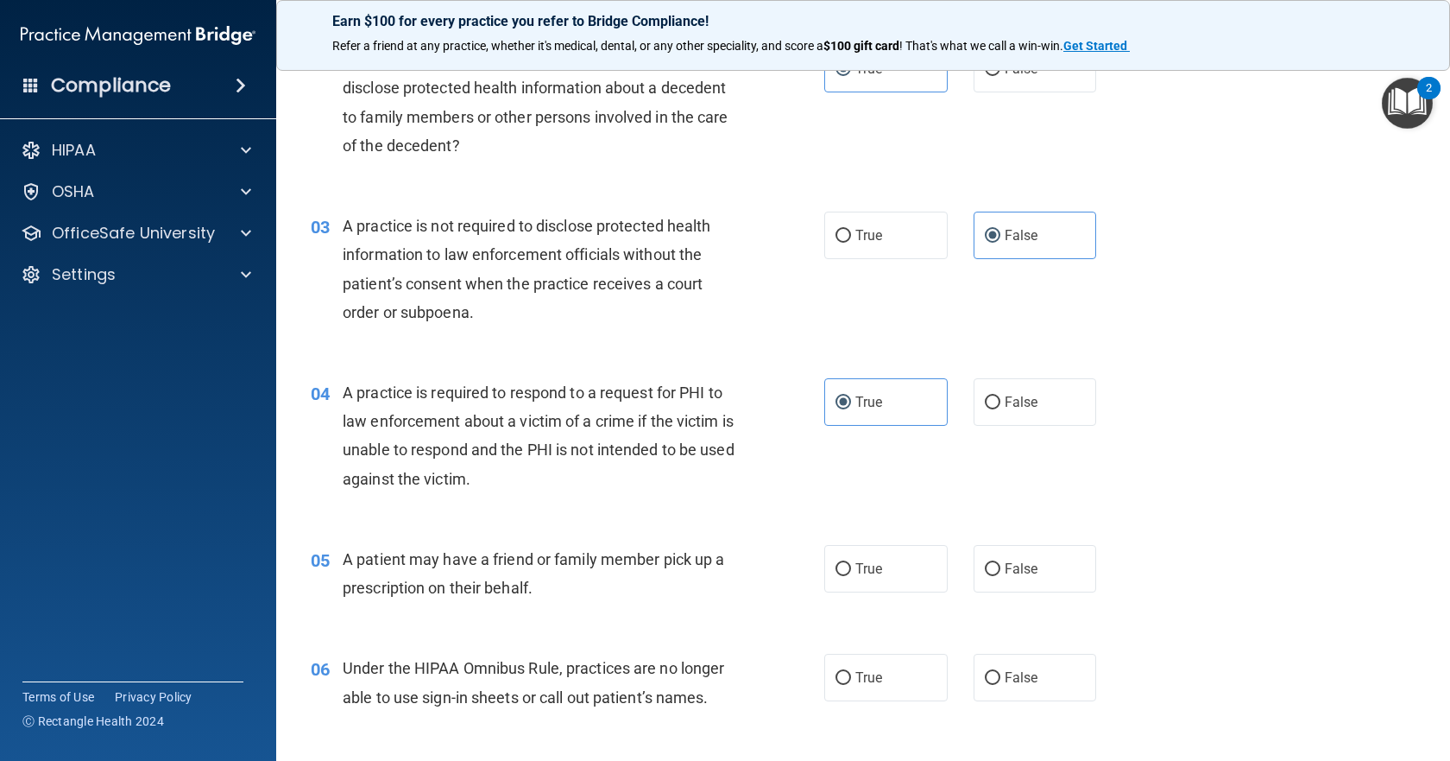
scroll to position [259, 0]
click at [860, 560] on span "True" at bounding box center [868, 567] width 27 height 16
click at [851, 562] on input "True" at bounding box center [844, 568] width 16 height 13
radio input "true"
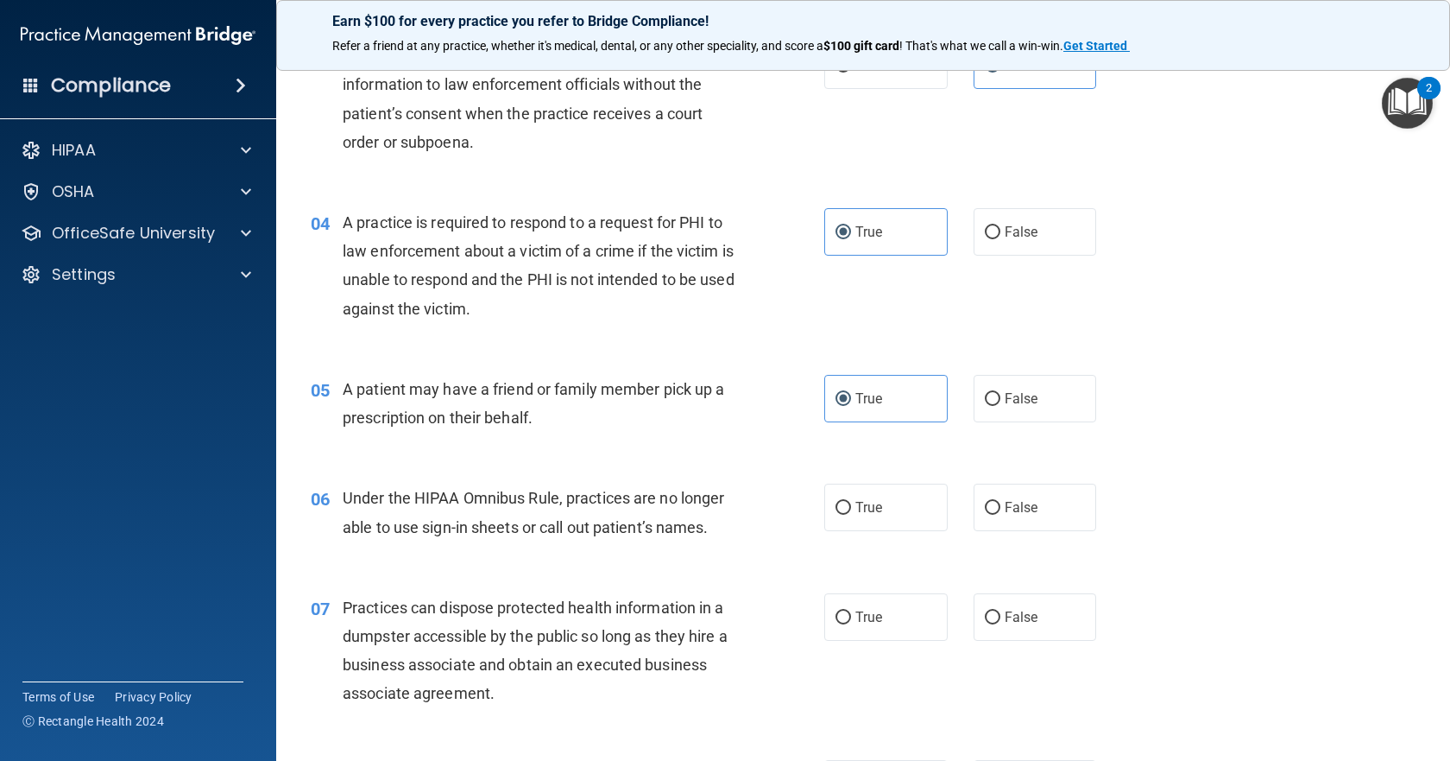
scroll to position [432, 0]
click at [1026, 524] on label "False" at bounding box center [1035, 503] width 123 height 47
click at [1001, 511] on input "False" at bounding box center [993, 504] width 16 height 13
radio input "true"
click at [1072, 627] on label "False" at bounding box center [1035, 613] width 123 height 47
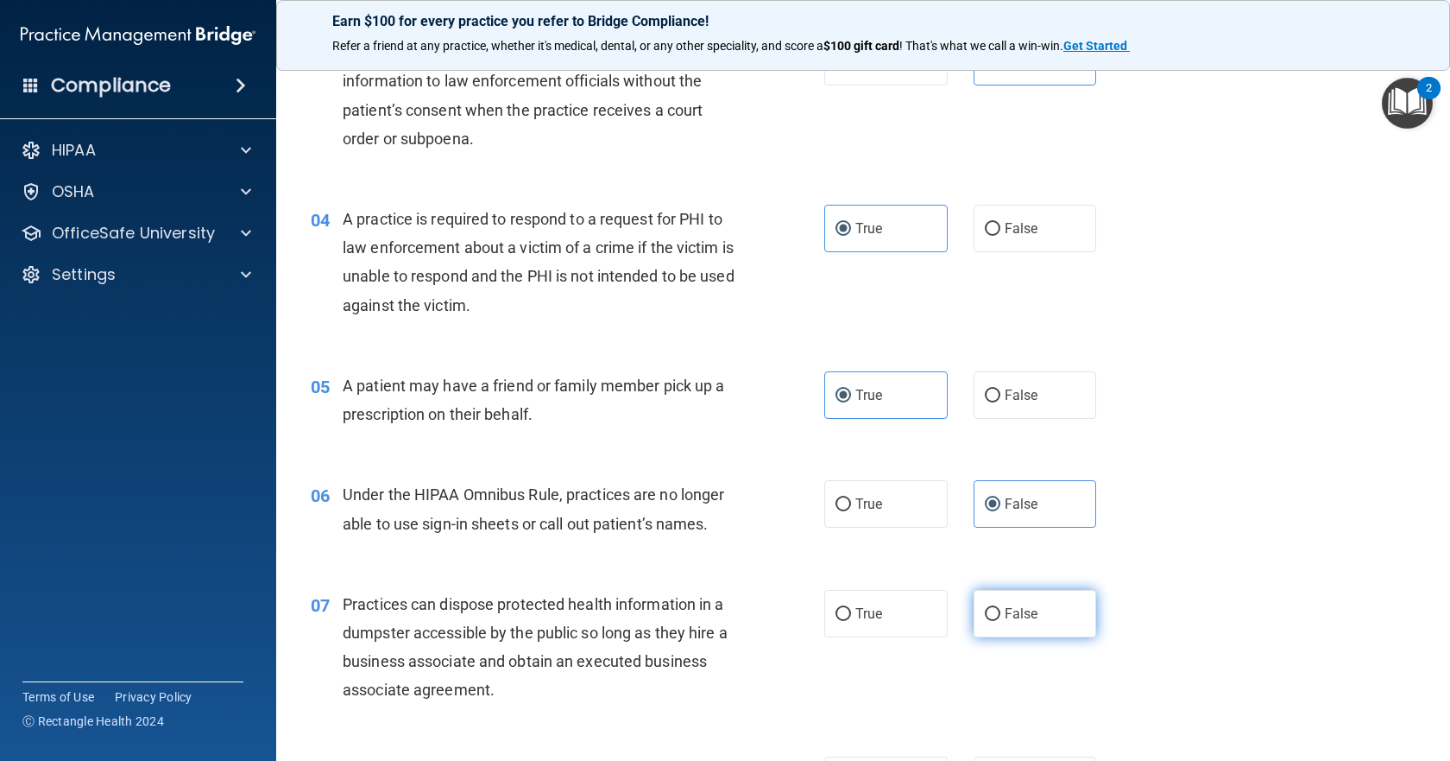
click at [1001, 621] on input "False" at bounding box center [993, 614] width 16 height 13
radio input "true"
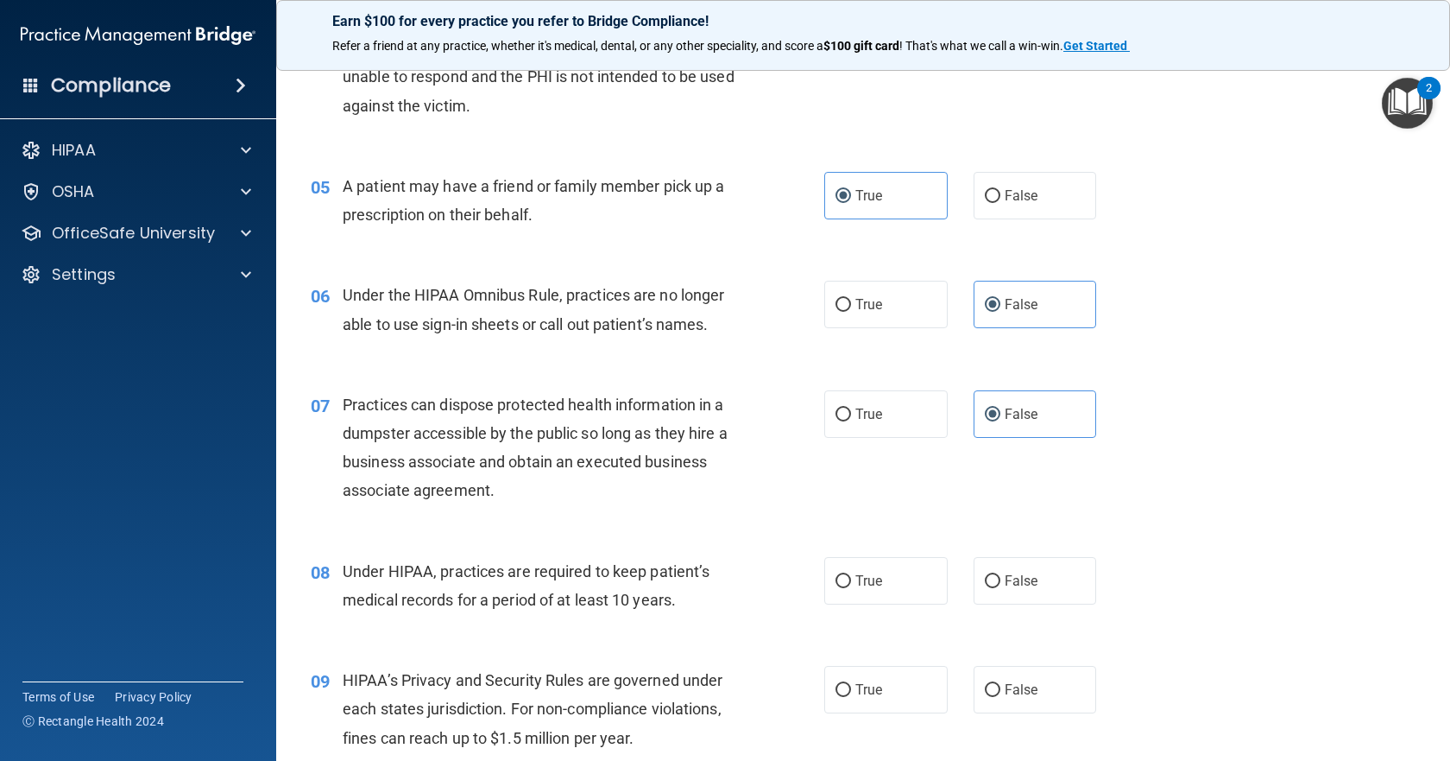
scroll to position [691, 0]
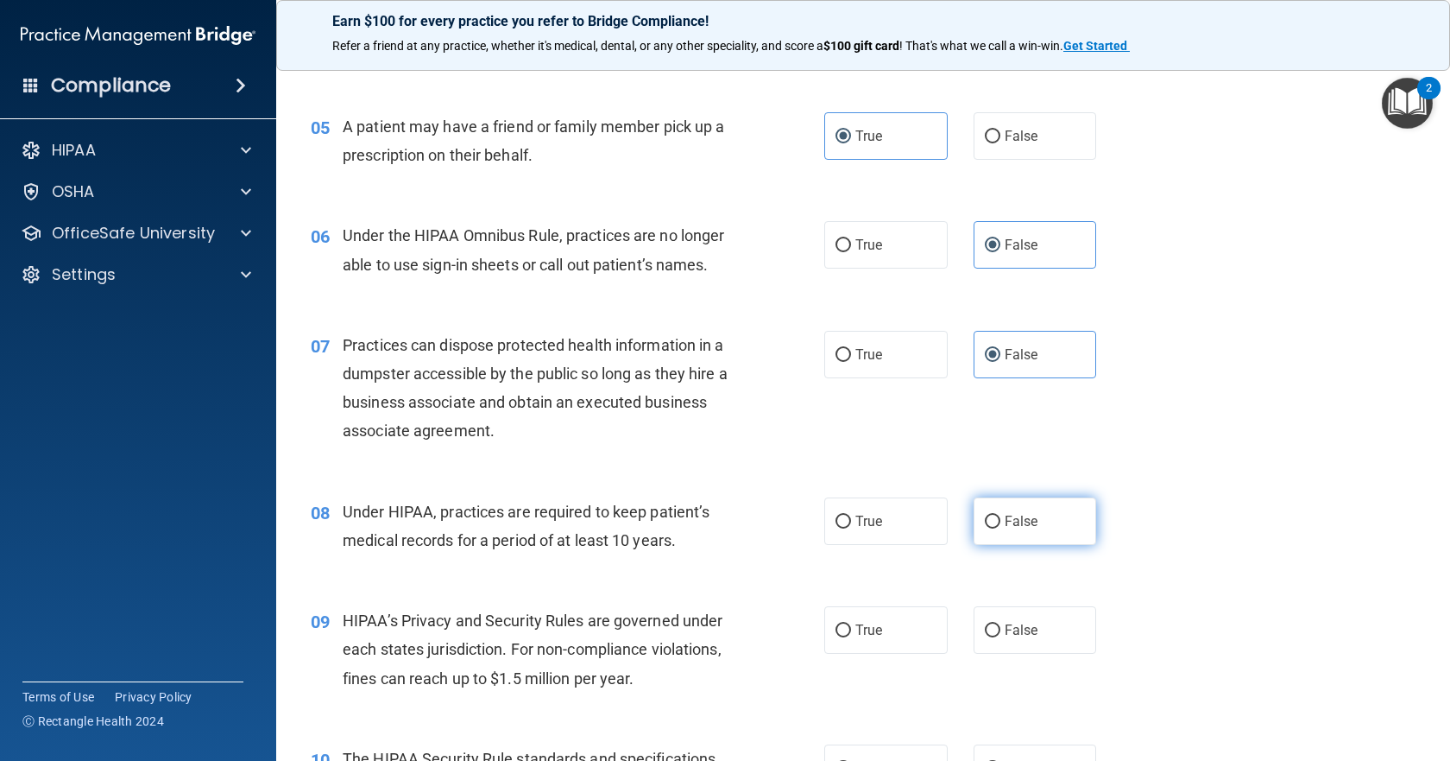
click at [1039, 520] on label "False" at bounding box center [1035, 520] width 123 height 47
click at [1001, 520] on input "False" at bounding box center [993, 521] width 16 height 13
radio input "true"
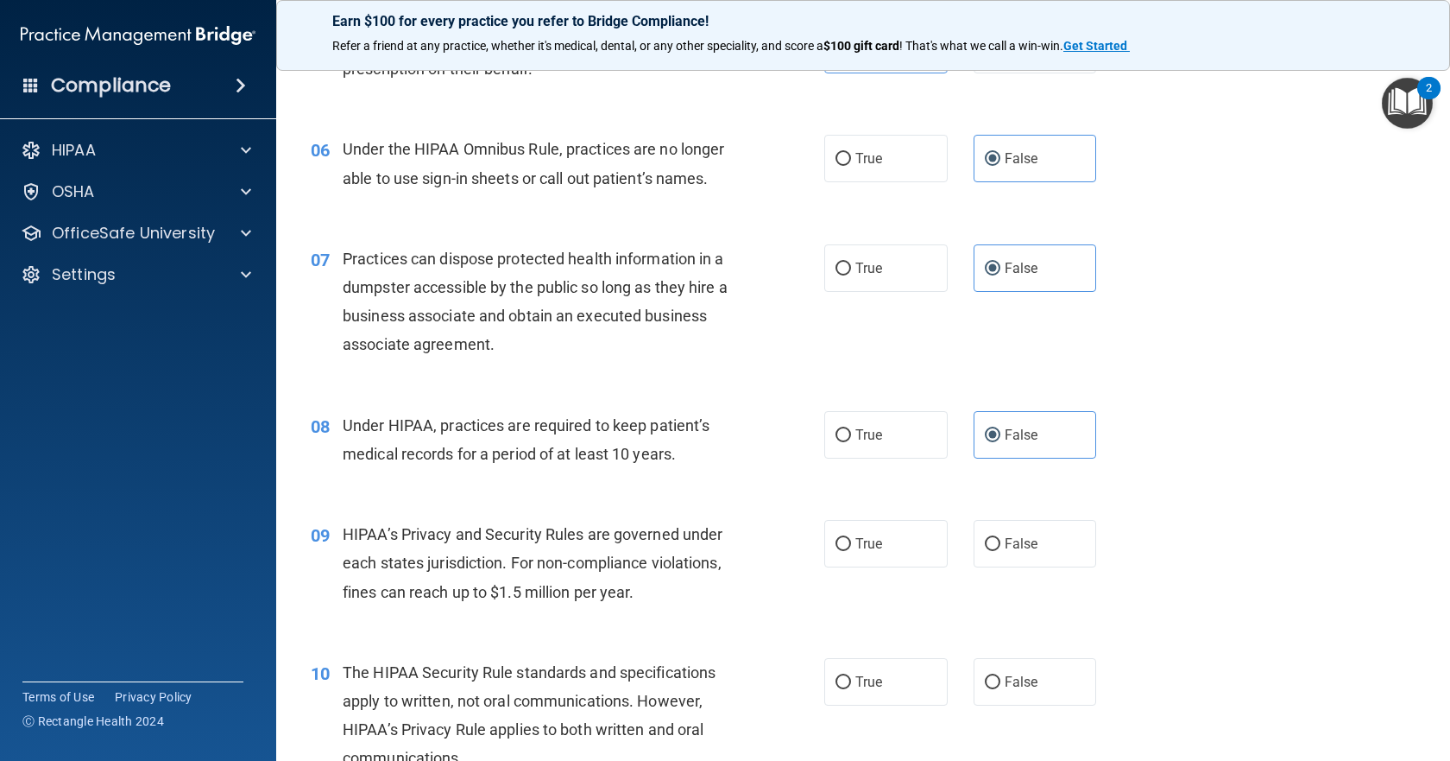
click at [1054, 552] on label "False" at bounding box center [1035, 543] width 123 height 47
click at [1001, 551] on input "False" at bounding box center [993, 544] width 16 height 13
radio input "true"
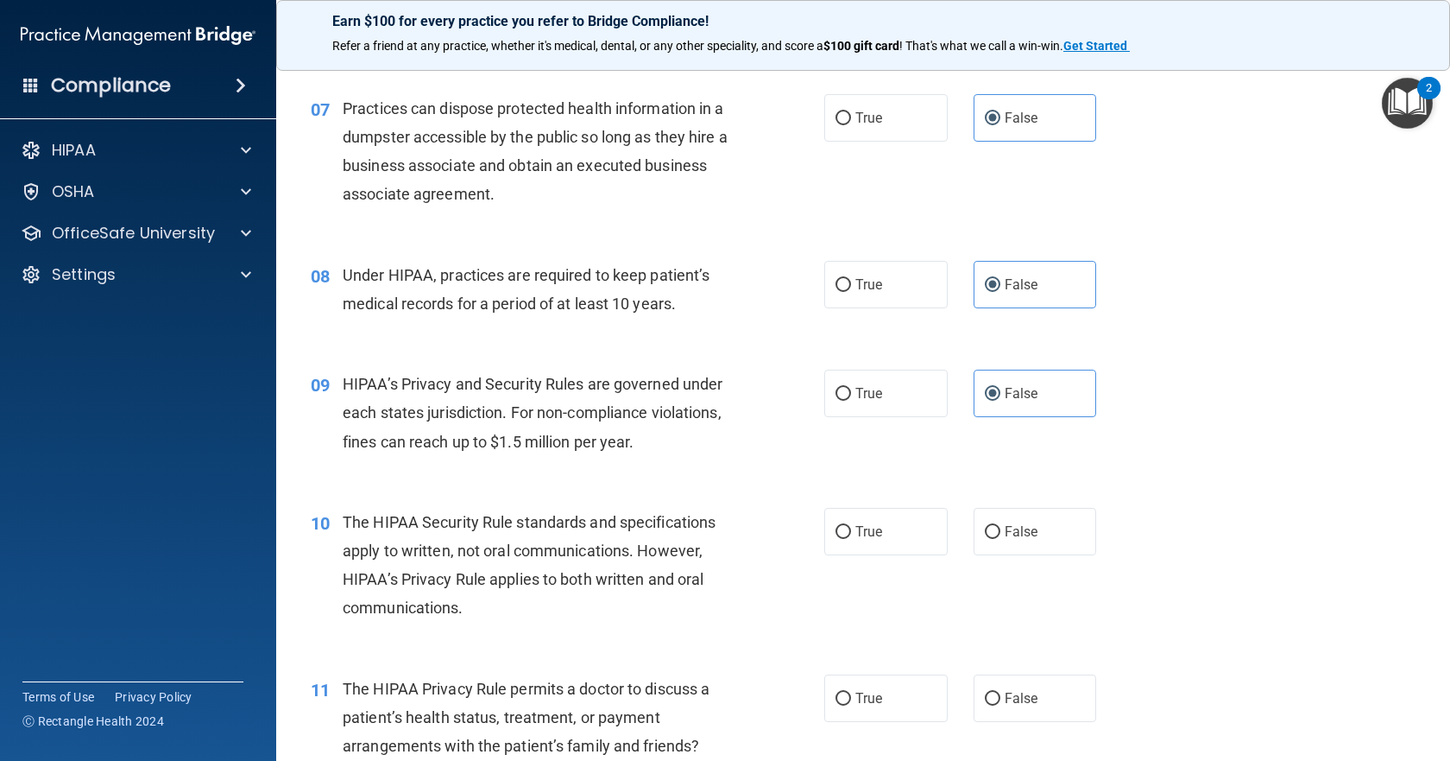
scroll to position [950, 0]
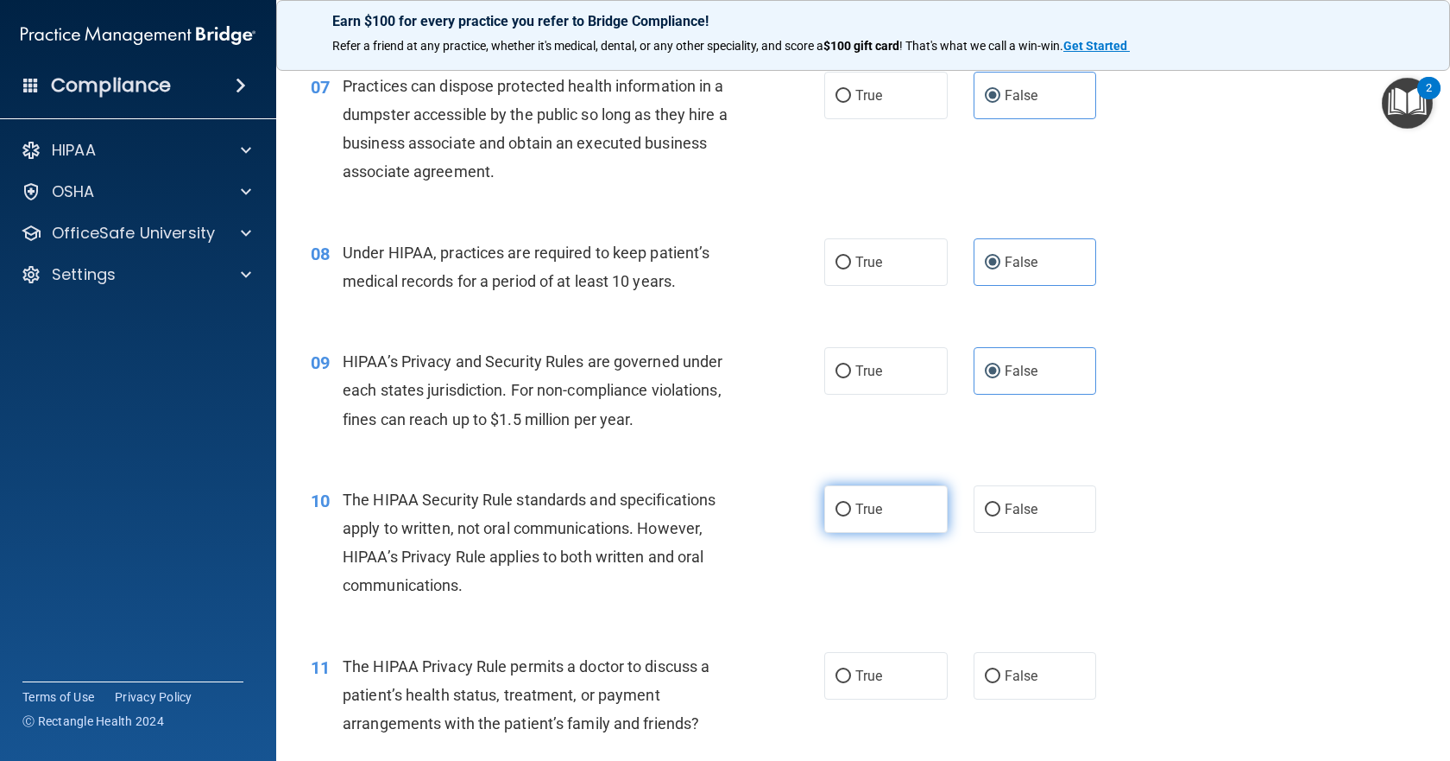
click at [919, 503] on label "True" at bounding box center [885, 508] width 123 height 47
click at [851, 503] on input "True" at bounding box center [844, 509] width 16 height 13
radio input "true"
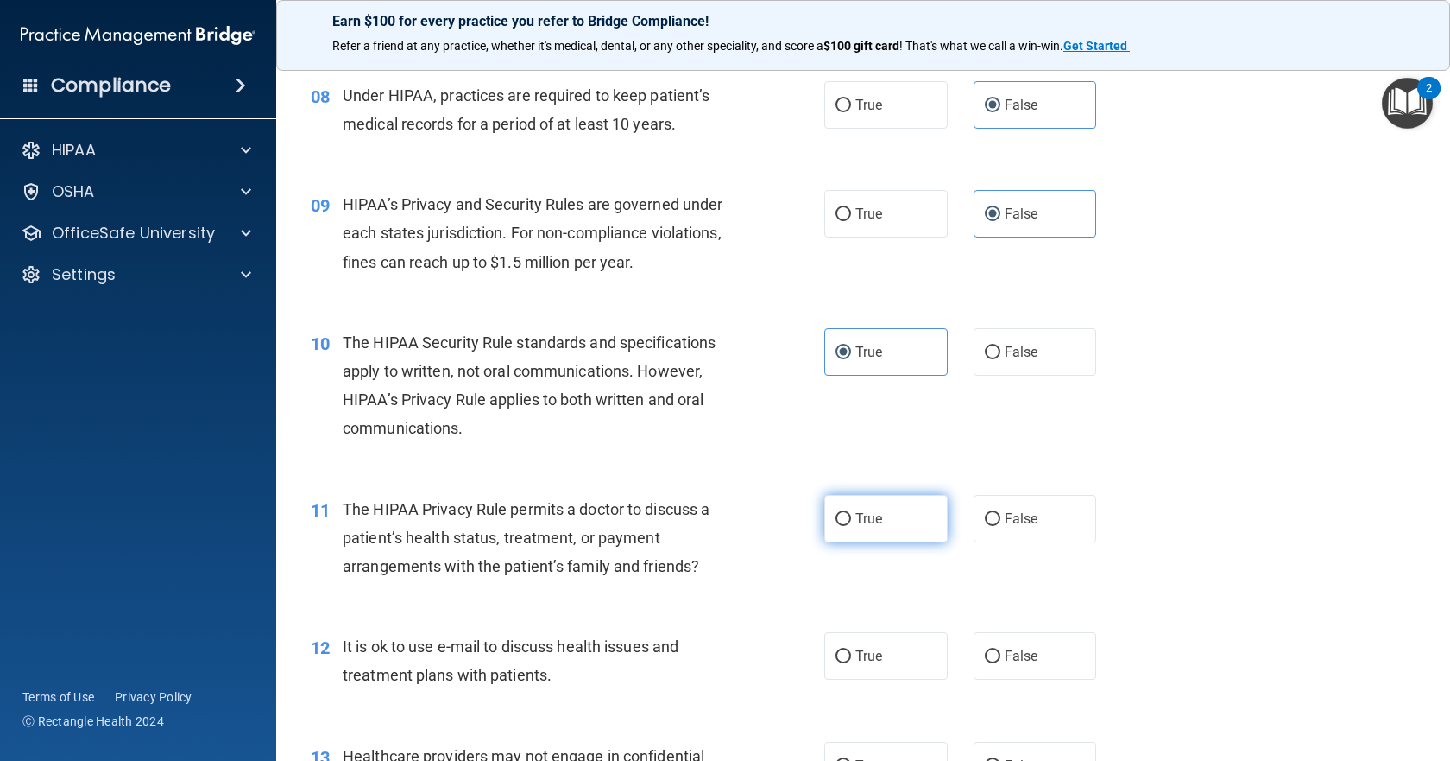
scroll to position [1122, 0]
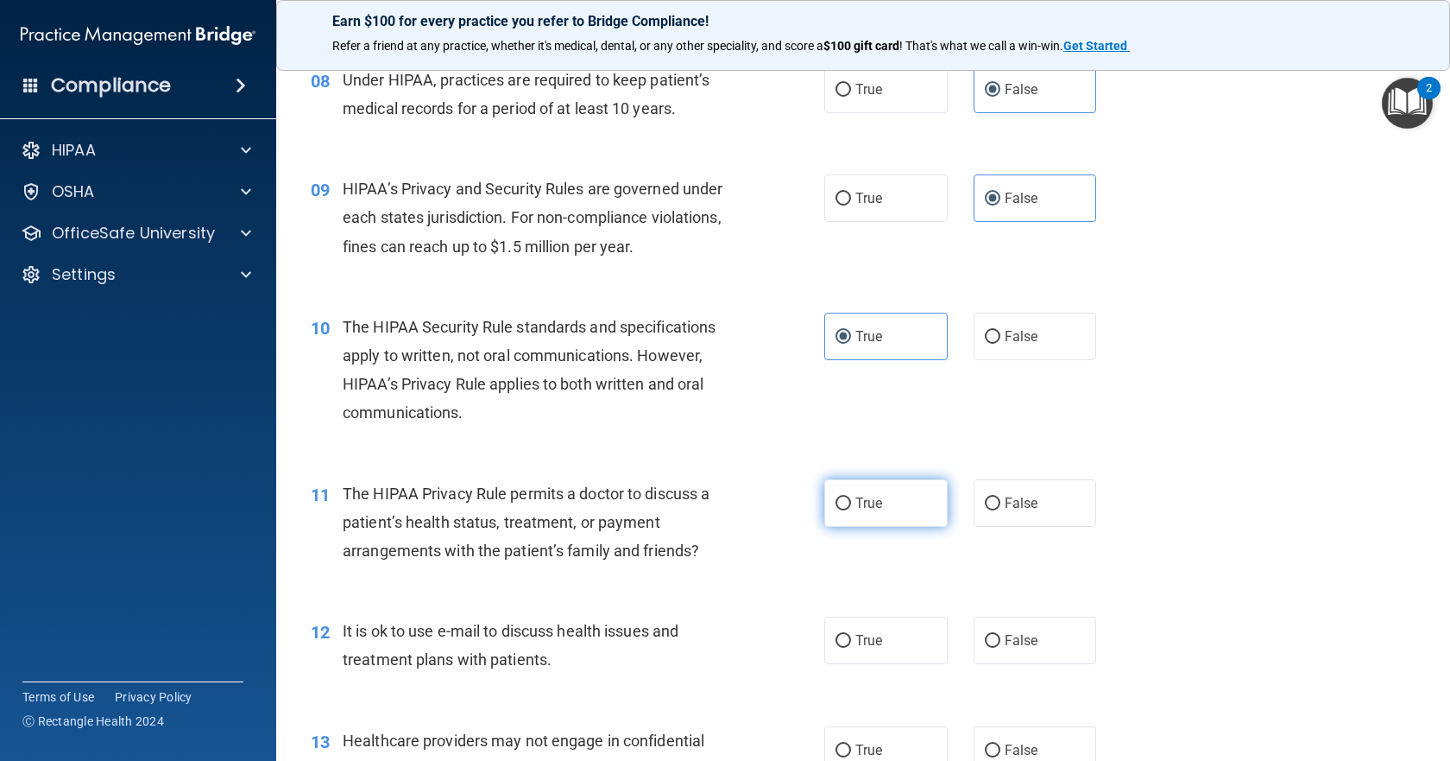
click at [910, 496] on label "True" at bounding box center [885, 502] width 123 height 47
click at [851, 497] on input "True" at bounding box center [844, 503] width 16 height 13
radio input "true"
click at [907, 633] on label "True" at bounding box center [885, 639] width 123 height 47
click at [851, 634] on input "True" at bounding box center [844, 640] width 16 height 13
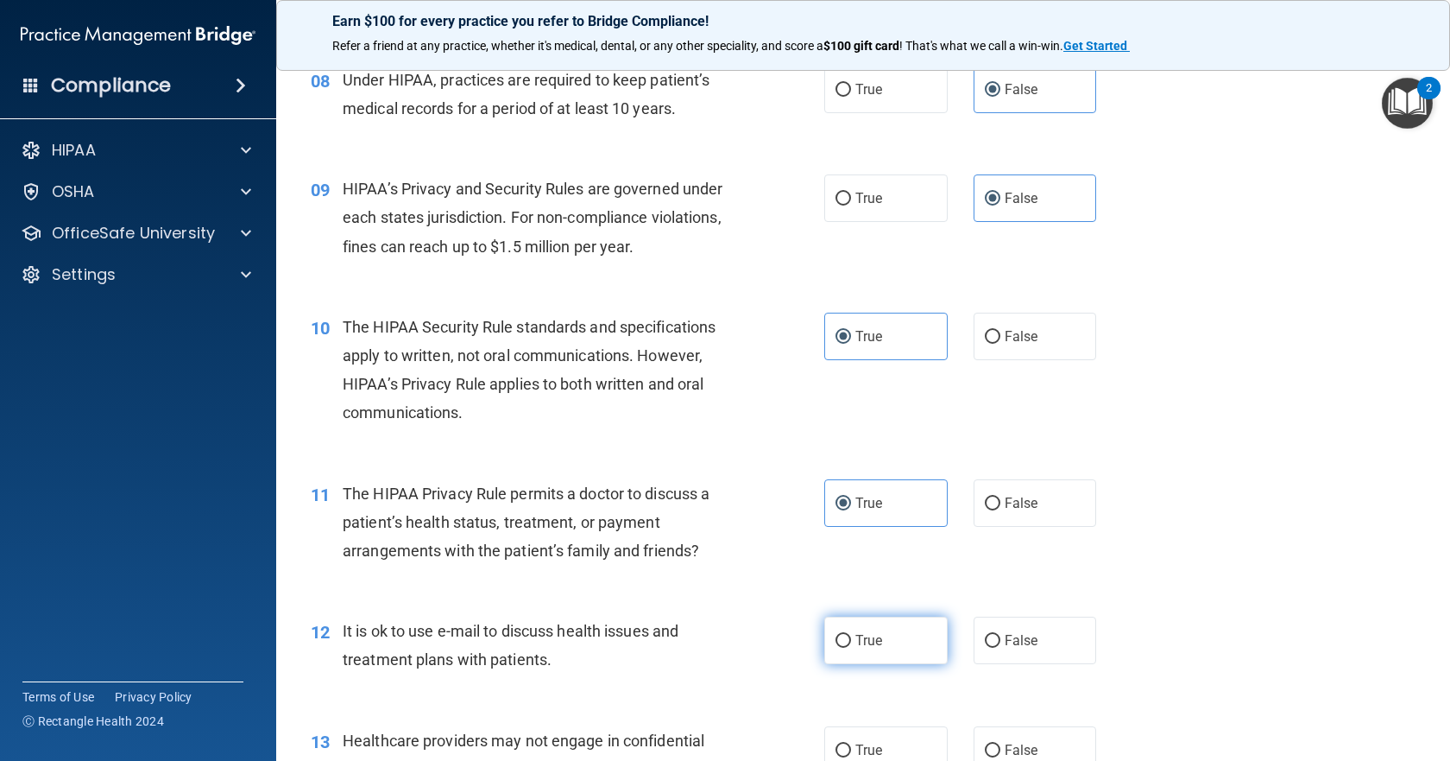
radio input "true"
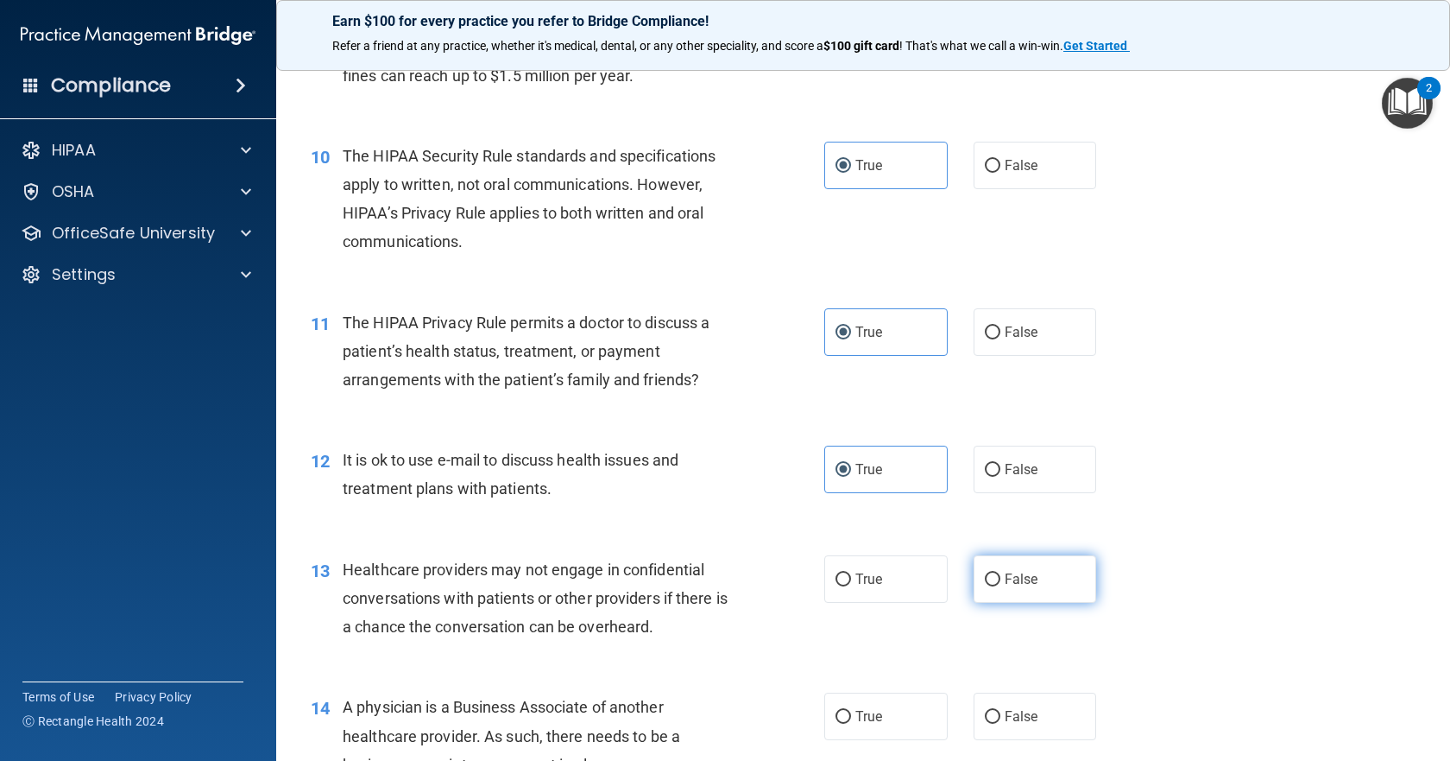
scroll to position [1295, 0]
click at [992, 564] on label "False" at bounding box center [1035, 576] width 123 height 47
click at [992, 571] on input "False" at bounding box center [993, 577] width 16 height 13
radio input "true"
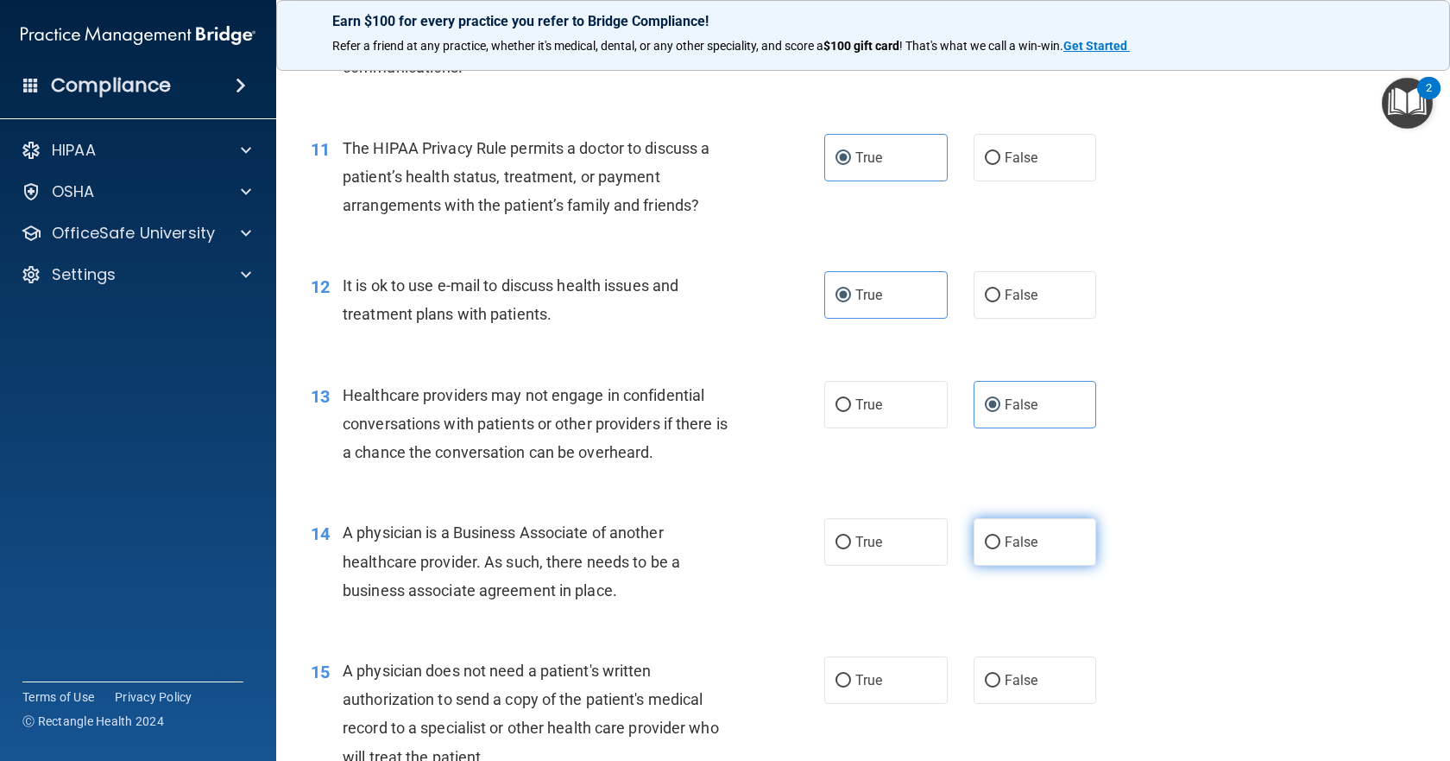
click at [1040, 549] on label "False" at bounding box center [1035, 541] width 123 height 47
click at [1001, 549] on input "False" at bounding box center [993, 542] width 16 height 13
radio input "true"
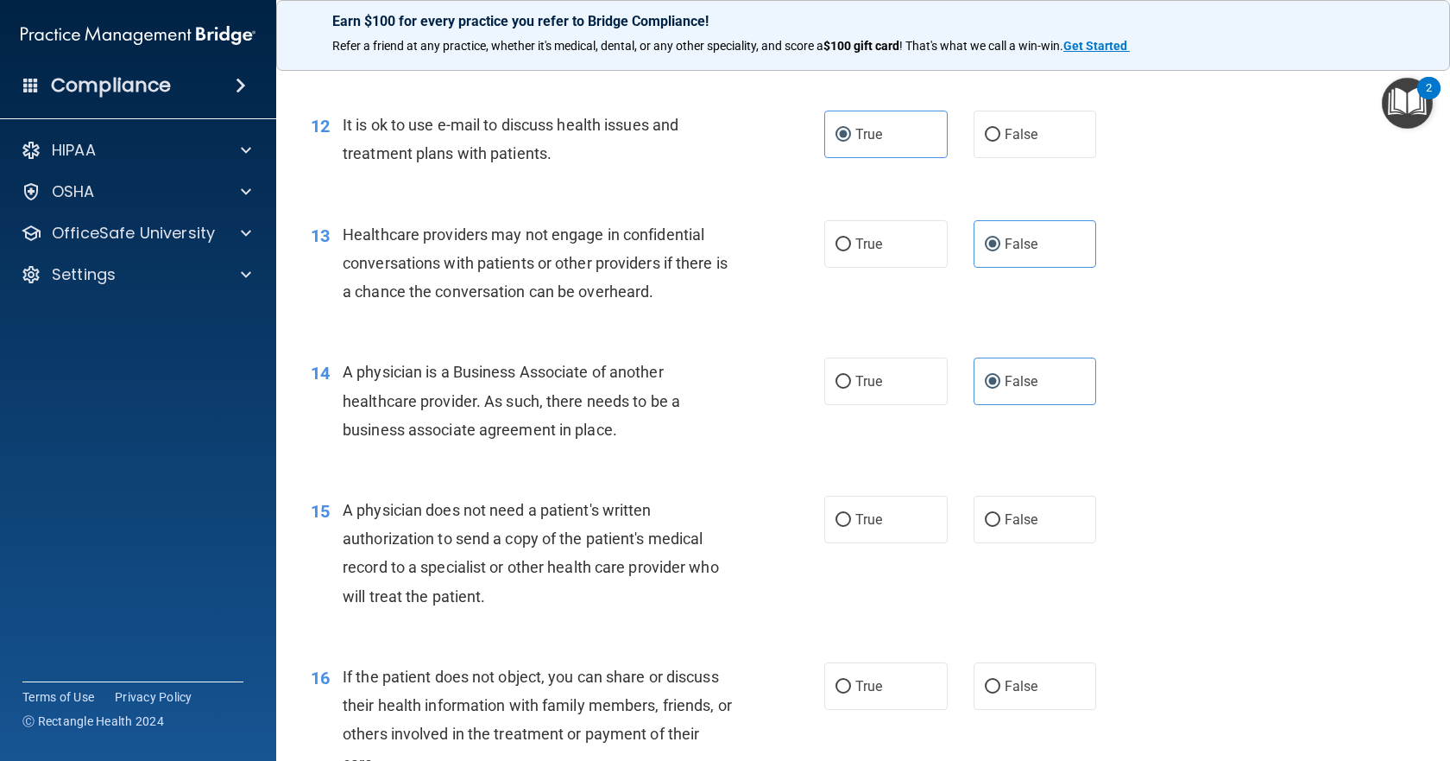
scroll to position [1640, 0]
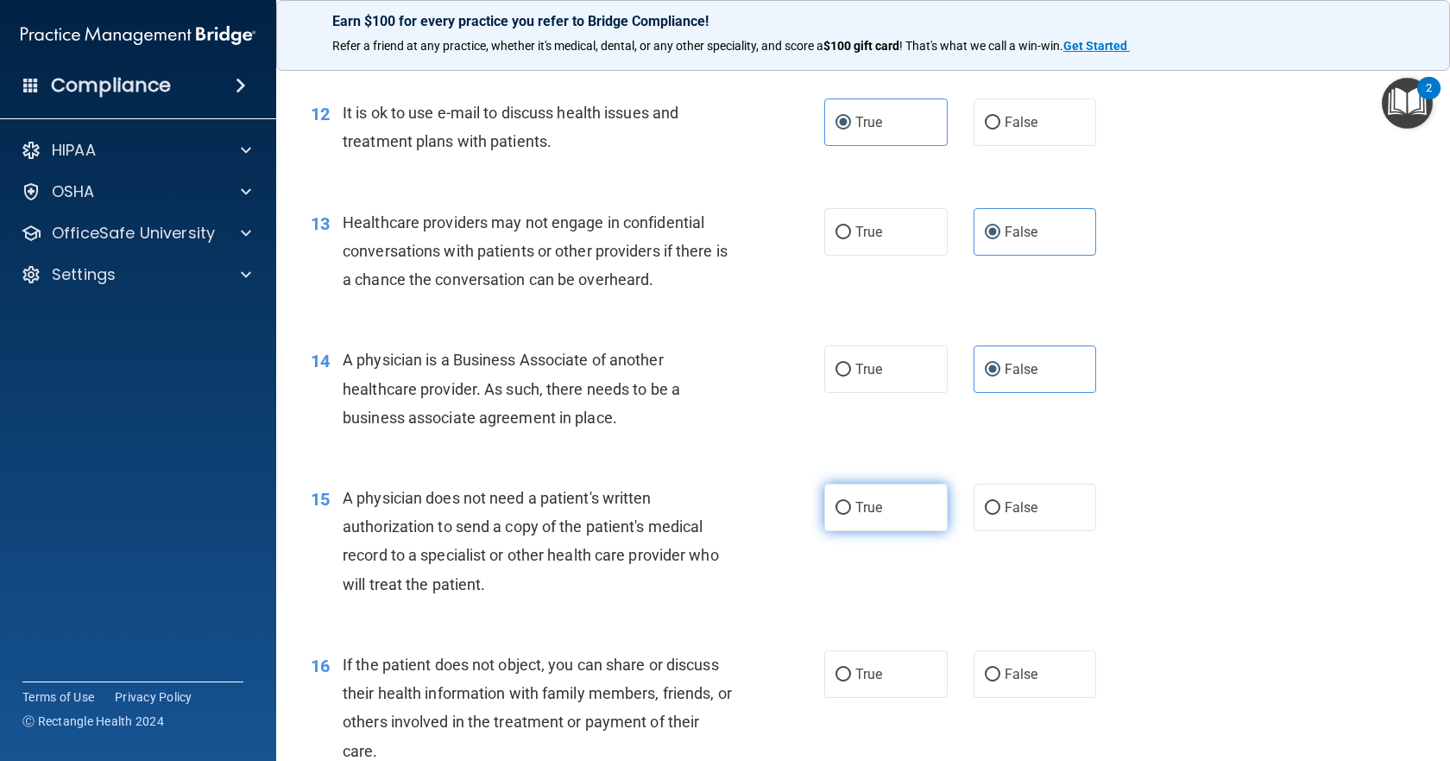
click at [900, 520] on label "True" at bounding box center [885, 506] width 123 height 47
click at [851, 514] on input "True" at bounding box center [844, 508] width 16 height 13
radio input "true"
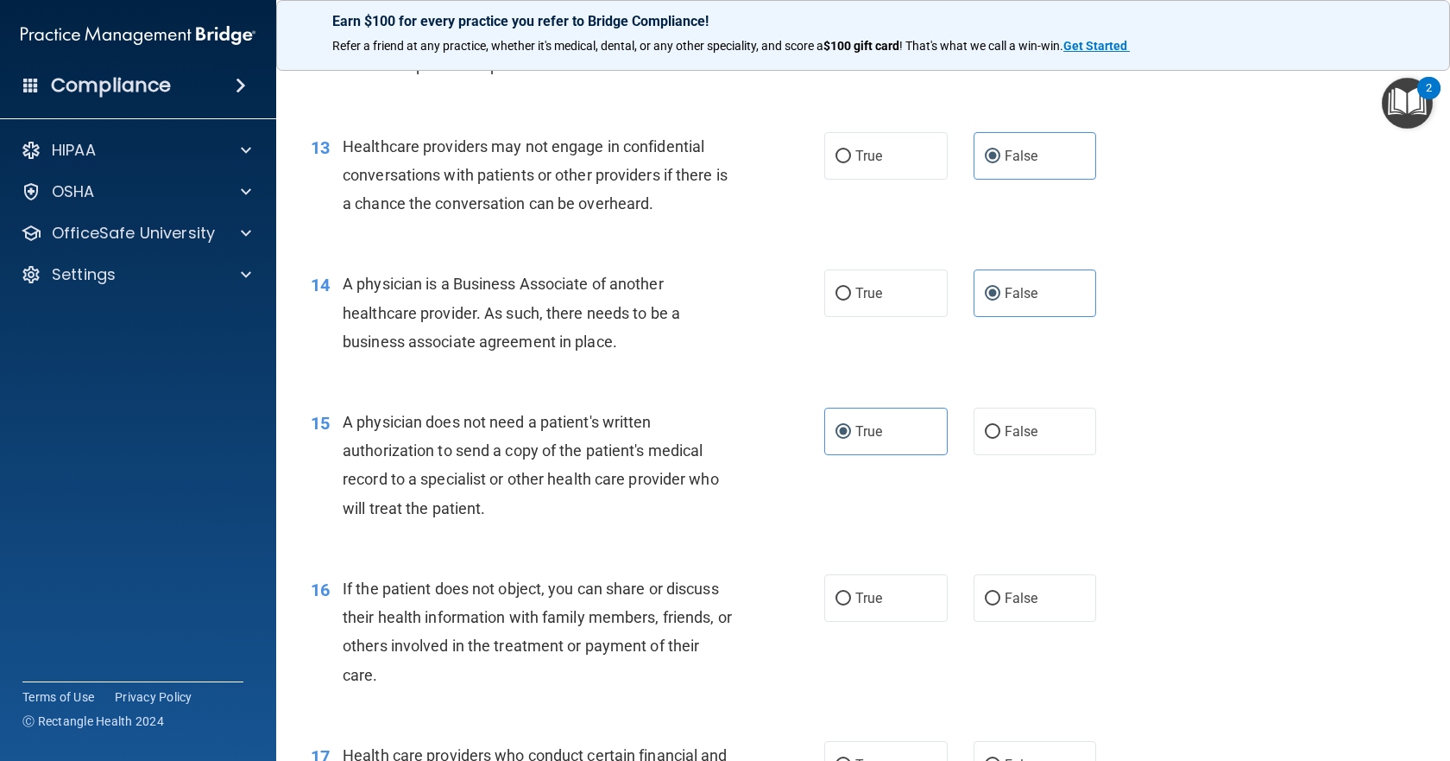
scroll to position [1813, 0]
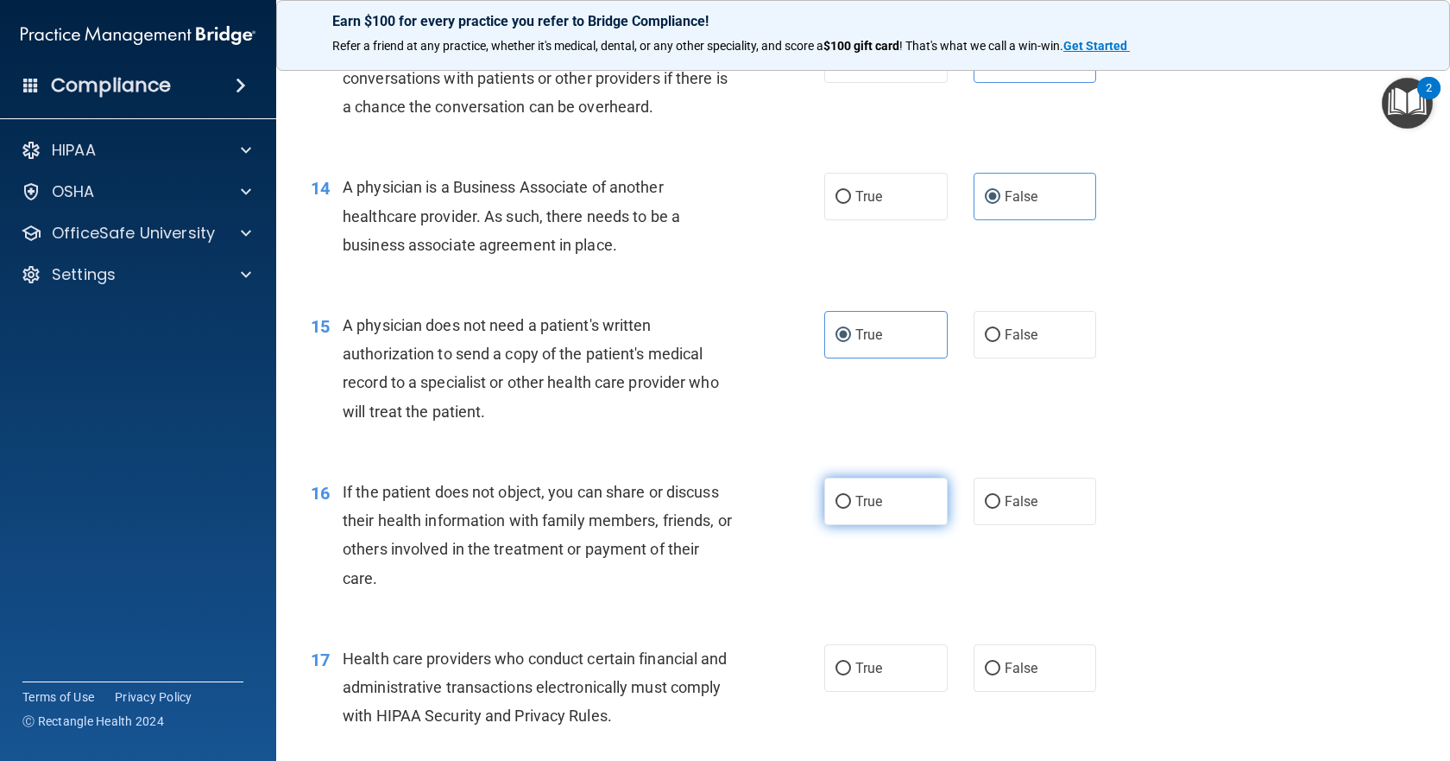
click at [881, 513] on label "True" at bounding box center [885, 500] width 123 height 47
click at [851, 508] on input "True" at bounding box center [844, 502] width 16 height 13
radio input "true"
click at [892, 669] on label "True" at bounding box center [885, 667] width 123 height 47
click at [851, 669] on input "True" at bounding box center [844, 668] width 16 height 13
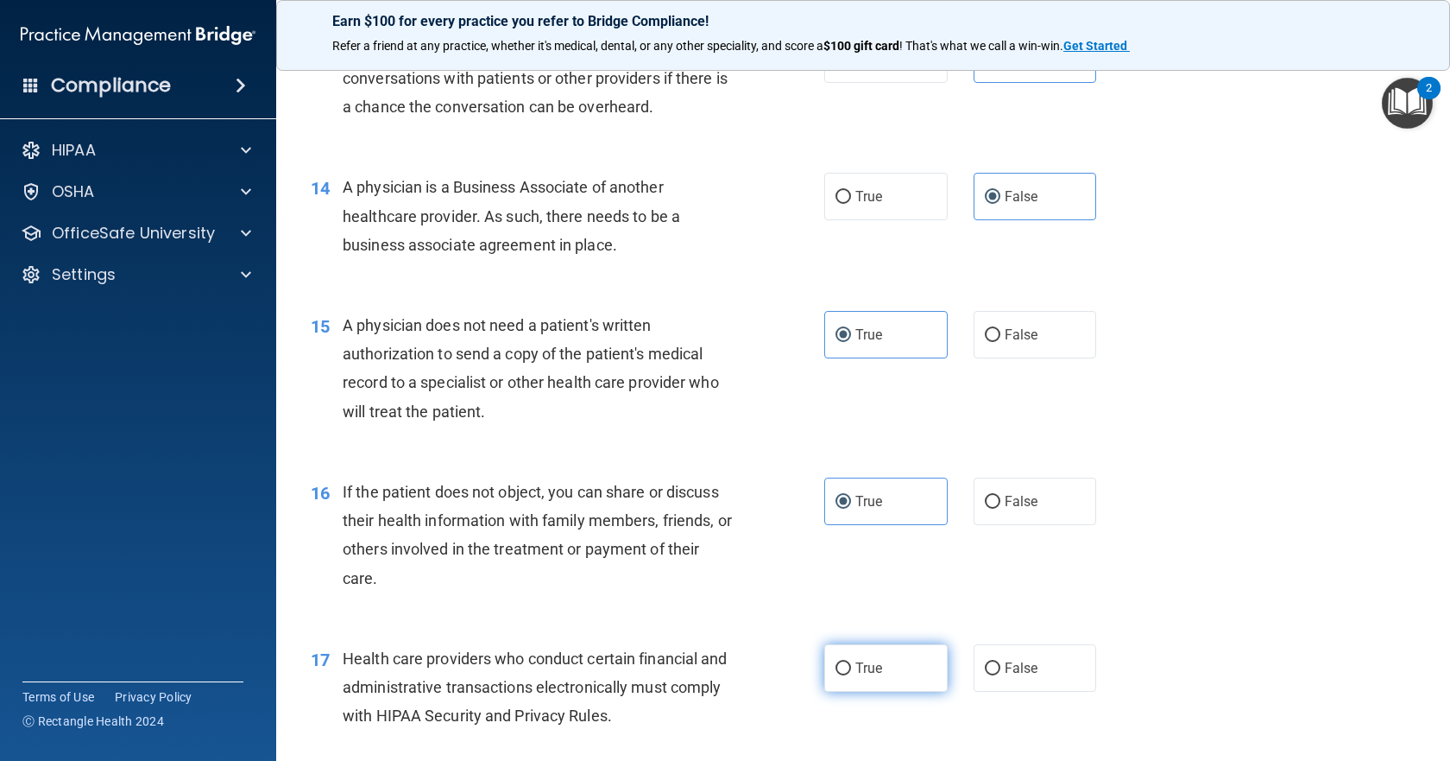
radio input "true"
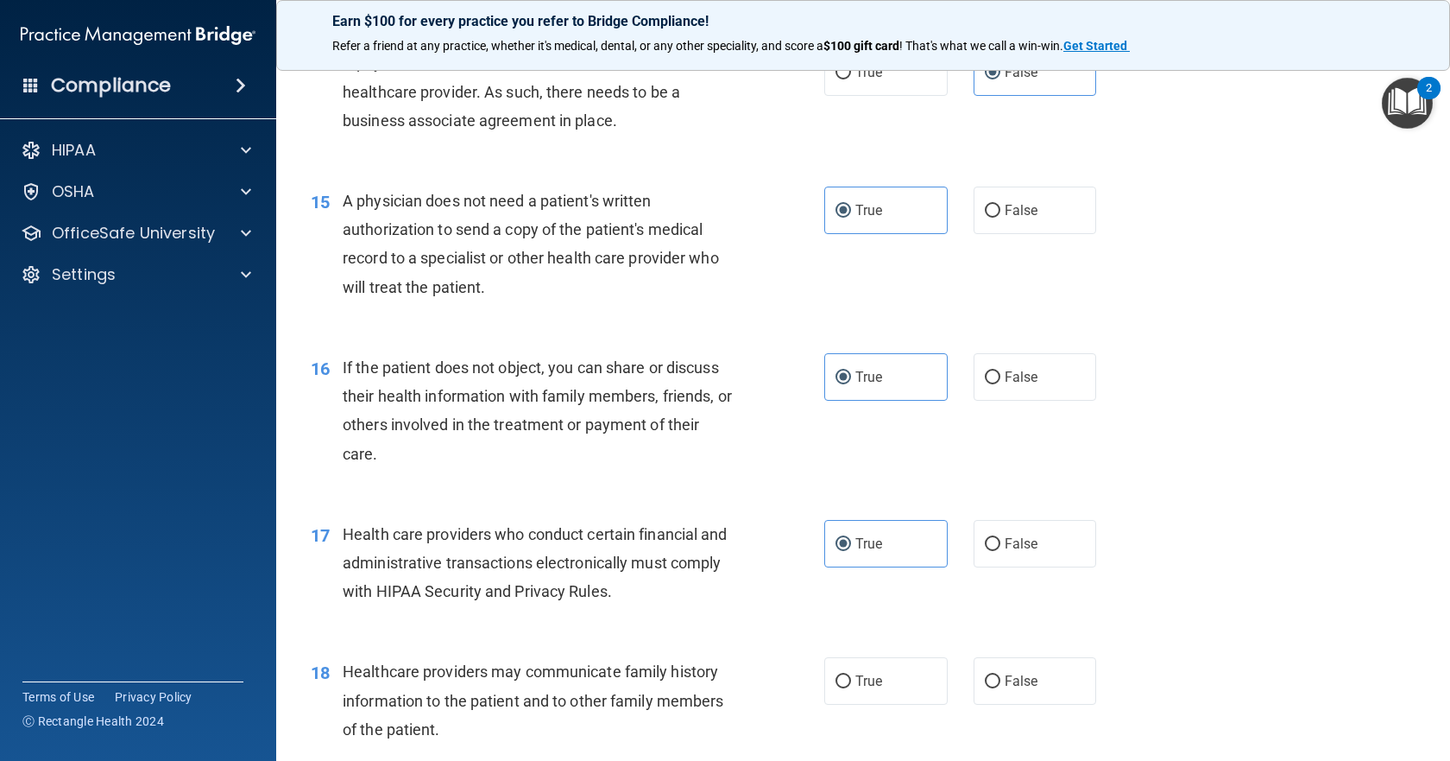
scroll to position [1985, 0]
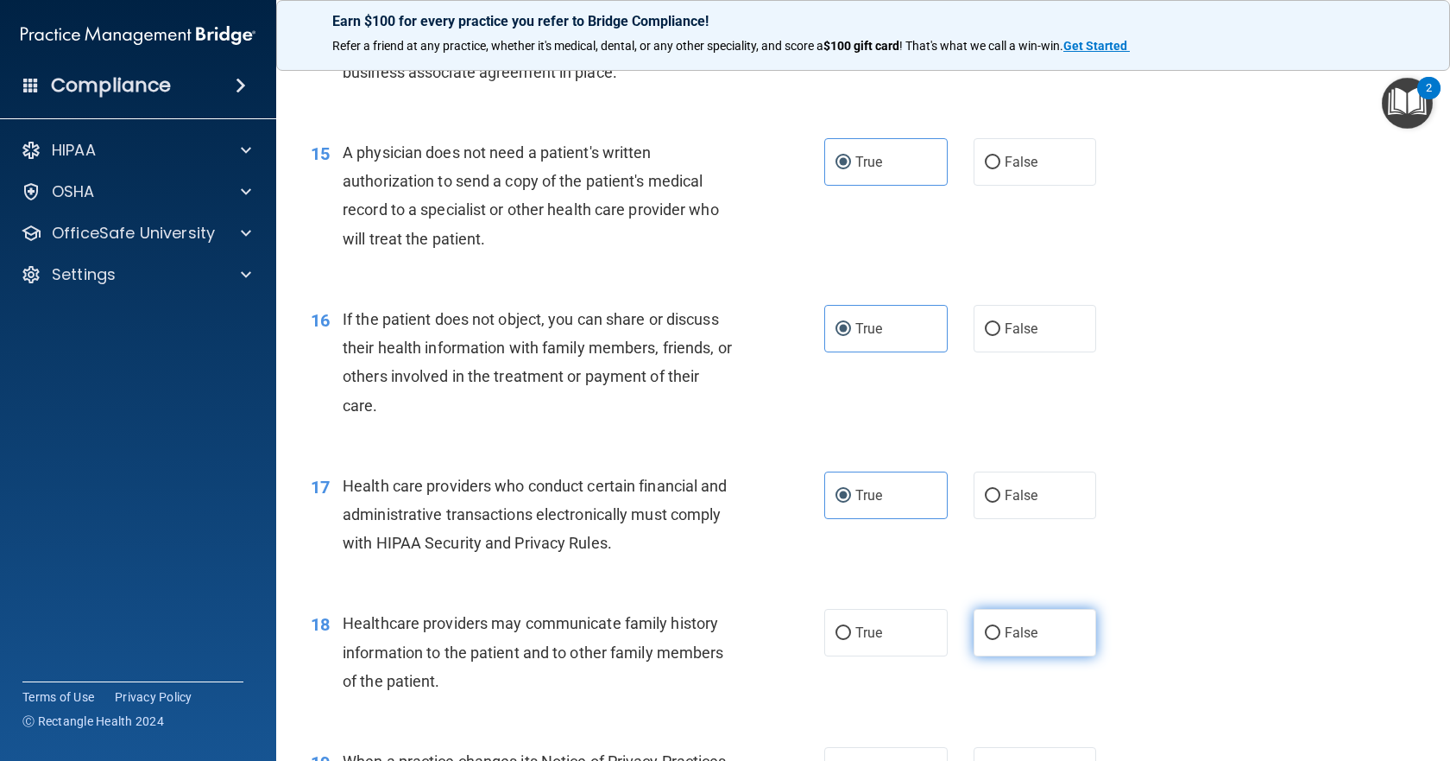
click at [1047, 650] on label "False" at bounding box center [1035, 632] width 123 height 47
click at [1001, 640] on input "False" at bounding box center [993, 633] width 16 height 13
radio input "true"
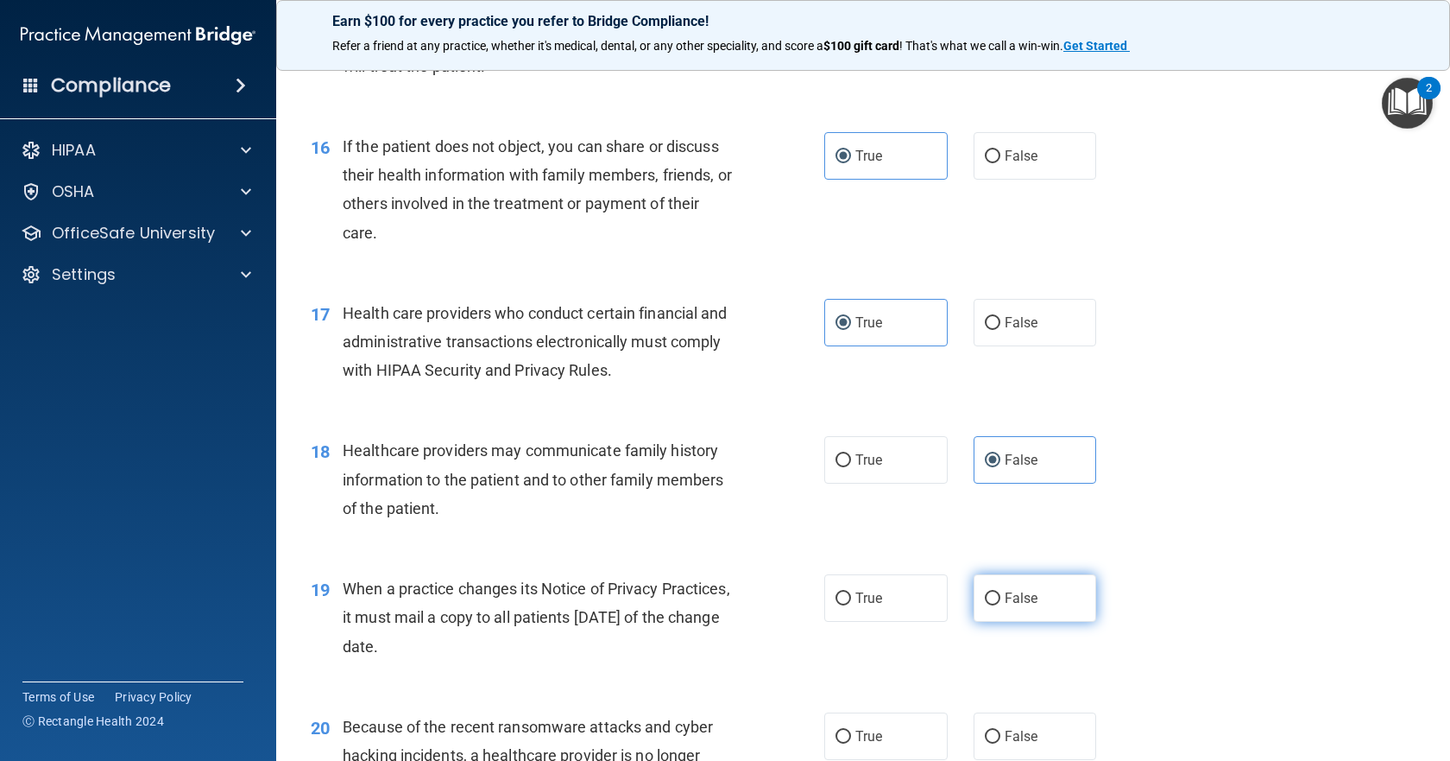
click at [1023, 611] on label "False" at bounding box center [1035, 597] width 123 height 47
click at [1001, 605] on input "False" at bounding box center [993, 598] width 16 height 13
radio input "true"
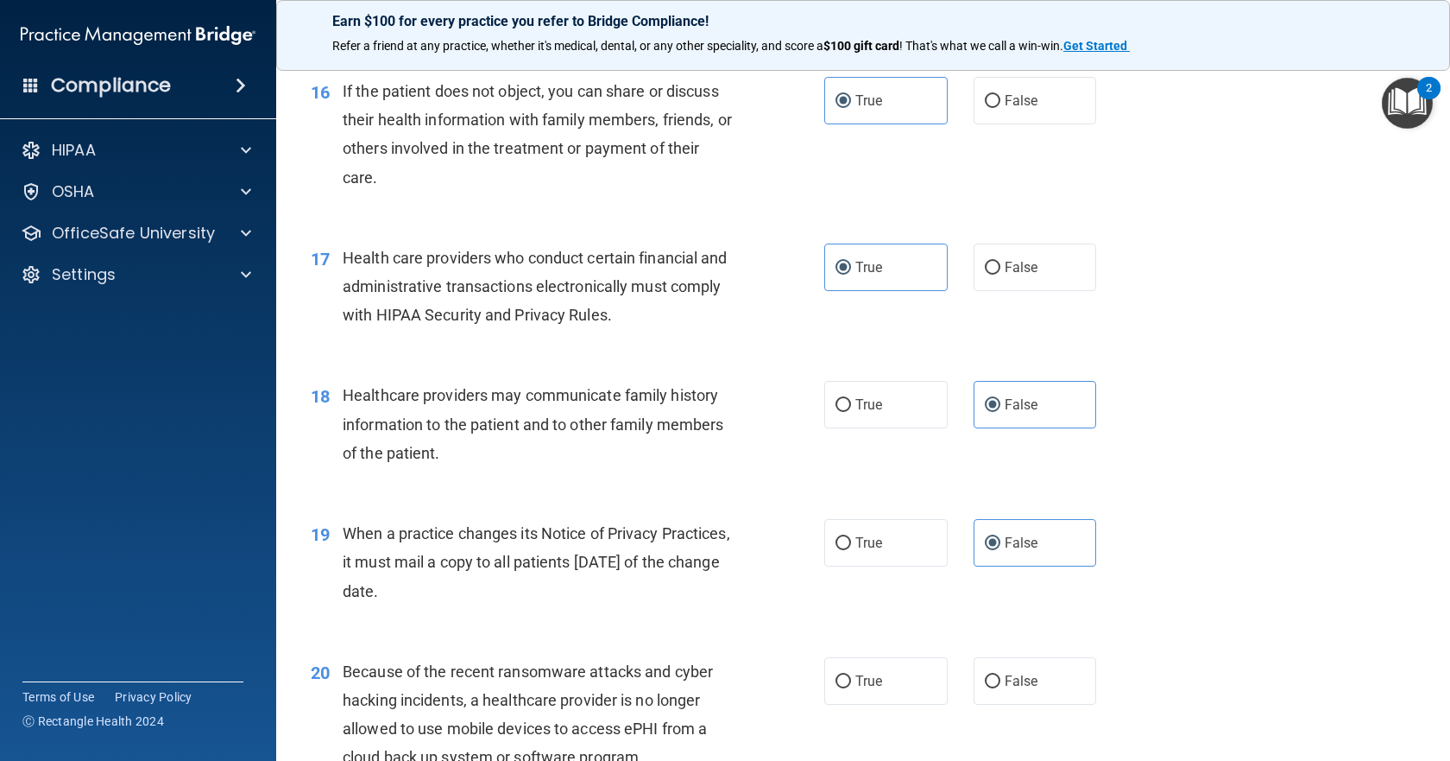
scroll to position [2244, 0]
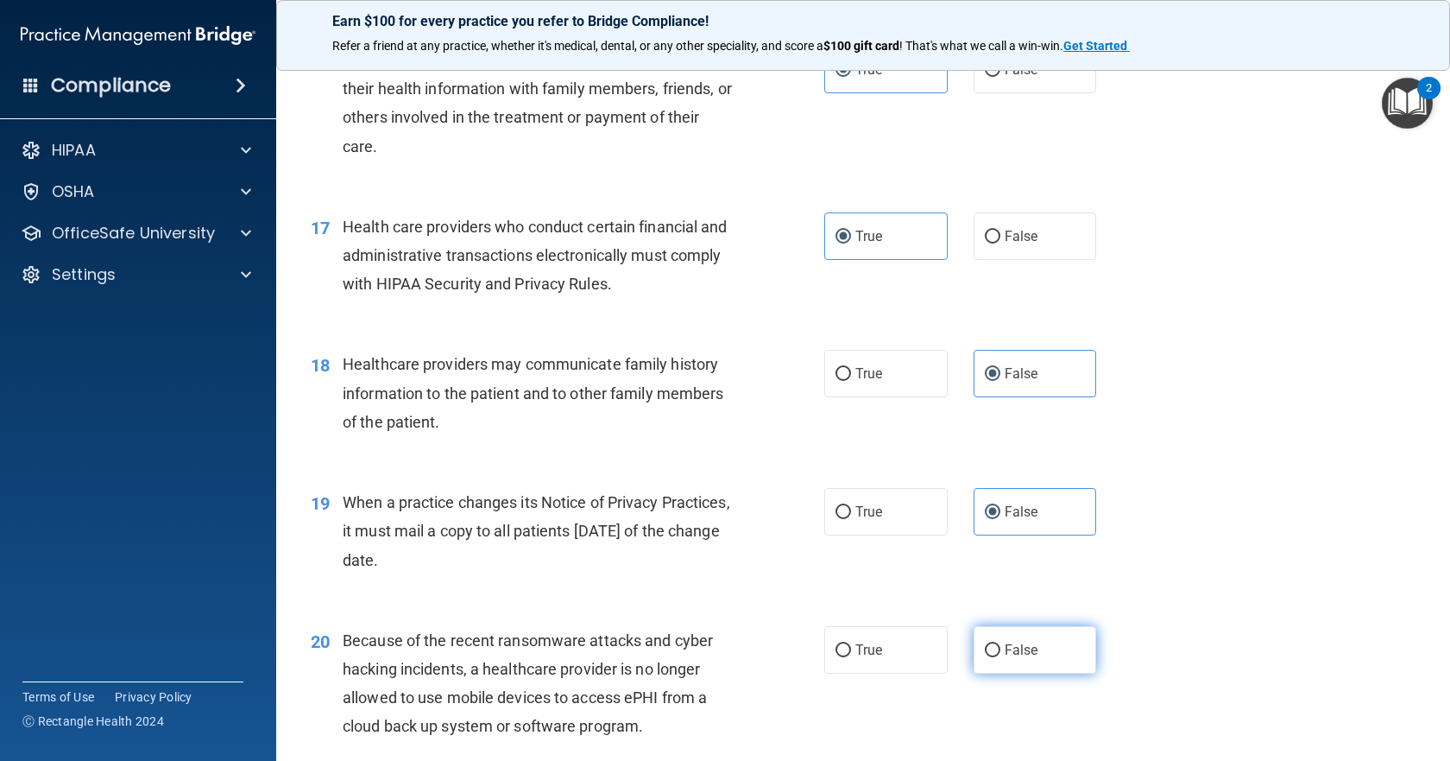
click at [1048, 635] on label "False" at bounding box center [1035, 649] width 123 height 47
click at [1001, 644] on input "False" at bounding box center [993, 650] width 16 height 13
radio input "true"
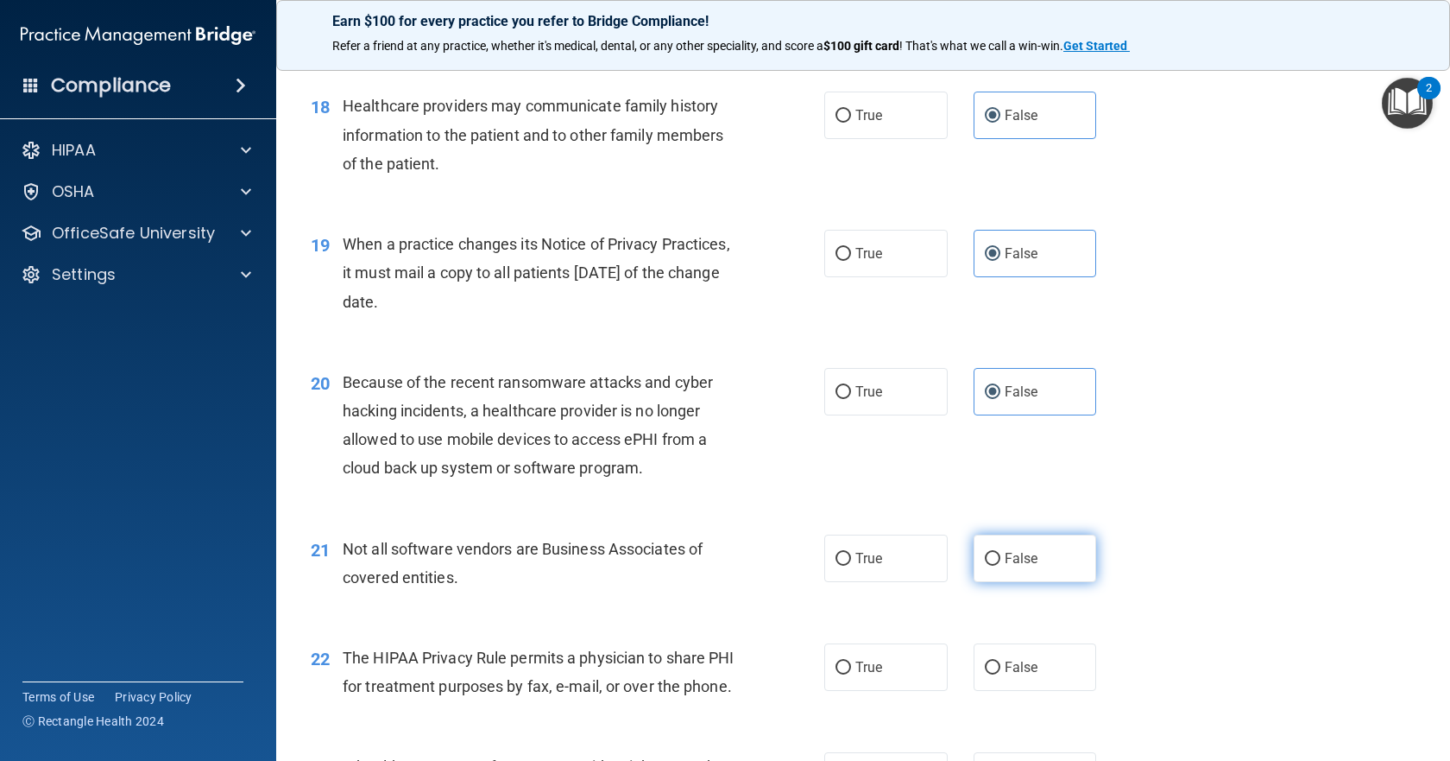
scroll to position [2503, 0]
click at [883, 546] on label "True" at bounding box center [885, 556] width 123 height 47
click at [851, 552] on input "True" at bounding box center [844, 558] width 16 height 13
radio input "true"
click at [899, 626] on div "22 The HIPAA Privacy Rule permits a physician to share PHI for treatment purpos…" at bounding box center [863, 675] width 1131 height 109
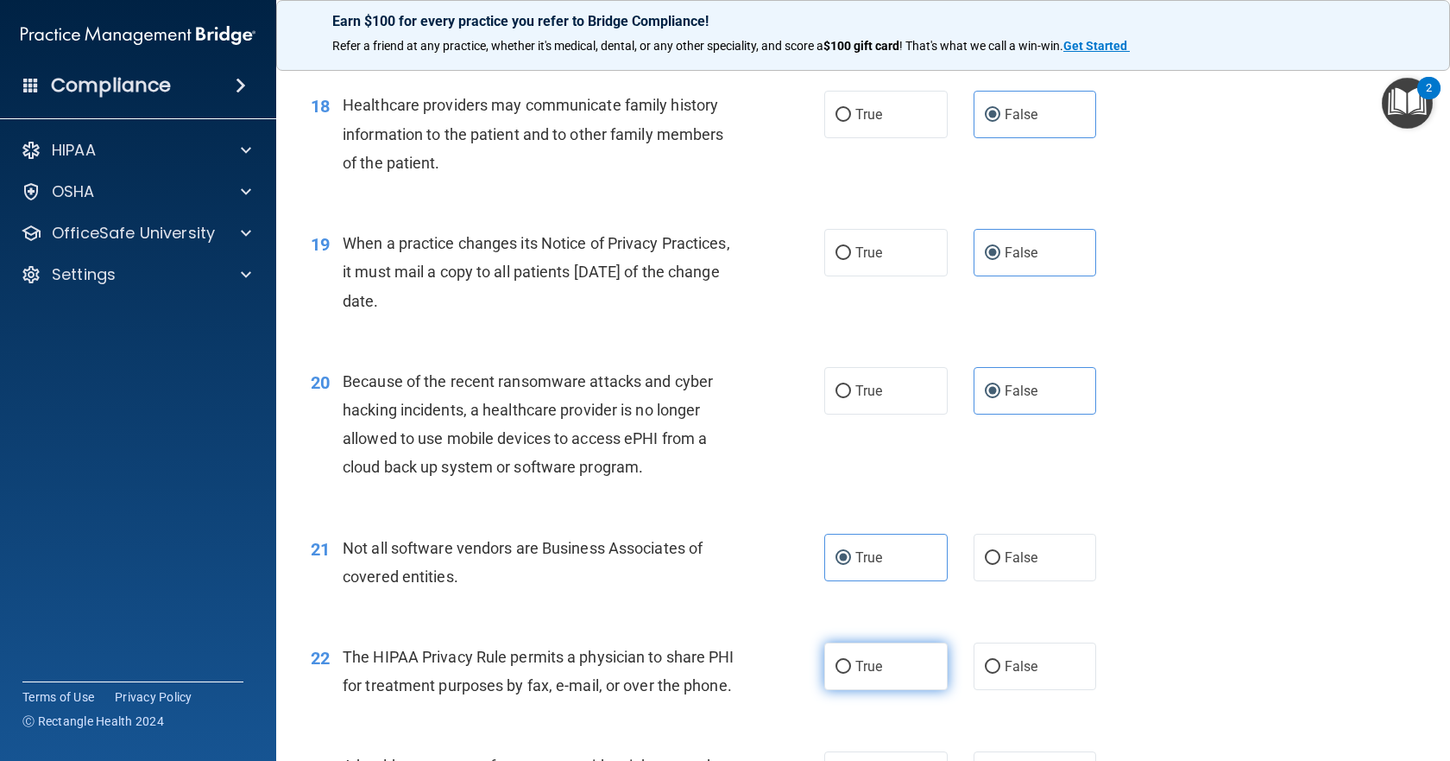
drag, startPoint x: 896, startPoint y: 637, endPoint x: 900, endPoint y: 653, distance: 16.8
click at [896, 641] on div "22 The HIPAA Privacy Rule permits a physician to share PHI for treatment purpos…" at bounding box center [863, 675] width 1131 height 109
click at [900, 660] on label "True" at bounding box center [885, 665] width 123 height 47
click at [851, 660] on input "True" at bounding box center [844, 666] width 16 height 13
radio input "true"
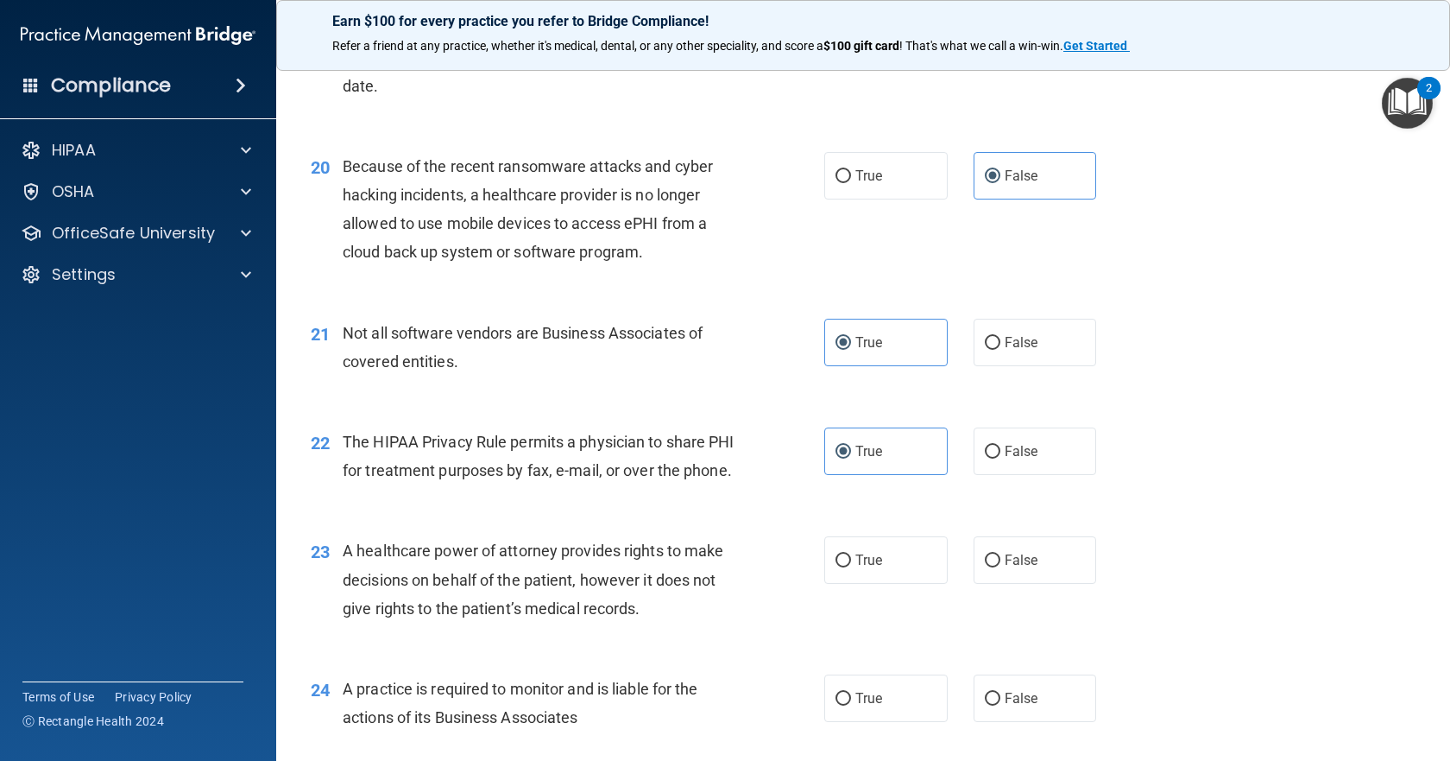
scroll to position [2762, 0]
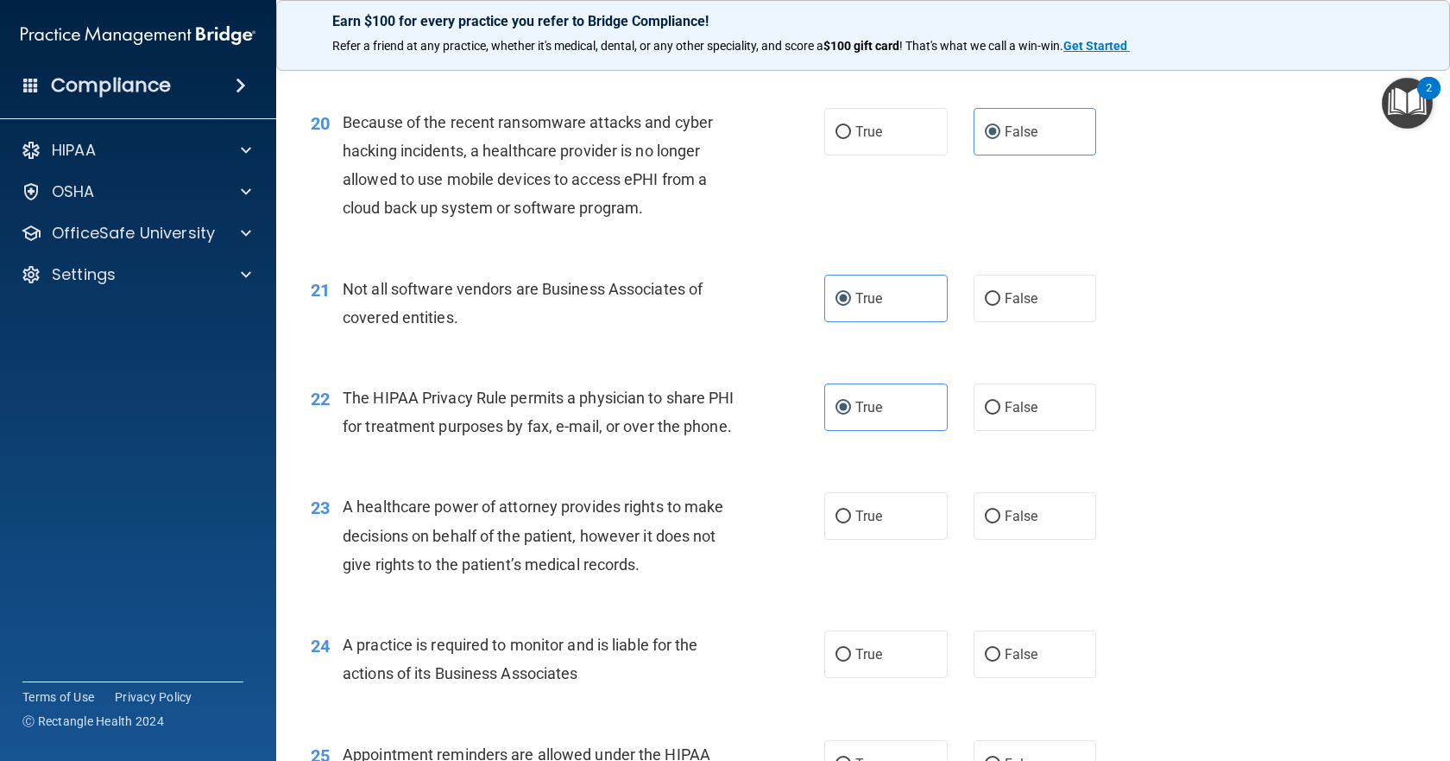
click at [1097, 540] on div "True False" at bounding box center [972, 515] width 296 height 47
click at [1049, 539] on label "False" at bounding box center [1035, 515] width 123 height 47
click at [1001, 523] on input "False" at bounding box center [993, 516] width 16 height 13
radio input "true"
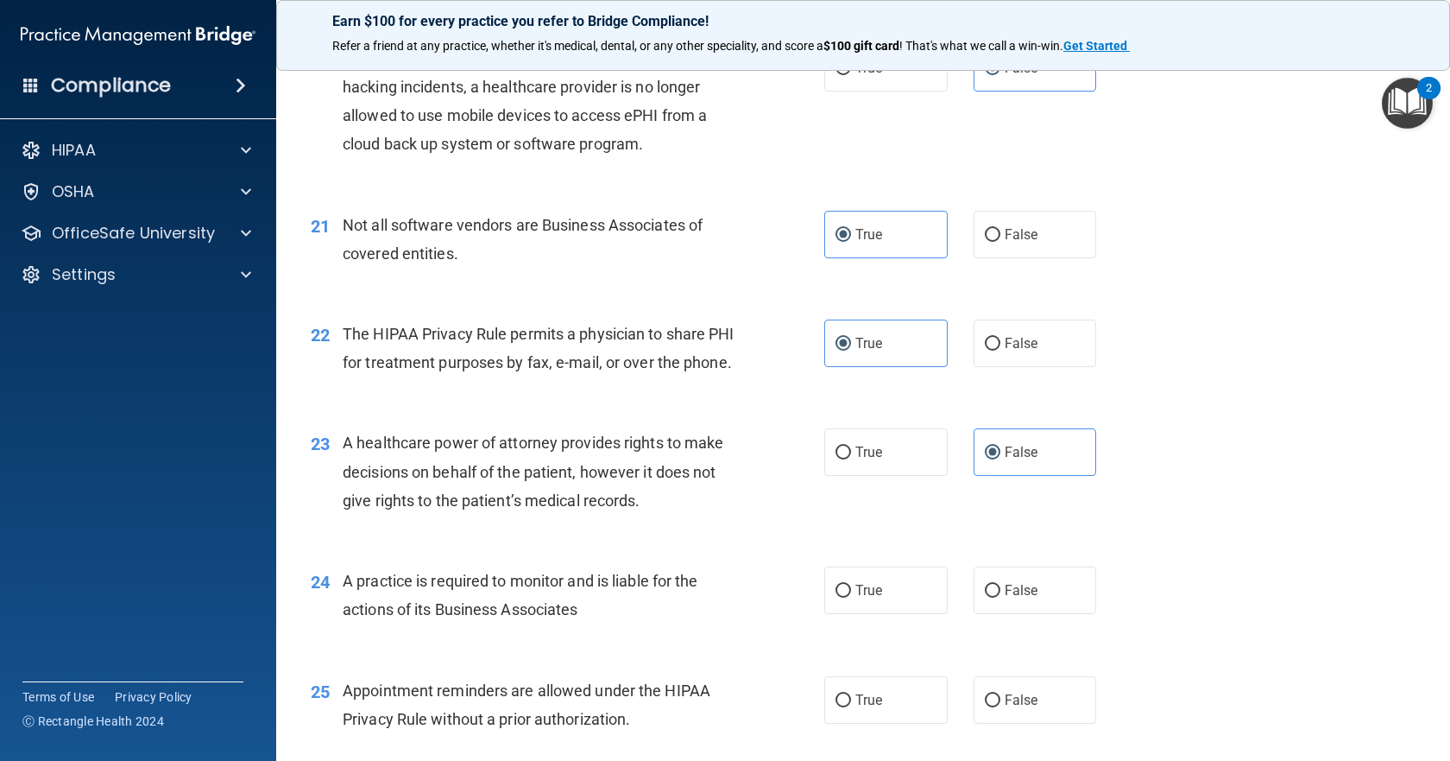
scroll to position [2935, 0]
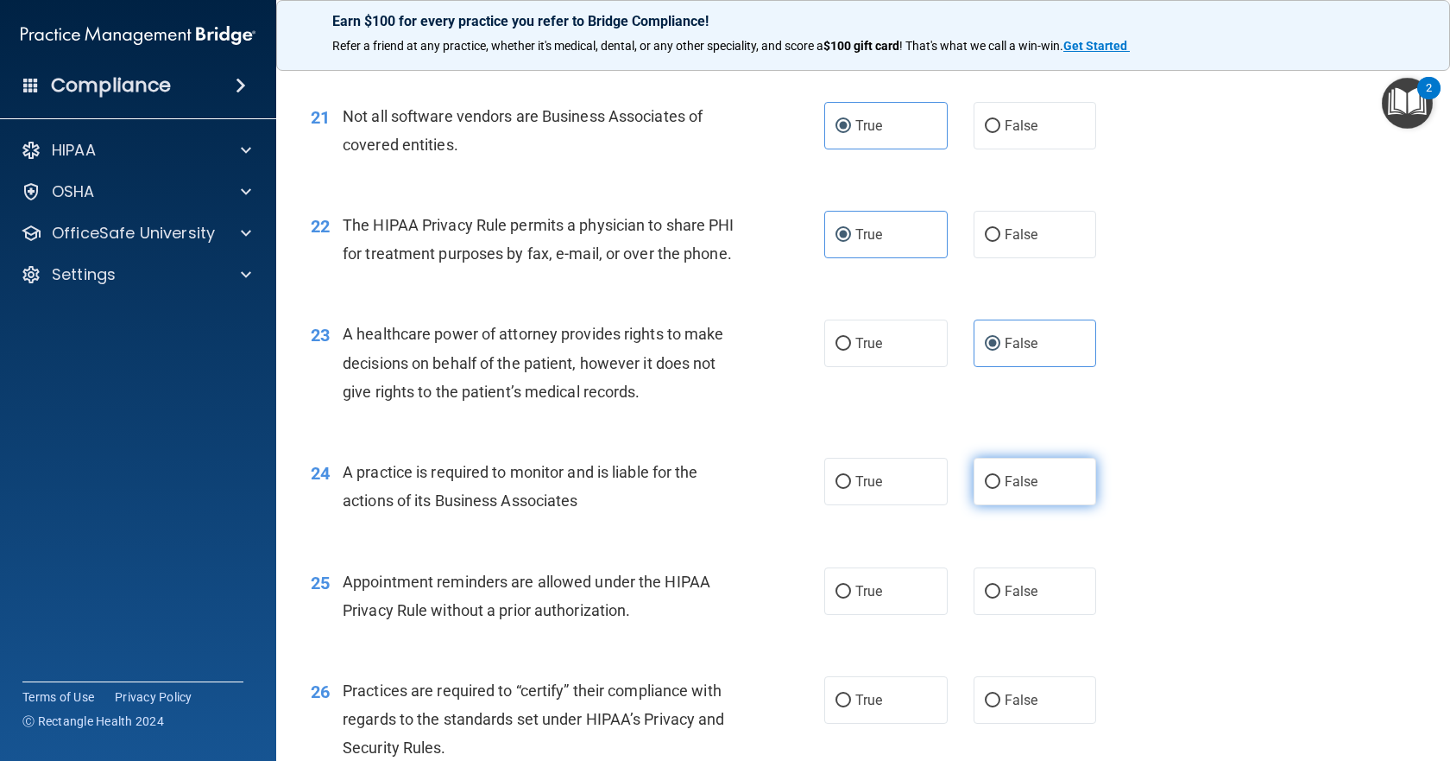
drag, startPoint x: 1039, startPoint y: 513, endPoint x: 1070, endPoint y: 520, distance: 31.8
click at [1037, 505] on label "False" at bounding box center [1035, 481] width 123 height 47
click at [1001, 489] on input "False" at bounding box center [993, 482] width 16 height 13
radio input "true"
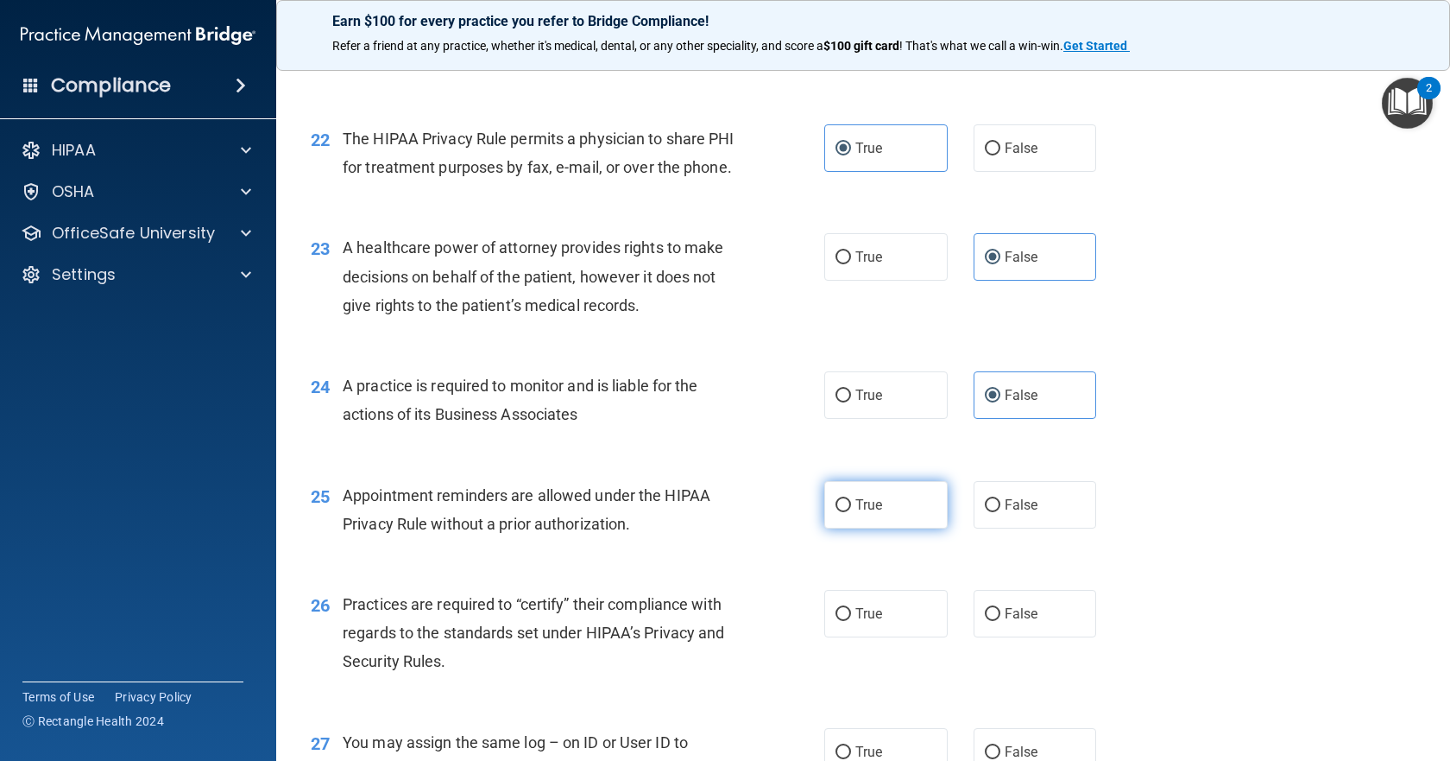
click at [868, 513] on span "True" at bounding box center [868, 504] width 27 height 16
click at [851, 512] on input "True" at bounding box center [844, 505] width 16 height 13
radio input "true"
click at [1003, 637] on label "False" at bounding box center [1035, 613] width 123 height 47
click at [1001, 621] on input "False" at bounding box center [993, 614] width 16 height 13
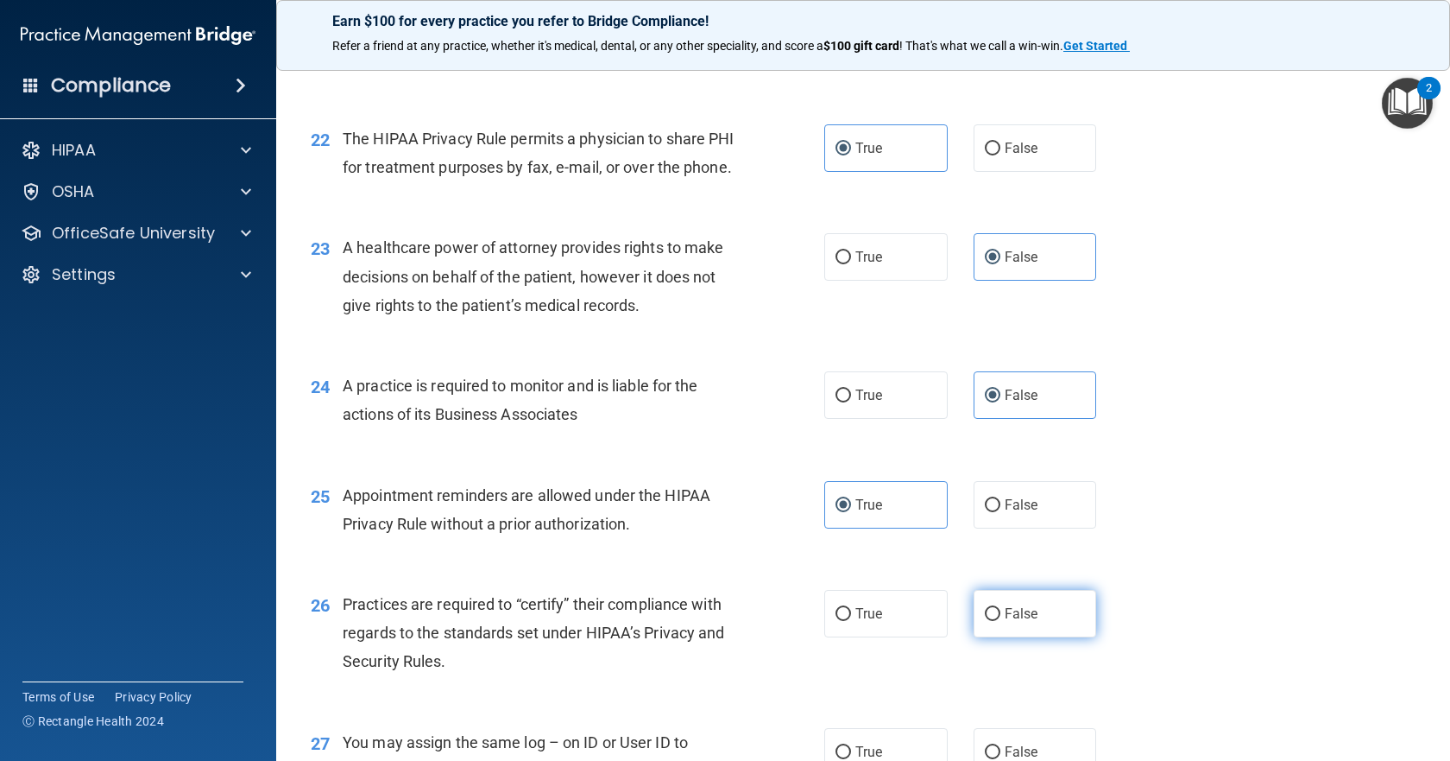
radio input "true"
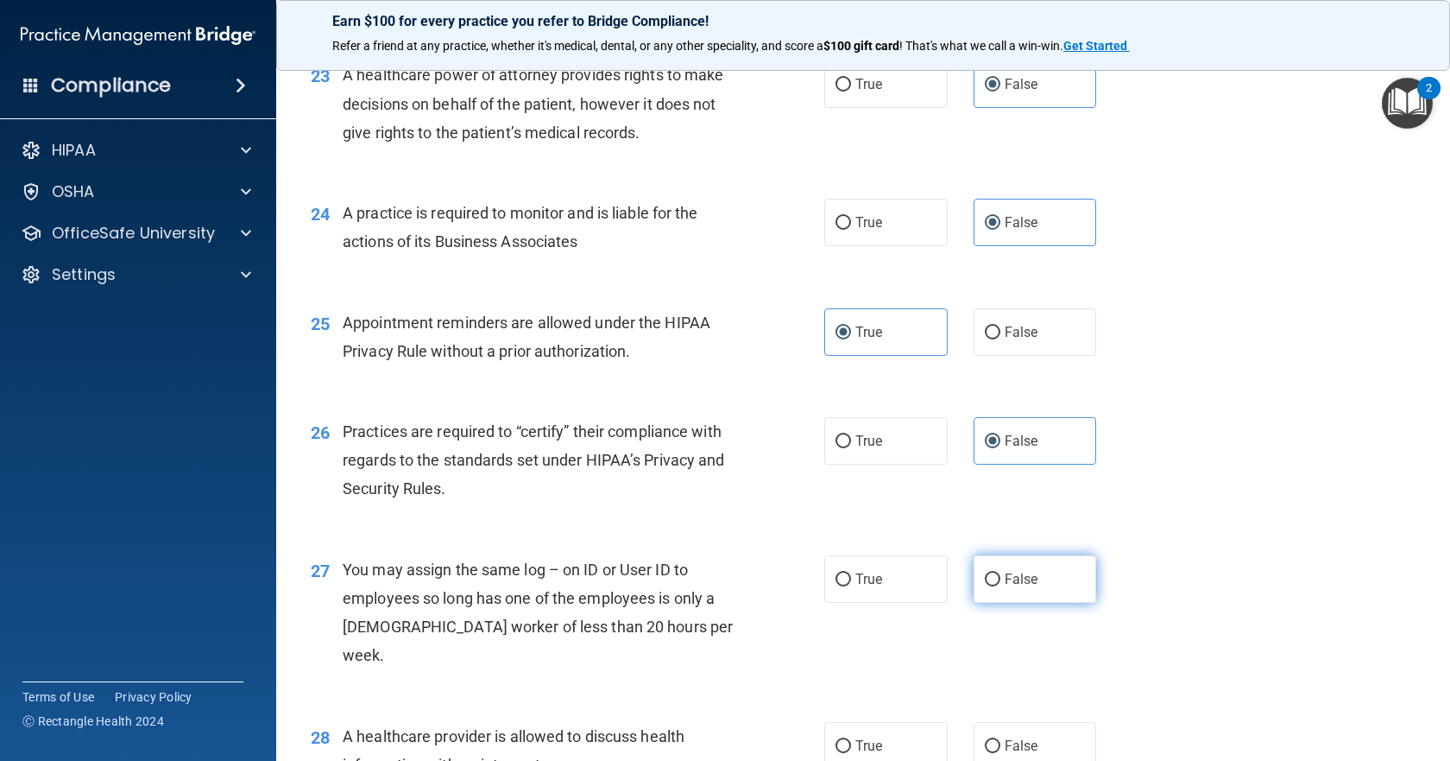
click at [1015, 603] on label "False" at bounding box center [1035, 578] width 123 height 47
click at [1001, 586] on input "False" at bounding box center [993, 579] width 16 height 13
radio input "true"
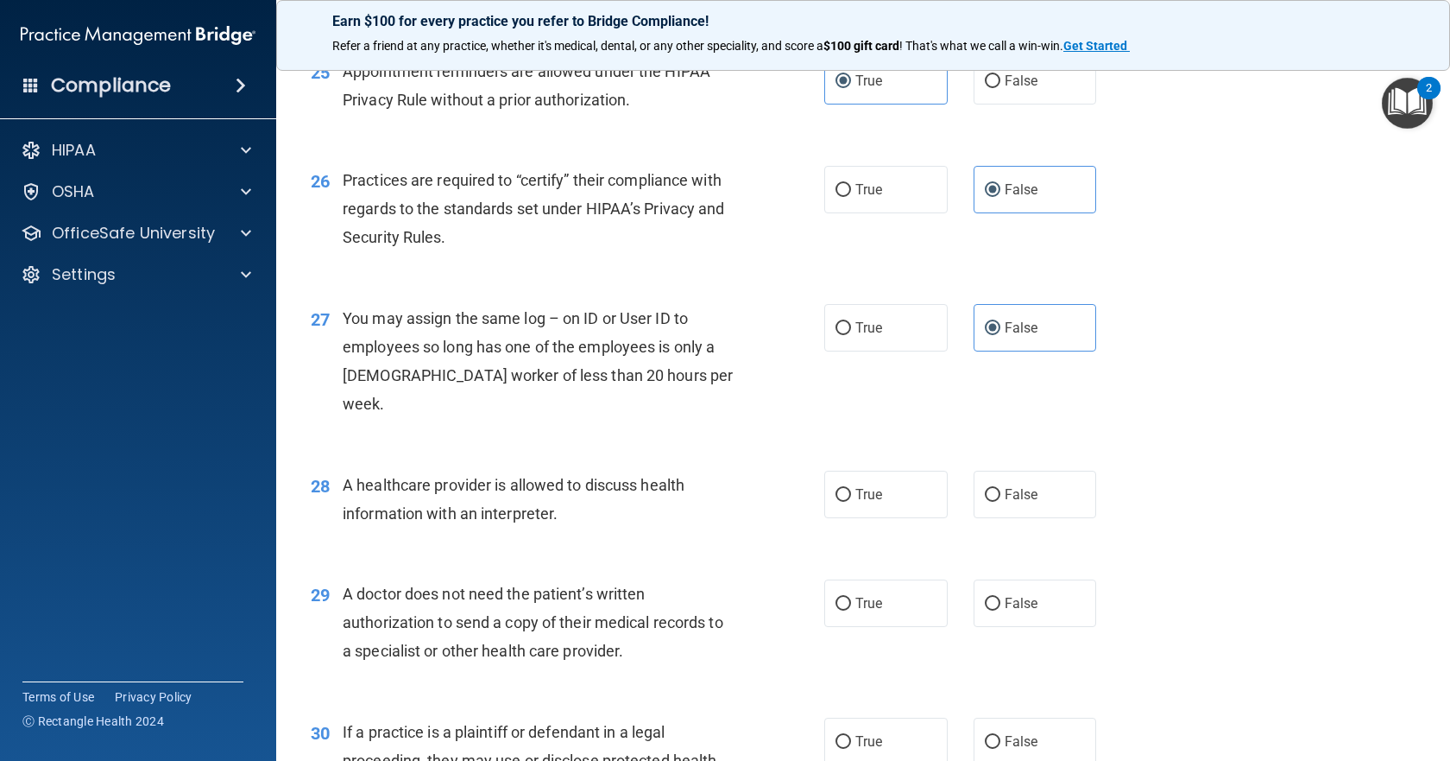
scroll to position [3453, 0]
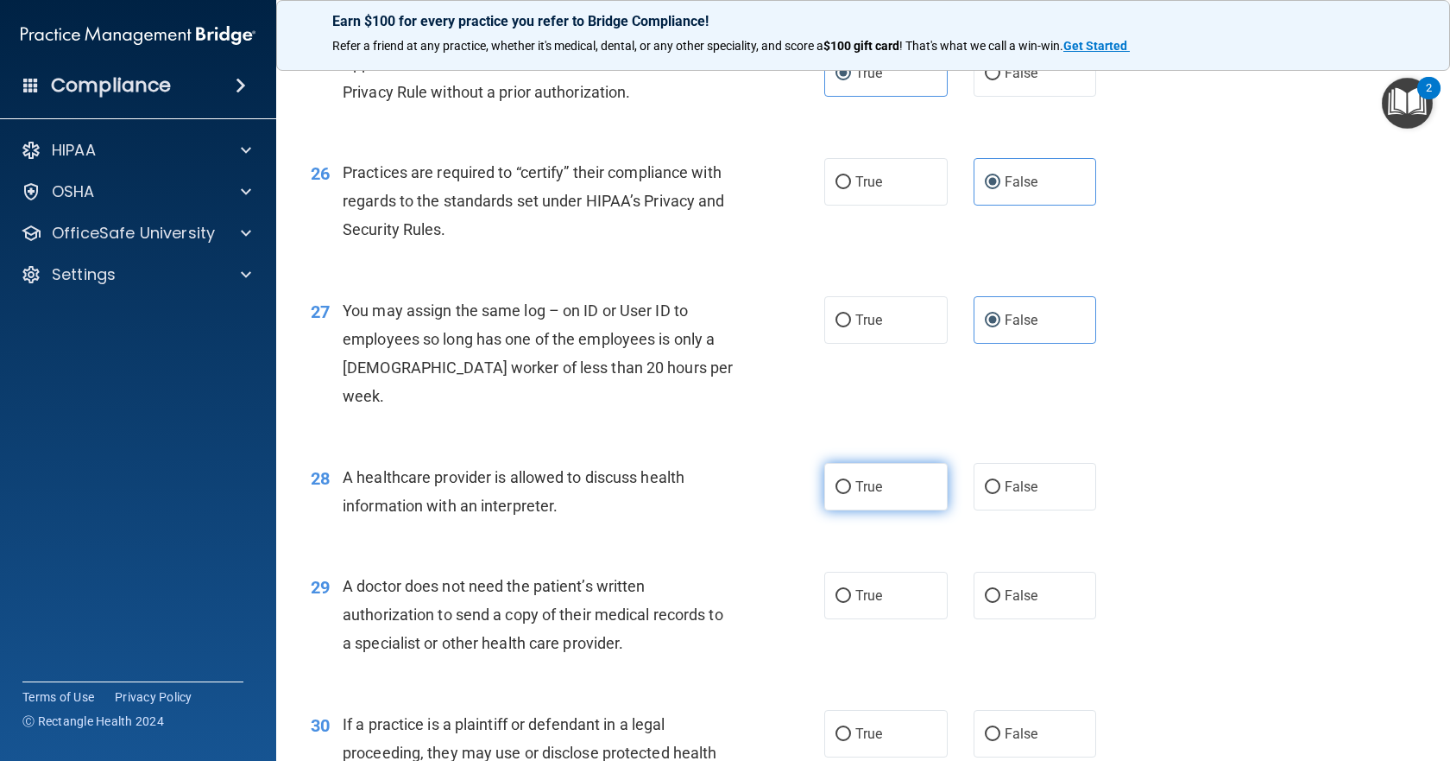
click at [825, 474] on label "True" at bounding box center [885, 486] width 123 height 47
click at [836, 481] on input "True" at bounding box center [844, 487] width 16 height 13
radio input "true"
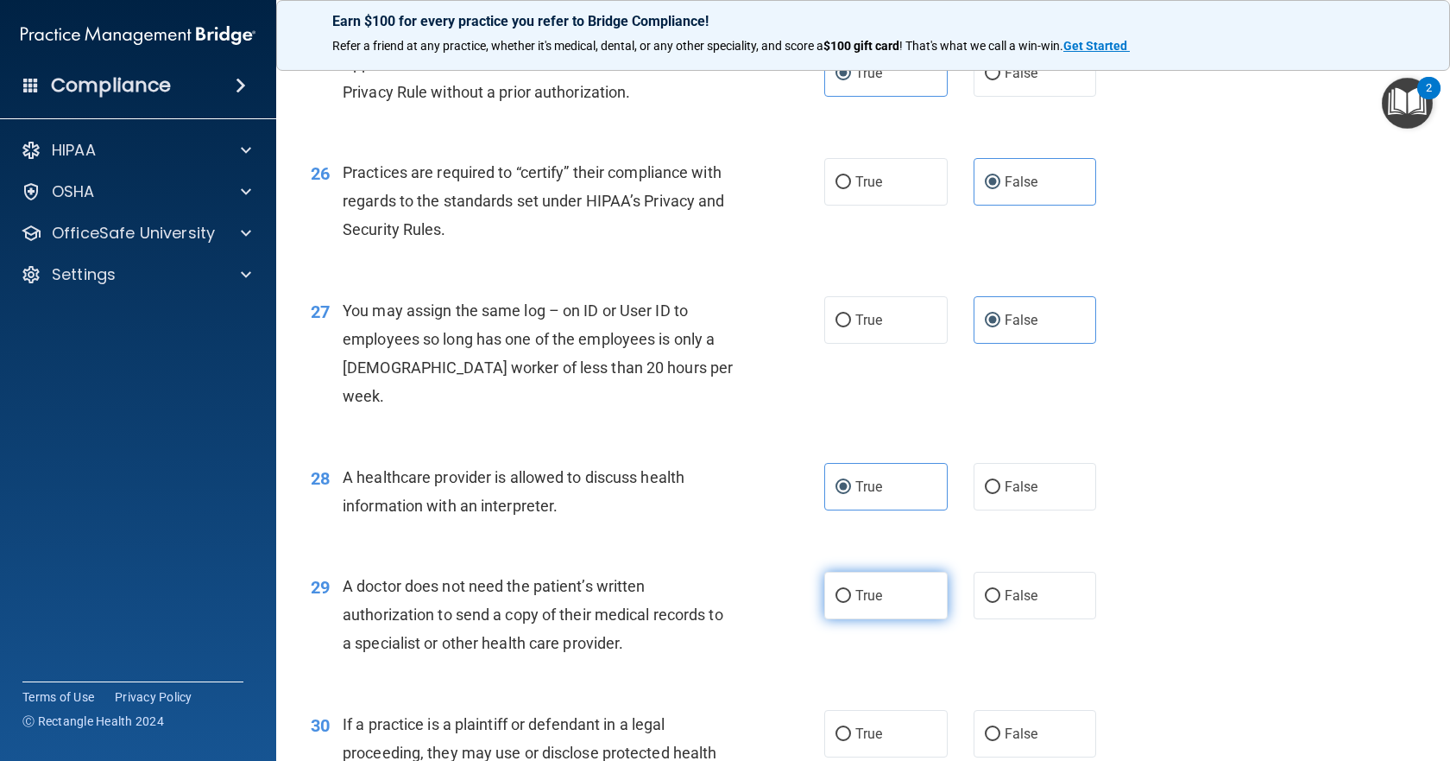
click at [861, 605] on label "True" at bounding box center [885, 594] width 123 height 47
click at [851, 603] on input "True" at bounding box center [844, 596] width 16 height 13
radio input "true"
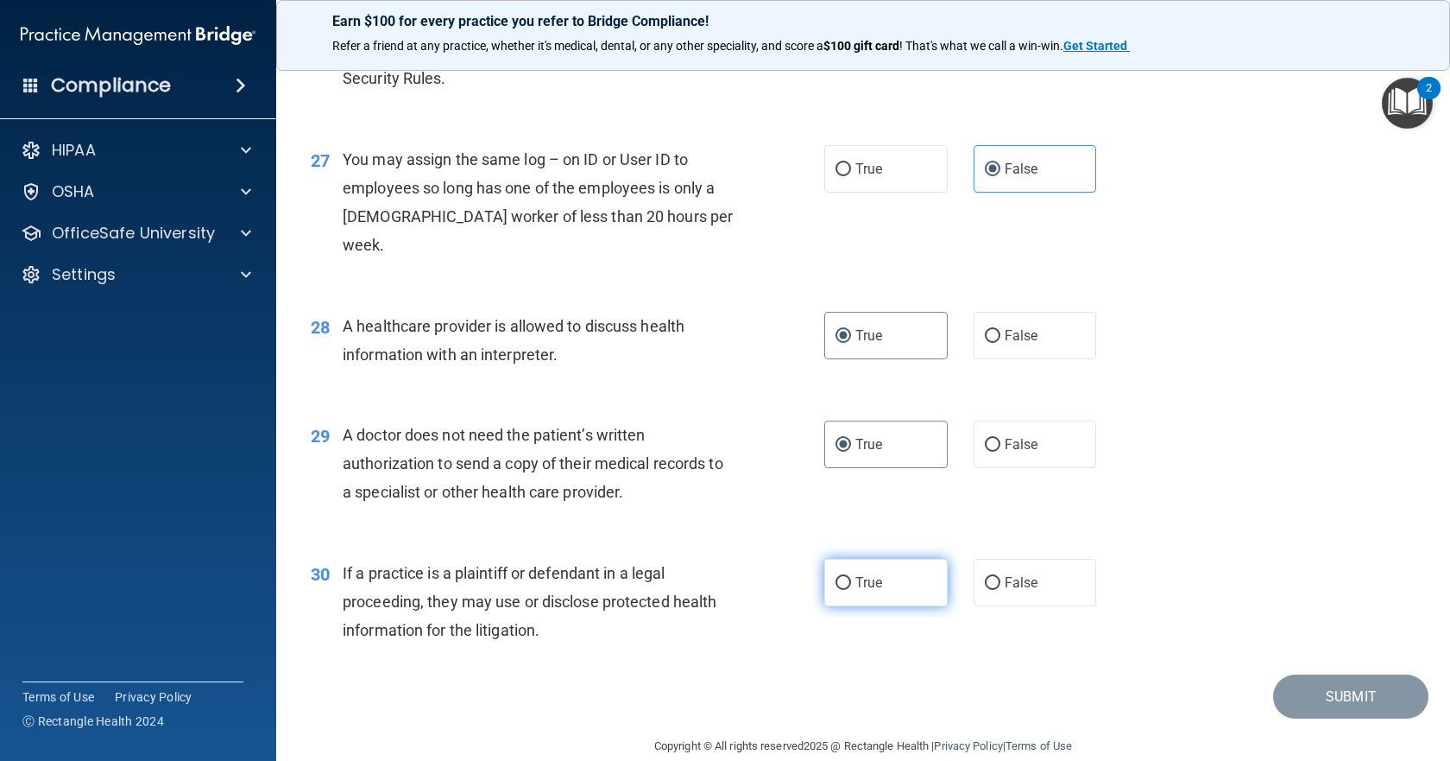
scroll to position [3631, 0]
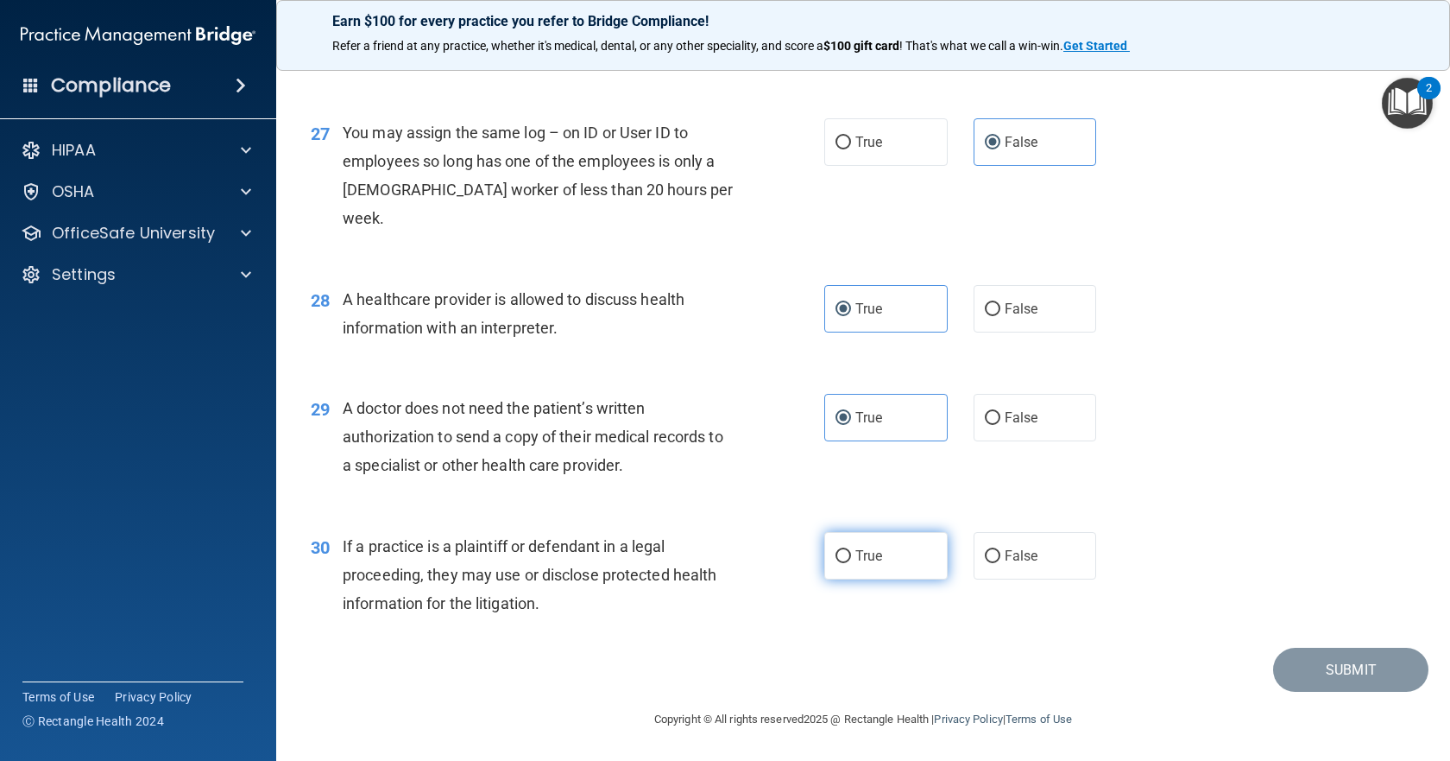
click at [838, 551] on input "True" at bounding box center [844, 556] width 16 height 13
radio input "true"
click at [1358, 672] on button "Submit" at bounding box center [1350, 669] width 155 height 44
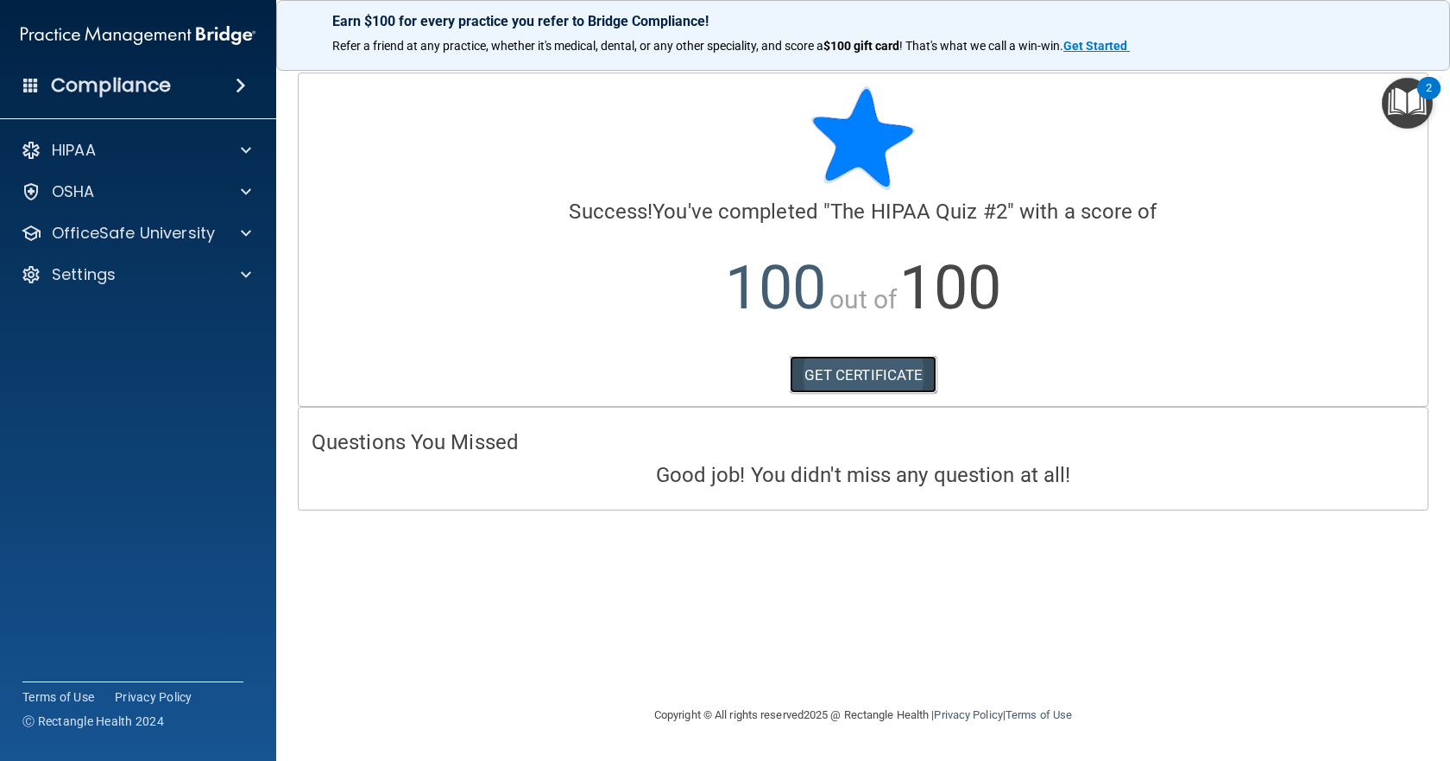
click at [874, 363] on link "GET CERTIFICATE" at bounding box center [864, 375] width 148 height 38
click at [240, 227] on div at bounding box center [243, 233] width 43 height 21
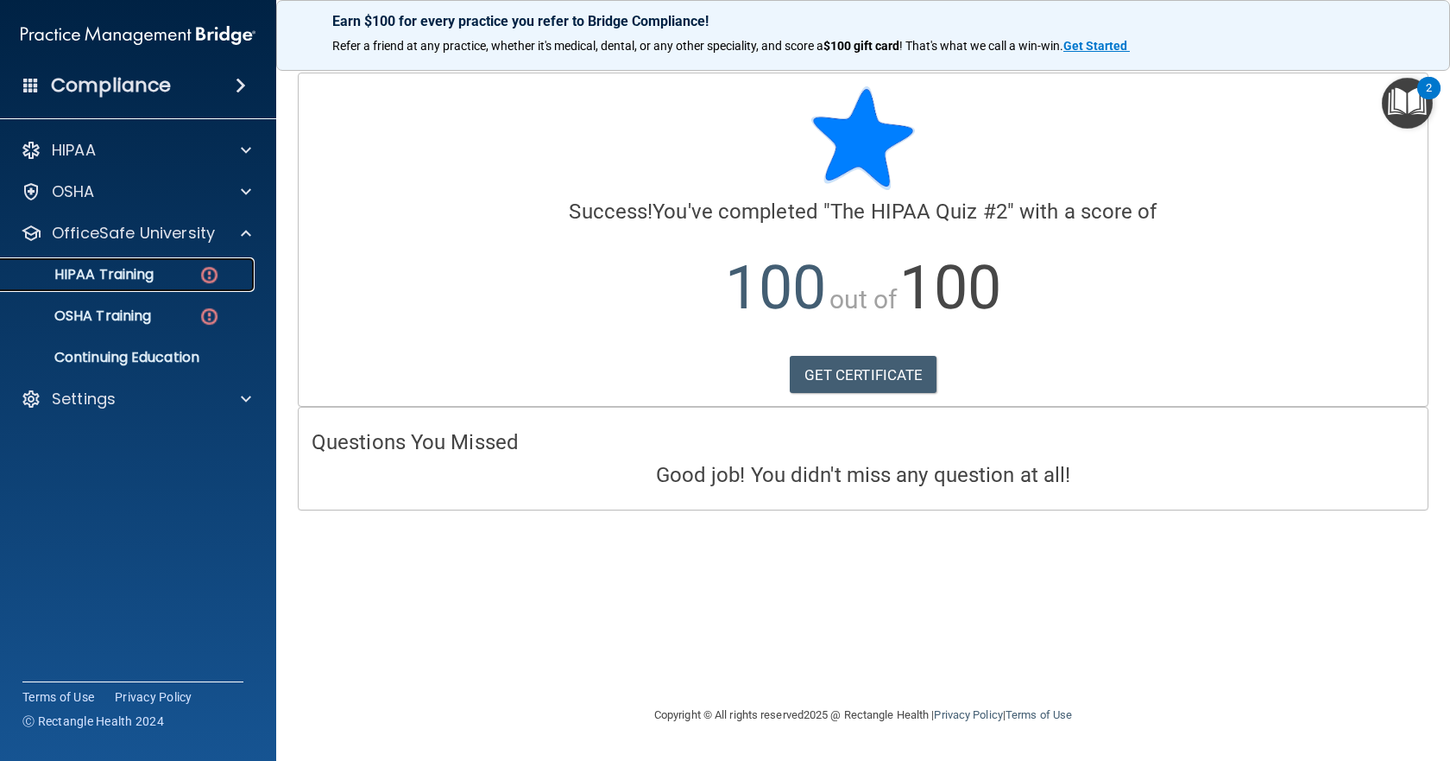
click at [209, 269] on img at bounding box center [210, 275] width 22 height 22
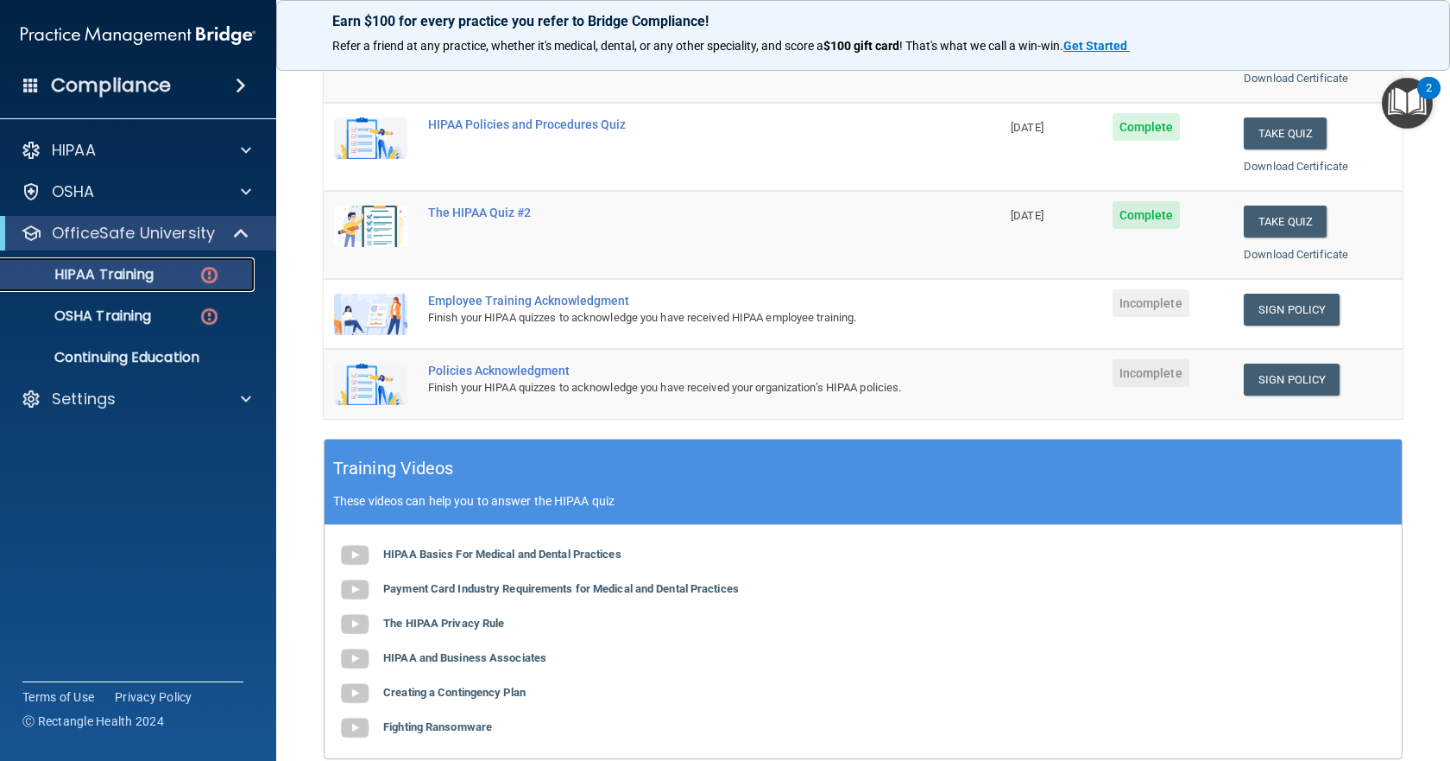
scroll to position [173, 0]
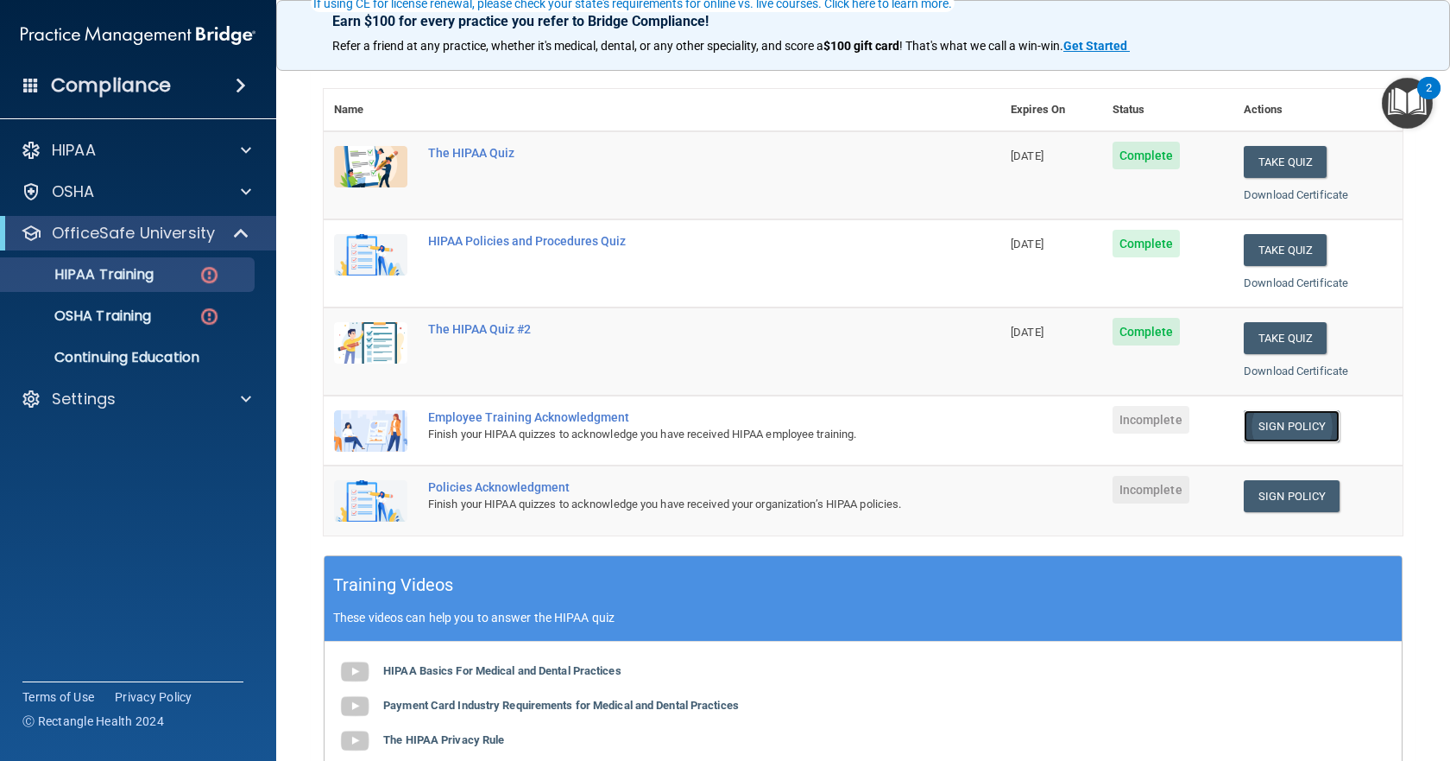
click at [1268, 420] on link "Sign Policy" at bounding box center [1292, 426] width 96 height 32
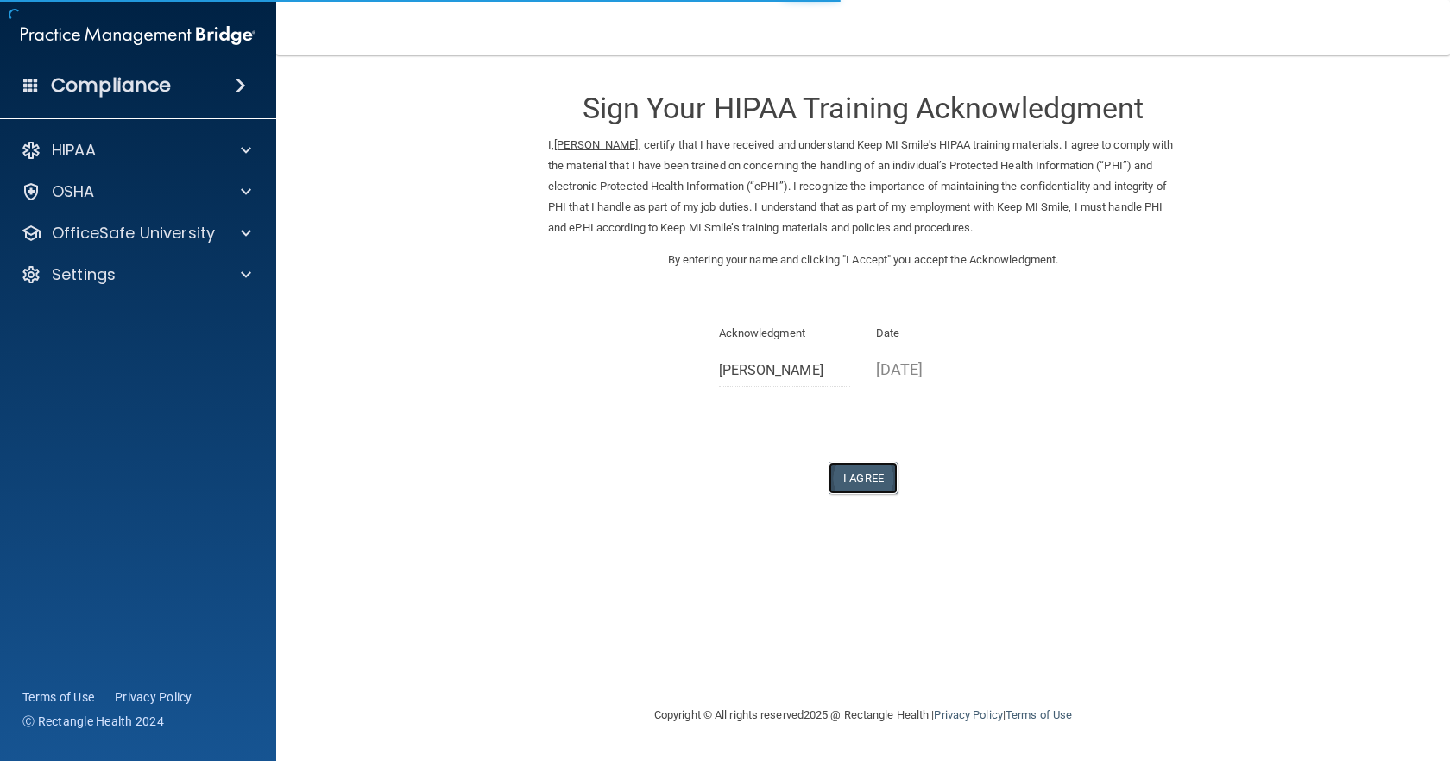
click at [874, 473] on button "I Agree" at bounding box center [863, 478] width 69 height 32
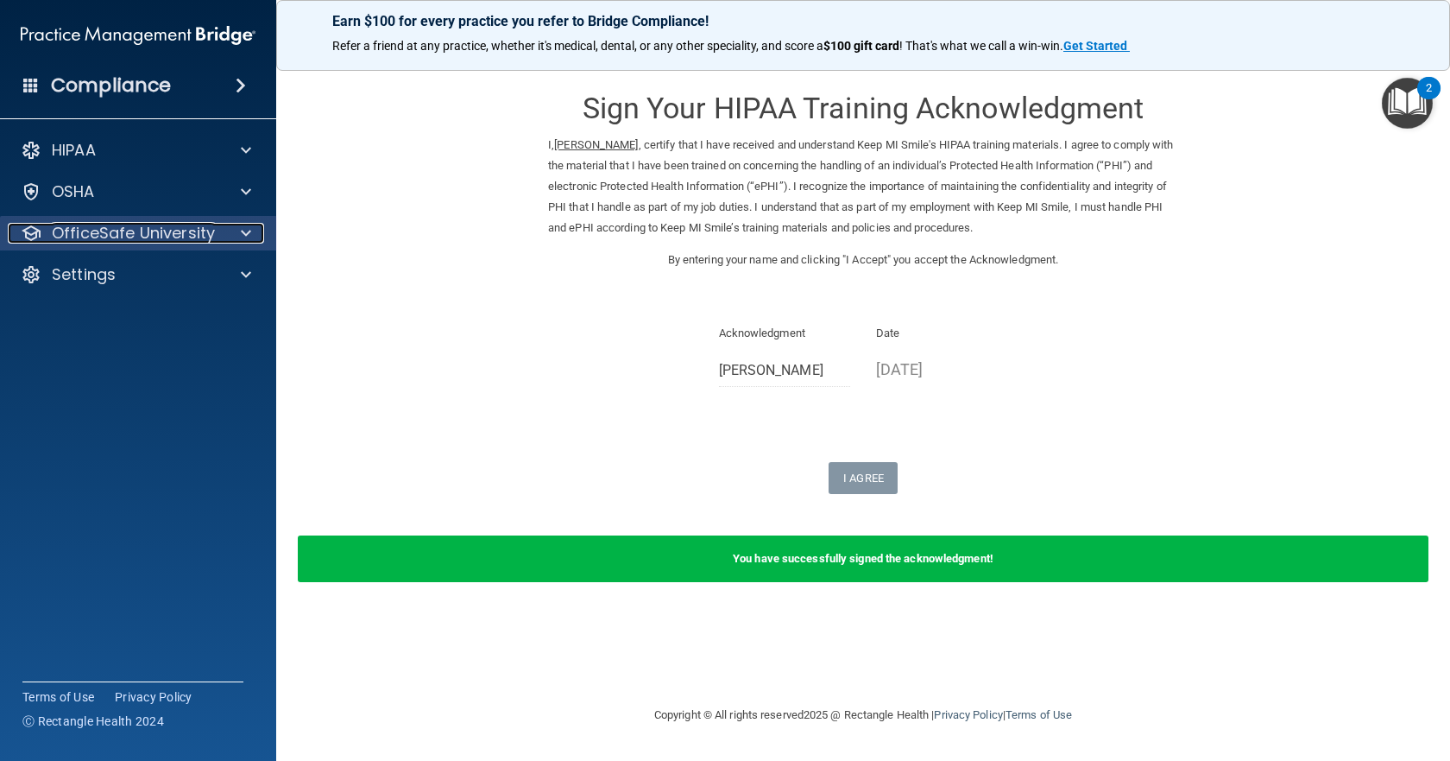
click at [255, 230] on div at bounding box center [243, 233] width 43 height 21
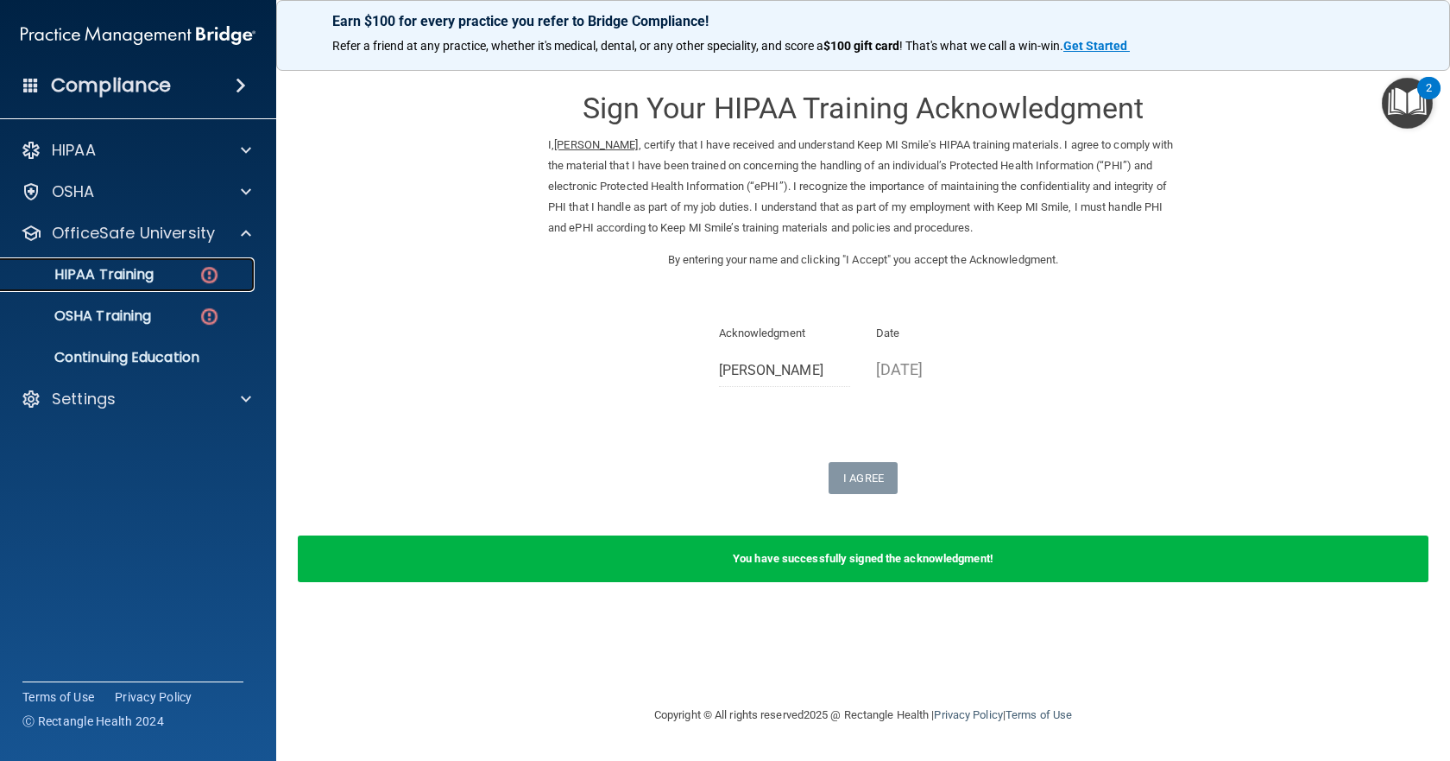
click at [225, 275] on div "HIPAA Training" at bounding box center [129, 274] width 236 height 17
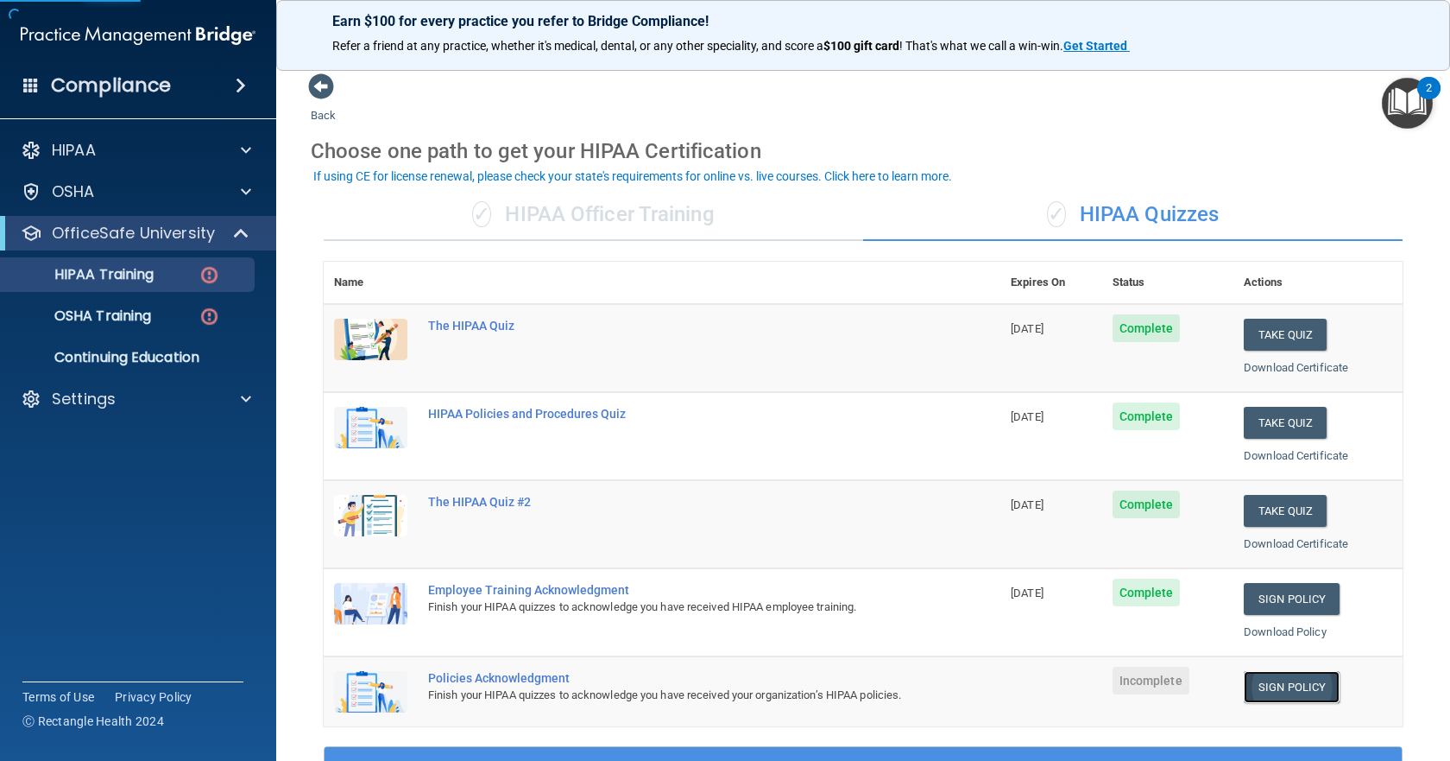
click at [1296, 689] on link "Sign Policy" at bounding box center [1292, 687] width 96 height 32
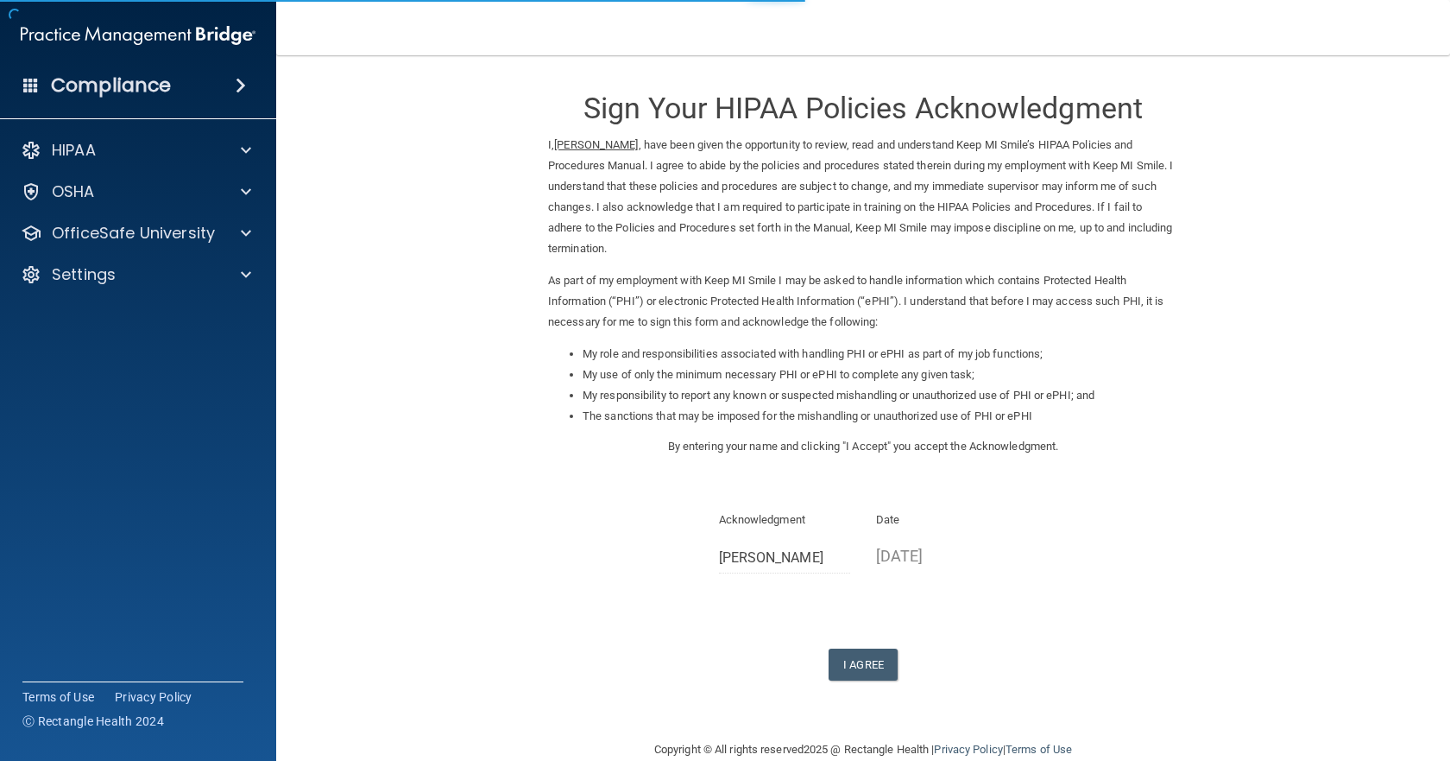
click at [836, 647] on div "Sign Your HIPAA Policies Acknowledgment I, Emma Beckhusen , have been given the…" at bounding box center [863, 377] width 630 height 608
click at [841, 651] on button "I Agree" at bounding box center [863, 664] width 69 height 32
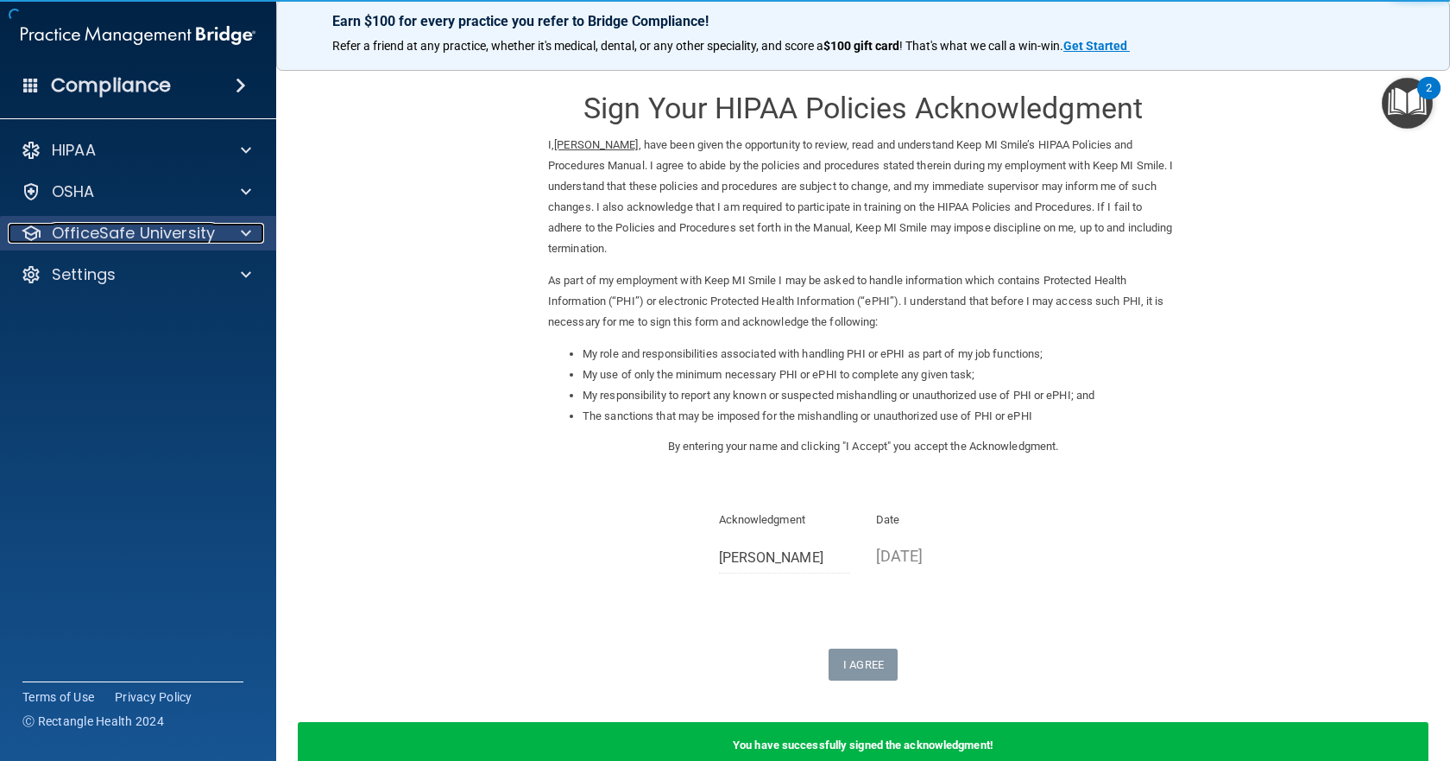
click at [244, 230] on span at bounding box center [246, 233] width 10 height 21
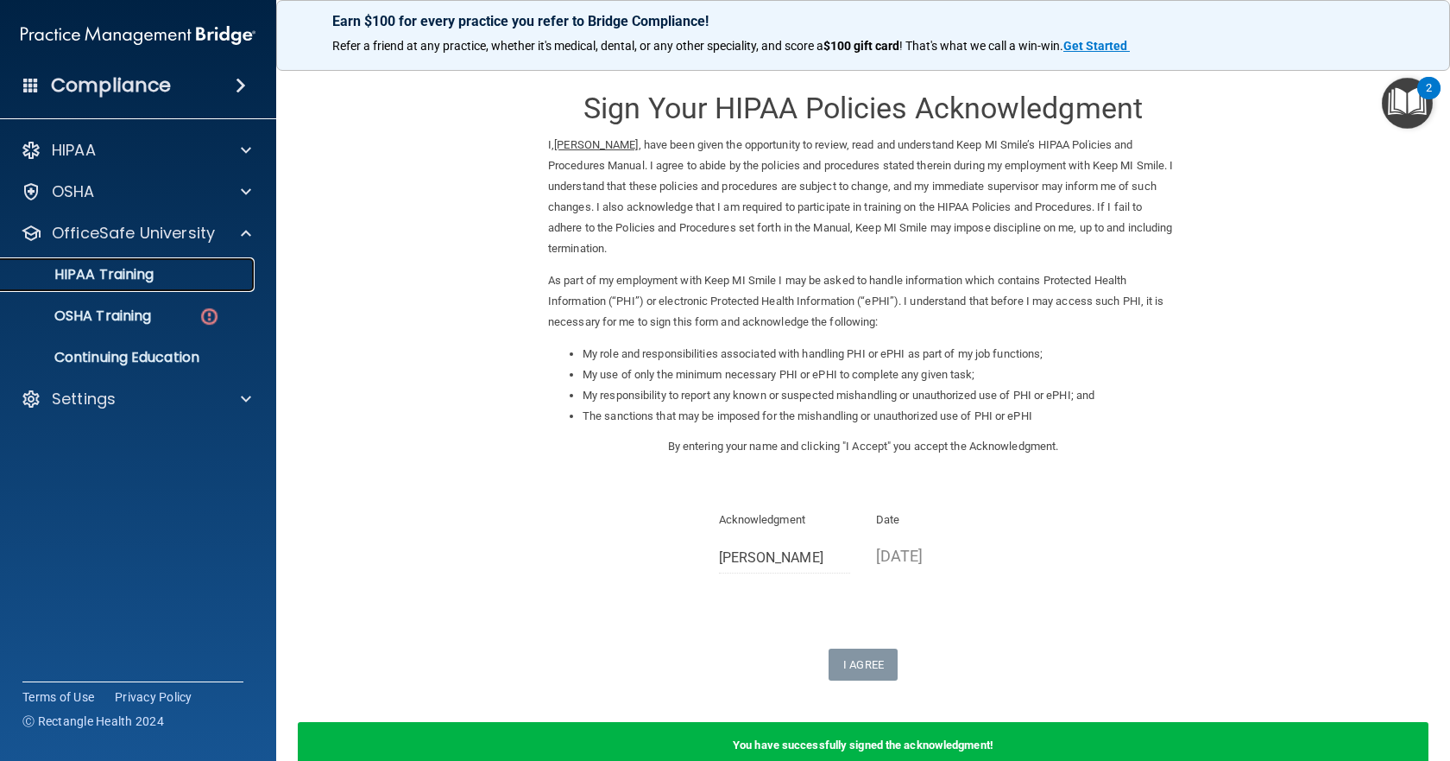
click at [212, 278] on div "HIPAA Training" at bounding box center [129, 274] width 236 height 17
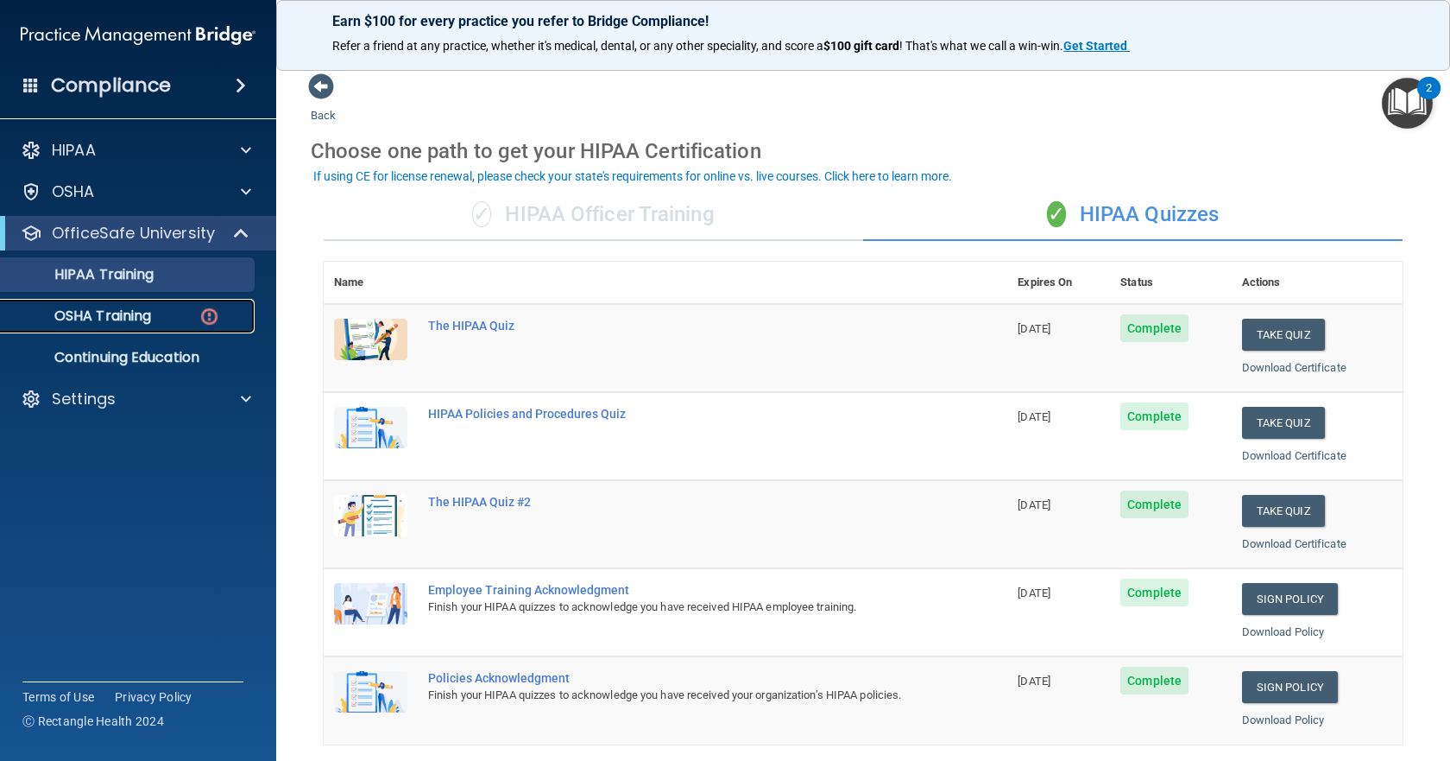
click at [164, 308] on div "OSHA Training" at bounding box center [129, 315] width 236 height 17
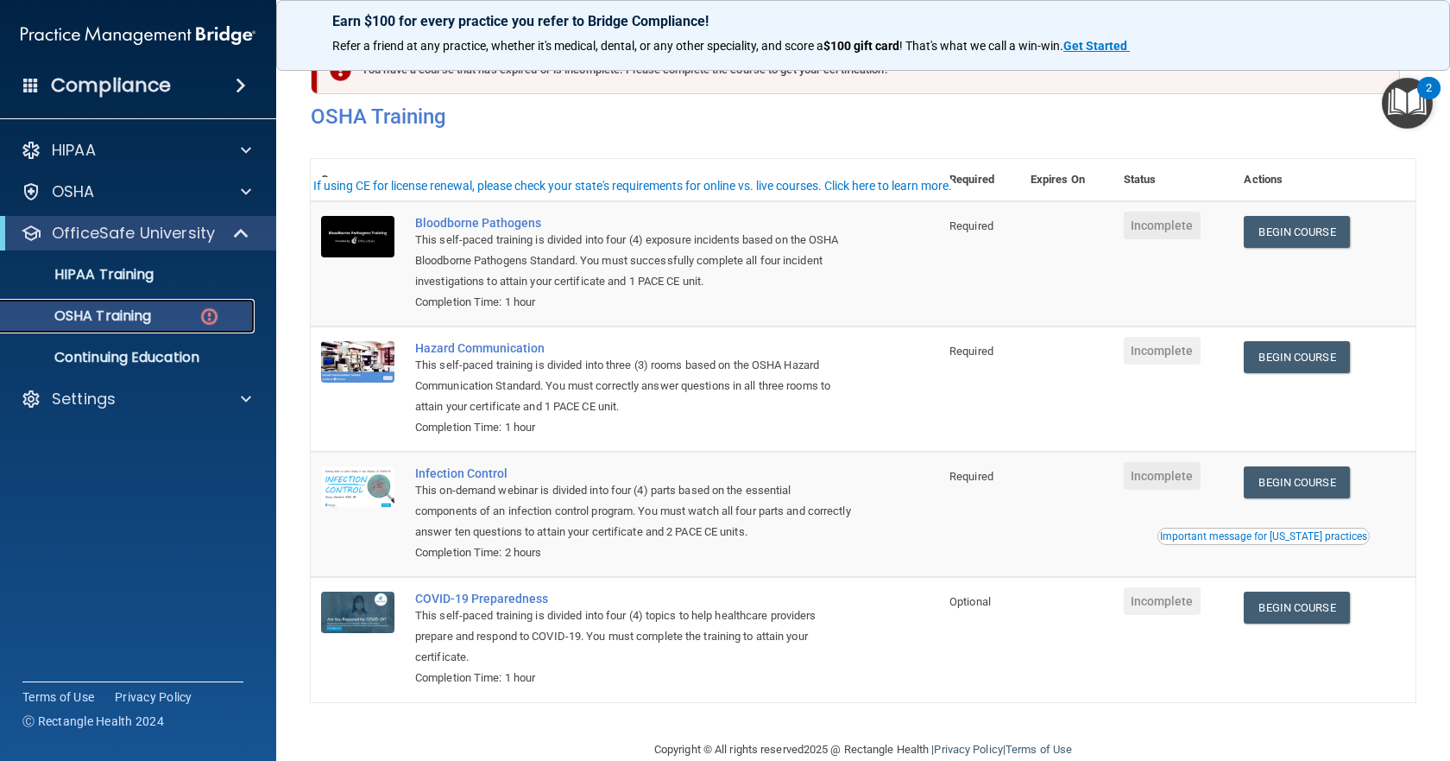
scroll to position [75, 0]
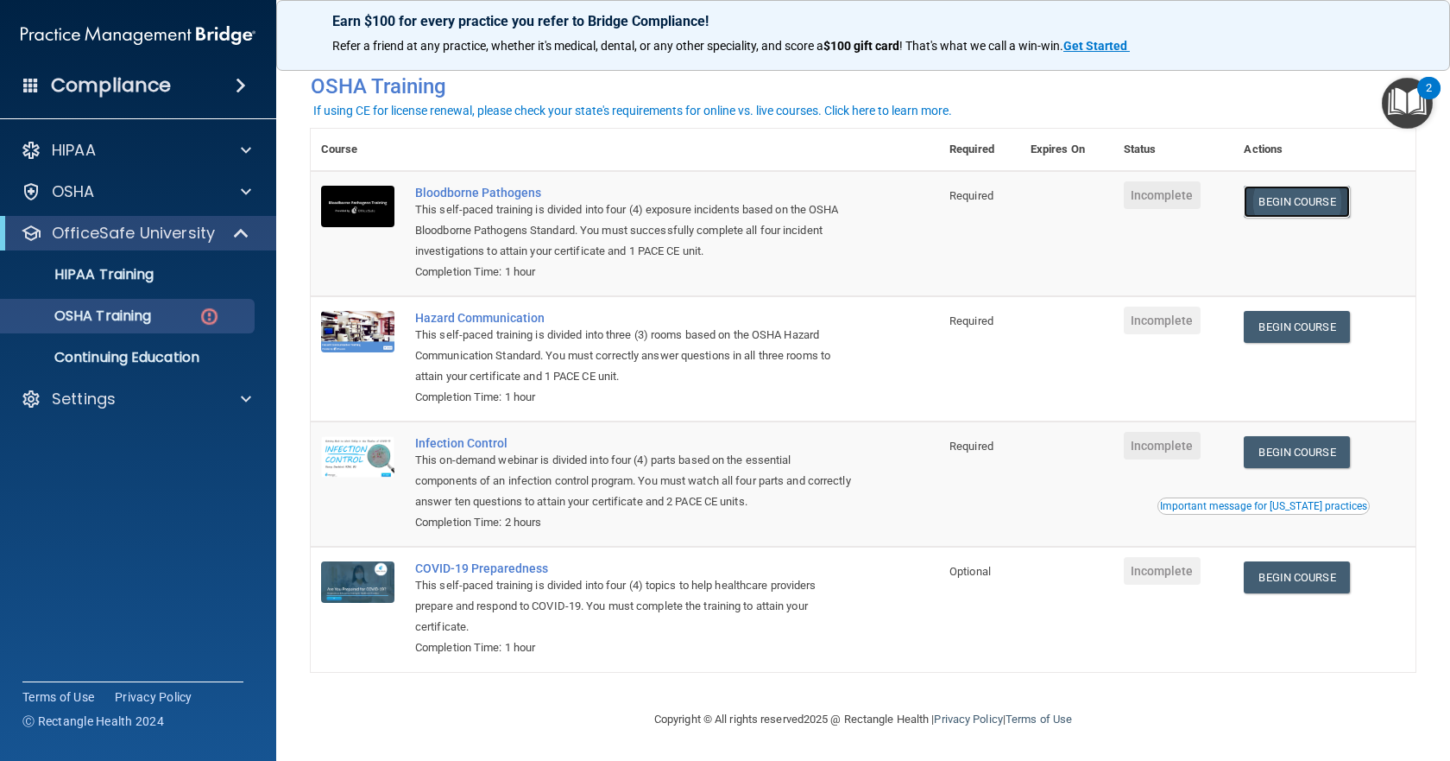
click at [1303, 199] on link "Begin Course" at bounding box center [1296, 202] width 105 height 32
click at [174, 325] on link "OSHA Training" at bounding box center [119, 316] width 272 height 35
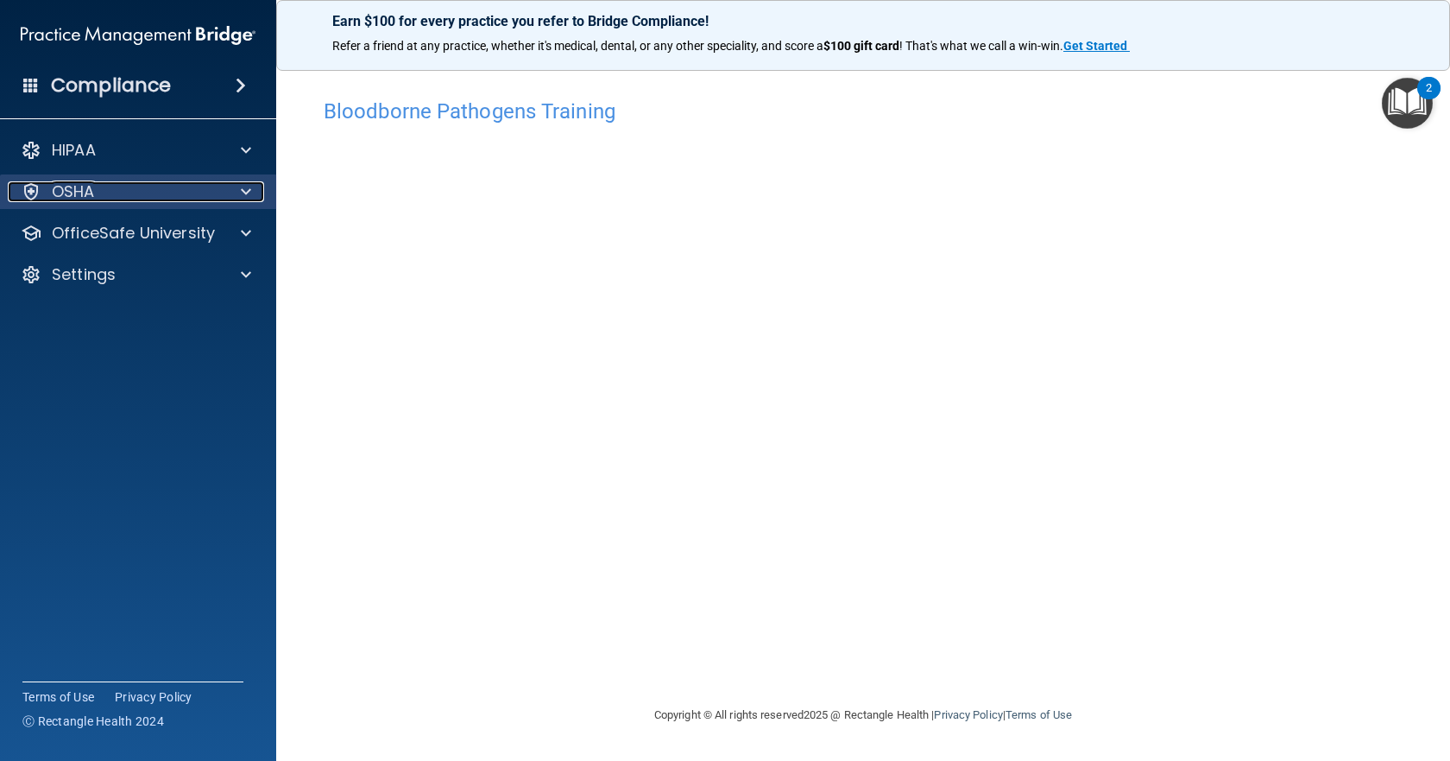
click at [207, 194] on div "OSHA" at bounding box center [115, 191] width 214 height 21
click at [233, 253] on div "HIPAA Documents and Policies Report an Incident Business Associates Emergency P…" at bounding box center [138, 216] width 277 height 180
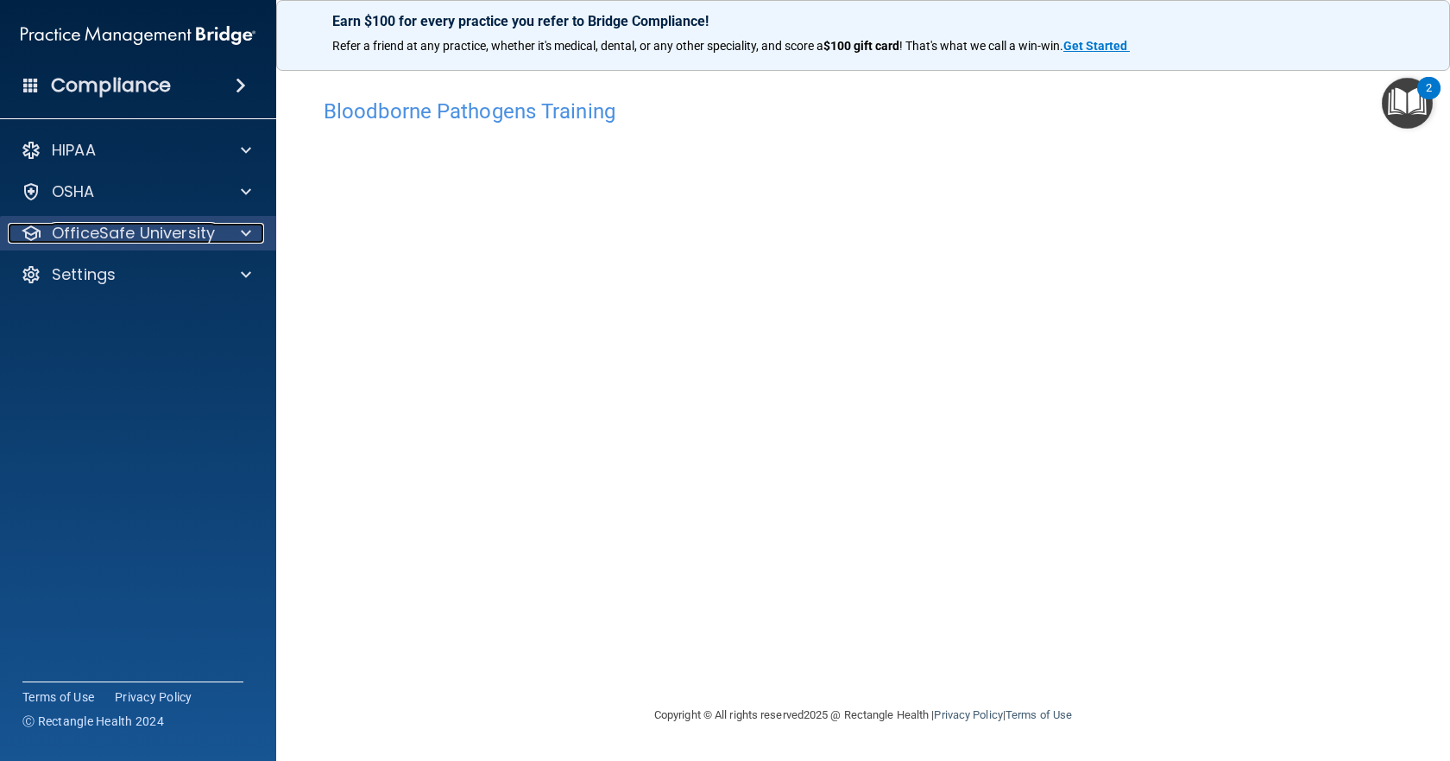
click at [242, 239] on span at bounding box center [246, 233] width 10 height 21
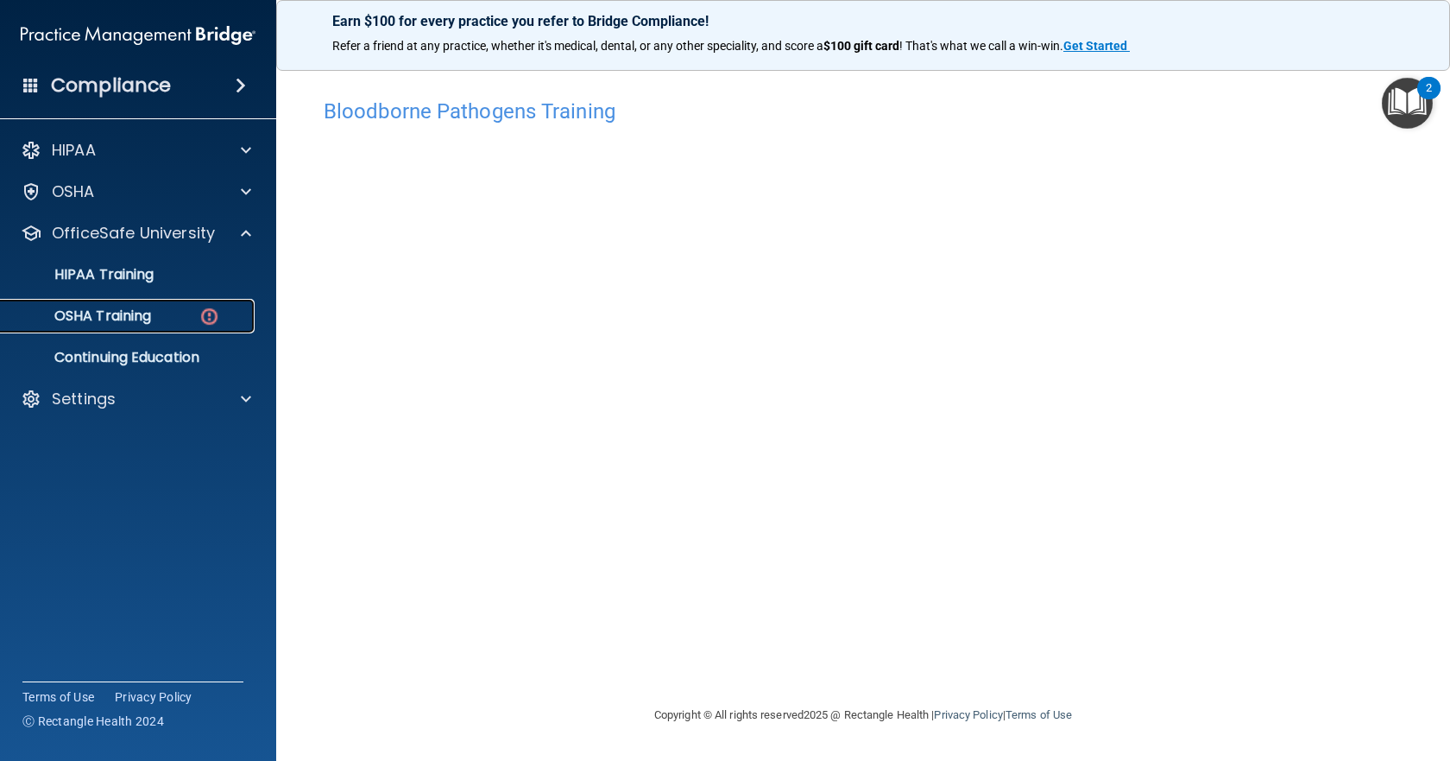
click at [238, 313] on div "OSHA Training" at bounding box center [129, 315] width 236 height 17
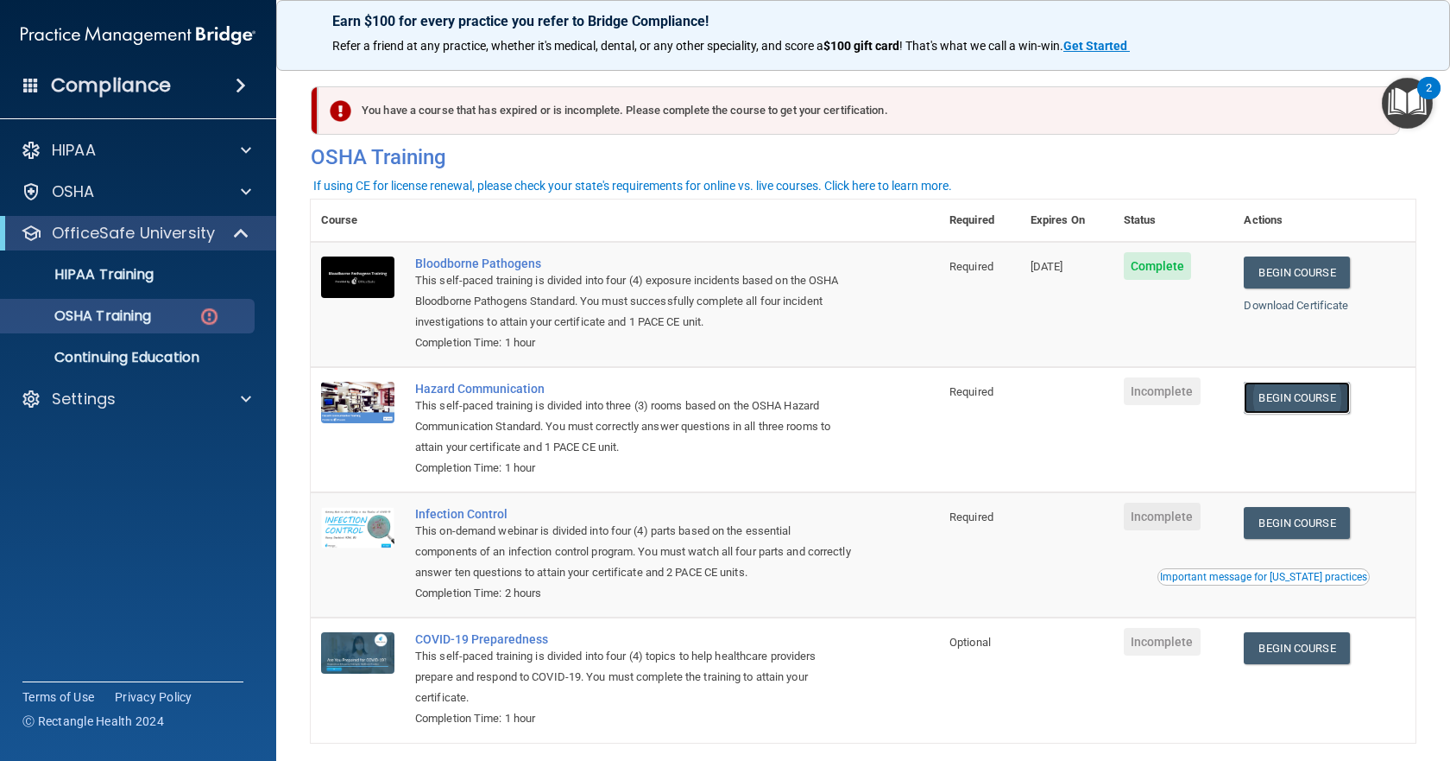
click at [1276, 405] on link "Begin Course" at bounding box center [1296, 398] width 105 height 32
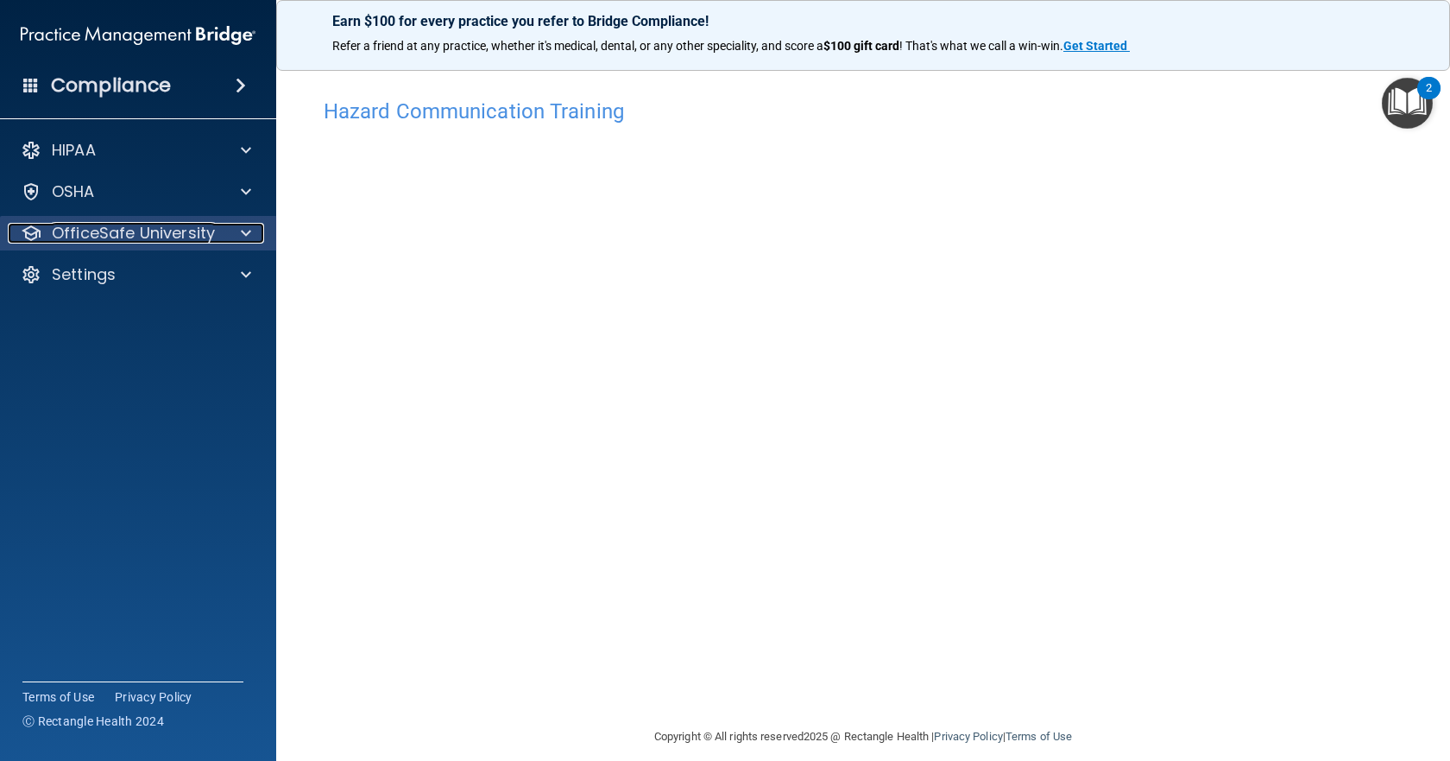
click at [244, 228] on span at bounding box center [246, 233] width 10 height 21
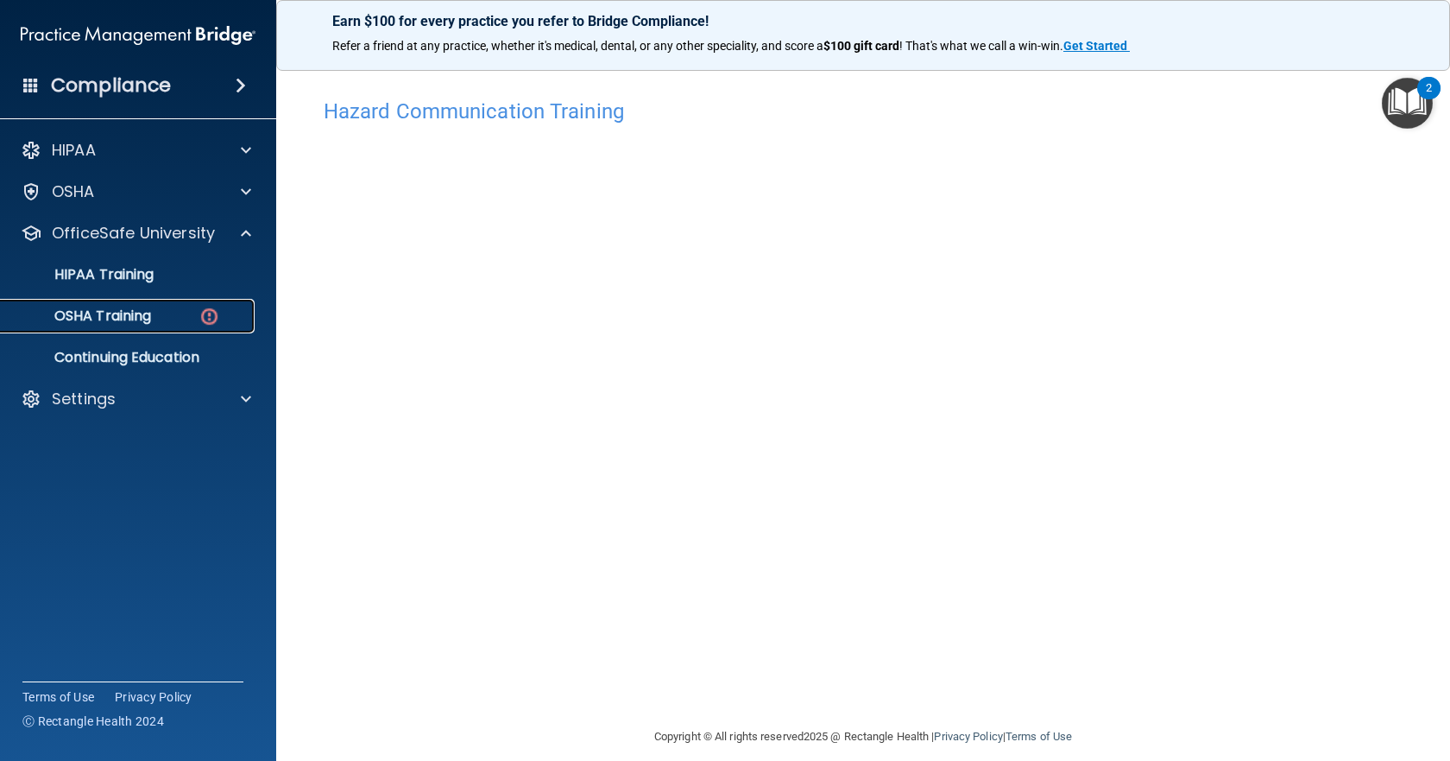
click at [206, 312] on img at bounding box center [210, 317] width 22 height 22
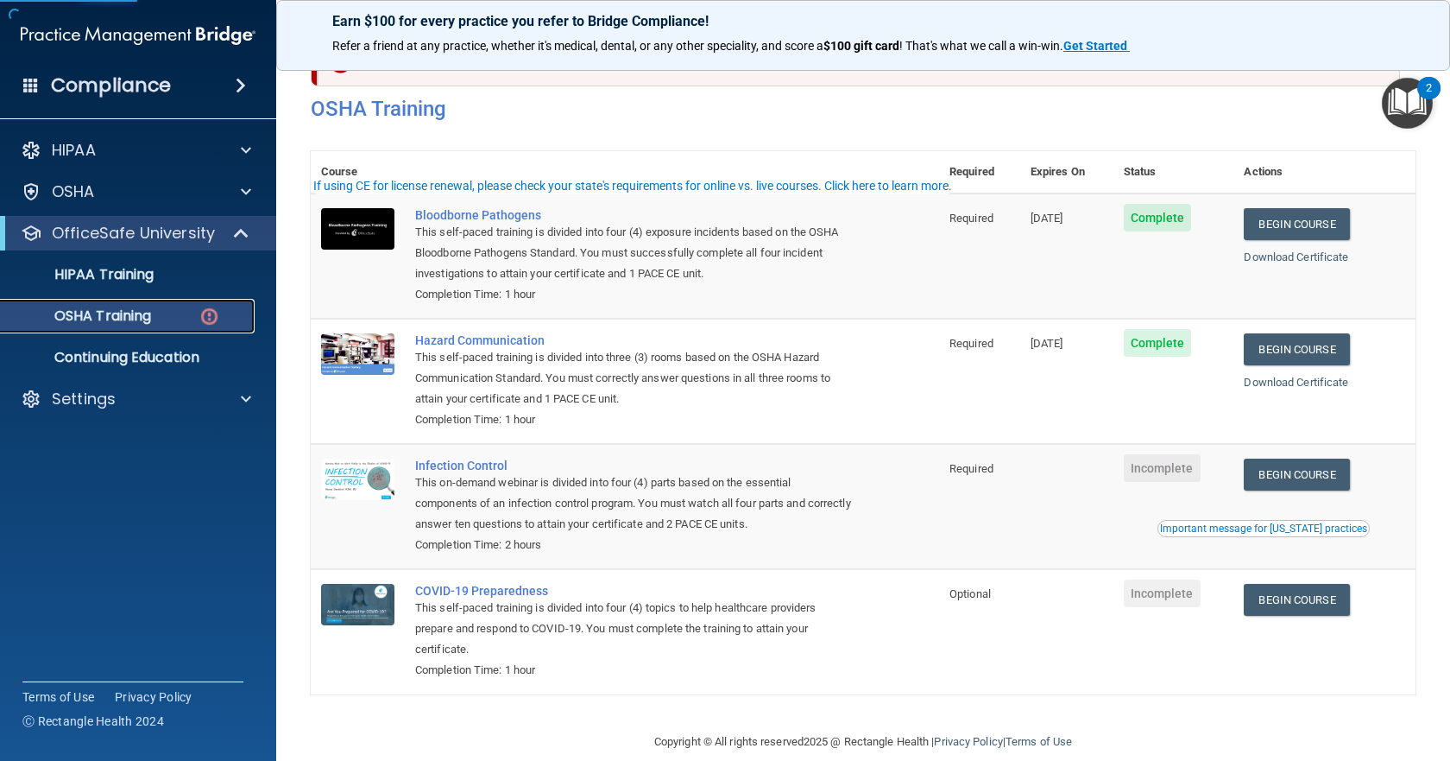
scroll to position [75, 0]
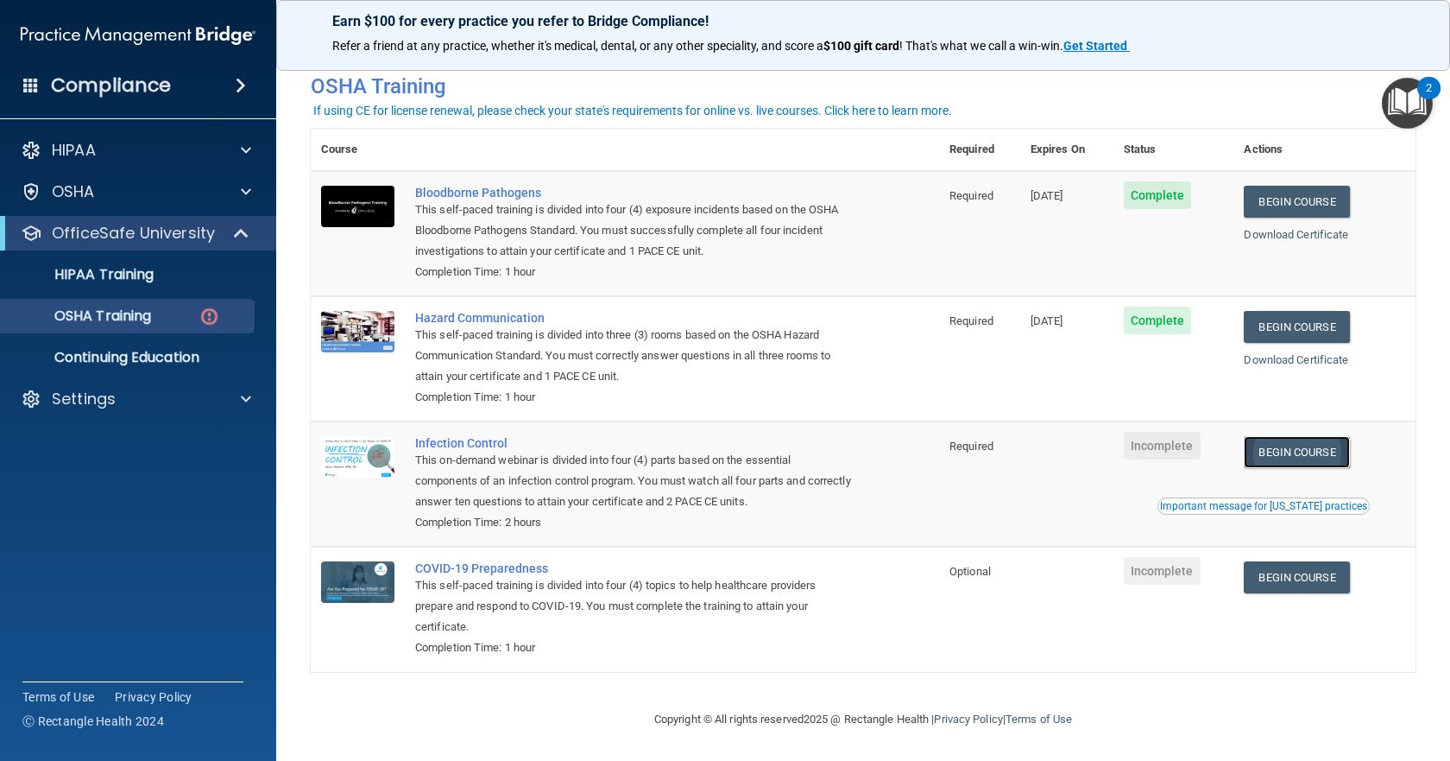
click at [1310, 445] on link "Begin Course" at bounding box center [1296, 452] width 105 height 32
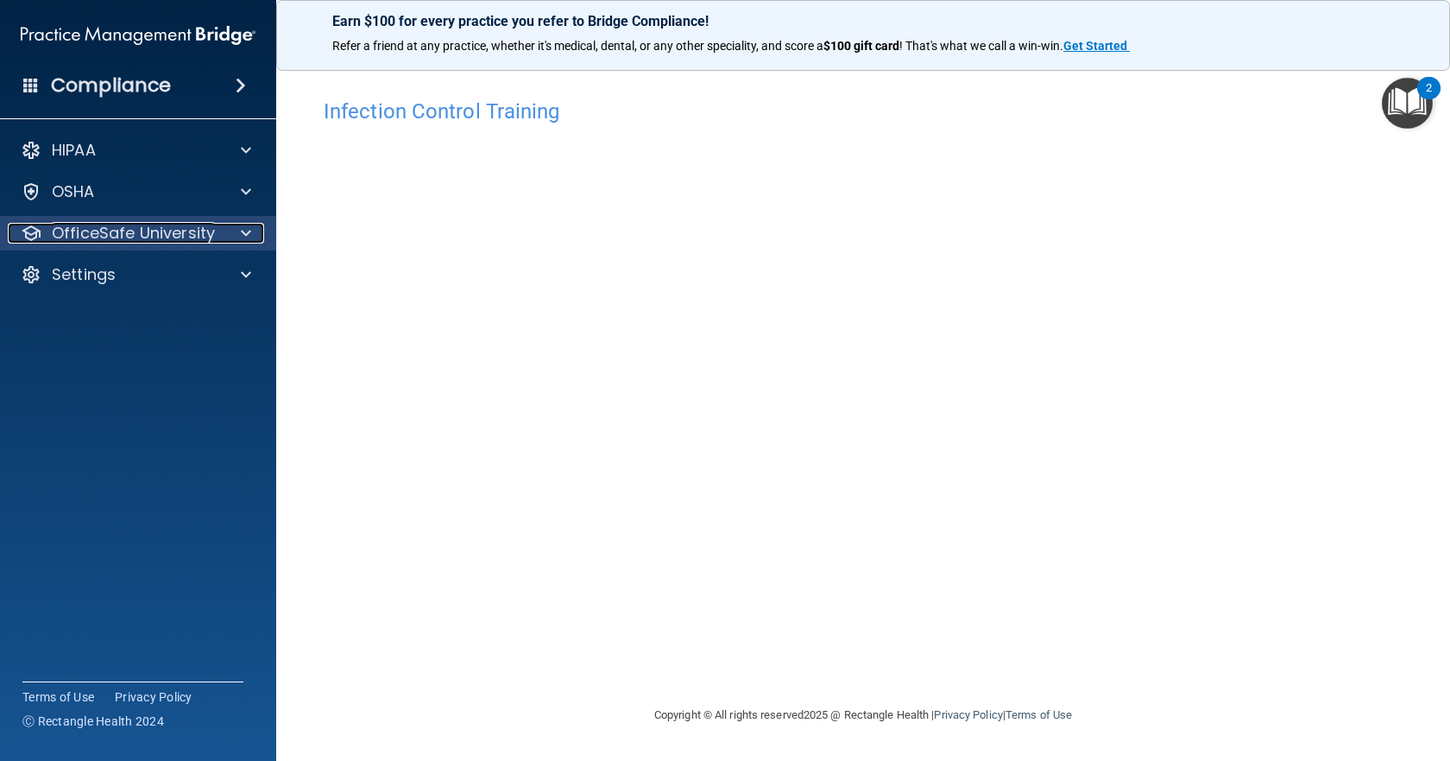
click at [253, 236] on div at bounding box center [243, 233] width 43 height 21
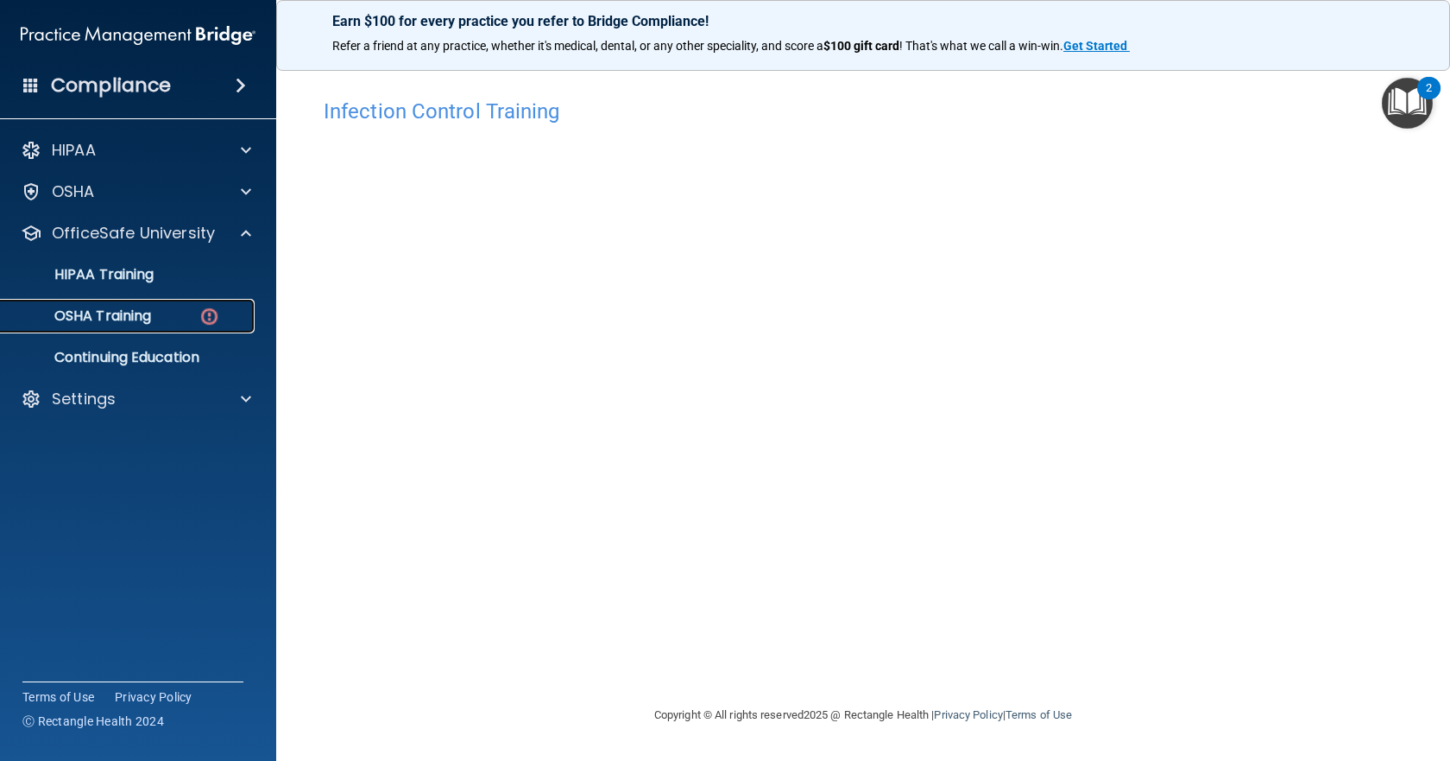
click at [224, 306] on link "OSHA Training" at bounding box center [119, 316] width 272 height 35
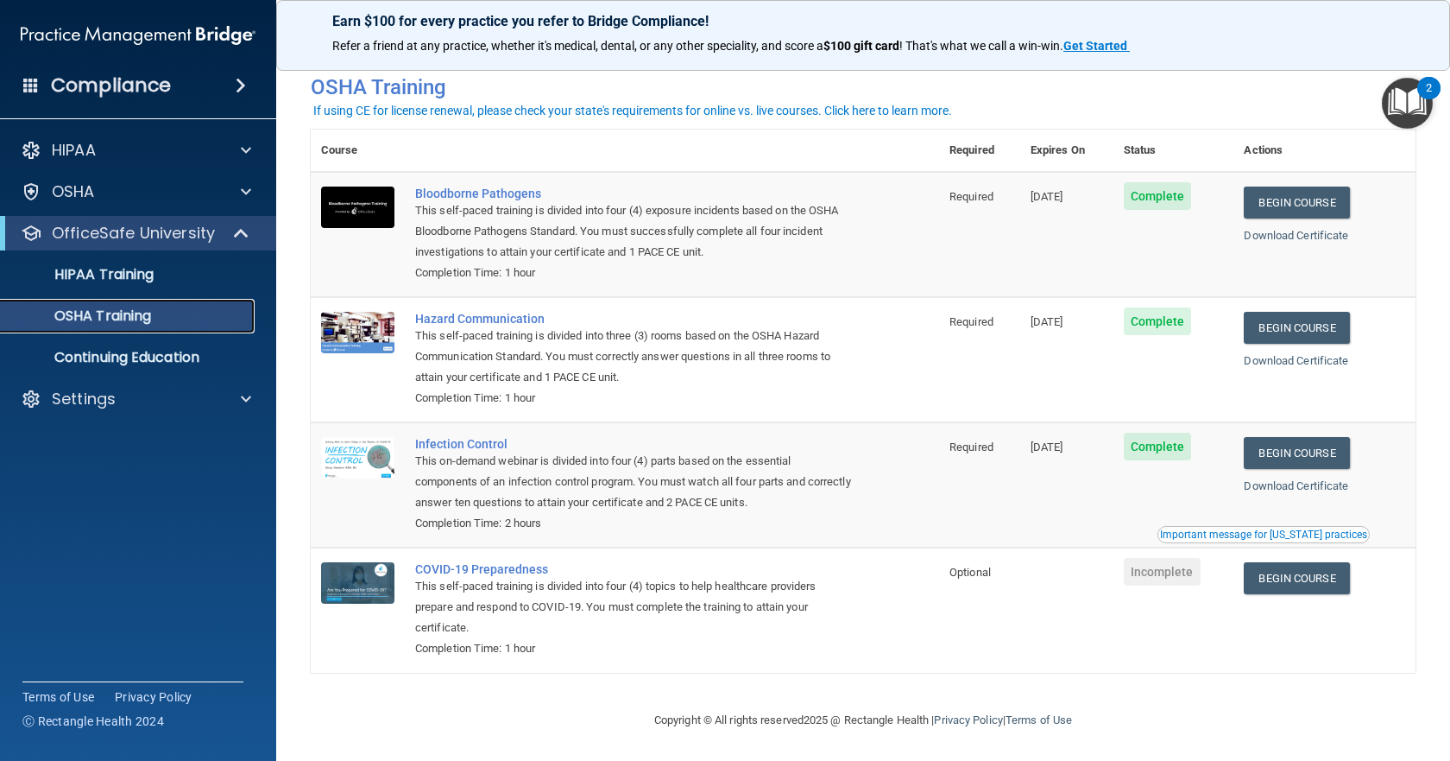
scroll to position [27, 0]
click at [1266, 228] on link "Download Certificate" at bounding box center [1296, 234] width 104 height 13
click at [186, 287] on link "HIPAA Training" at bounding box center [119, 274] width 272 height 35
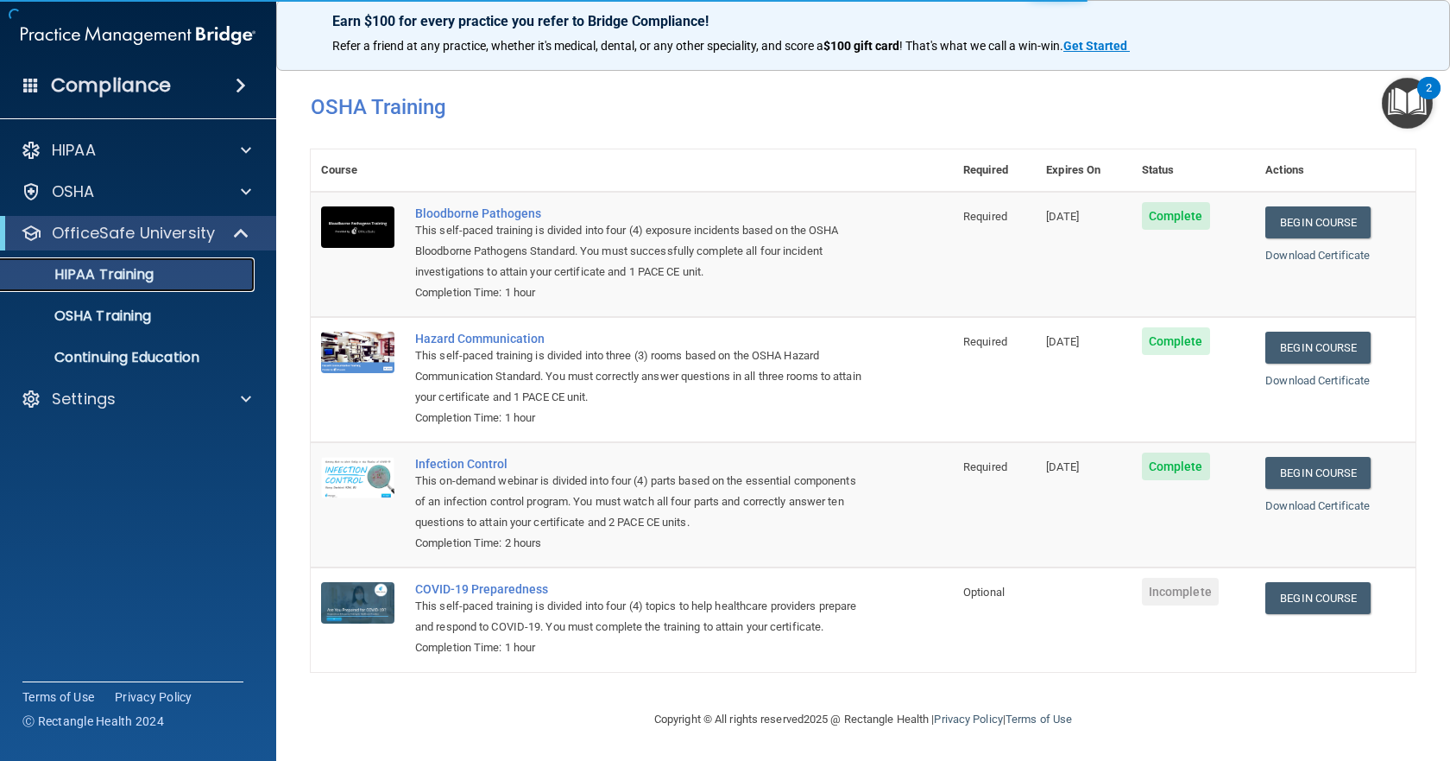
scroll to position [540, 0]
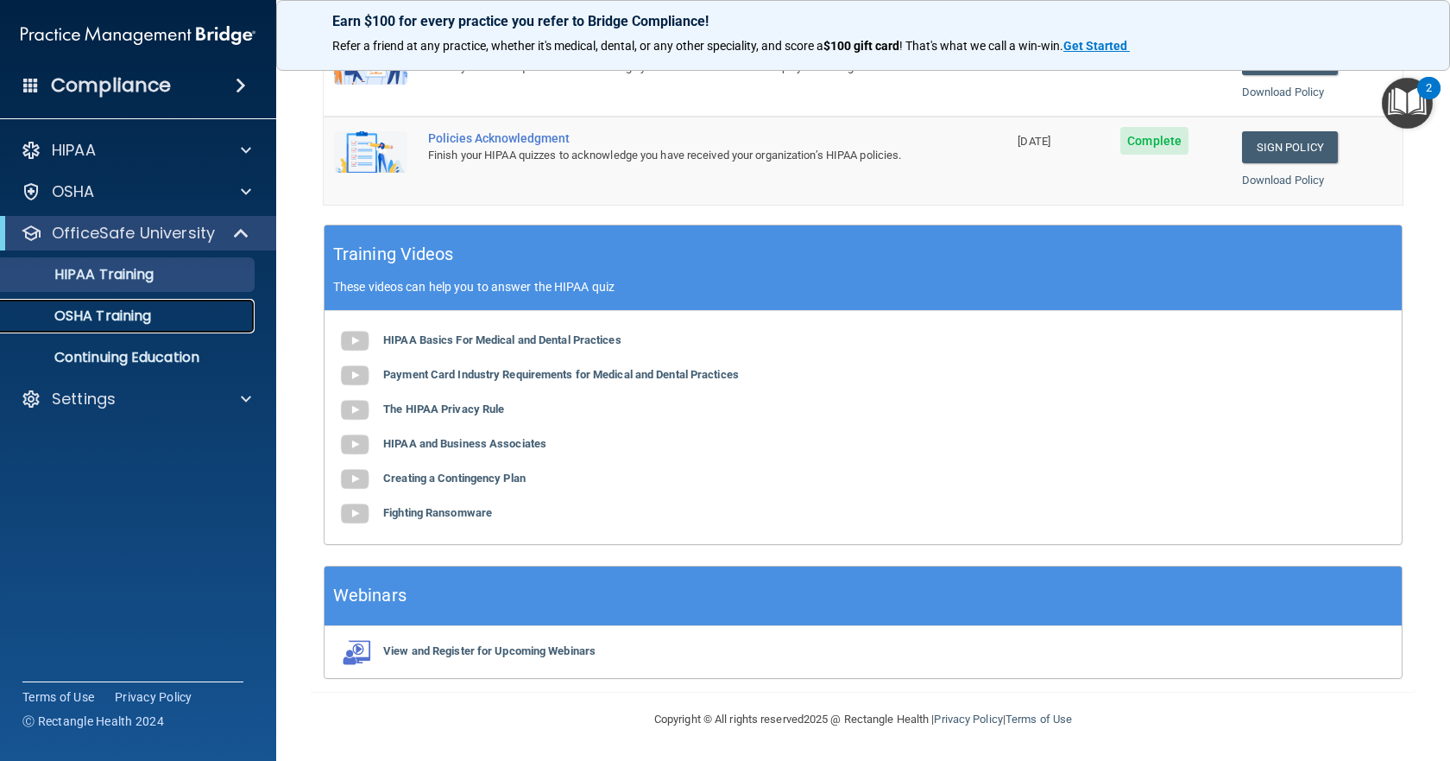
click at [177, 314] on div "OSHA Training" at bounding box center [129, 315] width 236 height 17
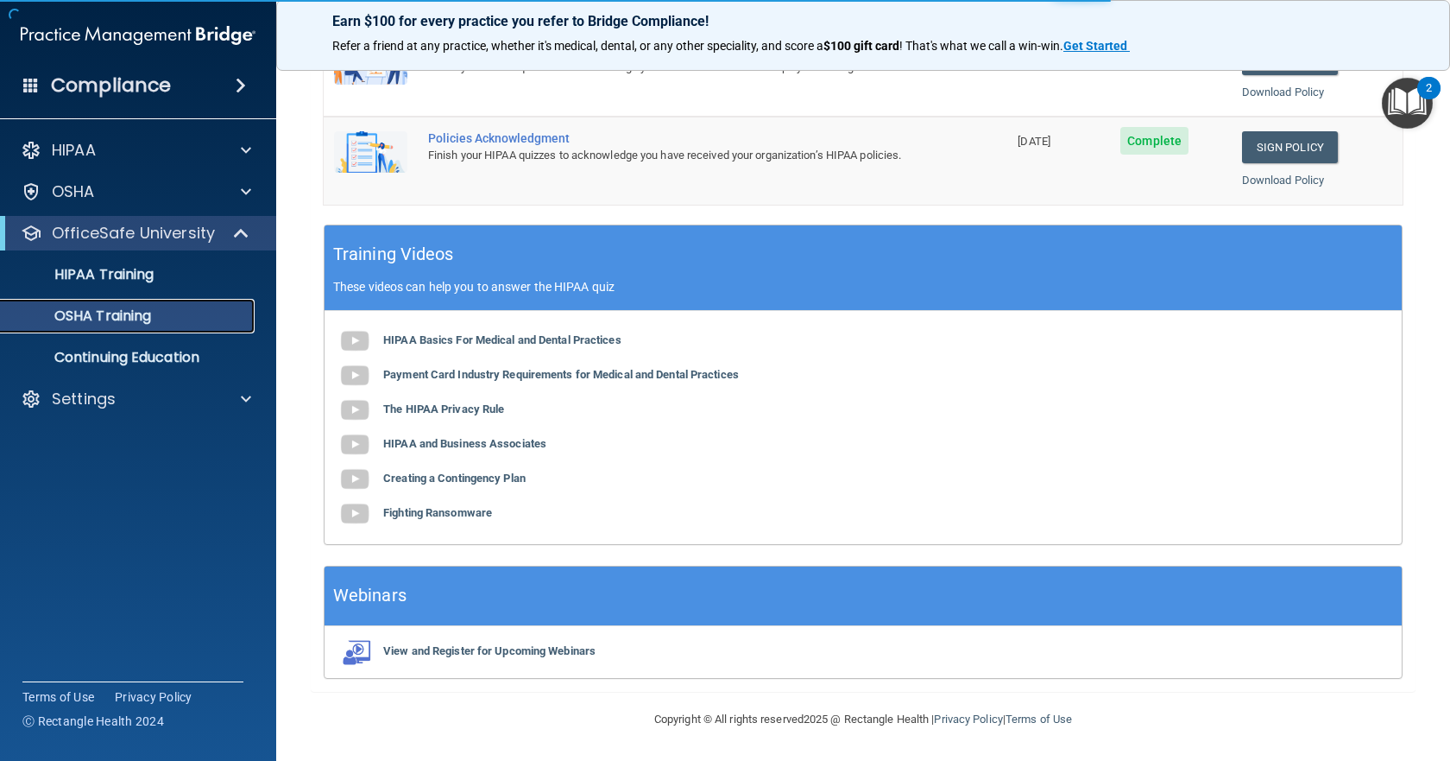
scroll to position [27, 0]
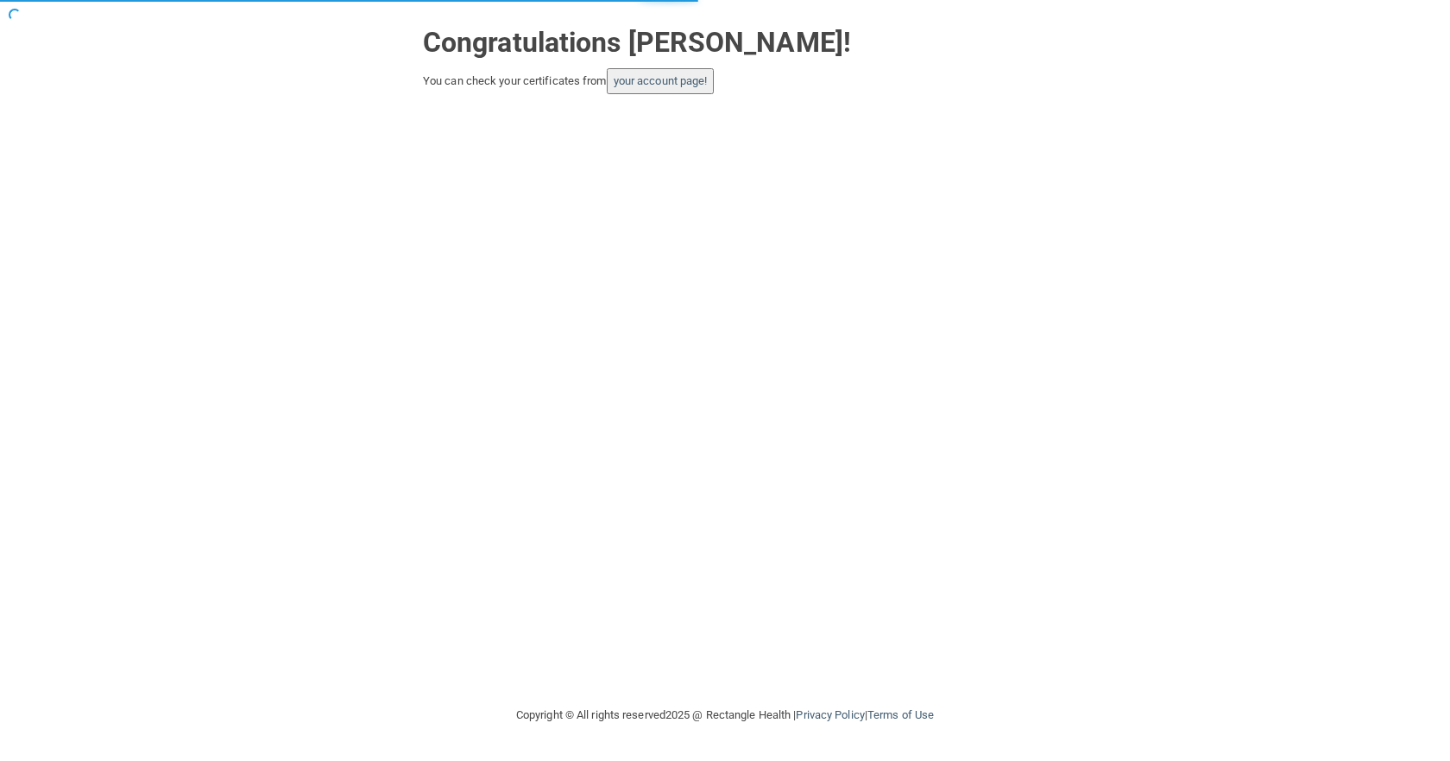
click at [673, 70] on button "your account page!" at bounding box center [661, 81] width 108 height 26
click at [679, 87] on link "your account page!" at bounding box center [661, 80] width 94 height 13
